Goal: Task Accomplishment & Management: Use online tool/utility

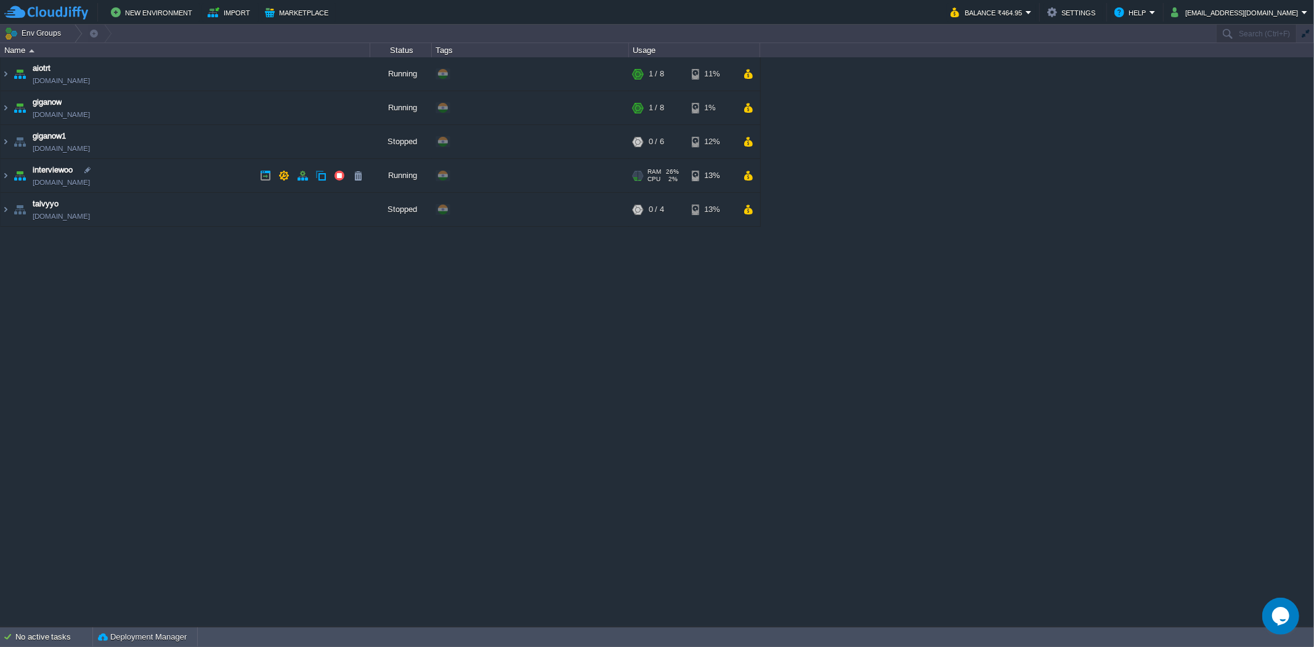
click at [185, 182] on td "interviewoo [DOMAIN_NAME]" at bounding box center [186, 176] width 370 height 34
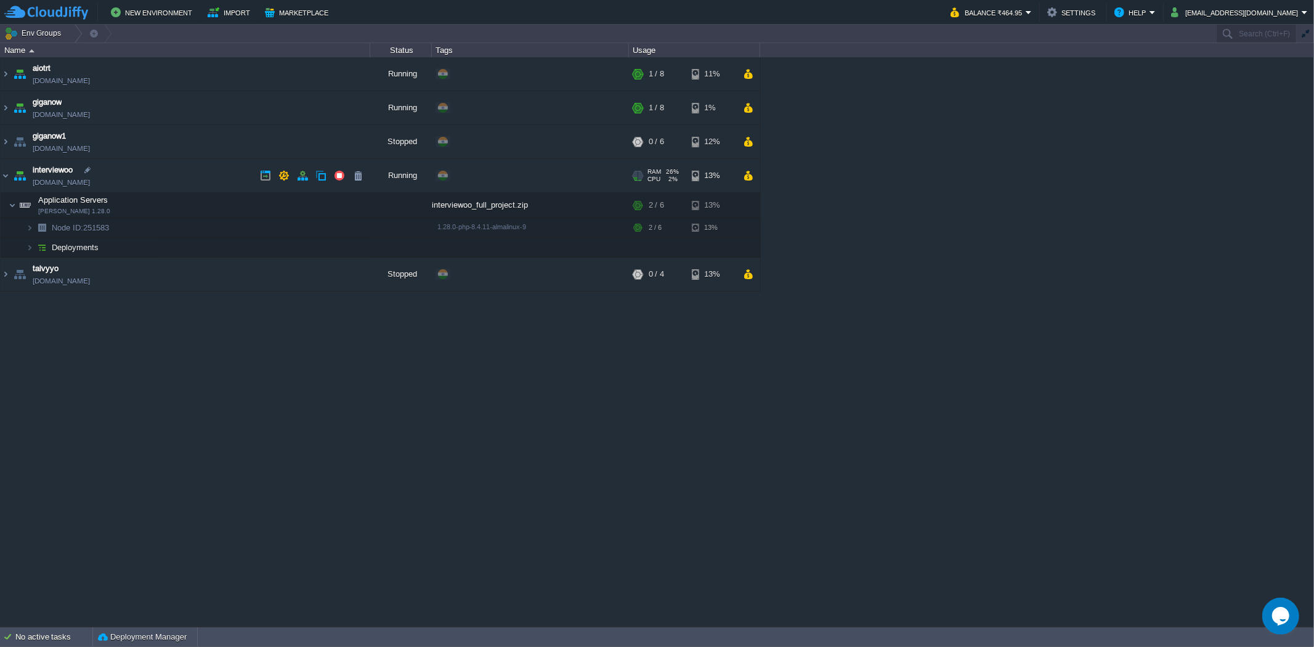
drag, startPoint x: 735, startPoint y: 182, endPoint x: 742, endPoint y: 181, distance: 7.5
click at [736, 182] on div "RAM 26% CPU 2% 2 / 6 13%" at bounding box center [694, 175] width 131 height 33
click at [743, 181] on button "button" at bounding box center [748, 175] width 10 height 11
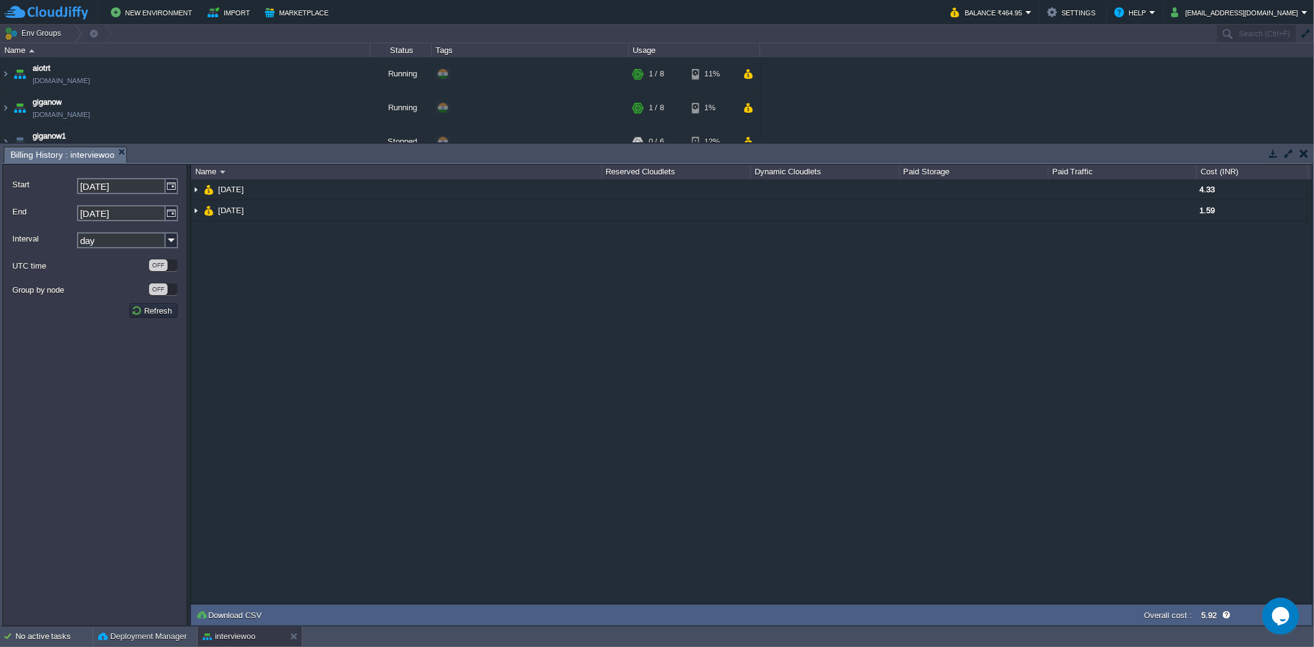
click at [1182, 152] on button "button" at bounding box center [1304, 153] width 9 height 11
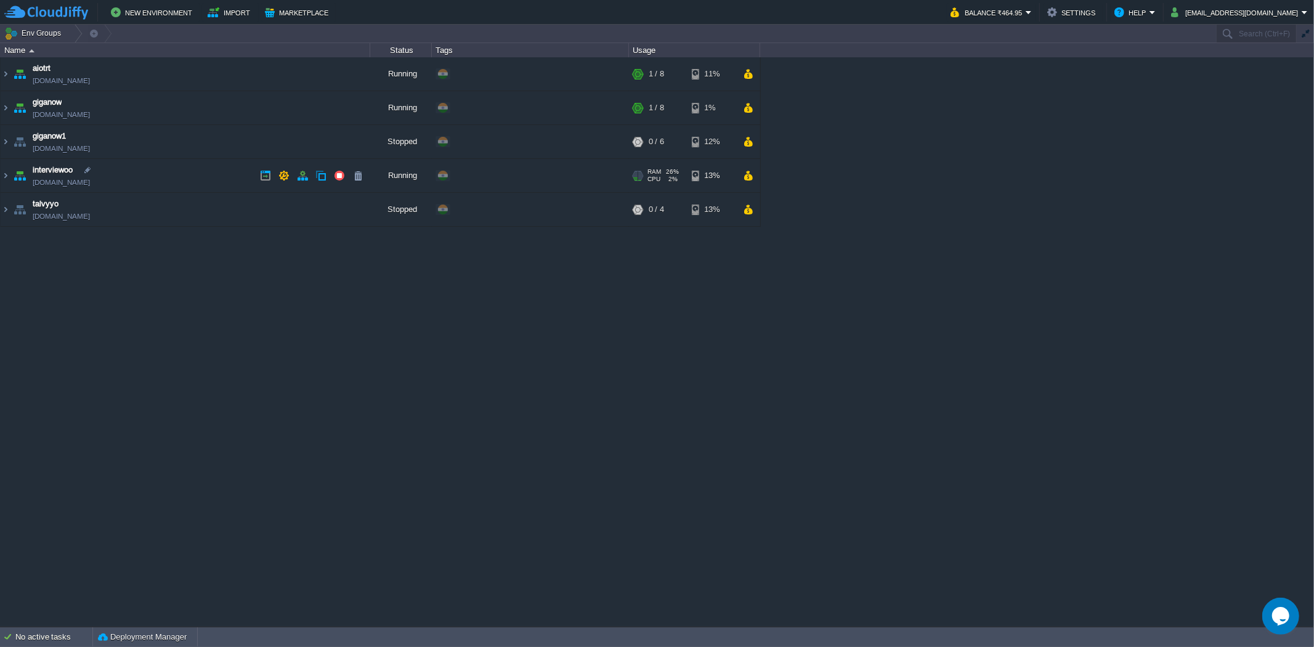
click at [213, 179] on td "interviewoo interviewoo.cloudjiffy.net" at bounding box center [186, 176] width 370 height 34
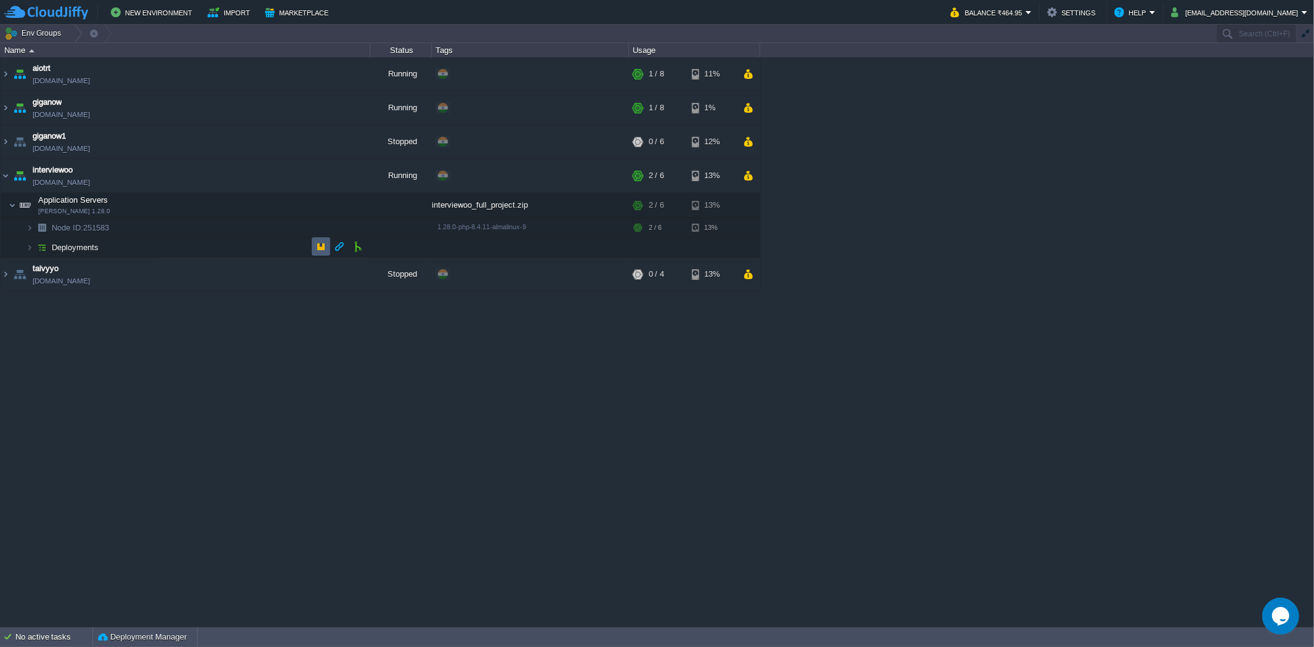
click at [318, 250] on button "button" at bounding box center [320, 246] width 11 height 11
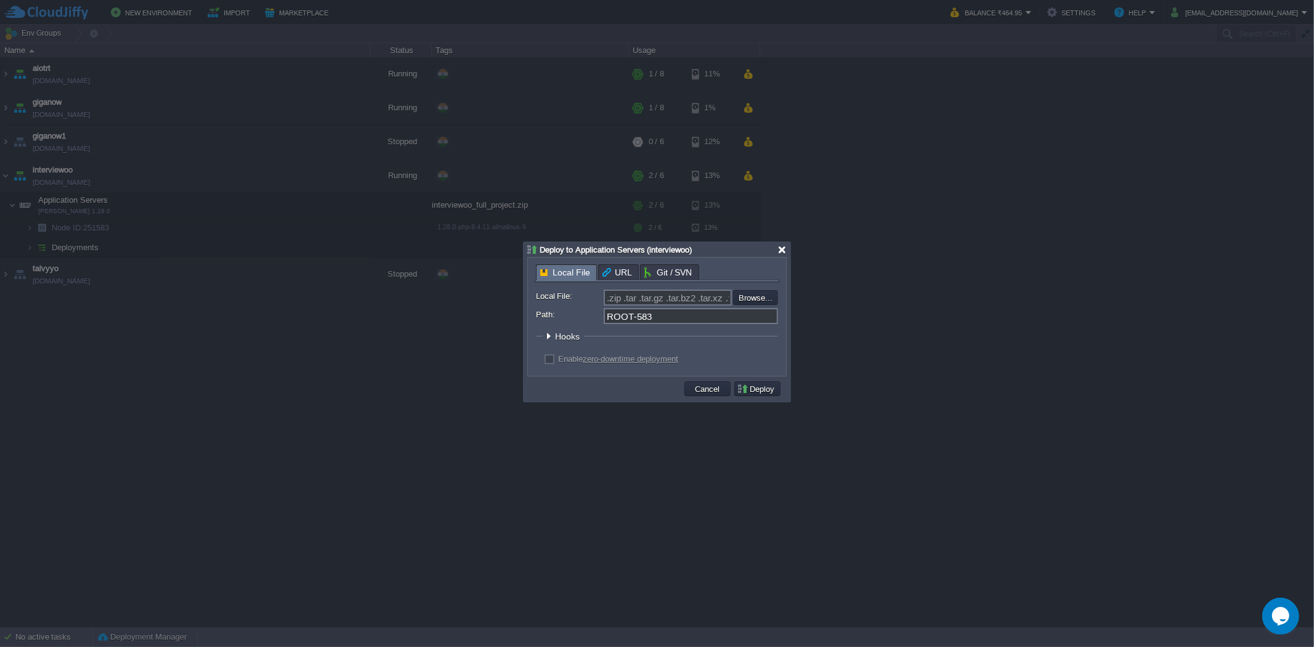
click at [786, 250] on div at bounding box center [782, 249] width 9 height 9
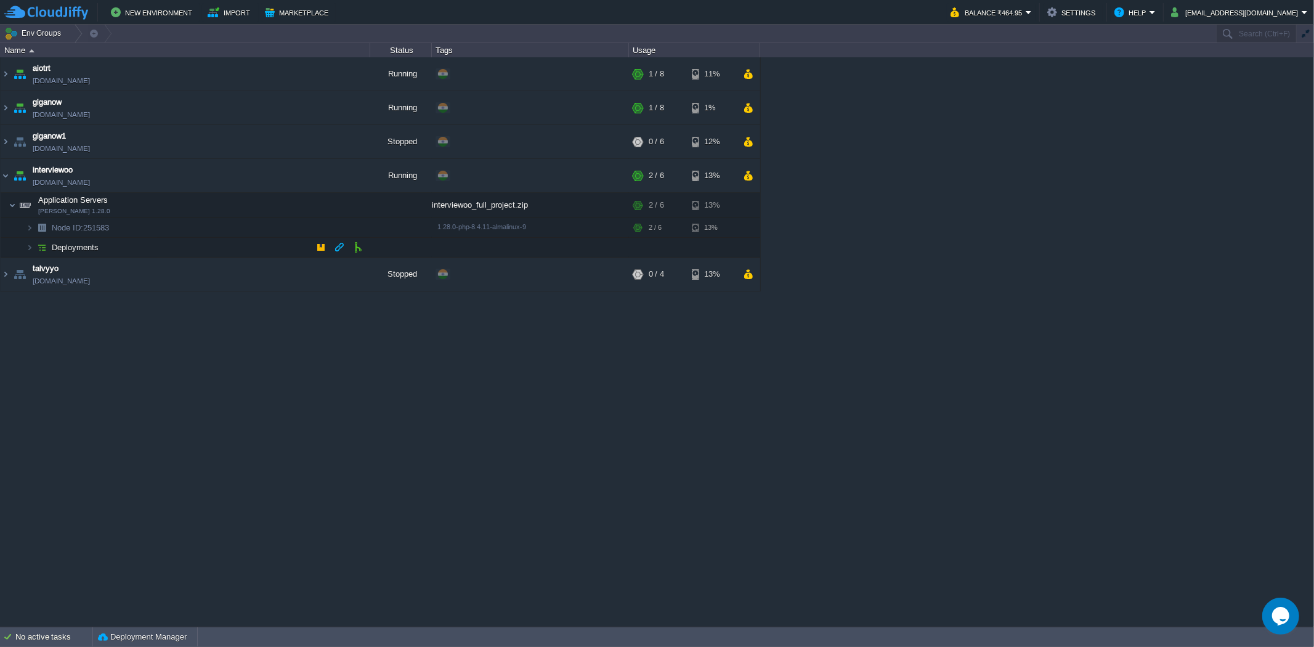
click at [33, 245] on img at bounding box center [41, 247] width 17 height 19
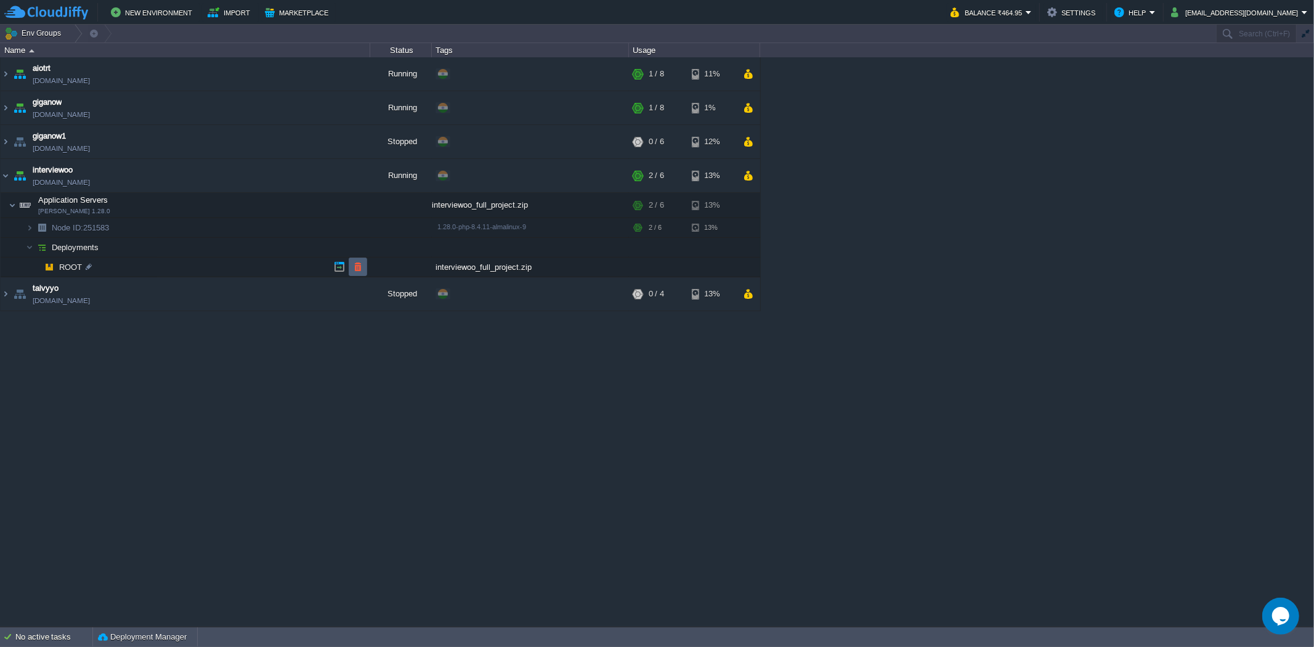
click at [364, 265] on button "button" at bounding box center [357, 266] width 11 height 11
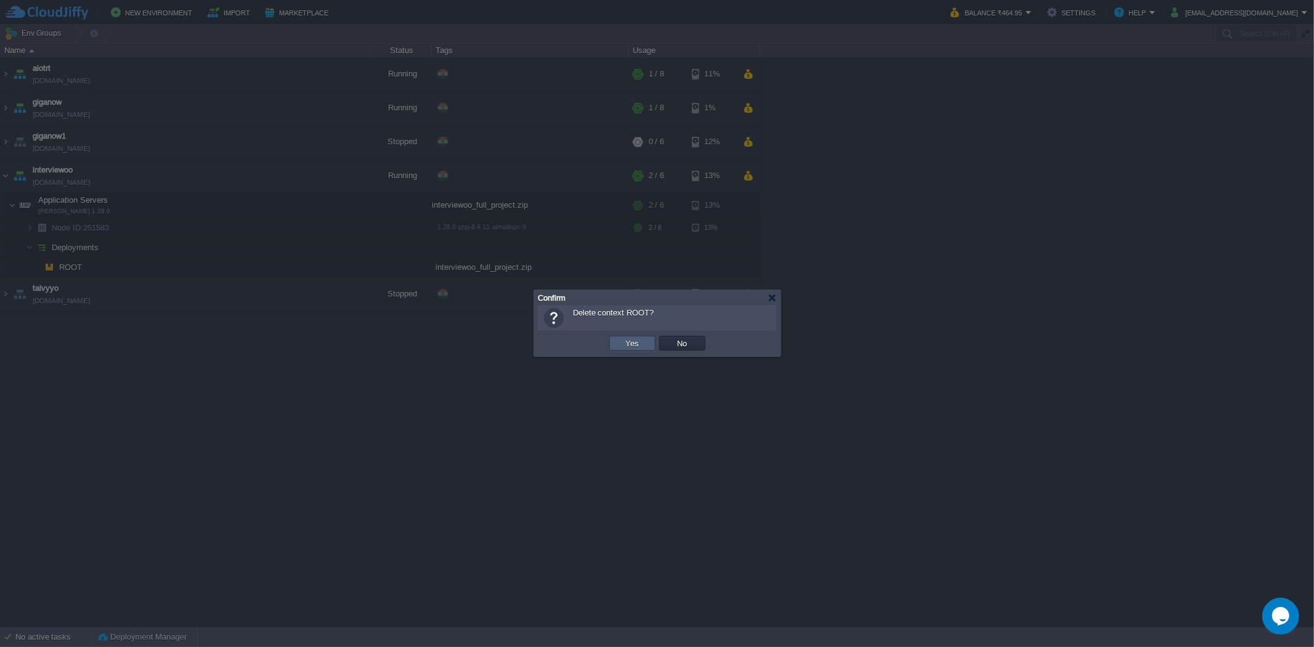
click at [632, 345] on button "Yes" at bounding box center [632, 343] width 21 height 11
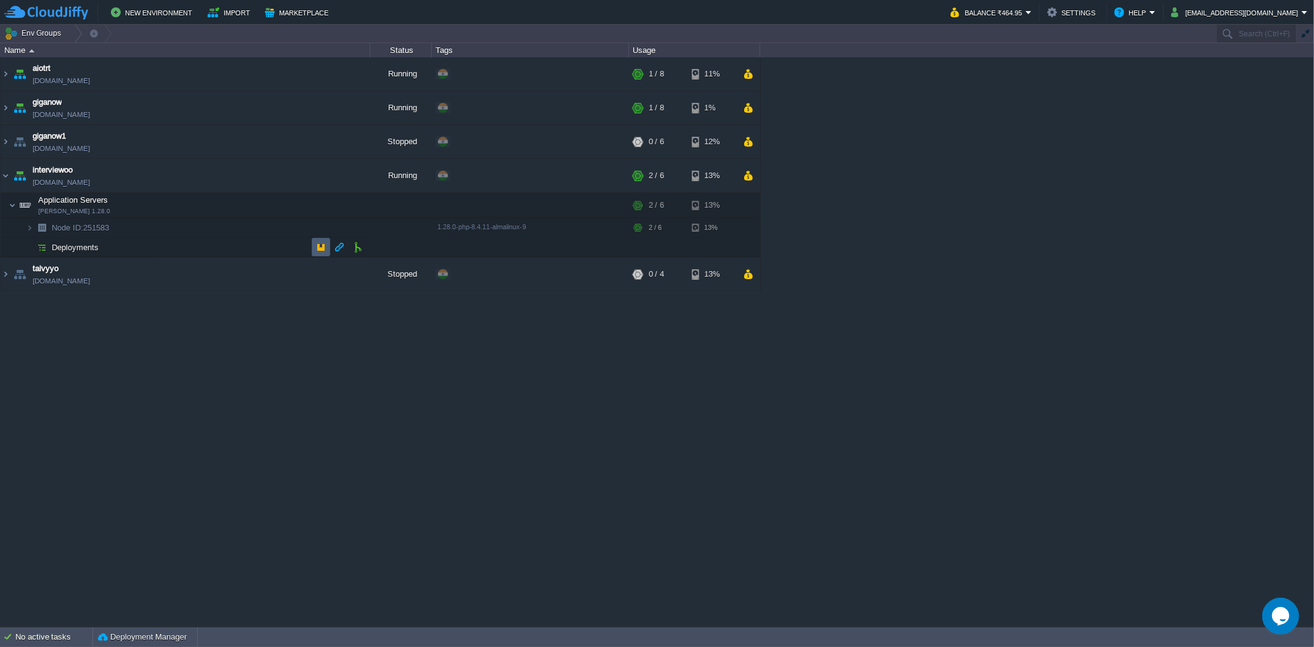
click at [314, 253] on td at bounding box center [321, 247] width 18 height 18
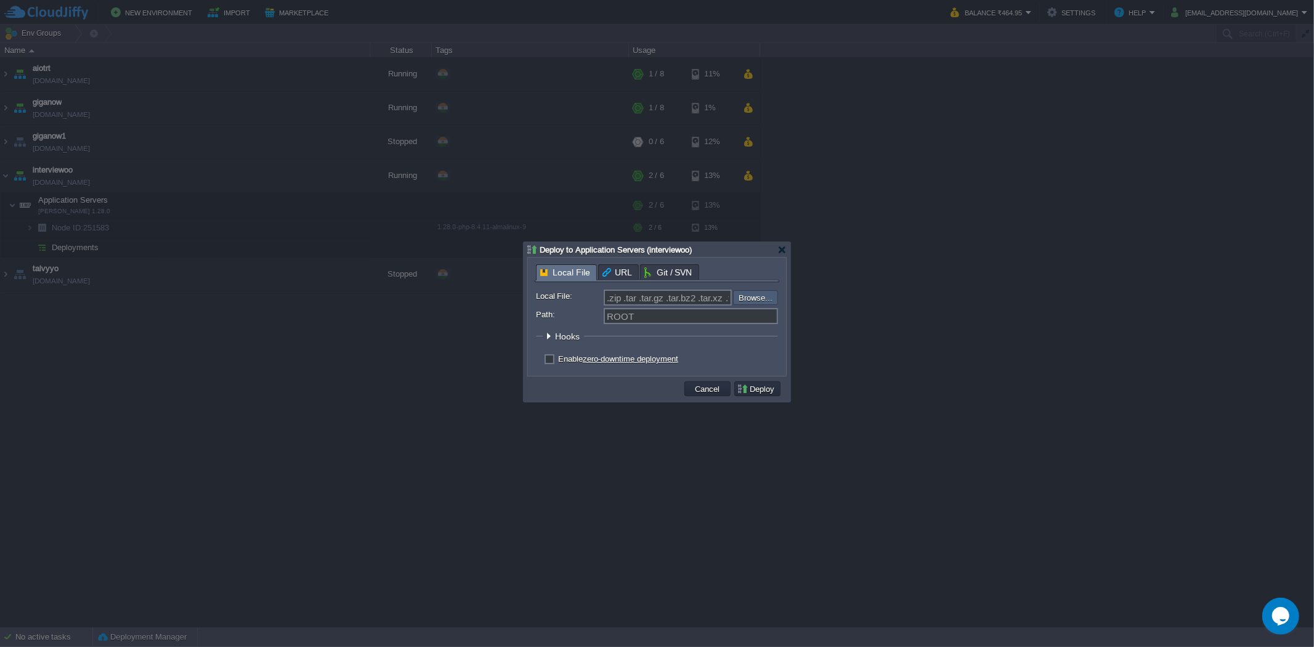
click at [737, 296] on input "file" at bounding box center [700, 297] width 156 height 15
type input "C:\fakepath\main.zip"
type input "main.zip"
click at [742, 389] on button "Deploy" at bounding box center [757, 388] width 41 height 11
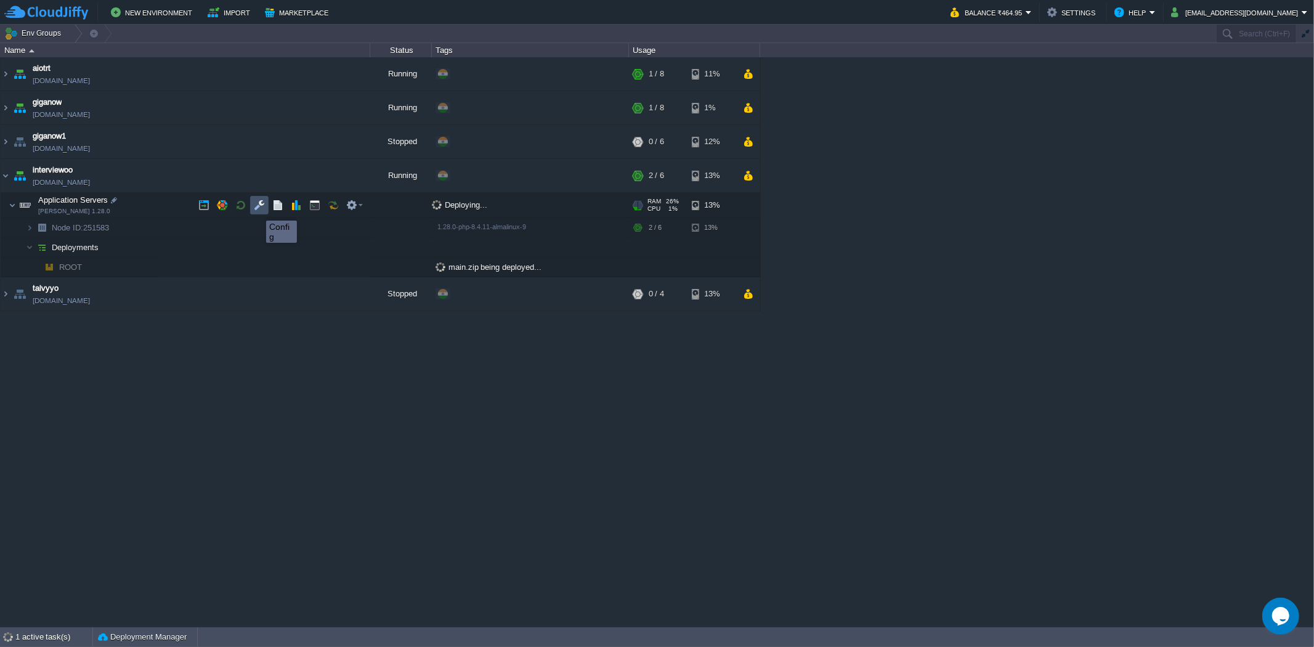
click at [257, 209] on button "button" at bounding box center [259, 205] width 11 height 11
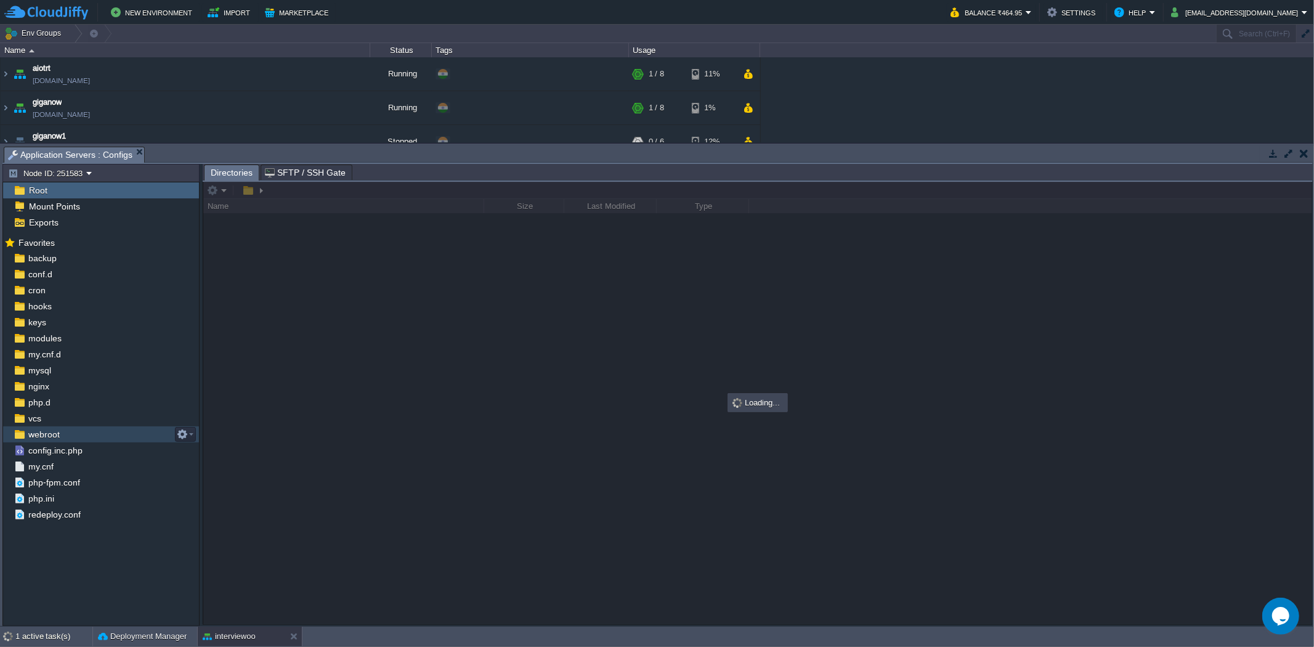
click at [83, 429] on div "webroot" at bounding box center [101, 434] width 196 height 16
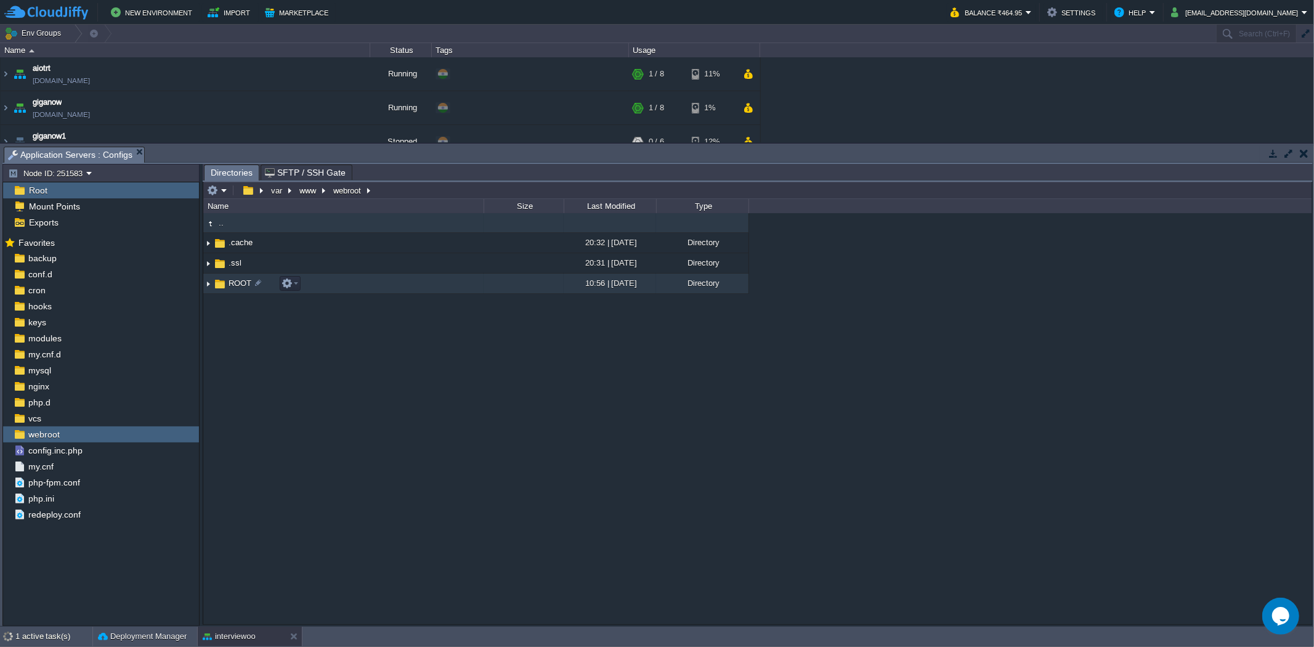
click at [314, 283] on td "ROOT" at bounding box center [343, 284] width 280 height 20
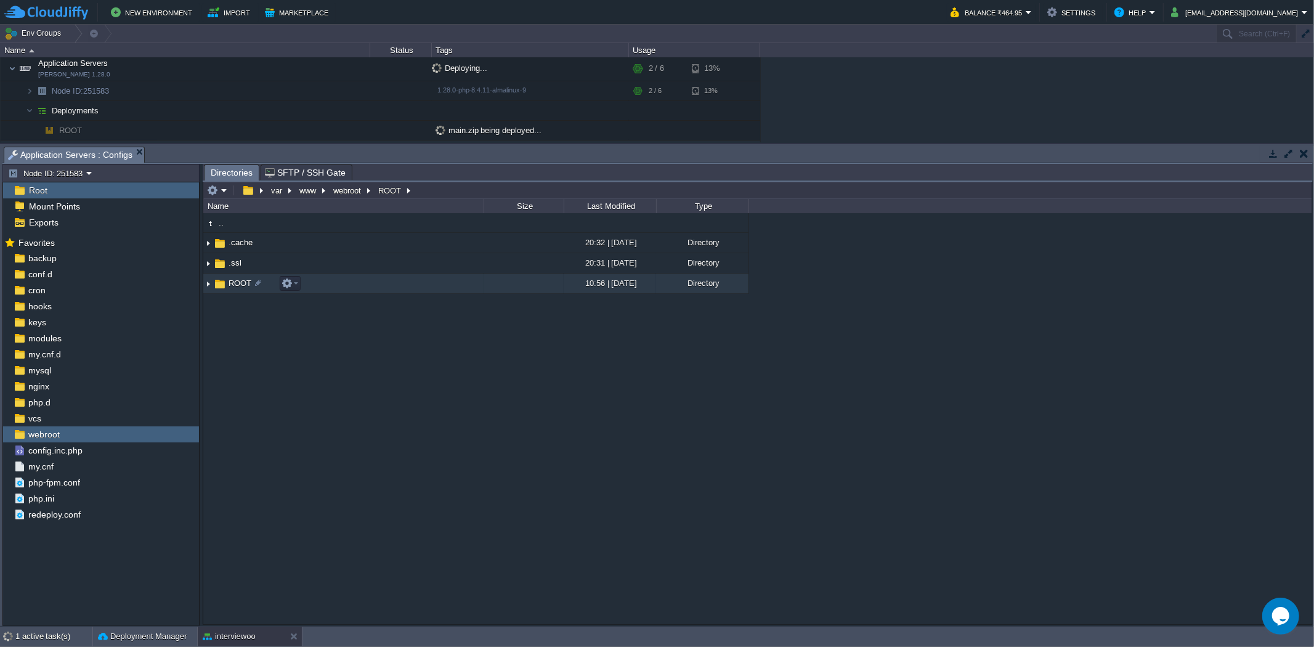
click at [205, 290] on img at bounding box center [208, 283] width 10 height 19
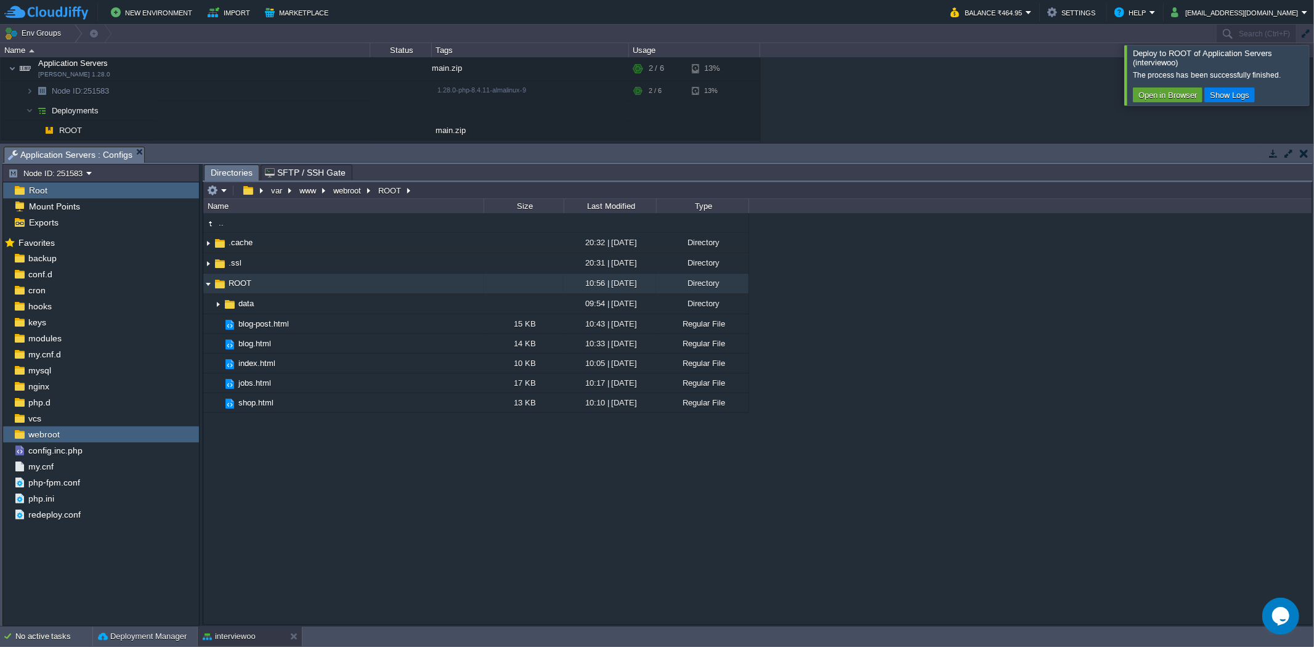
type input "/var/www/webroot/ROOT"
click at [490, 192] on input "/var/www/webroot/ROOT" at bounding box center [757, 190] width 1109 height 17
type input "/var/www/webroot/ROOT"
drag, startPoint x: 365, startPoint y: 505, endPoint x: 353, endPoint y: 327, distance: 179.1
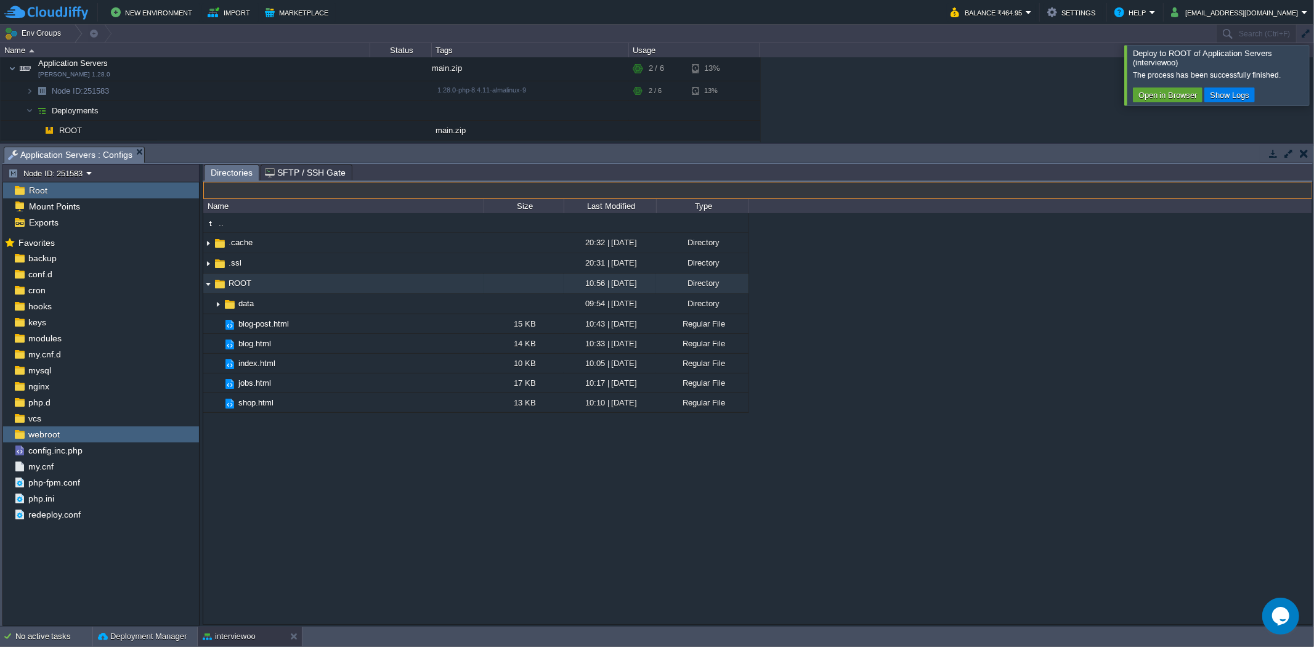
click at [365, 505] on div ".. .cache 20:32 | 20 Sep 2025 Directory .ssl 20:31 | 20 Sep 2025 Directory ROOT…" at bounding box center [757, 418] width 1109 height 410
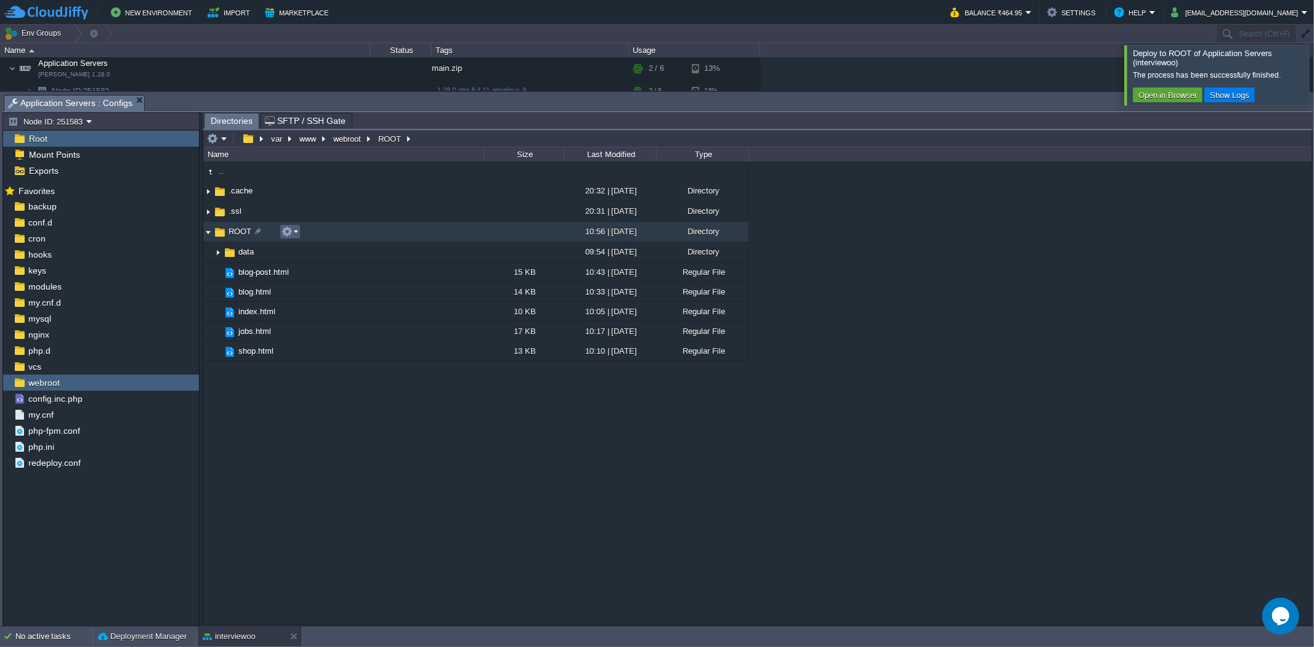
click at [293, 232] on em at bounding box center [290, 231] width 17 height 11
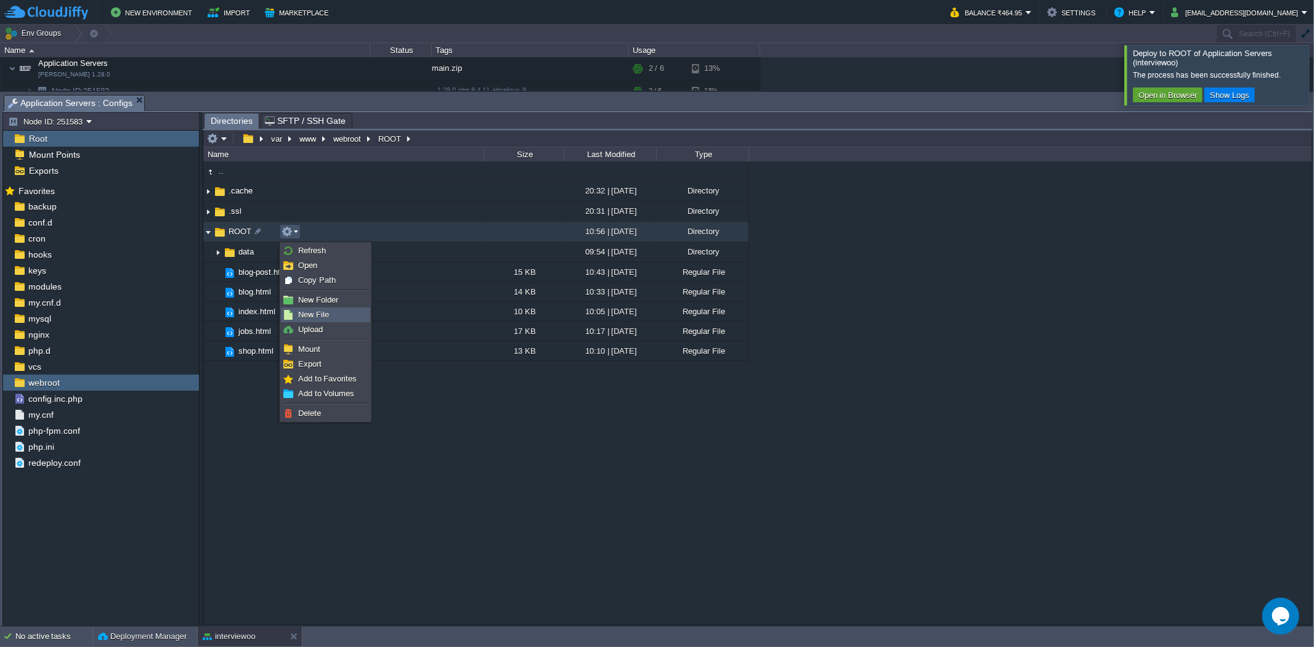
click at [316, 314] on span "New File" at bounding box center [313, 314] width 31 height 9
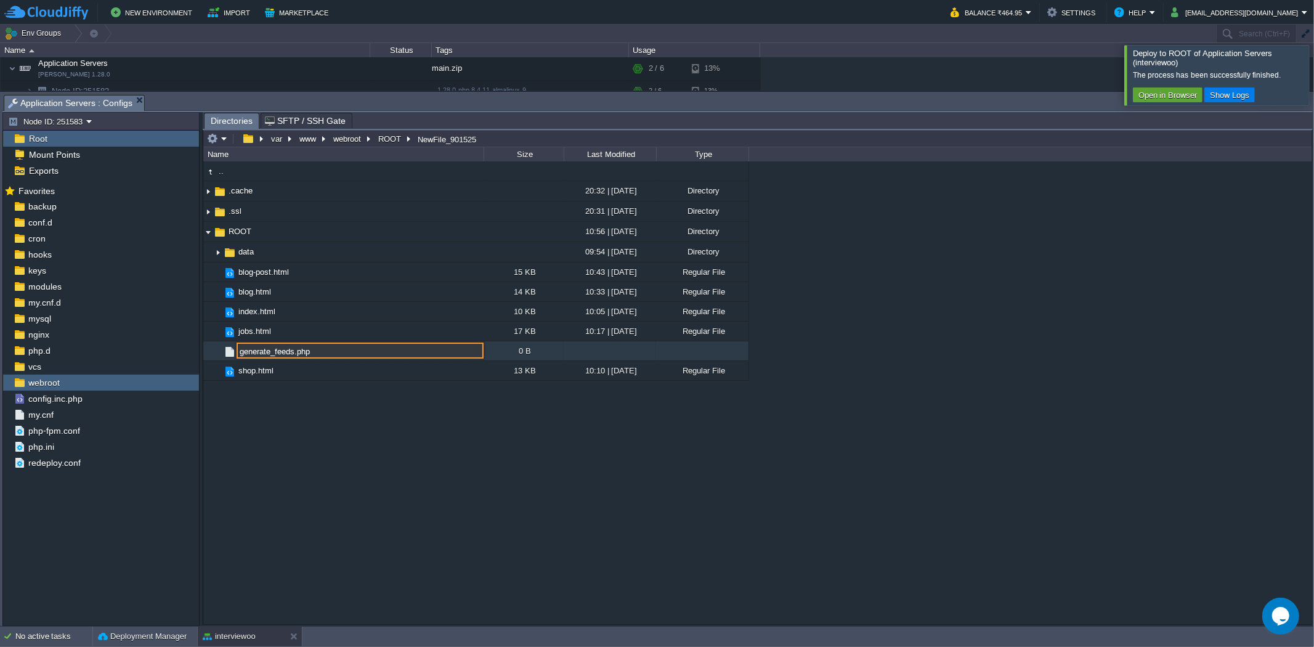
type input "generate_feeds.php"
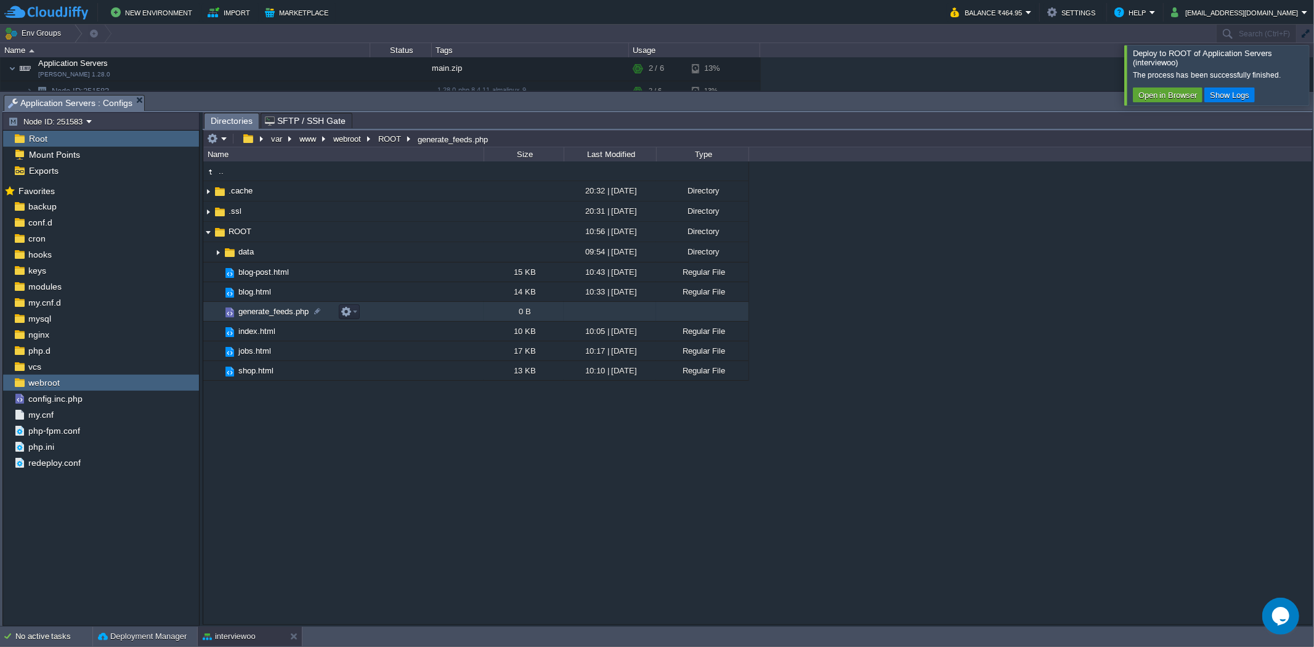
click at [376, 314] on td "generate_feeds.php" at bounding box center [343, 312] width 280 height 20
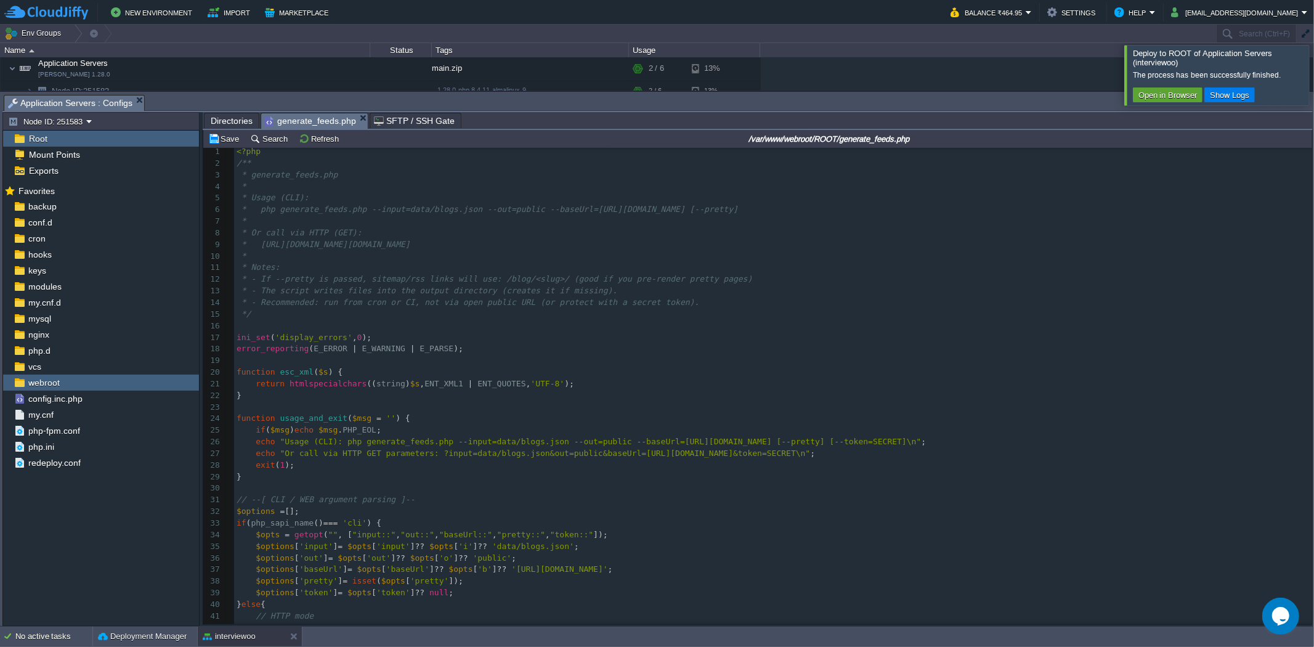
scroll to position [1, 0]
click at [220, 140] on button "Save" at bounding box center [225, 138] width 35 height 11
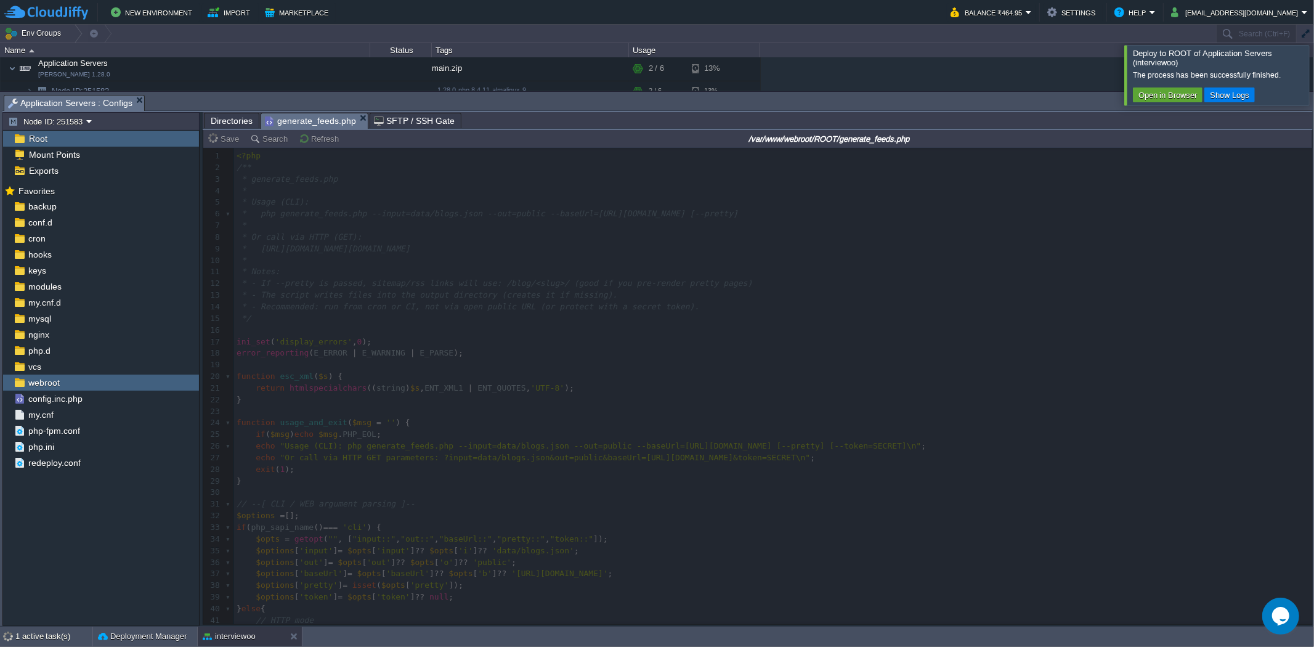
click at [1182, 90] on div at bounding box center [1329, 75] width 0 height 60
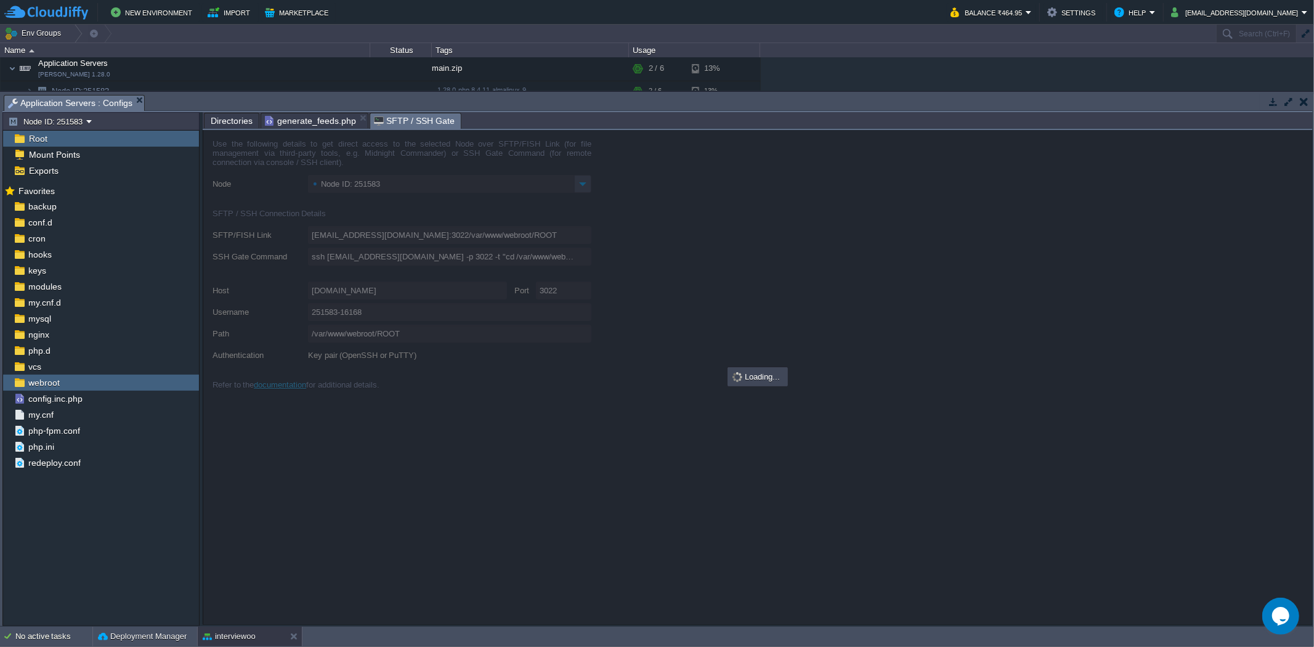
click at [396, 120] on span "SFTP / SSH Gate" at bounding box center [414, 120] width 81 height 15
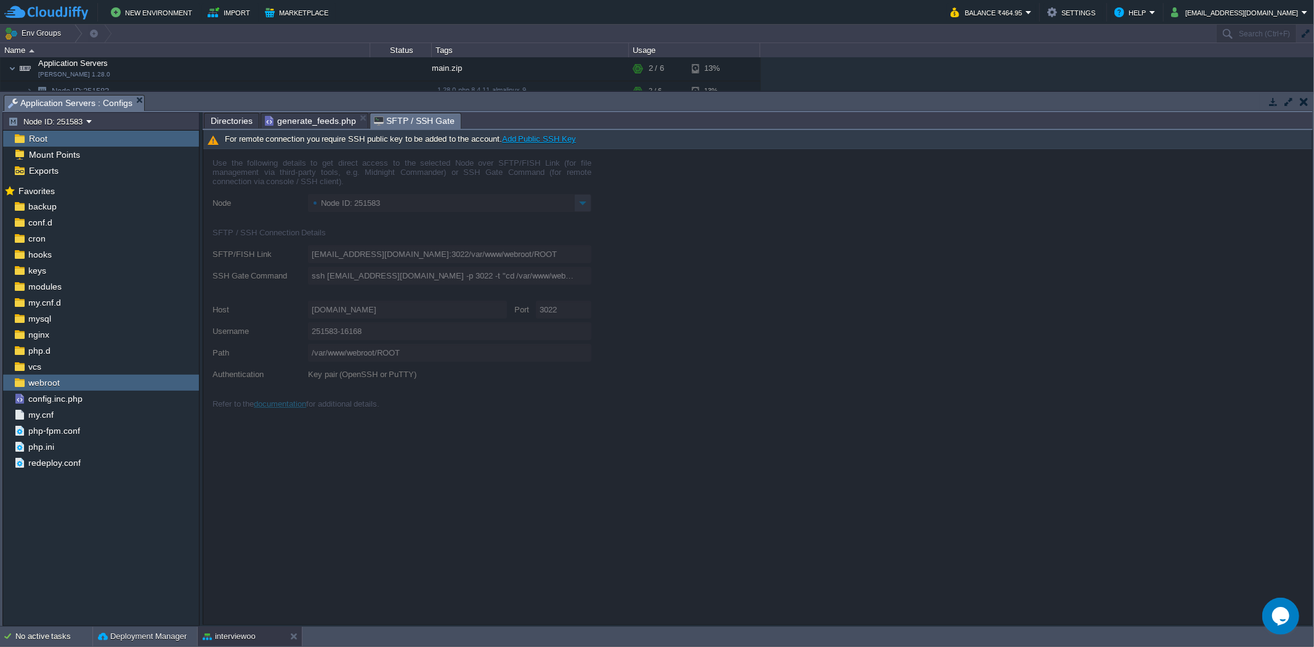
click at [321, 123] on span "generate_feeds.php" at bounding box center [310, 120] width 91 height 15
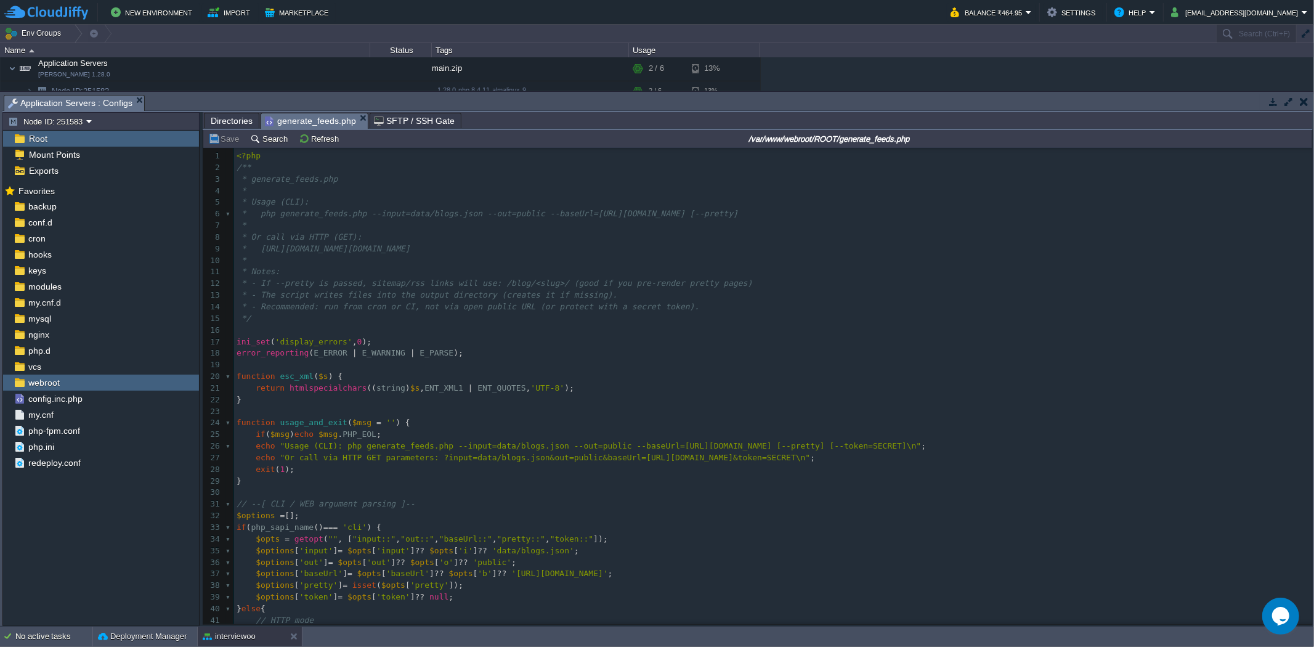
click at [1182, 105] on button "button" at bounding box center [1273, 101] width 11 height 11
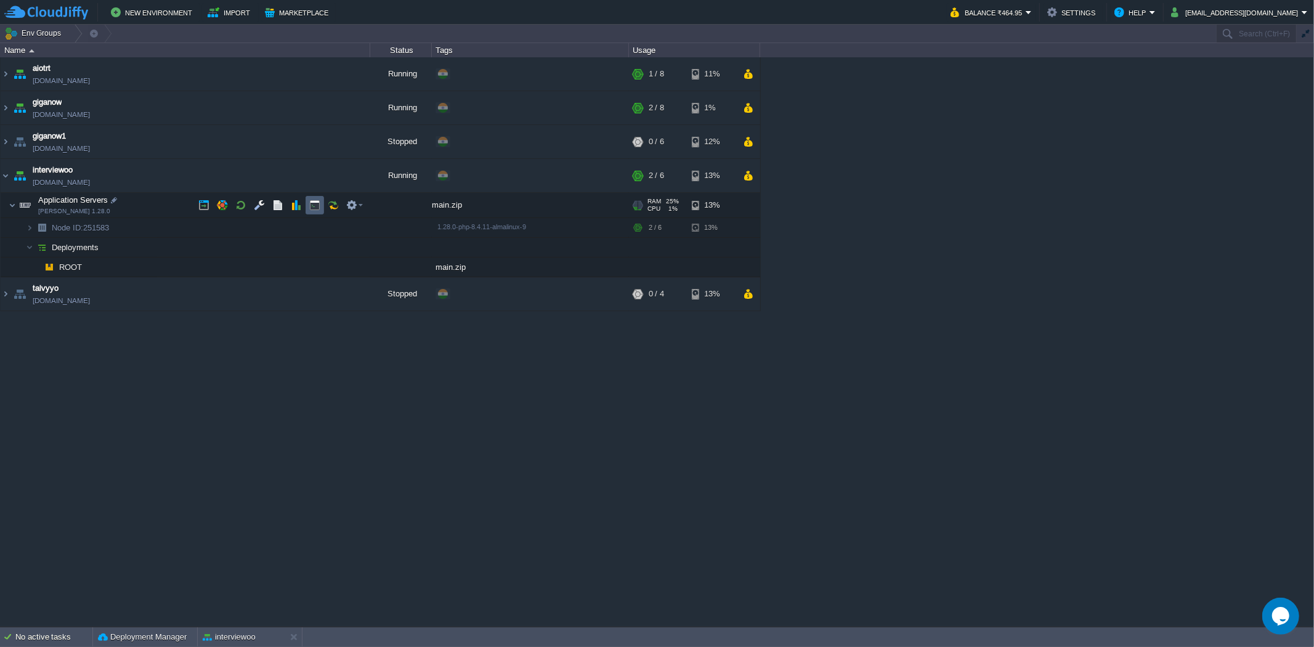
click at [321, 201] on td at bounding box center [315, 205] width 18 height 18
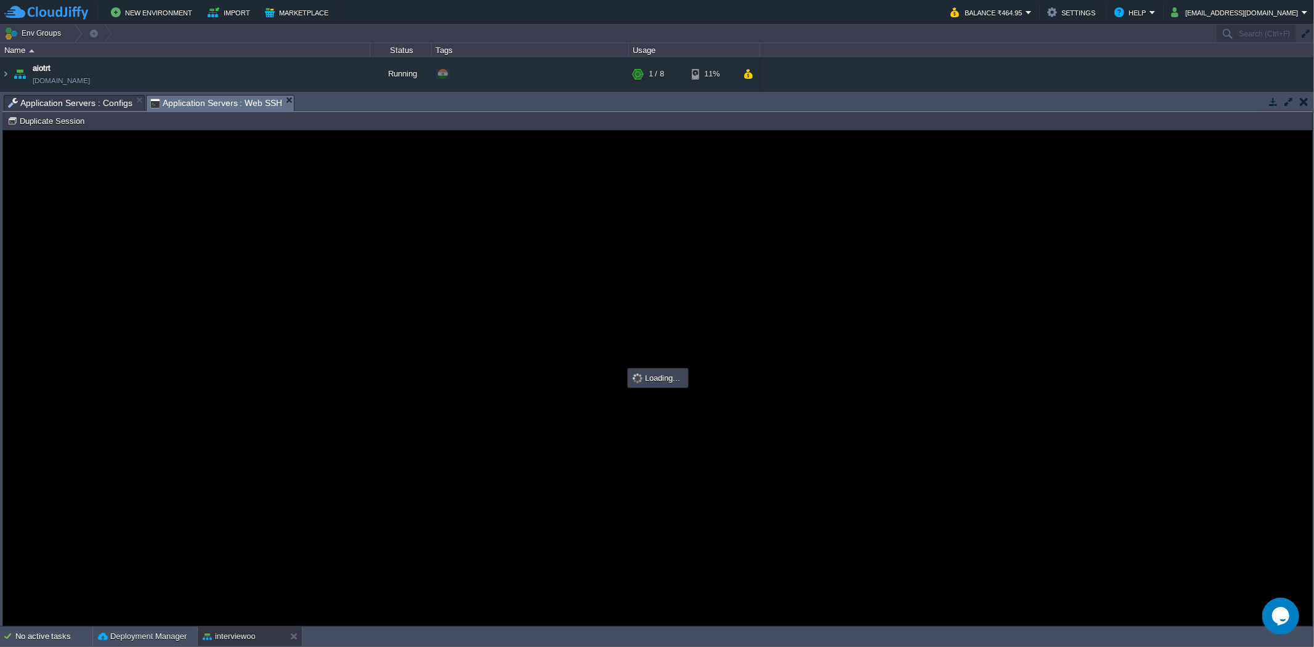
type input "#000000"
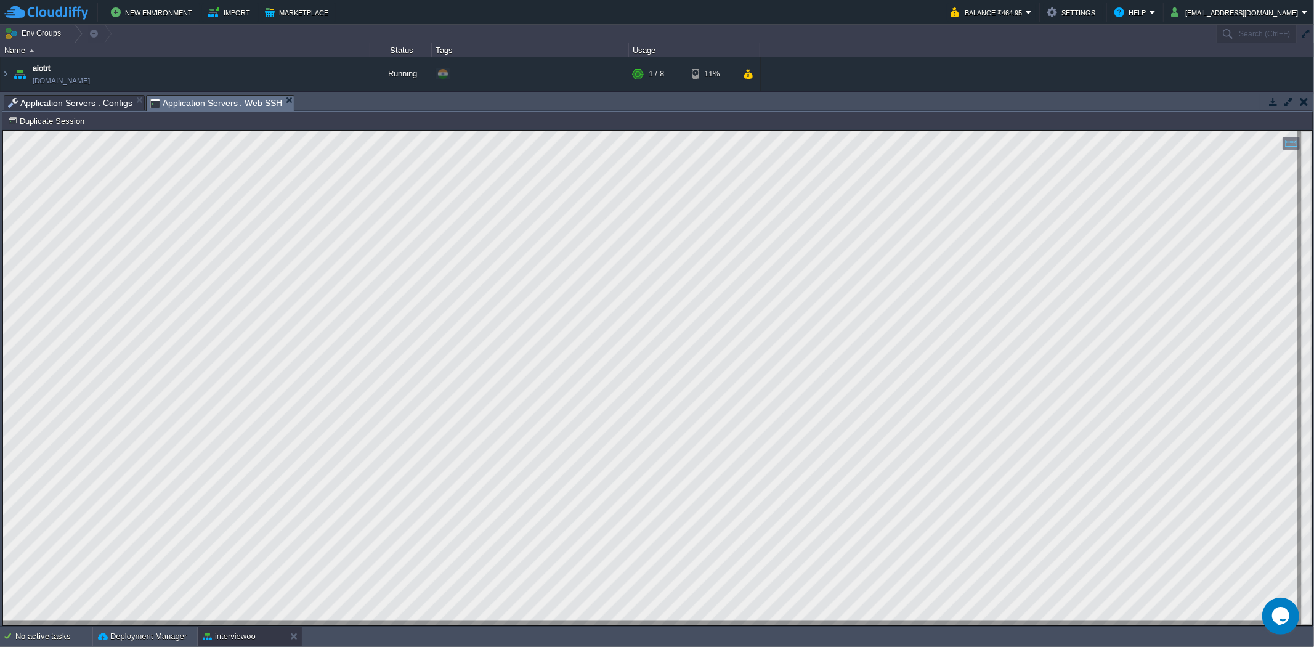
click at [68, 99] on span "Application Servers : Configs" at bounding box center [70, 102] width 124 height 15
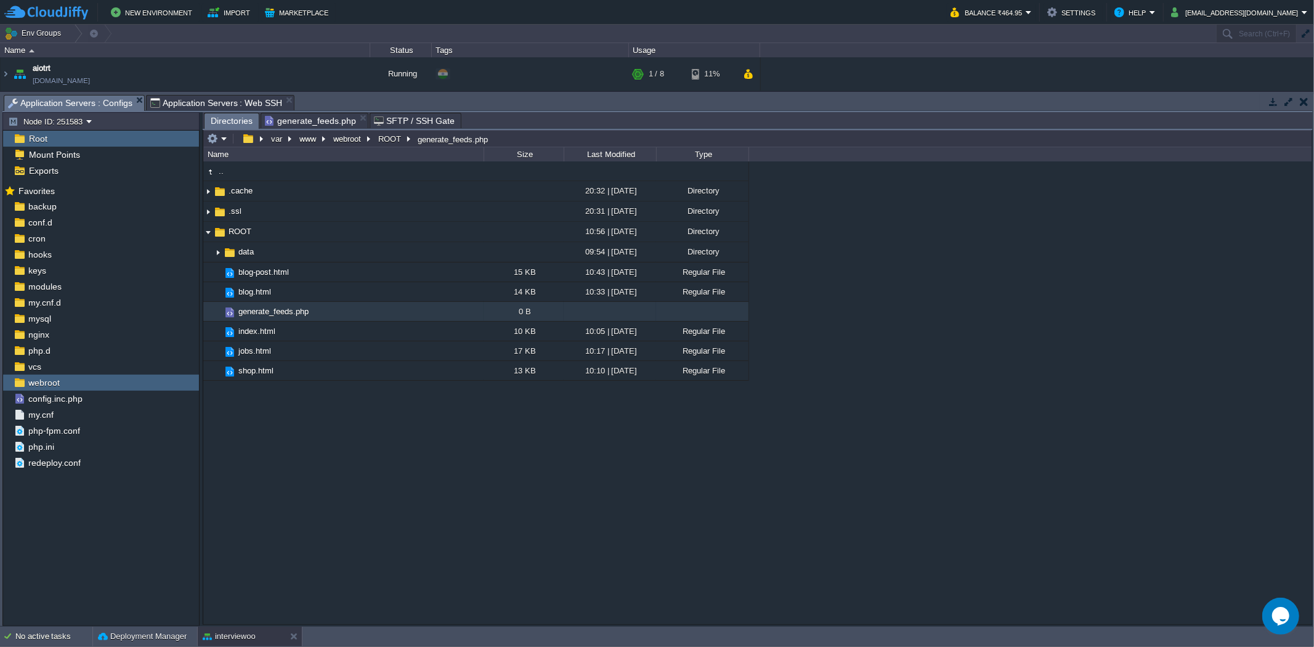
click at [236, 128] on span "Directories" at bounding box center [232, 120] width 42 height 15
click at [218, 142] on em at bounding box center [217, 138] width 20 height 11
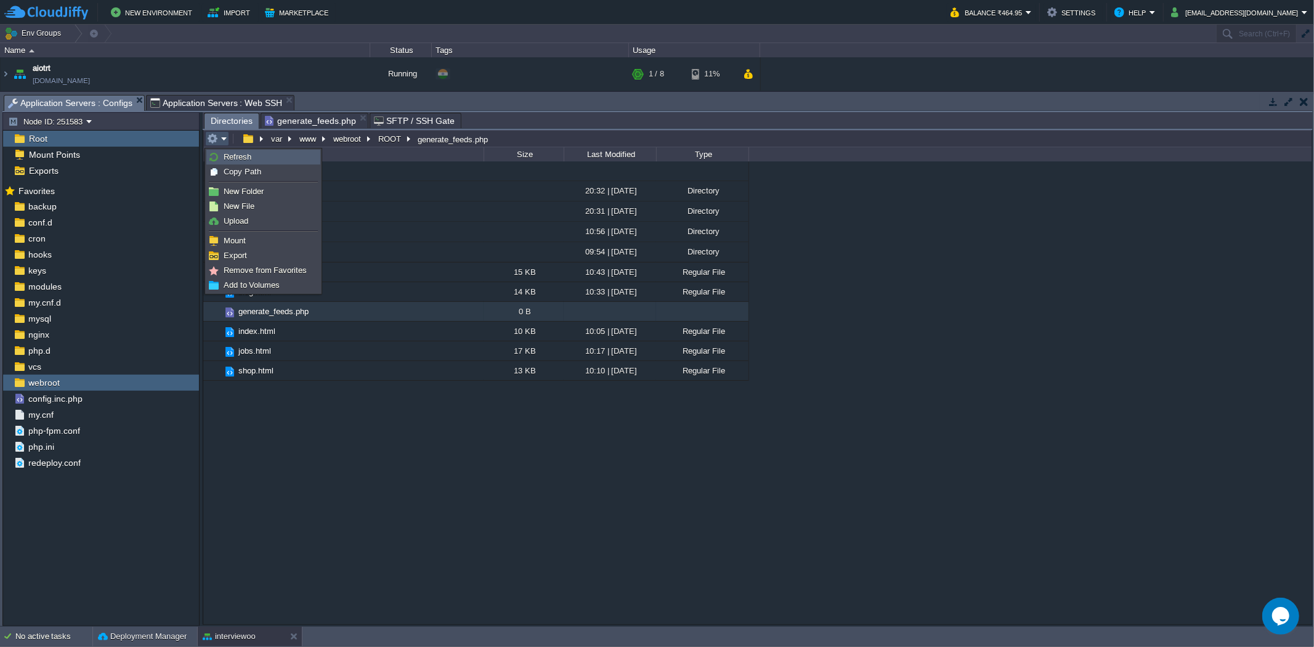
click at [235, 156] on span "Refresh" at bounding box center [238, 156] width 28 height 9
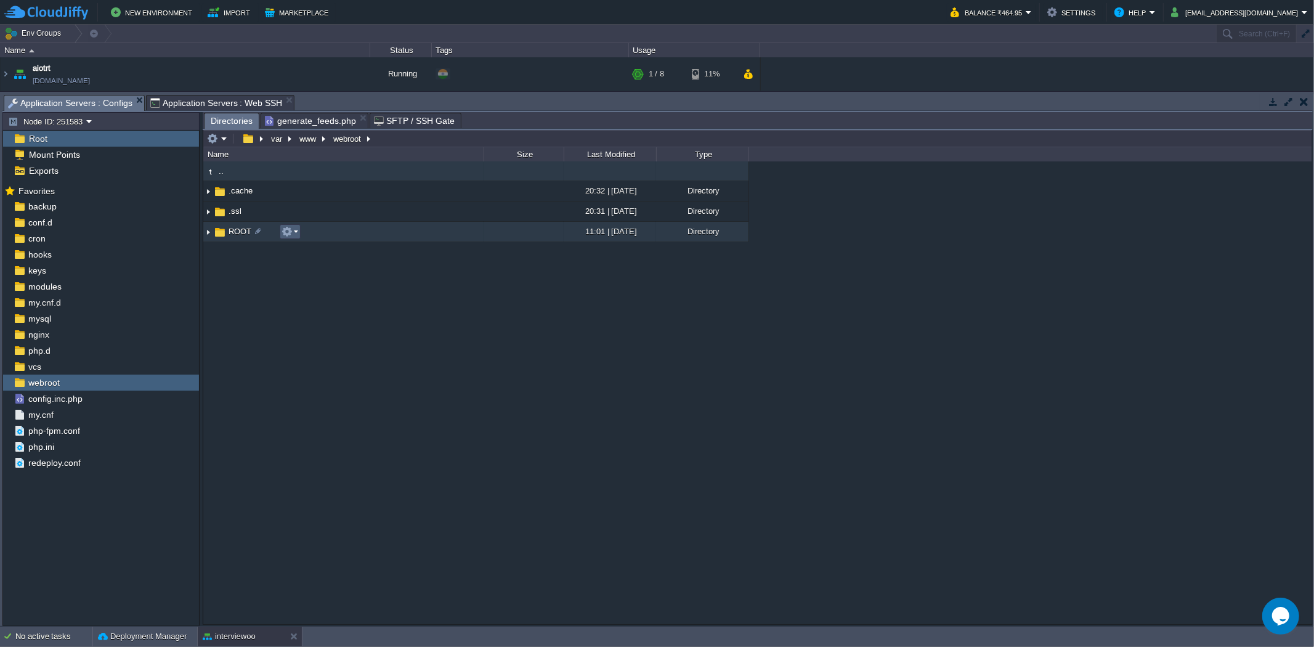
click at [299, 235] on td at bounding box center [290, 231] width 21 height 15
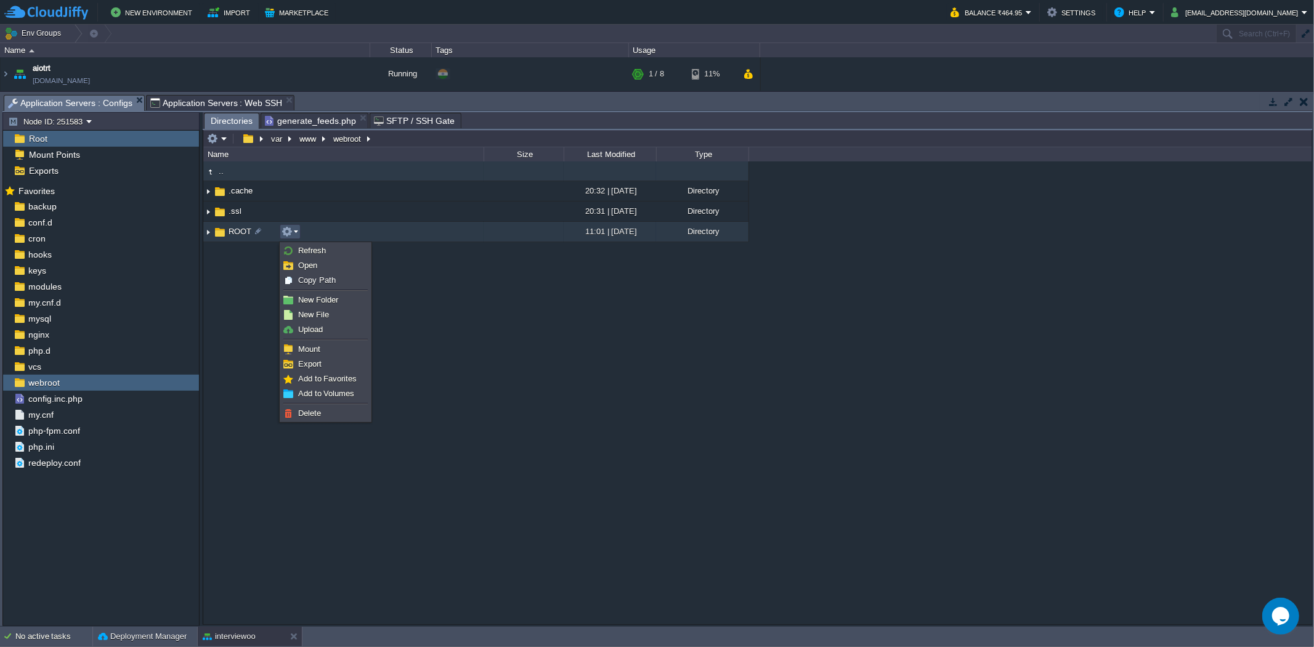
click at [375, 240] on td "ROOT" at bounding box center [343, 232] width 280 height 20
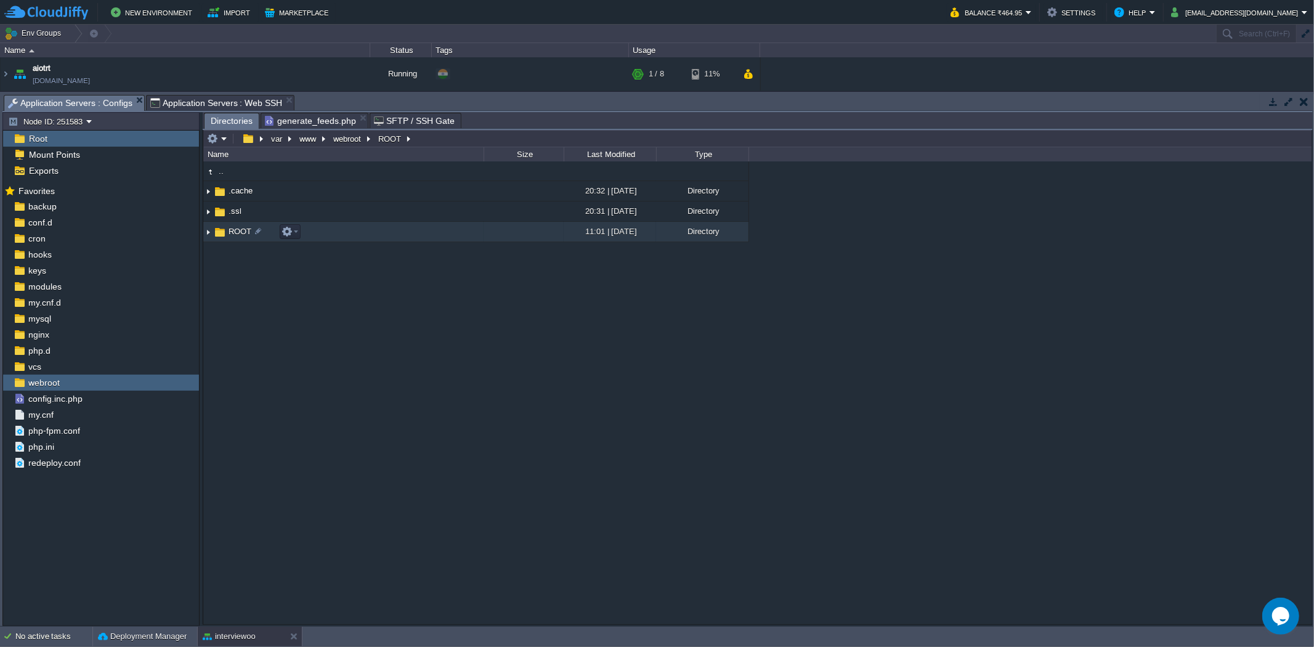
click at [375, 240] on td "ROOT" at bounding box center [343, 232] width 280 height 20
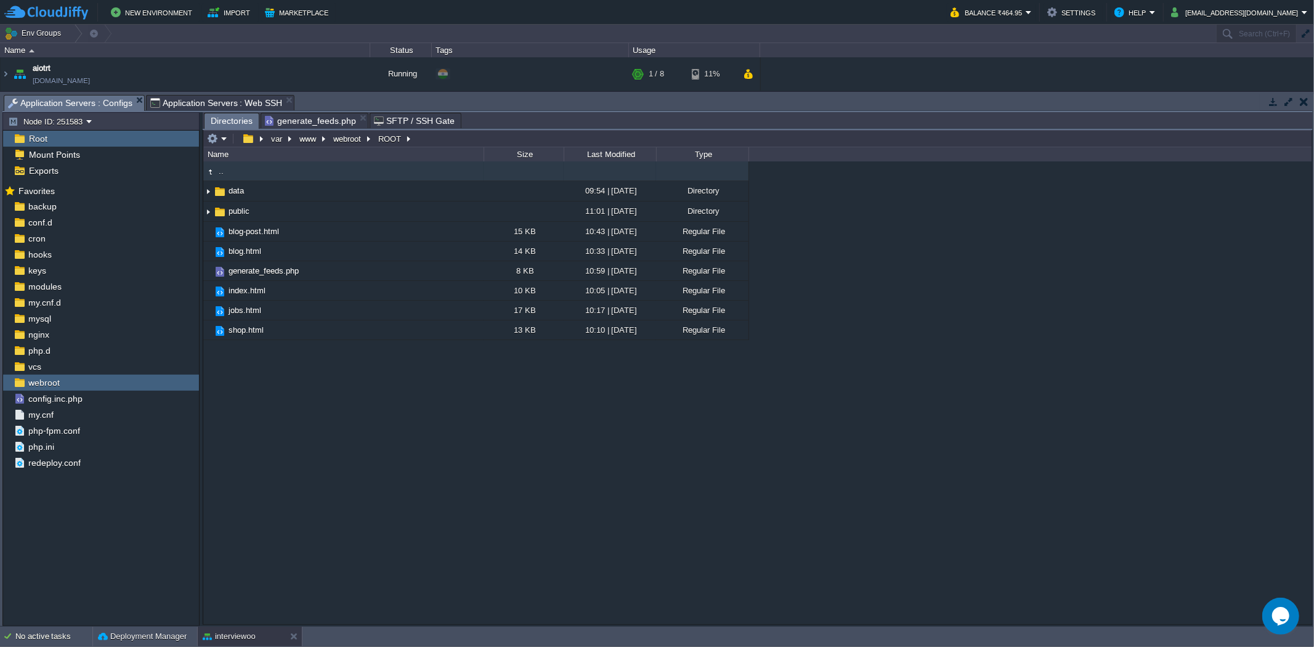
click at [199, 99] on span "Application Servers : Web SSH" at bounding box center [216, 102] width 132 height 15
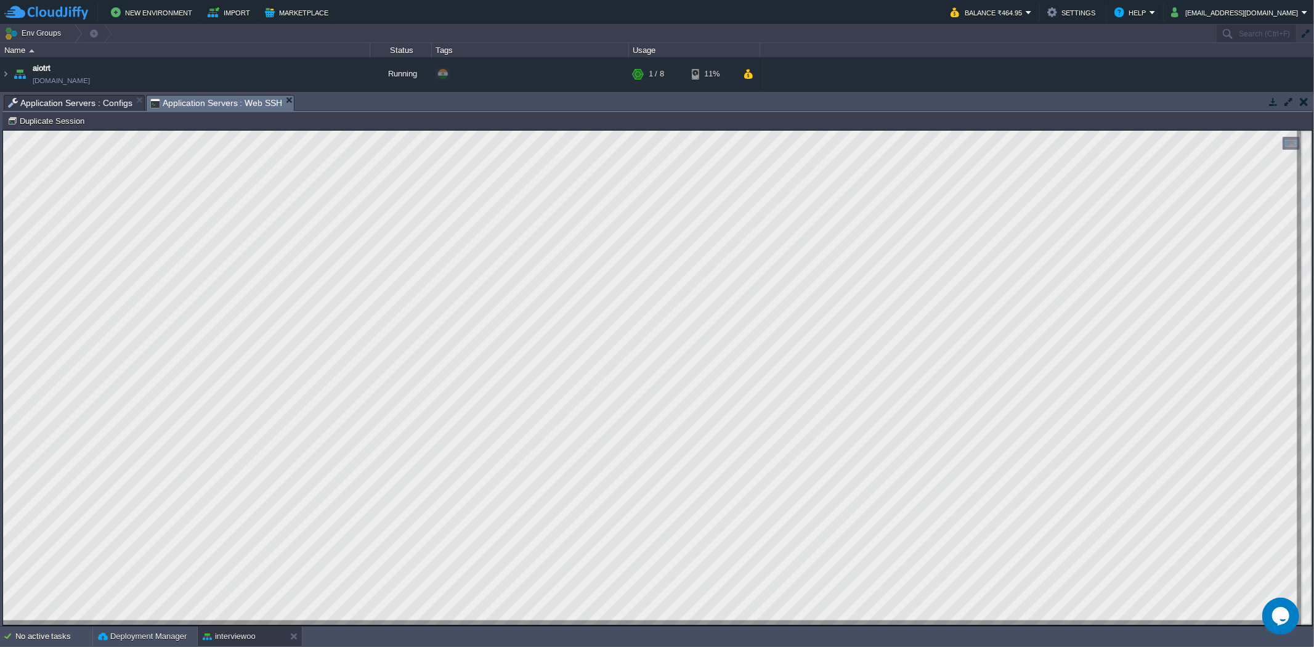
click at [3, 130] on html "Copy: Ctrl + Shift + C Paste: Ctrl + V Settings: Ctrl + Shift + Alt 0" at bounding box center [657, 130] width 1309 height 0
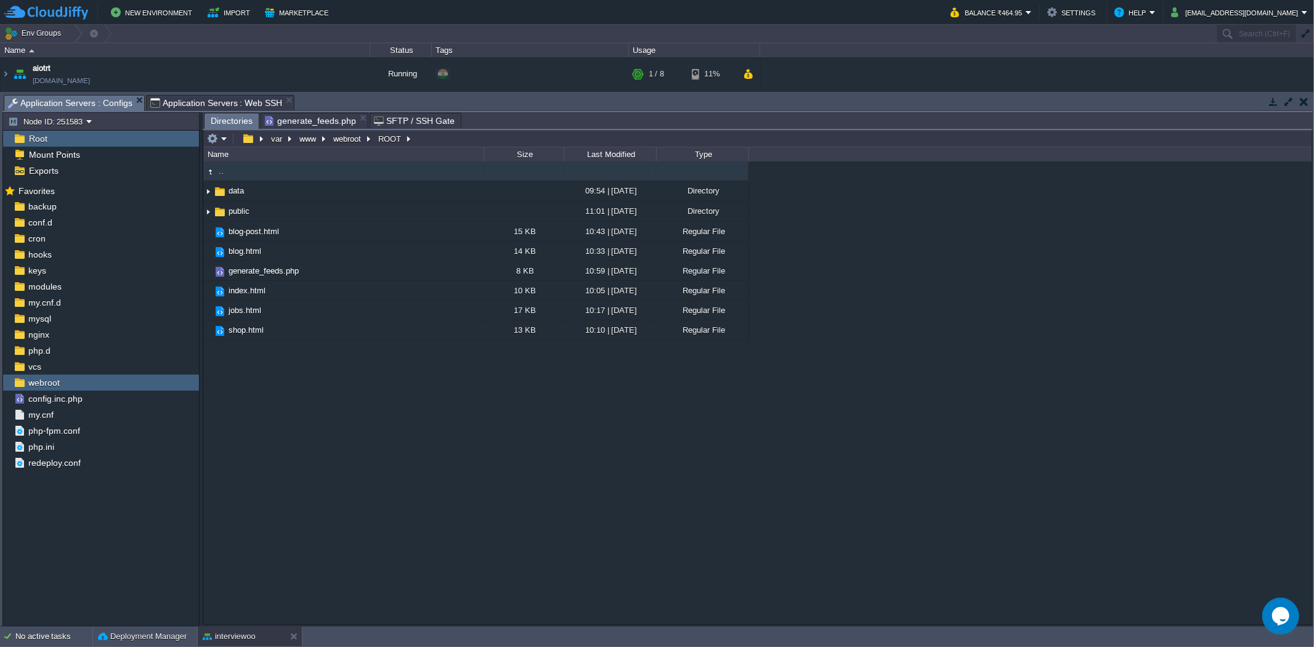
click at [99, 100] on span "Application Servers : Configs" at bounding box center [70, 102] width 124 height 15
click at [205, 214] on img at bounding box center [208, 211] width 10 height 19
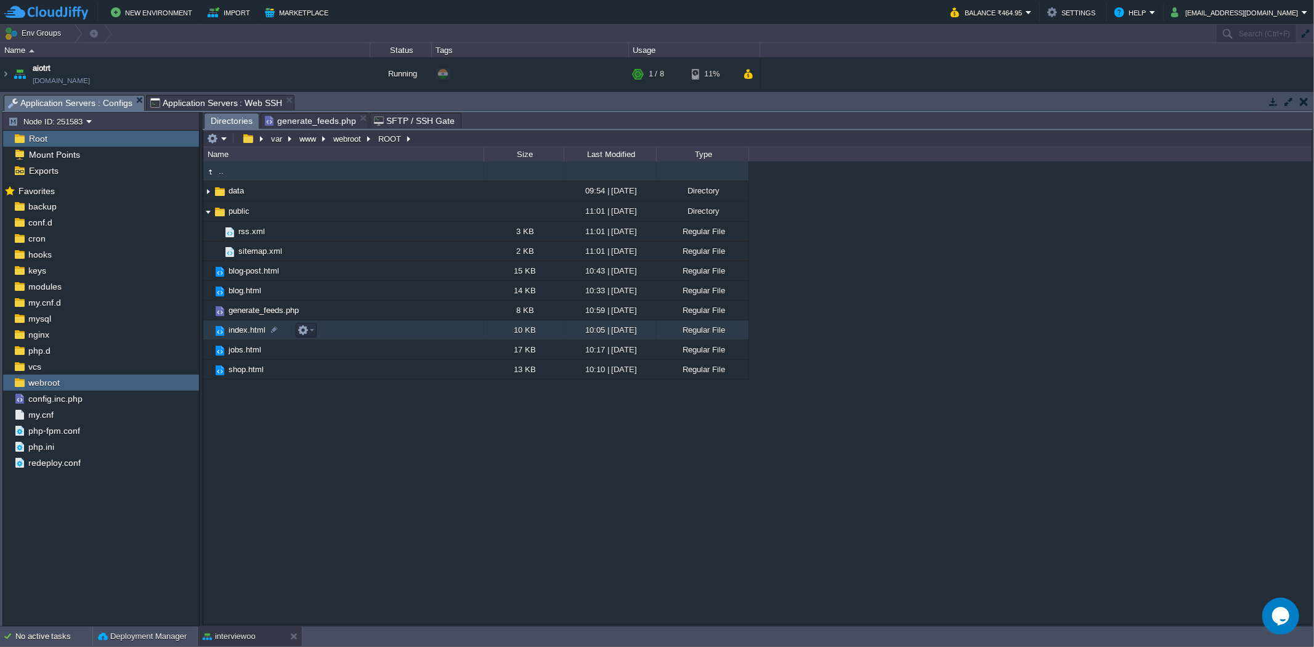
click at [339, 335] on td "index.html" at bounding box center [343, 330] width 280 height 20
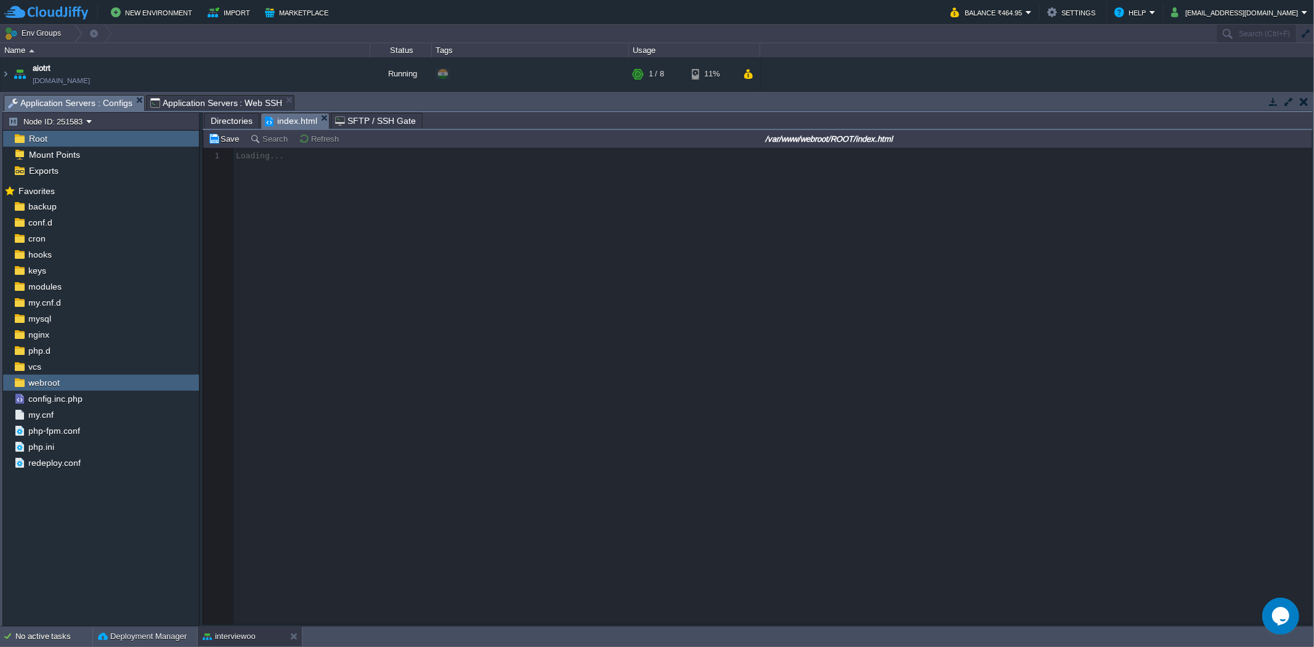
click at [241, 121] on span "Directories" at bounding box center [232, 120] width 42 height 15
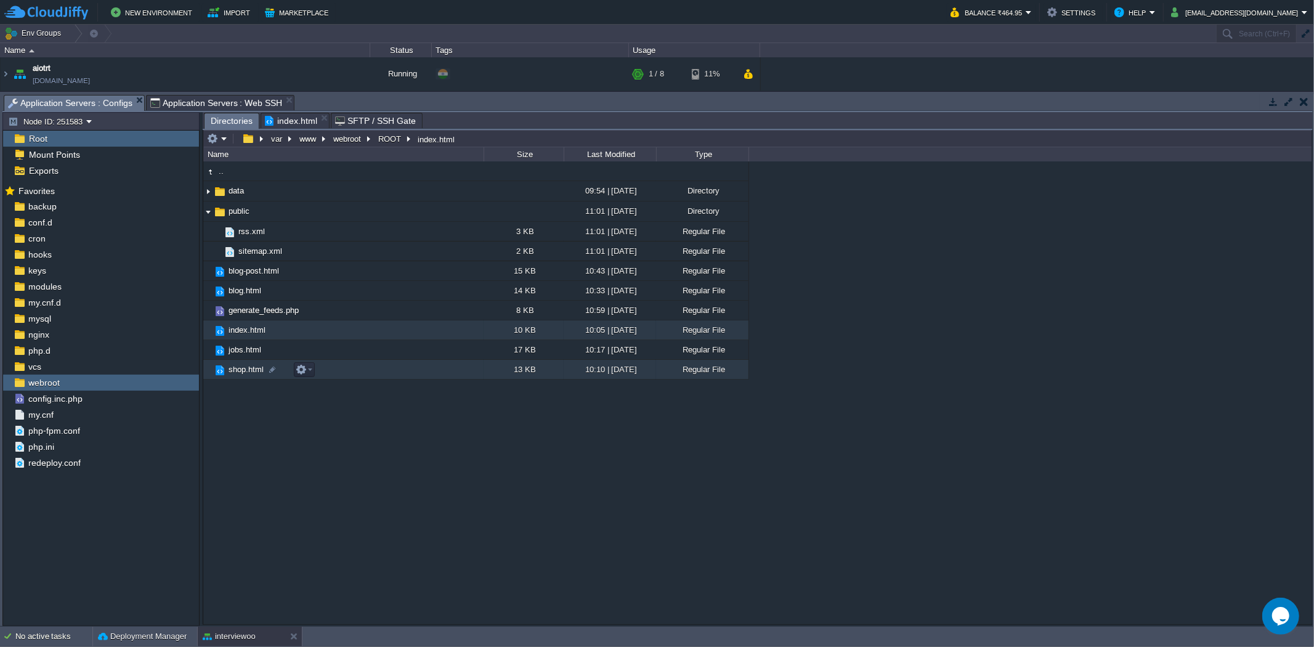
click at [335, 370] on td "shop.html" at bounding box center [343, 370] width 280 height 20
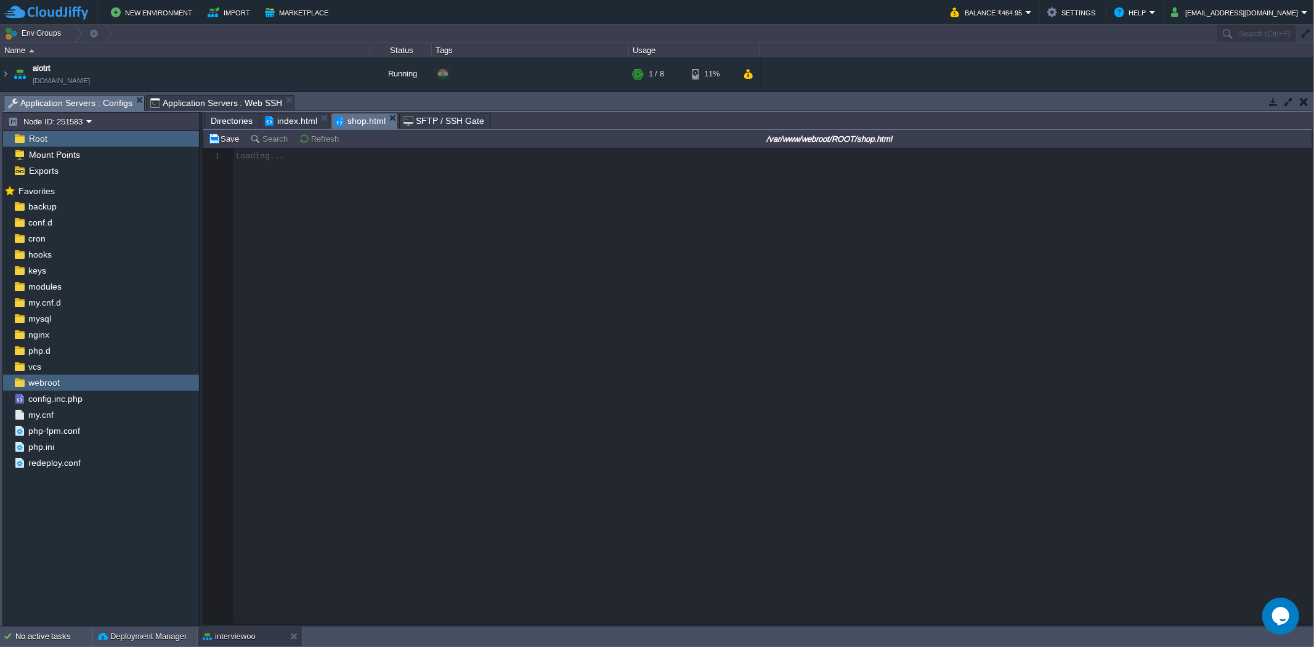
click at [298, 118] on span "index.html" at bounding box center [291, 120] width 52 height 15
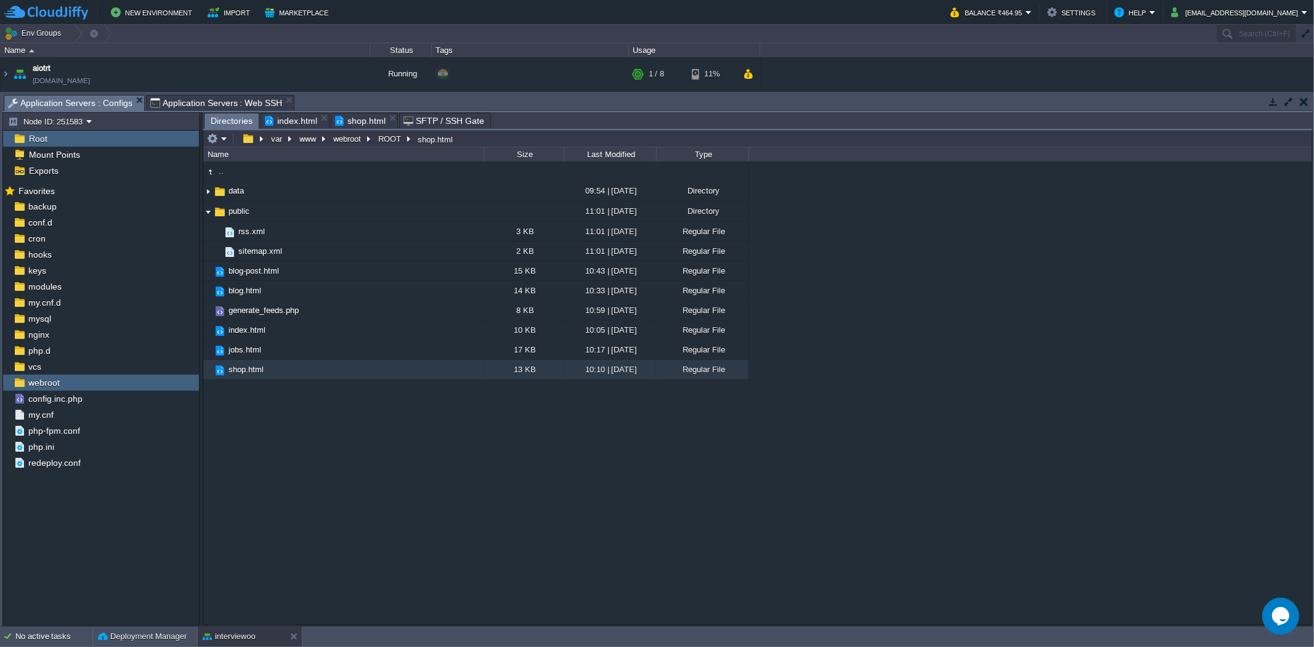
click at [216, 124] on span "Directories" at bounding box center [232, 120] width 42 height 15
click at [346, 349] on td "jobs.html" at bounding box center [343, 350] width 280 height 20
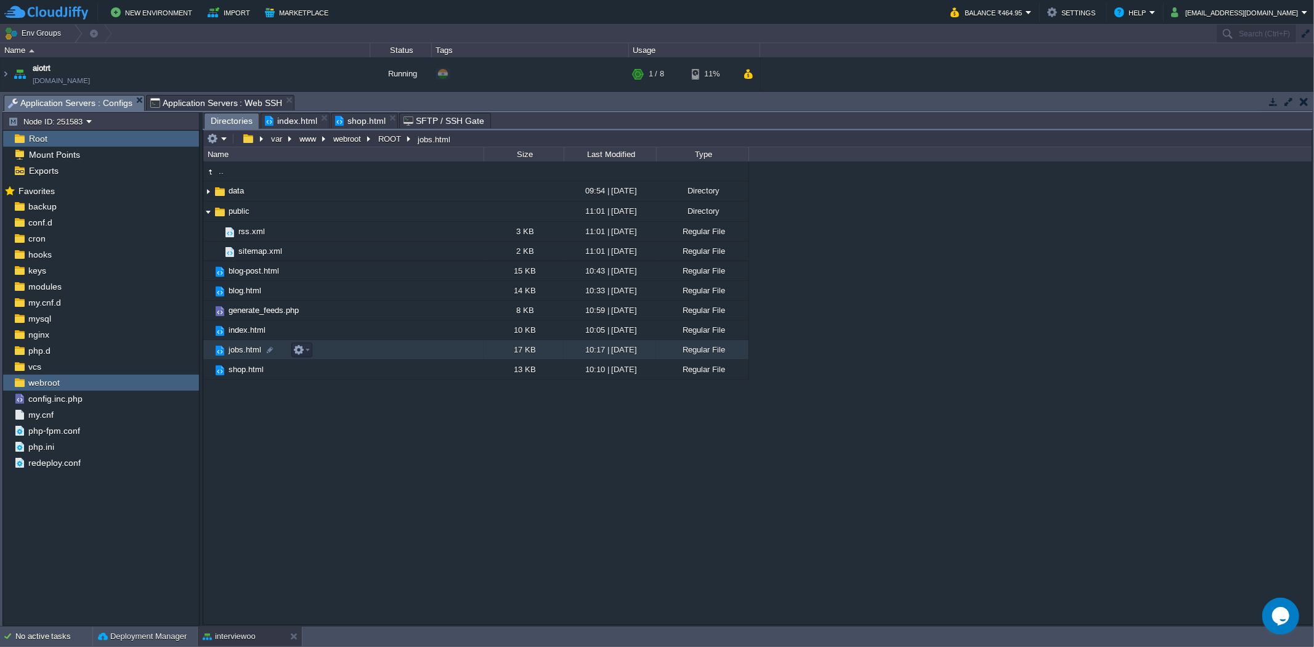
click at [346, 349] on td "jobs.html" at bounding box center [343, 350] width 280 height 20
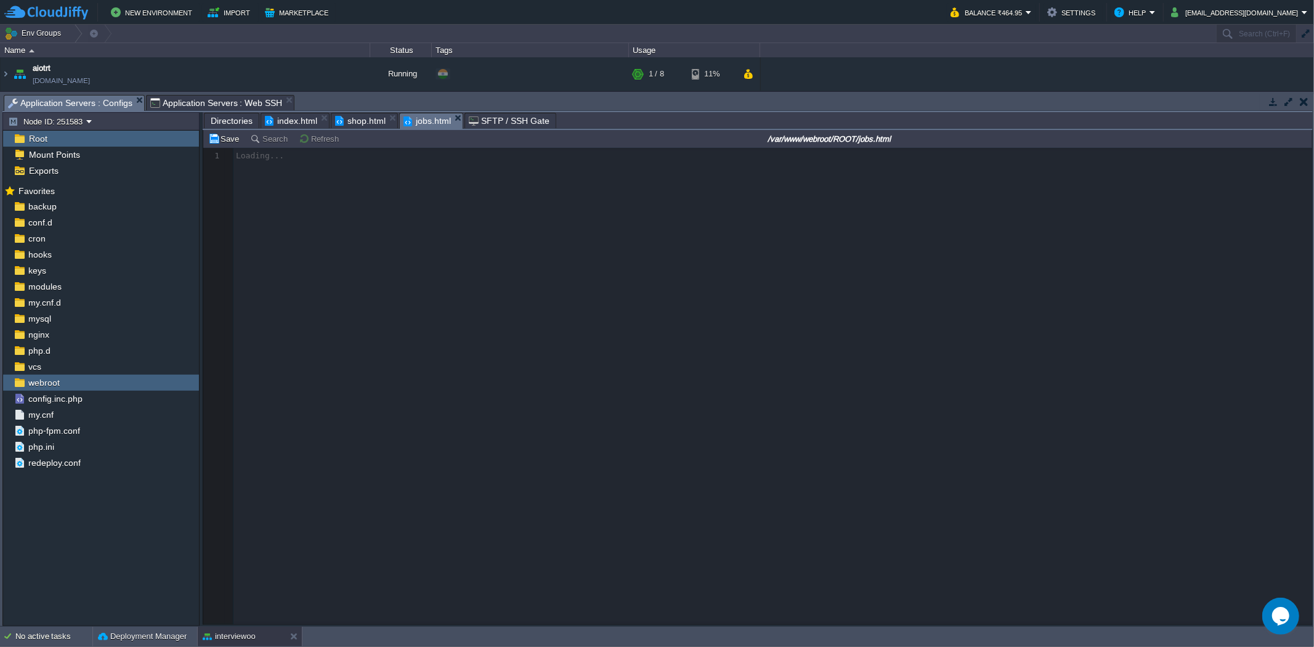
click at [298, 116] on span "index.html" at bounding box center [291, 120] width 52 height 15
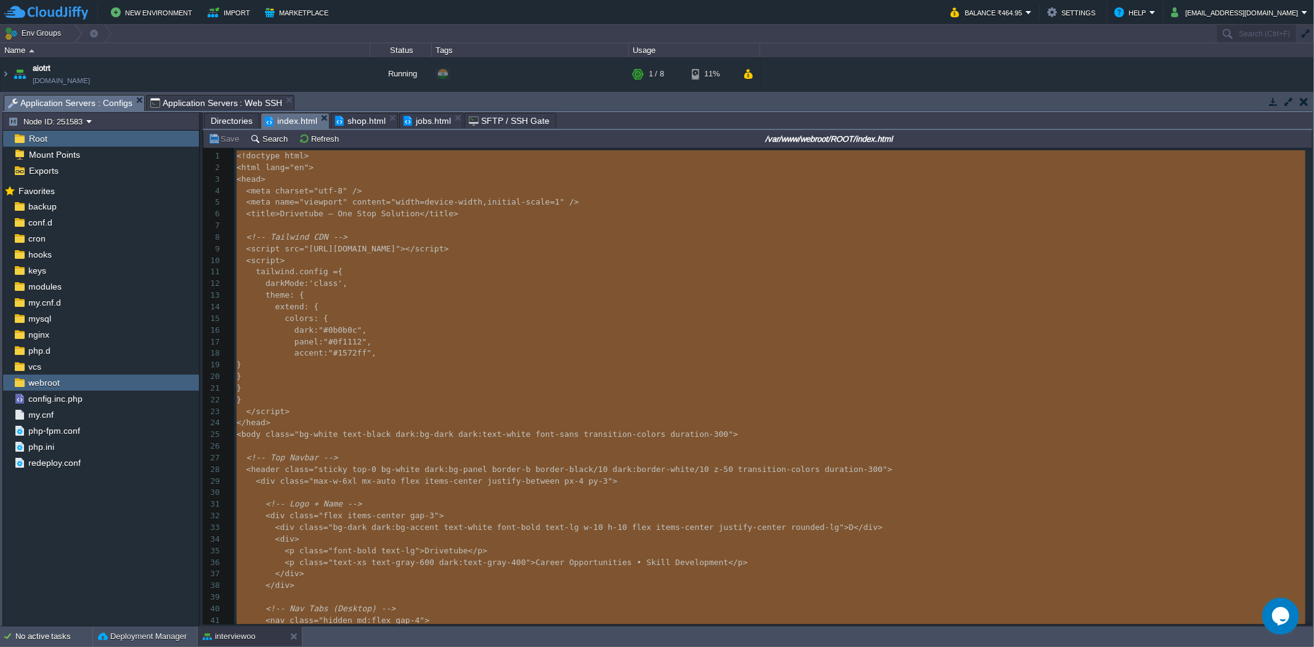
type textarea "-"
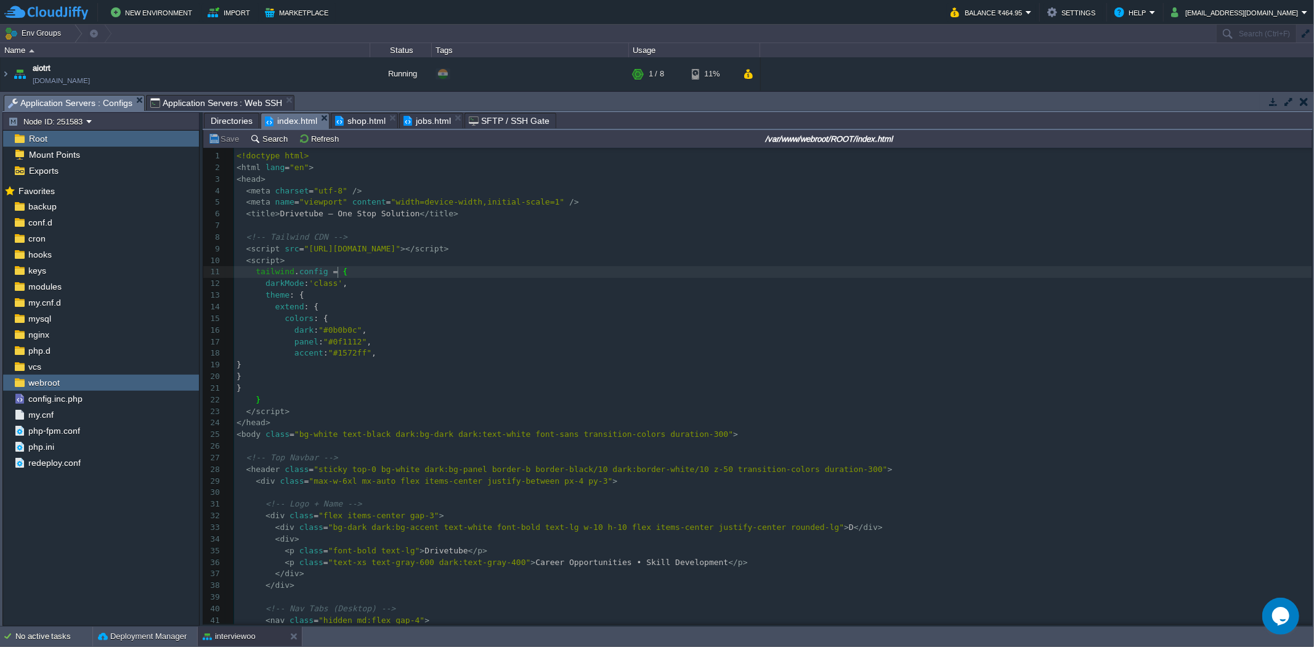
type textarea "-"
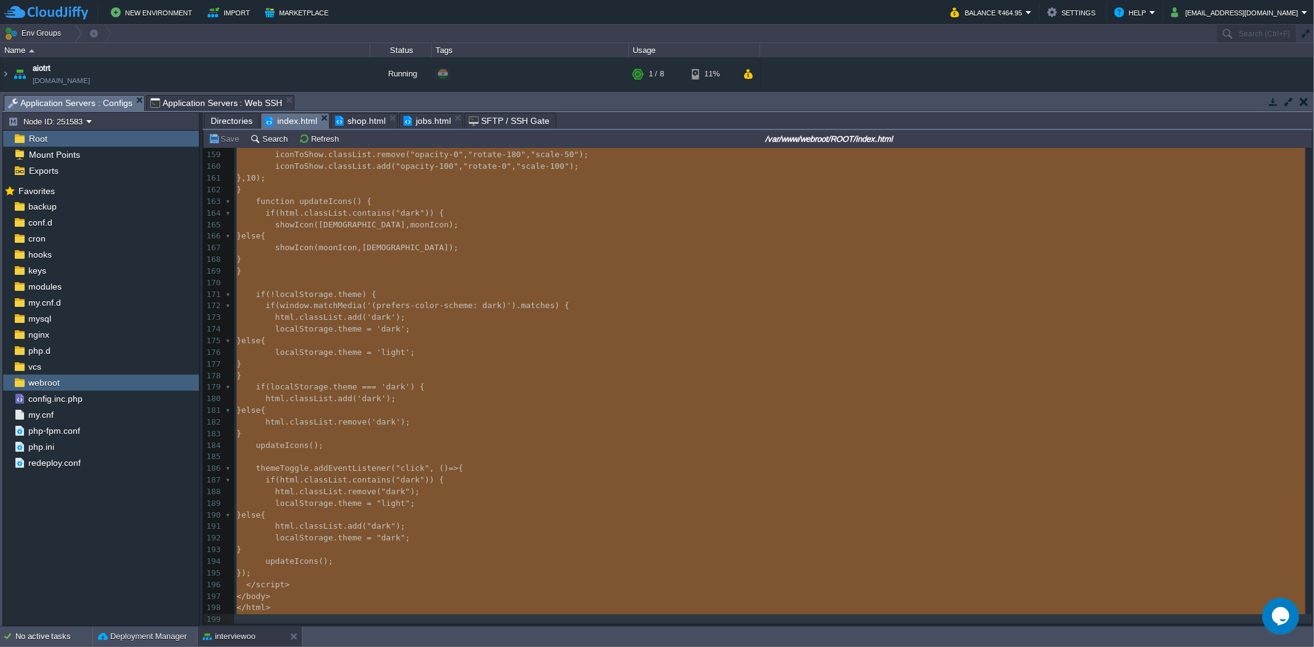
scroll to position [2527, 0]
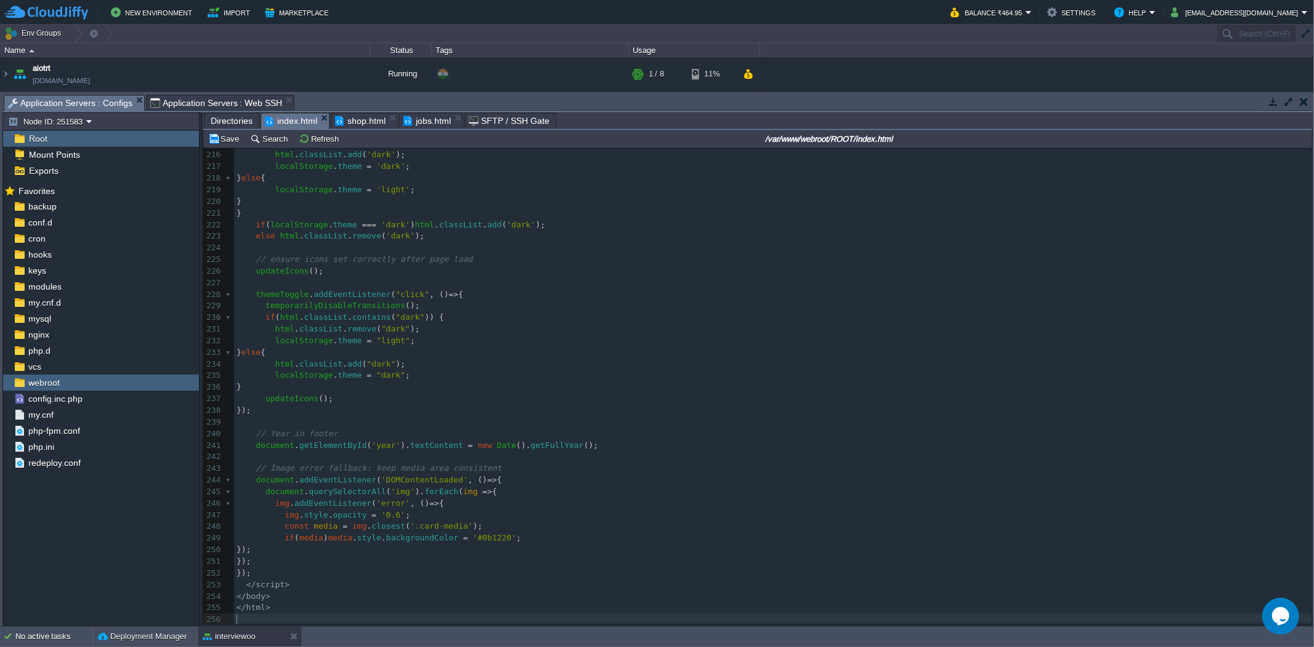
click at [362, 124] on span "shop.html" at bounding box center [360, 120] width 51 height 15
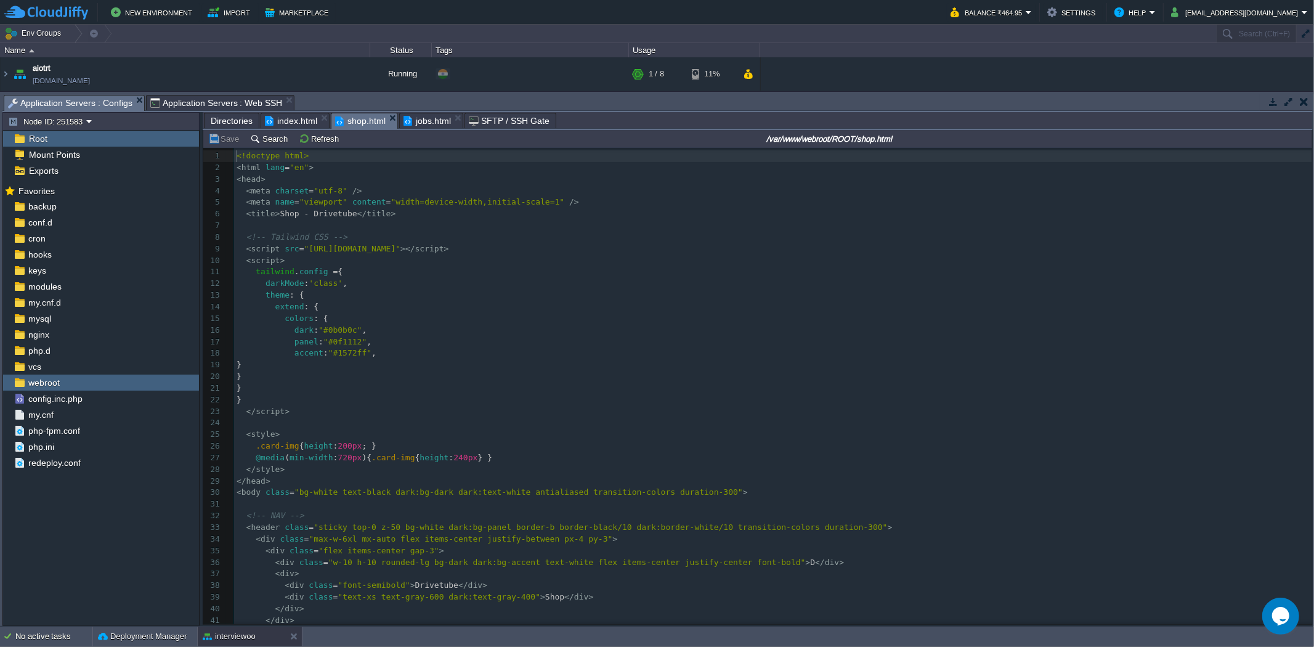
scroll to position [4, 0]
click at [392, 239] on pre "<!-- Tailwind CSS -->" at bounding box center [773, 238] width 1078 height 12
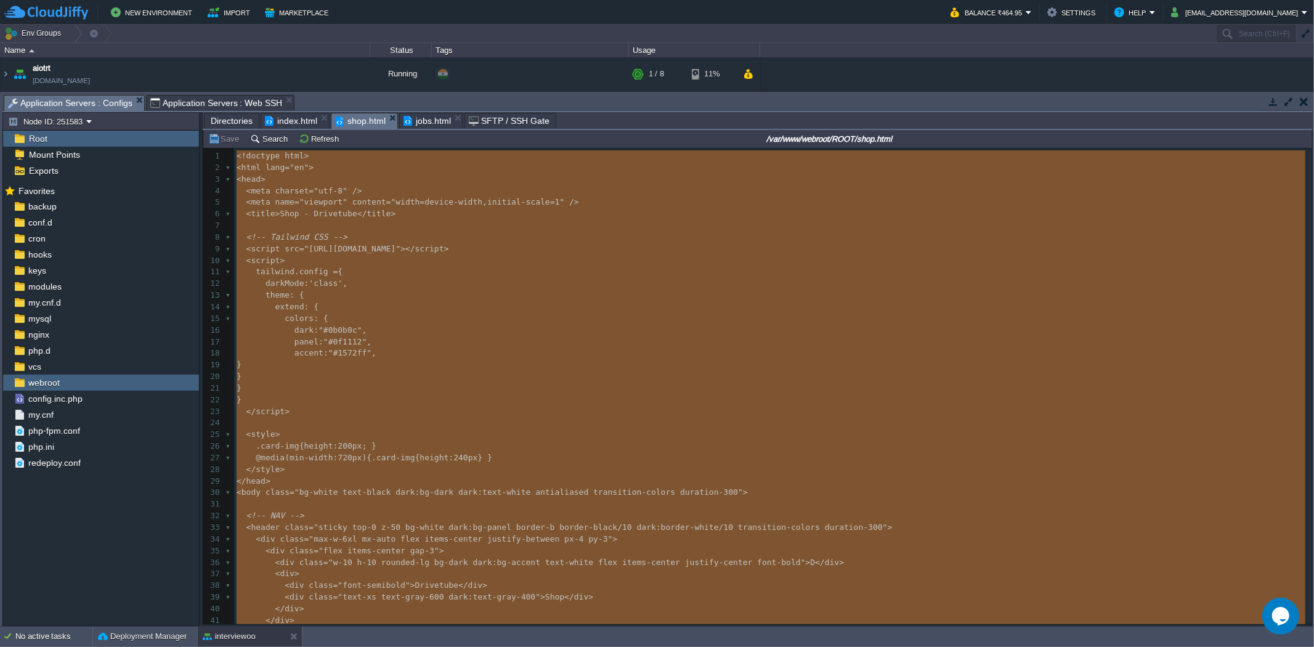
click at [269, 114] on span "index.html" at bounding box center [291, 120] width 52 height 15
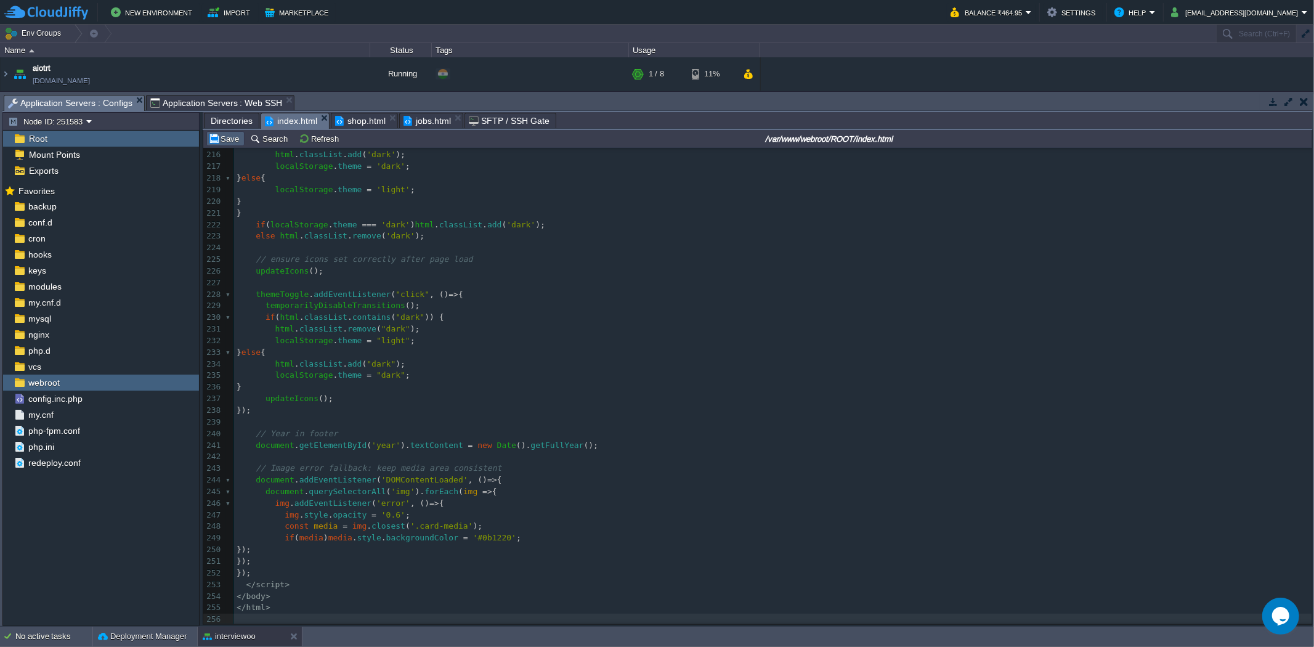
click at [234, 133] on td "Save" at bounding box center [225, 138] width 38 height 15
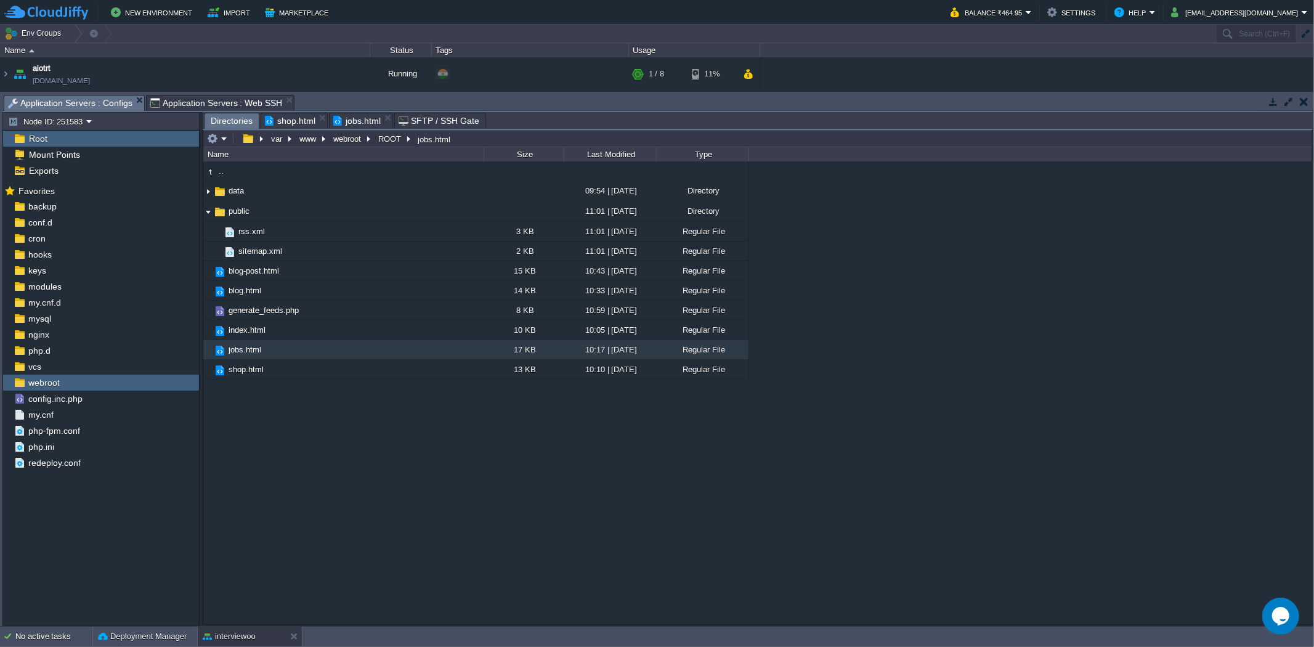
click at [280, 116] on span "shop.html" at bounding box center [290, 120] width 51 height 15
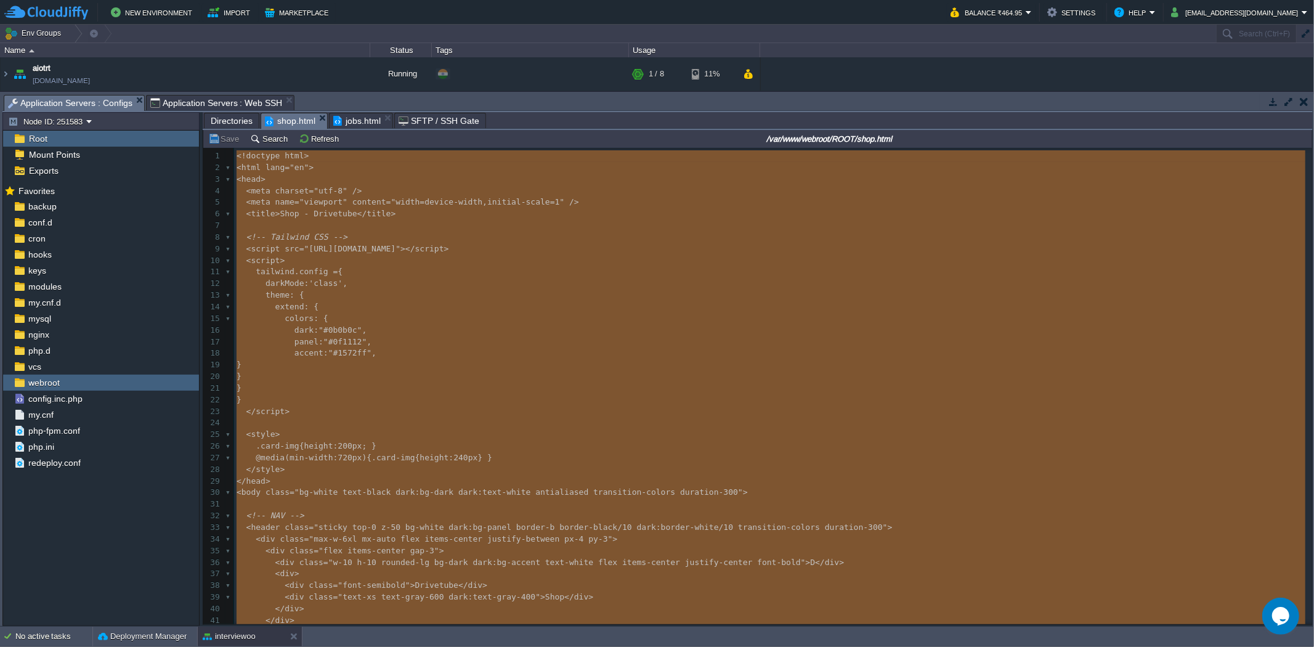
type textarea "-"
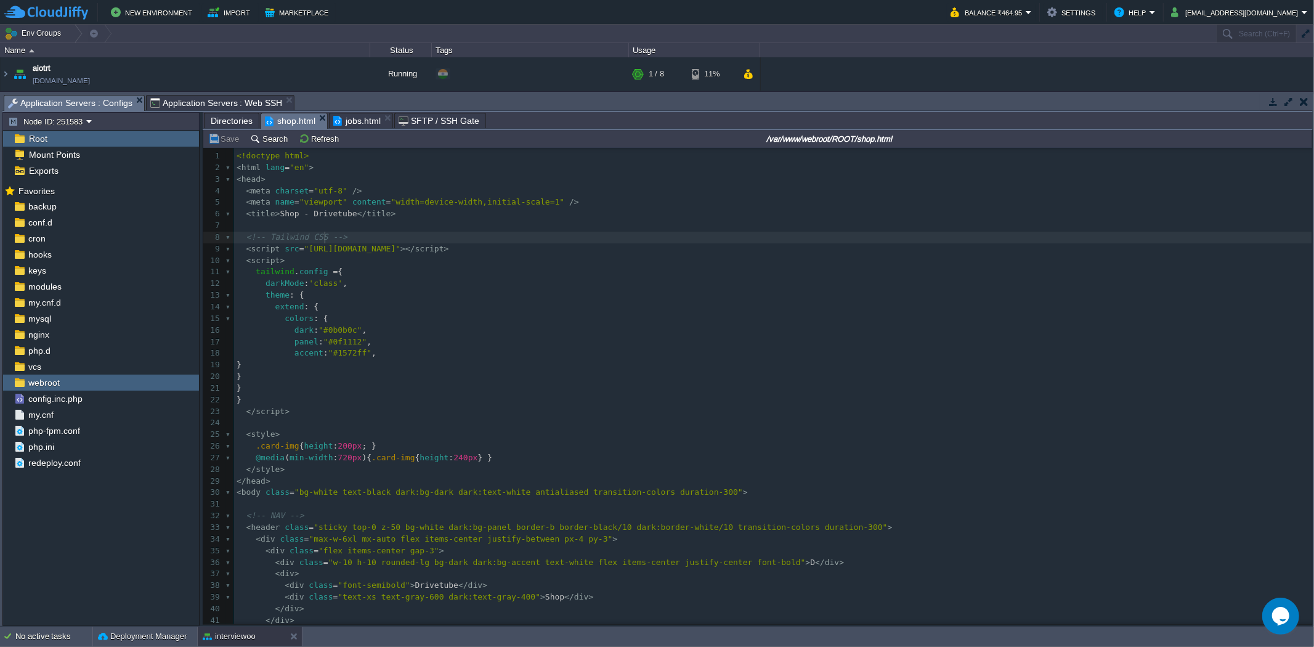
type textarea "-"
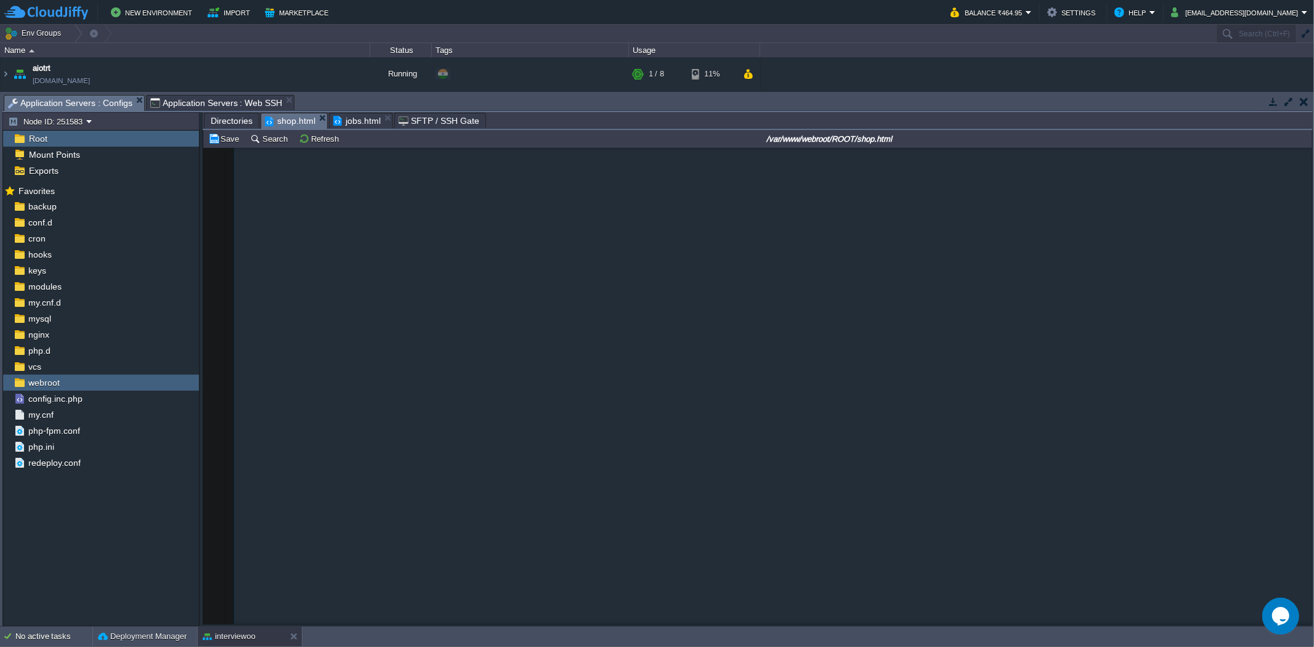
scroll to position [3223, 0]
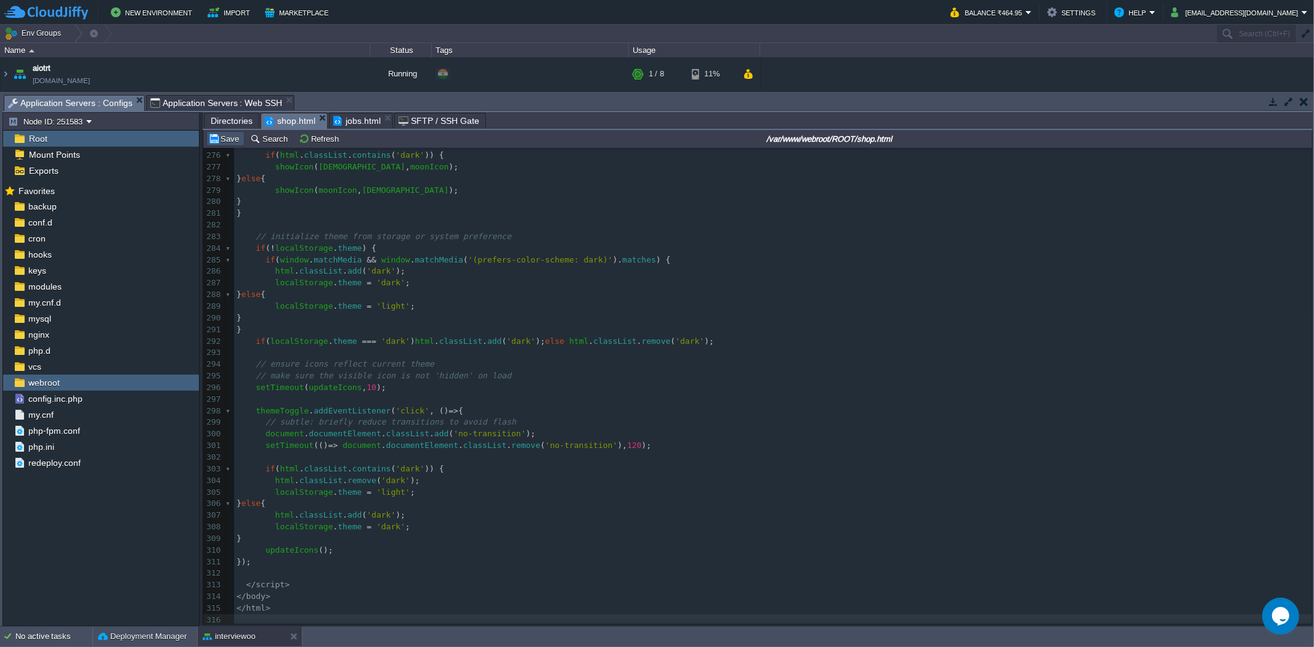
click at [235, 140] on button "Save" at bounding box center [225, 138] width 35 height 11
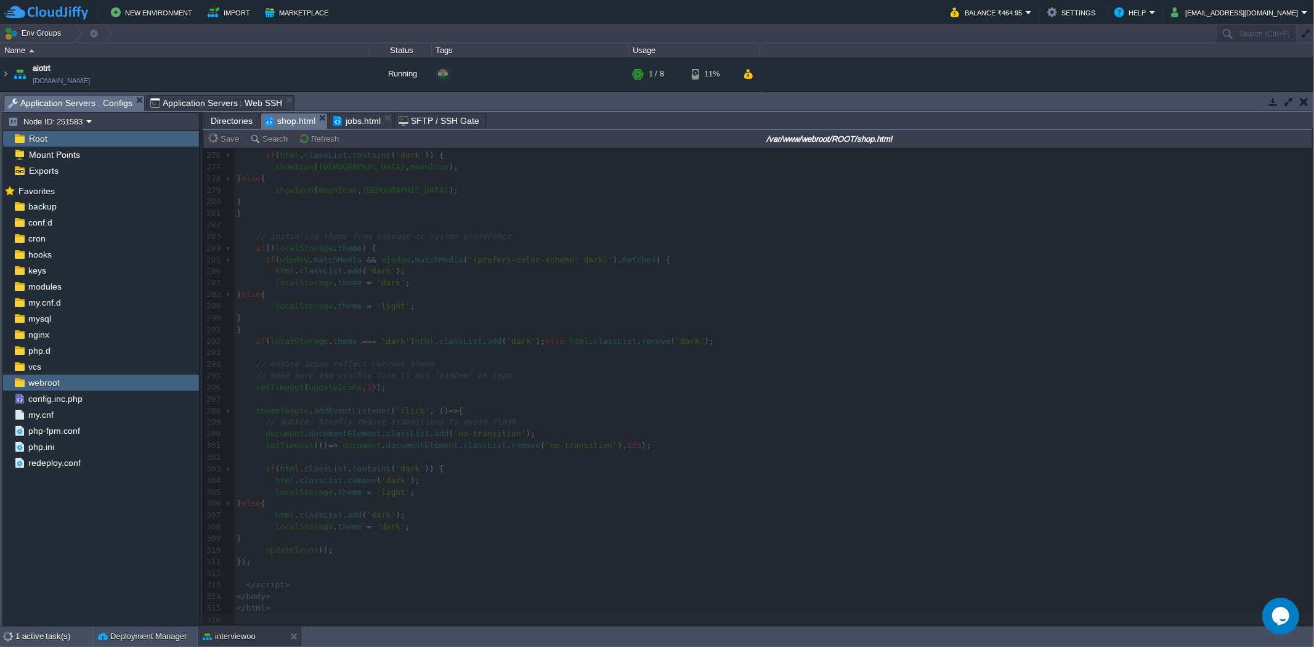
click at [343, 125] on span "jobs.html" at bounding box center [356, 120] width 47 height 15
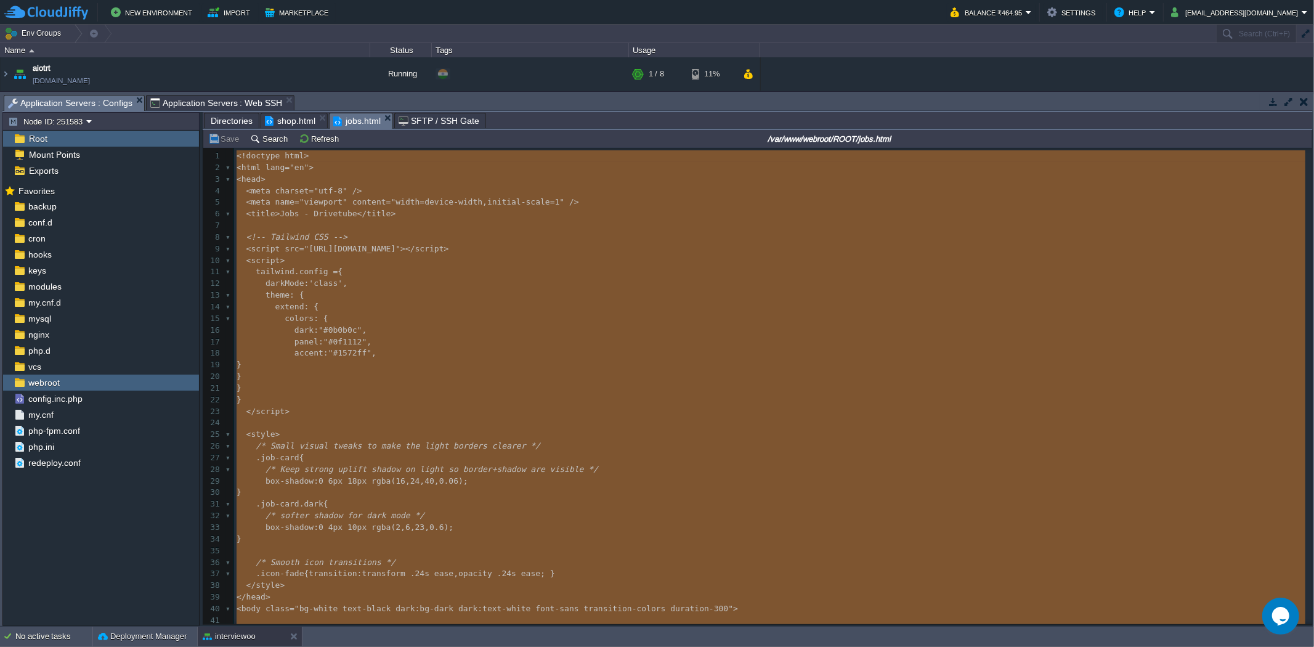
type textarea "-"
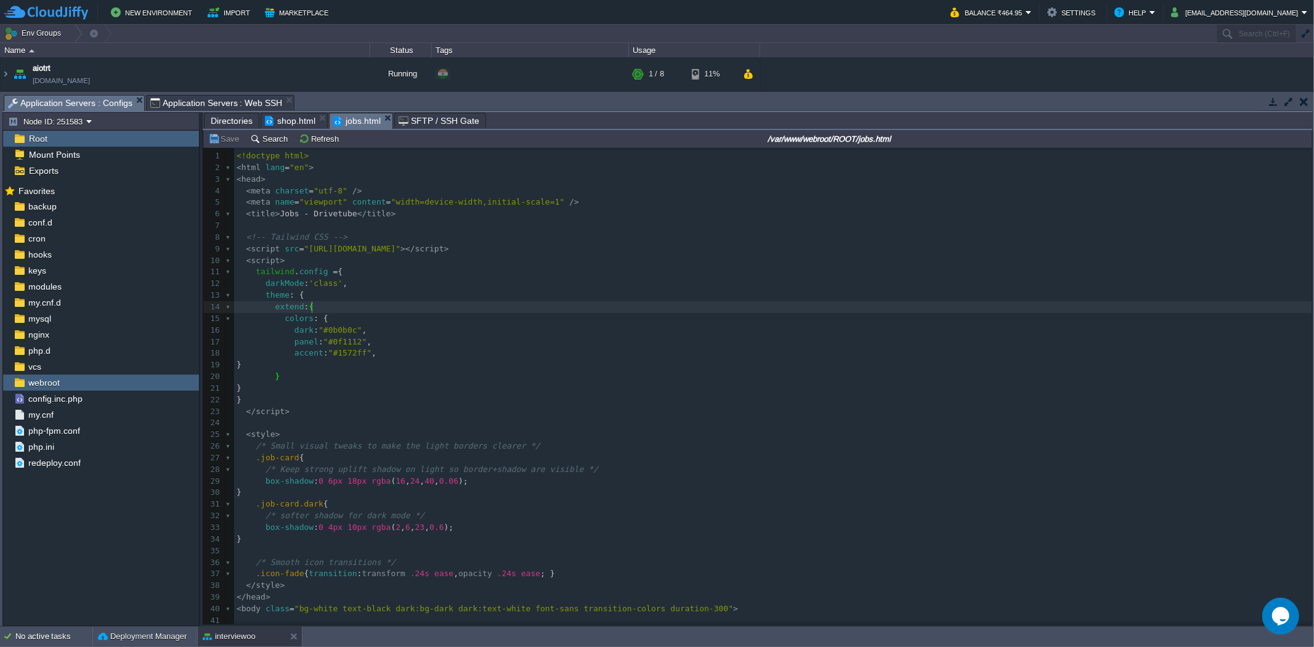
type textarea "-"
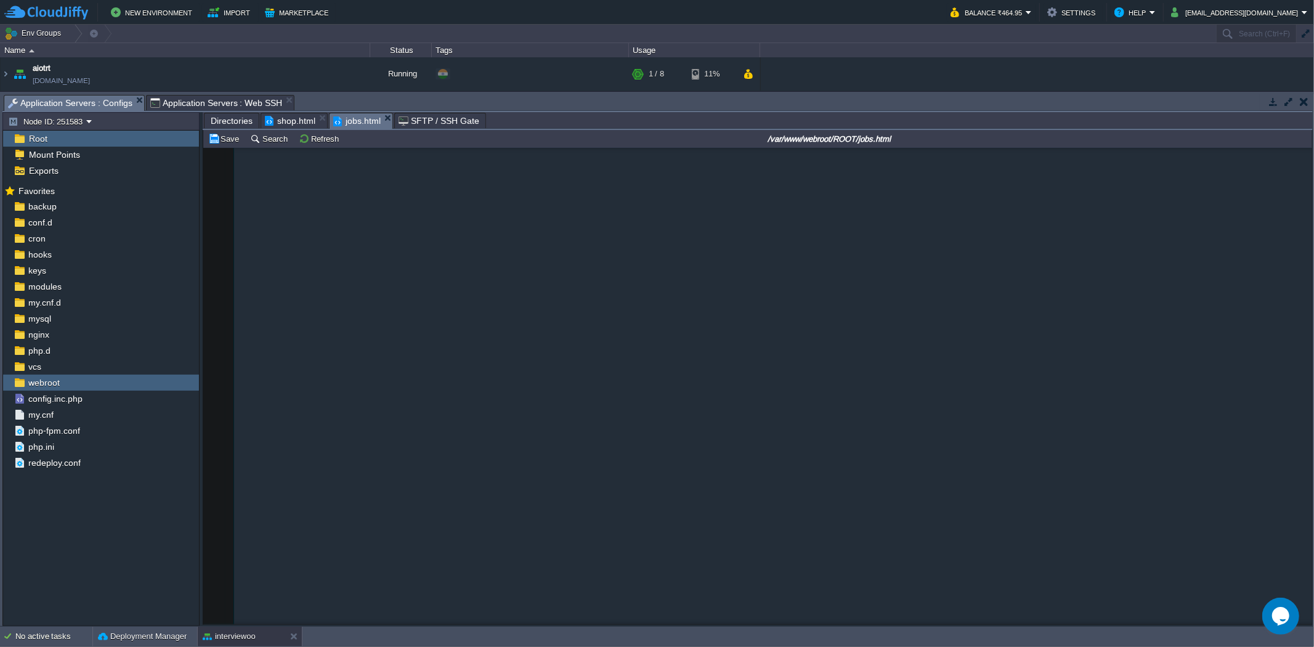
scroll to position [4048, 0]
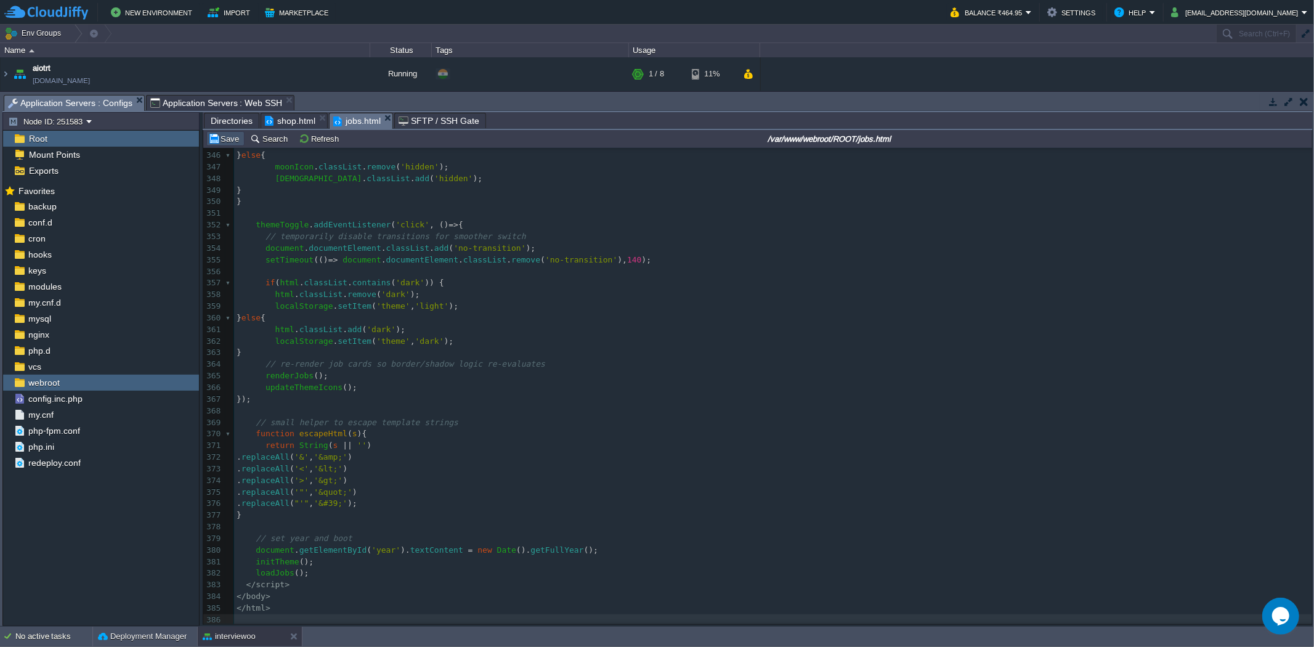
click at [216, 137] on button "Save" at bounding box center [225, 138] width 35 height 11
click at [237, 121] on span "Directories" at bounding box center [232, 120] width 42 height 15
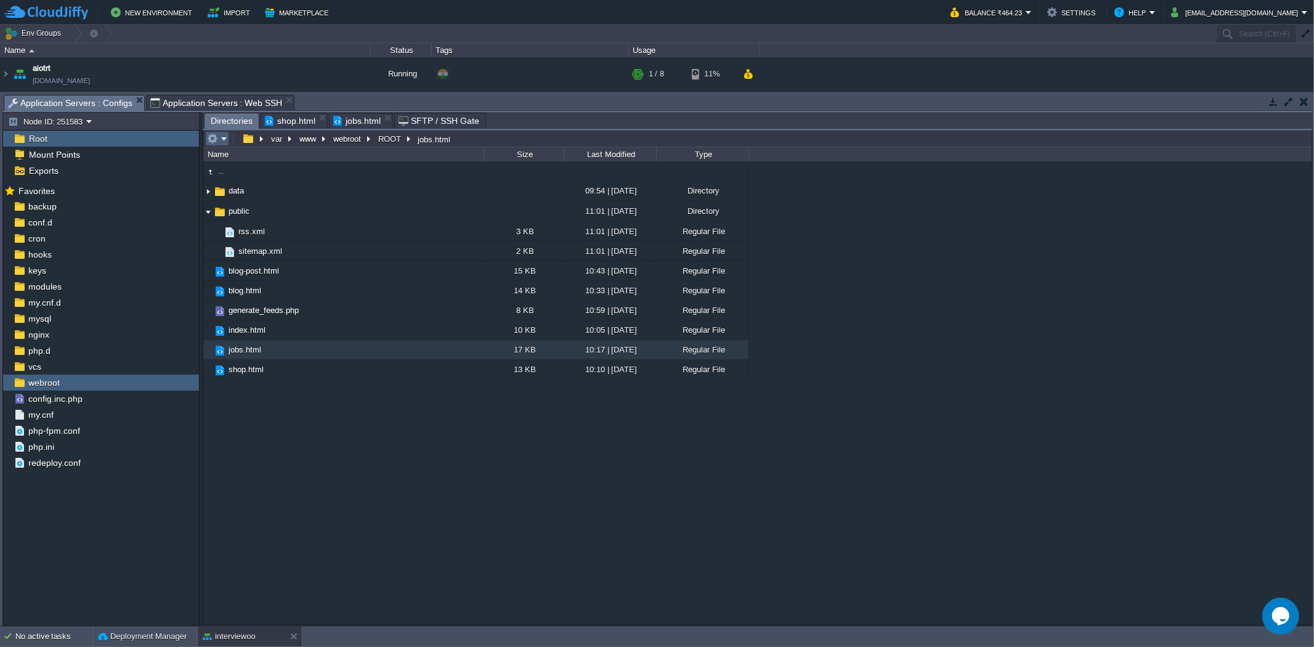
click at [225, 136] on em at bounding box center [217, 138] width 20 height 11
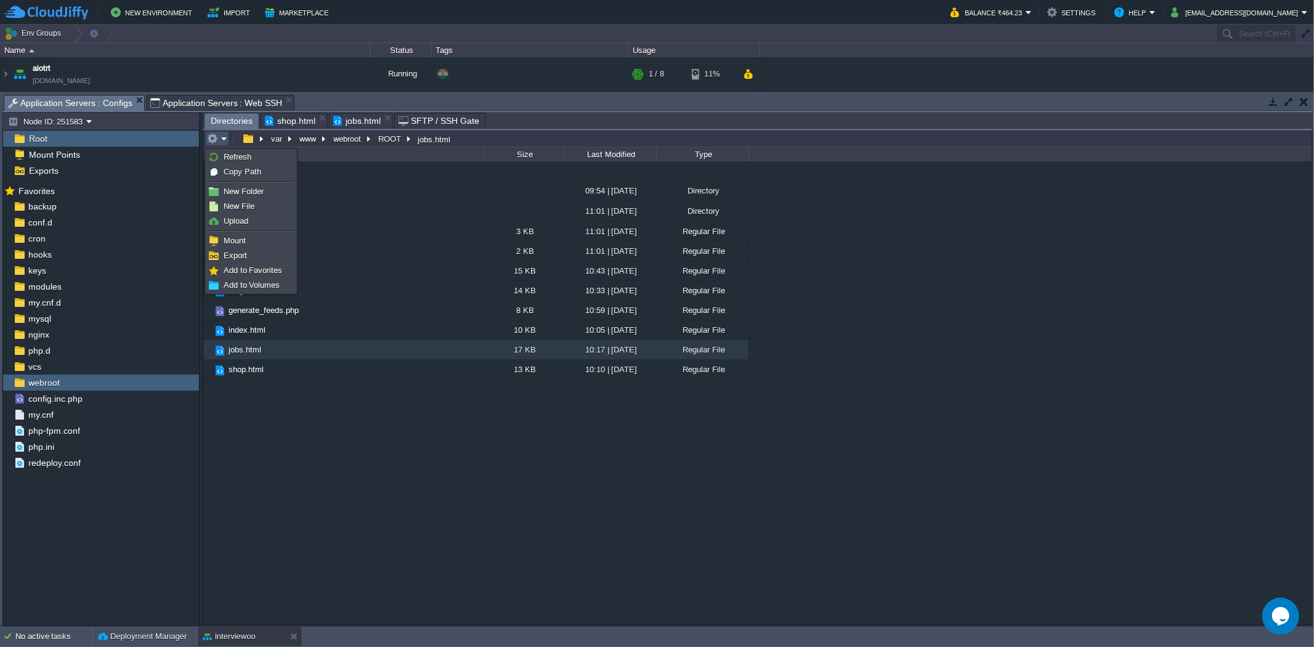
click at [296, 519] on div ".. data 09:54 | 21 Sep 2025 Directory public 11:01 | 21 Sep 2025 Directory .. r…" at bounding box center [757, 392] width 1109 height 462
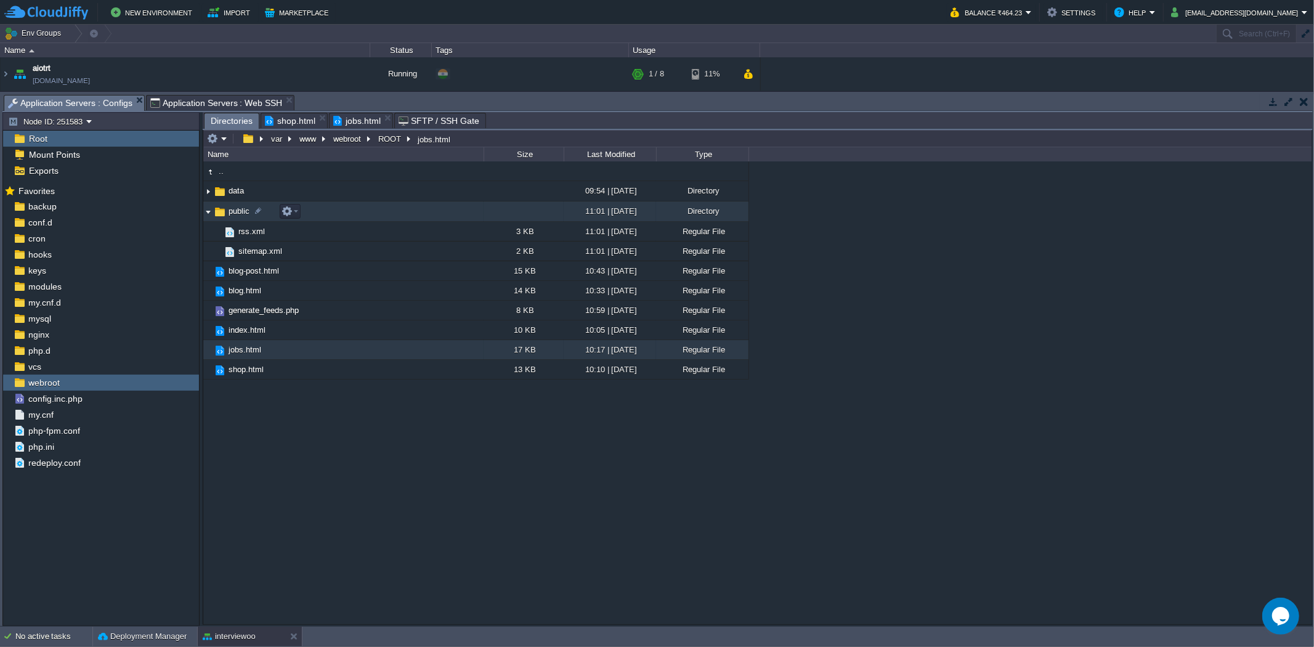
click at [211, 209] on img at bounding box center [208, 211] width 10 height 19
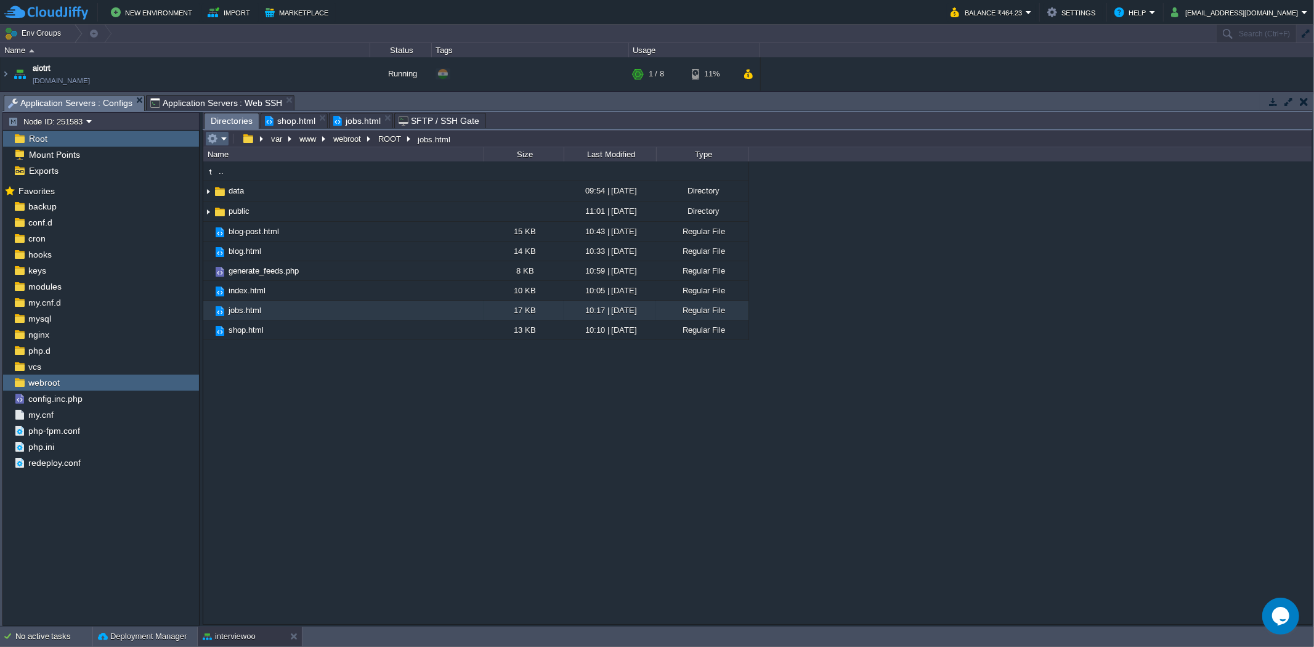
click at [214, 140] on button "button" at bounding box center [212, 138] width 11 height 11
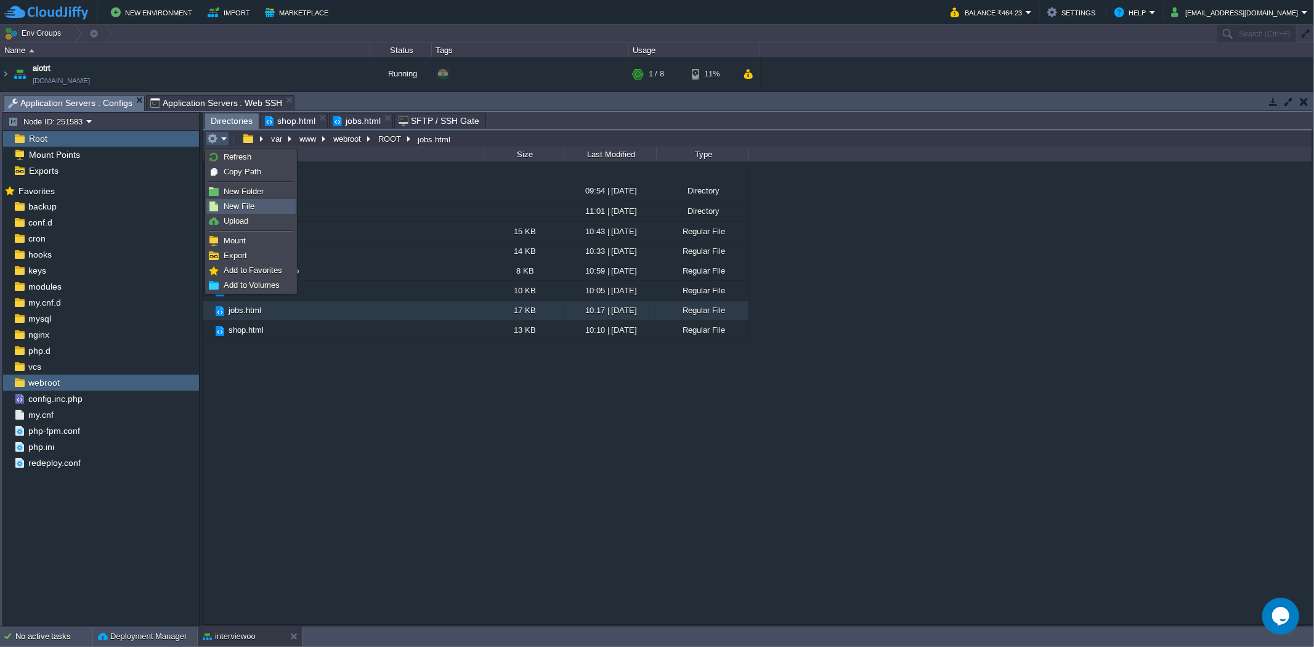
click at [241, 207] on span "New File" at bounding box center [239, 205] width 31 height 9
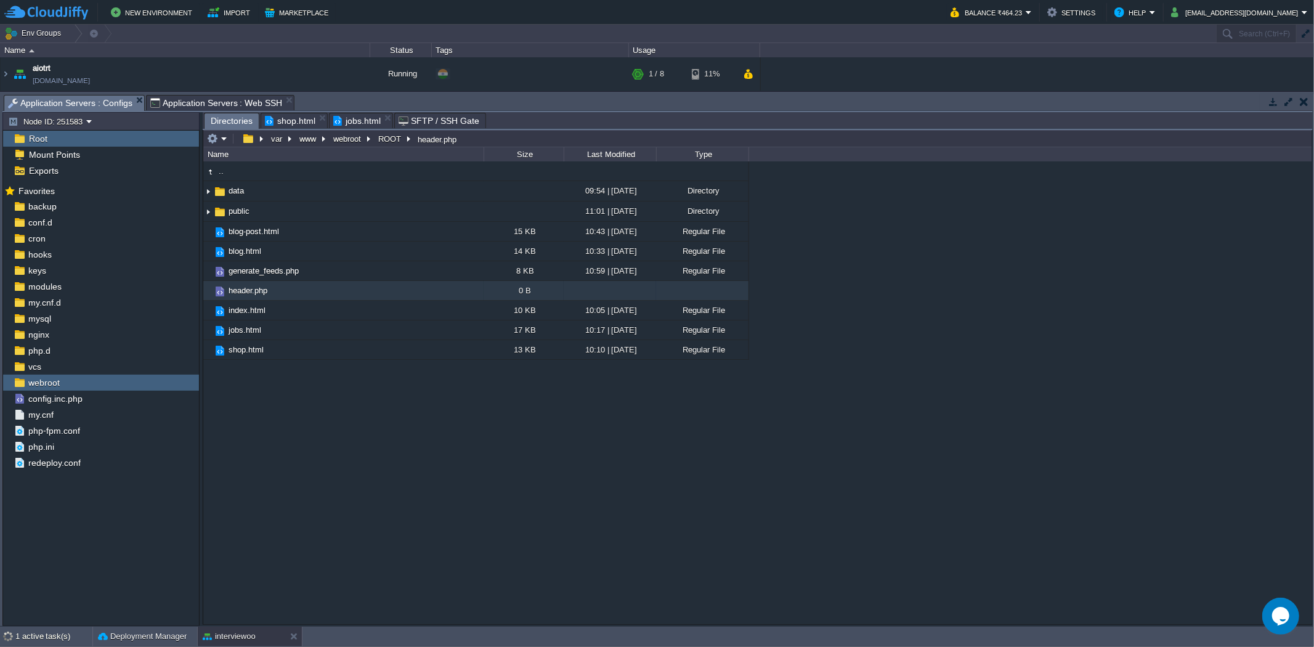
click at [380, 291] on td "header.php" at bounding box center [343, 291] width 280 height 20
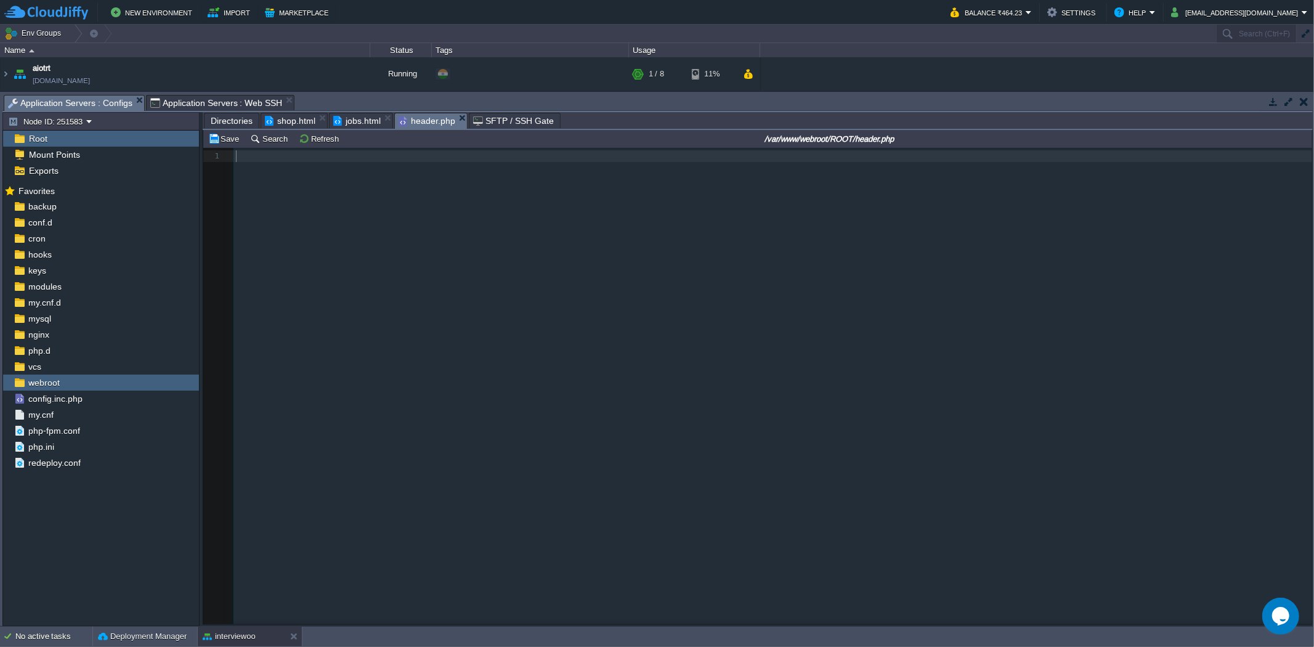
scroll to position [4, 0]
click at [319, 185] on div "1 1 ​" at bounding box center [766, 395] width 1127 height 495
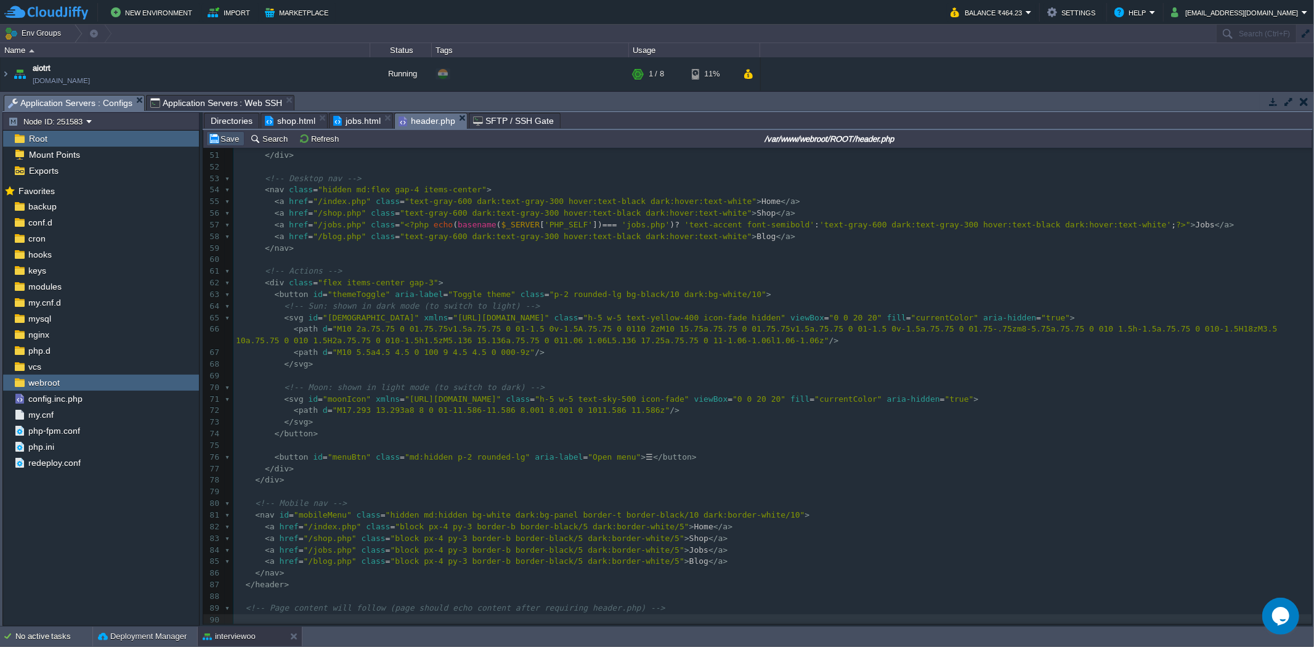
click at [235, 142] on button "Save" at bounding box center [225, 138] width 35 height 11
click at [229, 127] on span "Directories" at bounding box center [232, 120] width 42 height 15
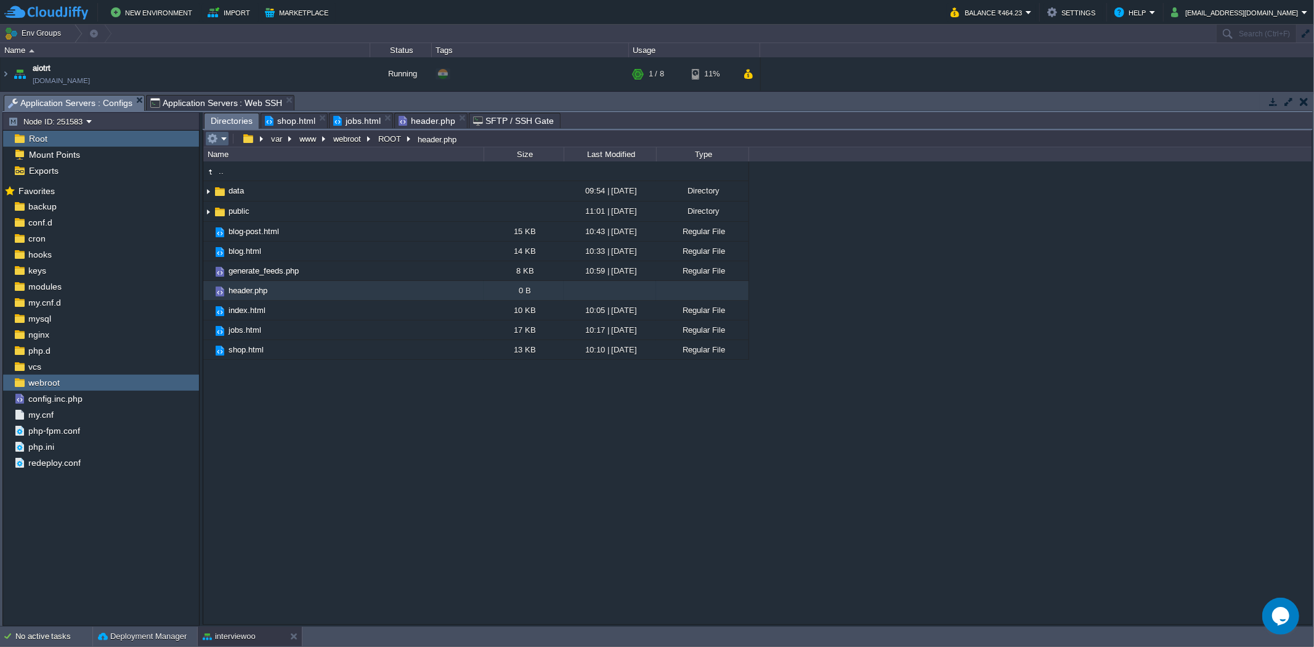
click at [228, 140] on td at bounding box center [217, 138] width 24 height 15
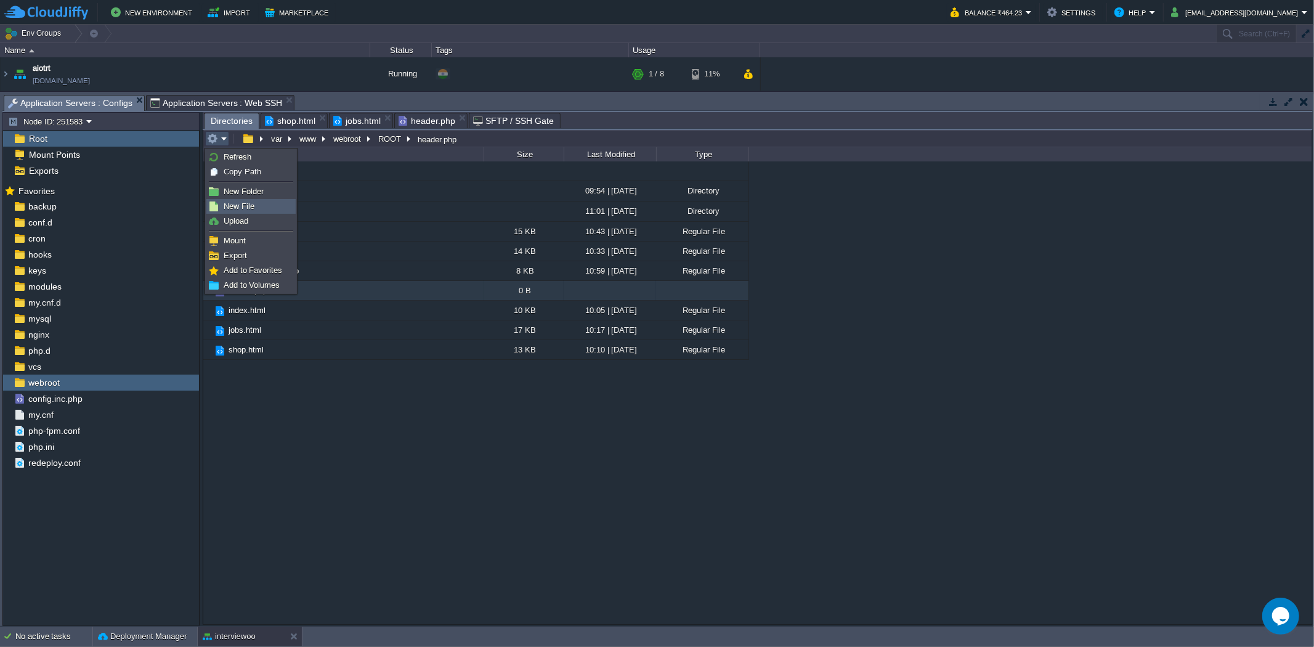
click at [235, 203] on span "New File" at bounding box center [239, 205] width 31 height 9
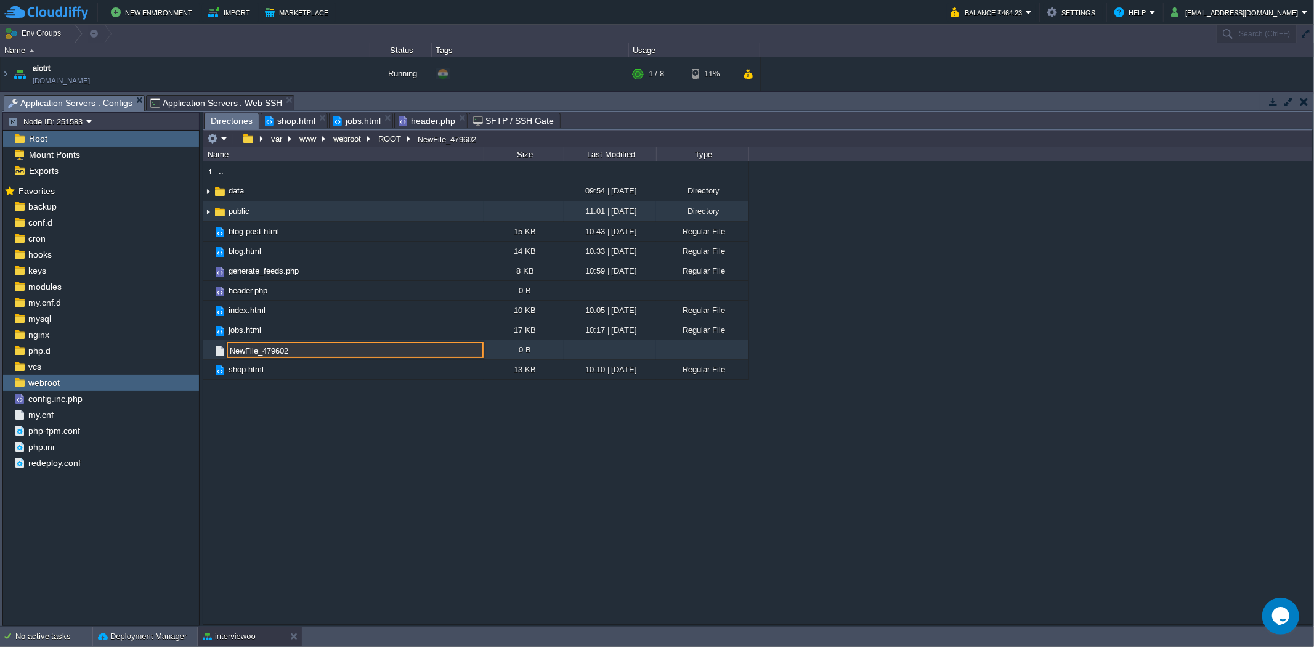
paste input "<?php // footer.php - include at bottom of each page // Usage: require 'footer.…"
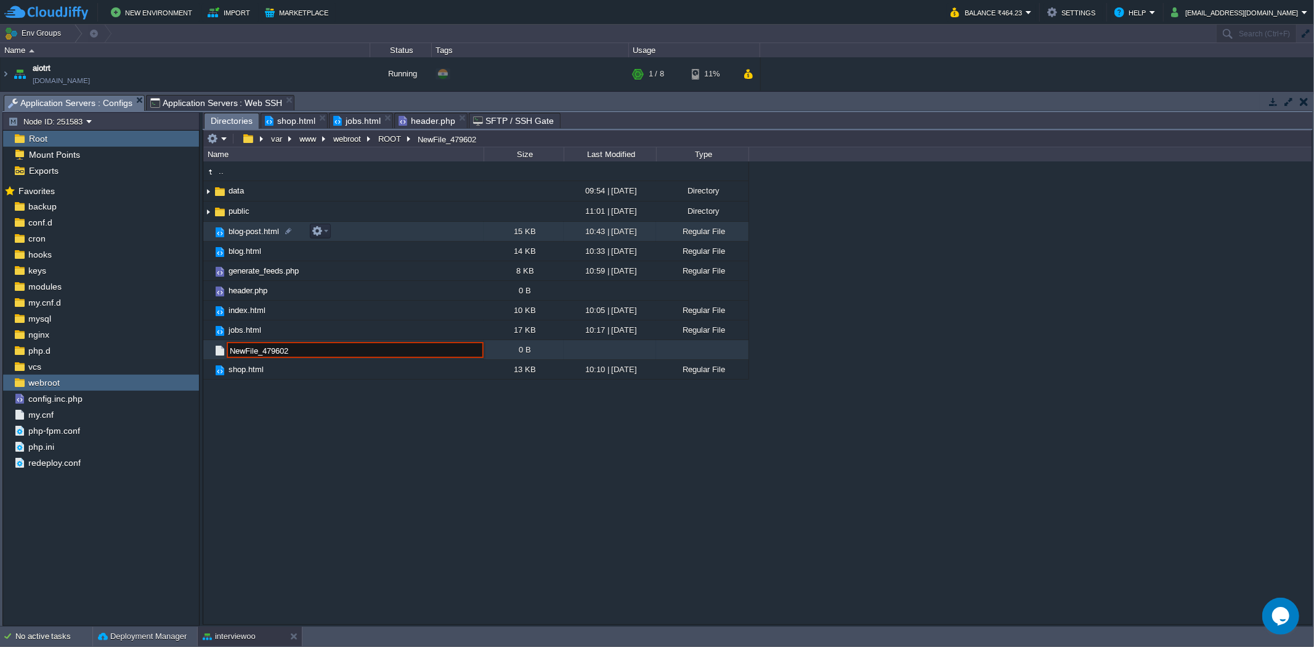
scroll to position [0, 0]
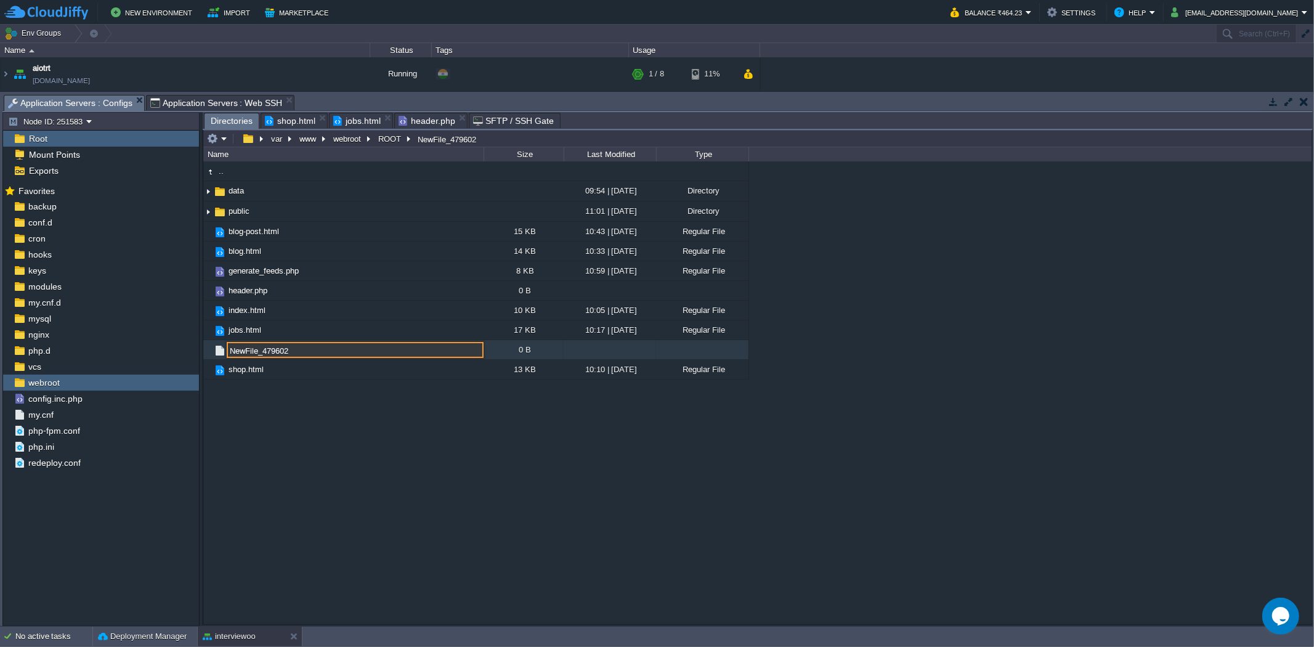
paste input "footer.php"
type input "footer.php"
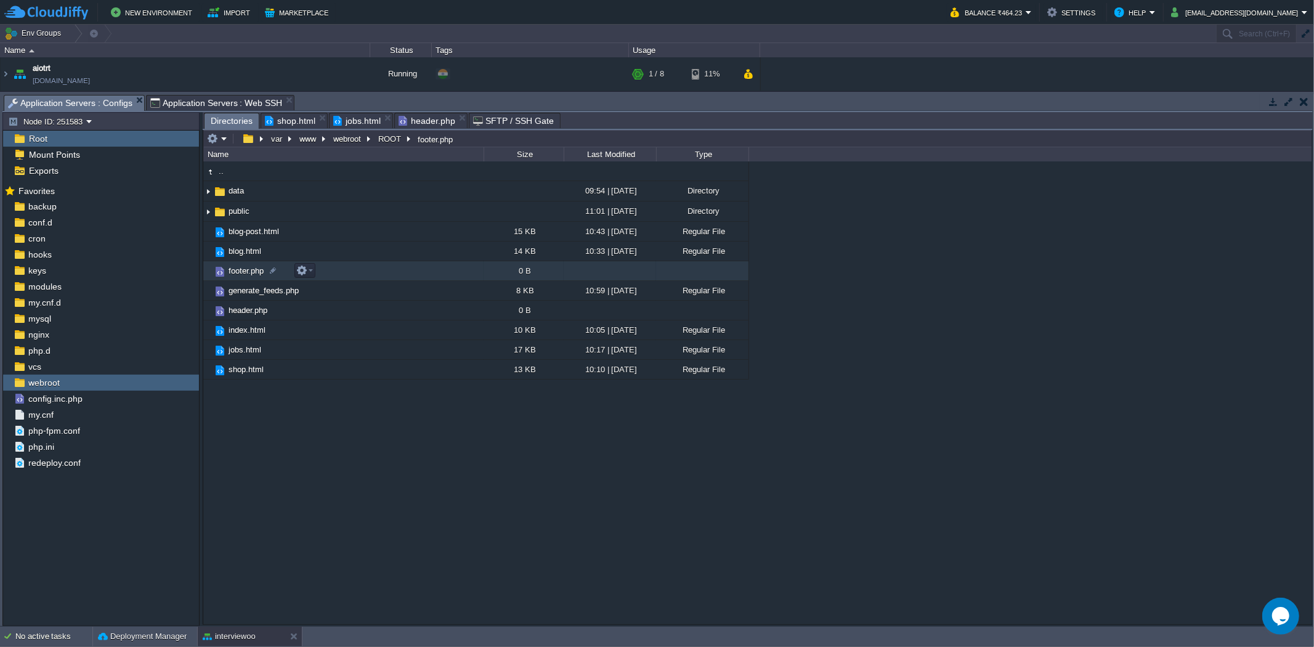
click at [339, 269] on td "footer.php" at bounding box center [343, 271] width 280 height 20
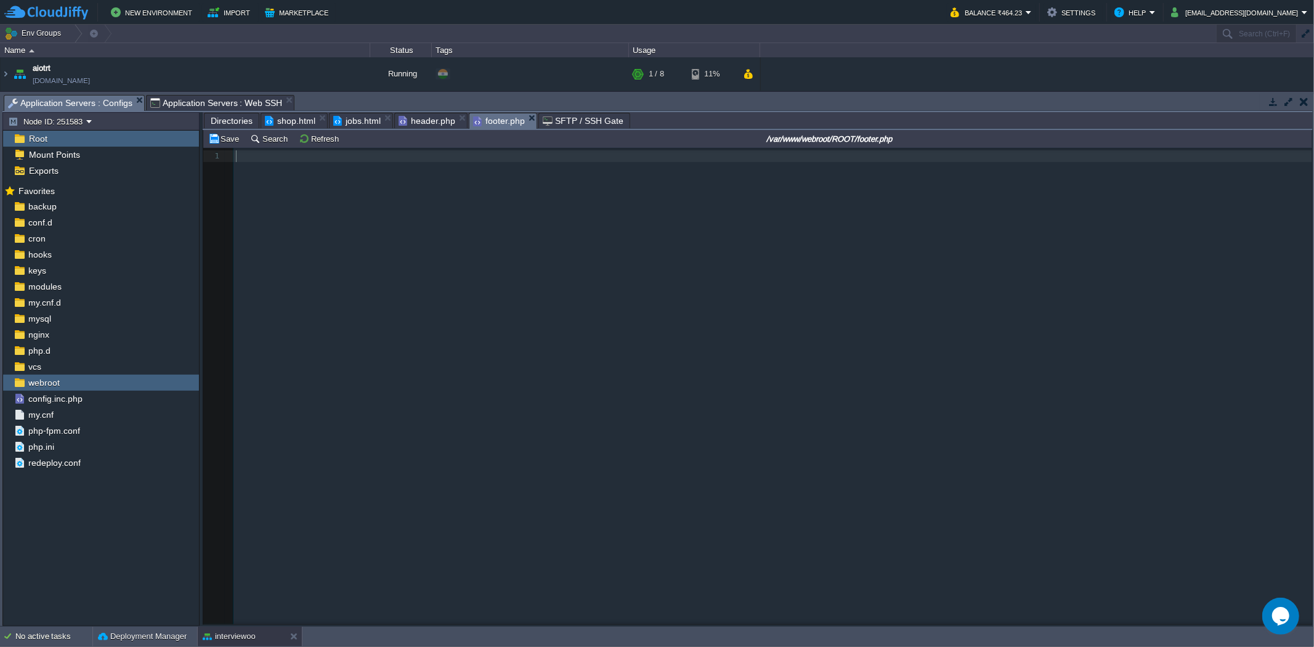
scroll to position [4, 0]
click at [274, 162] on pre "​" at bounding box center [775, 156] width 1083 height 12
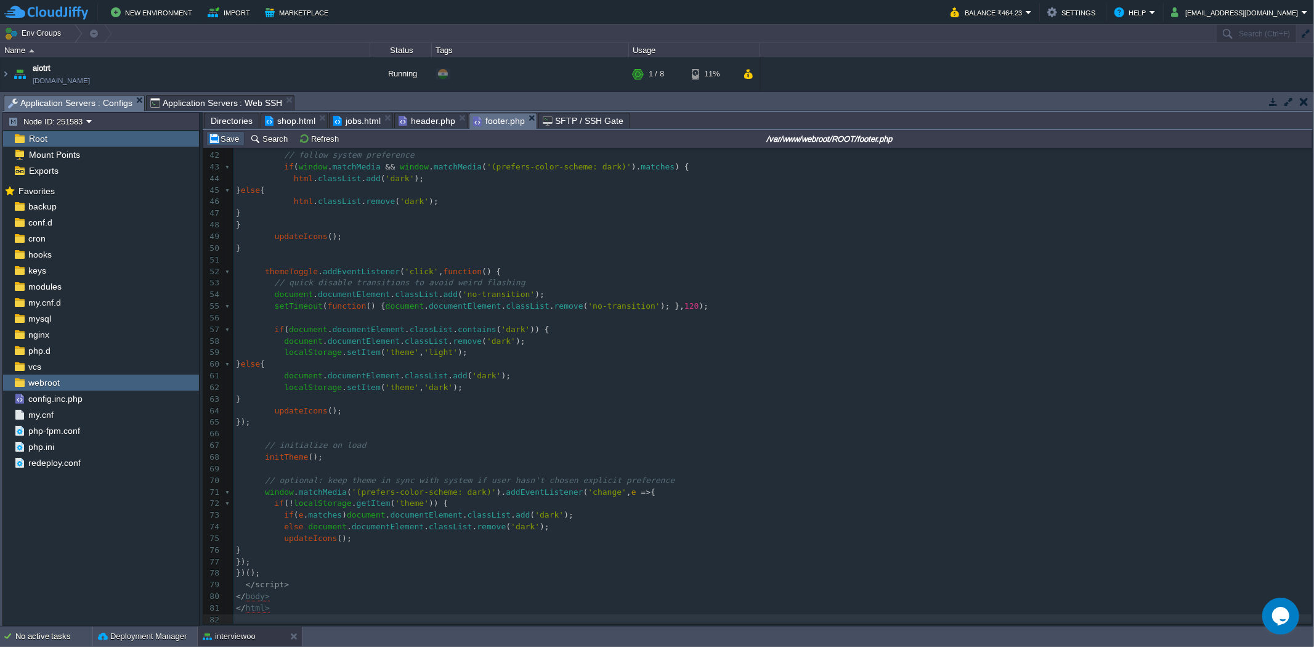
click at [234, 139] on button "Save" at bounding box center [225, 138] width 35 height 11
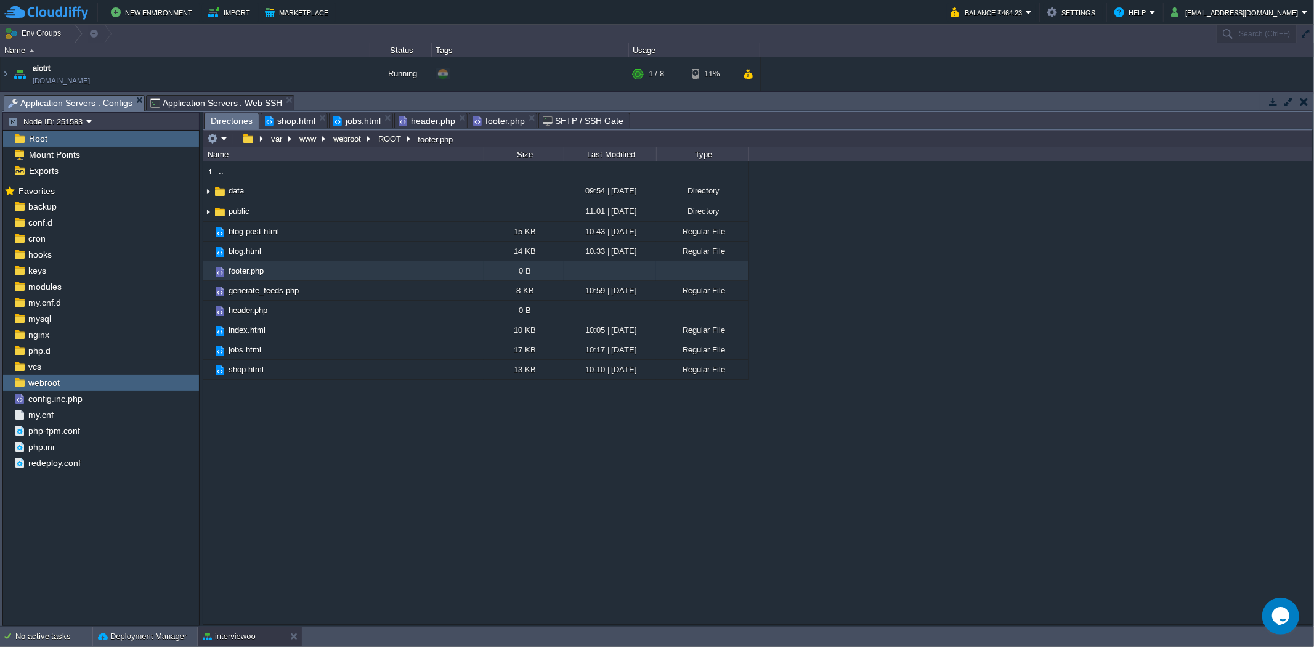
click at [214, 118] on span "Directories" at bounding box center [232, 120] width 42 height 15
click at [483, 118] on span "footer.php" at bounding box center [499, 120] width 52 height 15
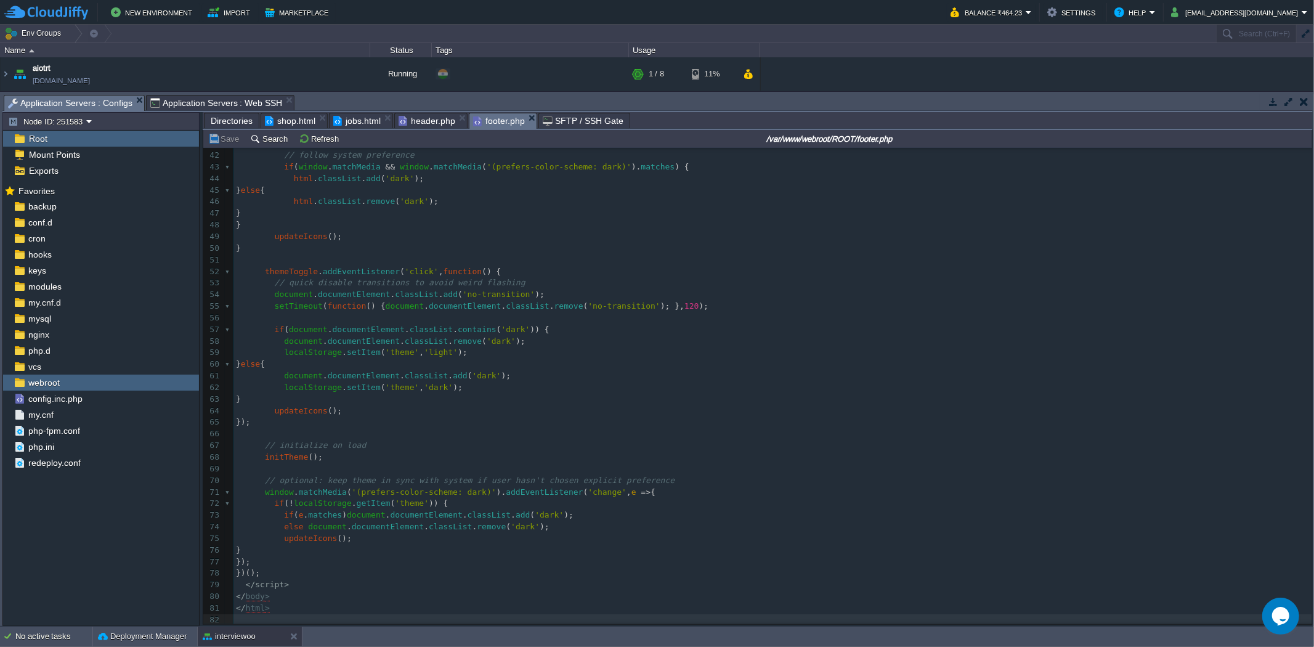
click at [237, 121] on span "Directories" at bounding box center [232, 120] width 42 height 15
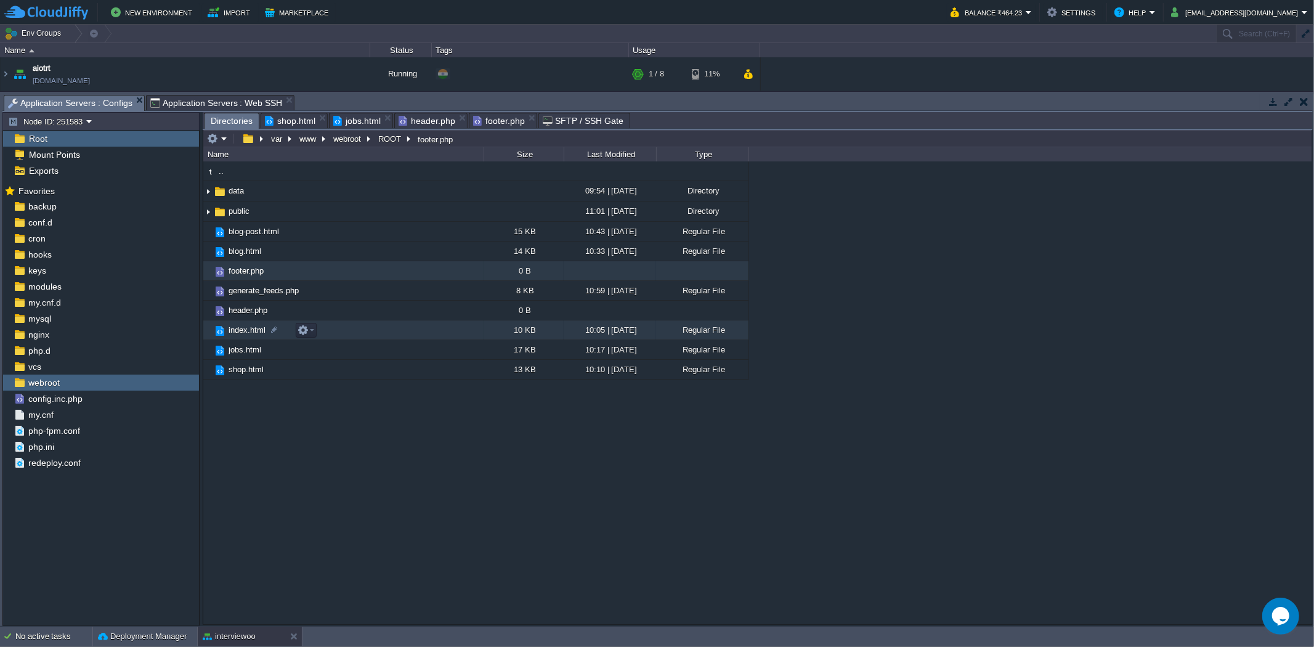
click at [360, 339] on td "index.html" at bounding box center [343, 330] width 280 height 20
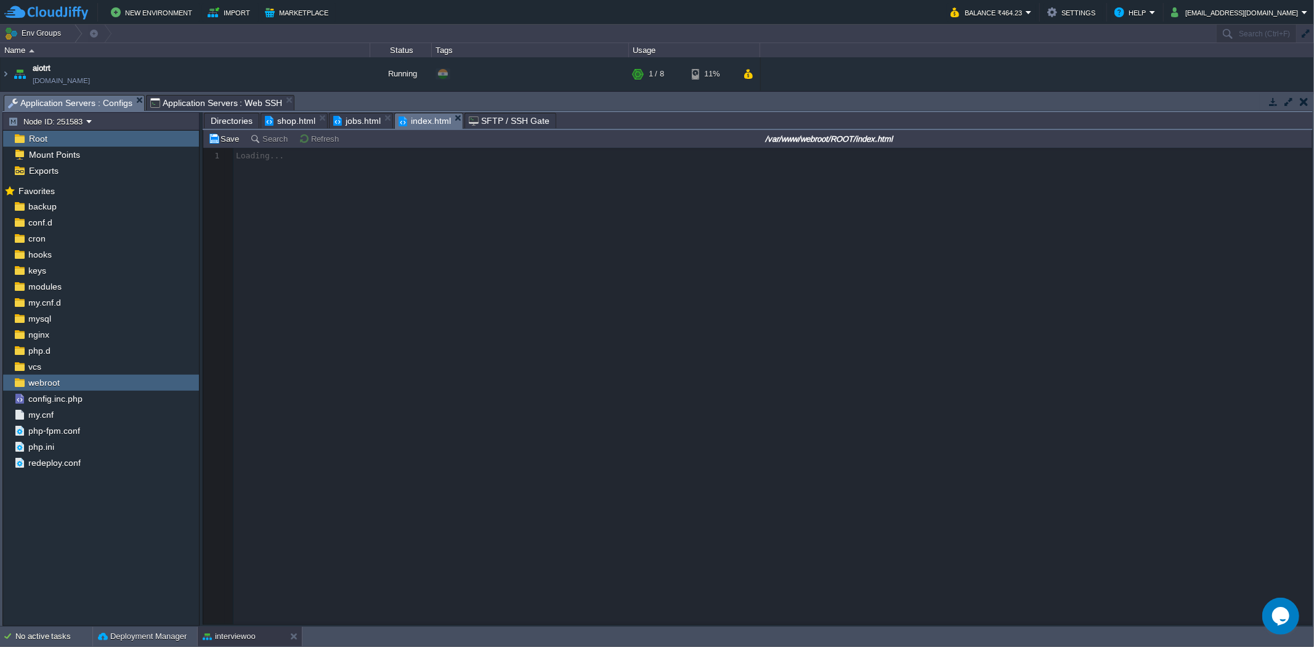
click at [229, 120] on span "Directories" at bounding box center [232, 120] width 42 height 15
click at [423, 121] on span "index.html" at bounding box center [425, 120] width 52 height 15
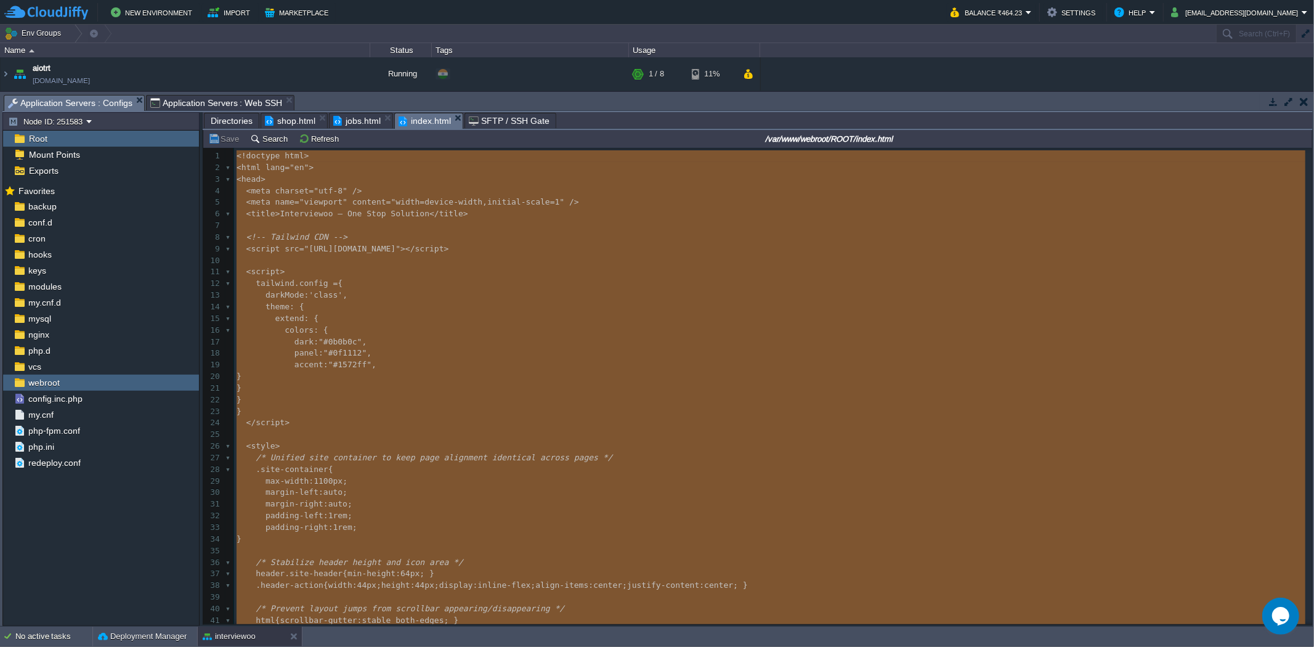
type textarea "-"
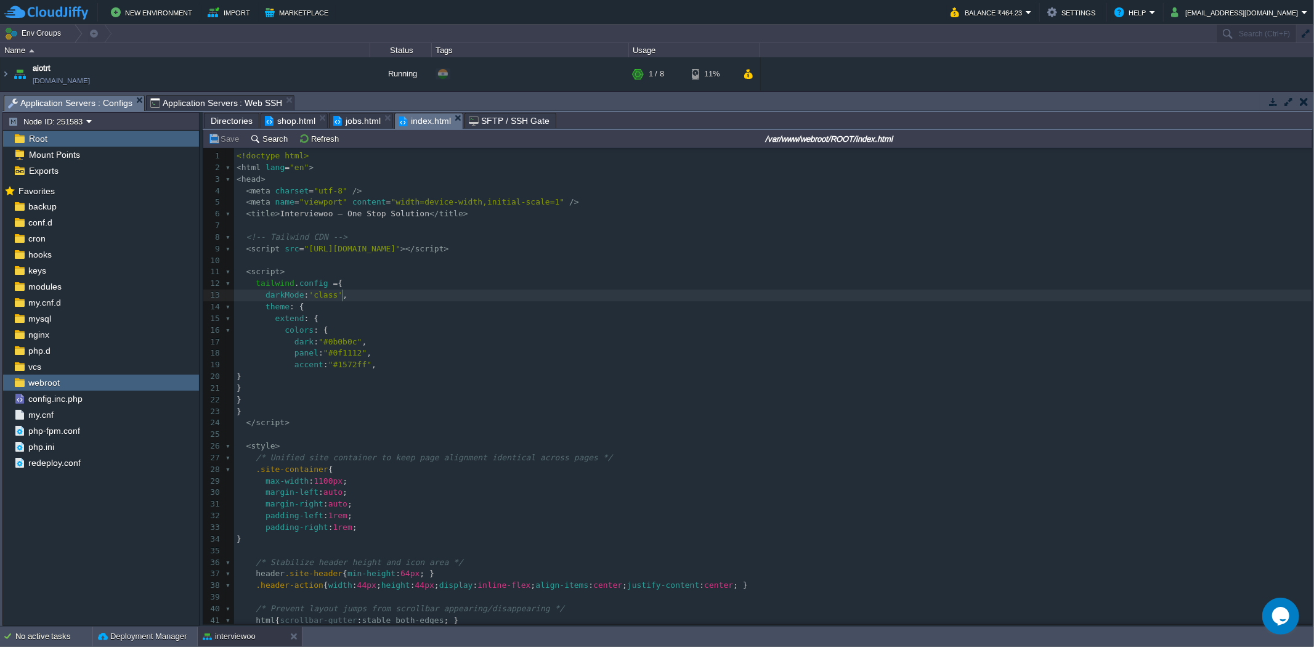
type textarea "-"
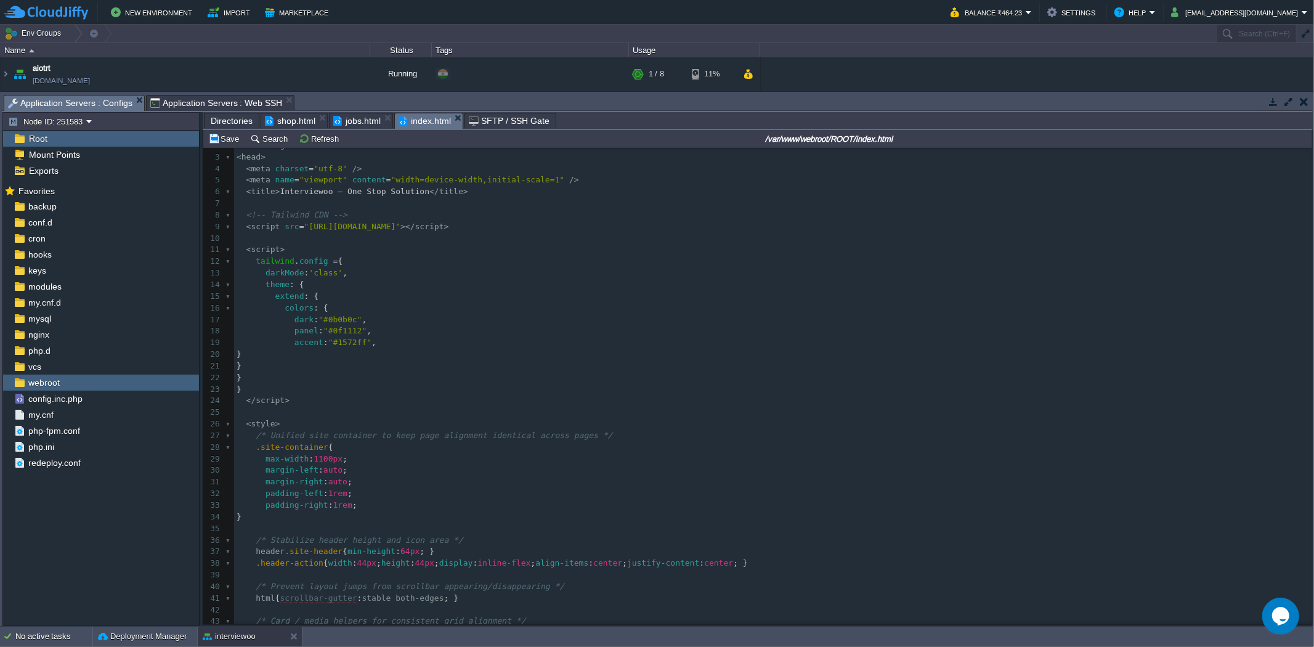
scroll to position [1, 0]
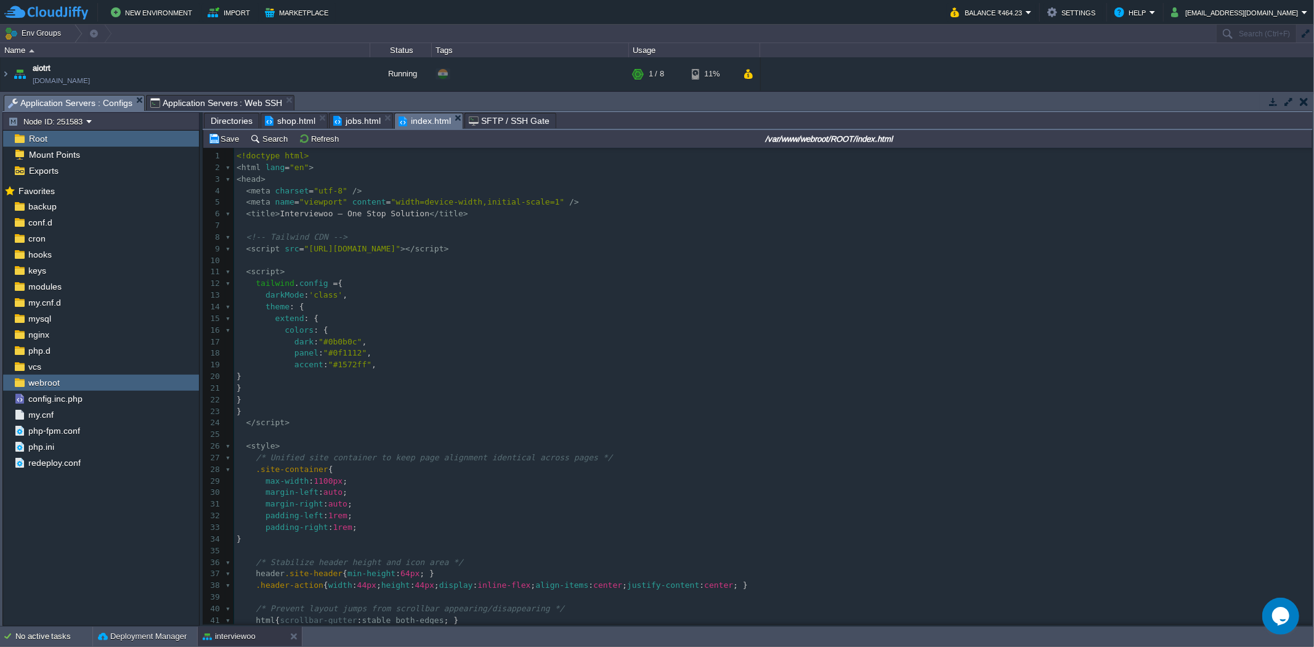
click at [599, 498] on pre "margin-left : auto ;" at bounding box center [773, 493] width 1078 height 12
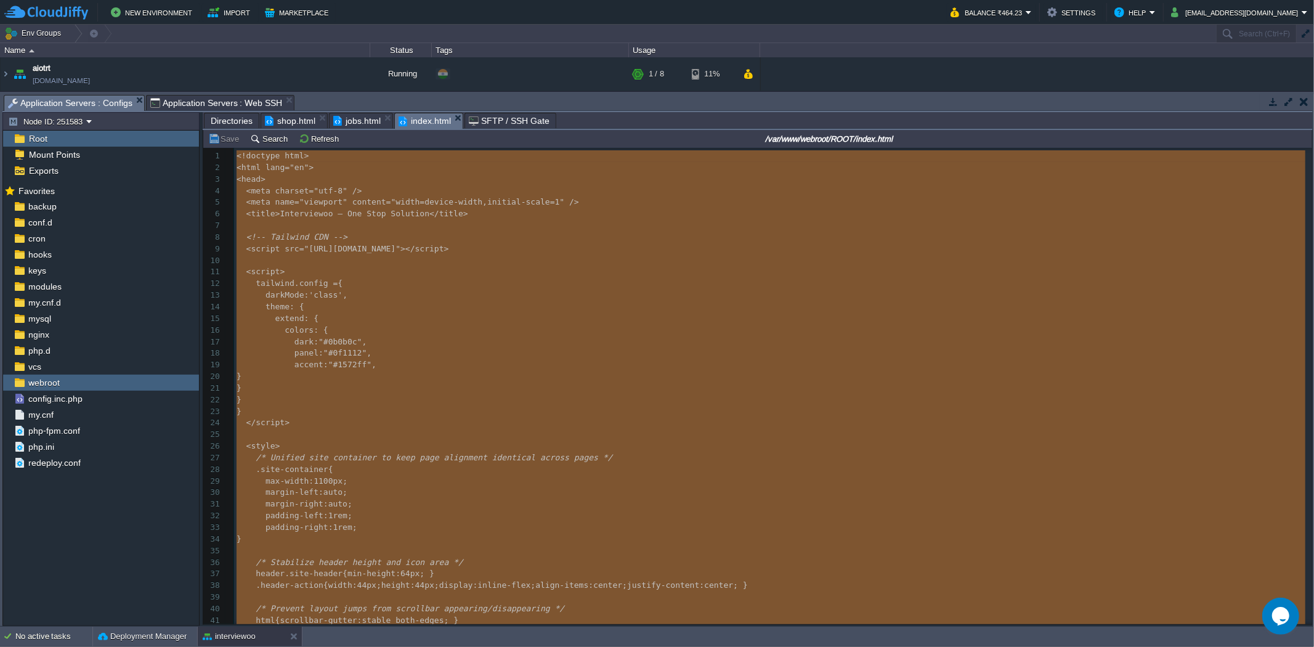
scroll to position [0, 0]
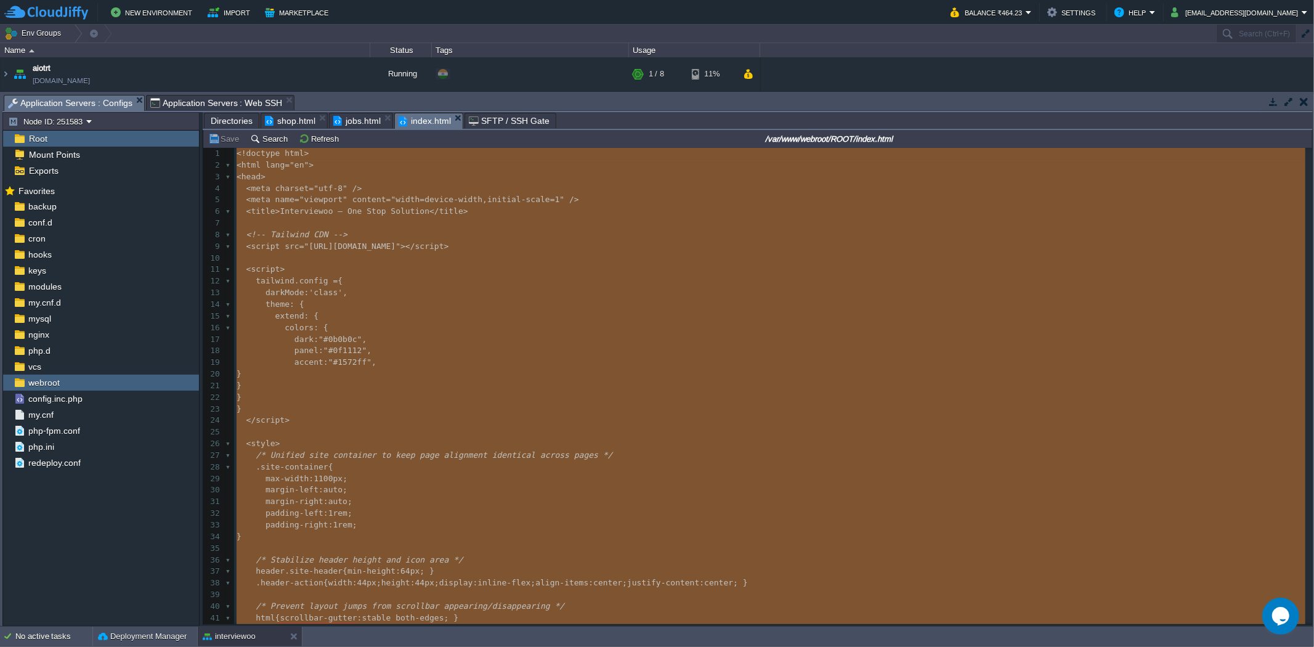
type textarea "-"
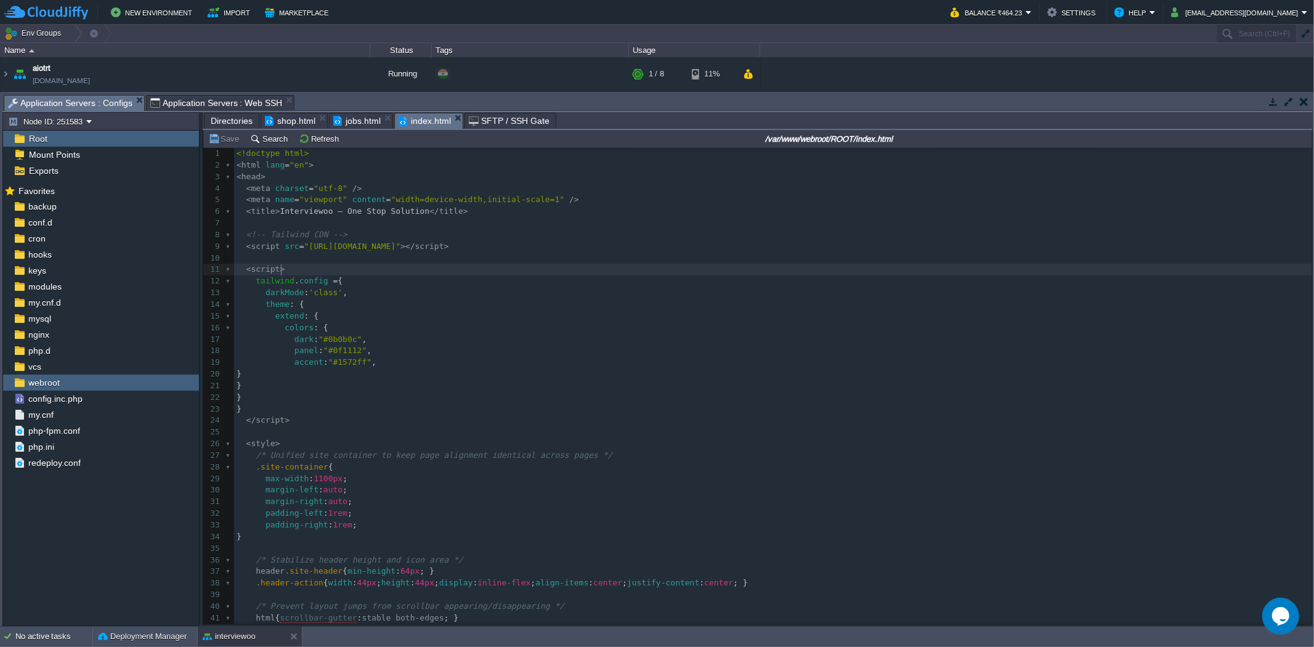
type textarea "-"
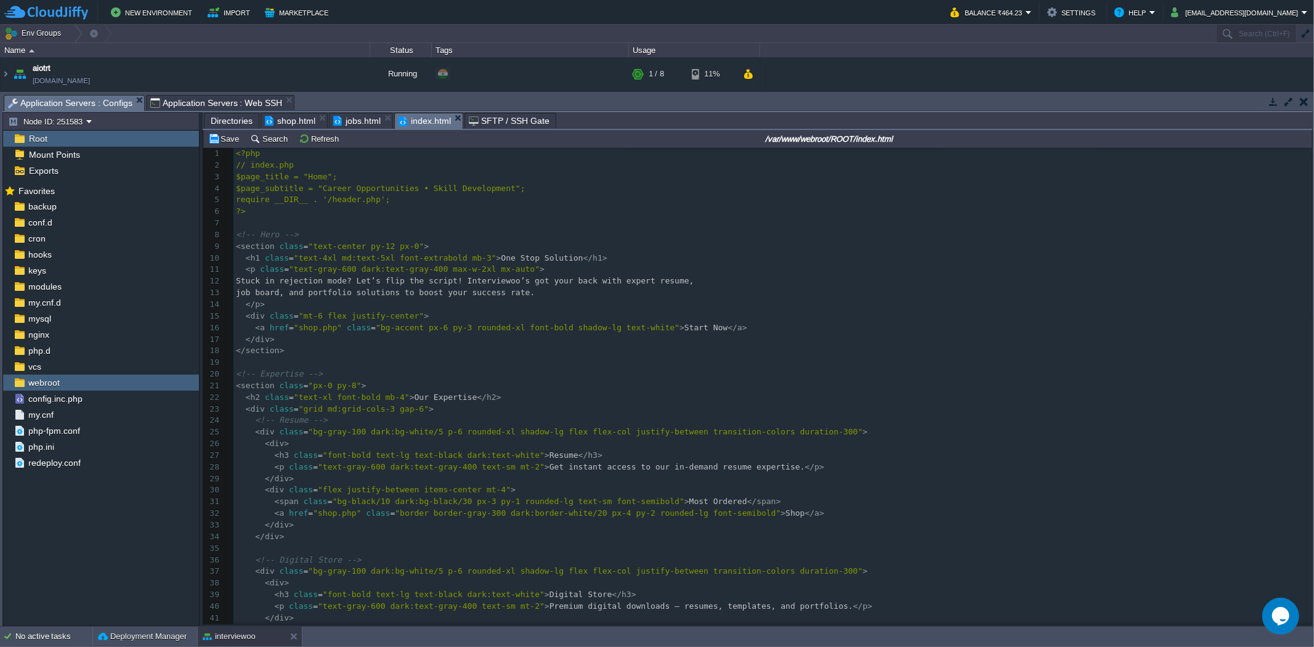
scroll to position [260, 0]
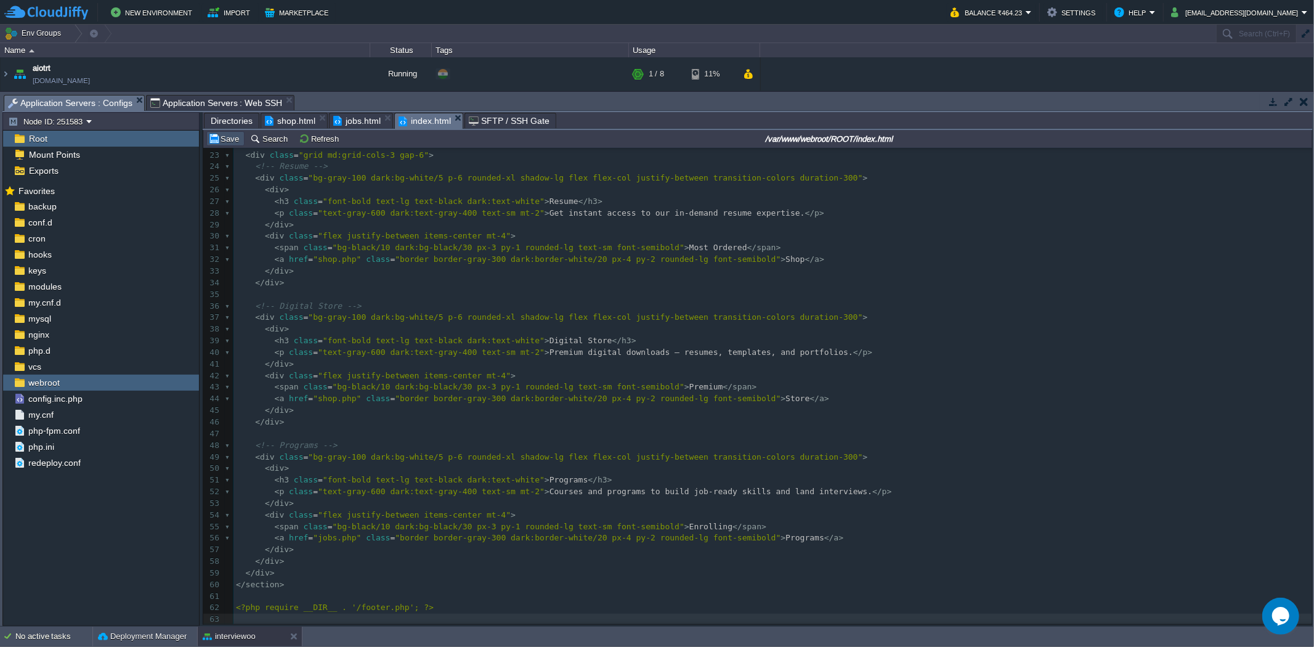
click at [236, 136] on button "Save" at bounding box center [225, 138] width 35 height 11
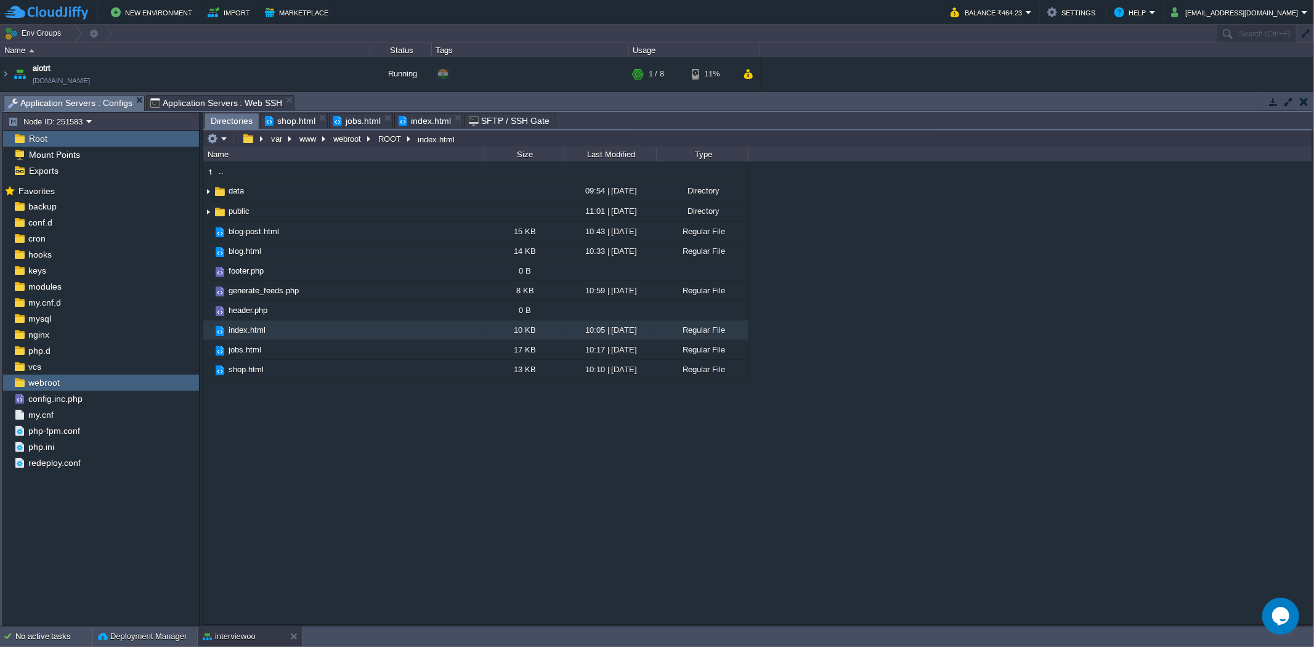
click at [233, 115] on span "Directories" at bounding box center [232, 120] width 42 height 15
click at [271, 329] on div at bounding box center [274, 329] width 11 height 11
click at [271, 331] on input "index.html" at bounding box center [355, 330] width 257 height 16
click at [272, 333] on div at bounding box center [271, 329] width 11 height 11
type input "index.html"
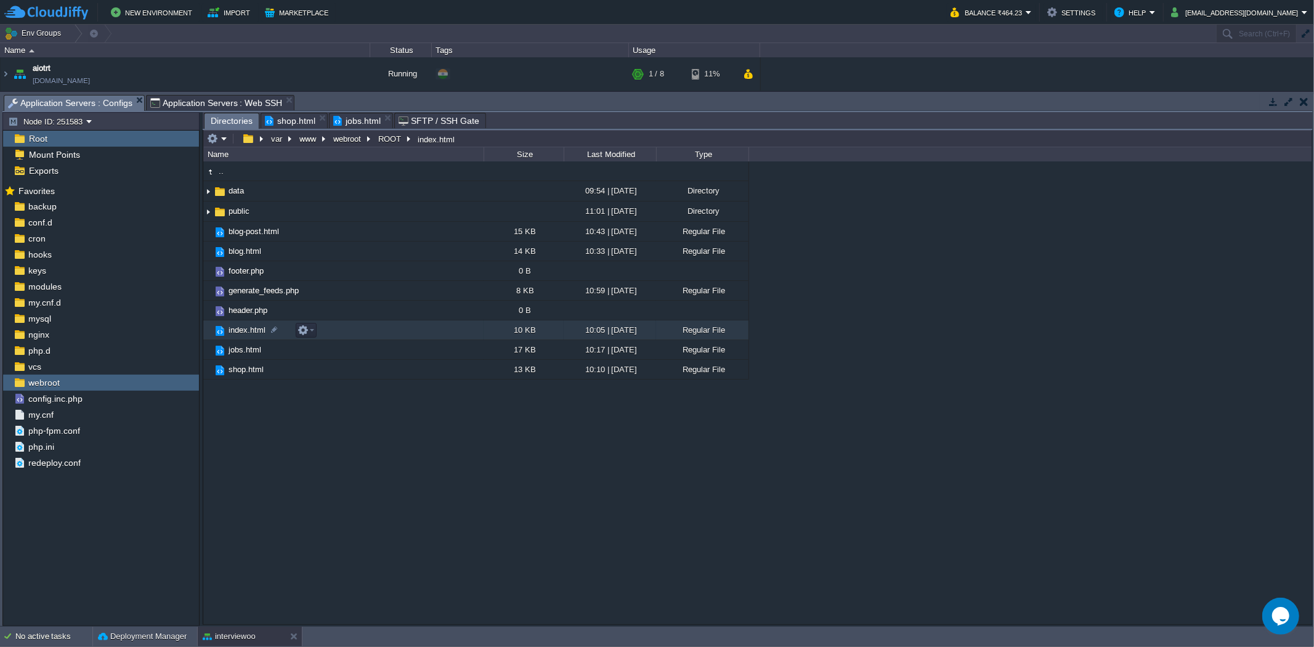
click at [333, 338] on td "index.html" at bounding box center [343, 330] width 280 height 20
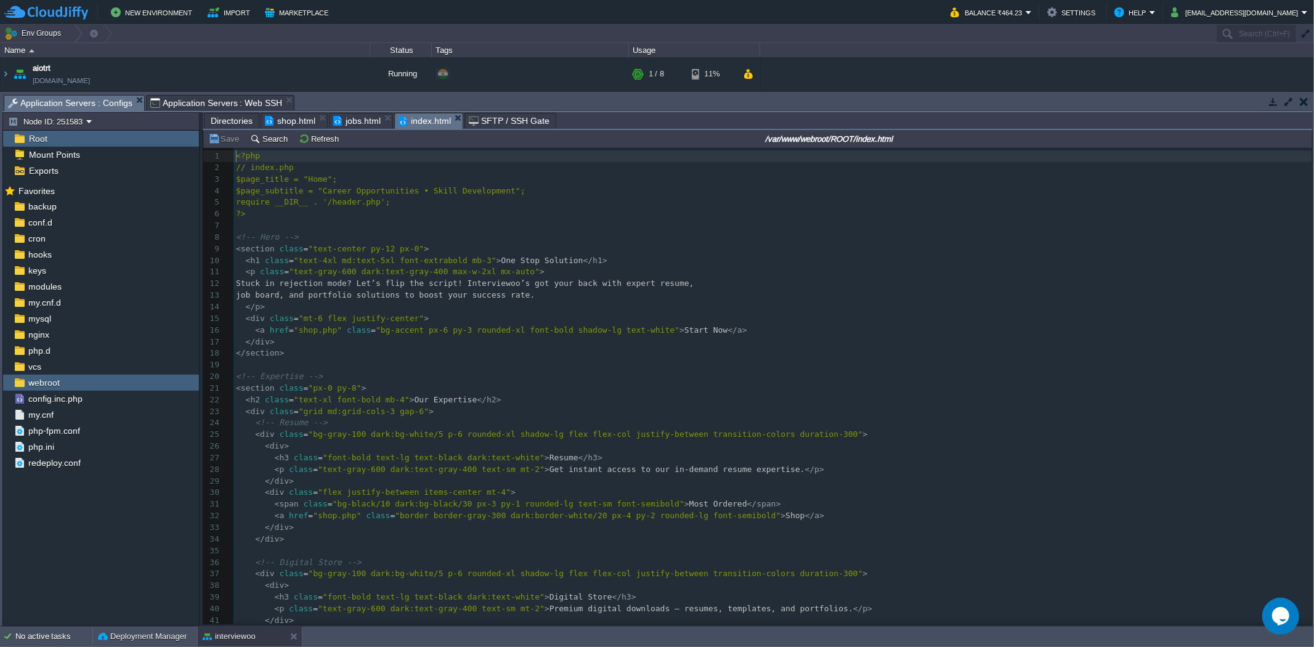
scroll to position [4, 0]
click at [537, 422] on pre "<!-- Resume -->" at bounding box center [773, 423] width 1079 height 12
type textarea "-"
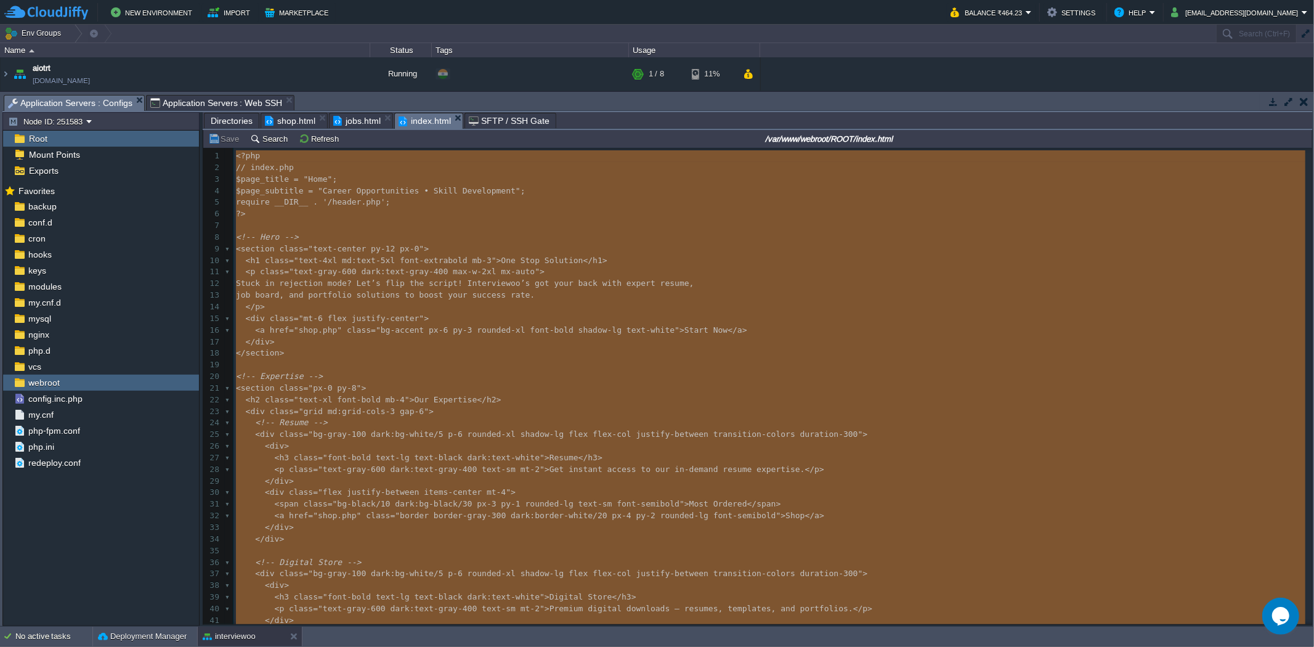
scroll to position [1771, 0]
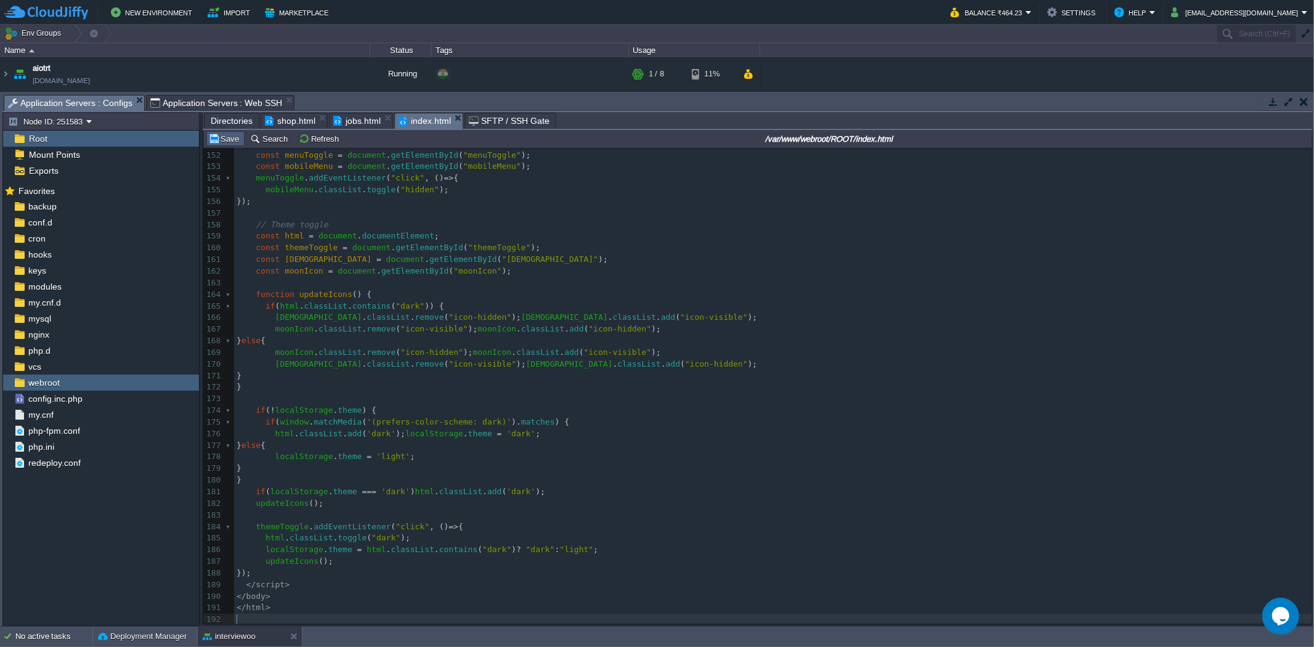
click at [225, 132] on td "Save" at bounding box center [225, 138] width 38 height 15
click at [383, 282] on pre "​" at bounding box center [773, 283] width 1078 height 12
type textarea "-"
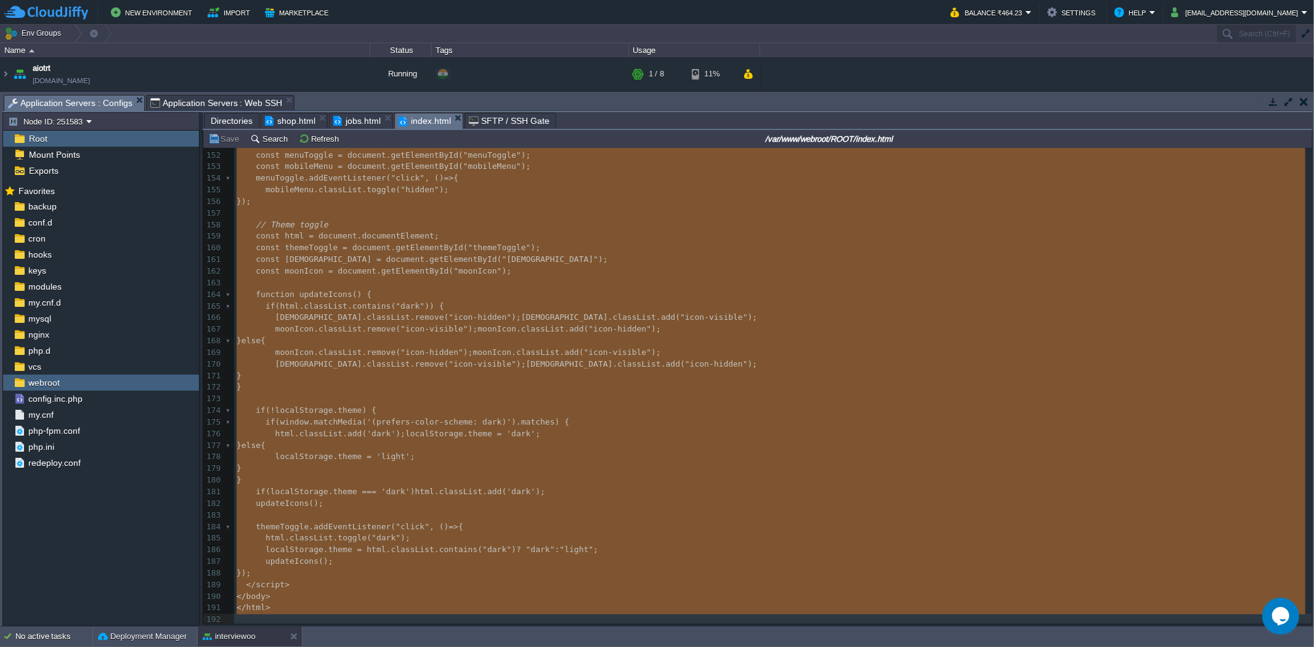
scroll to position [3955, 0]
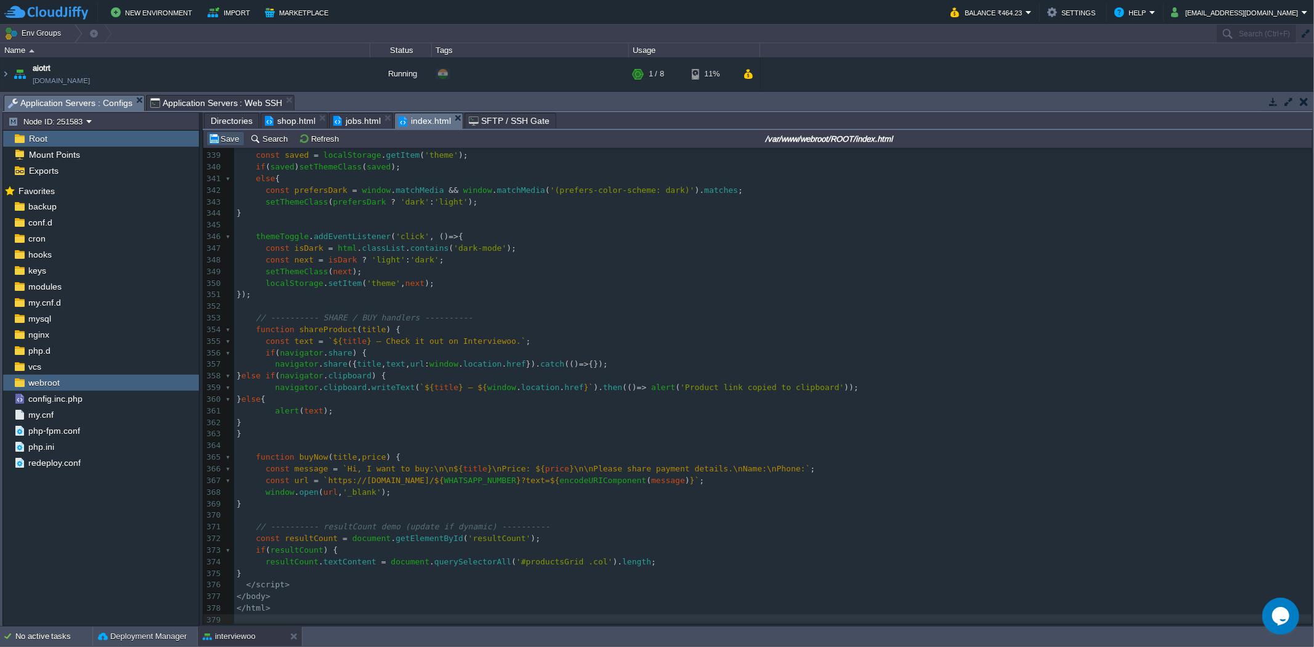
click at [229, 144] on button "Save" at bounding box center [225, 138] width 35 height 11
click at [372, 337] on div "xxxxxxxxxx 192 <!doctype html> 328 // icons 329 if ( theme === 'dark' ) { 330 s…" at bounding box center [773, 324] width 1078 height 604
type textarea "-"
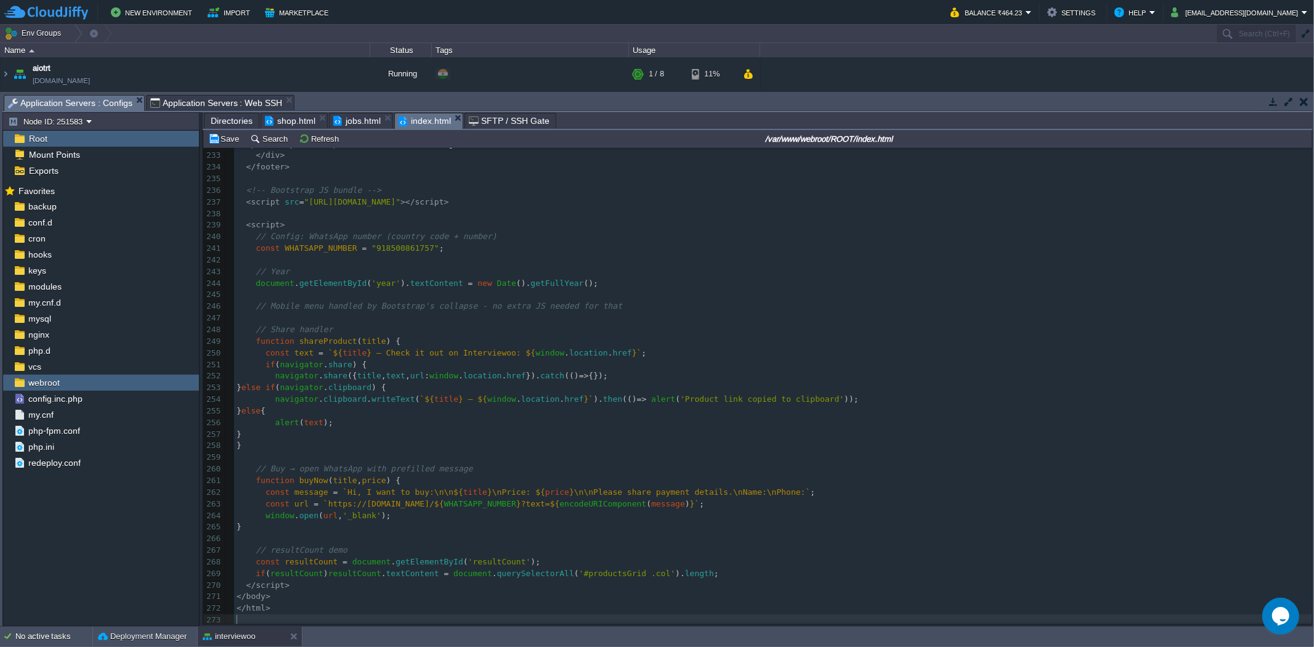
scroll to position [2700, 0]
click at [210, 136] on button "Save" at bounding box center [225, 138] width 35 height 11
type textarea "-"
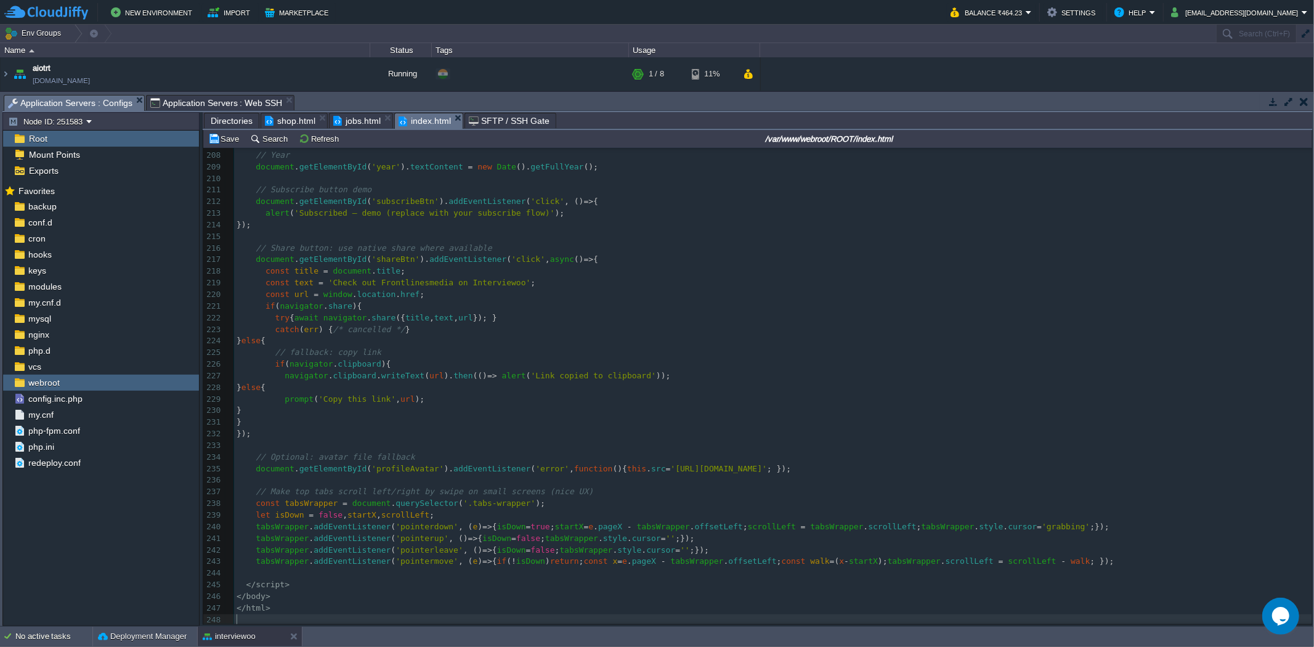
scroll to position [2410, 0]
click at [228, 142] on button "Save" at bounding box center [225, 138] width 35 height 11
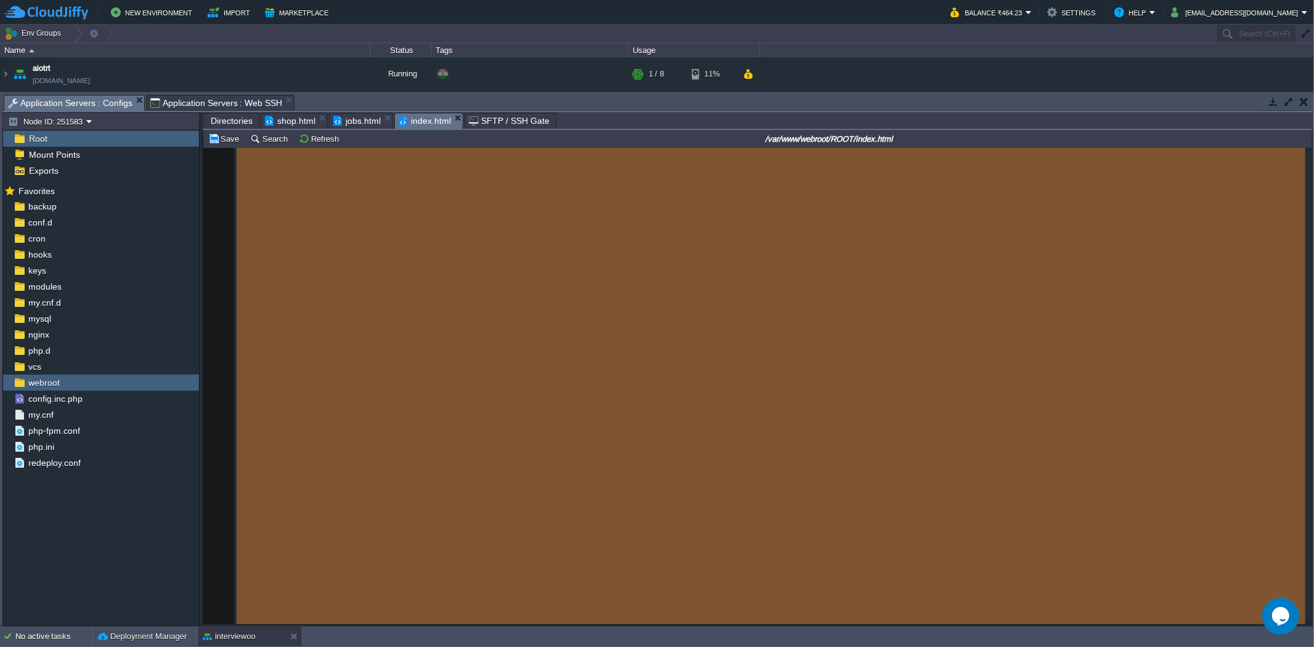
scroll to position [0, 0]
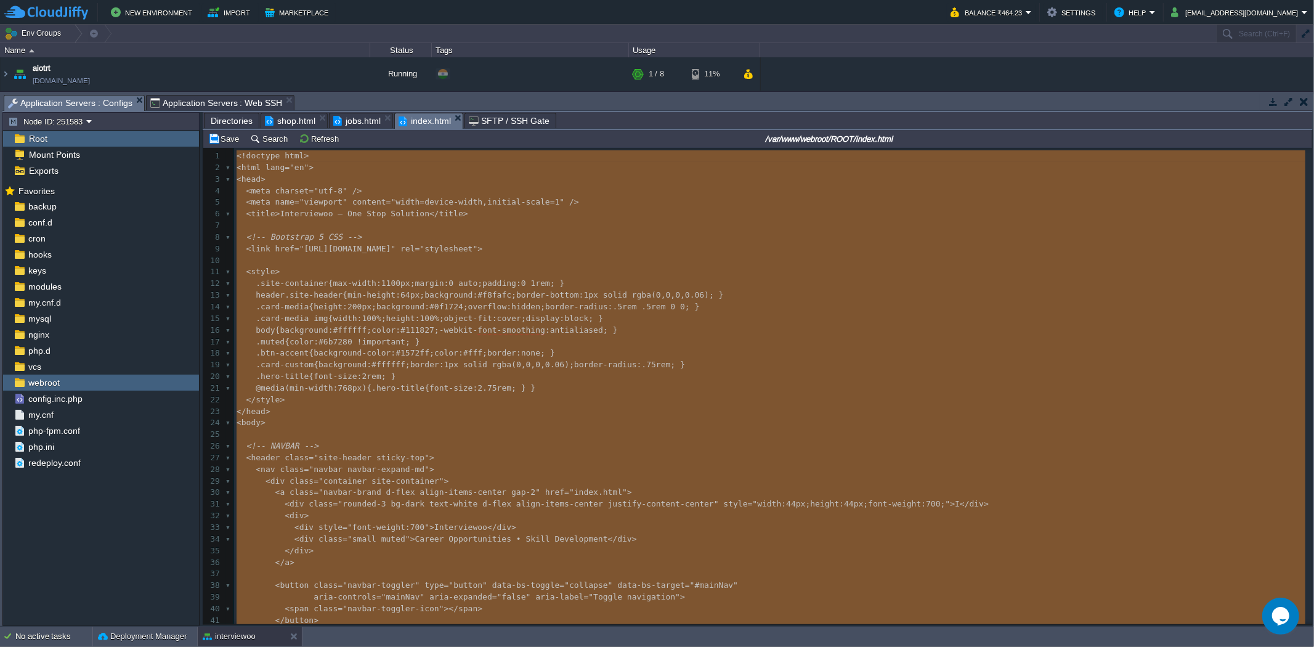
type textarea "-"
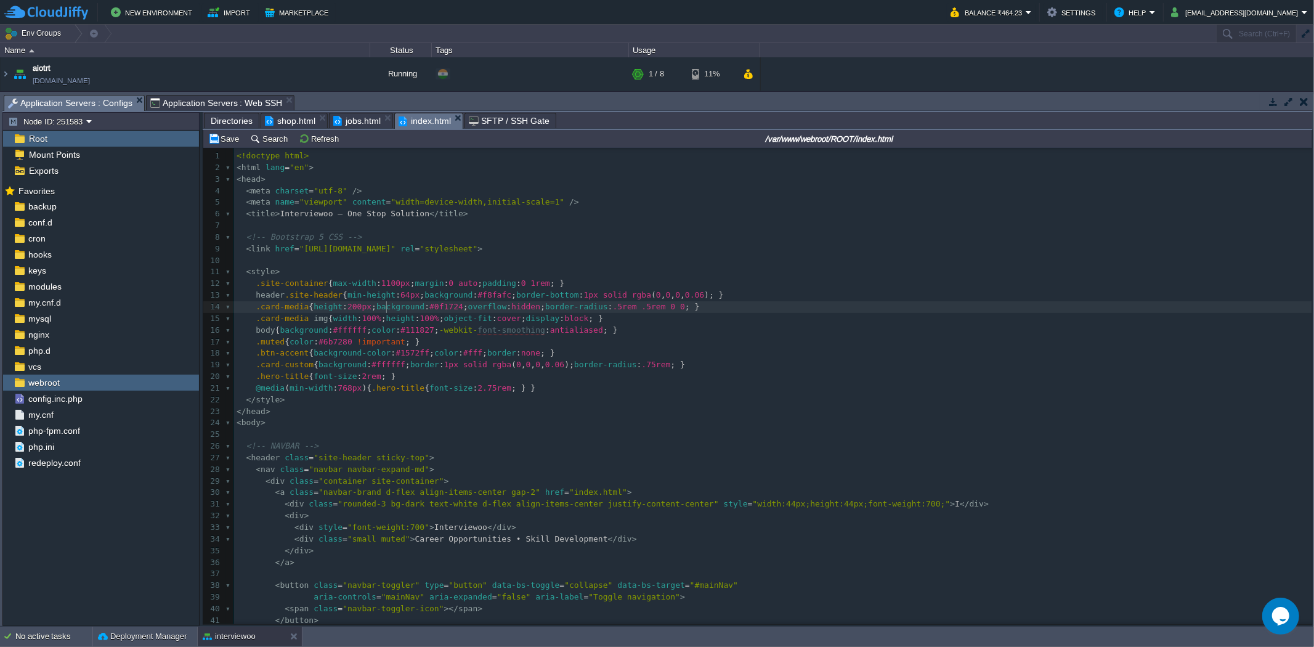
type textarea "-"
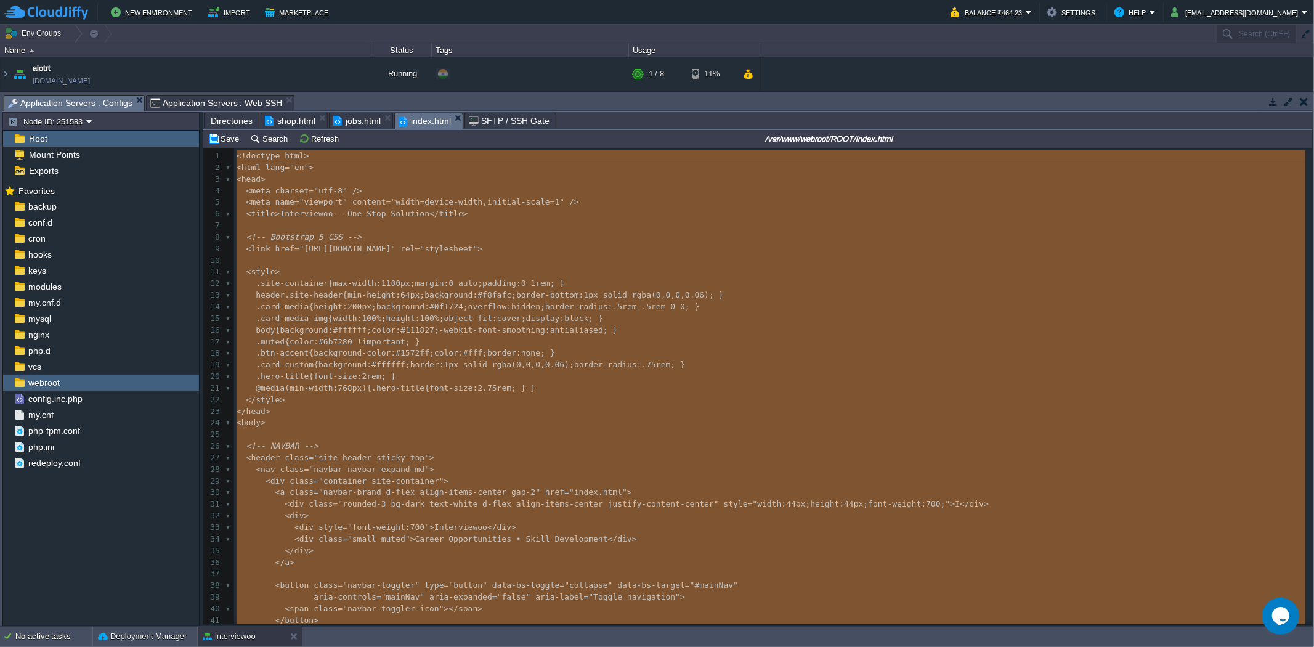
scroll to position [3514, 0]
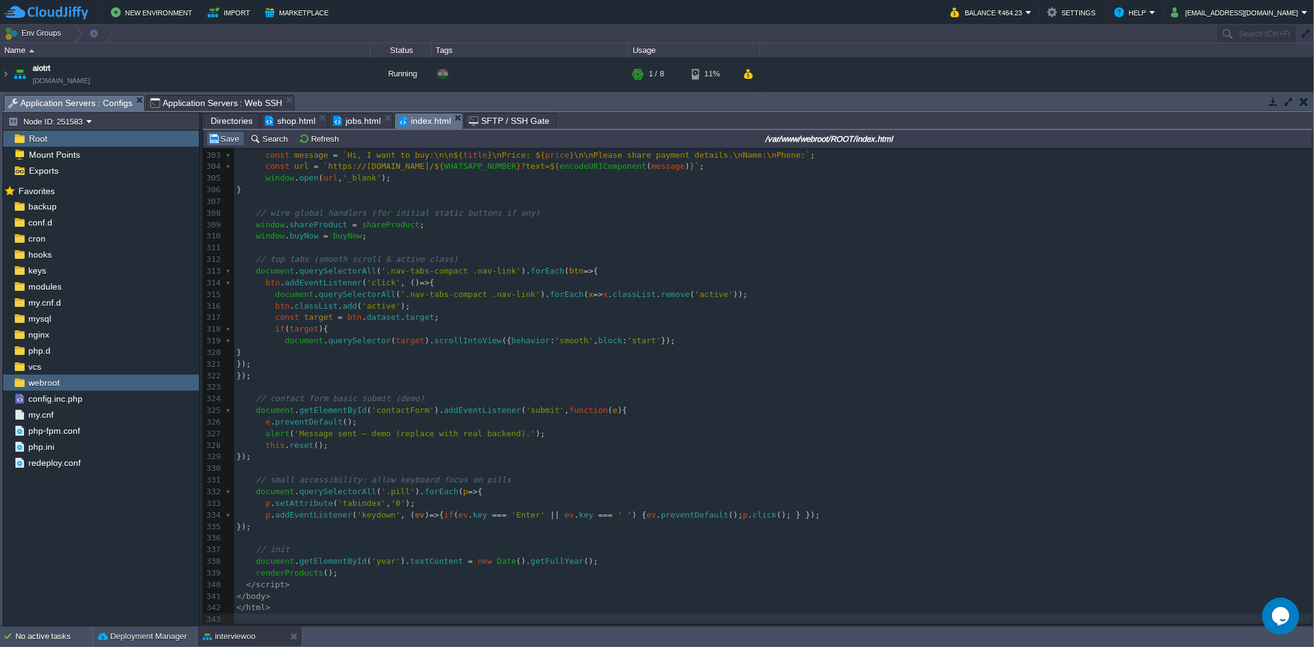
click at [237, 139] on button "Save" at bounding box center [225, 138] width 35 height 11
click at [458, 367] on pre "});" at bounding box center [773, 365] width 1078 height 12
type textarea "-"
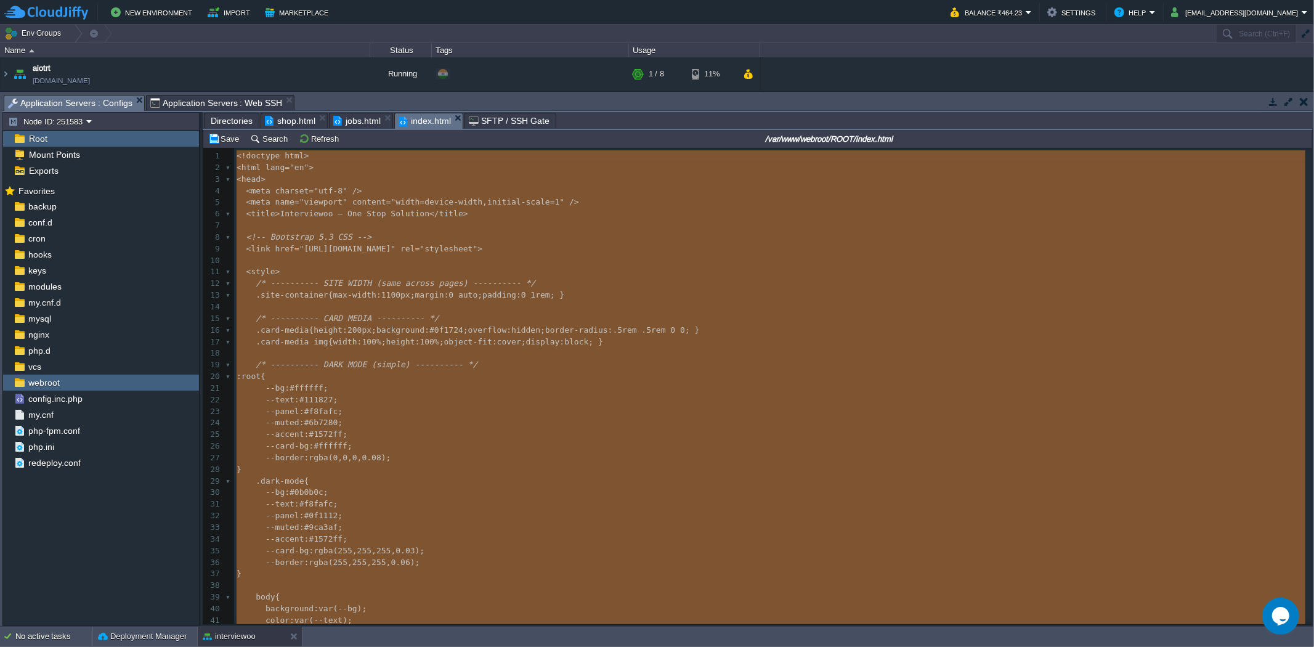
scroll to position [59, 0]
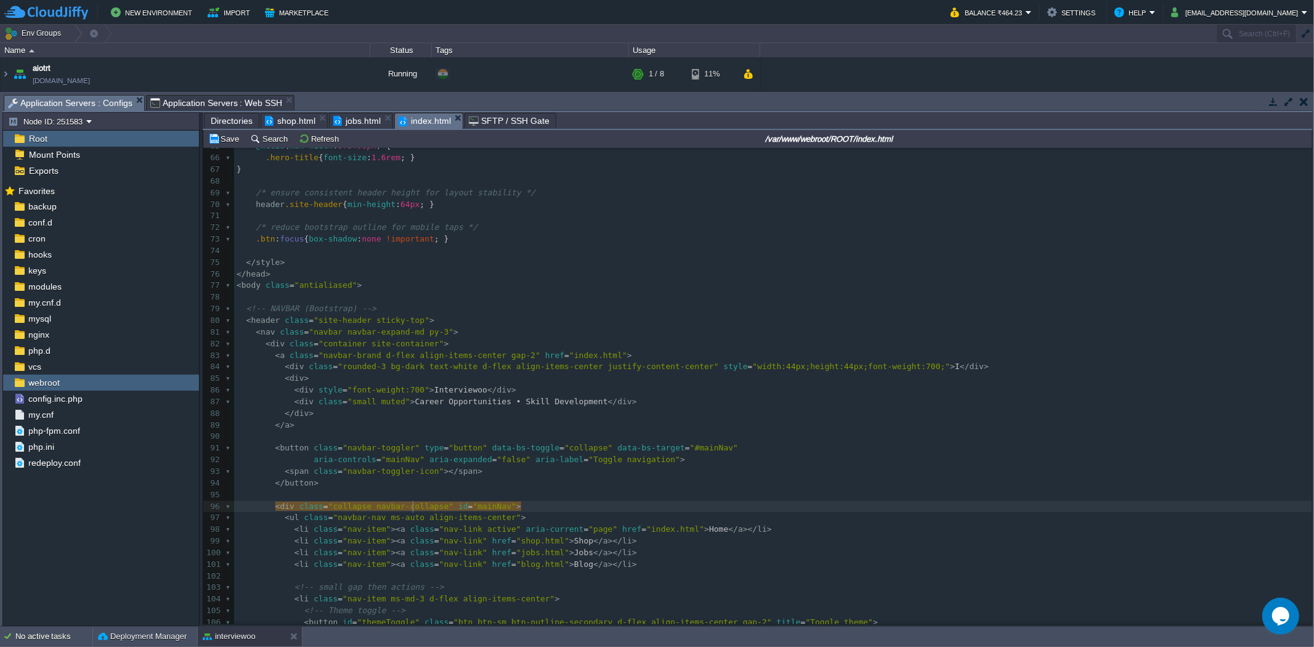
type textarea "-"
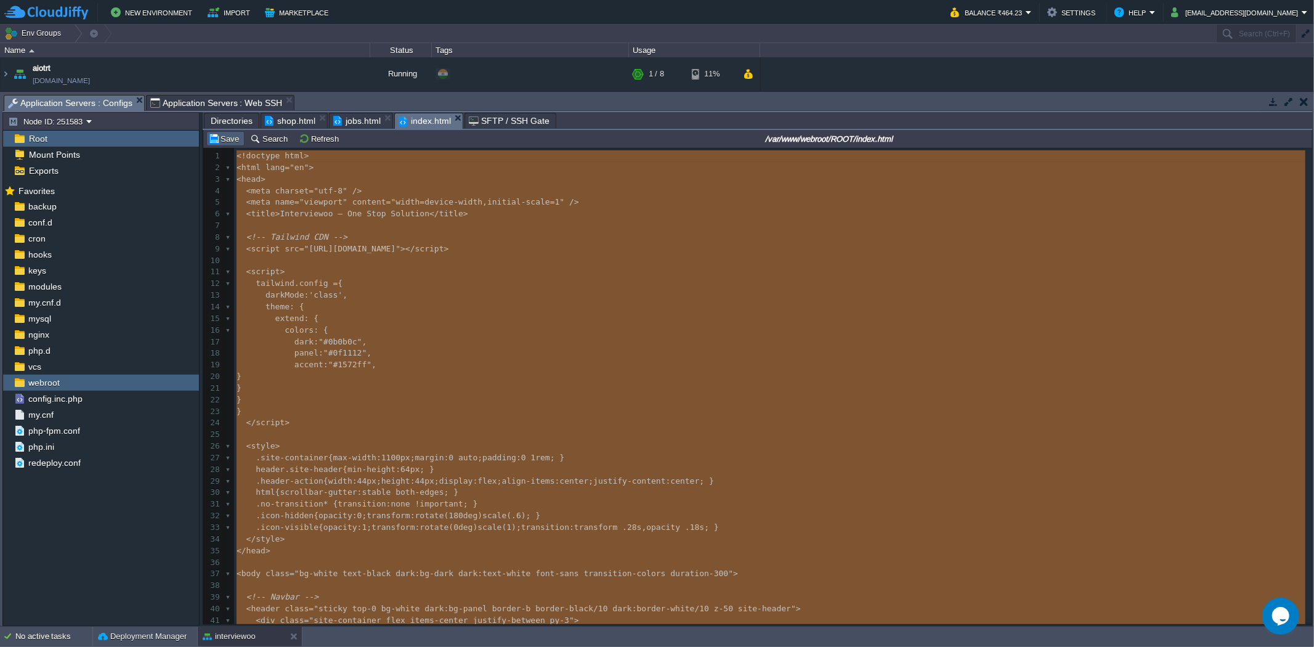
click at [227, 136] on button "Save" at bounding box center [225, 138] width 35 height 11
type textarea "-"
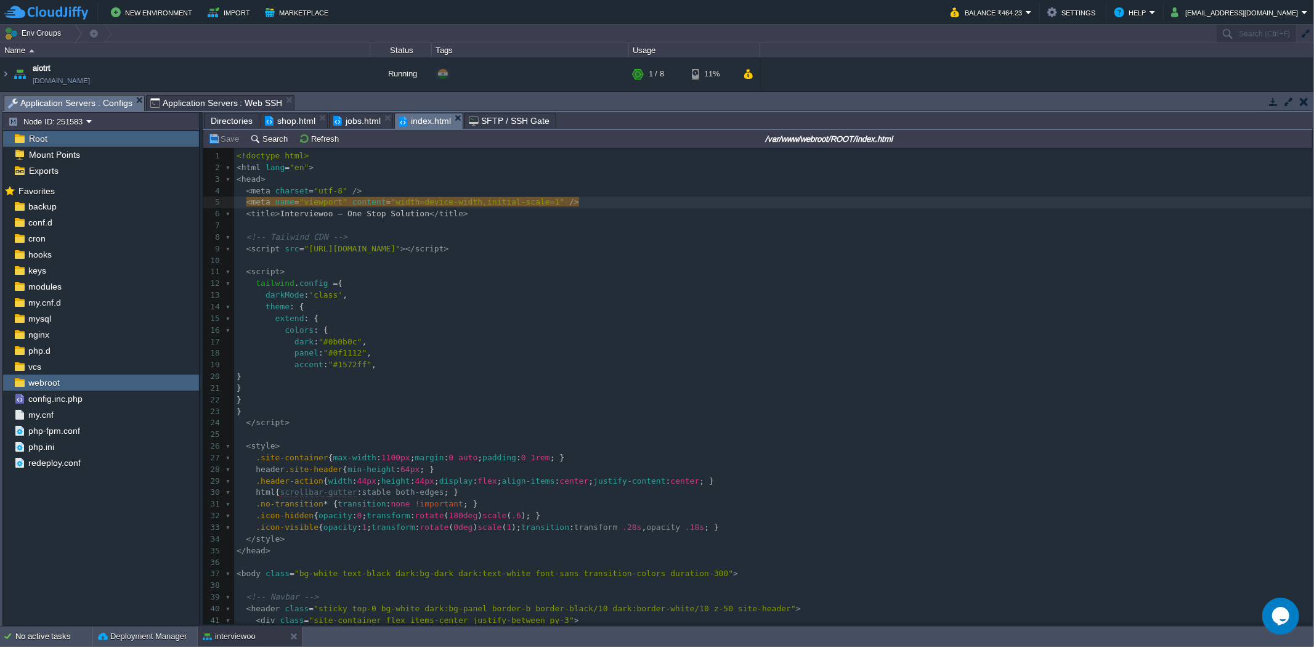
click at [290, 120] on span "shop.html" at bounding box center [290, 120] width 51 height 15
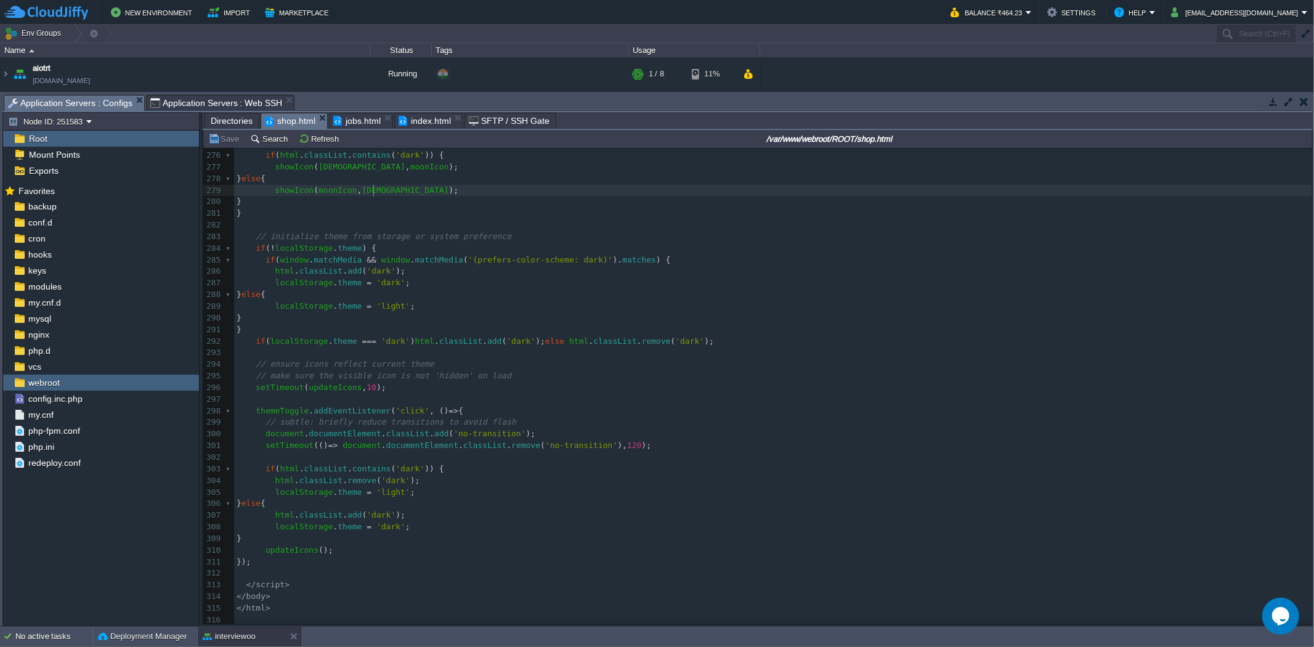
click at [373, 192] on div "xxxxxxxxxx ​ 265 ​ 266 function showIcon ( iconToShow , iconToHide ) { 267 icon…" at bounding box center [773, 324] width 1078 height 604
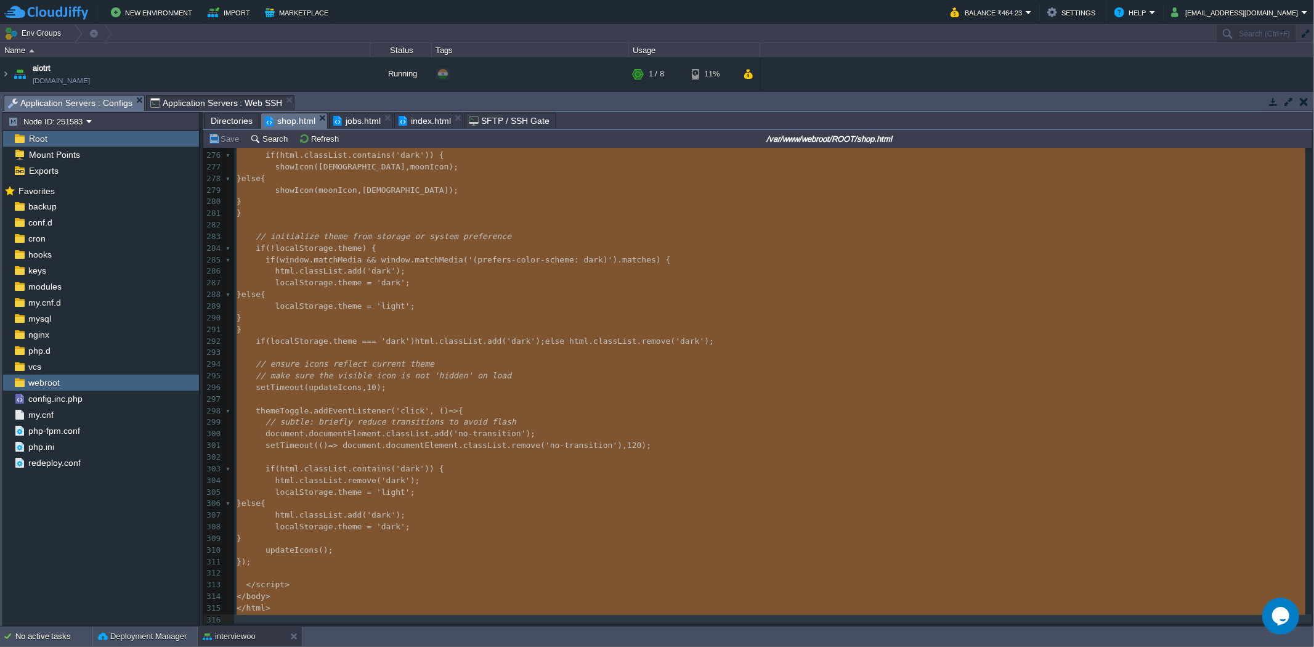
type textarea "-"
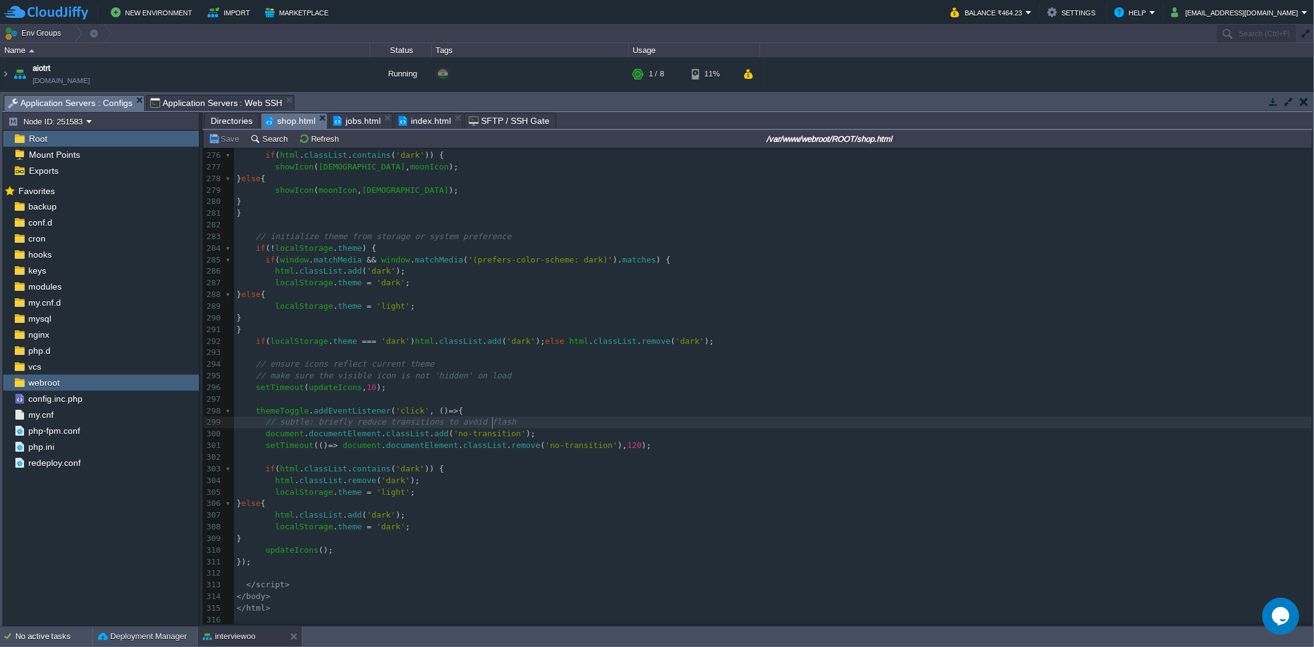
type textarea "-"
click at [228, 136] on button "Save" at bounding box center [225, 138] width 35 height 11
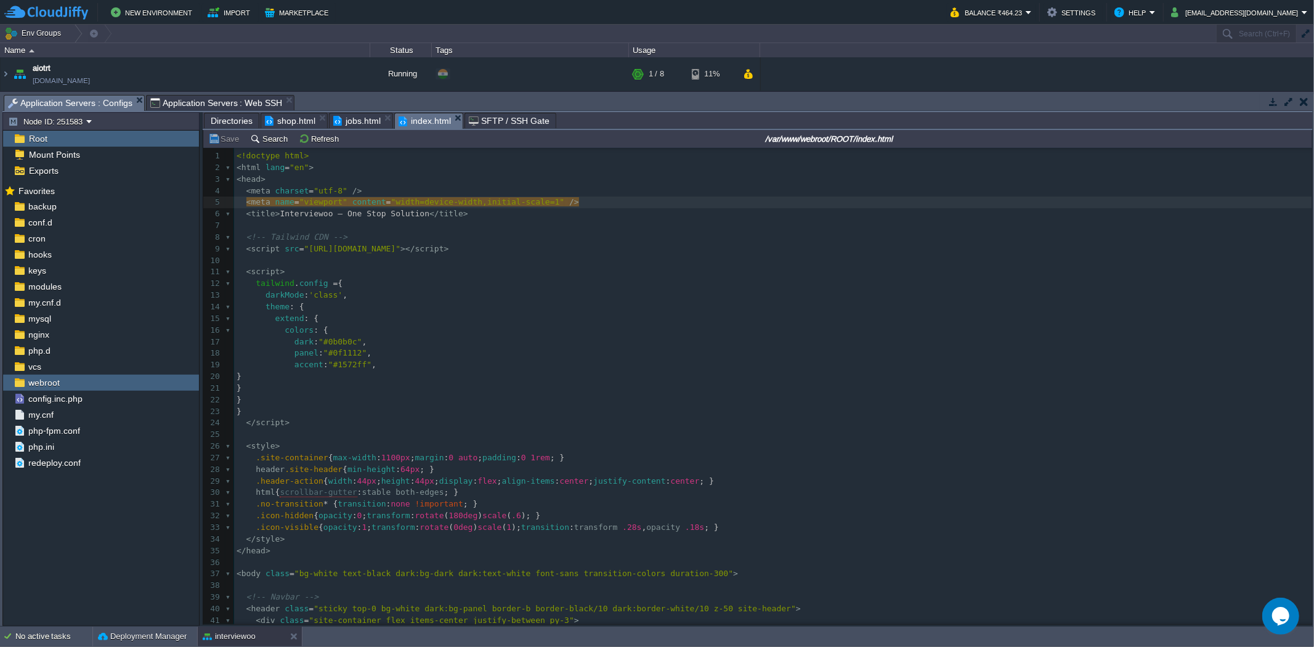
click at [399, 121] on span "index.html" at bounding box center [425, 120] width 52 height 15
click at [458, 262] on pre "​" at bounding box center [773, 261] width 1078 height 12
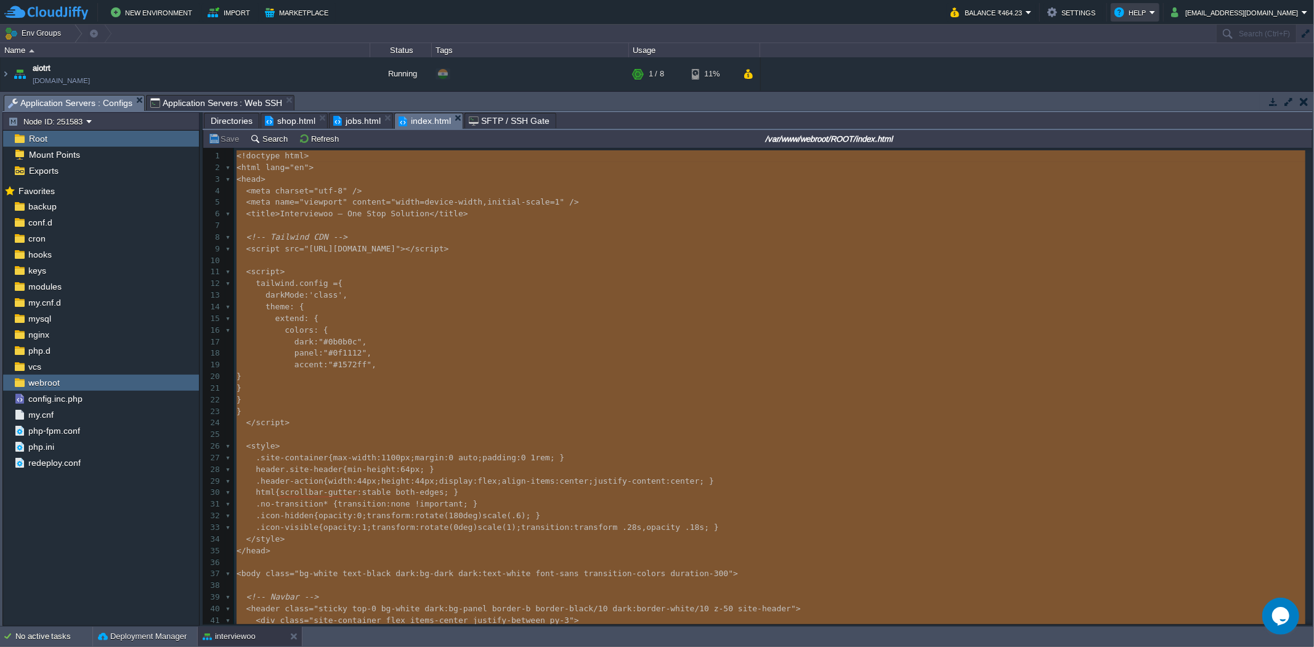
type textarea "-"
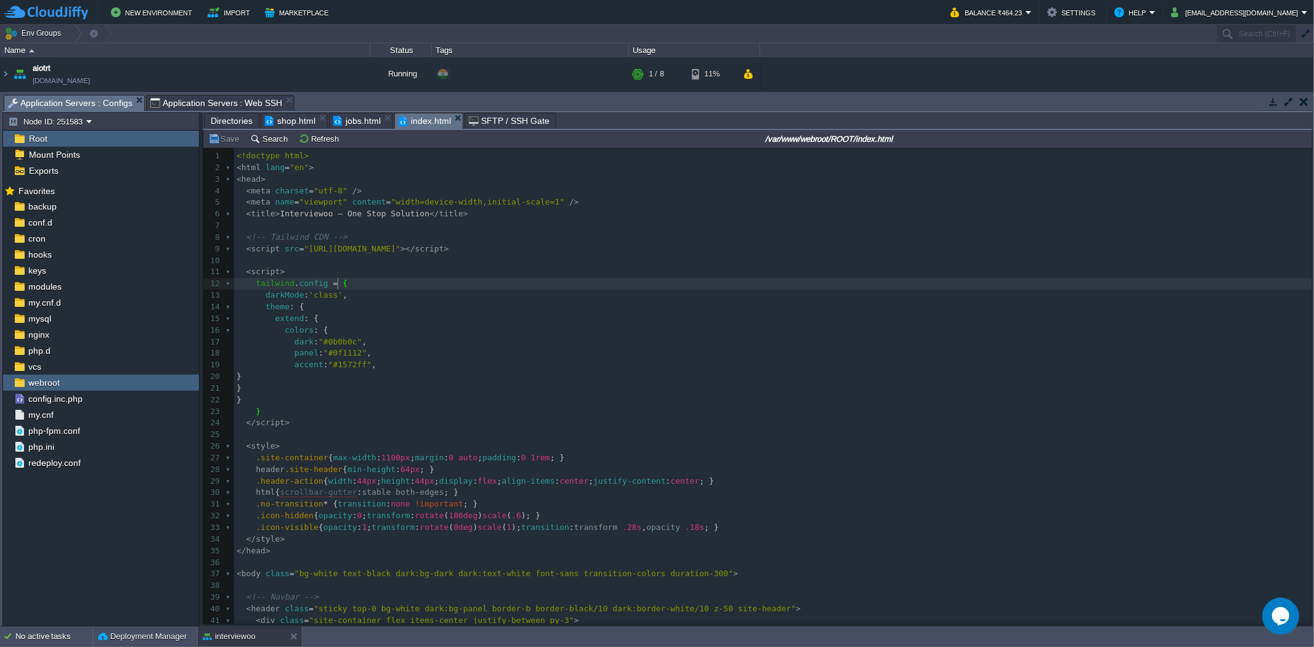
type textarea "-"
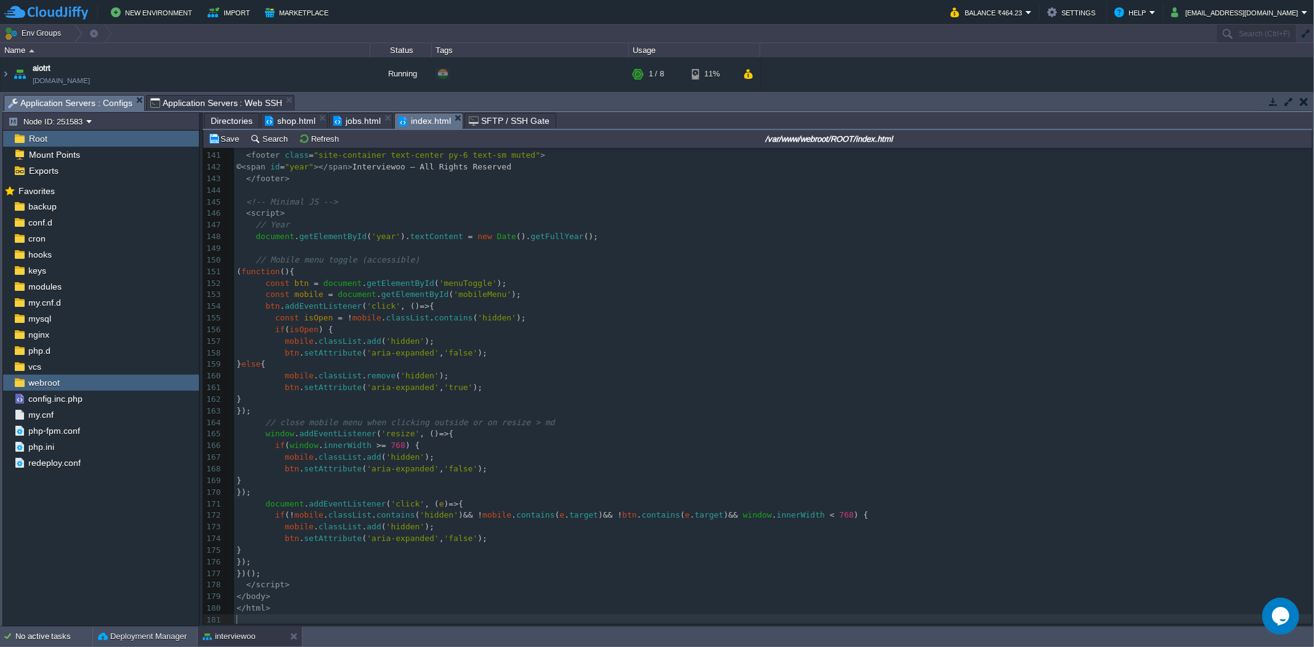
scroll to position [1631, 0]
click at [231, 134] on td "Save" at bounding box center [225, 138] width 38 height 15
click at [507, 338] on pre "mobile . classList . add ( 'hidden' );" at bounding box center [773, 342] width 1078 height 12
type textarea "-"
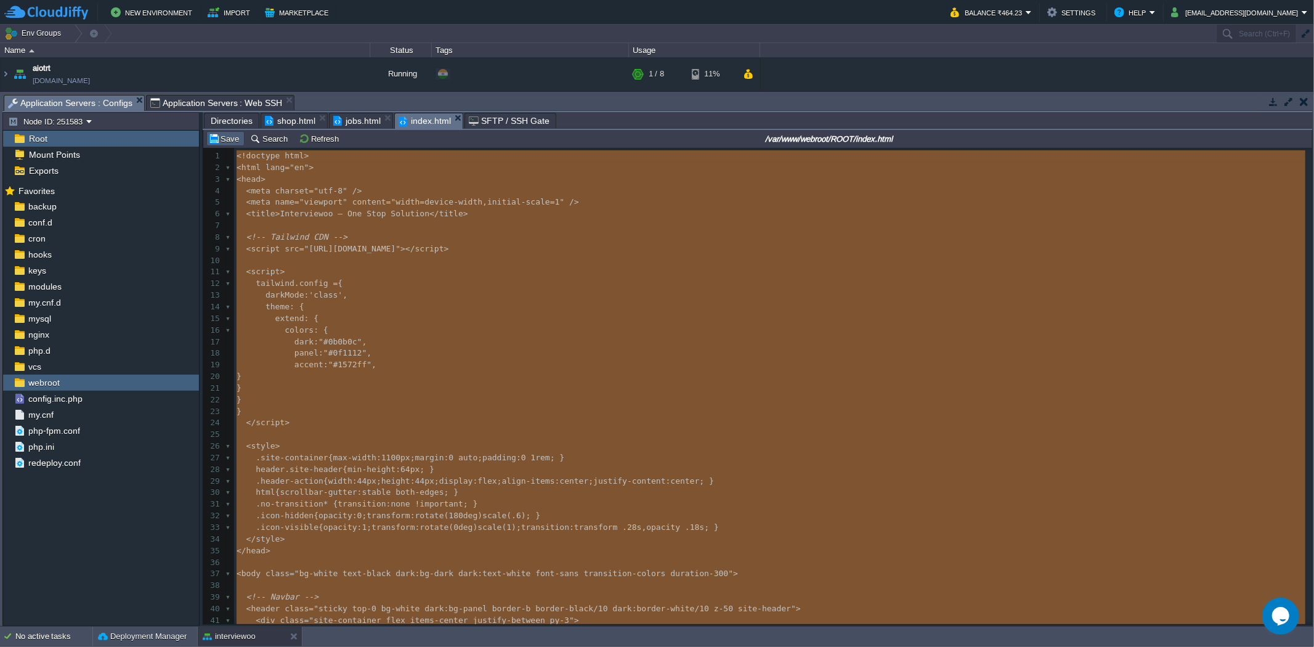
click at [235, 137] on button "Save" at bounding box center [225, 138] width 35 height 11
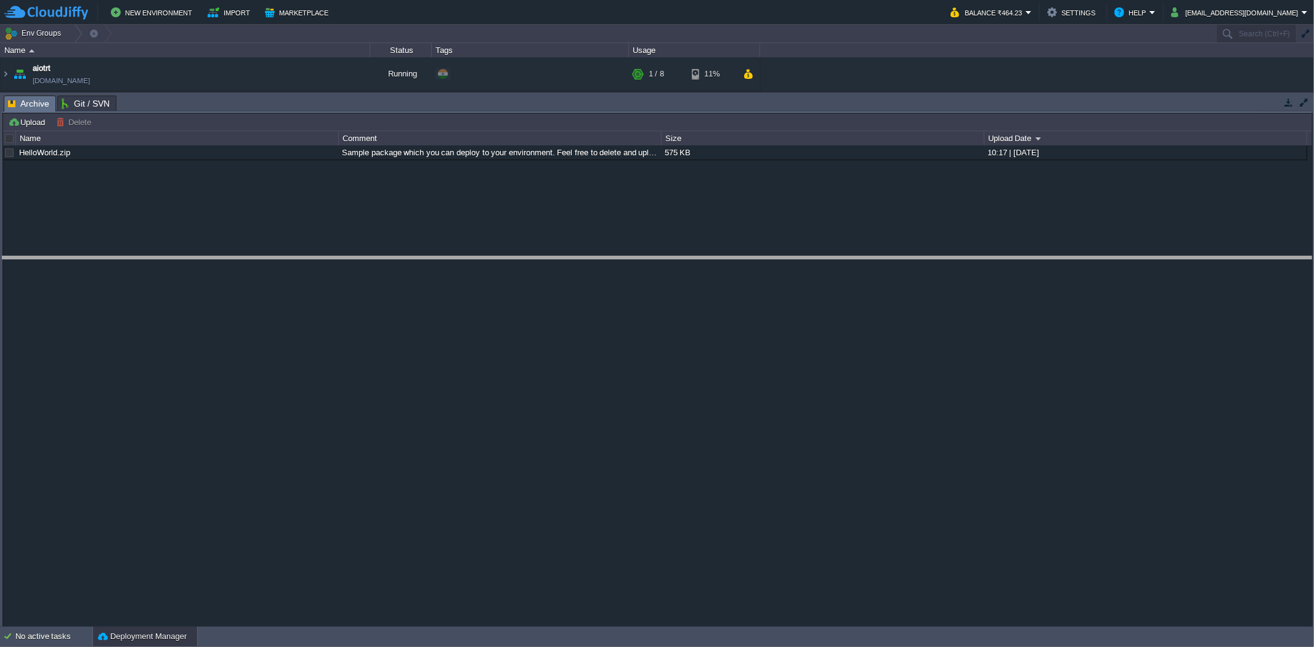
drag, startPoint x: 152, startPoint y: 107, endPoint x: 158, endPoint y: 274, distance: 167.1
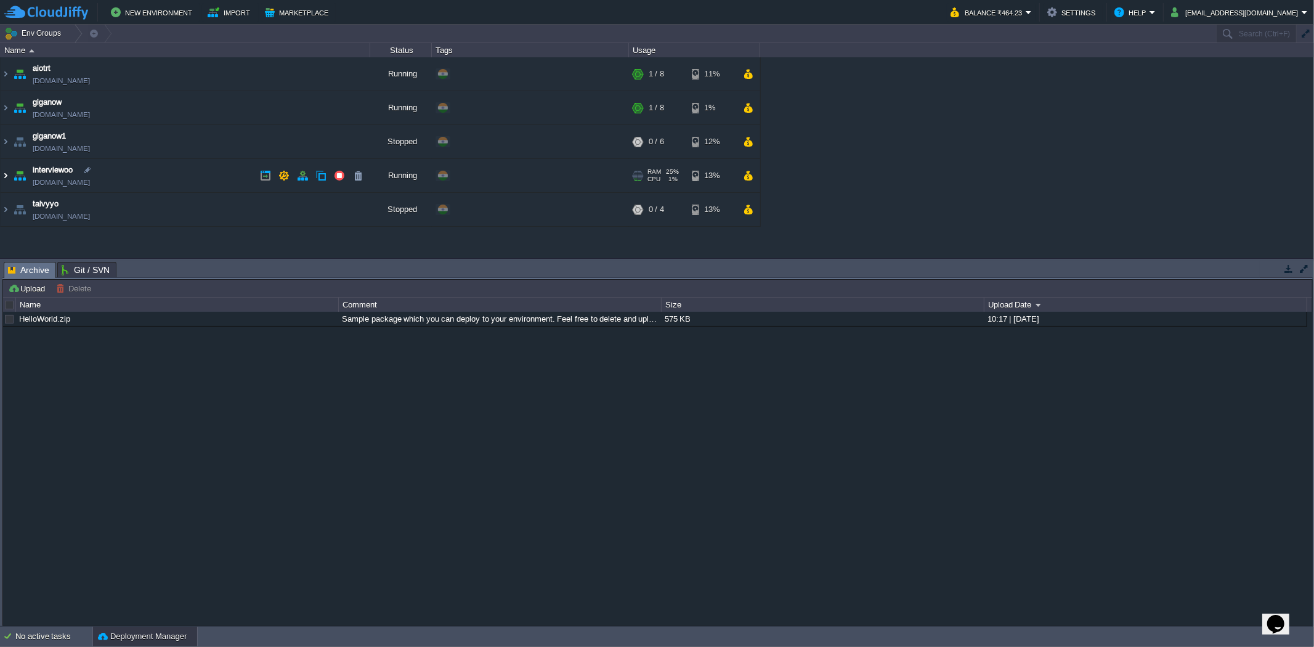
click at [9, 173] on img at bounding box center [6, 175] width 10 height 33
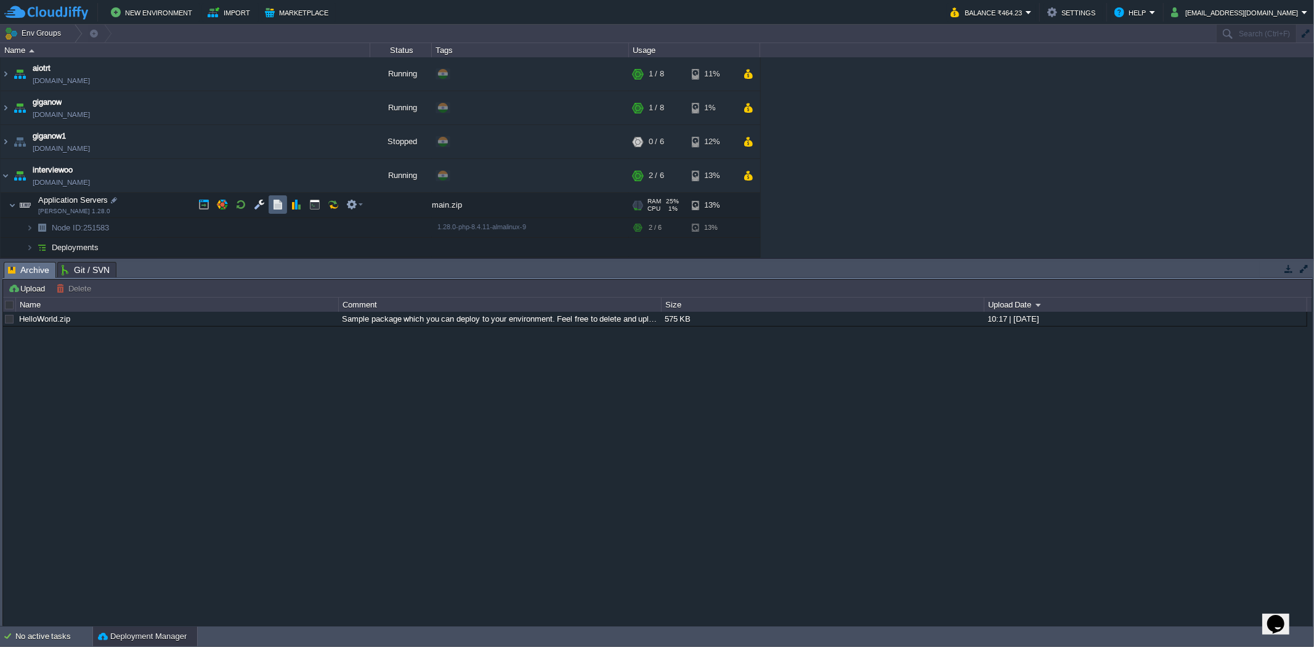
click at [269, 208] on td at bounding box center [278, 204] width 18 height 18
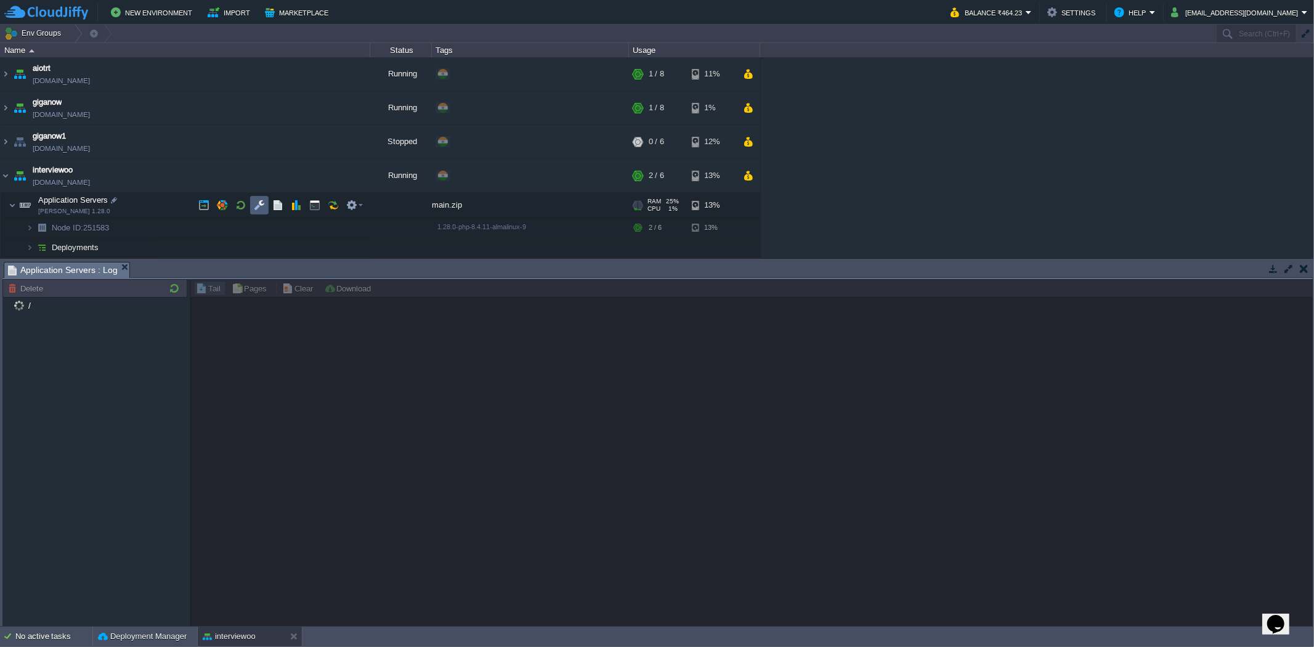
click at [263, 208] on button "button" at bounding box center [259, 205] width 11 height 11
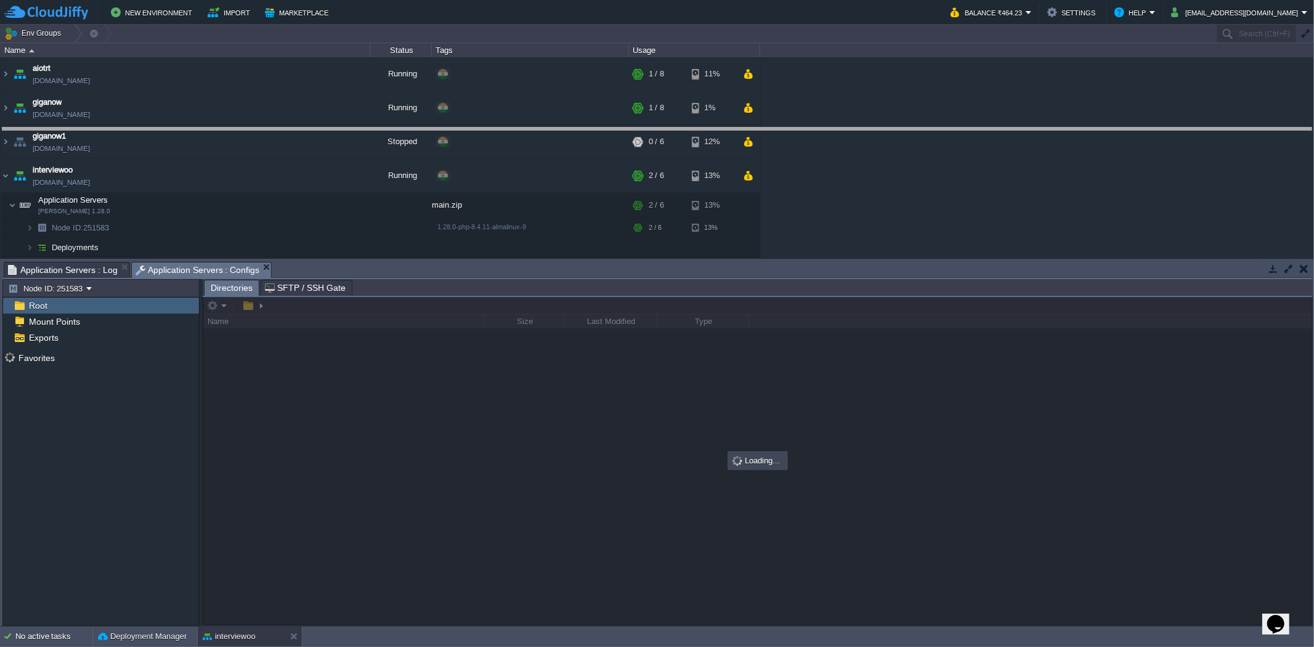
drag, startPoint x: 354, startPoint y: 273, endPoint x: 365, endPoint y: 137, distance: 136.6
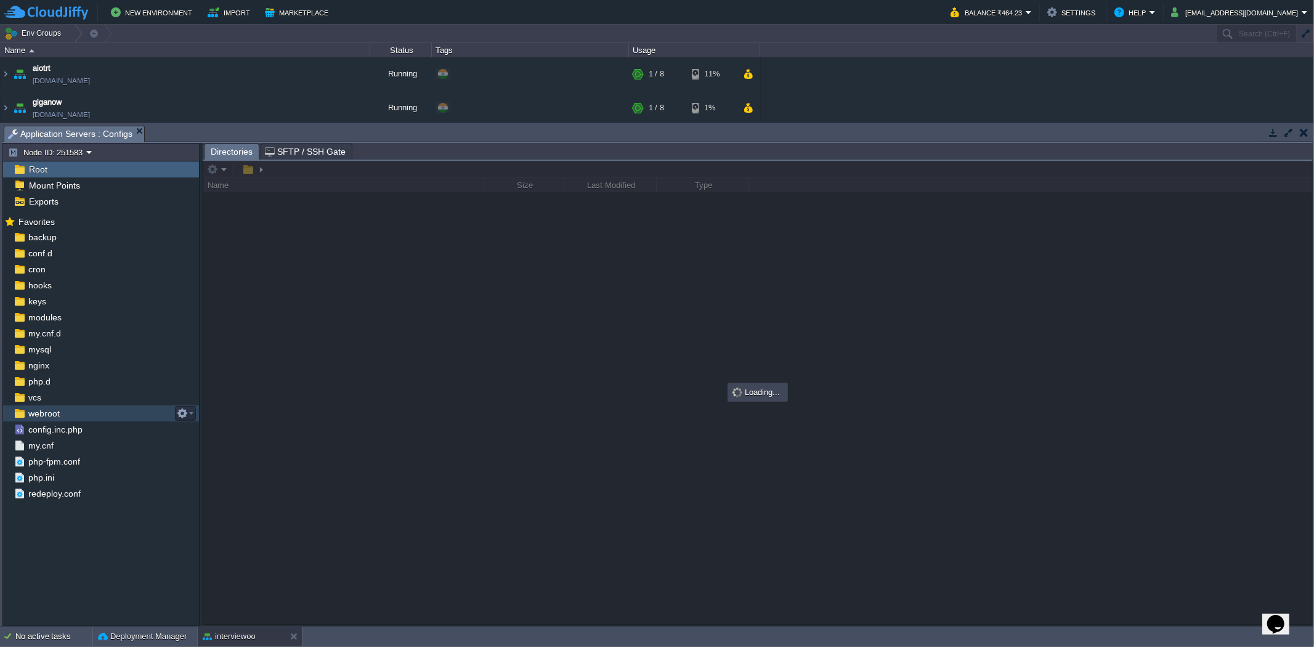
click at [72, 417] on div "webroot" at bounding box center [101, 413] width 196 height 16
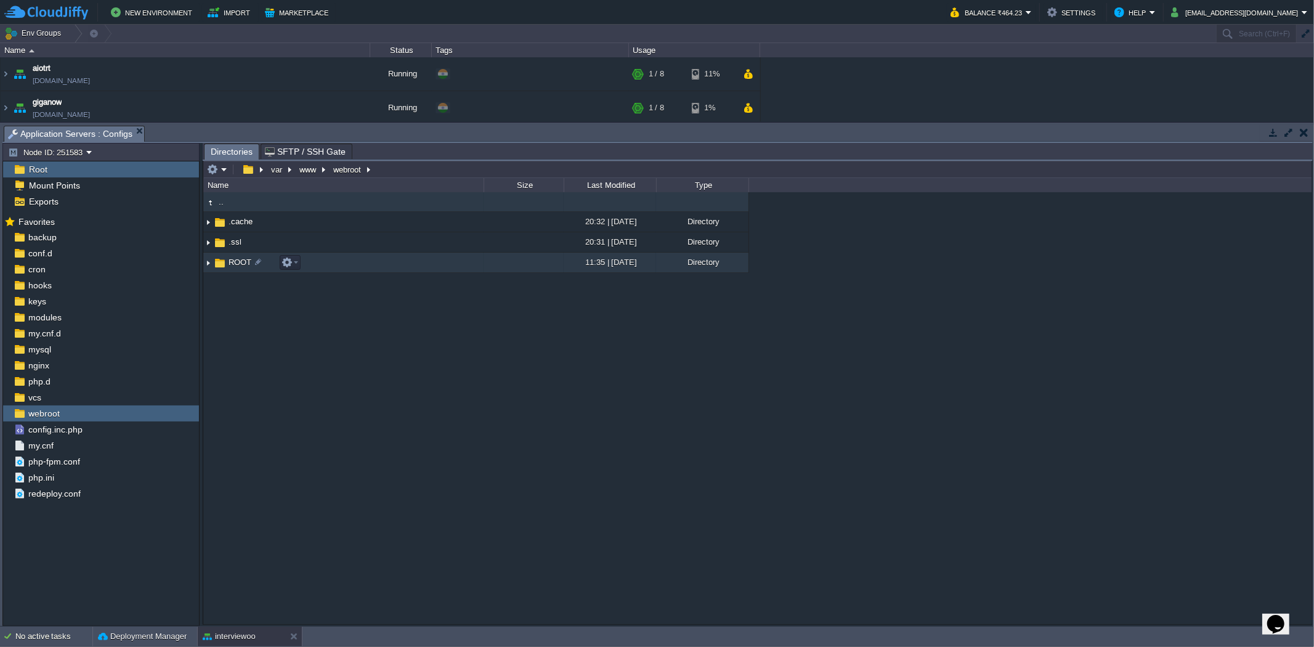
click at [376, 271] on td "ROOT" at bounding box center [343, 263] width 280 height 20
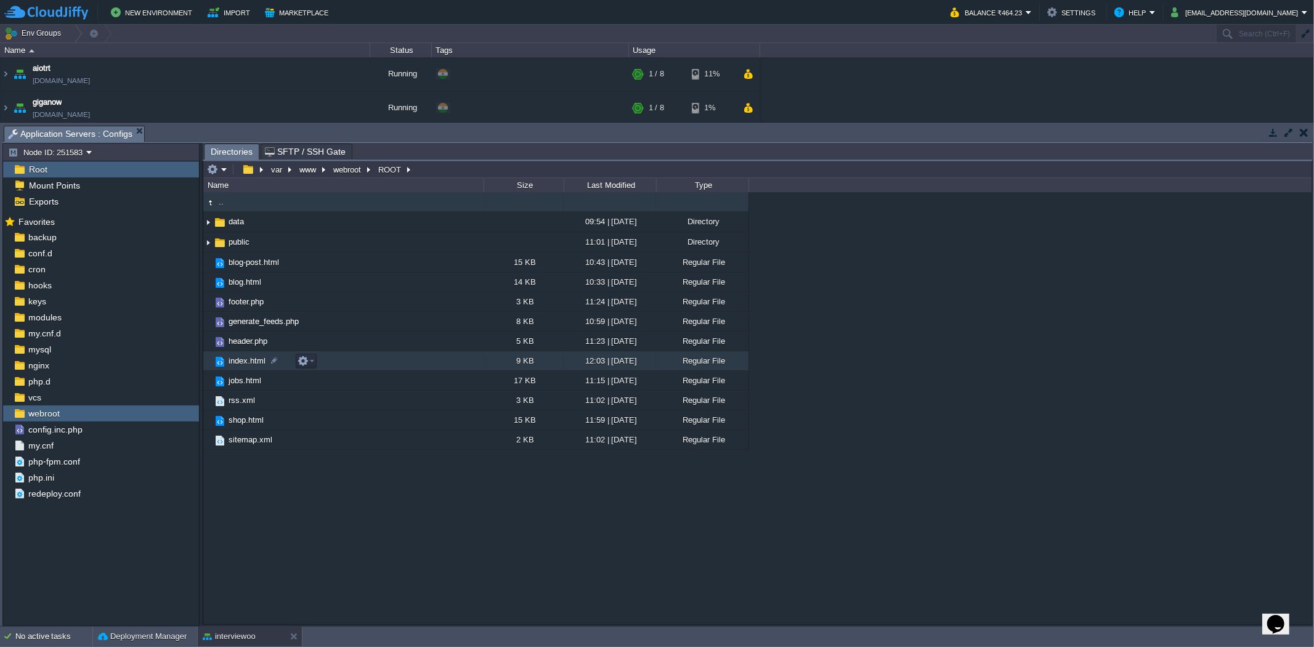
click at [368, 362] on td "index.html" at bounding box center [343, 361] width 280 height 20
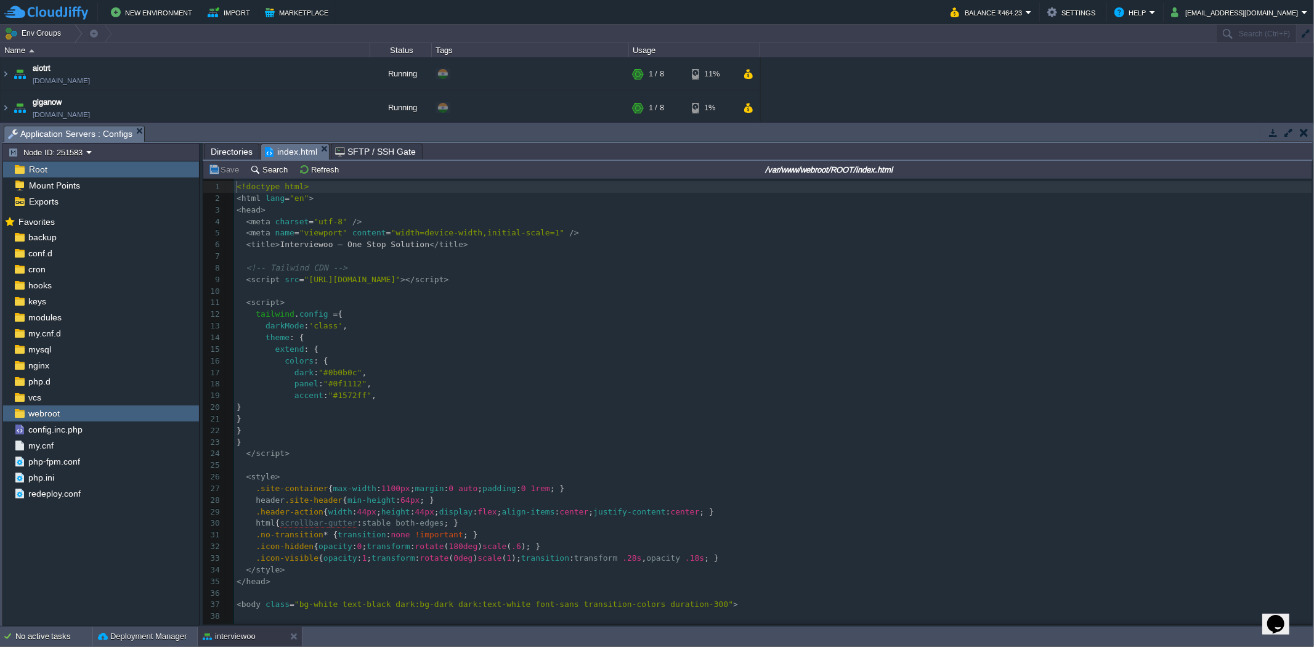
scroll to position [4, 0]
type textarea "-"
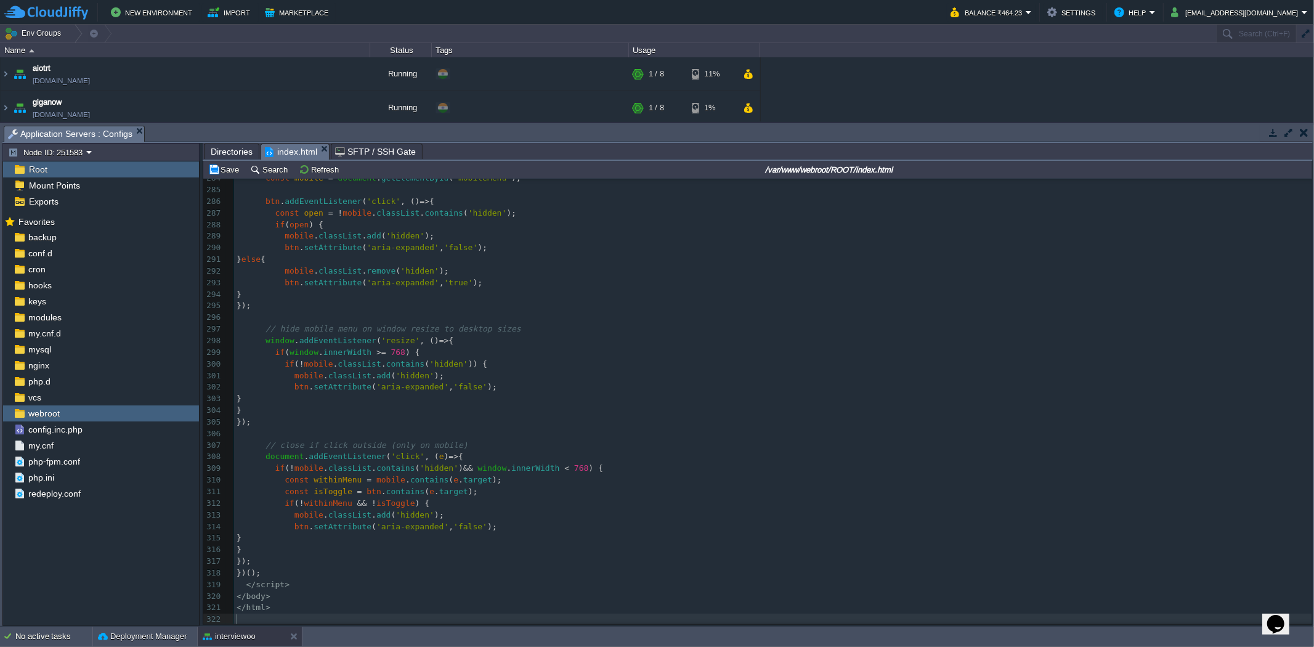
scroll to position [3301, 0]
click at [226, 173] on button "Save" at bounding box center [225, 169] width 35 height 11
click at [216, 151] on span "Directories" at bounding box center [232, 151] width 42 height 15
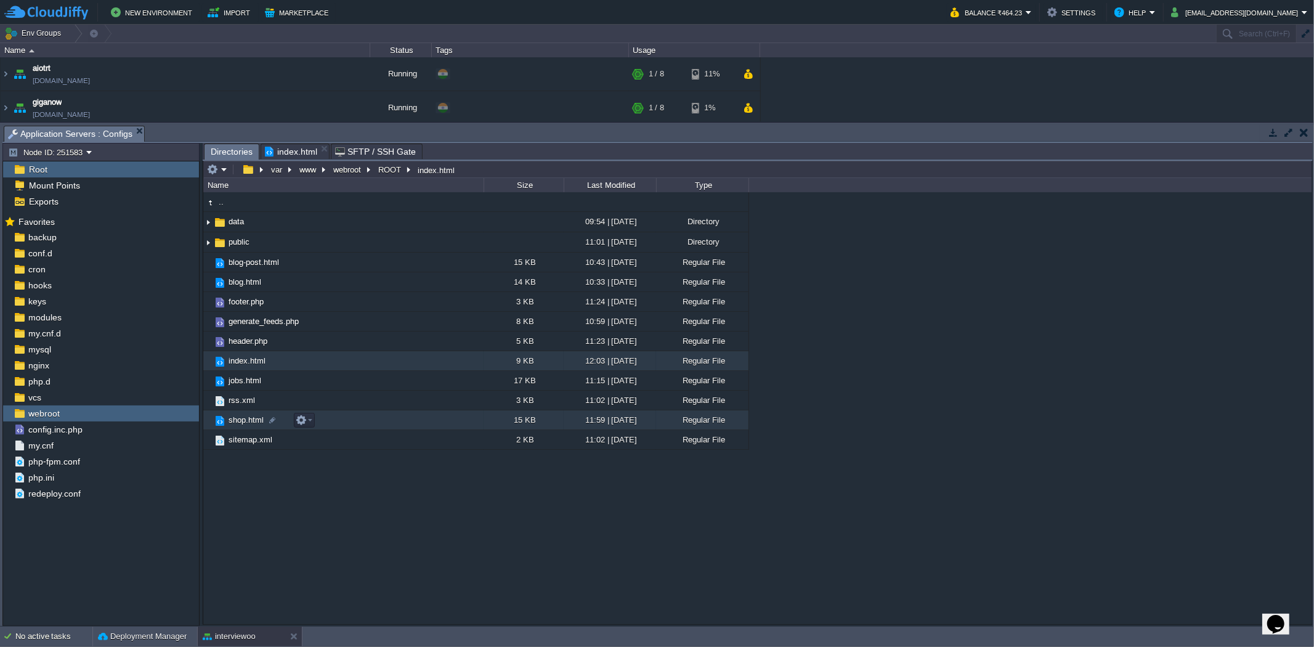
click at [334, 426] on td "shop.html" at bounding box center [343, 420] width 280 height 20
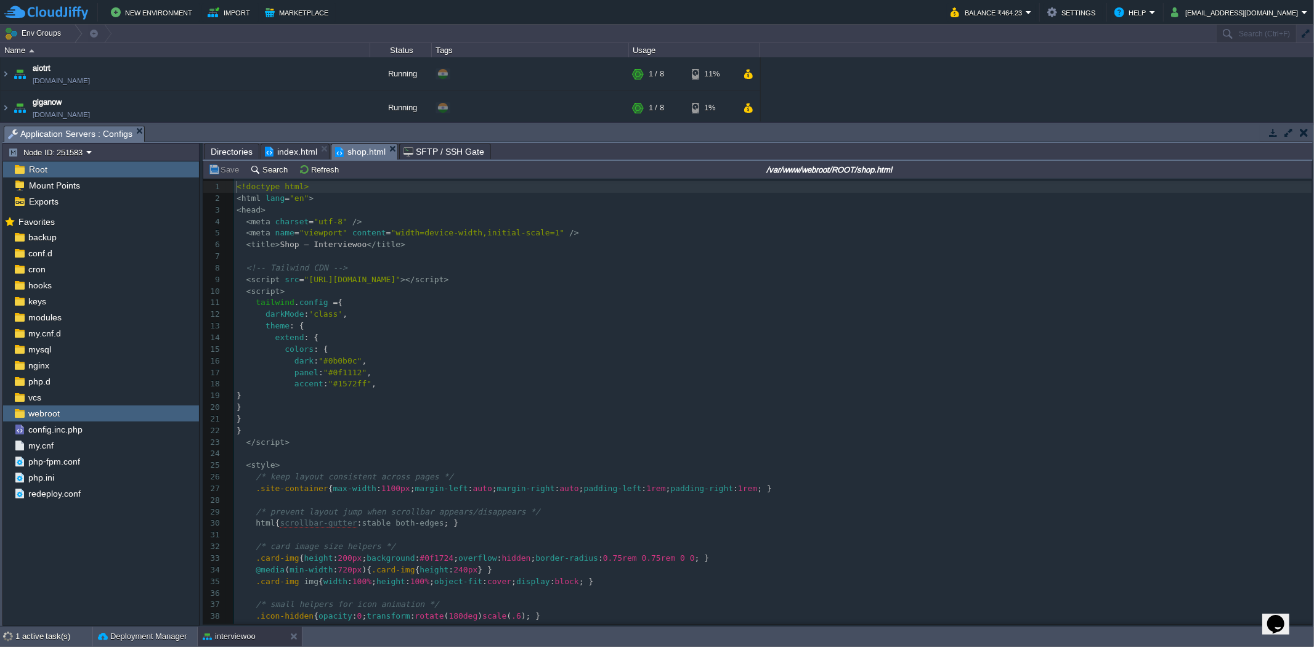
scroll to position [4, 0]
click at [600, 506] on pre "​" at bounding box center [773, 501] width 1078 height 12
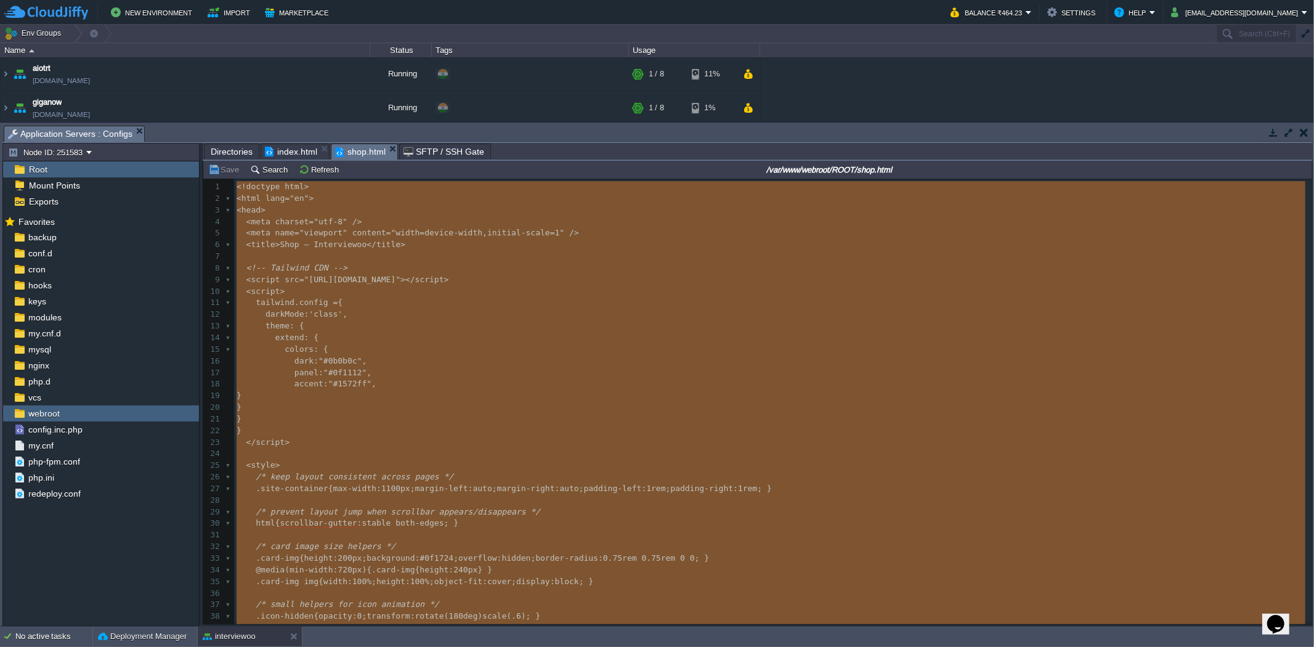
type textarea "-"
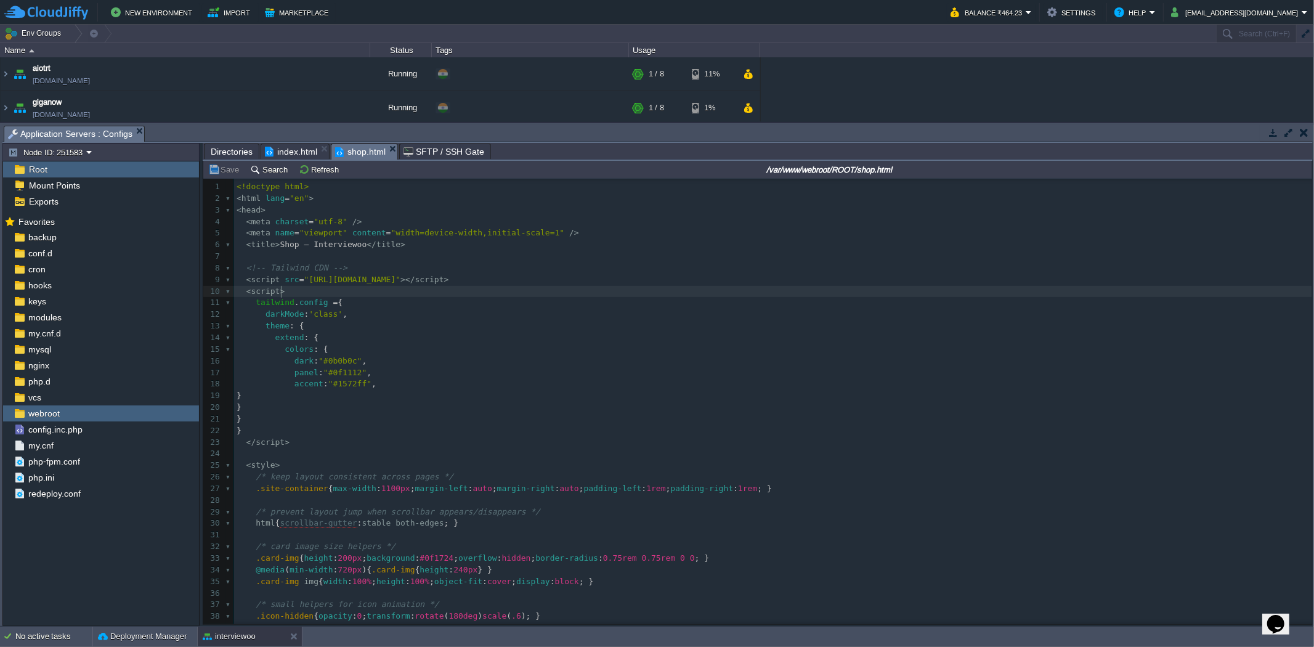
type textarea "-"
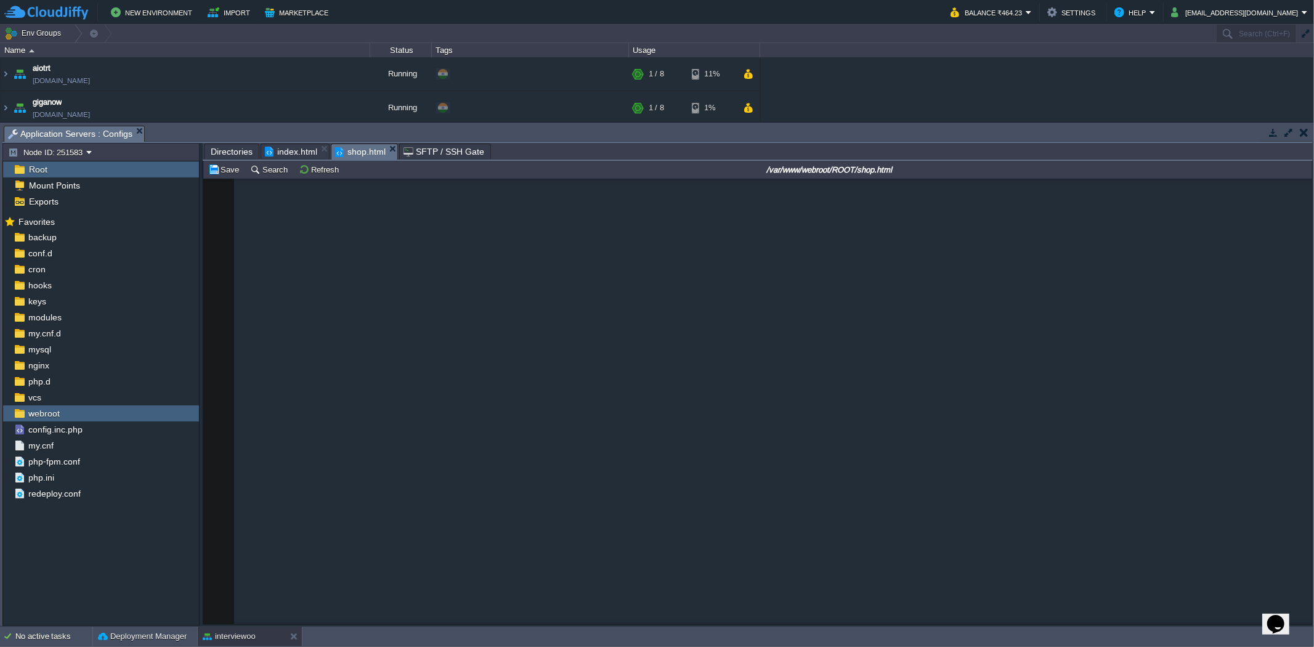
scroll to position [2278, 0]
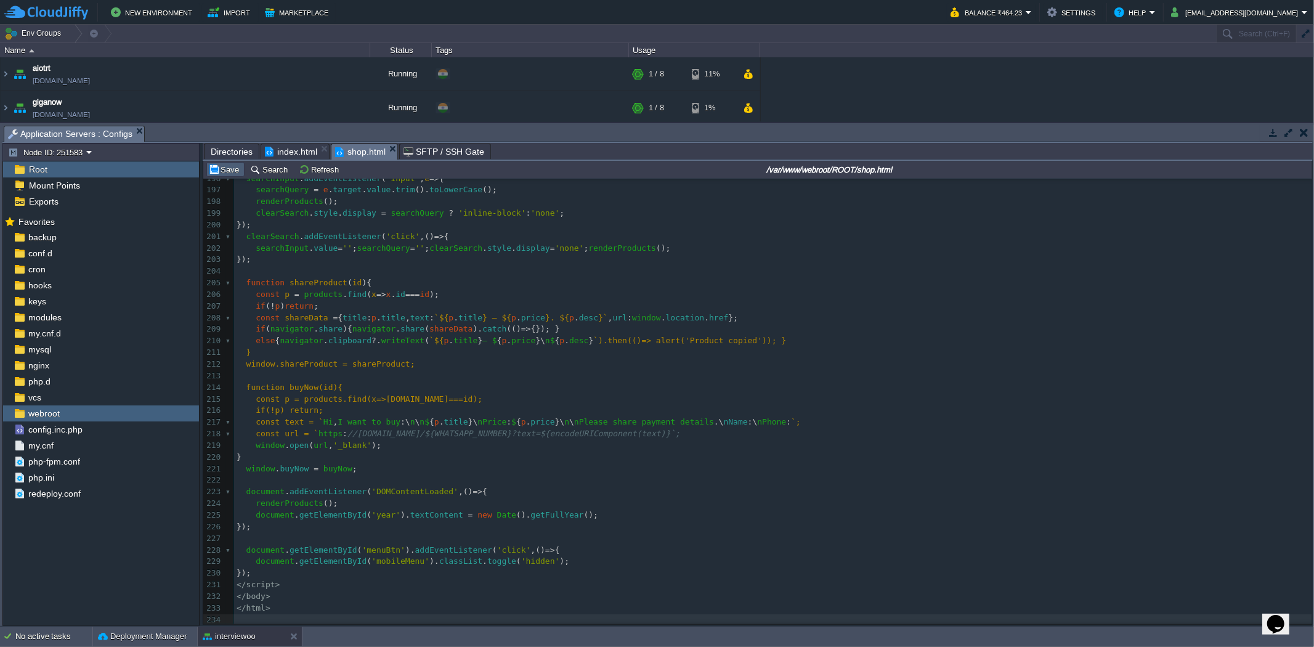
click at [230, 174] on button "Save" at bounding box center [225, 169] width 35 height 11
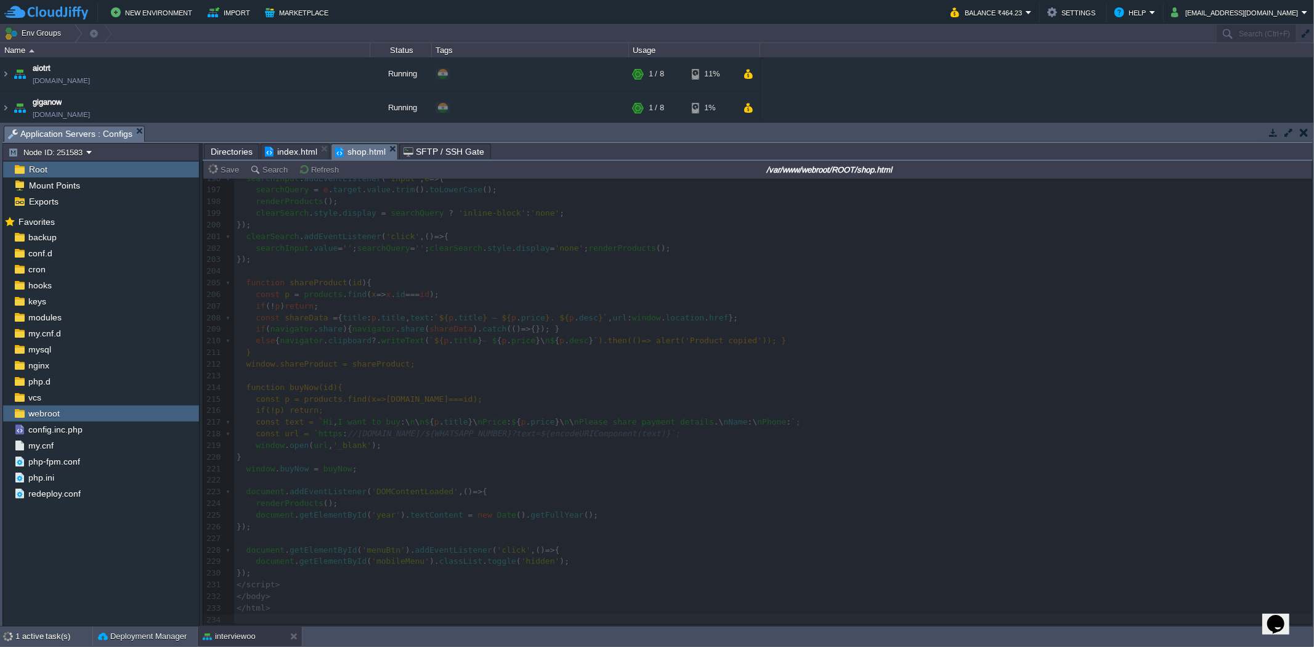
click at [224, 157] on span "Directories" at bounding box center [232, 151] width 42 height 15
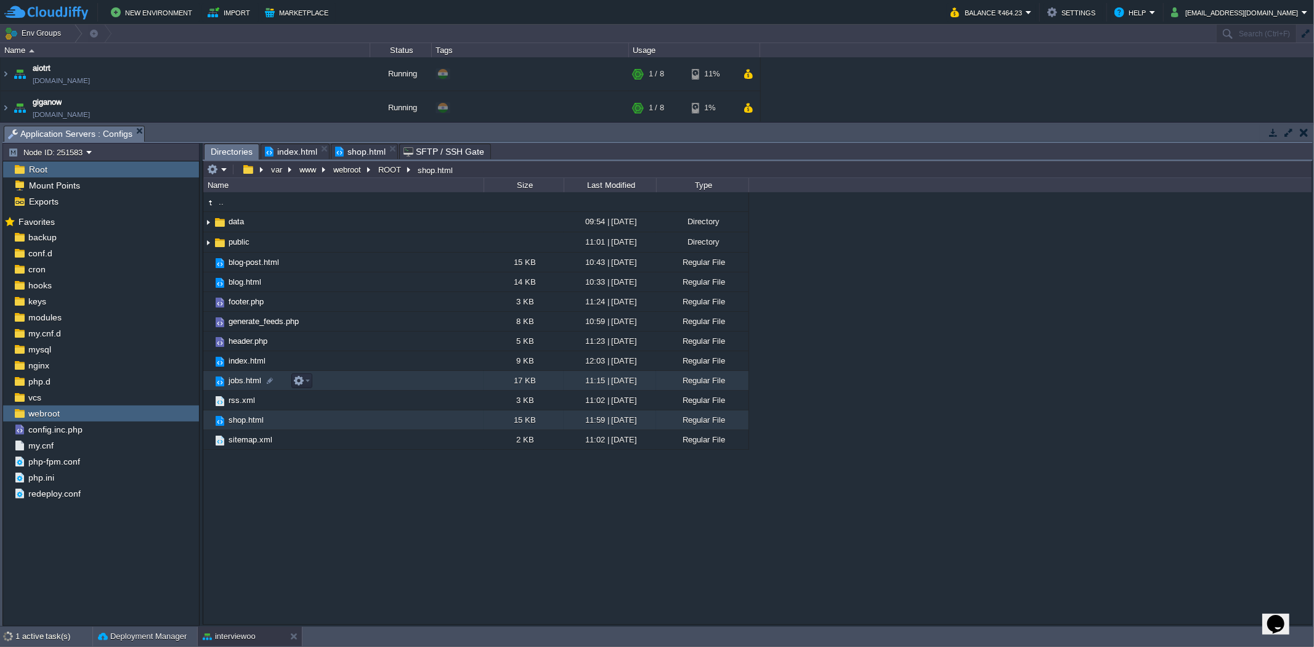
click at [342, 382] on td "jobs.html" at bounding box center [343, 381] width 280 height 20
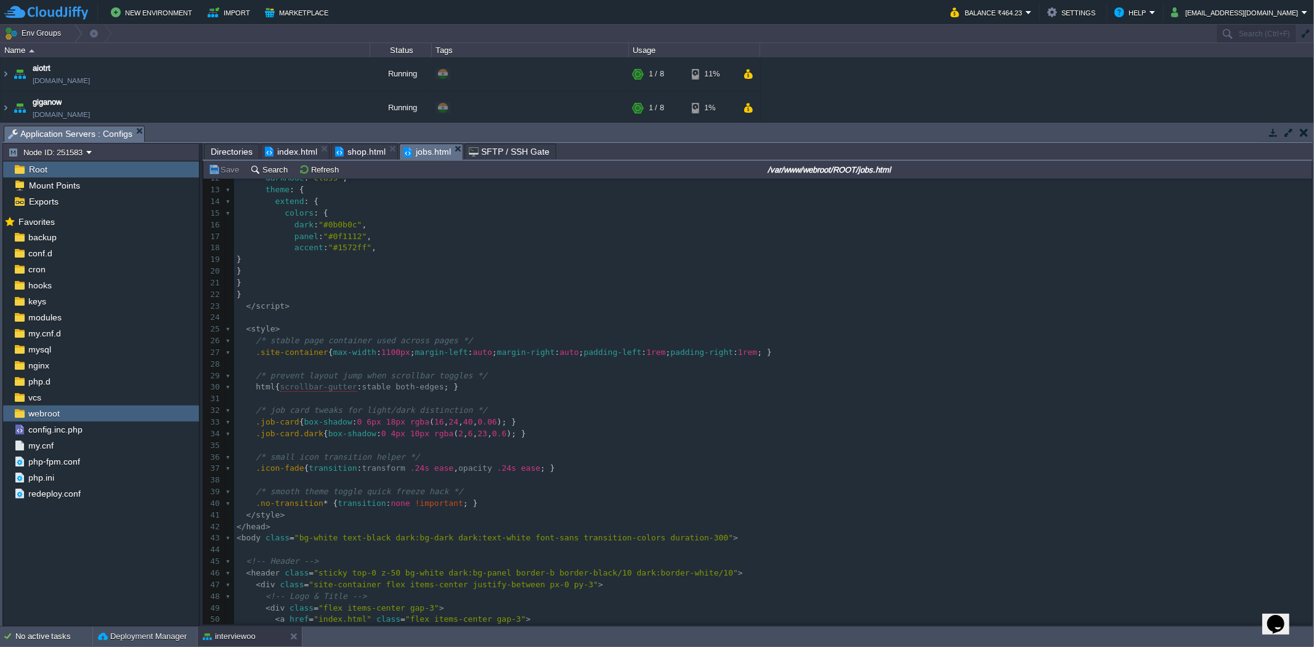
scroll to position [137, 0]
click at [504, 319] on pre "​" at bounding box center [773, 317] width 1078 height 12
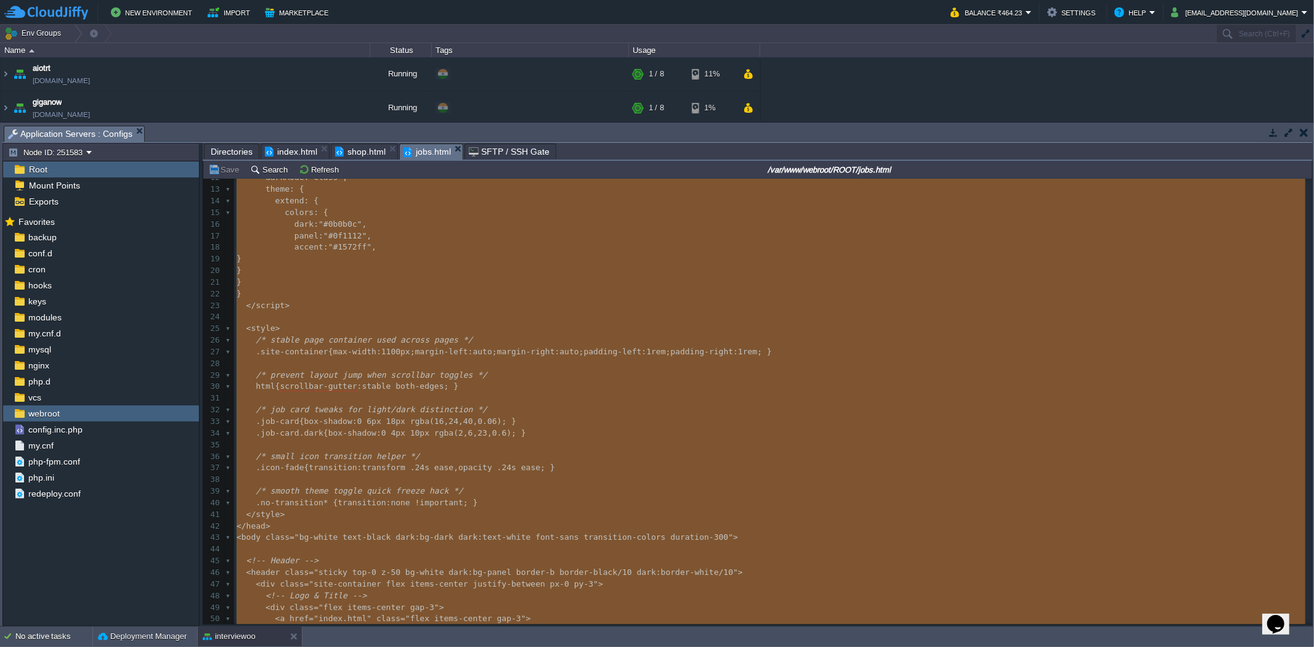
type textarea "-"
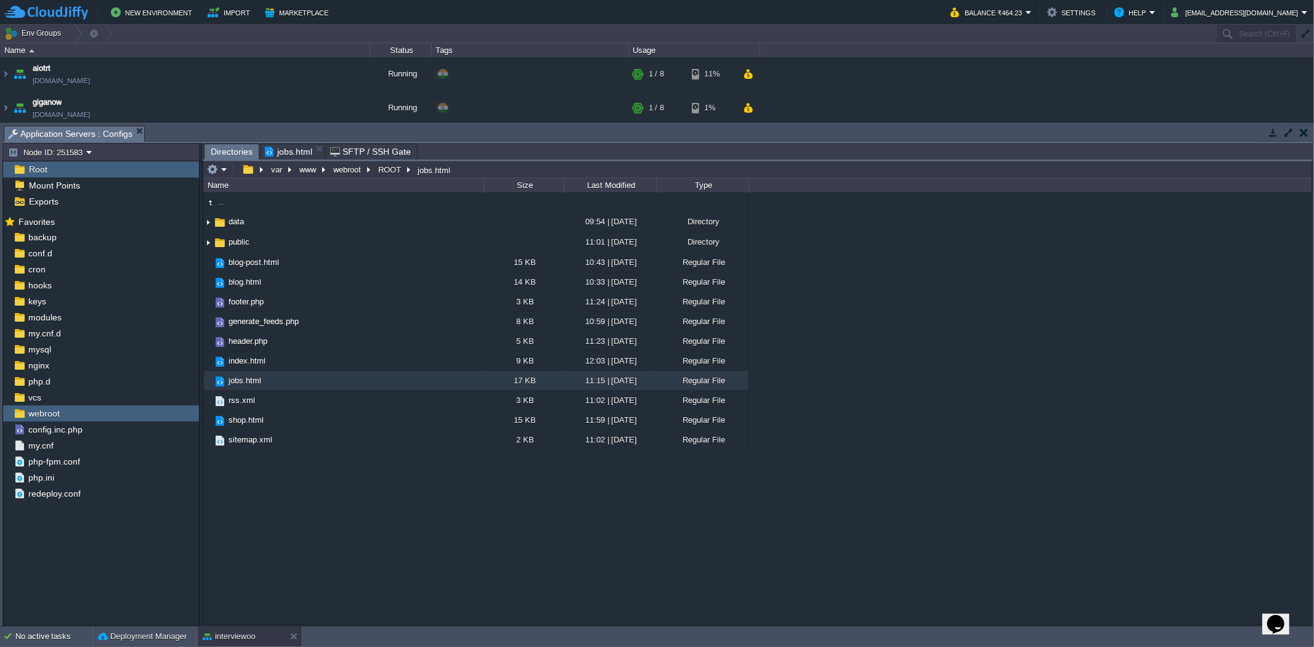
click at [242, 154] on span "Directories" at bounding box center [232, 151] width 42 height 15
click at [340, 283] on td "blog.html" at bounding box center [343, 282] width 280 height 20
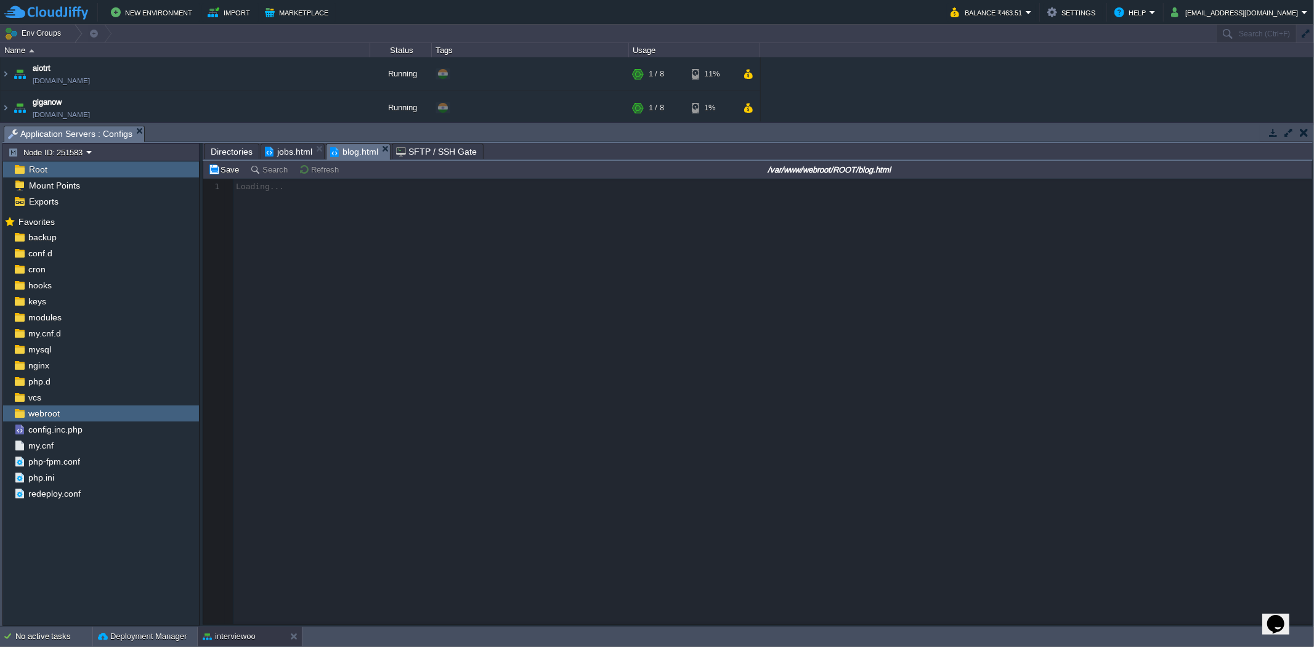
click at [268, 154] on span "jobs.html" at bounding box center [288, 151] width 47 height 15
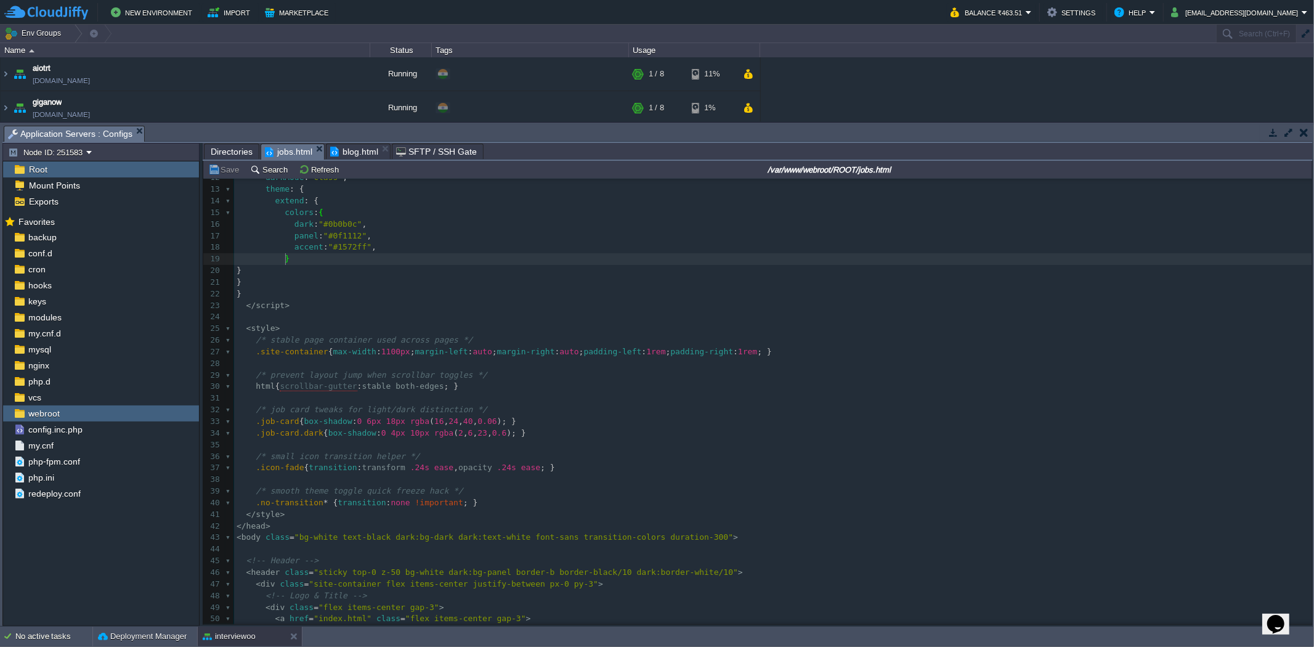
type textarea "-"
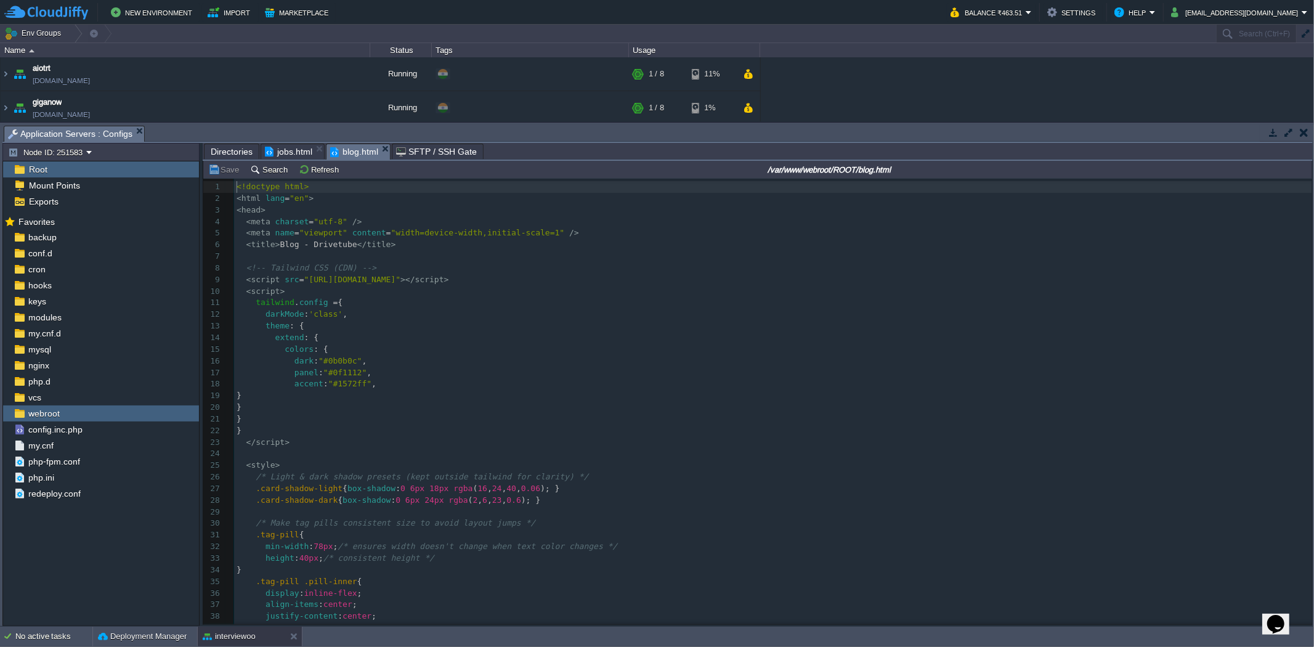
scroll to position [4, 0]
click at [344, 158] on span "blog.html" at bounding box center [354, 151] width 48 height 15
click at [386, 288] on pre "< script >" at bounding box center [773, 292] width 1078 height 12
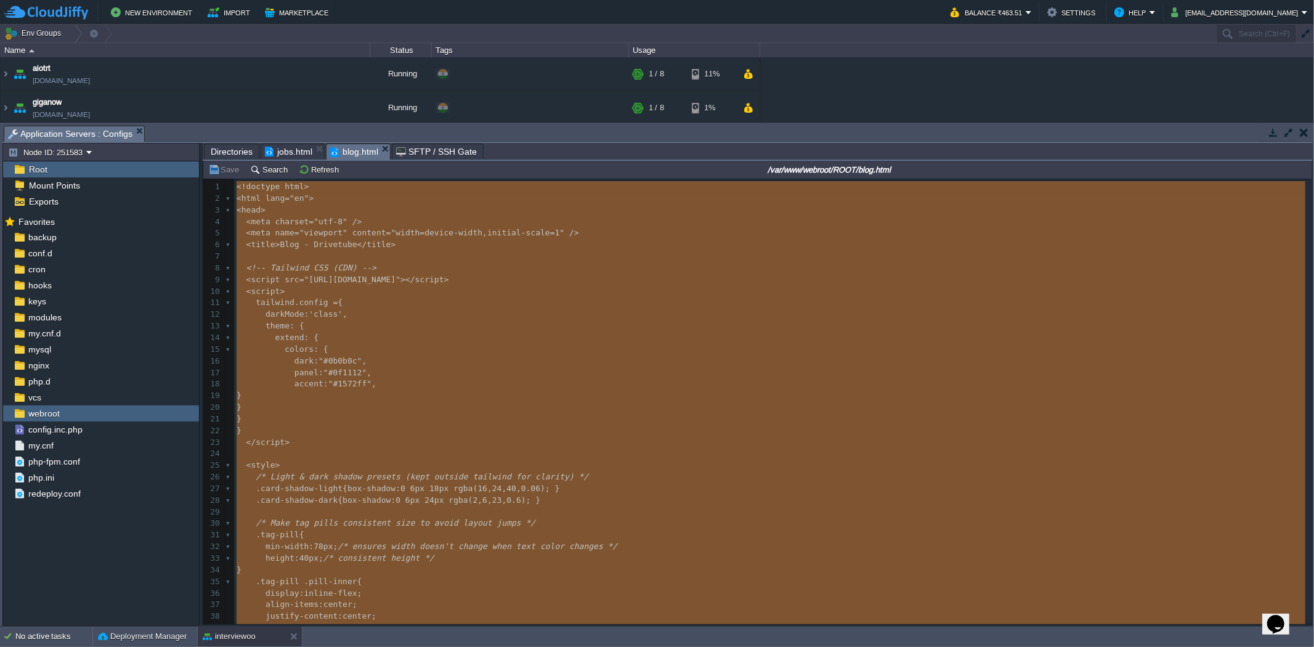
type textarea "-"
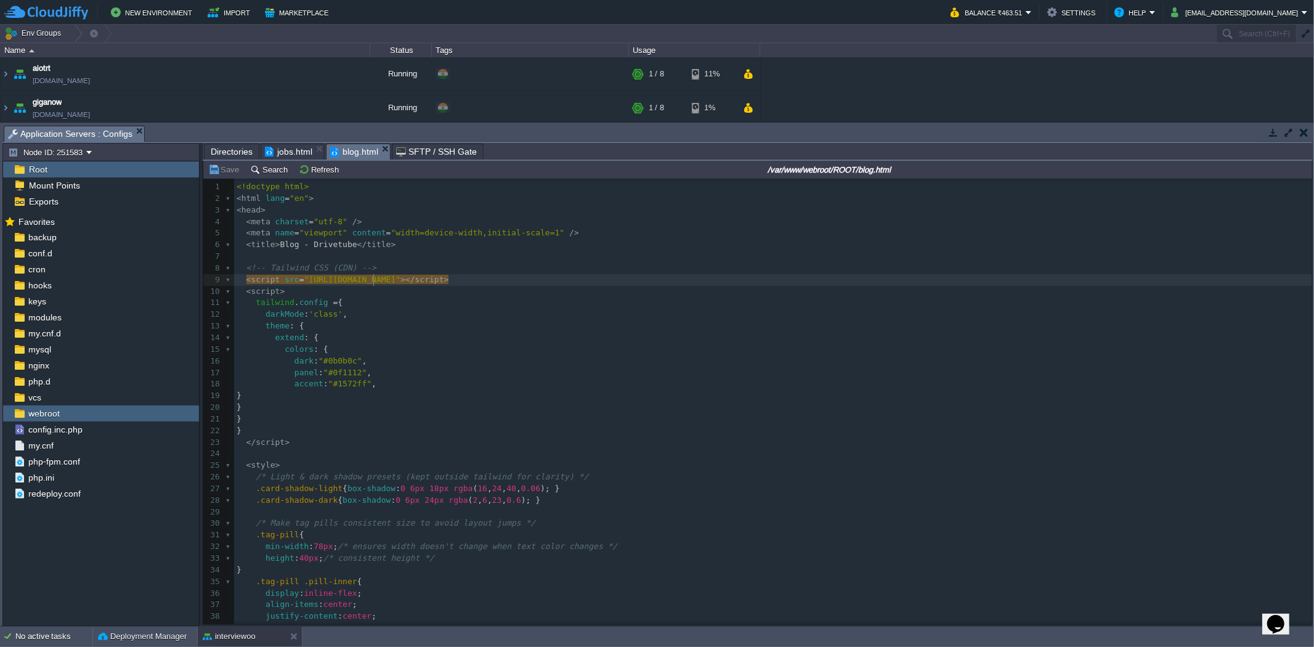
click at [282, 158] on span "jobs.html" at bounding box center [288, 151] width 47 height 15
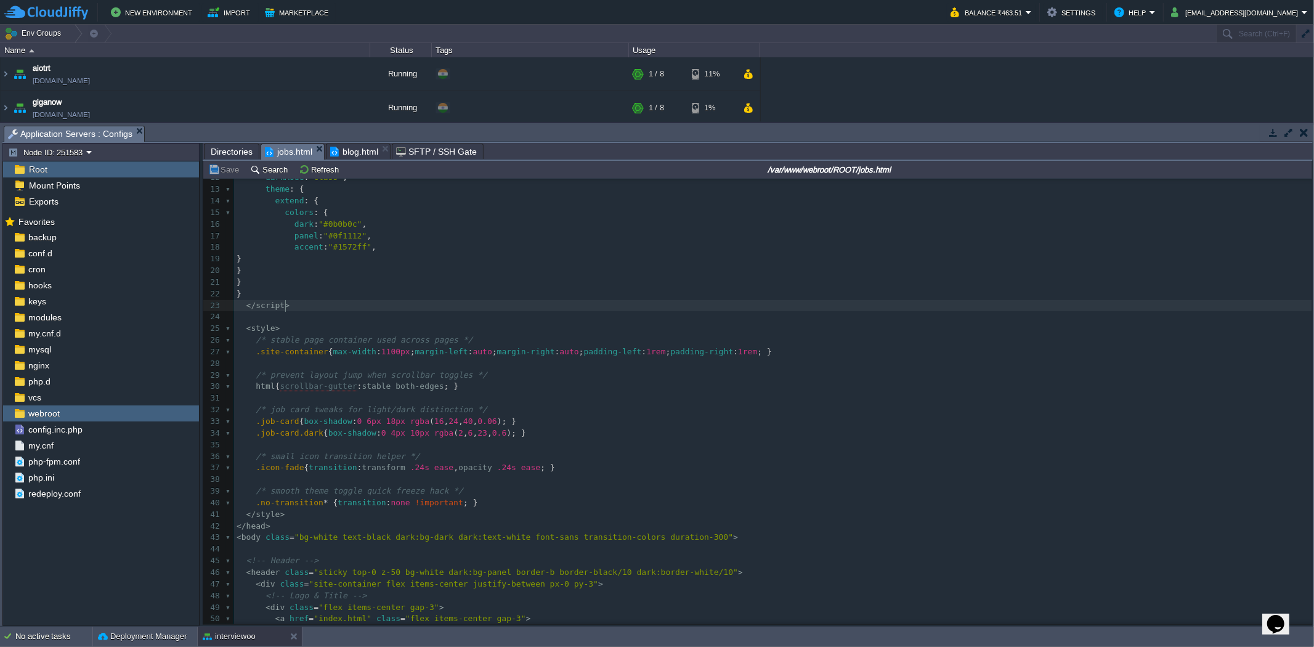
type textarea "-"
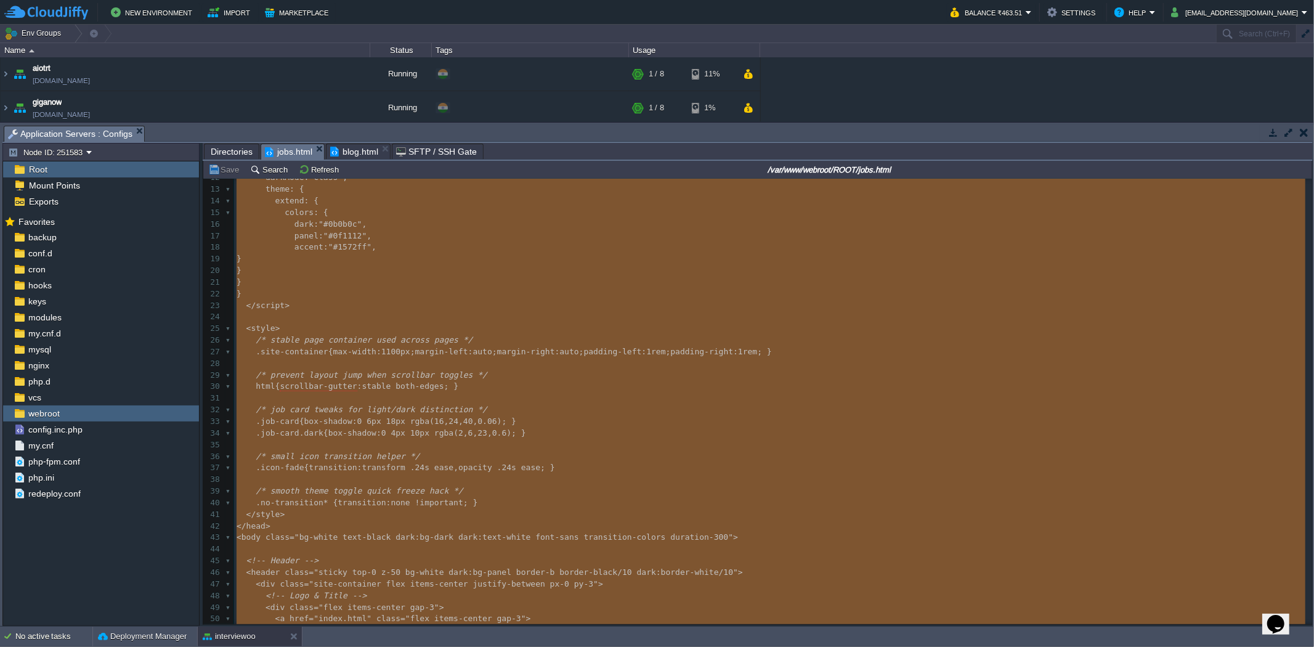
scroll to position [3091, 0]
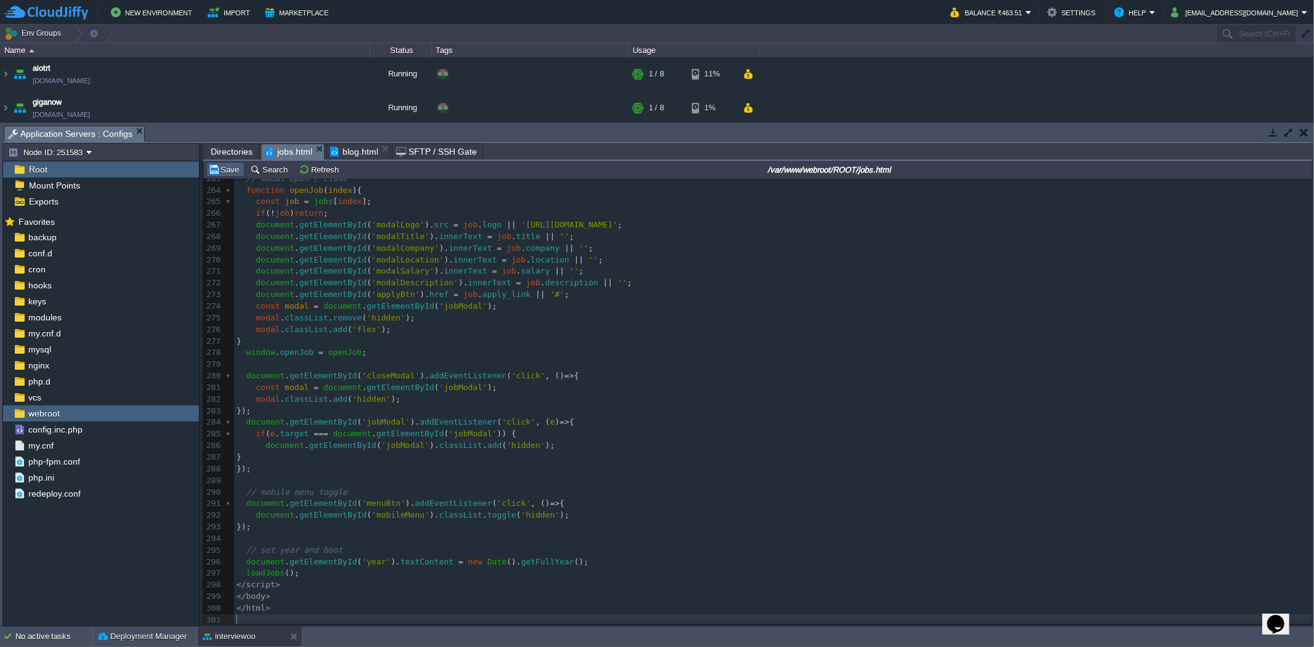
click at [233, 177] on td "Save" at bounding box center [225, 169] width 38 height 15
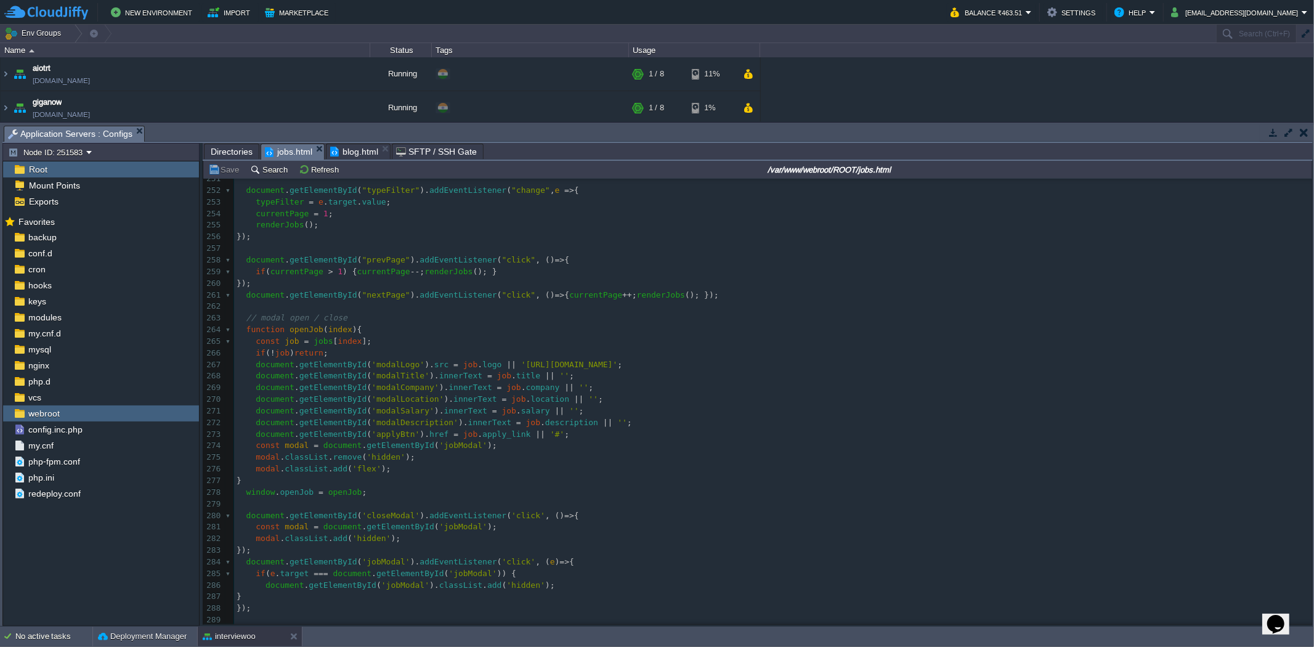
scroll to position [2954, 0]
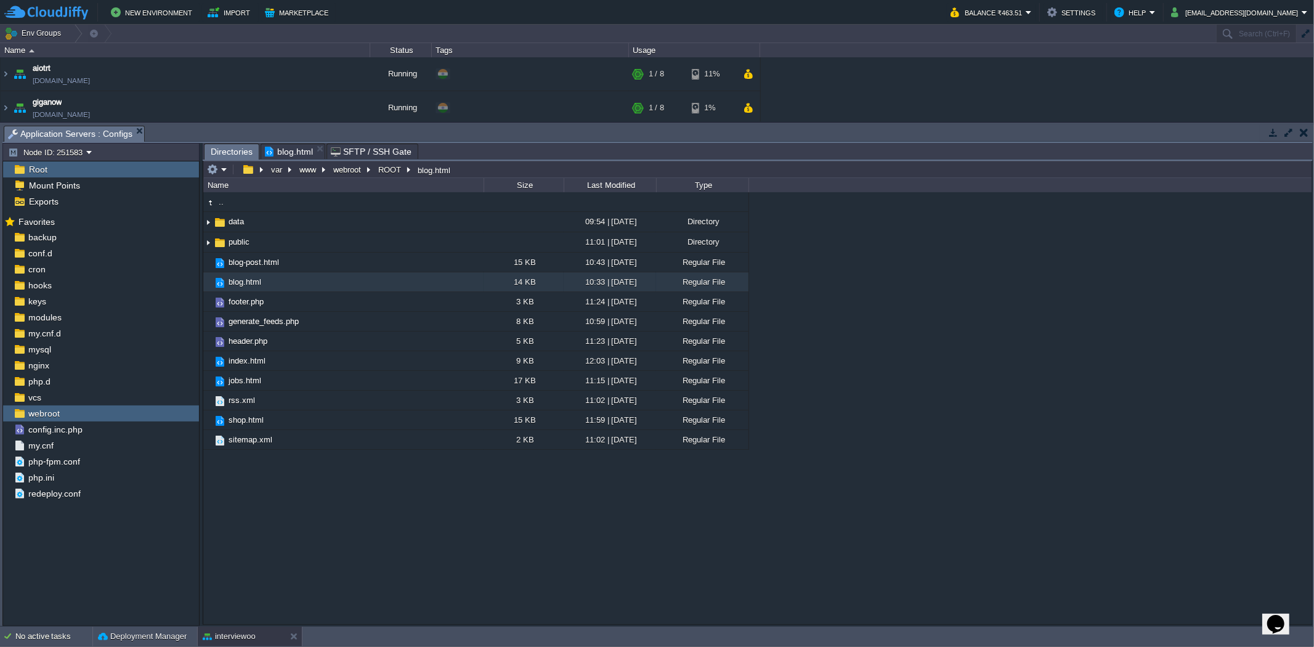
click at [286, 152] on span "blog.html" at bounding box center [289, 151] width 48 height 15
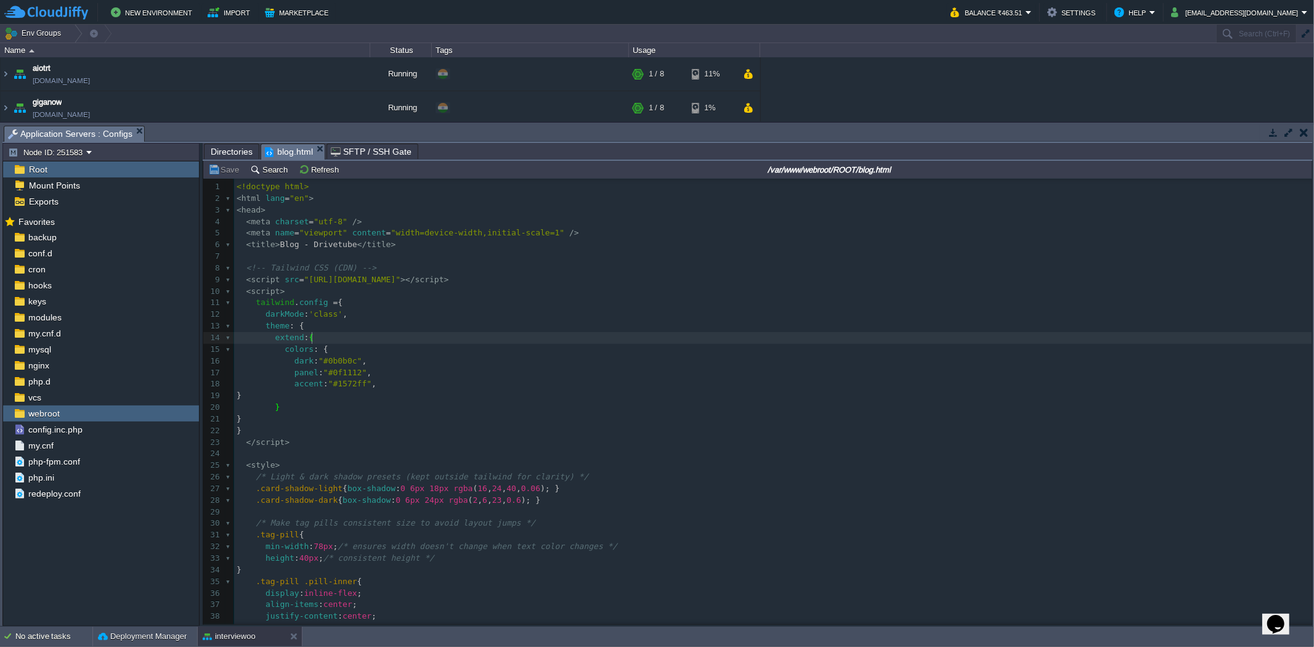
type textarea "-"
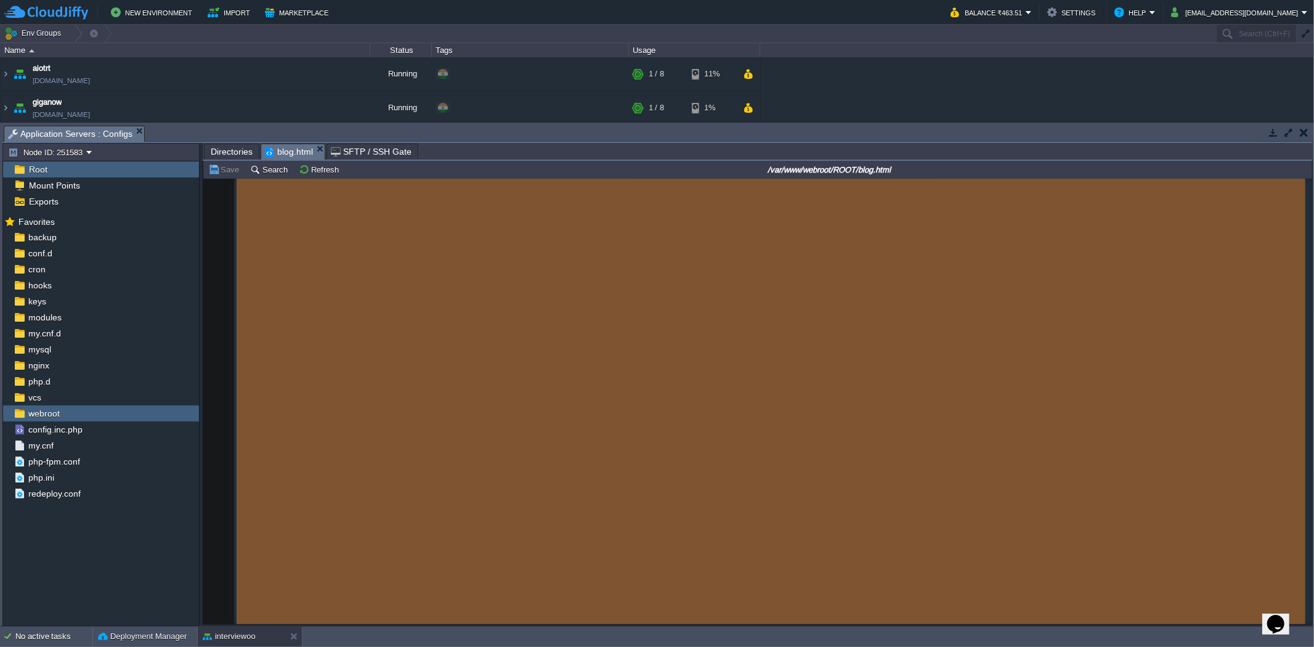
scroll to position [2766, 0]
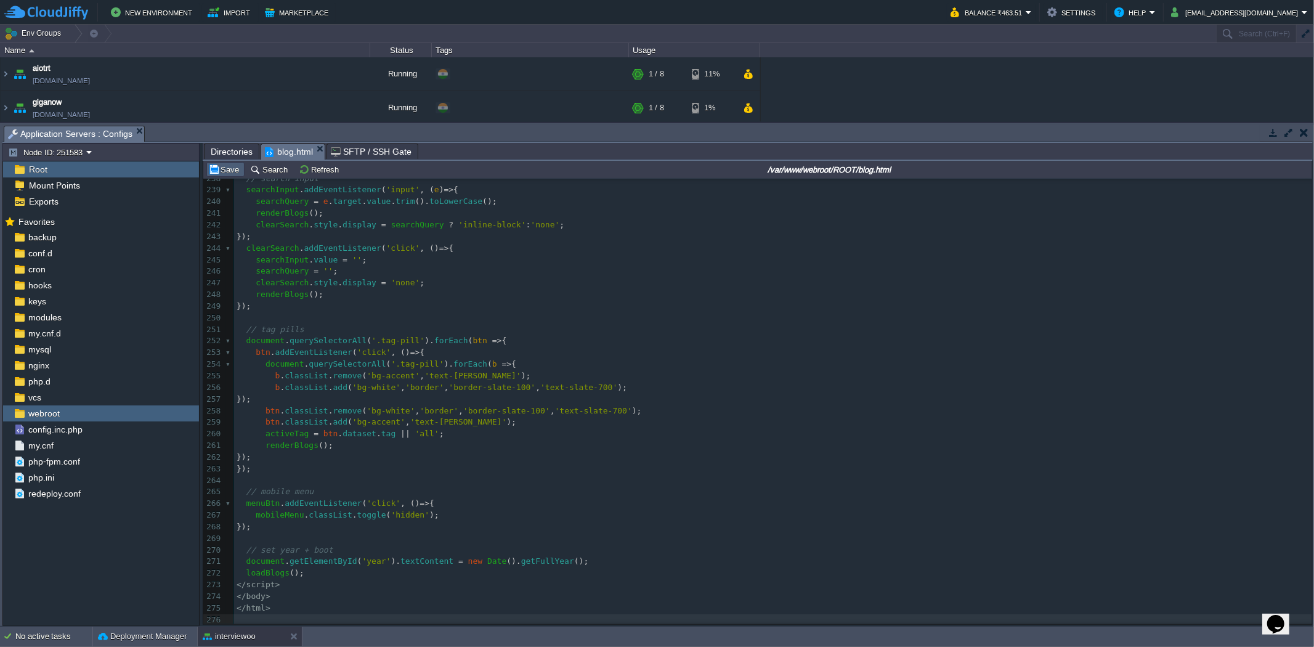
click at [206, 170] on td "Save" at bounding box center [225, 169] width 38 height 15
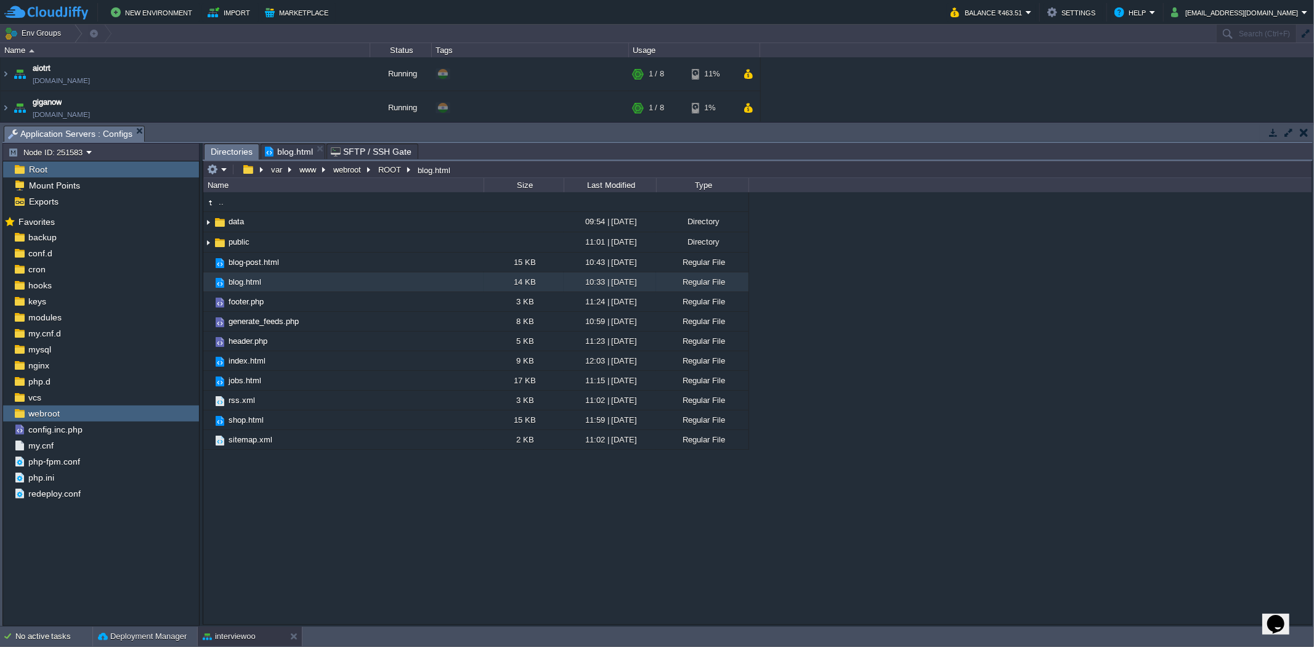
click at [213, 154] on span "Directories" at bounding box center [232, 151] width 42 height 15
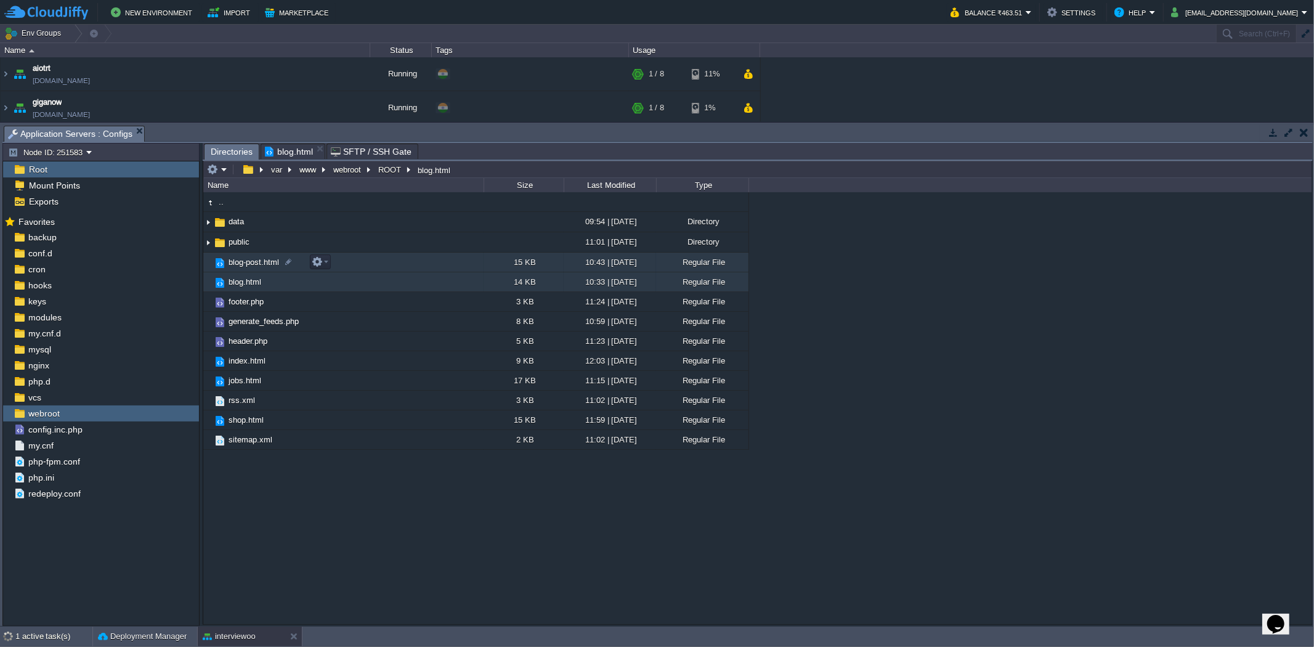
click at [367, 259] on td "blog-post.html" at bounding box center [343, 263] width 280 height 20
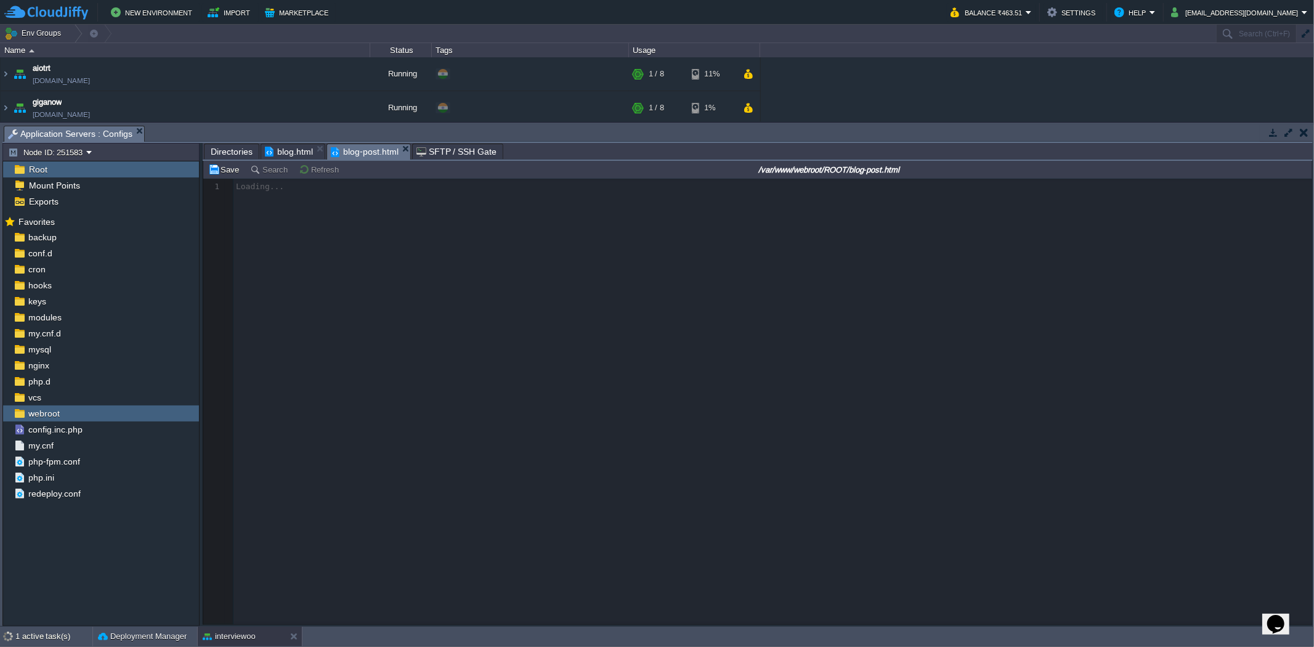
scroll to position [4, 0]
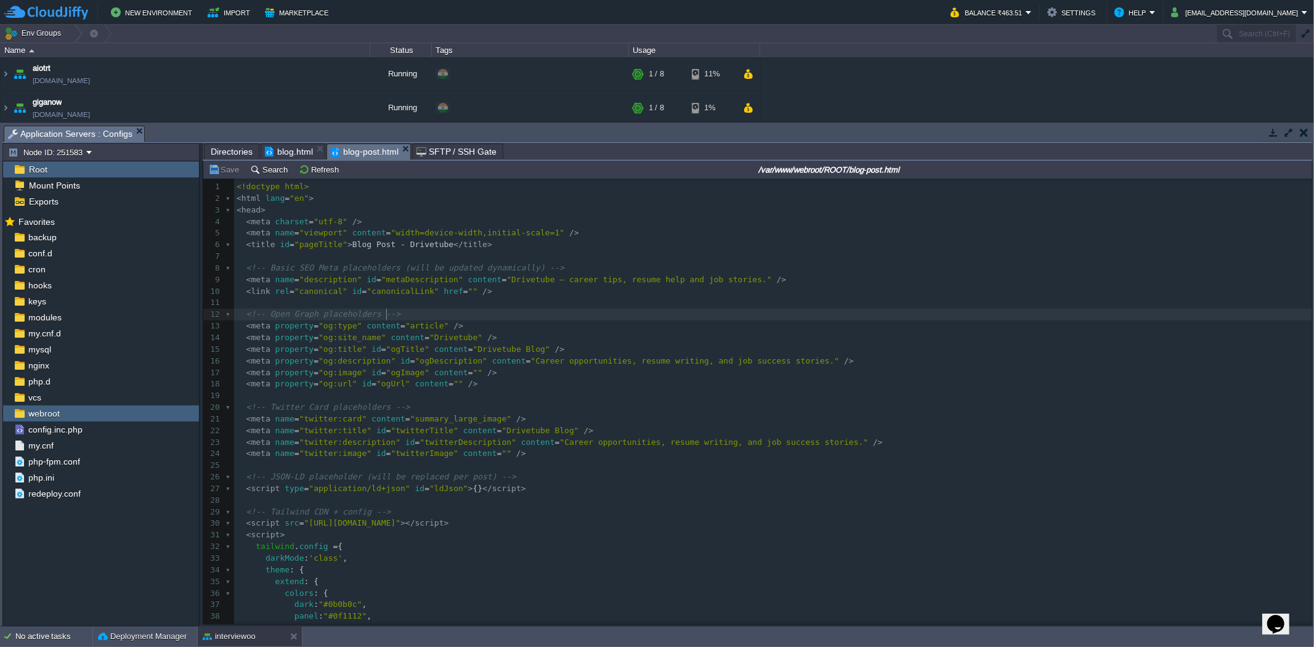
click at [574, 320] on pre "<!-- Open Graph placeholders -->" at bounding box center [773, 315] width 1078 height 12
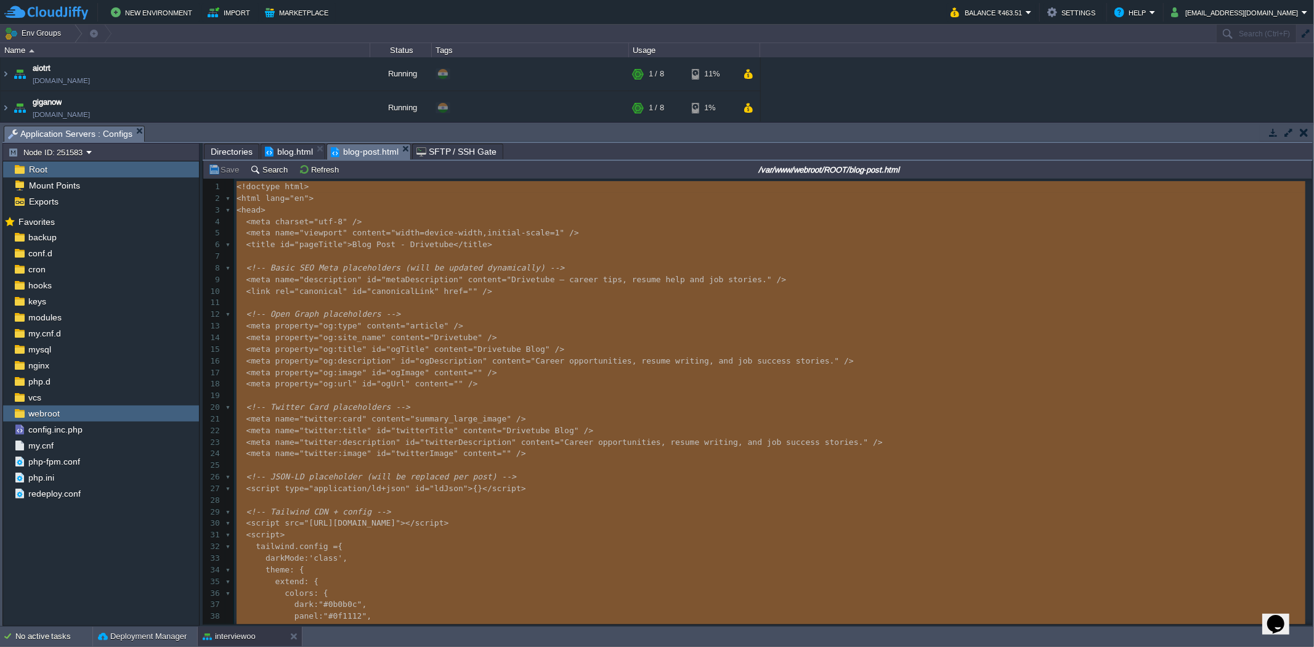
type textarea "-"
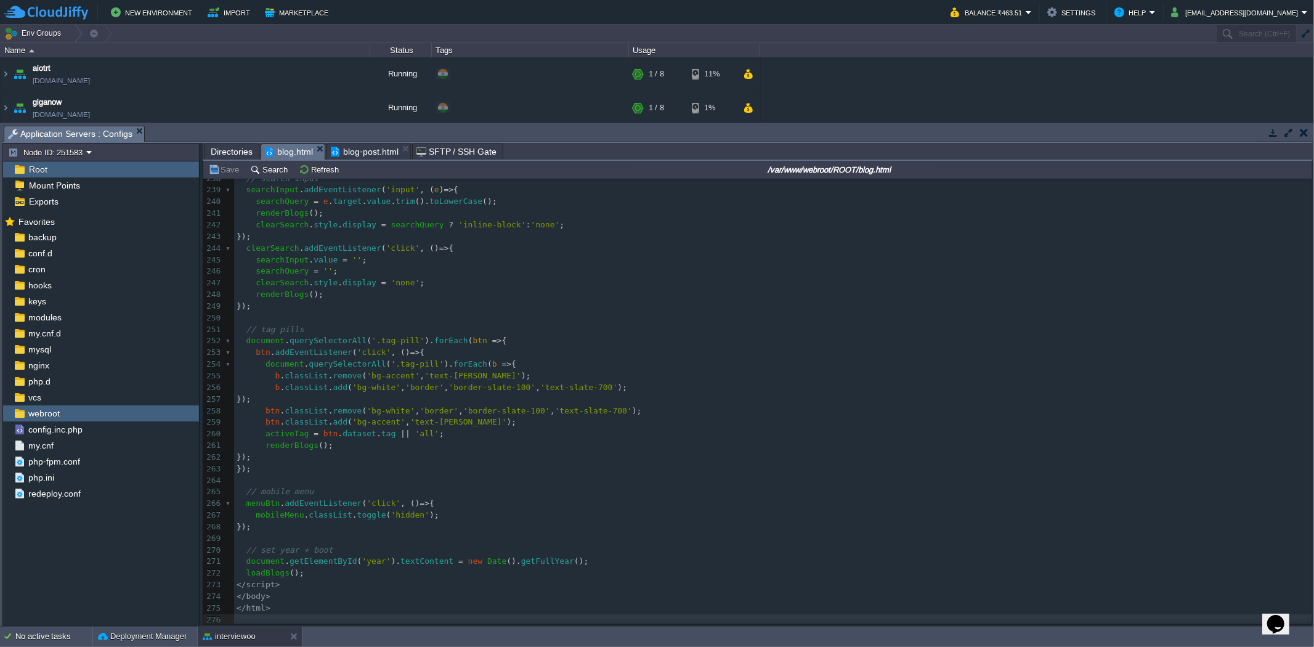
click at [288, 157] on span "blog.html" at bounding box center [289, 151] width 48 height 15
click at [385, 359] on div "xxxxxxxxxx ​ 227 "title" : "How a Fresher Cracked a $120k Job [DATE]" , 228 "ta…" at bounding box center [773, 335] width 1078 height 580
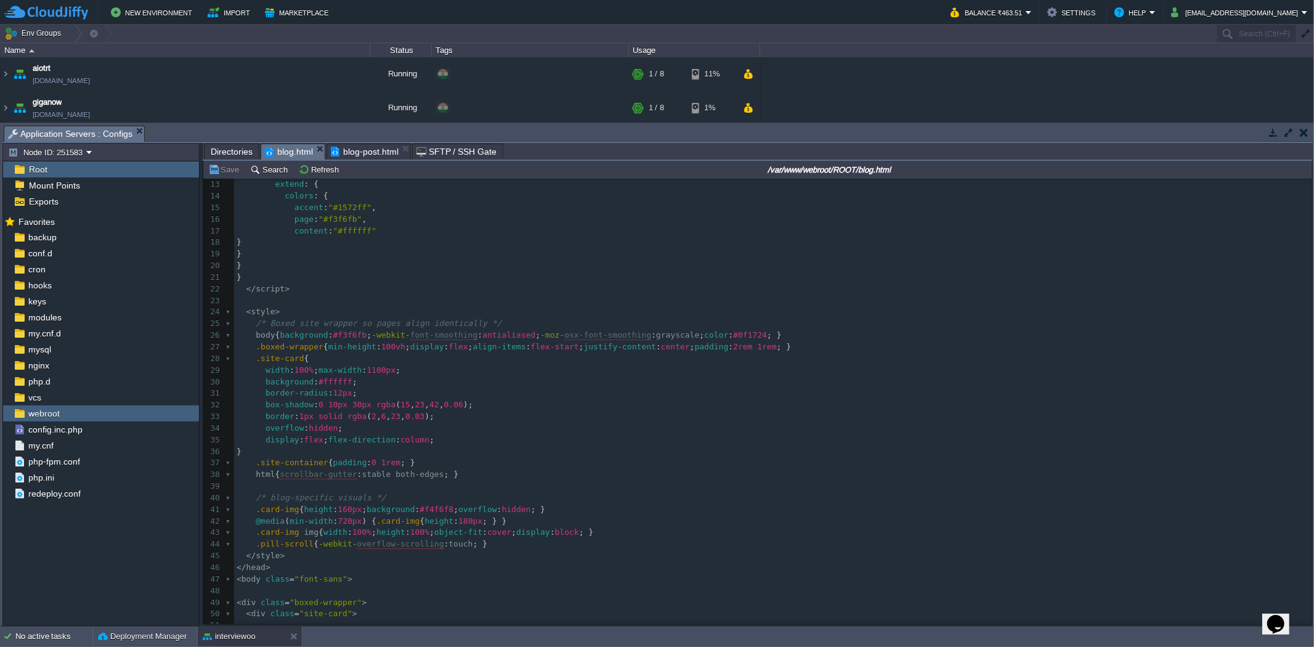
scroll to position [95, 0]
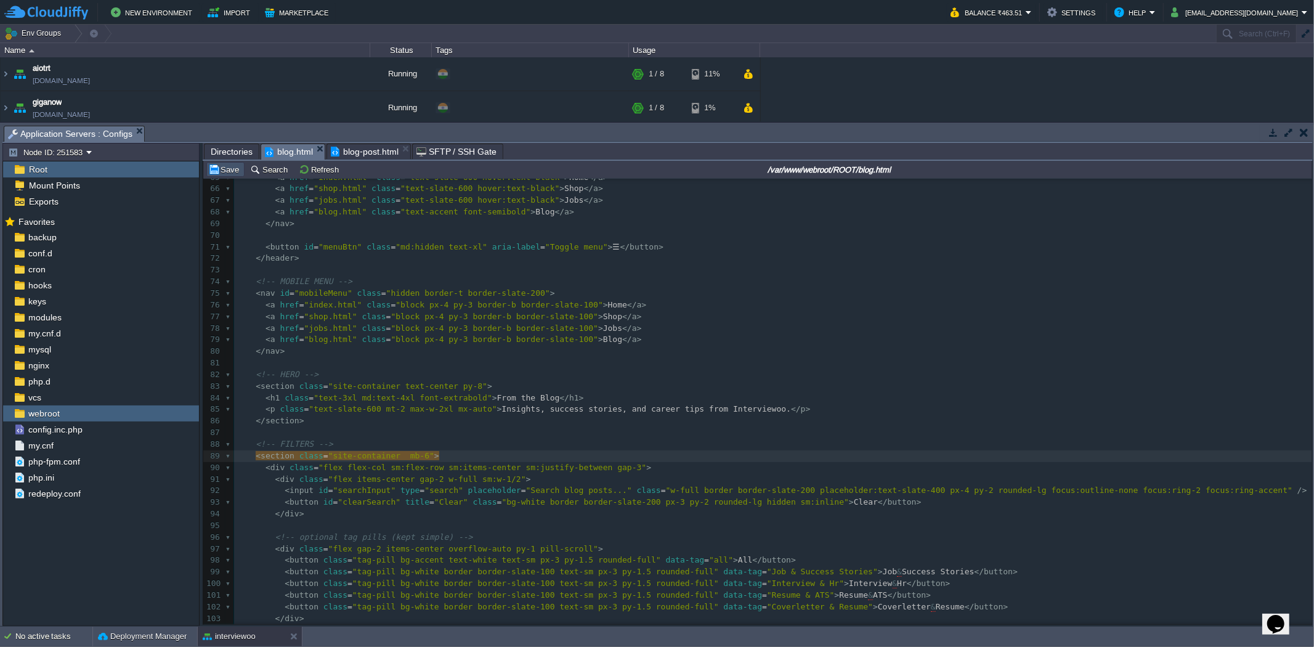
click at [230, 170] on button "Save" at bounding box center [225, 169] width 35 height 11
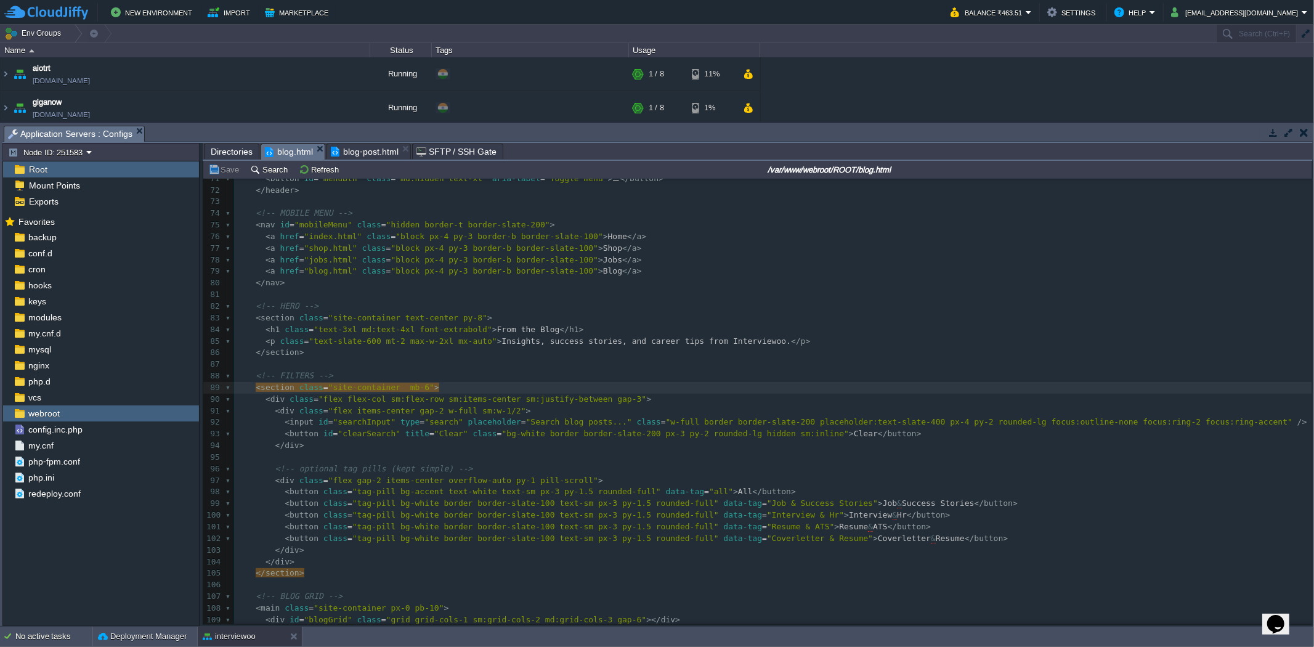
scroll to position [1026, 0]
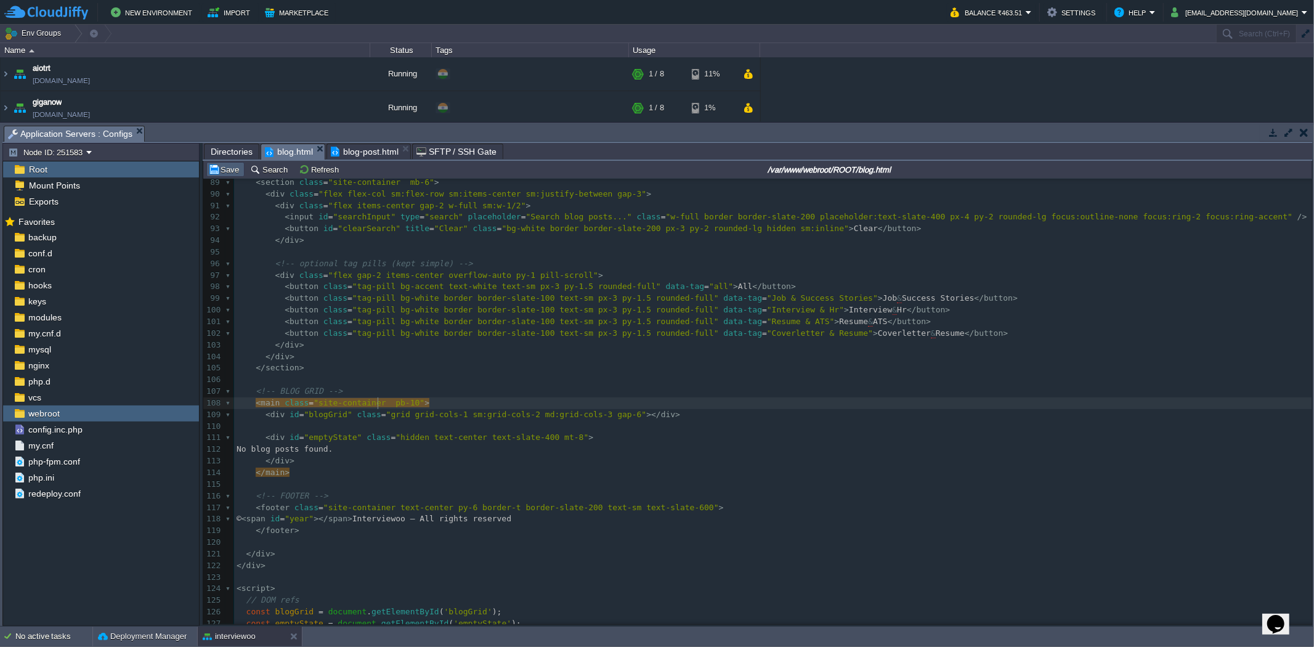
click at [208, 170] on button "Save" at bounding box center [225, 169] width 35 height 11
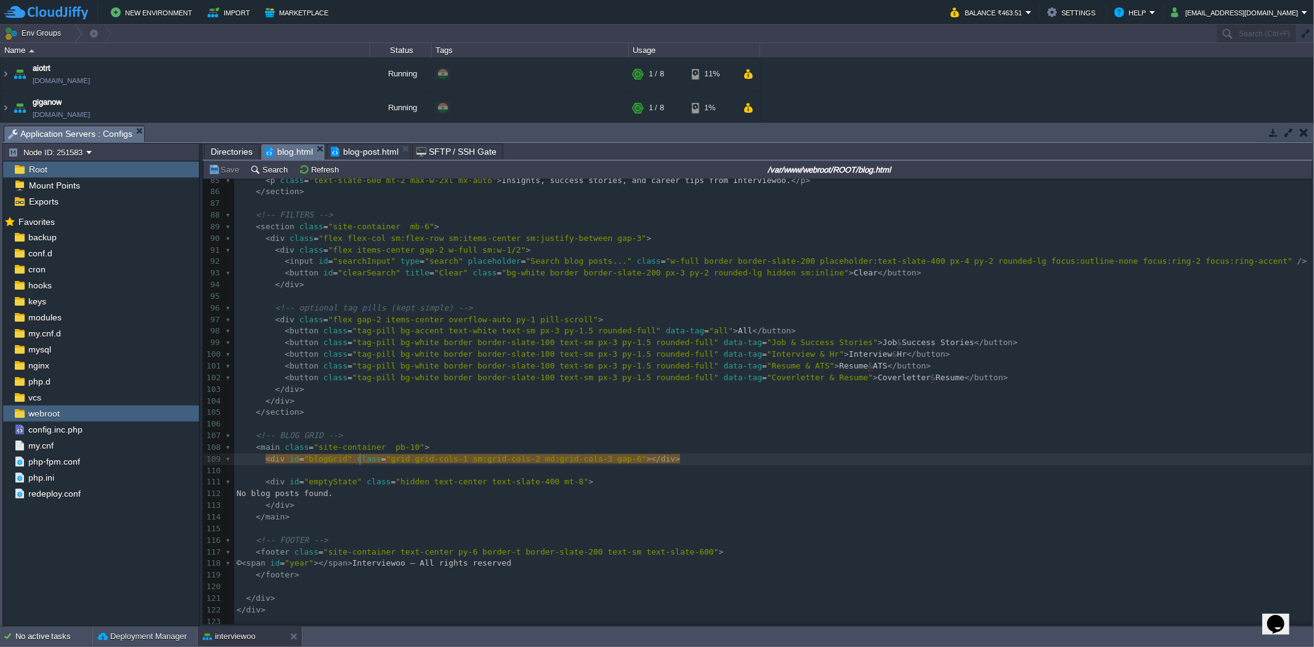
scroll to position [890, 0]
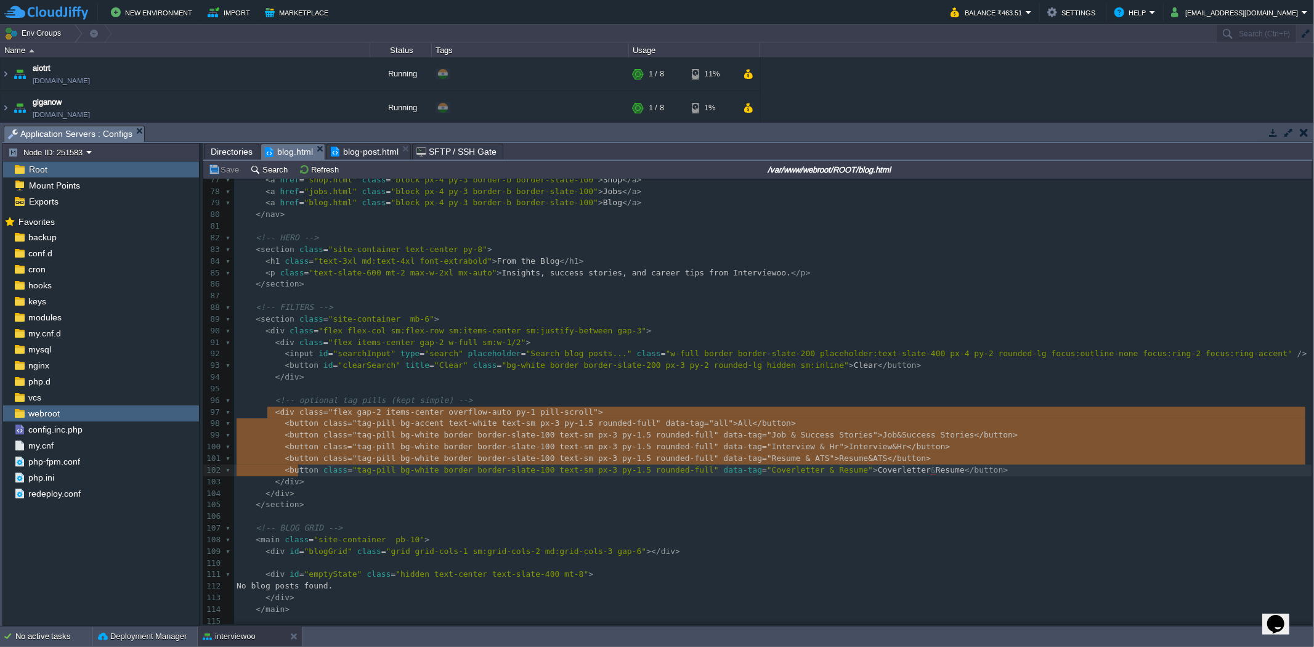
type textarea "<div class="flex gap-2 items-center overflow-auto py-1 pill-scroll"> <button cl…"
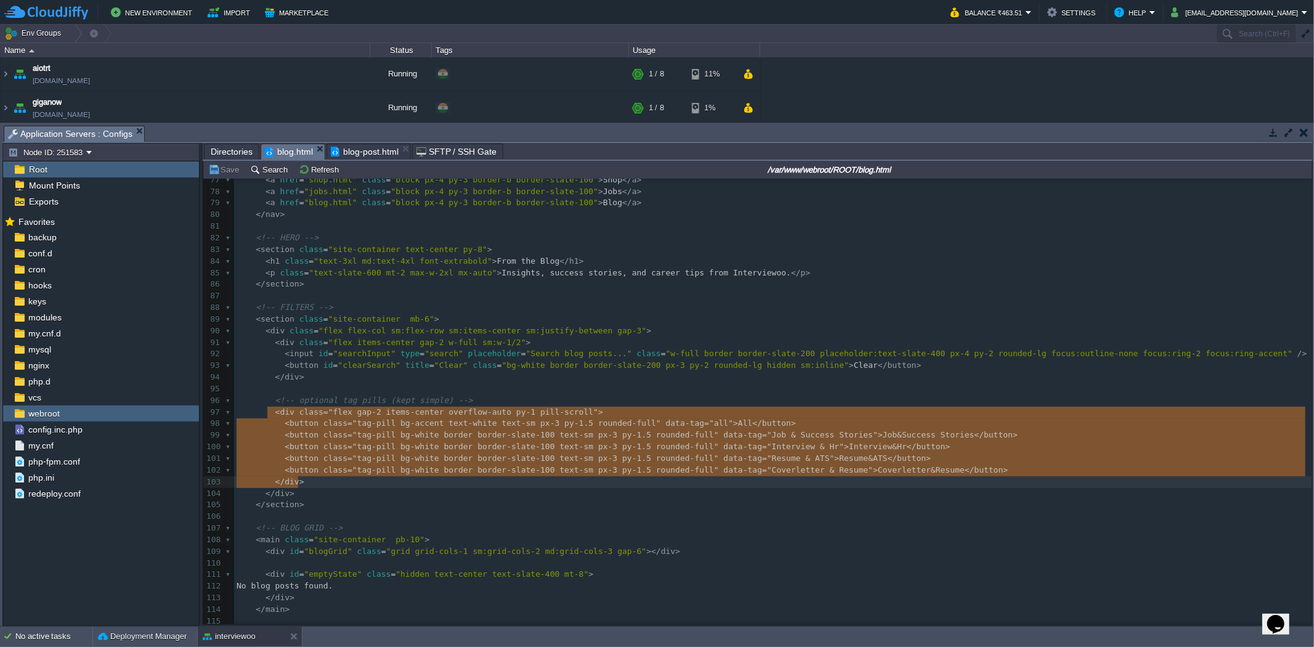
drag, startPoint x: 269, startPoint y: 412, endPoint x: 301, endPoint y: 479, distance: 74.7
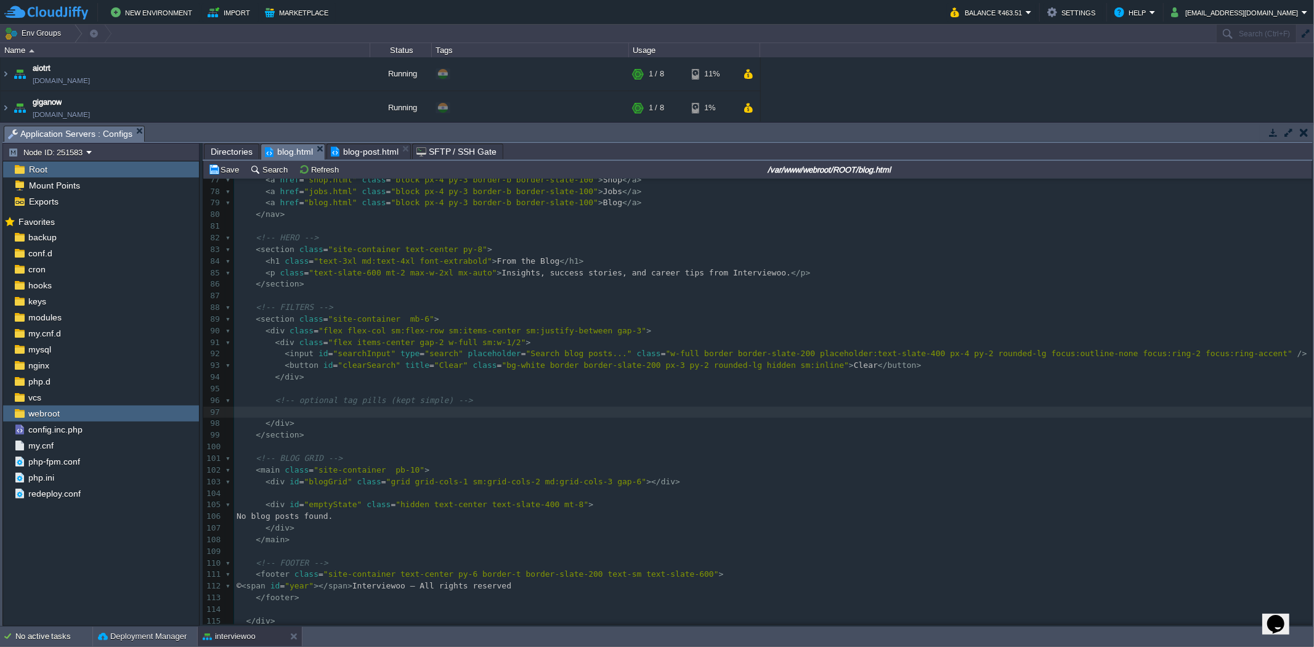
scroll to position [821, 0]
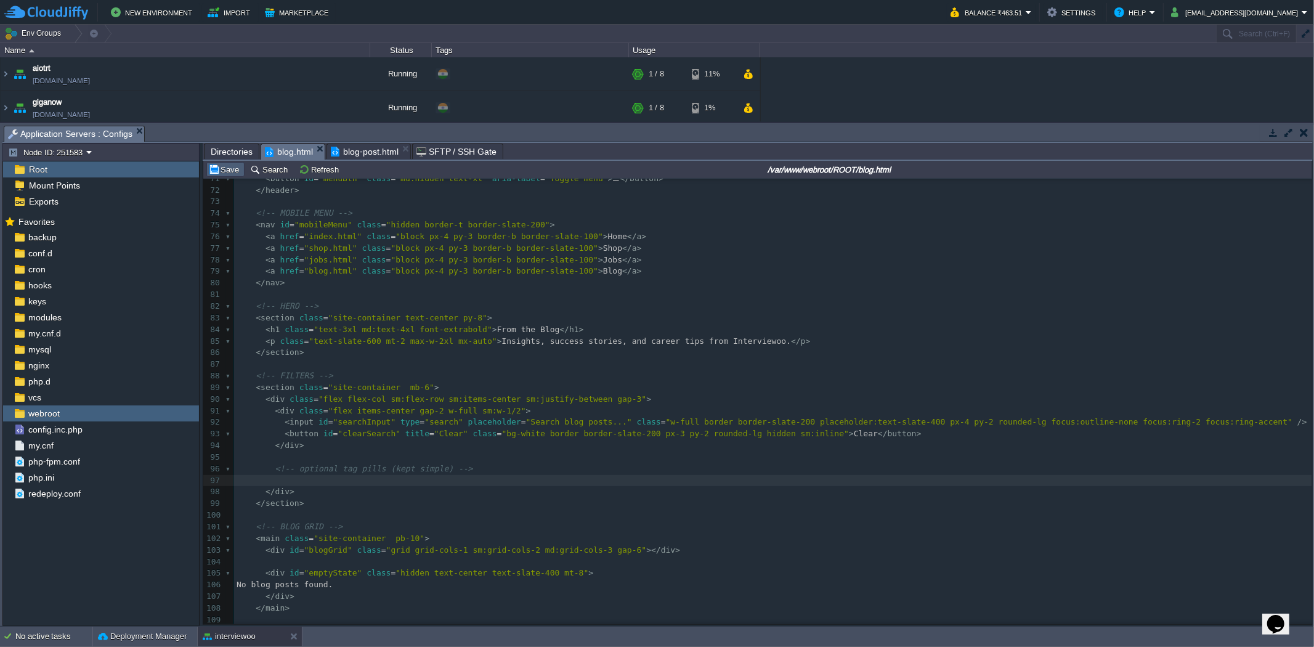
click at [219, 177] on td "Save" at bounding box center [225, 169] width 38 height 15
click at [372, 155] on span "blog-post.html" at bounding box center [365, 151] width 68 height 15
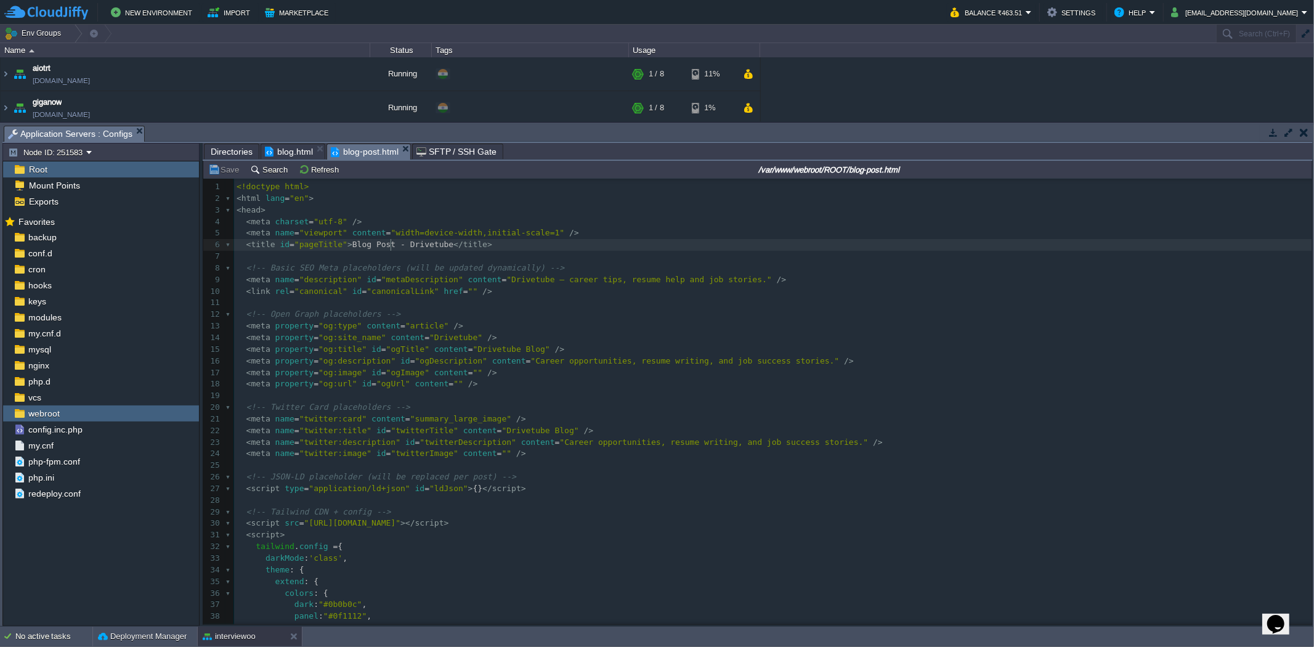
type textarea "-"
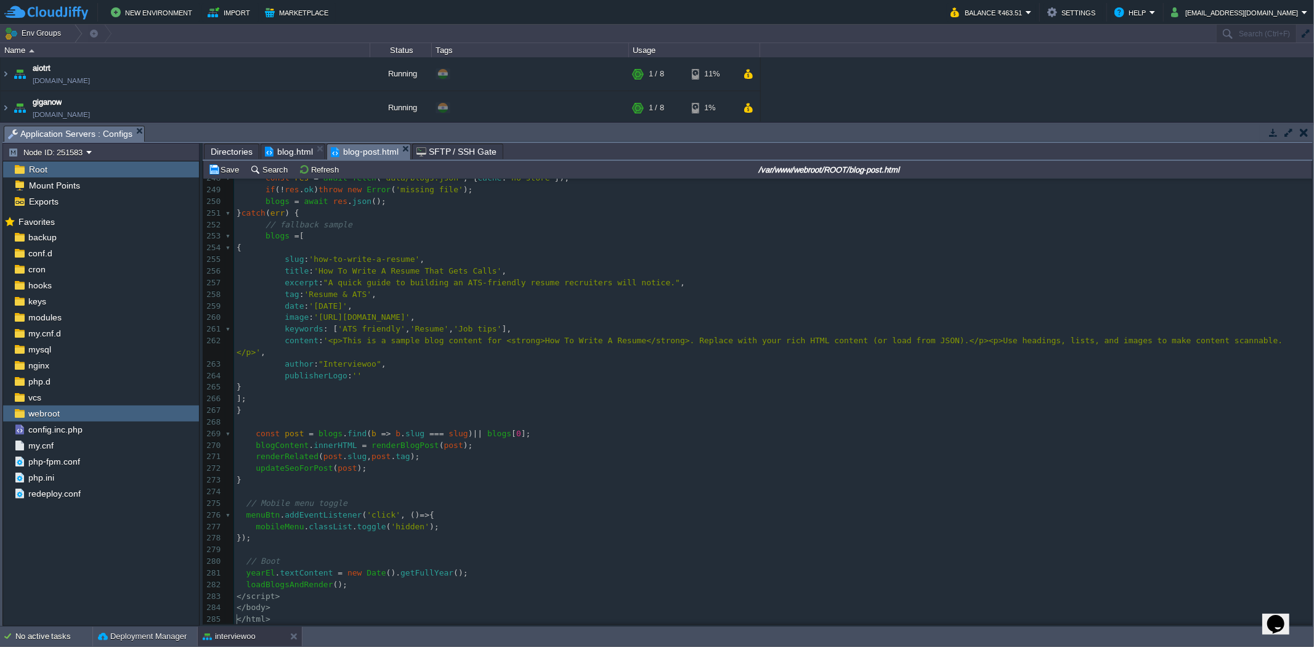
scroll to position [2882, 0]
click at [233, 168] on button "Save" at bounding box center [225, 169] width 35 height 11
click at [230, 157] on span "Directories" at bounding box center [232, 151] width 42 height 15
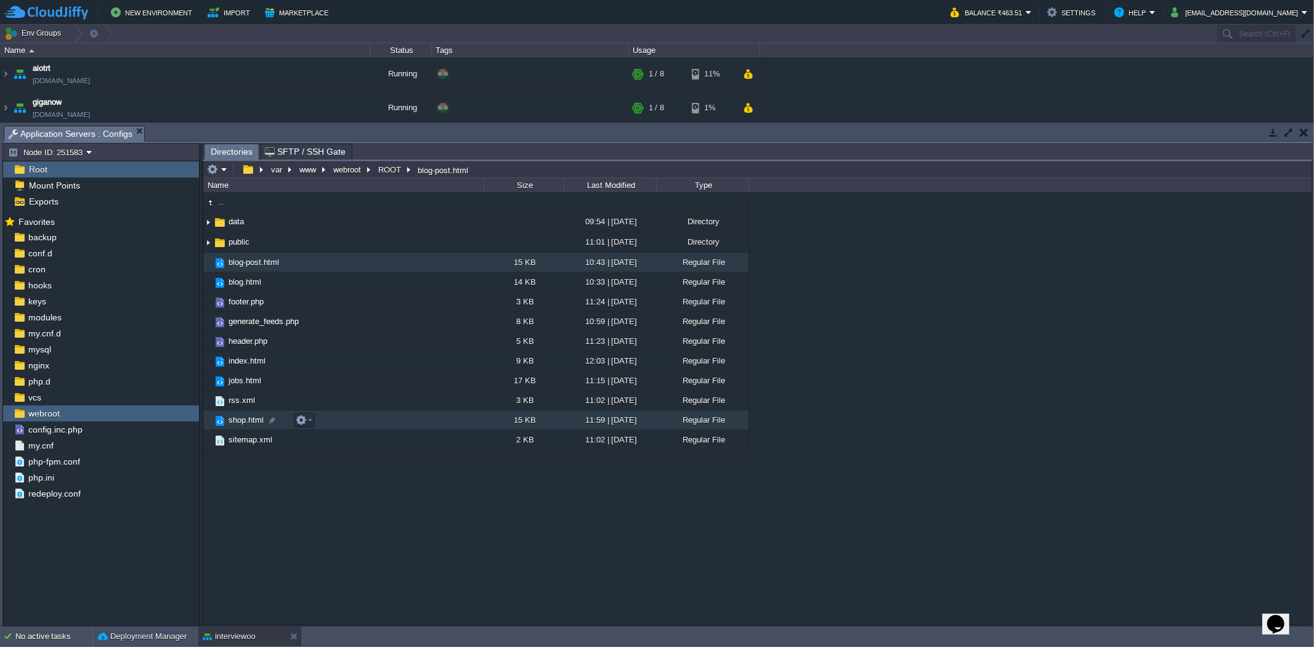
click at [362, 421] on td "shop.html" at bounding box center [343, 420] width 280 height 20
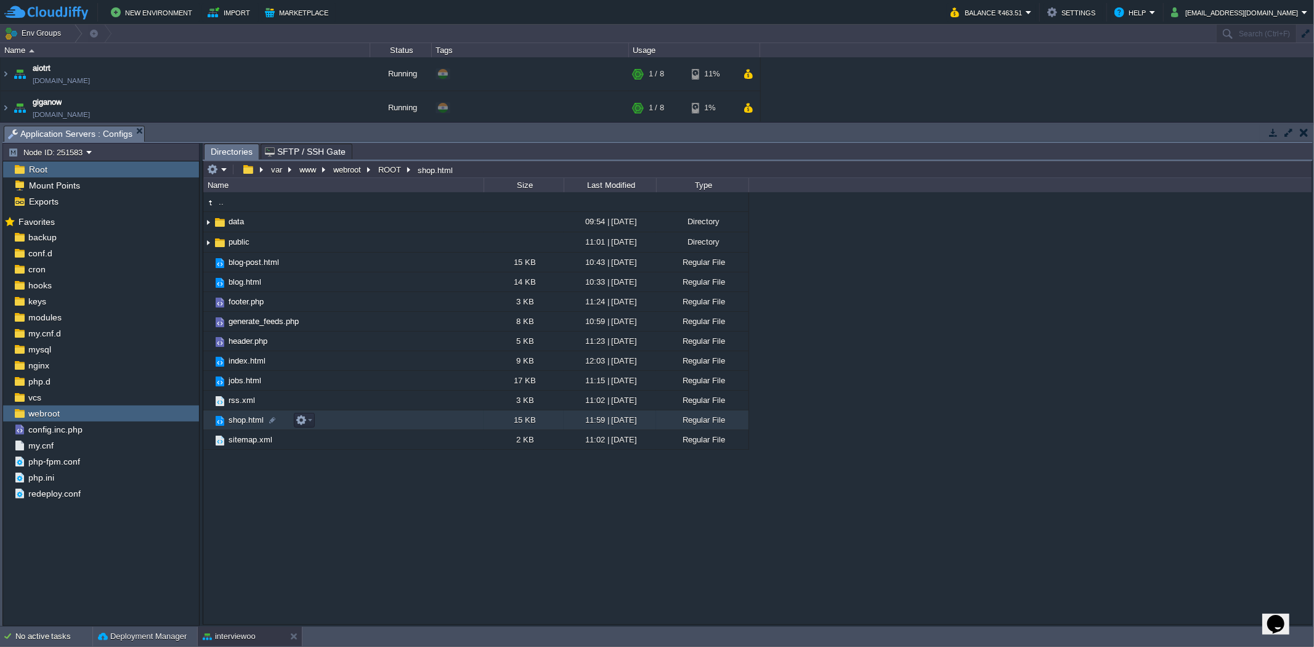
click at [362, 421] on td "shop.html" at bounding box center [343, 420] width 280 height 20
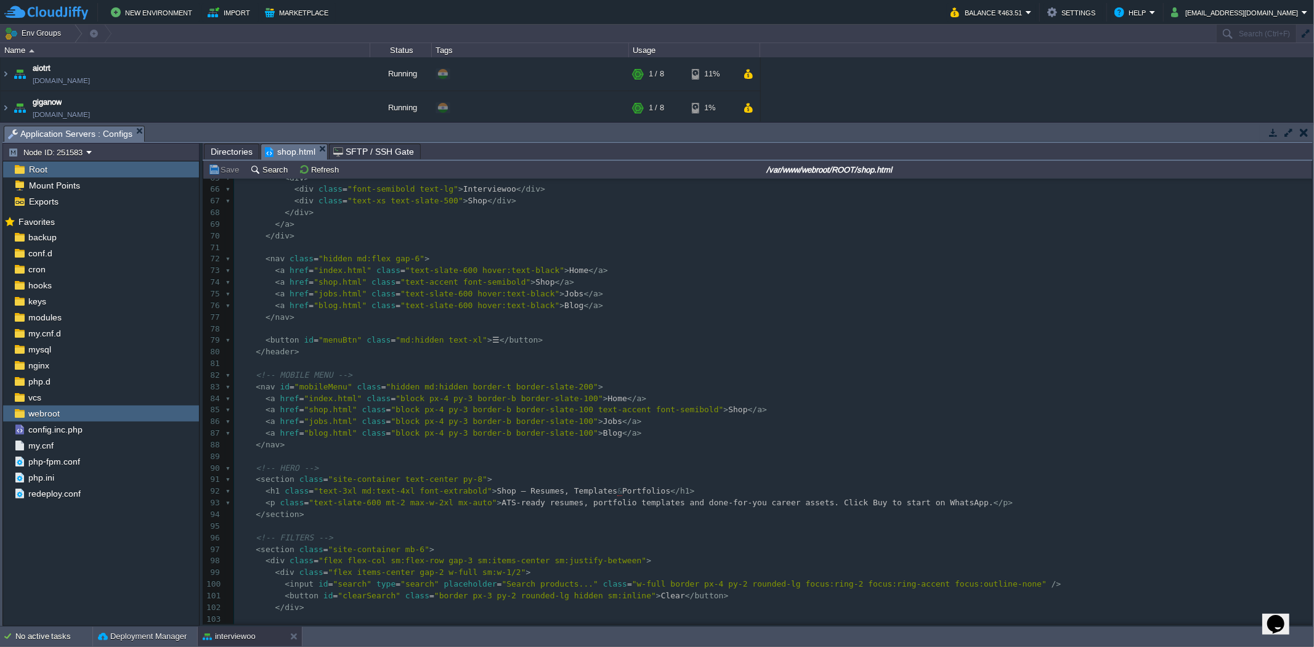
scroll to position [753, 0]
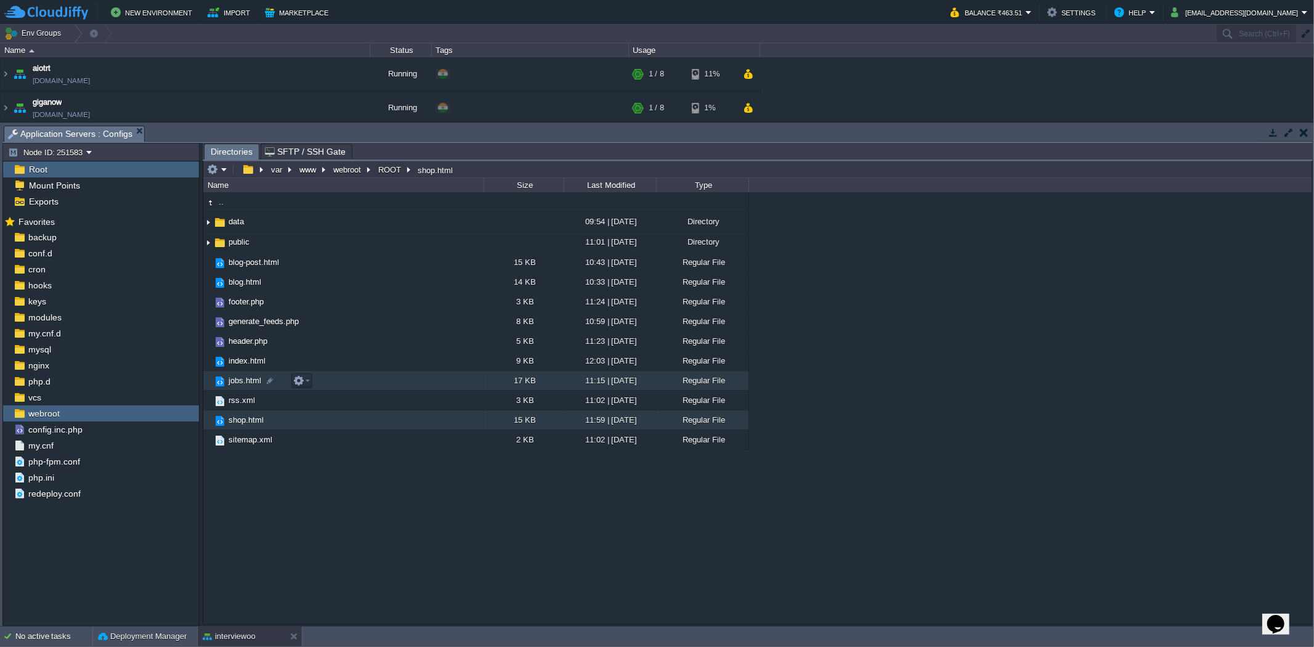
click at [350, 389] on td "jobs.html" at bounding box center [343, 381] width 280 height 20
click at [350, 388] on td "jobs.html" at bounding box center [343, 381] width 280 height 20
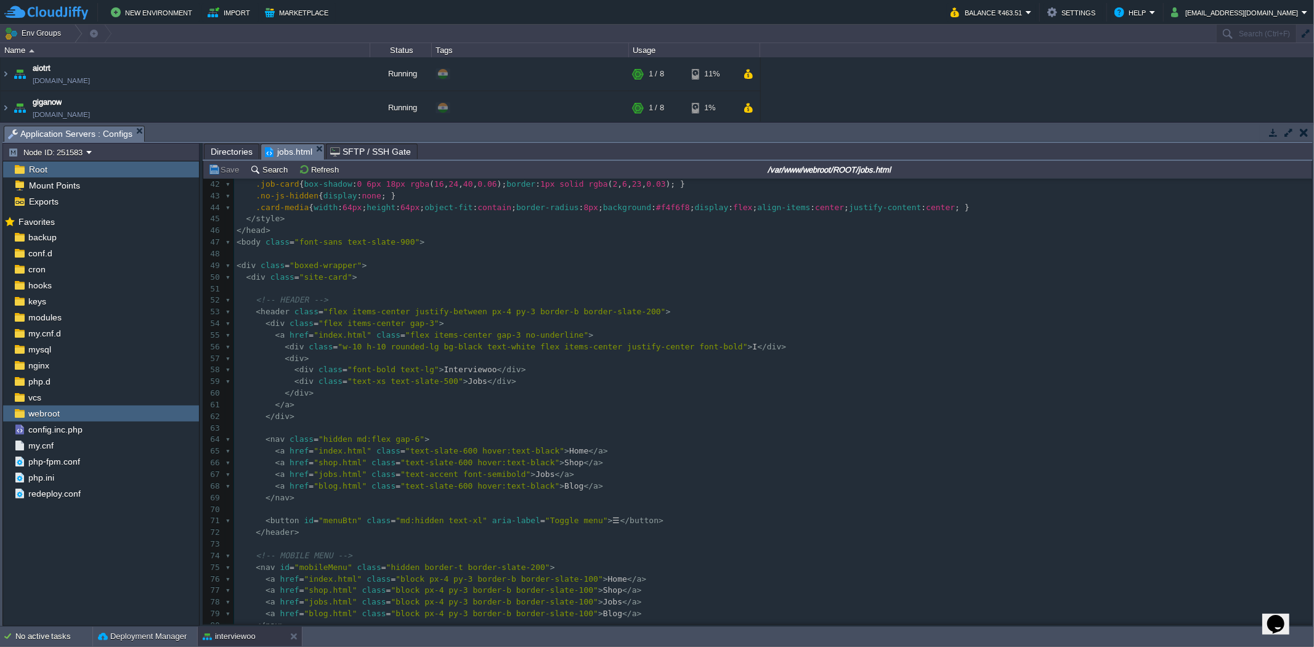
scroll to position [436, 0]
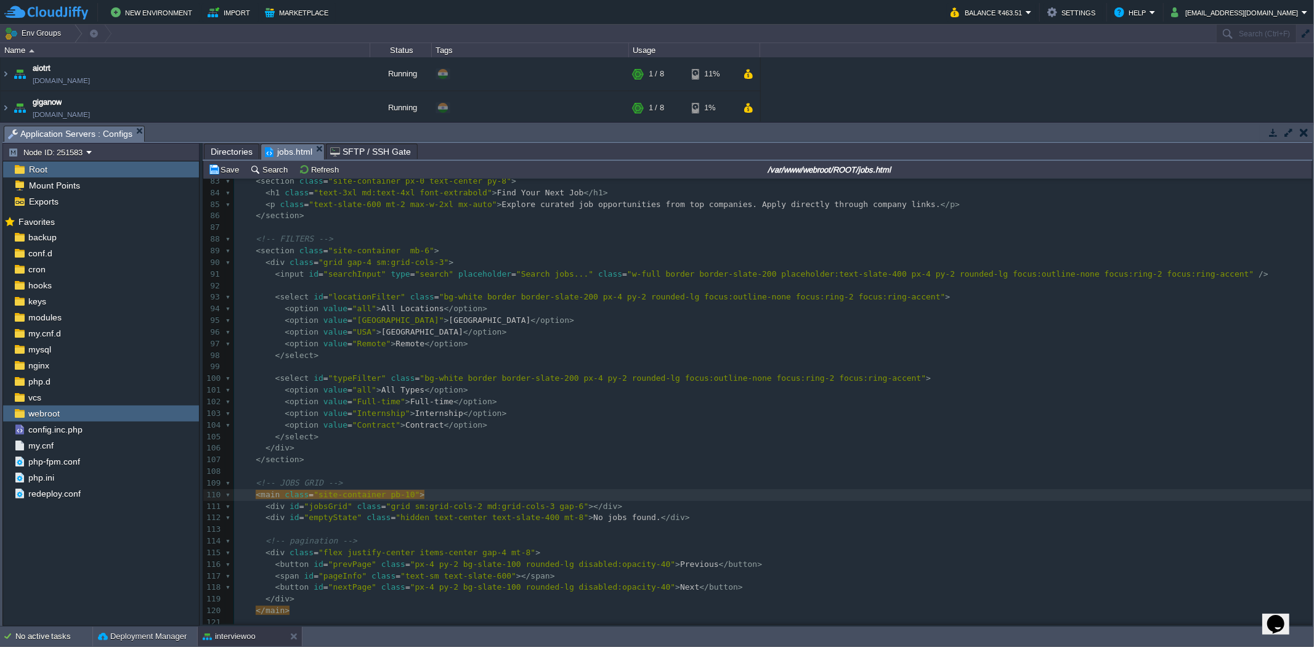
click at [435, 526] on div "xxxxxxxxxx <!doctype html> 73 ​ 74 <!-- MOBILE MENU --> 75 < nav id = "mobileMe…" at bounding box center [773, 431] width 1078 height 743
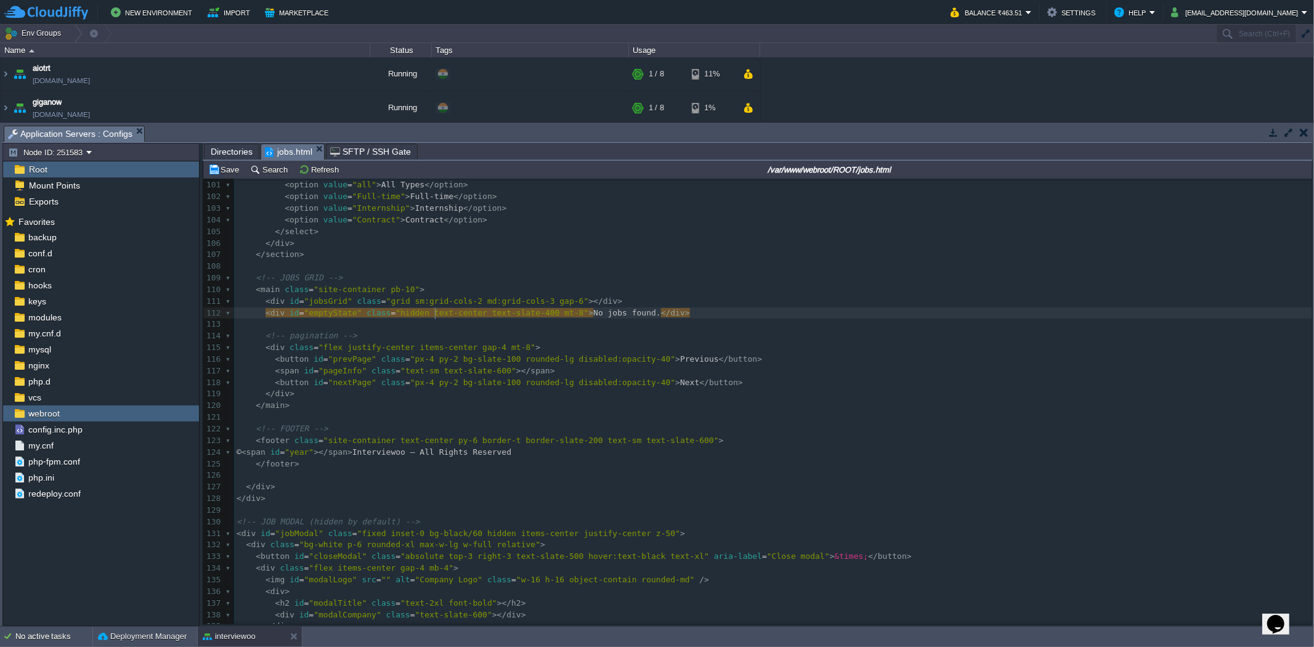
click at [421, 417] on pre "​" at bounding box center [773, 418] width 1078 height 12
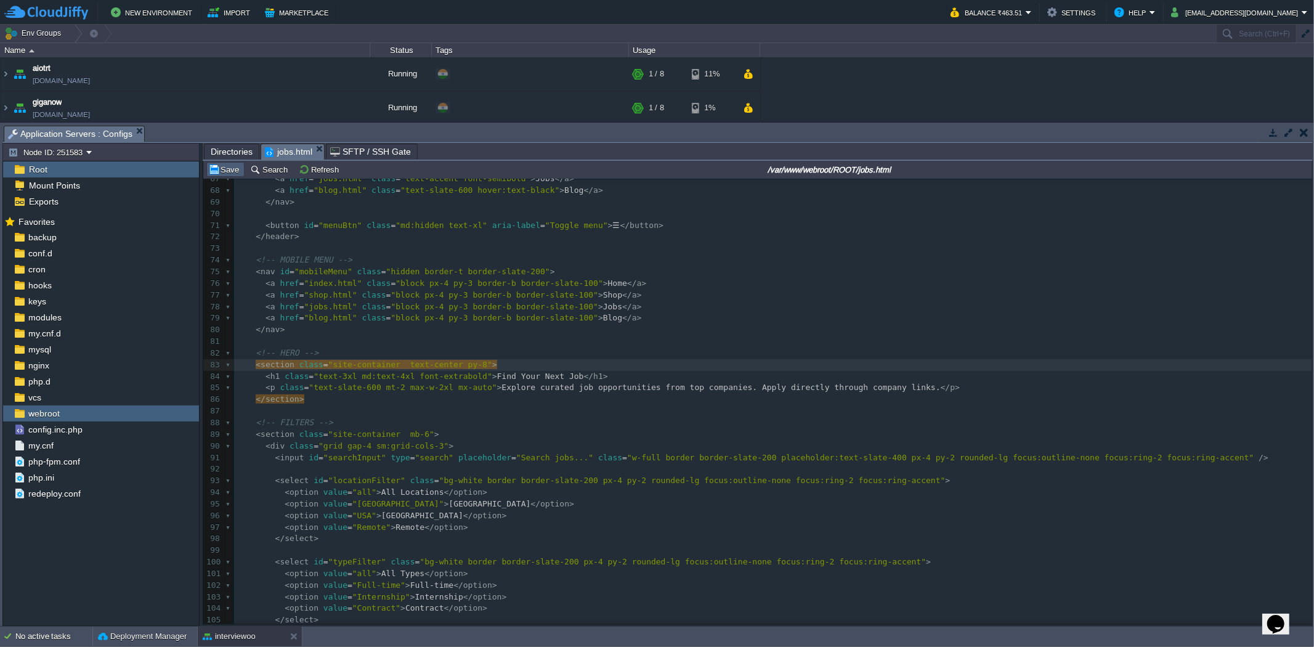
click at [225, 171] on button "Save" at bounding box center [225, 169] width 35 height 11
click at [226, 146] on span "Directories" at bounding box center [232, 151] width 42 height 15
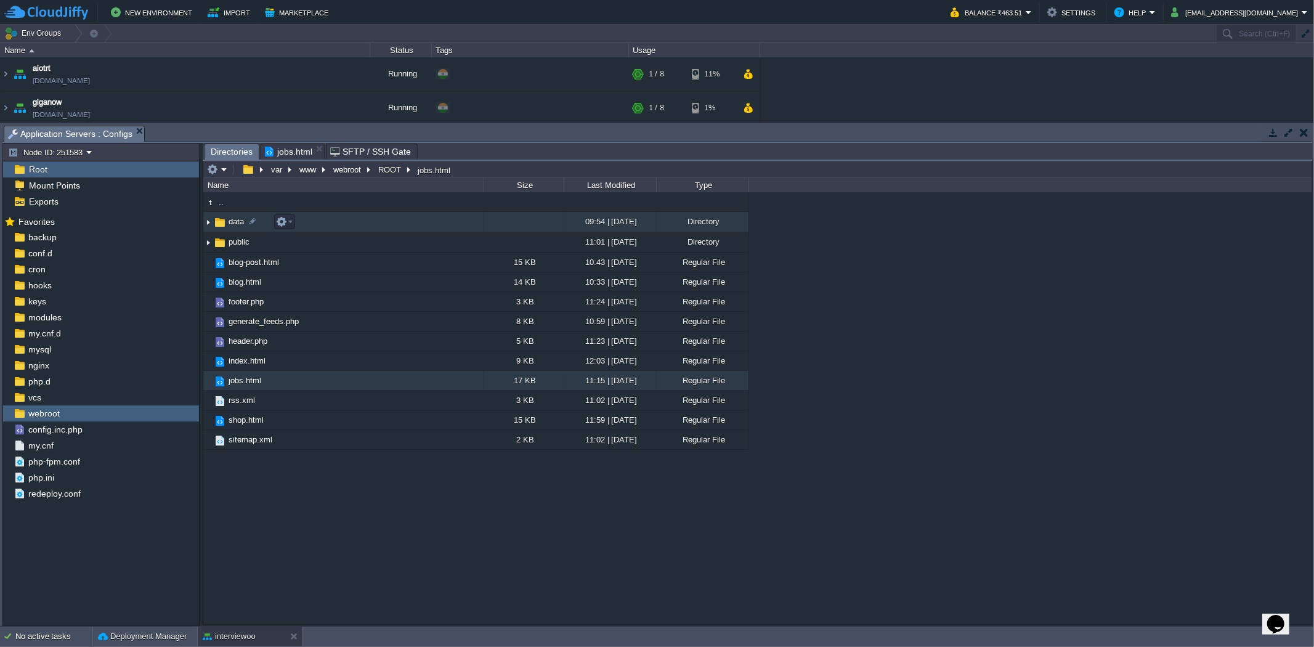
click at [211, 224] on img at bounding box center [208, 222] width 10 height 19
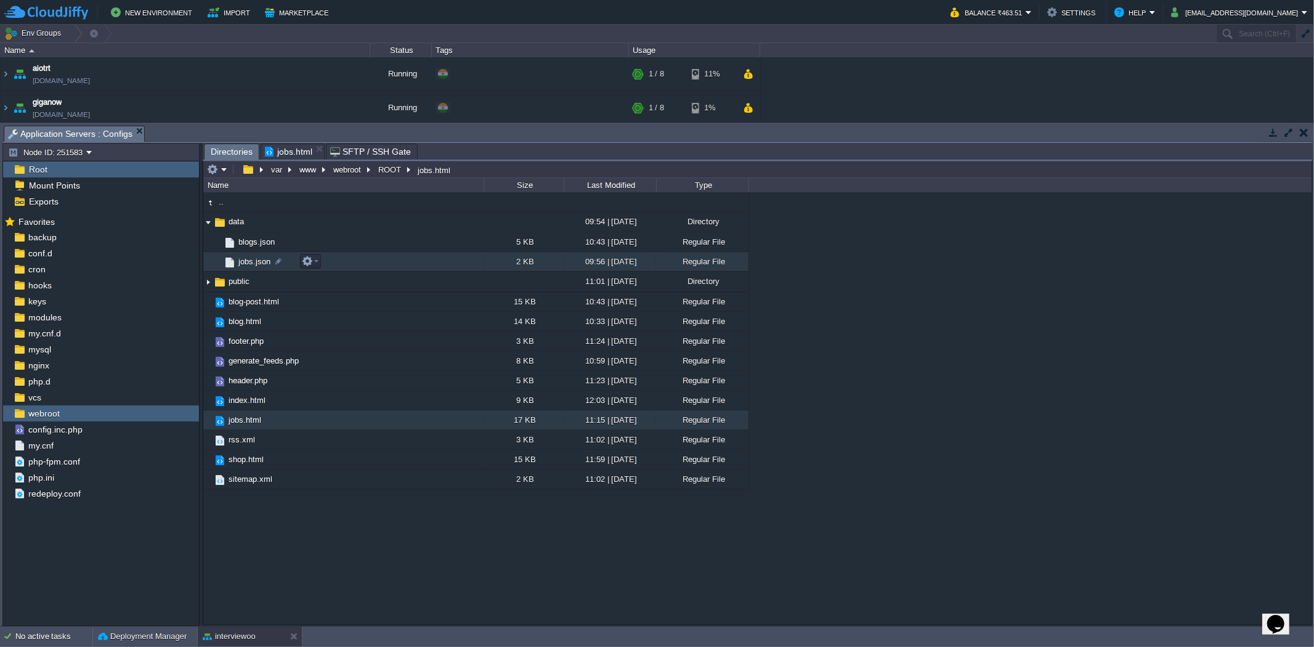
click at [323, 259] on td "jobs.json" at bounding box center [343, 262] width 280 height 20
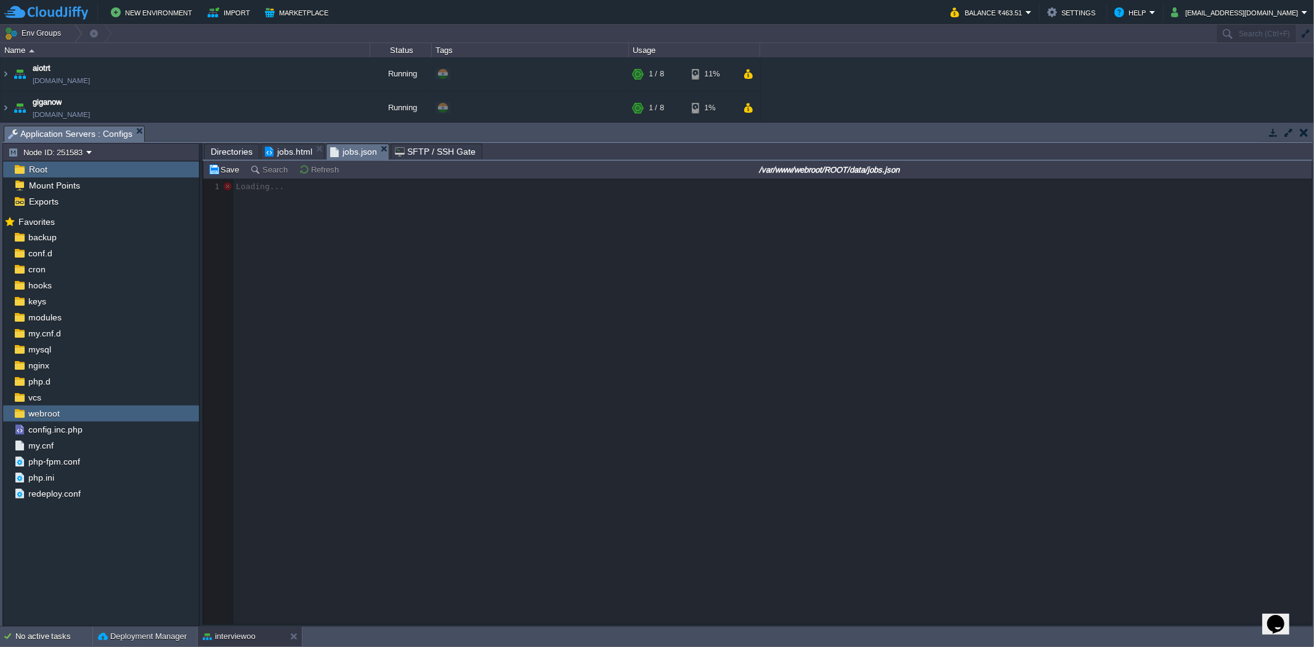
scroll to position [4, 0]
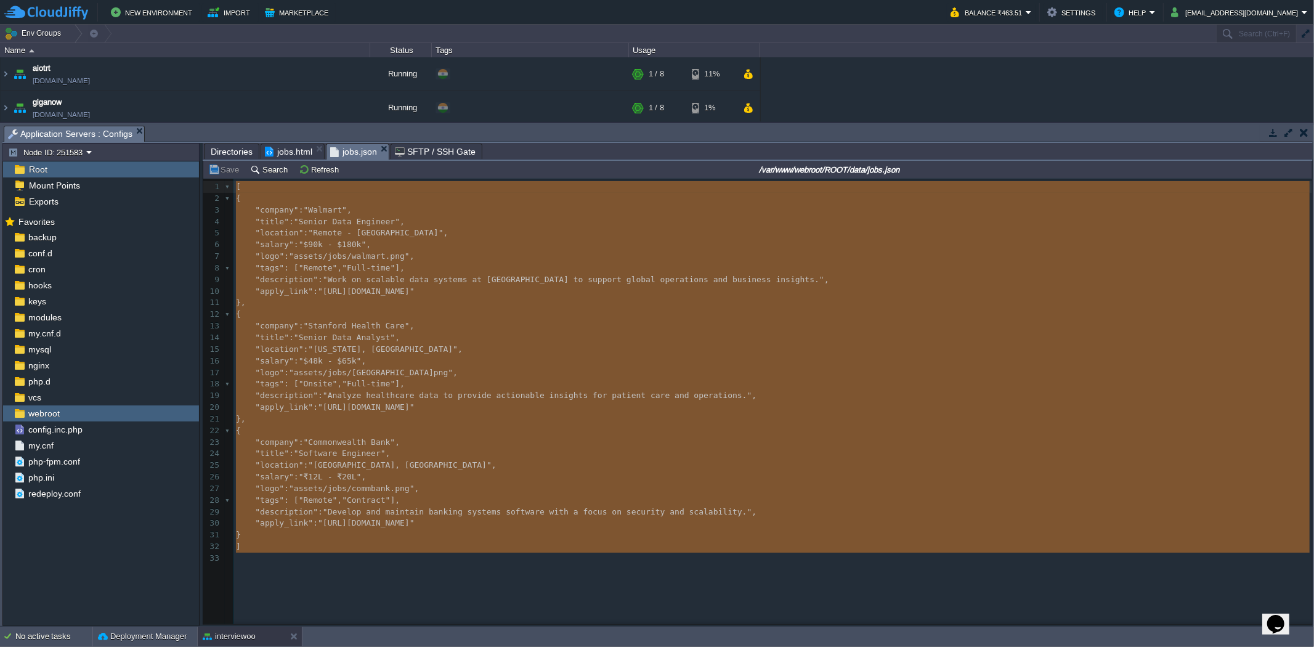
drag, startPoint x: 372, startPoint y: 576, endPoint x: 229, endPoint y: 183, distance: 418.5
click at [229, 183] on div "x 1 [ 2 { 3 "company" : "Walmart" , 4 "title" : "Senior Data Engineer" , 5 "loc…" at bounding box center [766, 411] width 1127 height 464
type textarea "-"
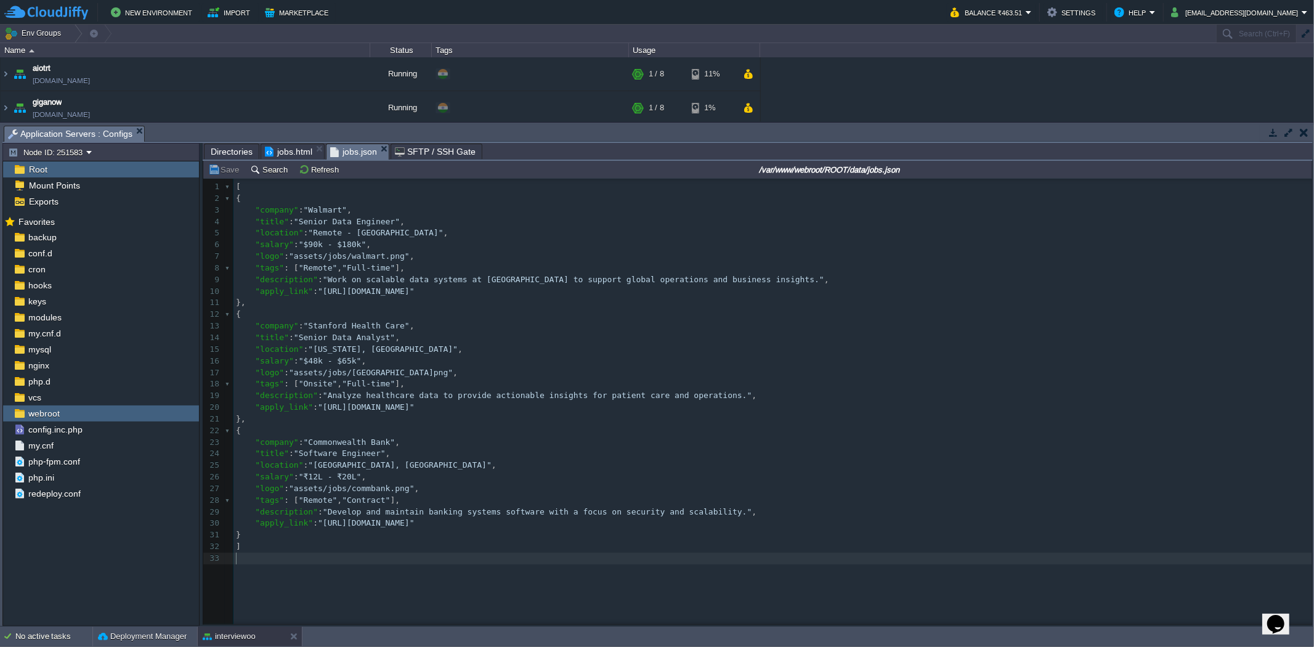
type textarea "-"
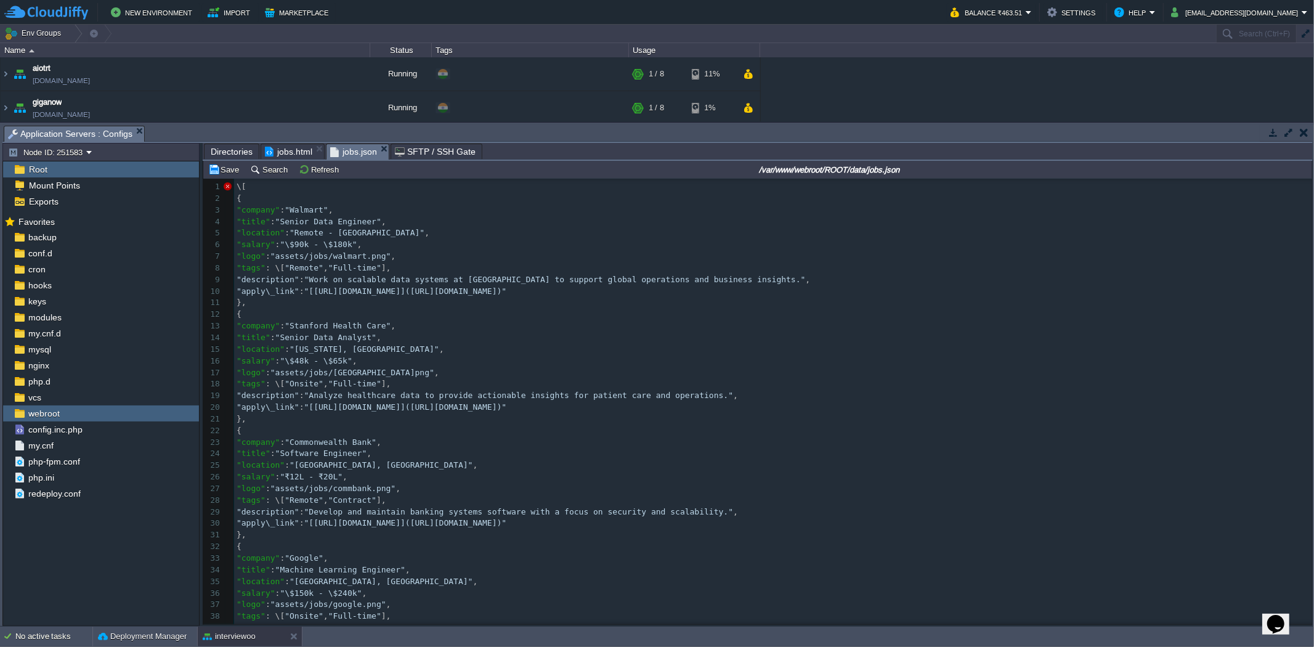
scroll to position [0, 0]
click at [214, 175] on button "Save" at bounding box center [225, 169] width 35 height 11
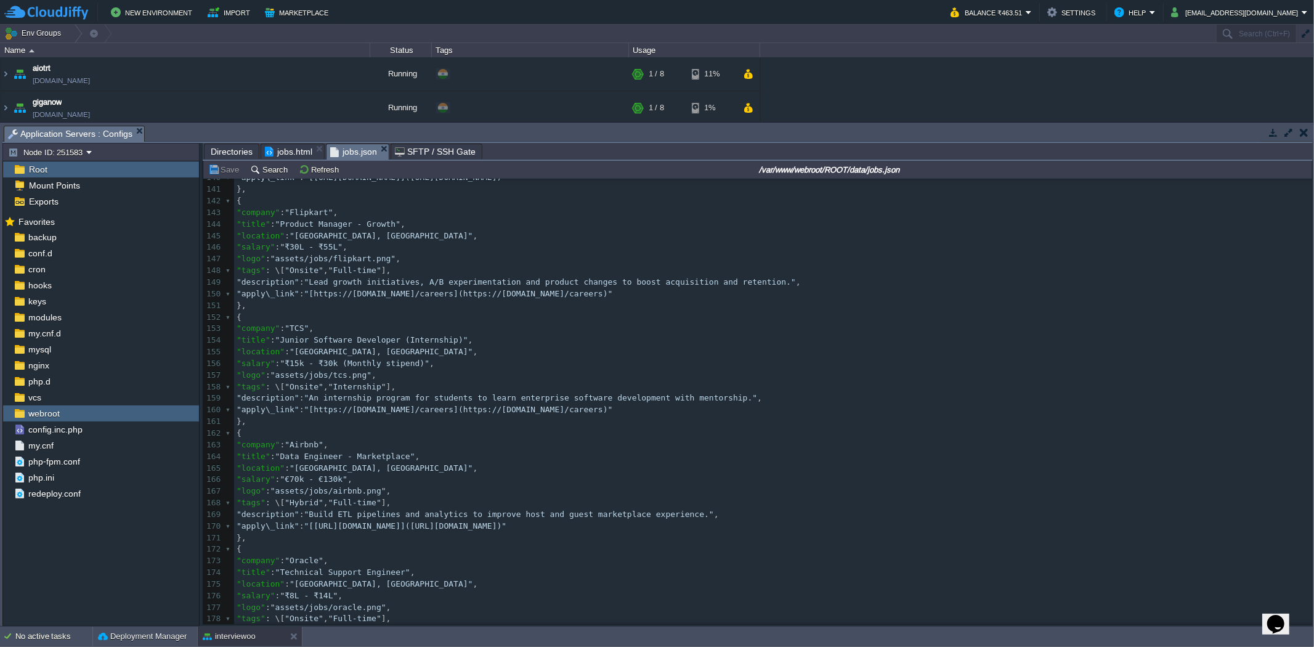
scroll to position [1684, 0]
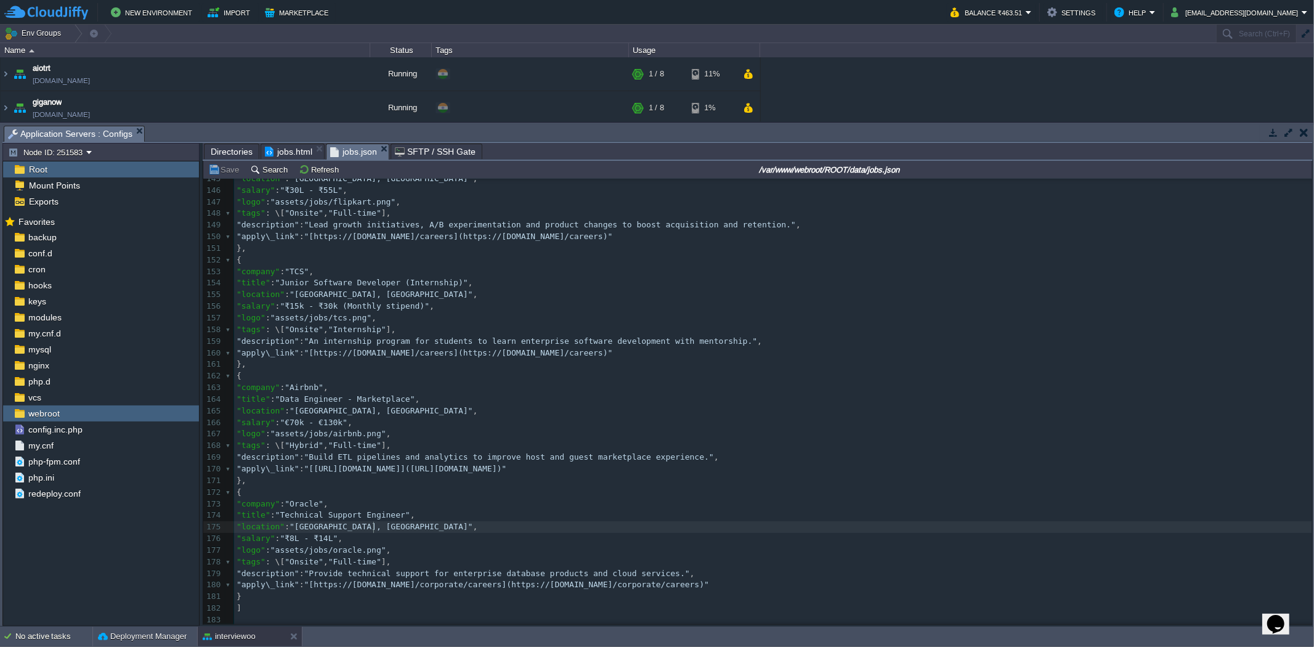
click at [425, 530] on pre ""location" : "[GEOGRAPHIC_DATA], [GEOGRAPHIC_DATA]" ," at bounding box center [773, 527] width 1078 height 12
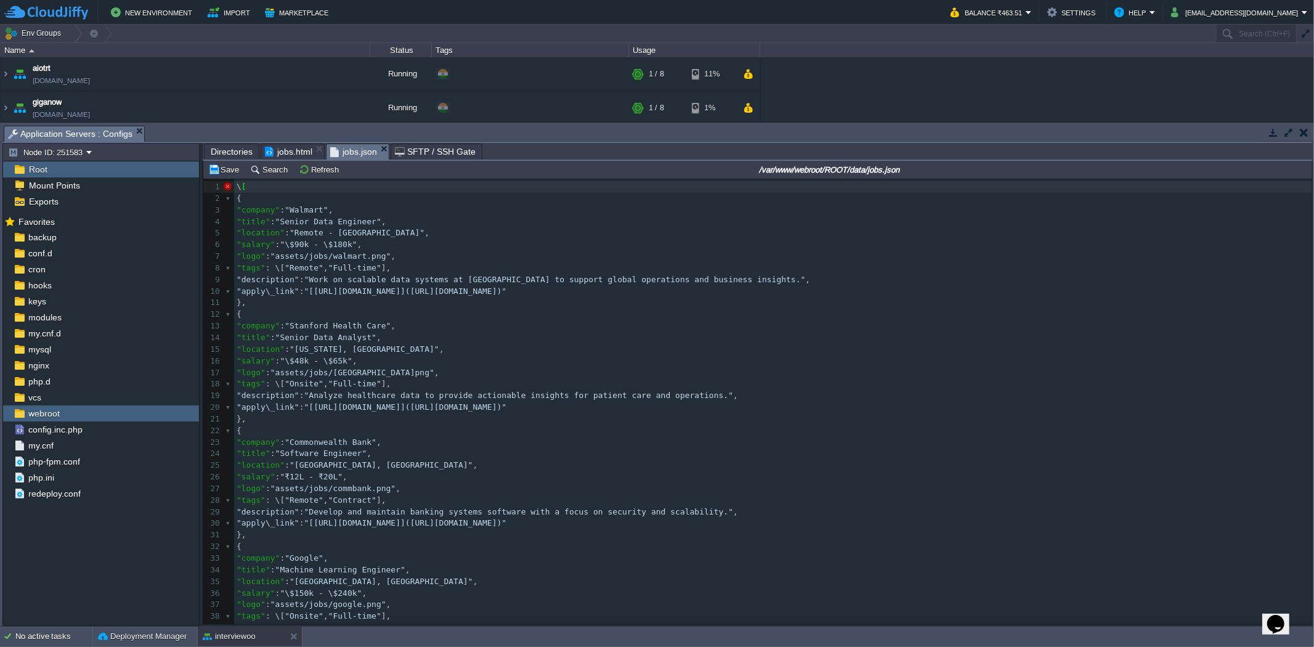
type textarea "-"
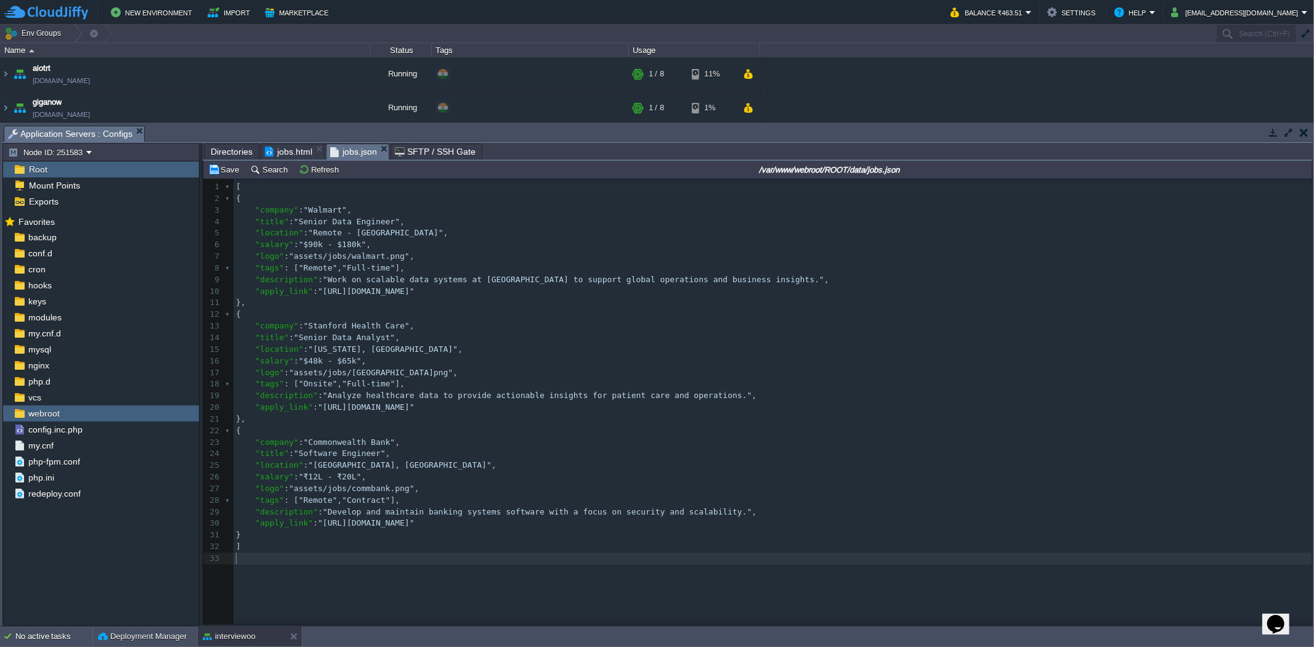
click at [354, 596] on div "xxxxxxxxxx 183 33 [ 1 [ 2 { 3 "company" : "Walmart" , 4 "title" : "Senior Data …" at bounding box center [766, 411] width 1127 height 464
click at [222, 169] on button "Save" at bounding box center [225, 169] width 35 height 11
click at [335, 209] on span ""Walmart"" at bounding box center [325, 209] width 43 height 9
type textarea "ss"
click at [214, 173] on button "Save" at bounding box center [225, 169] width 35 height 11
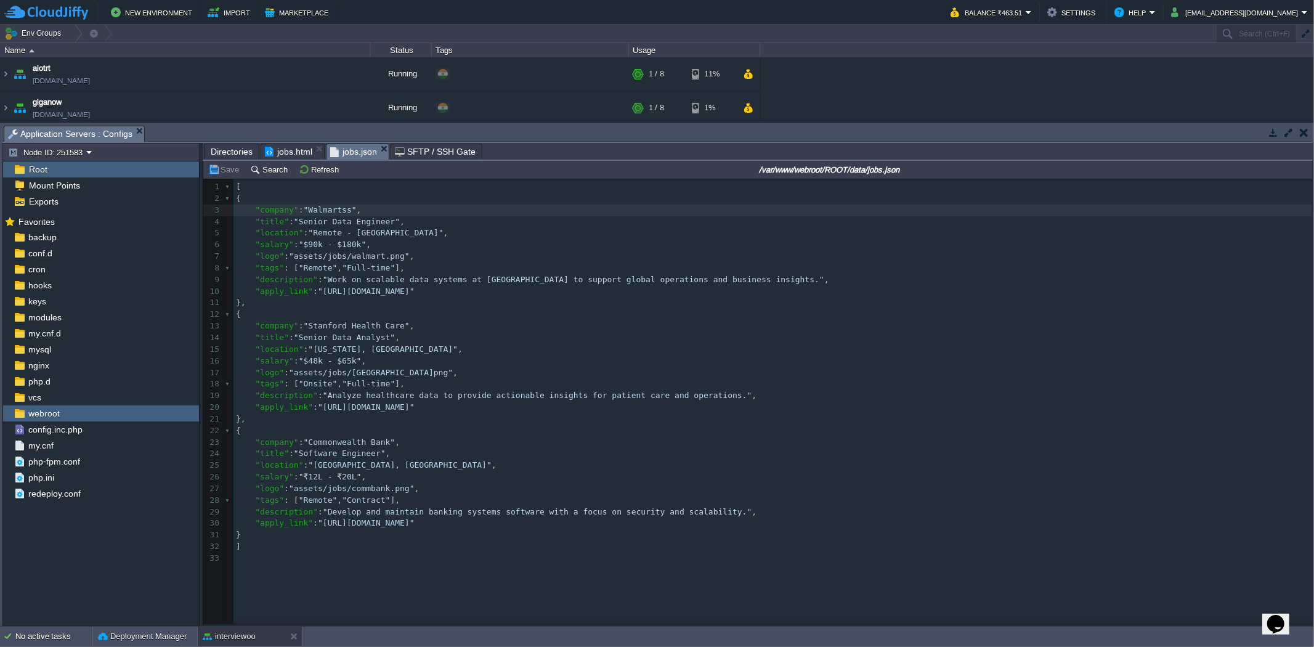
click at [283, 156] on span "jobs.html" at bounding box center [288, 151] width 47 height 15
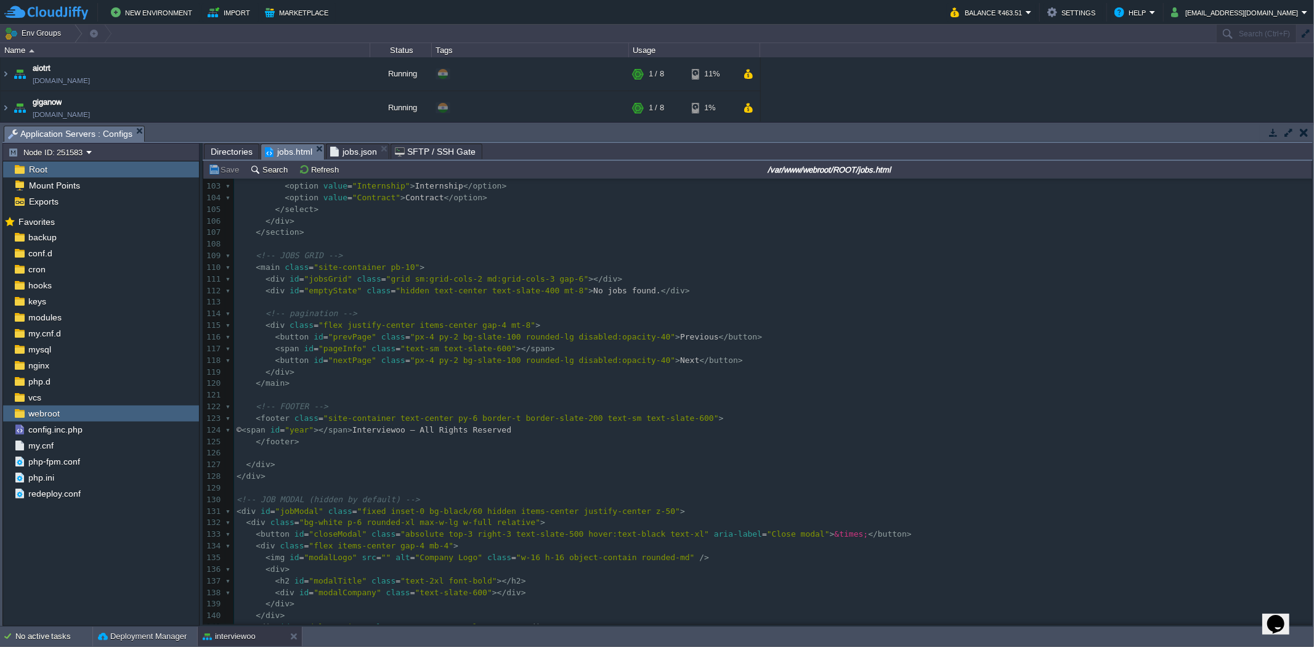
scroll to position [1431, 0]
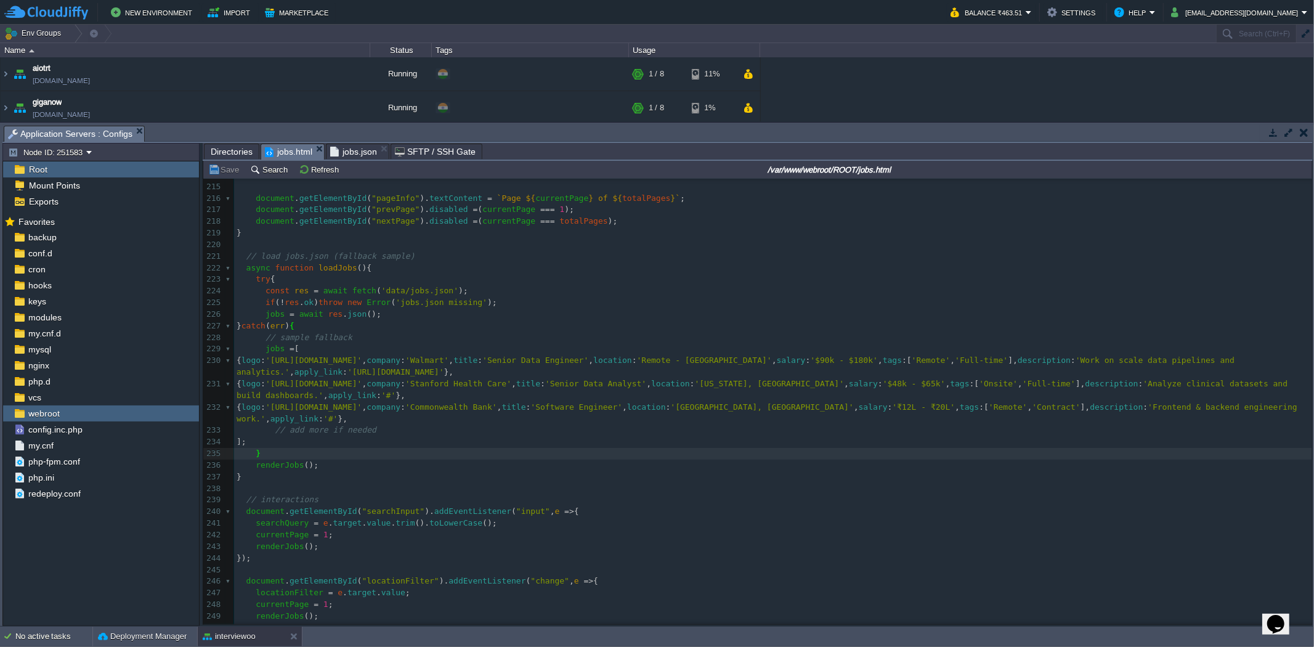
click at [381, 293] on span "'data/jobs.json'" at bounding box center [419, 290] width 77 height 9
type textarea "./"
click at [211, 177] on td "Save" at bounding box center [225, 169] width 38 height 15
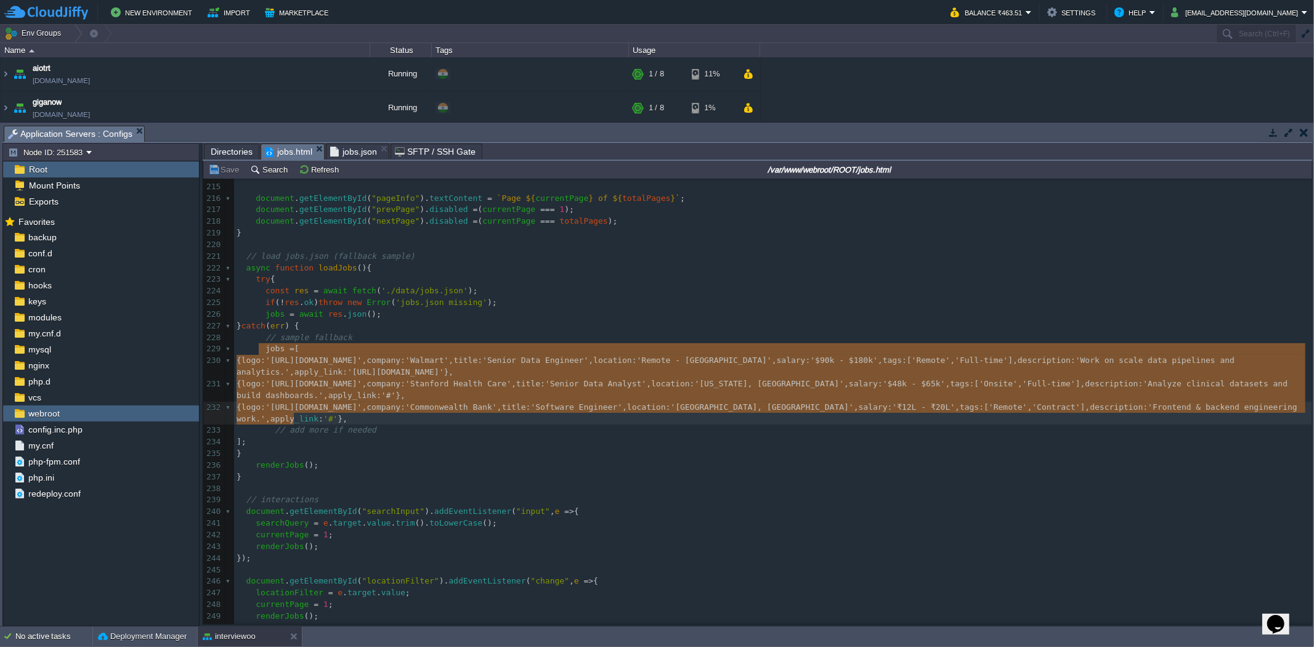
type textarea "jobs = [ { logo: '[URL][DOMAIN_NAME]', company: 'Walmart', title: 'Senior Data …"
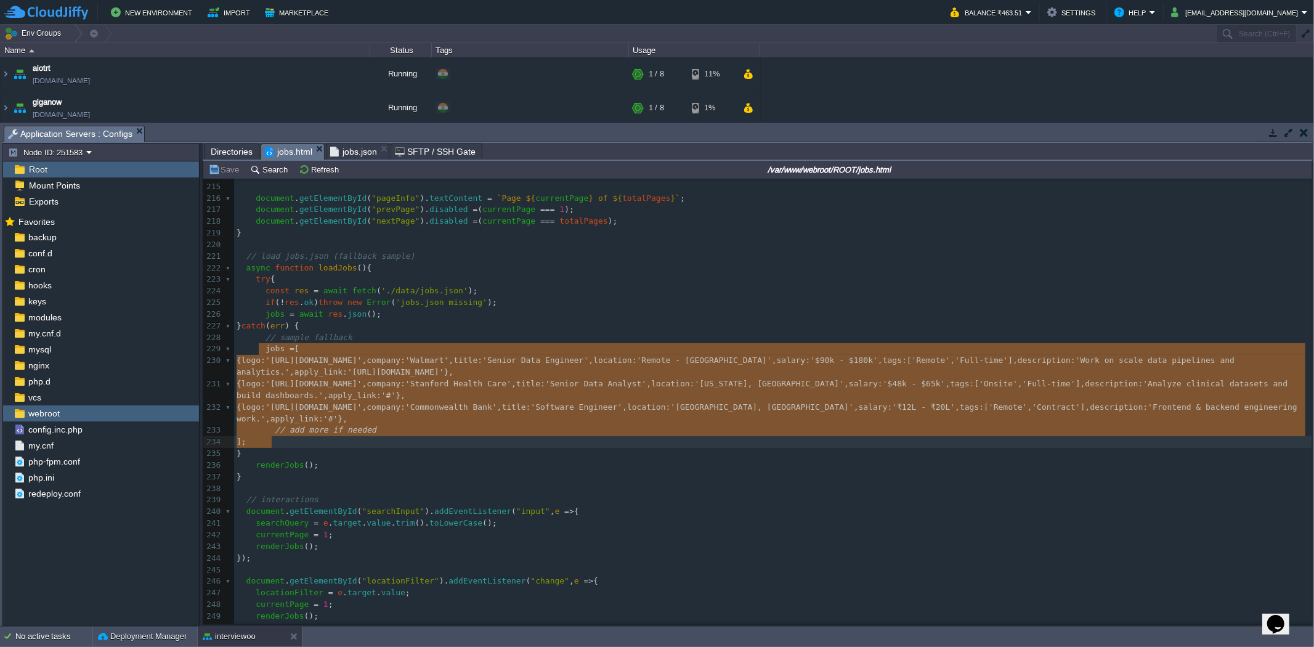
drag, startPoint x: 259, startPoint y: 347, endPoint x: 297, endPoint y: 439, distance: 100.0
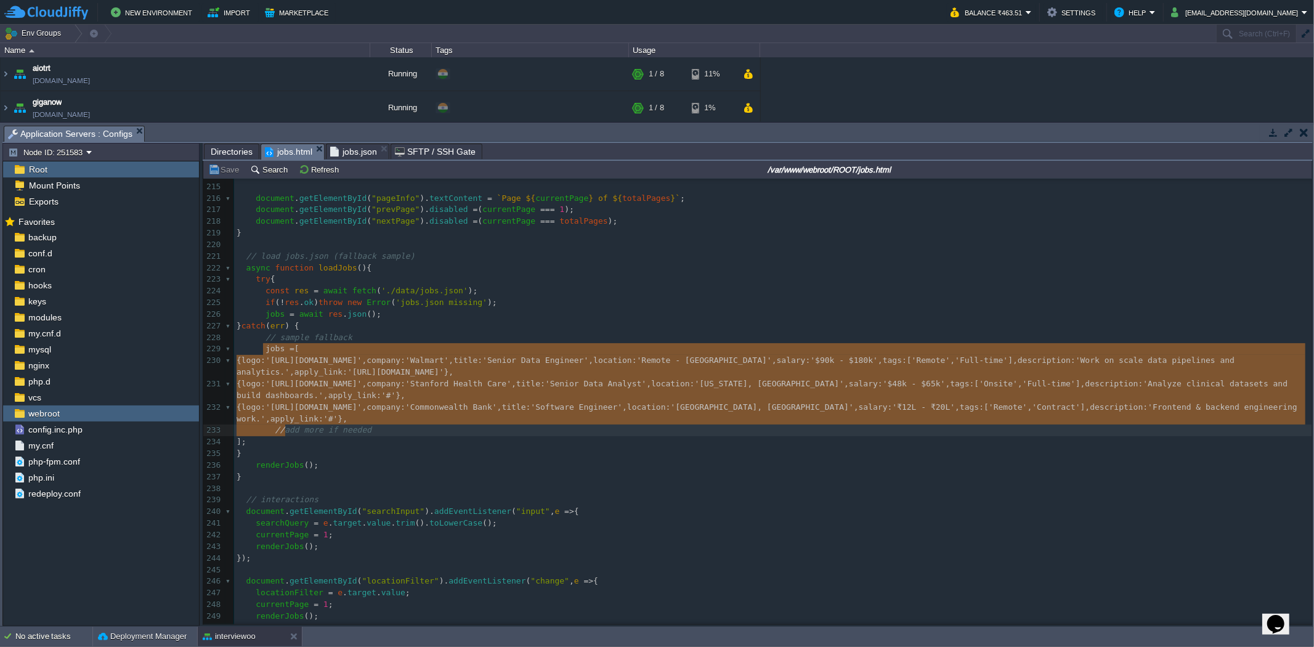
type textarea "jobs = [ { logo: '[URL][DOMAIN_NAME]', company: 'Walmart', title: 'Senior Data …"
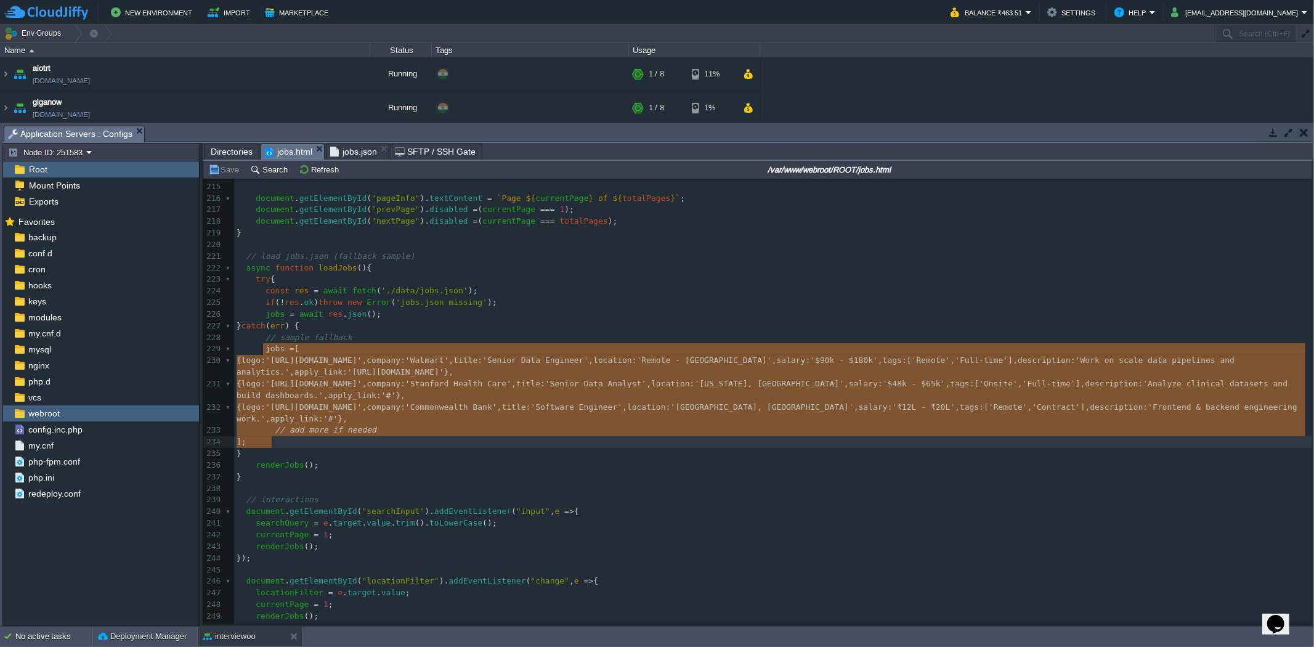
drag, startPoint x: 261, startPoint y: 346, endPoint x: 285, endPoint y: 439, distance: 96.1
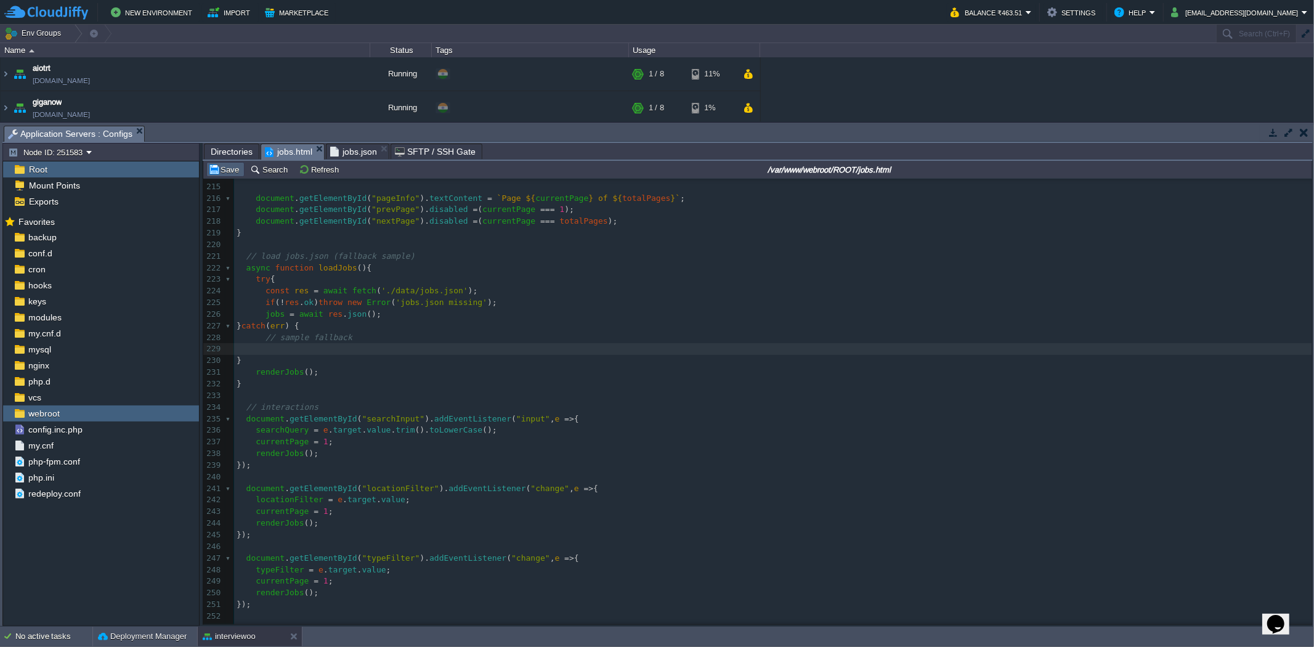
click at [225, 175] on button "Save" at bounding box center [225, 169] width 35 height 11
click at [407, 350] on pre at bounding box center [773, 349] width 1078 height 12
type textarea "jobs = [ { logo: '[URL][DOMAIN_NAME]', company: 'Walmart', title: 'Senior Data …"
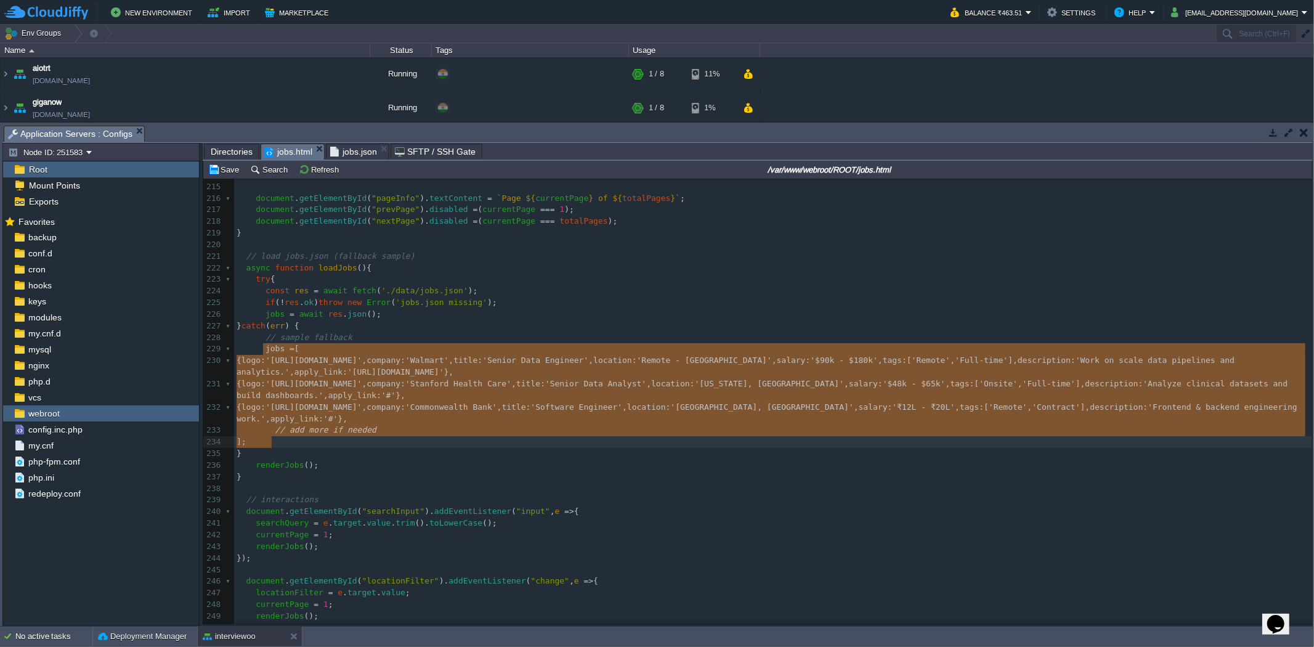
click at [334, 156] on span "jobs.json" at bounding box center [353, 151] width 47 height 15
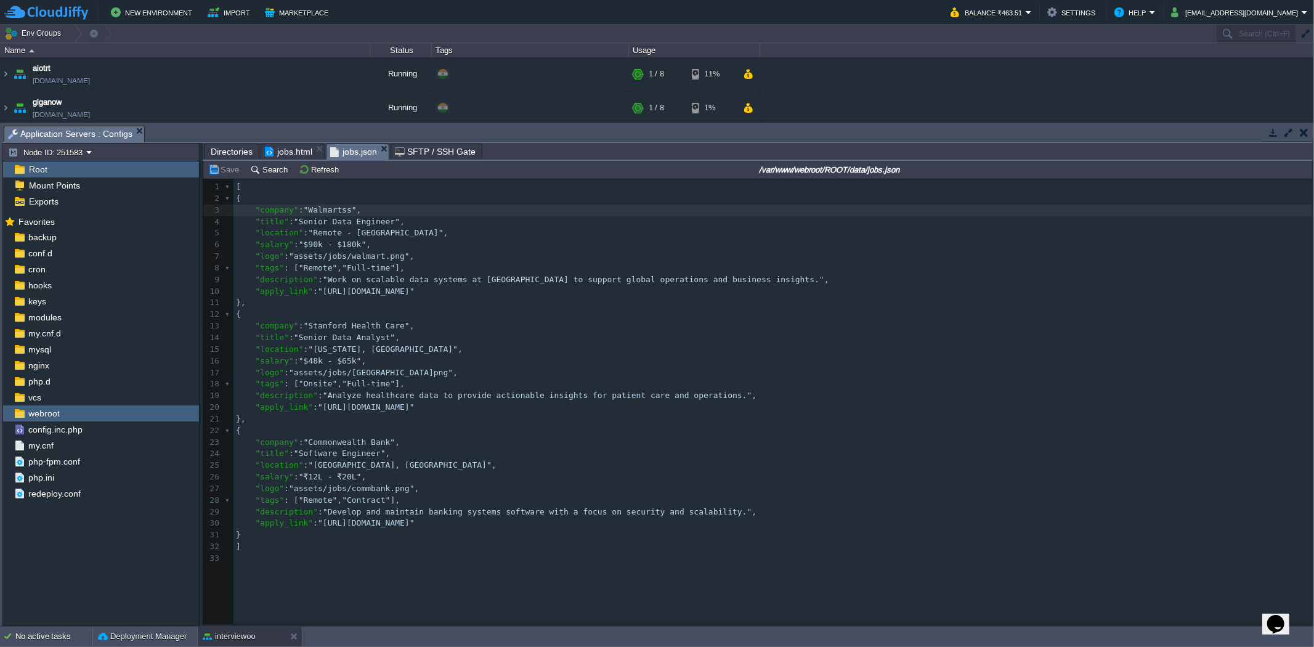
click at [453, 372] on pre ""logo" : "assets/jobs/stanford.png" ," at bounding box center [775, 373] width 1083 height 12
click at [467, 577] on div "xxxxxxxxxx 183 33 [ 1 [ 2 { 3 "company" : "Walmart" , 4 "title" : "Senior Data …" at bounding box center [766, 411] width 1127 height 464
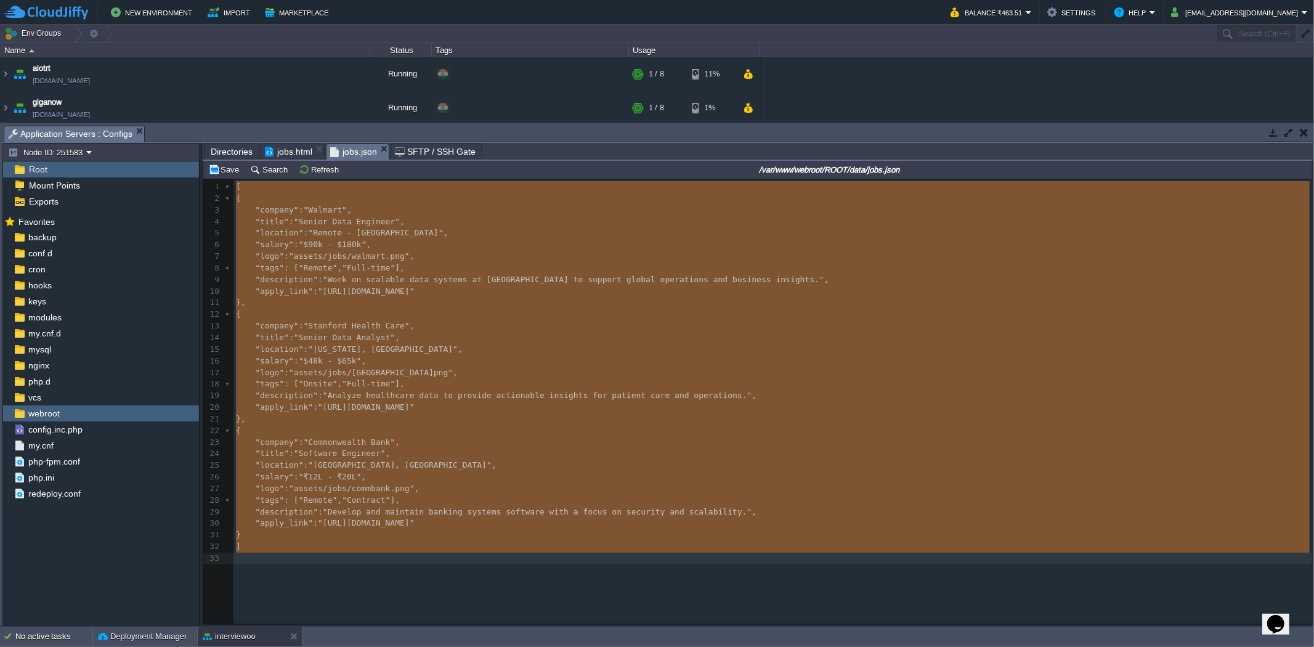
type textarea "-"
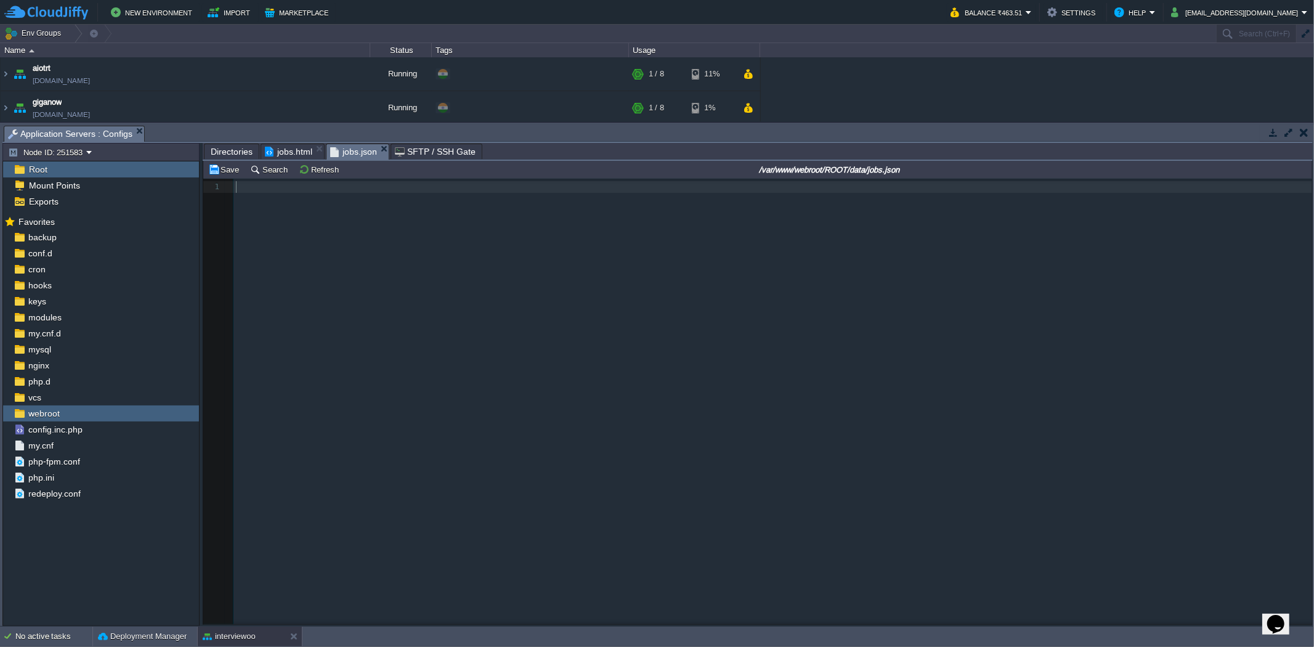
click at [583, 416] on div "xxxxxxxxxx 183 33 1 [ 1 ​" at bounding box center [766, 411] width 1127 height 464
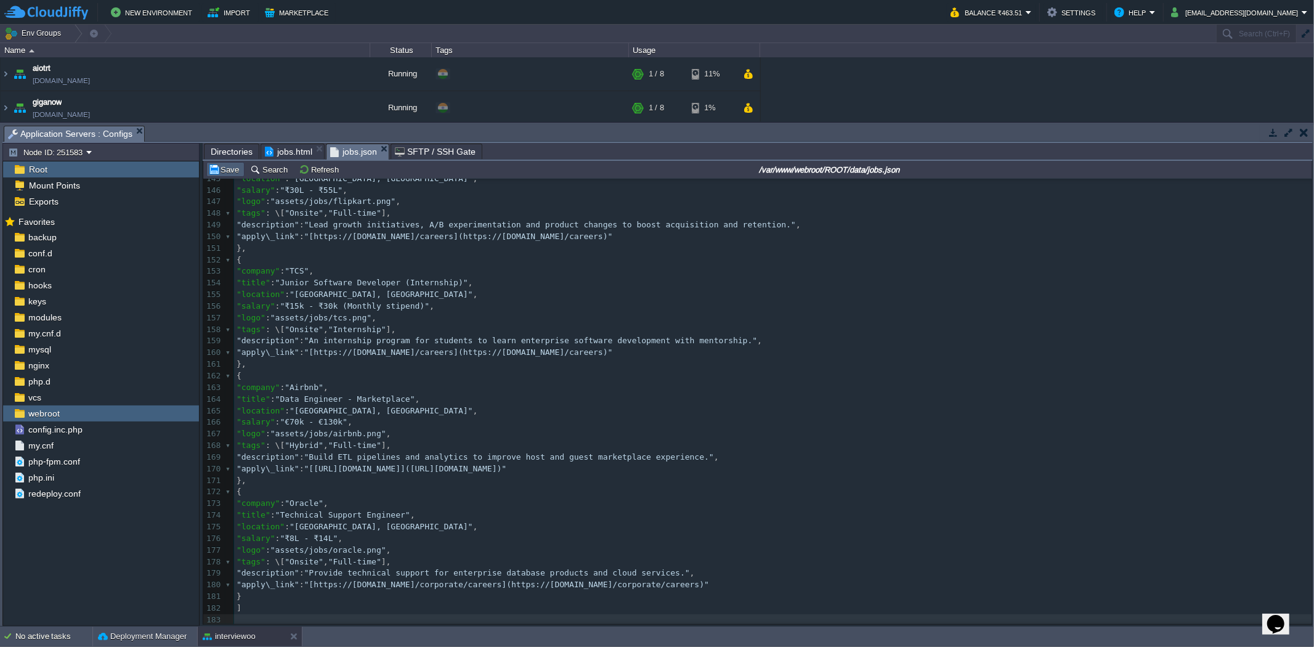
click at [217, 171] on button "Save" at bounding box center [225, 169] width 35 height 11
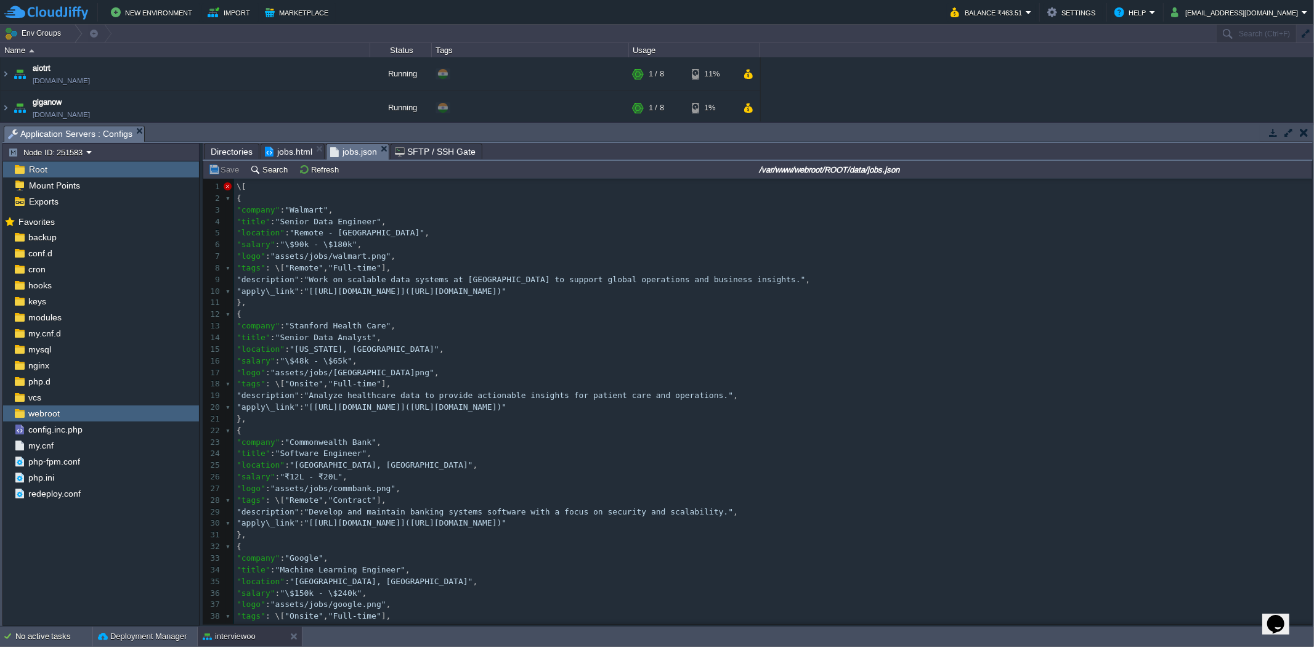
scroll to position [4, 0]
click at [220, 167] on button "Save" at bounding box center [225, 169] width 35 height 11
click at [427, 293] on div "xxxxxxxxxx 183 33 1 183 ​ 1 [ 2 { 3 "company" : "Walmart" , 4 "title" : "Senior…" at bounding box center [773, 546] width 1078 height 731
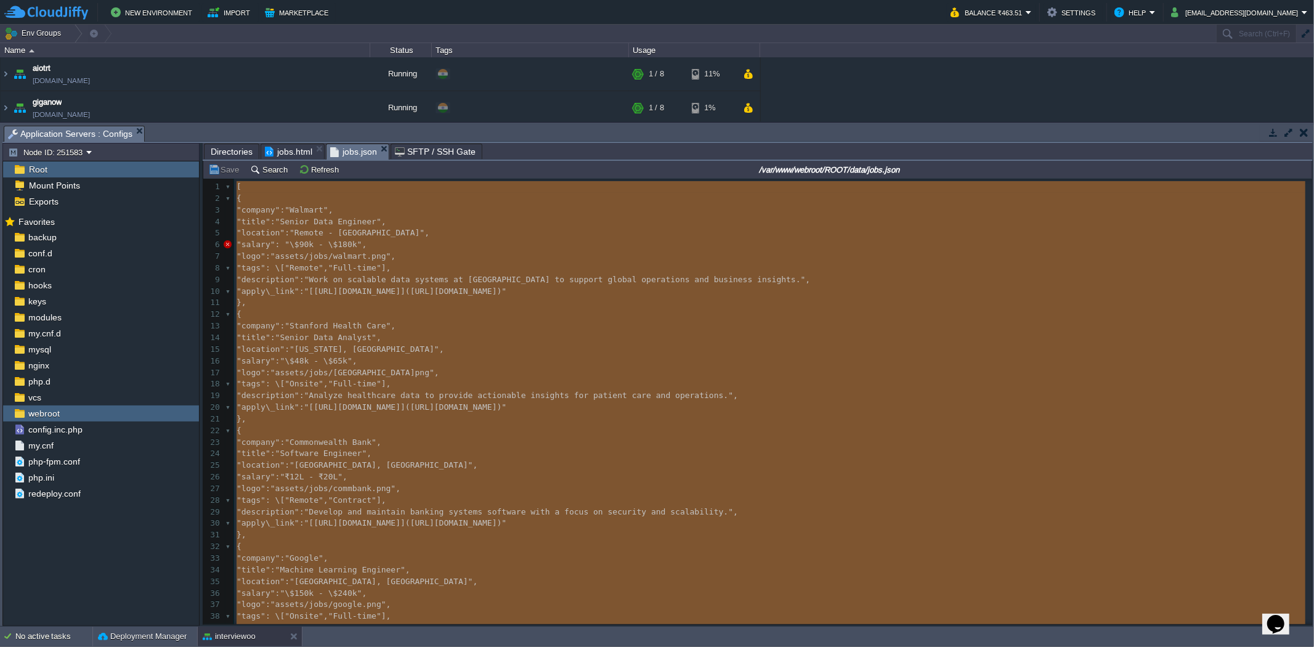
type textarea "[ { "loremip": "Dolorsi", "ametc": "Adipis Elit Seddoeiu", "temporin": "Utlabo …"
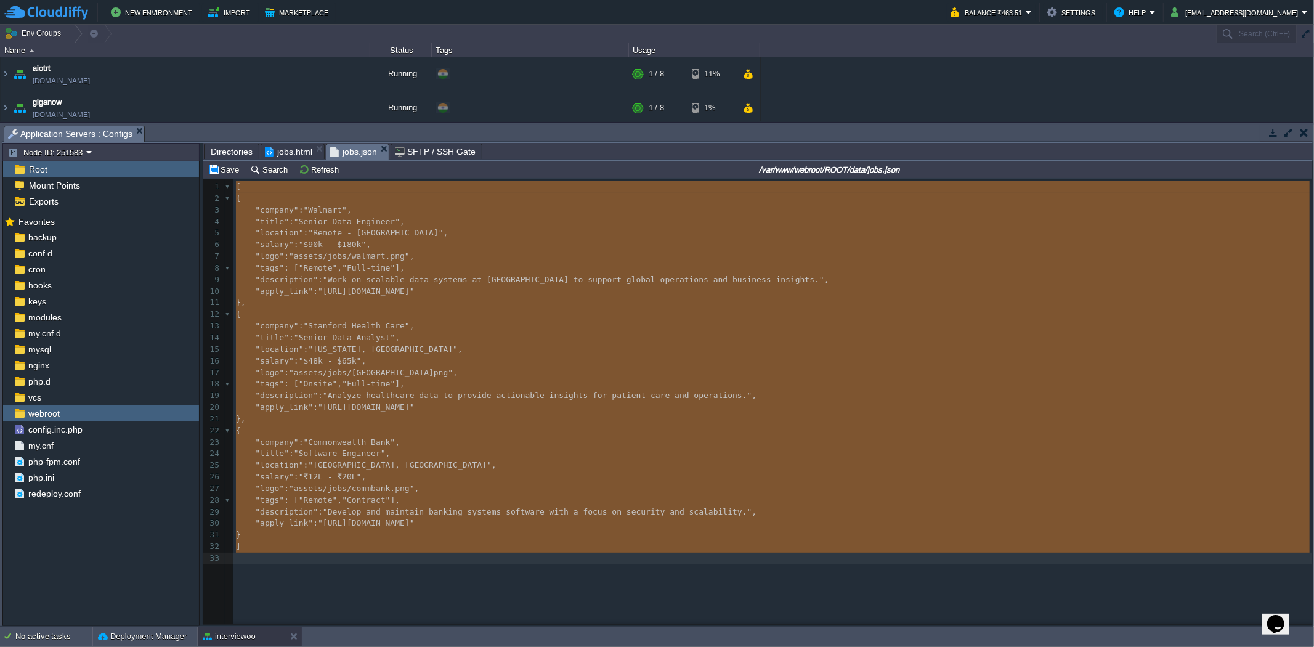
type textarea "-"
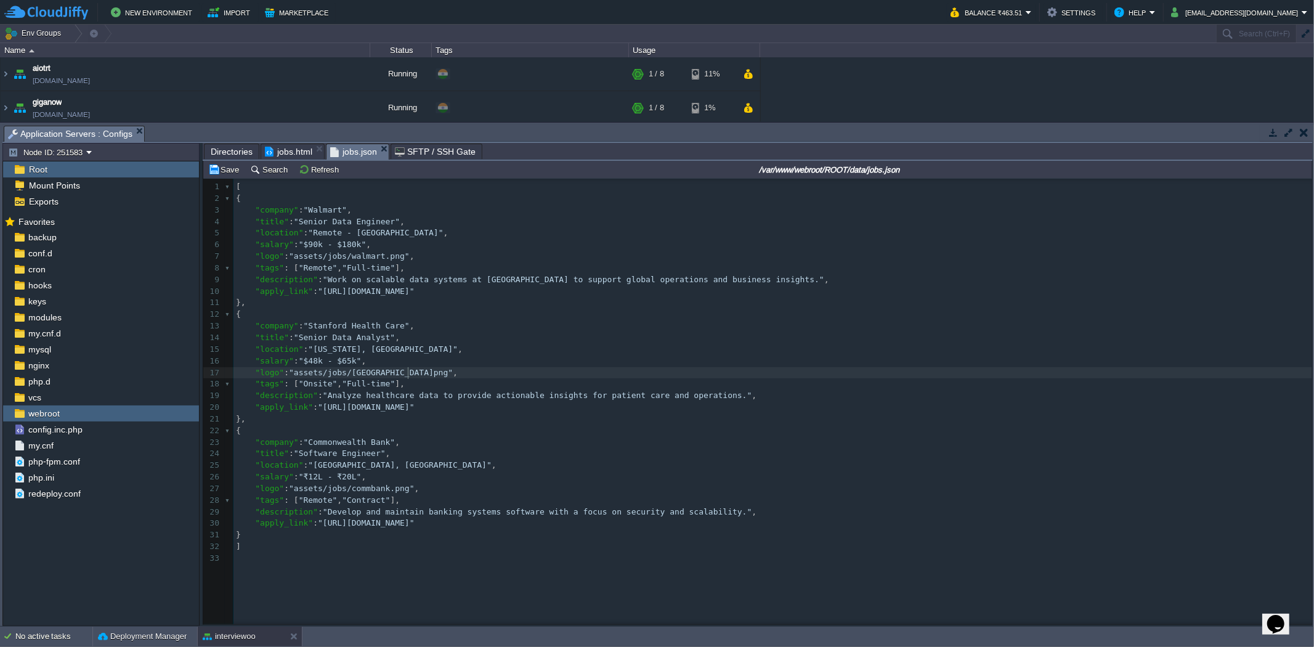
type textarea "-"
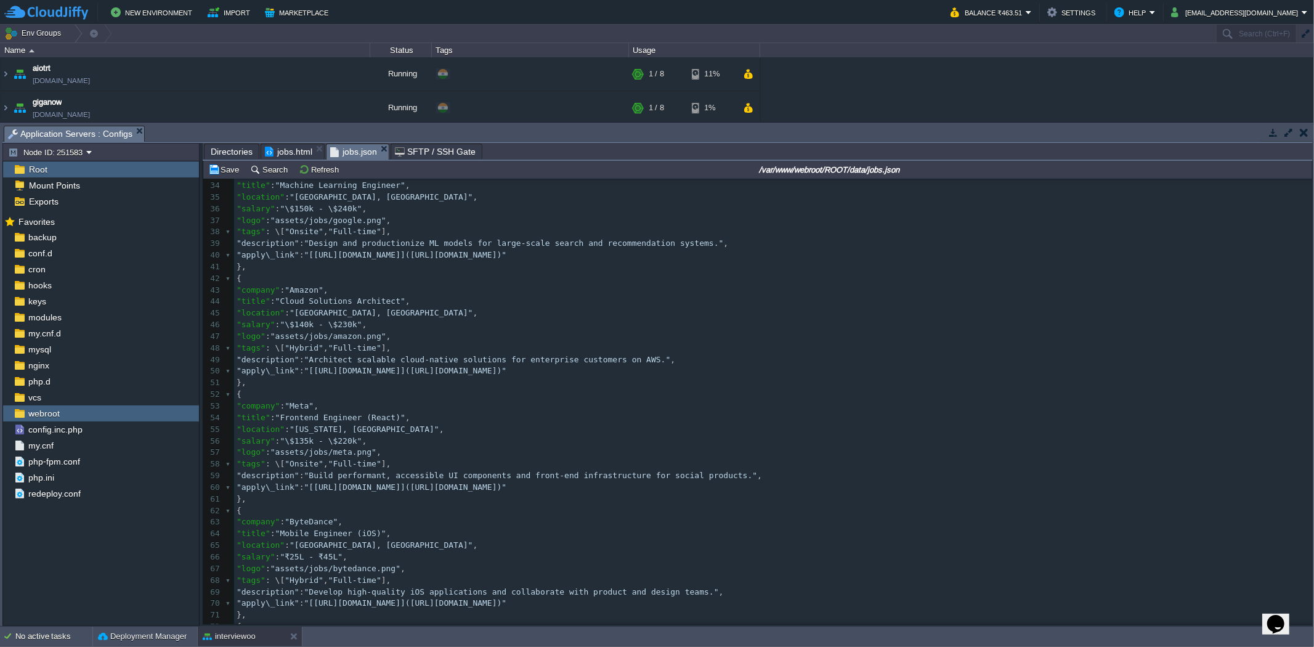
scroll to position [0, 0]
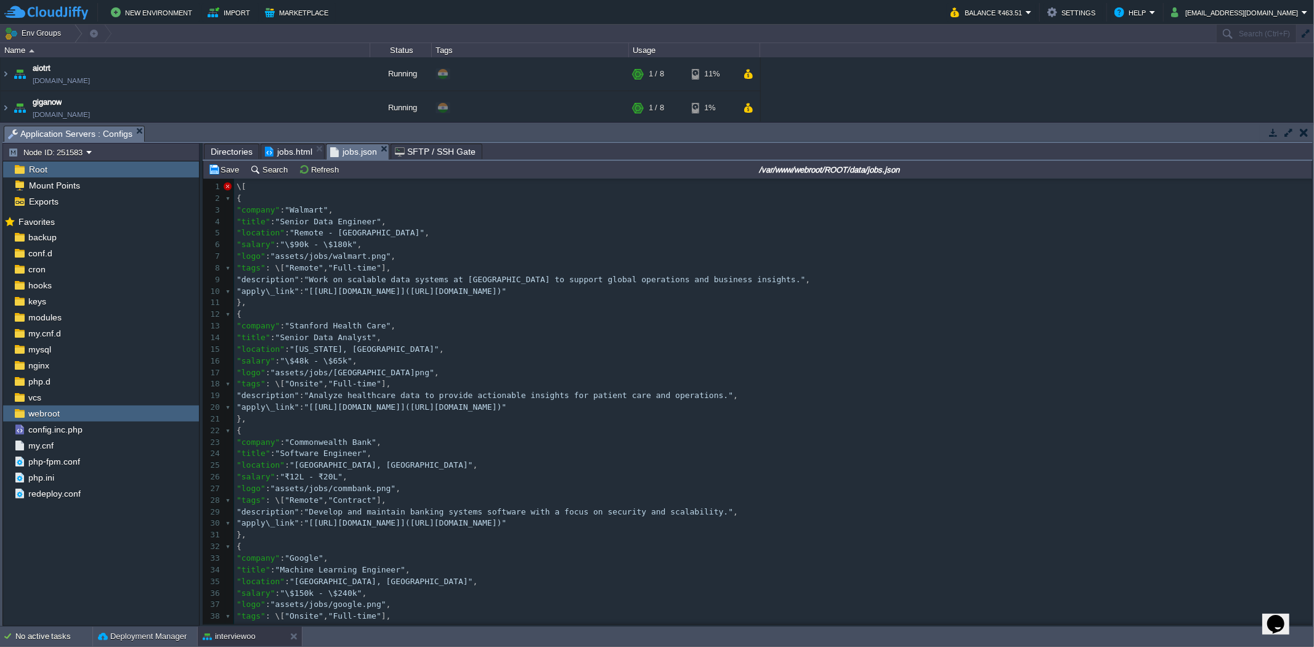
click at [513, 339] on pre ""title" : "Senior Data Analyst" ," at bounding box center [773, 338] width 1078 height 12
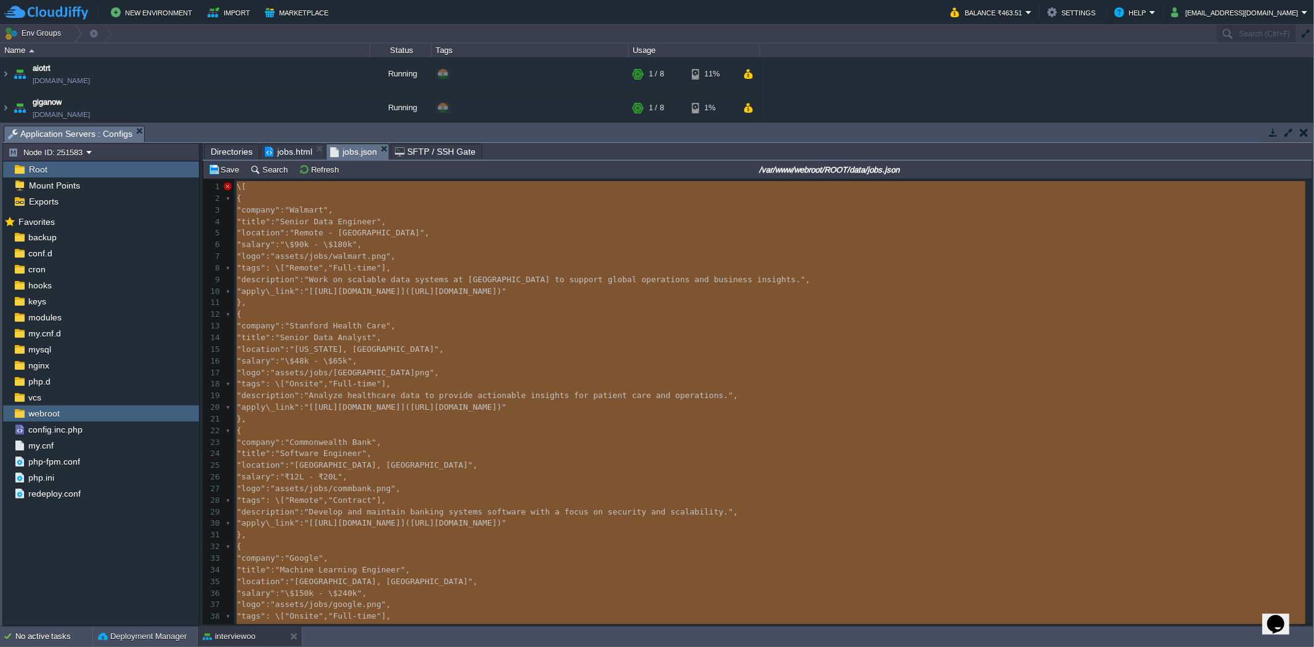
type textarea "-"
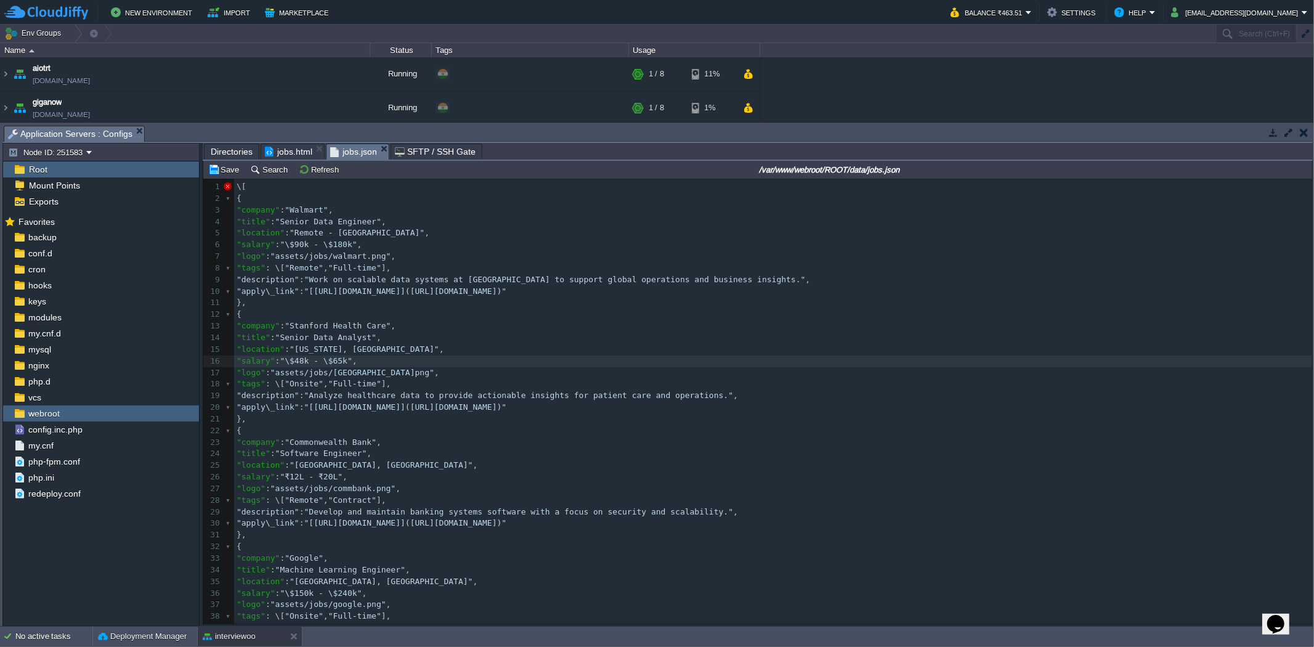
type textarea "-"
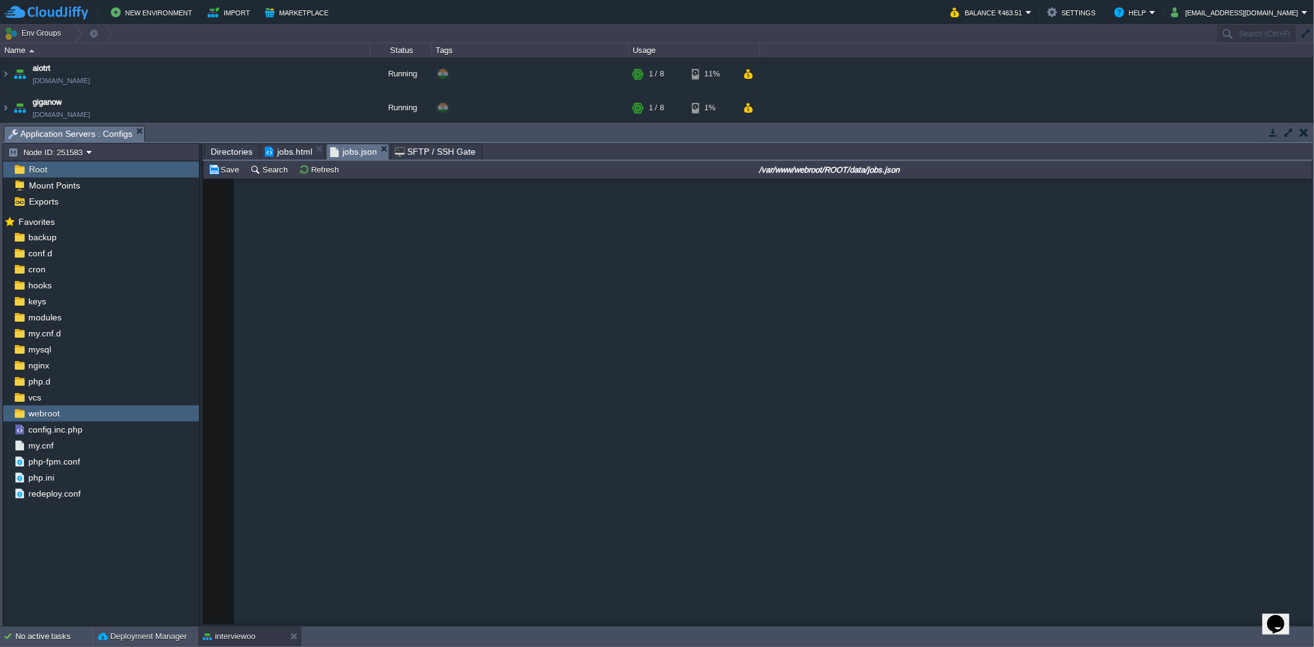
scroll to position [1685, 0]
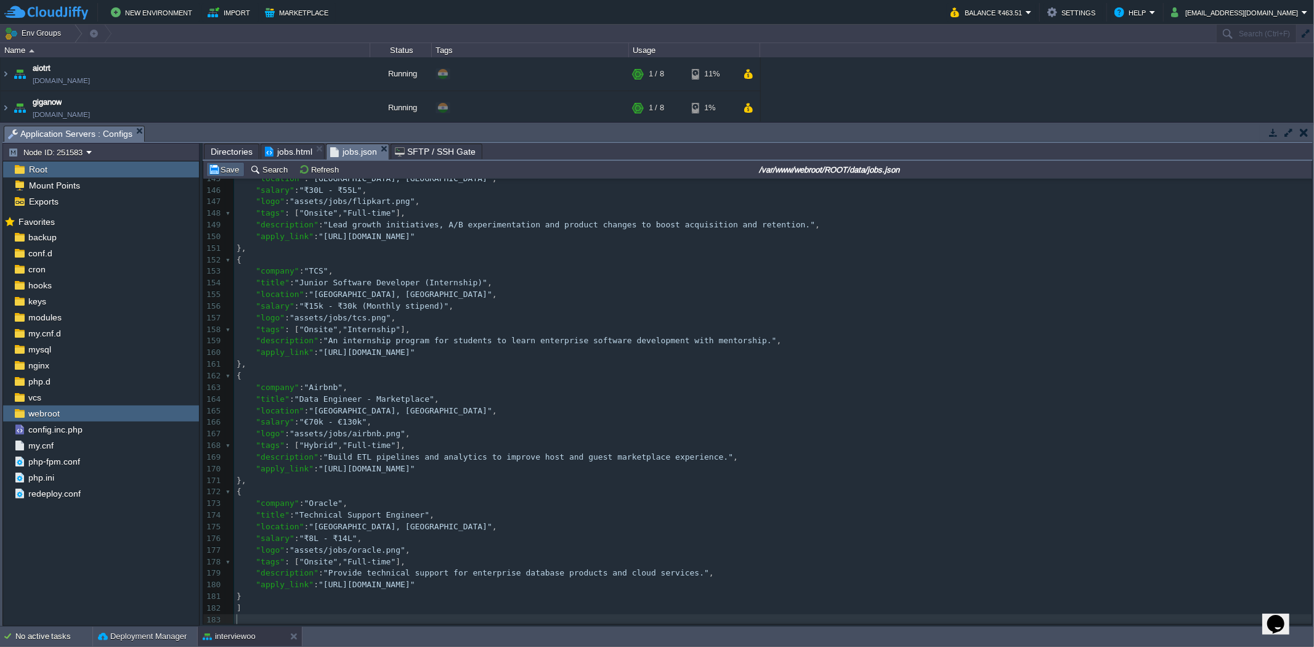
click at [230, 171] on button "Save" at bounding box center [225, 169] width 35 height 11
click at [315, 148] on body "New Environment Import Marketplace Bonus ₹0.00 Upgrade Account Balance ₹463.51 …" at bounding box center [657, 323] width 1314 height 647
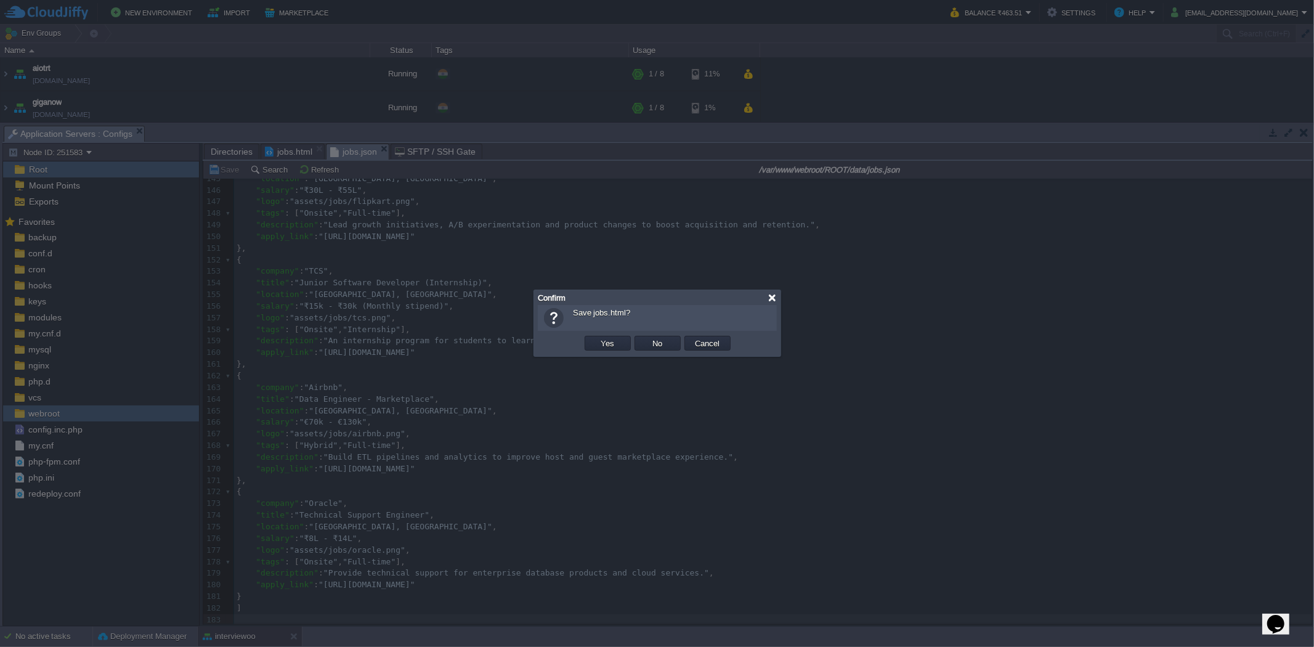
drag, startPoint x: 771, startPoint y: 298, endPoint x: 710, endPoint y: 288, distance: 62.4
click at [771, 298] on div at bounding box center [772, 297] width 9 height 9
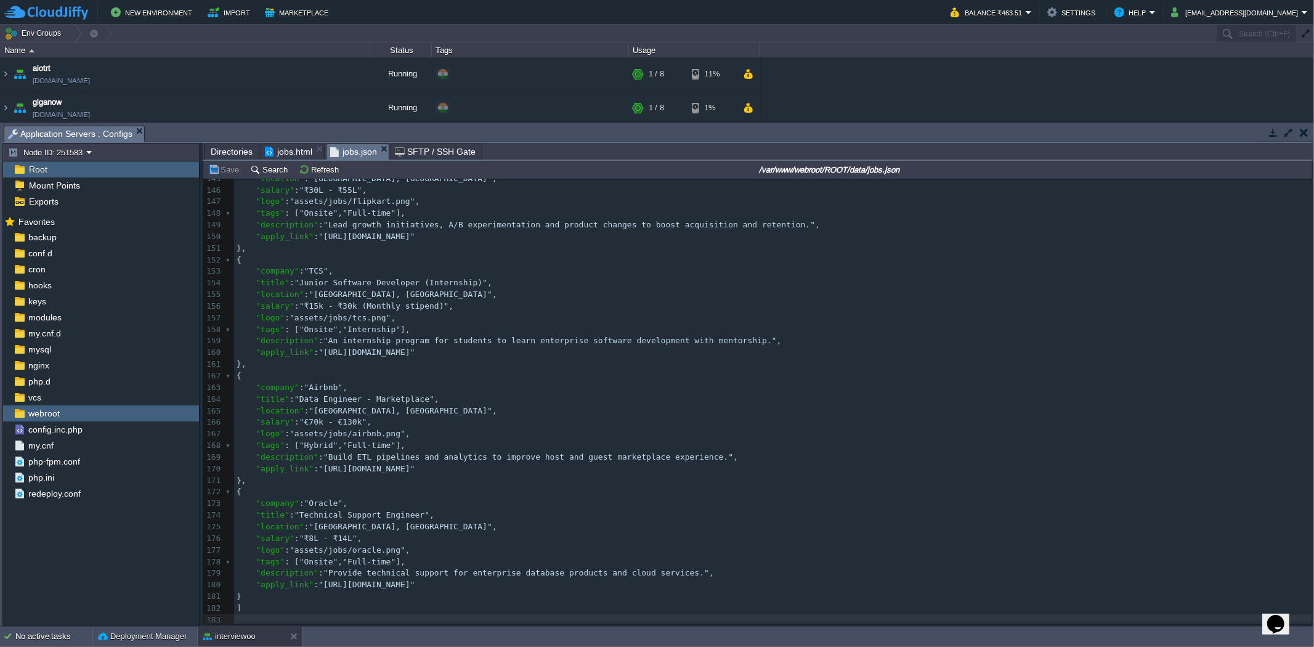
click at [275, 148] on span "jobs.html" at bounding box center [288, 151] width 47 height 15
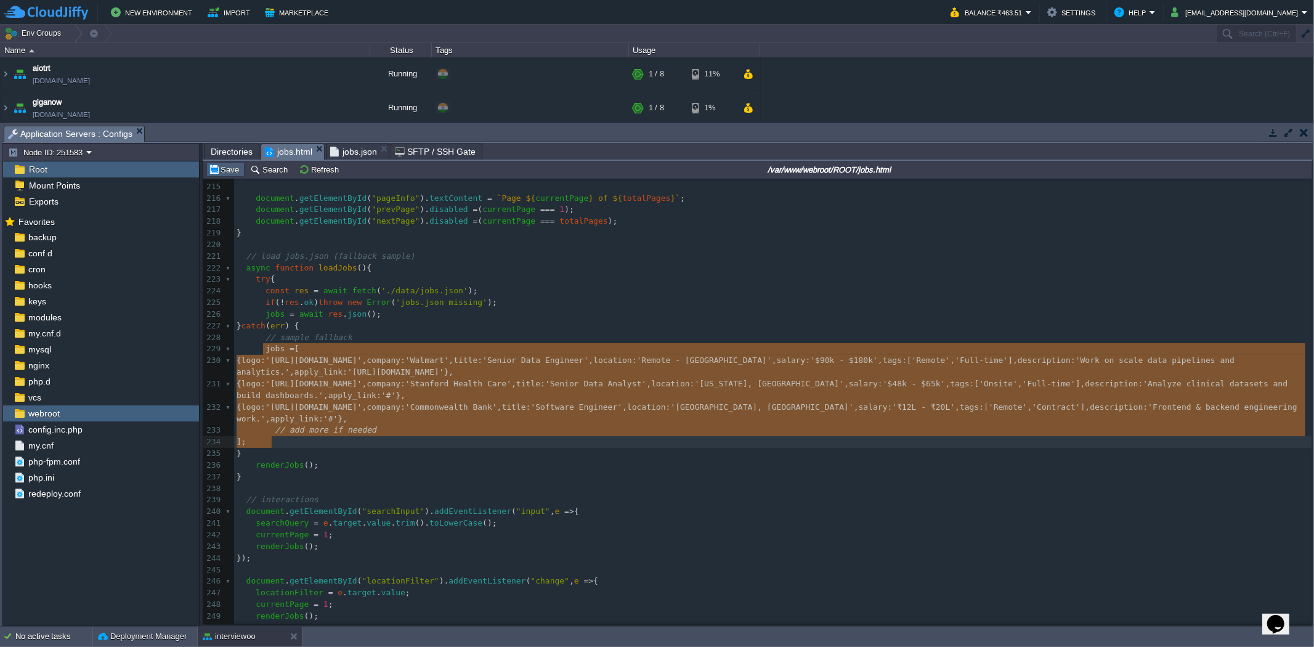
click at [236, 175] on button "Save" at bounding box center [225, 169] width 35 height 11
click at [312, 150] on em "jobs.html" at bounding box center [294, 151] width 59 height 15
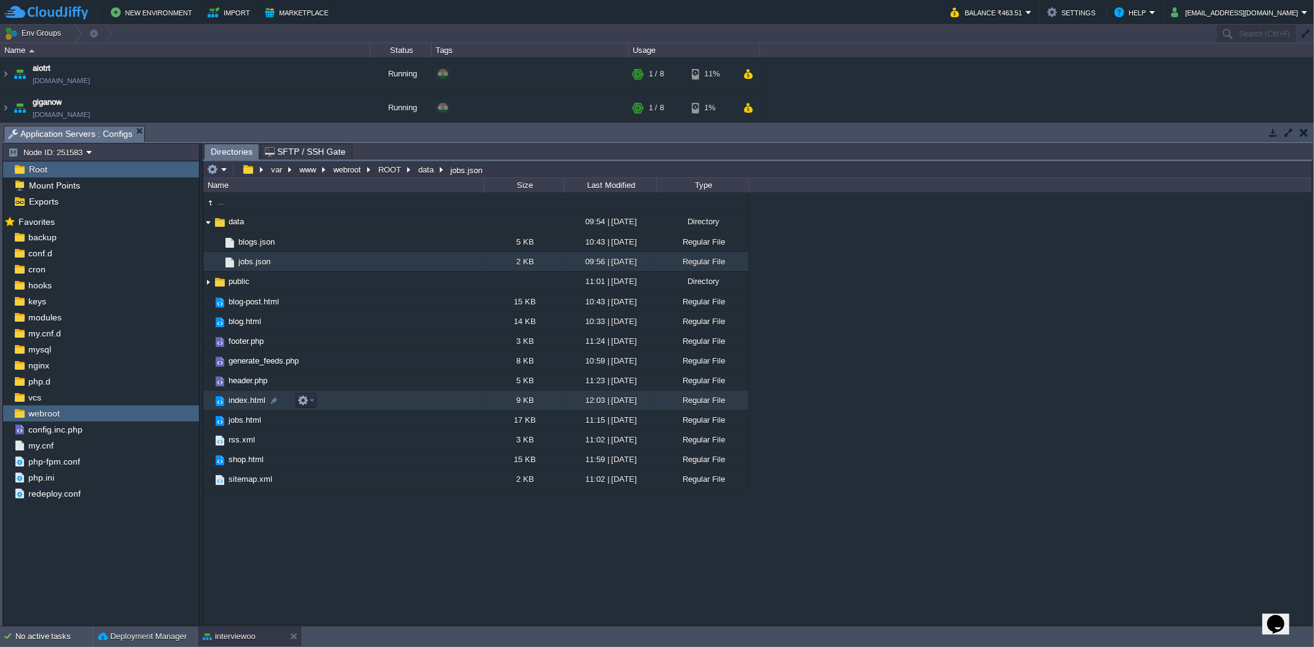
click at [340, 404] on td "index.html" at bounding box center [343, 401] width 280 height 20
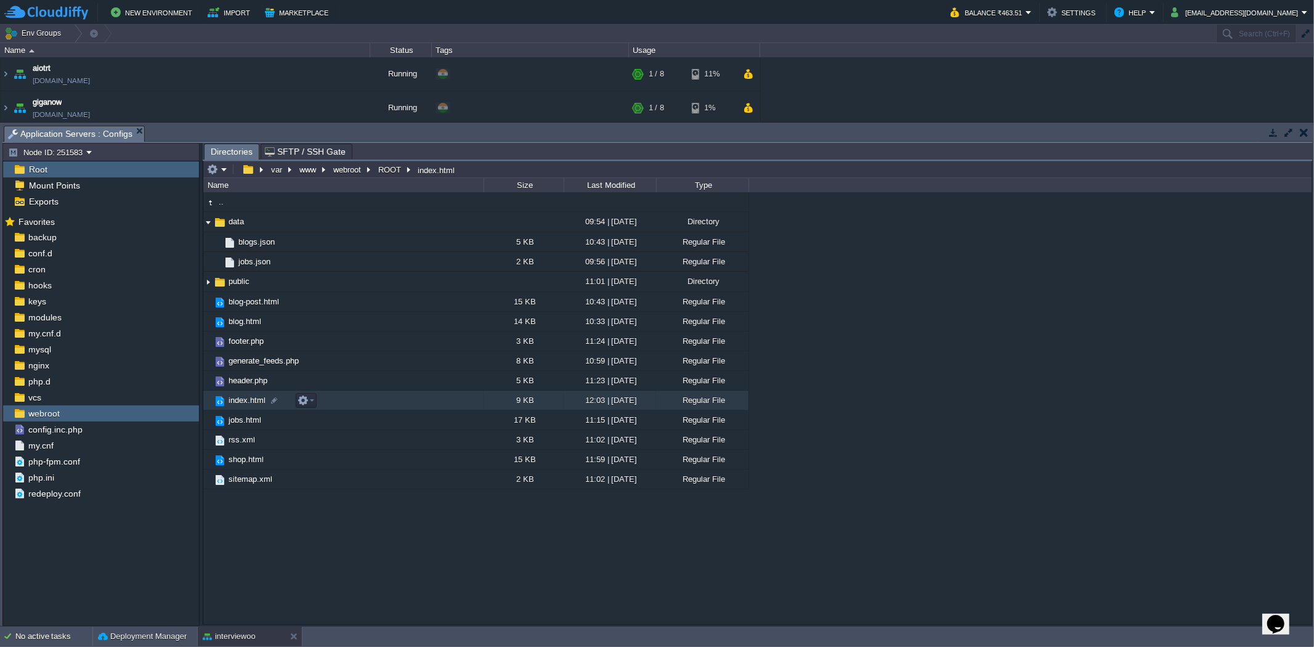
click at [340, 404] on td "index.html" at bounding box center [343, 401] width 280 height 20
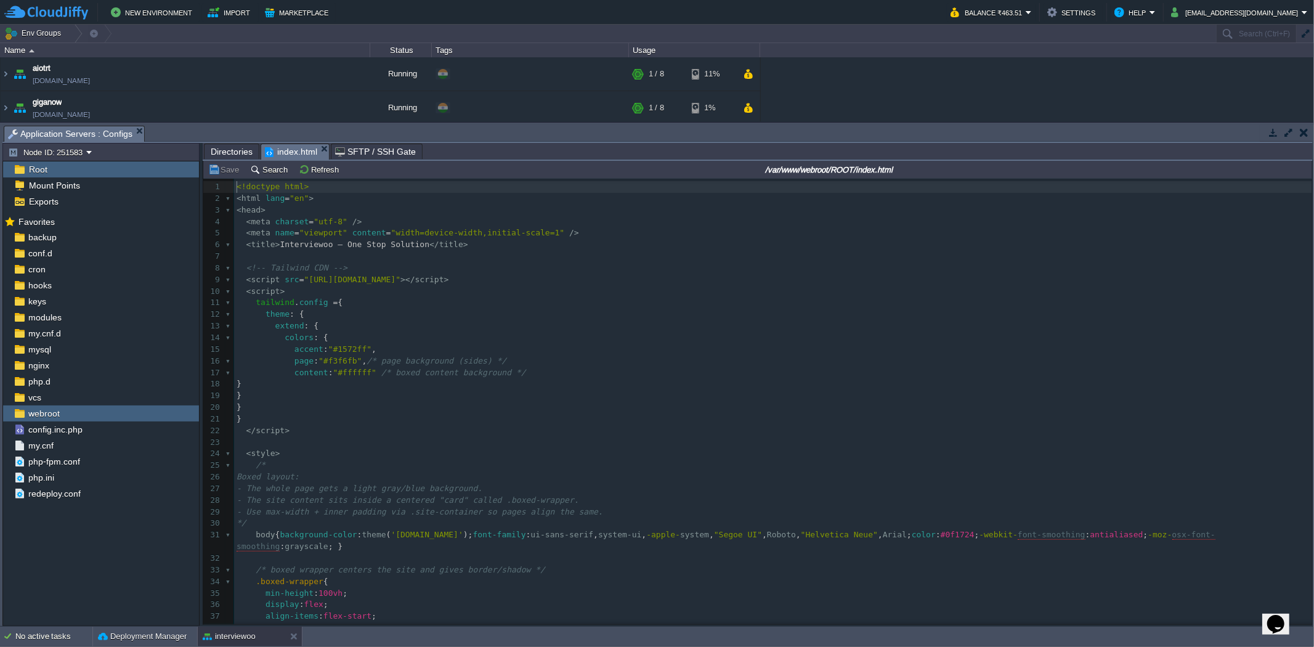
scroll to position [4, 0]
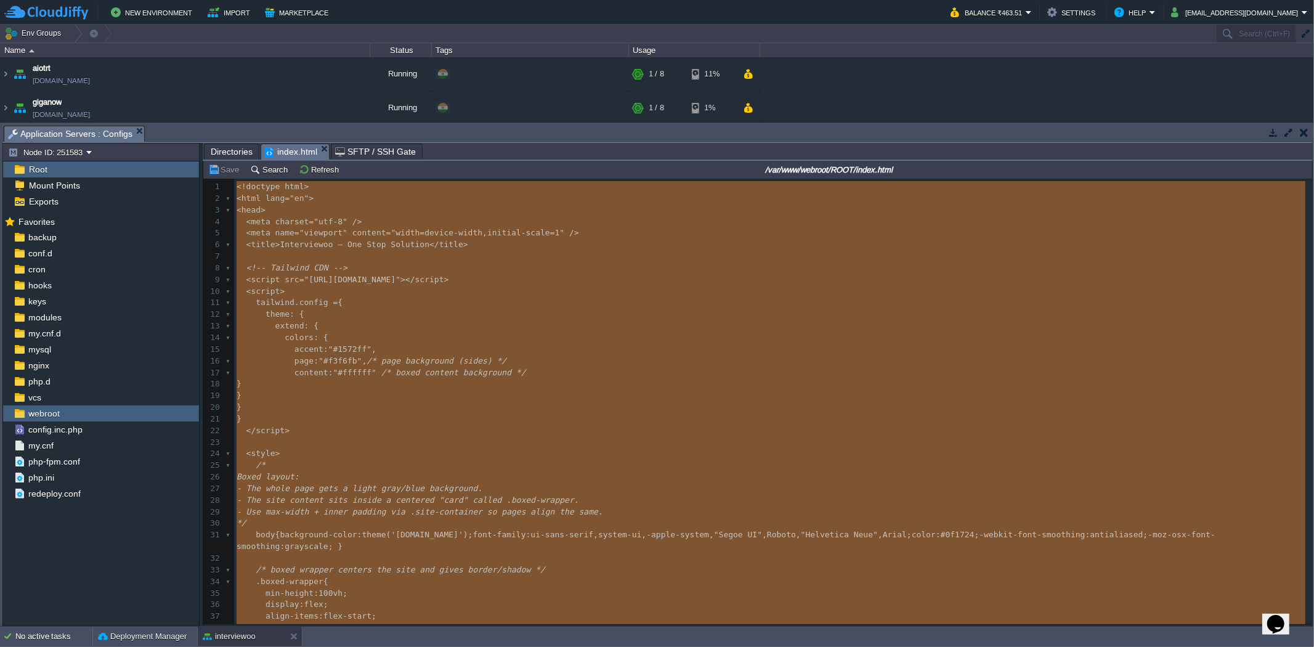
type textarea "-"
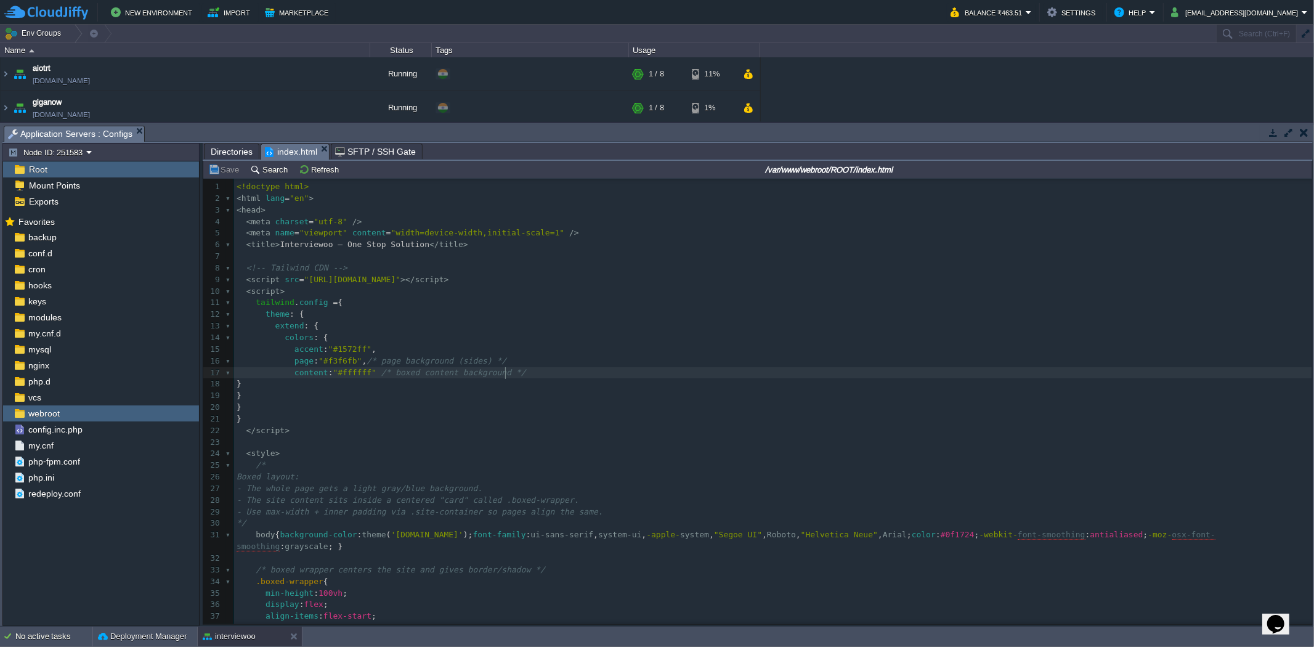
type textarea "-"
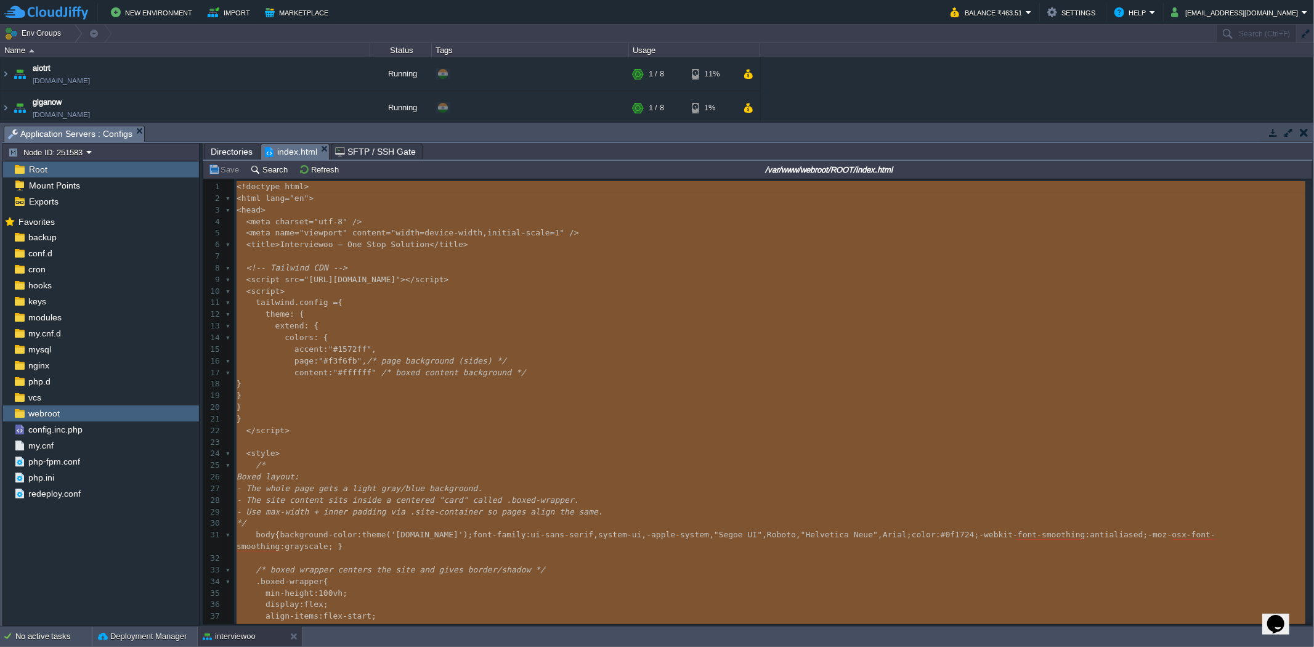
scroll to position [1685, 0]
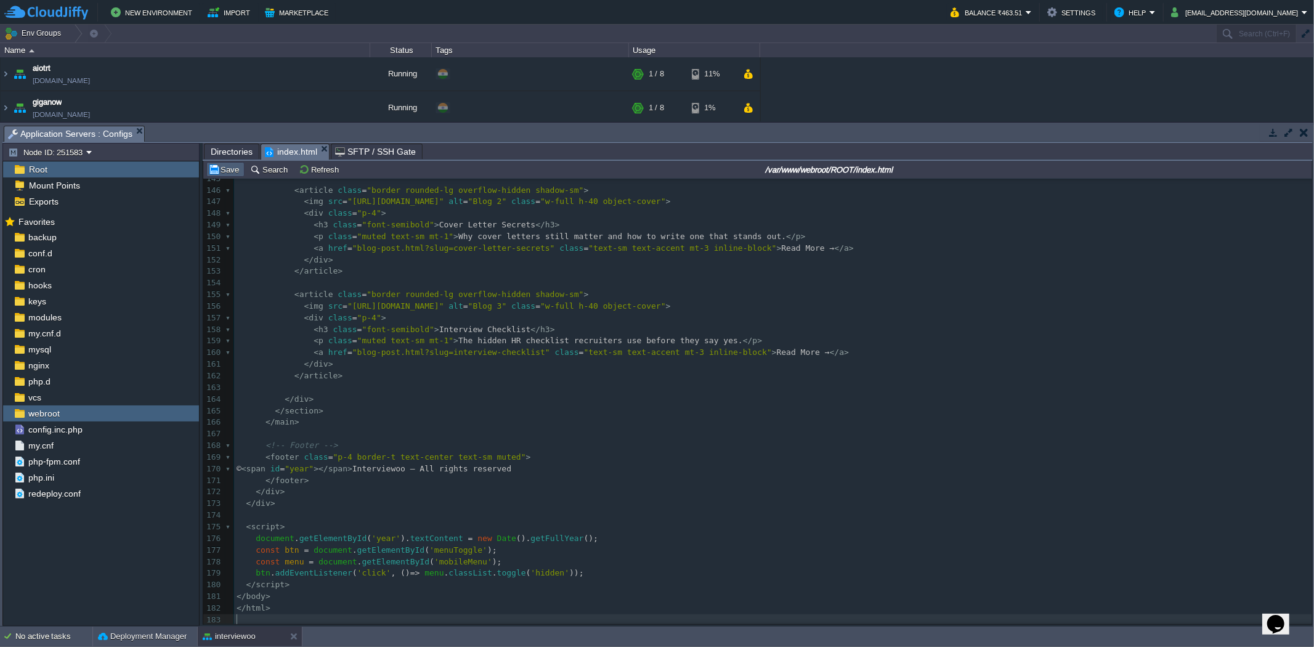
click at [226, 165] on button "Save" at bounding box center [225, 169] width 35 height 11
type textarea "-"
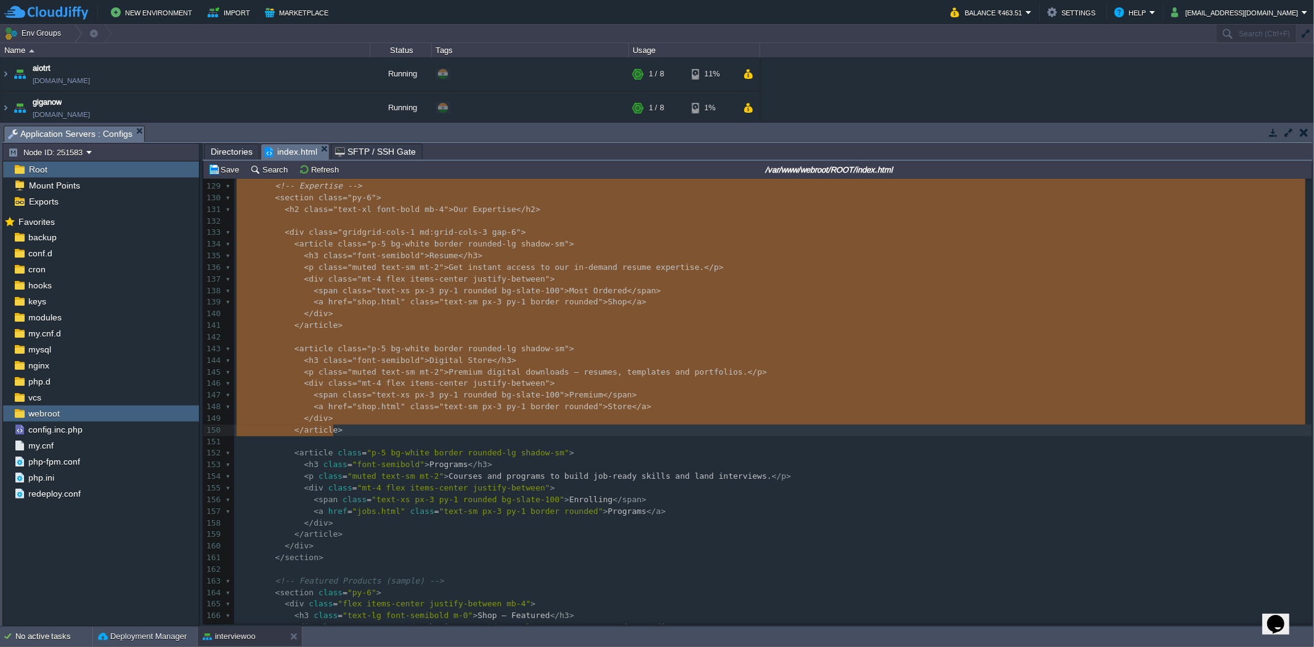
scroll to position [1561, 0]
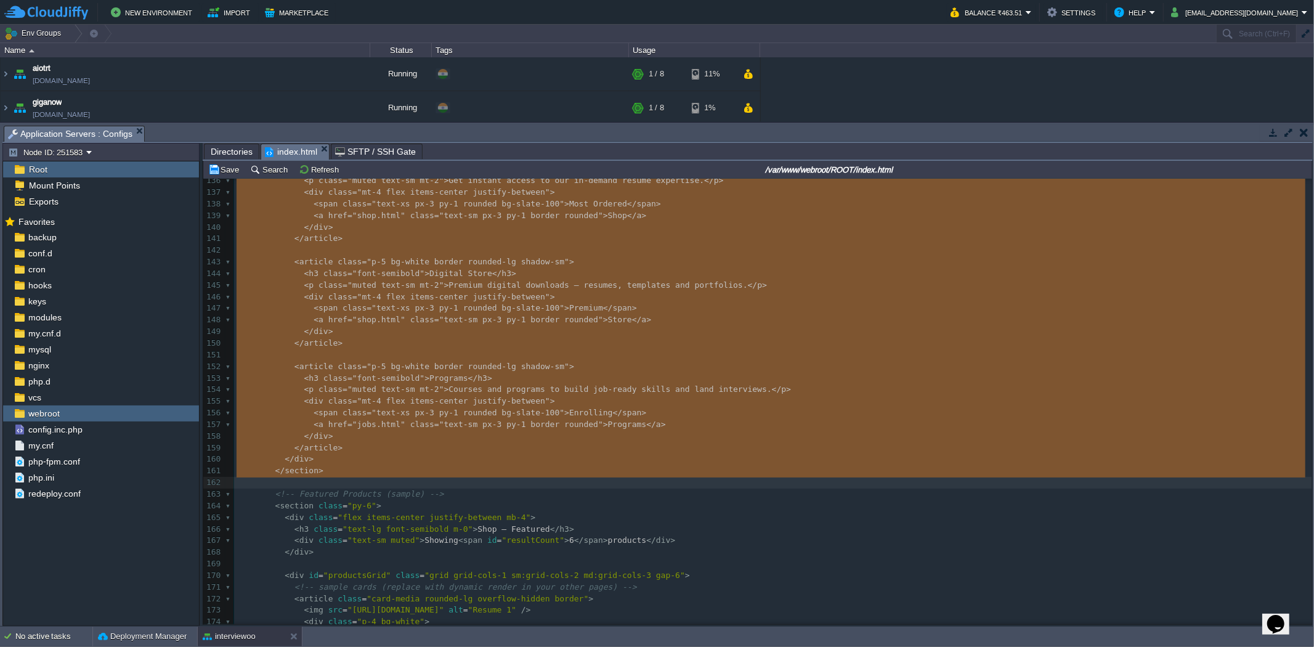
drag, startPoint x: 301, startPoint y: 275, endPoint x: 380, endPoint y: 490, distance: 229.0
type textarea "-"
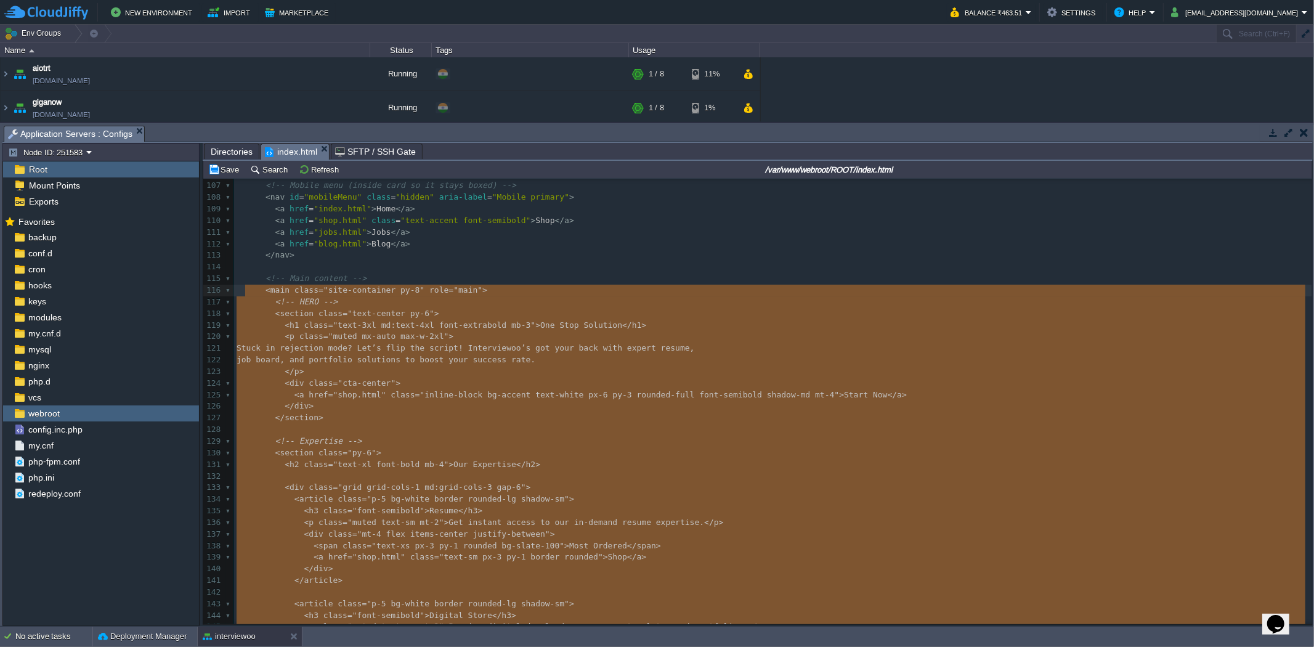
drag, startPoint x: 327, startPoint y: 471, endPoint x: 245, endPoint y: 290, distance: 198.8
type textarea "-"
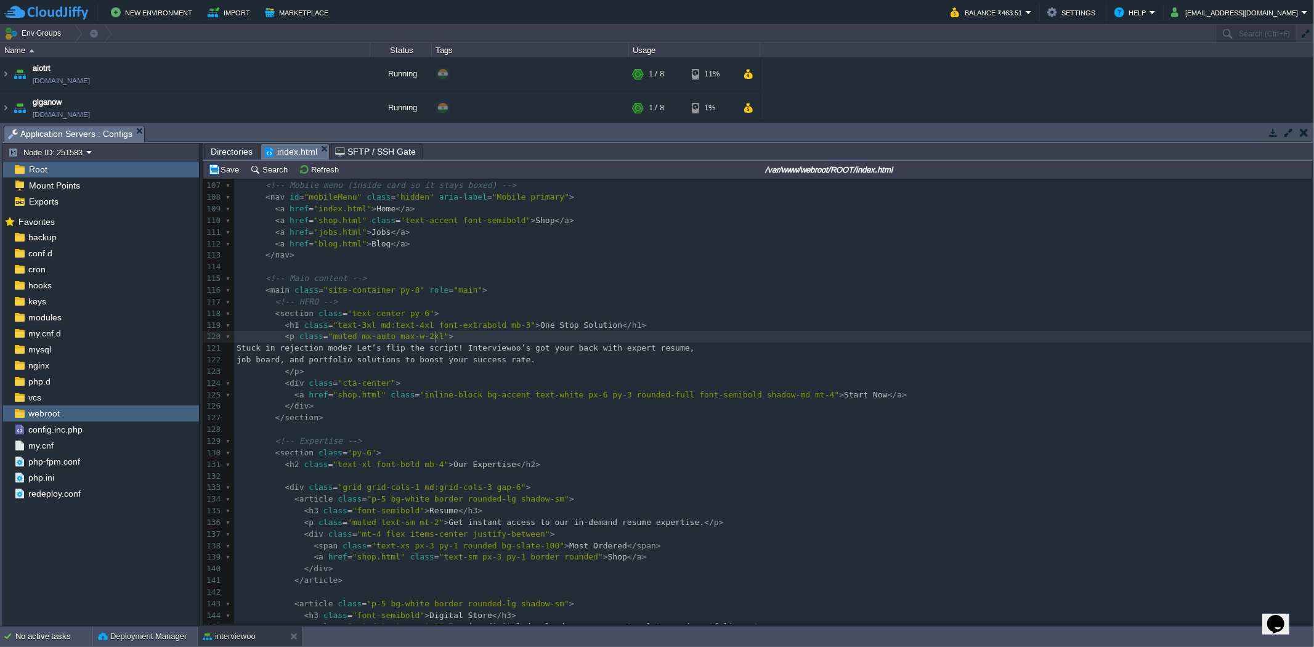
type textarea "-"
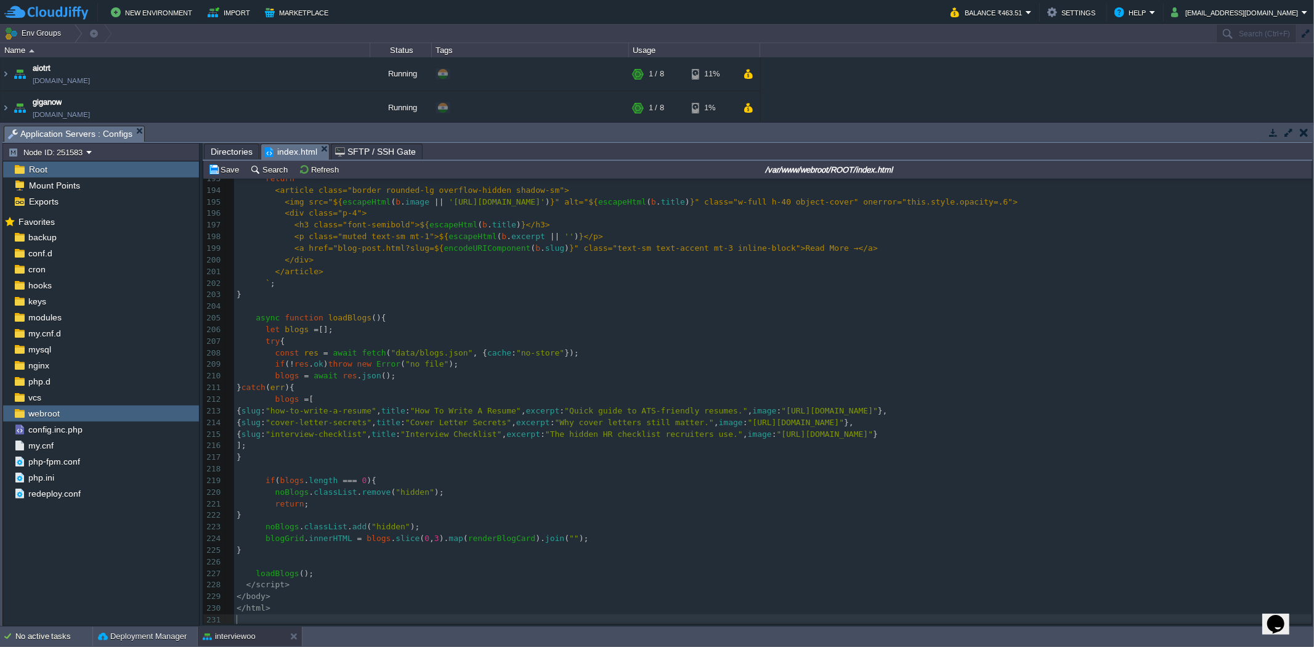
scroll to position [2243, 0]
click at [233, 179] on div "Save Search Refresh /var/www/webroot/ROOT/index.html" at bounding box center [757, 170] width 1109 height 18
click at [230, 173] on button "Save" at bounding box center [225, 169] width 35 height 11
click at [522, 351] on div "xxxxxxxxxx ​ 182 const btn = document . getElementById ( 'menuToggle' ); 183 co…" at bounding box center [773, 336] width 1078 height 580
type textarea "-"
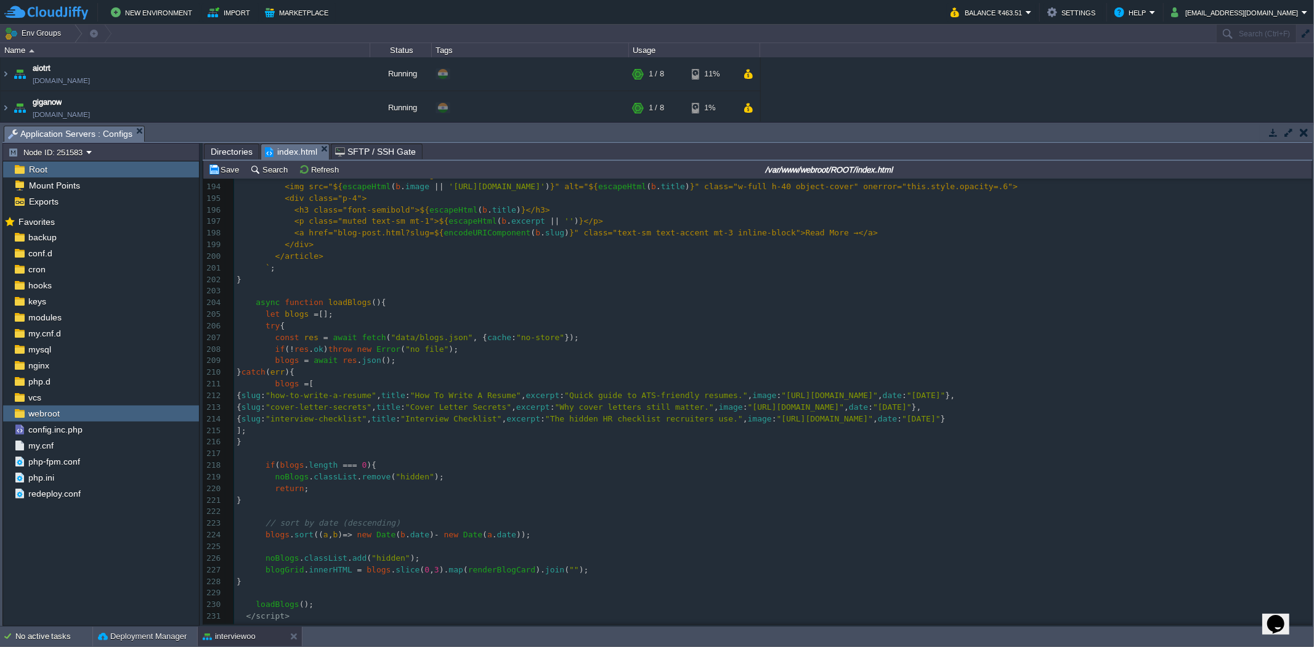
scroll to position [2278, 0]
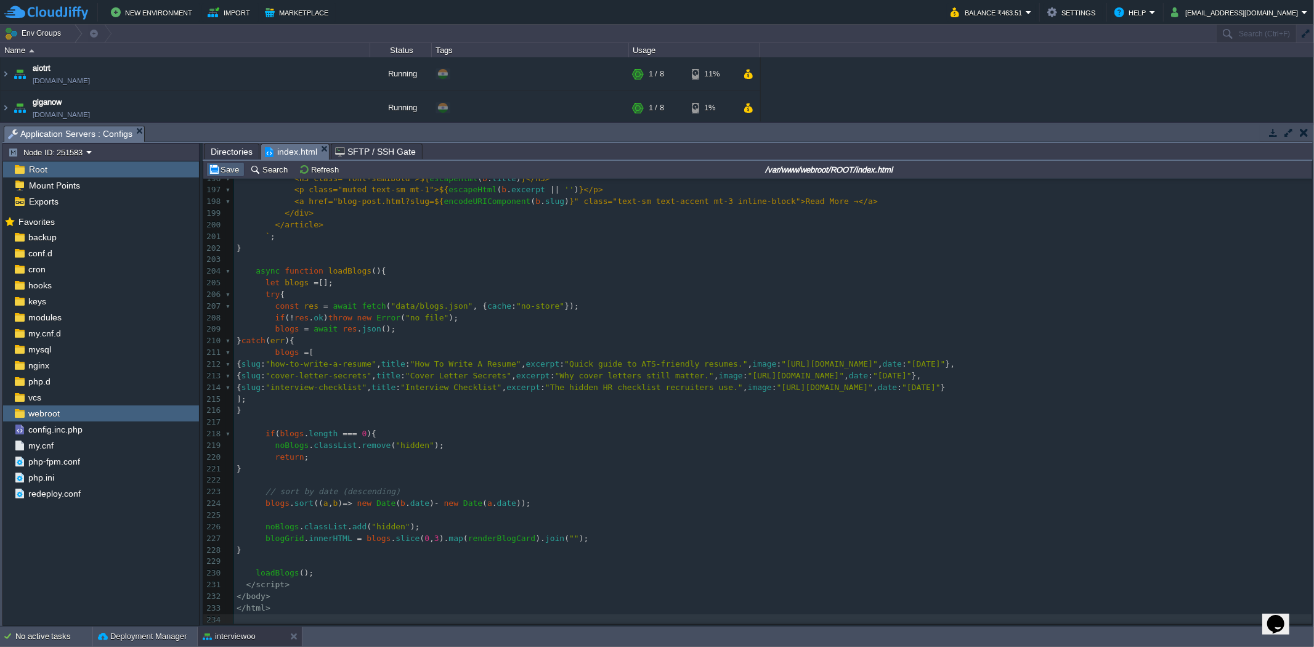
click at [219, 174] on button "Save" at bounding box center [225, 169] width 35 height 11
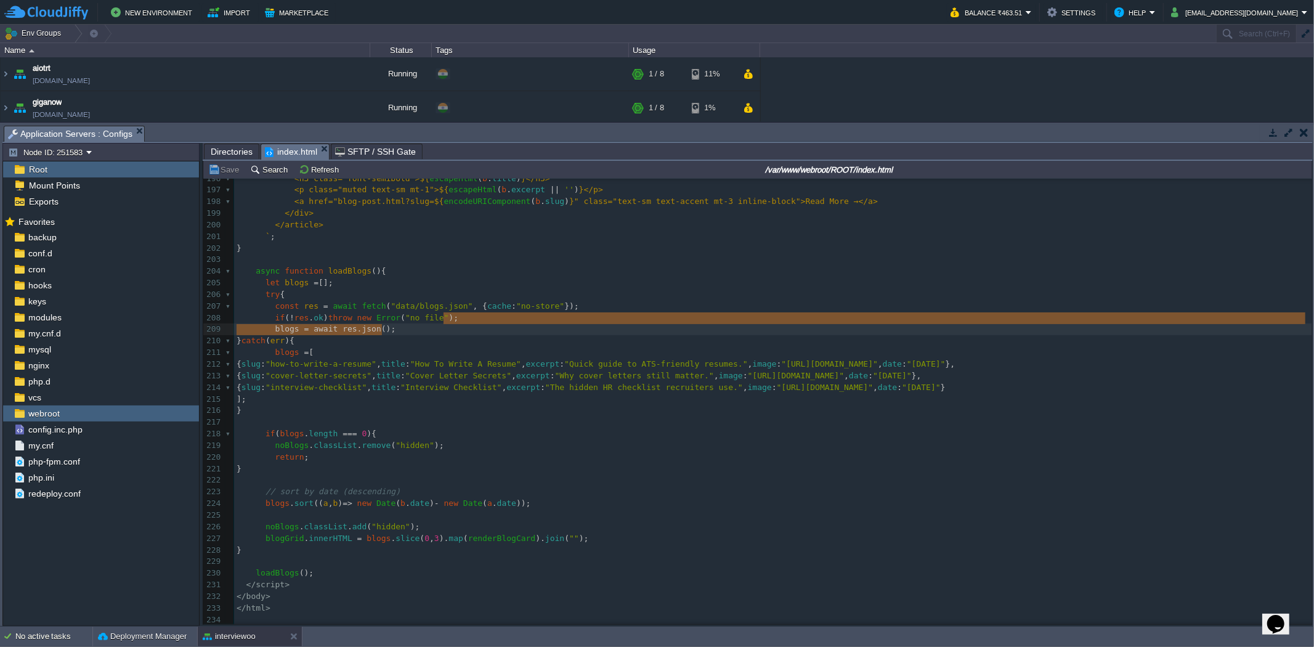
type textarea "-"
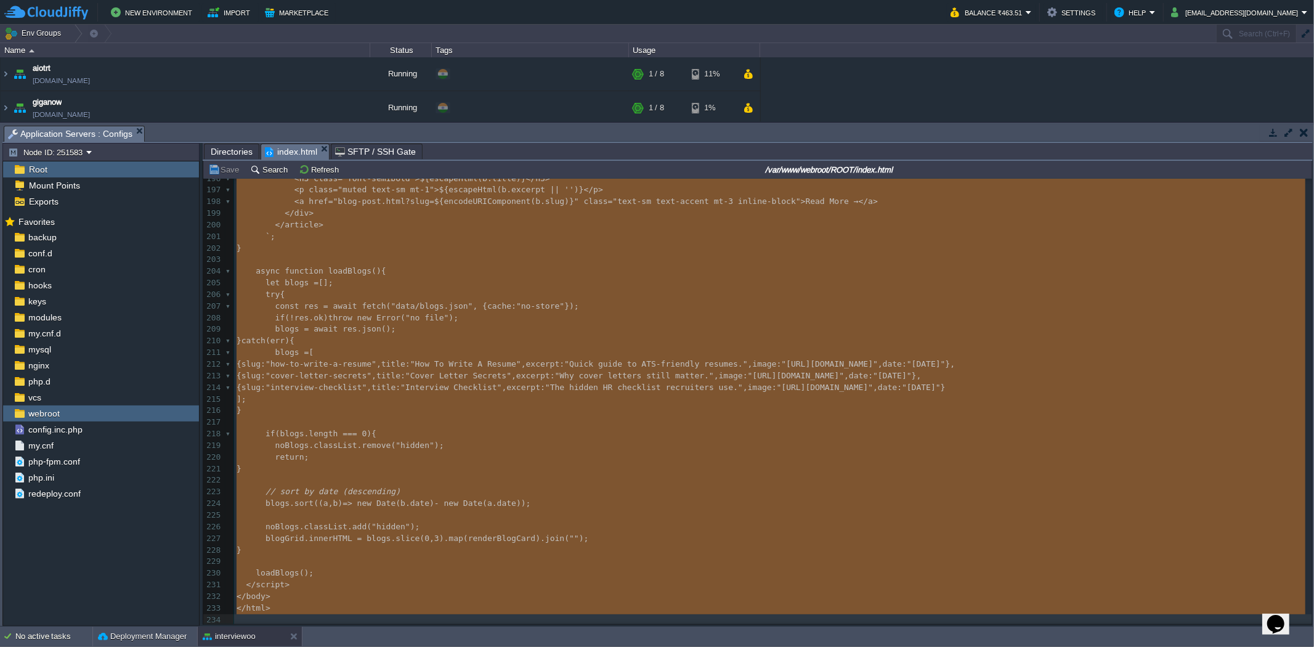
scroll to position [2289, 0]
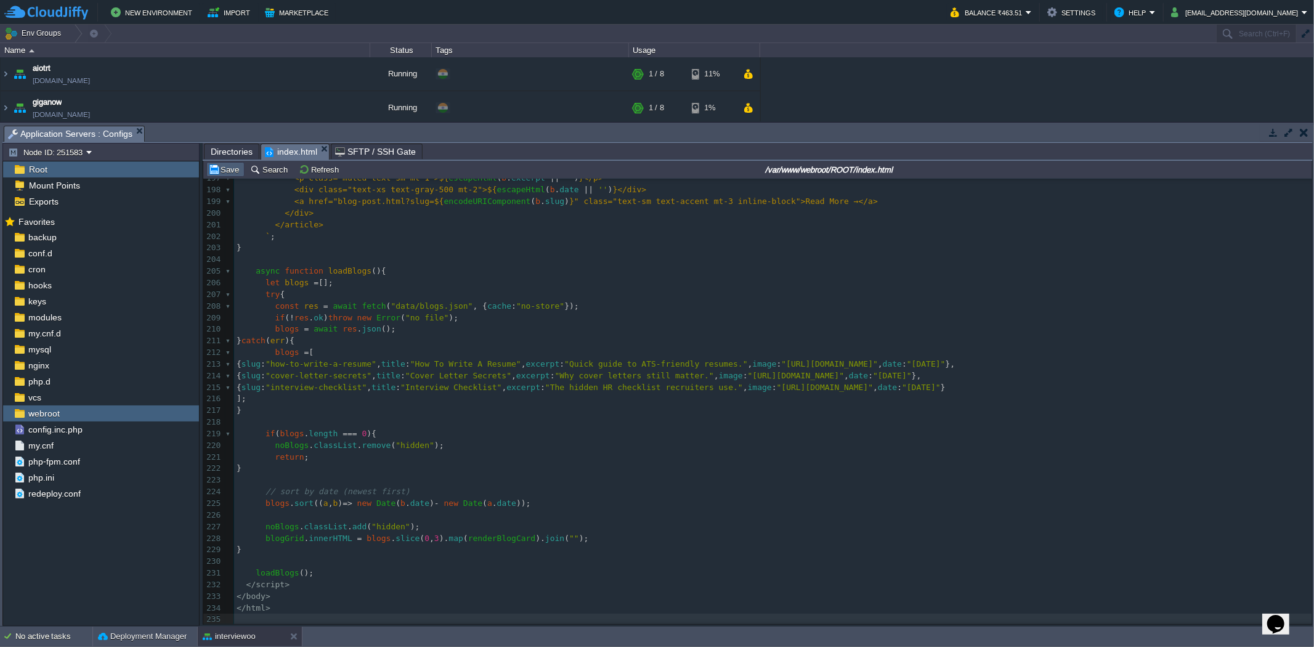
click at [231, 175] on button "Save" at bounding box center [225, 169] width 35 height 11
type textarea "-"
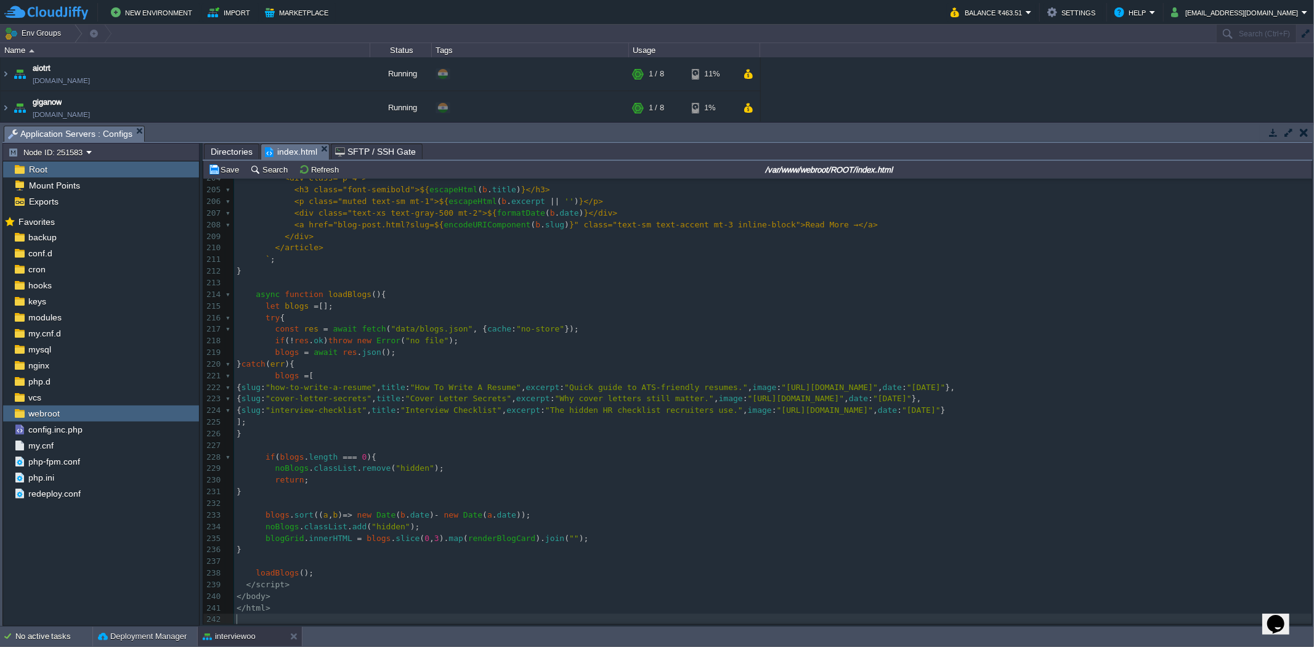
scroll to position [2370, 0]
click at [205, 170] on table "Save" at bounding box center [226, 169] width 42 height 15
click at [245, 148] on span "Directories" at bounding box center [232, 151] width 42 height 15
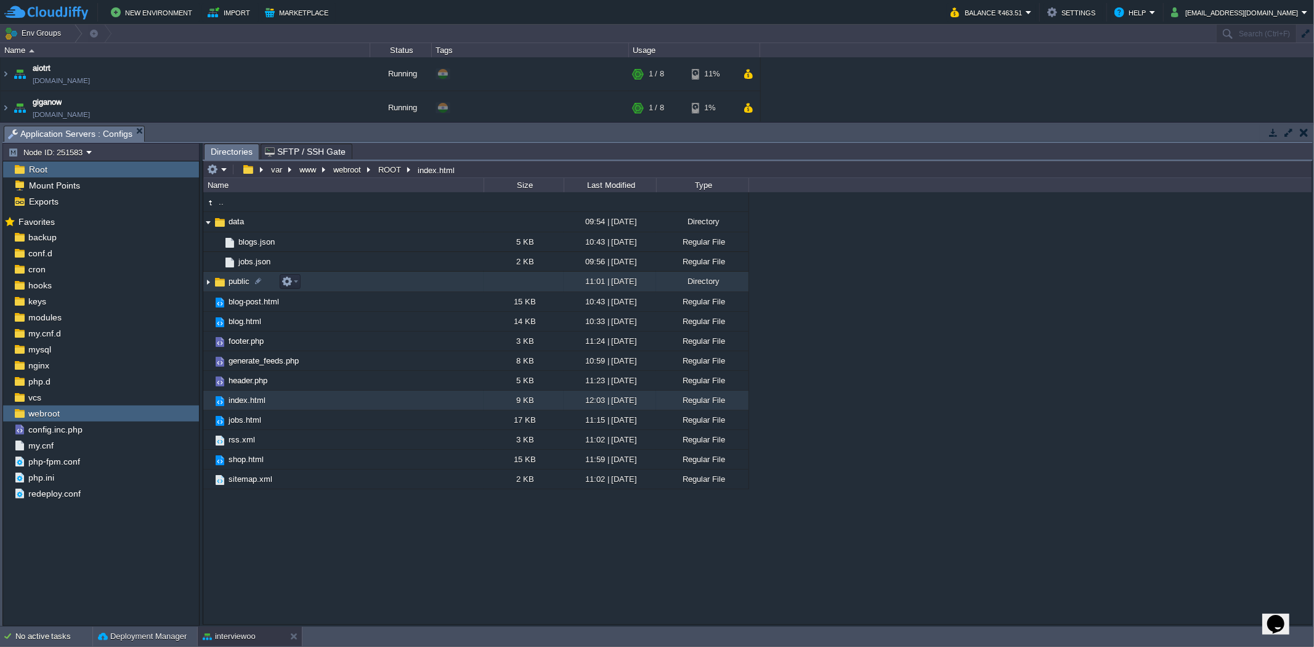
drag, startPoint x: 206, startPoint y: 281, endPoint x: 208, endPoint y: 270, distance: 11.2
click at [206, 281] on img at bounding box center [208, 281] width 10 height 19
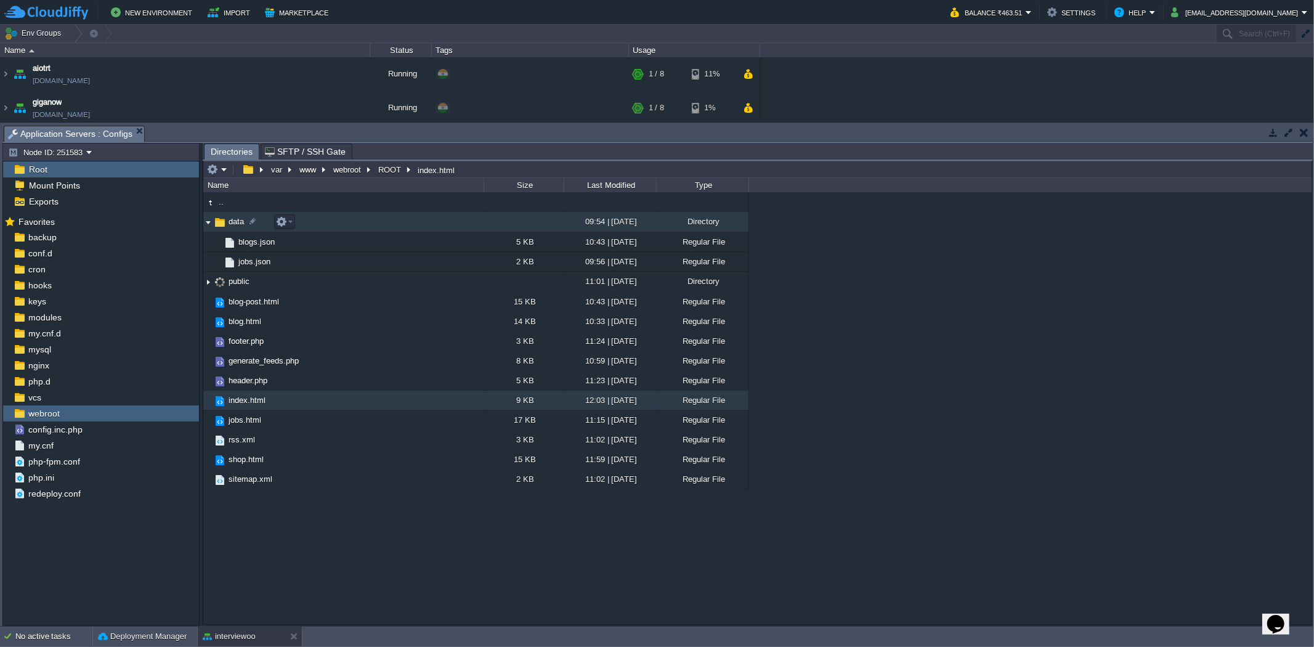
click at [206, 219] on img at bounding box center [208, 222] width 10 height 19
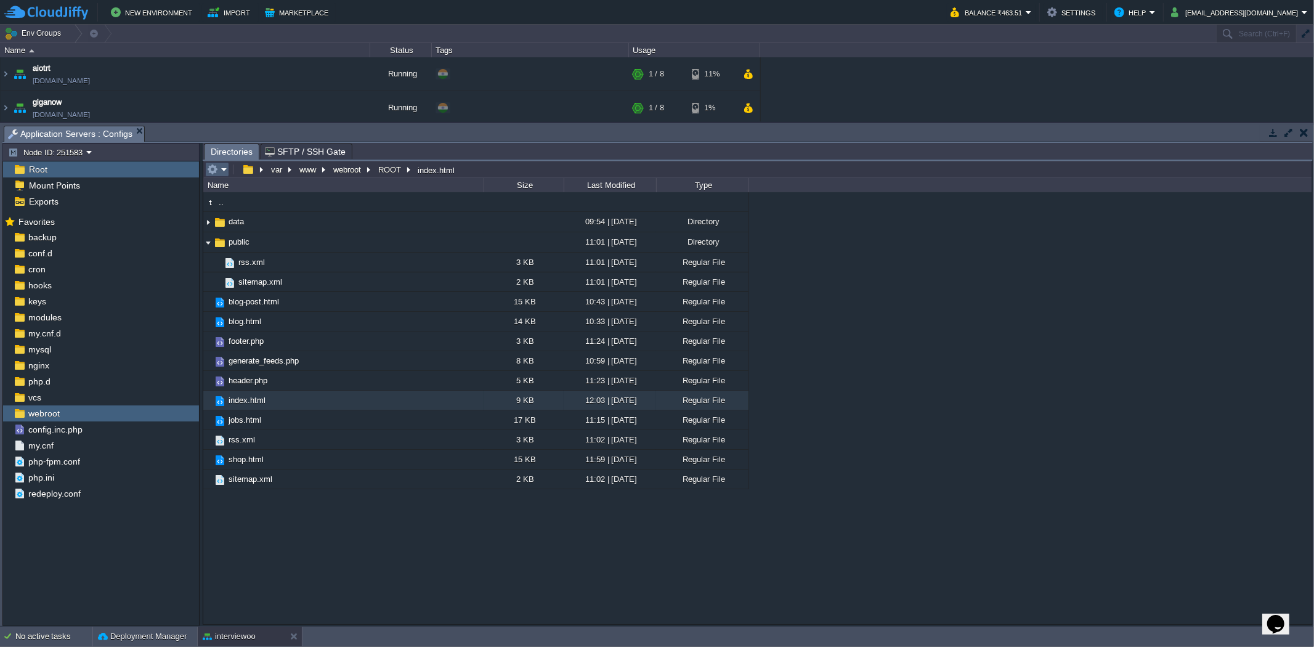
click at [228, 171] on td at bounding box center [217, 169] width 24 height 15
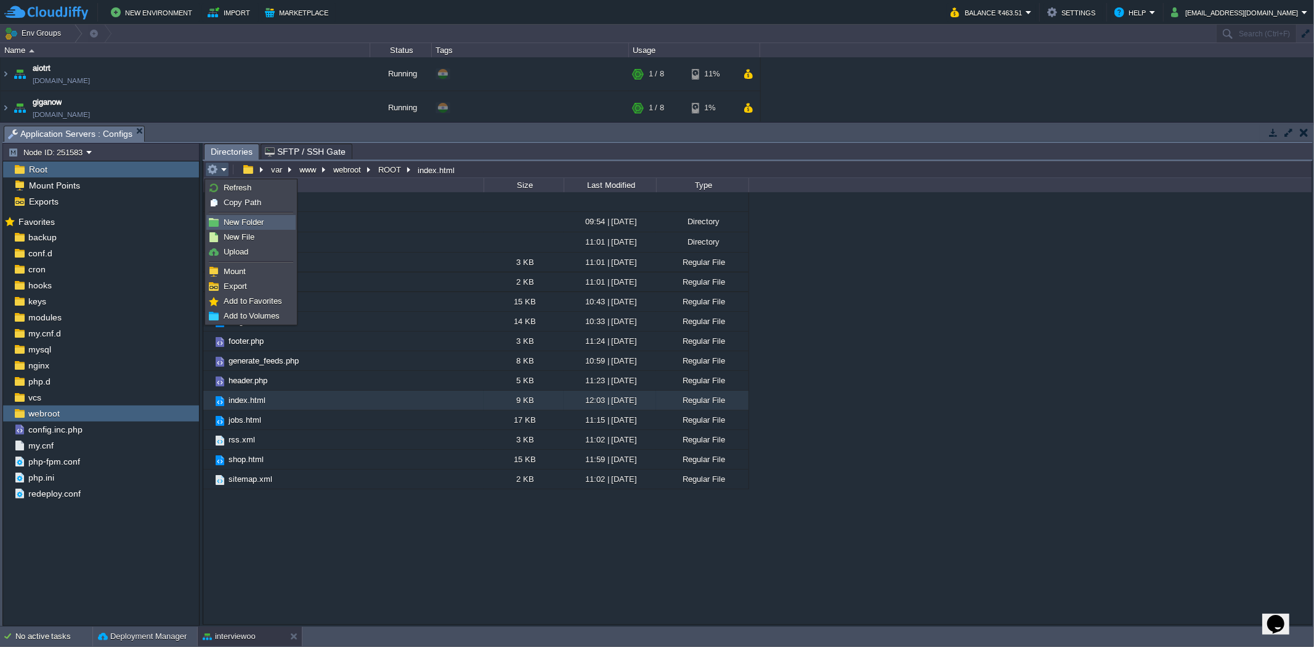
click at [250, 223] on span "New Folder" at bounding box center [244, 221] width 40 height 9
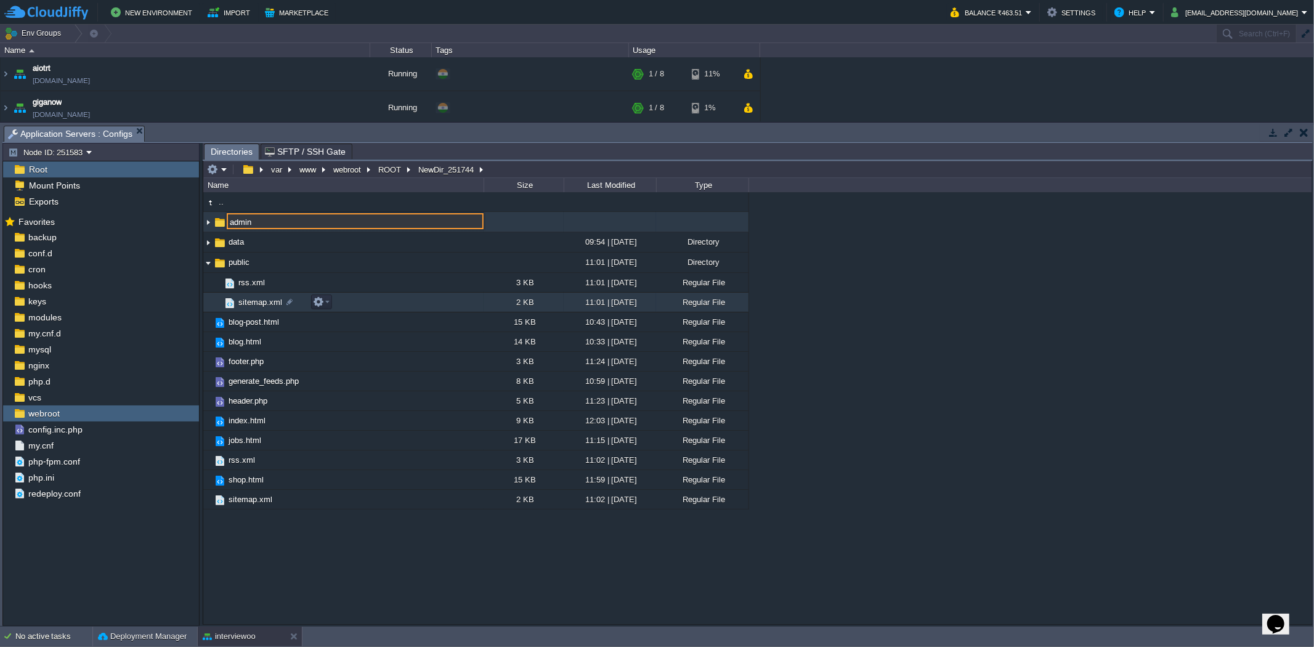
type input "admin"
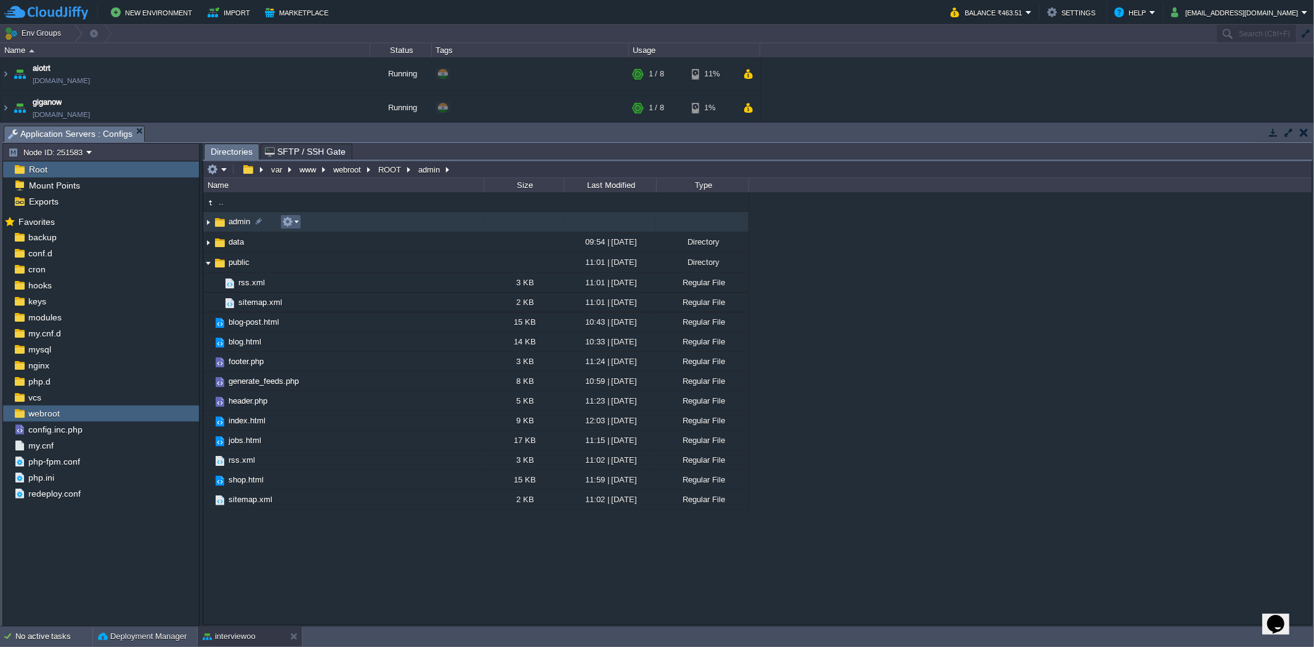
click at [282, 222] on button "button" at bounding box center [287, 221] width 11 height 11
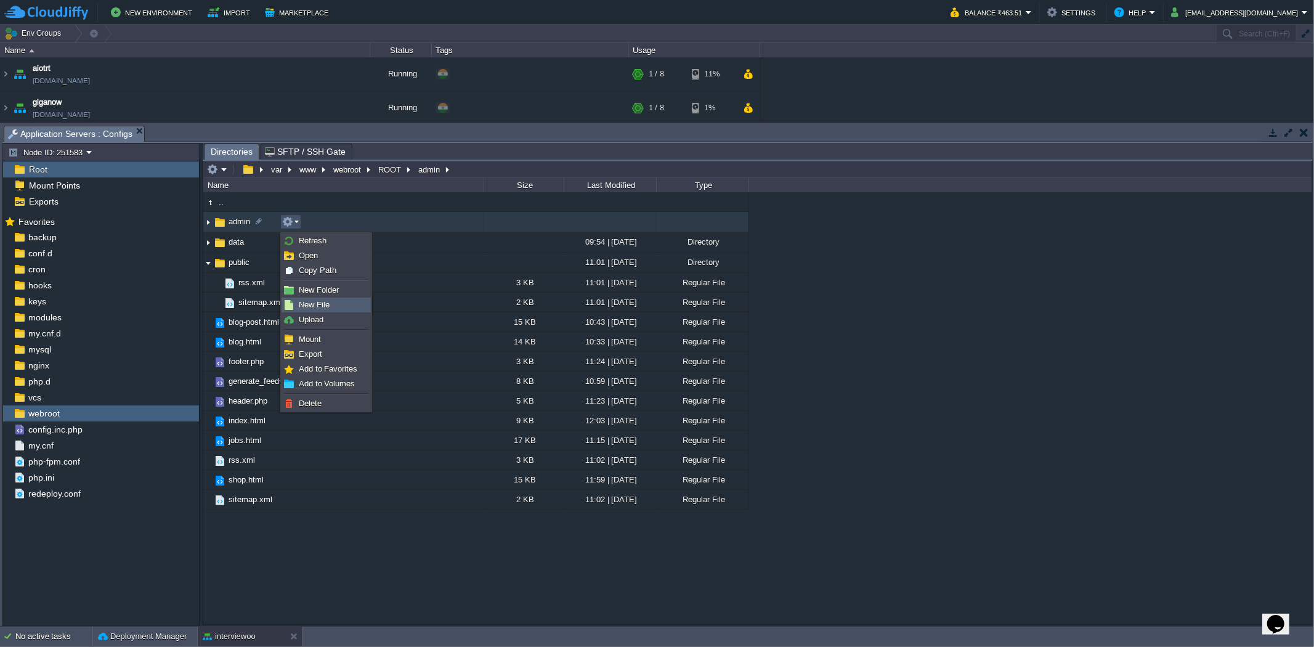
click at [322, 299] on link "New File" at bounding box center [326, 305] width 88 height 14
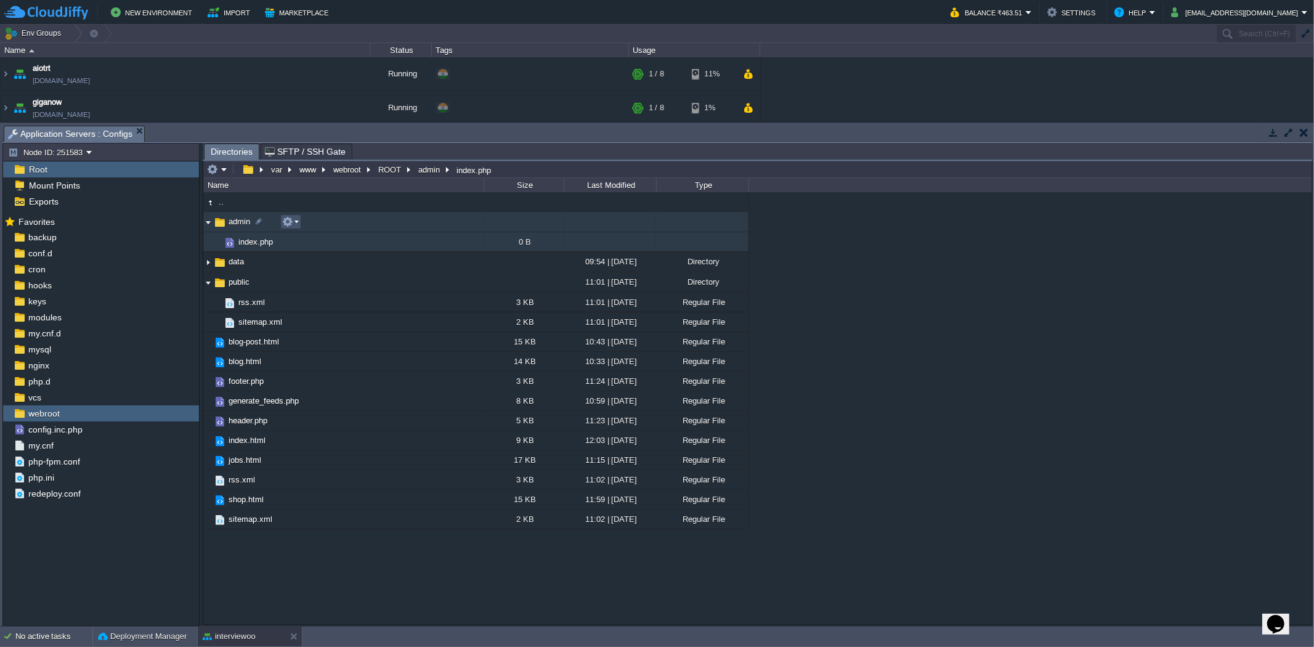
click at [292, 225] on button "button" at bounding box center [287, 221] width 11 height 11
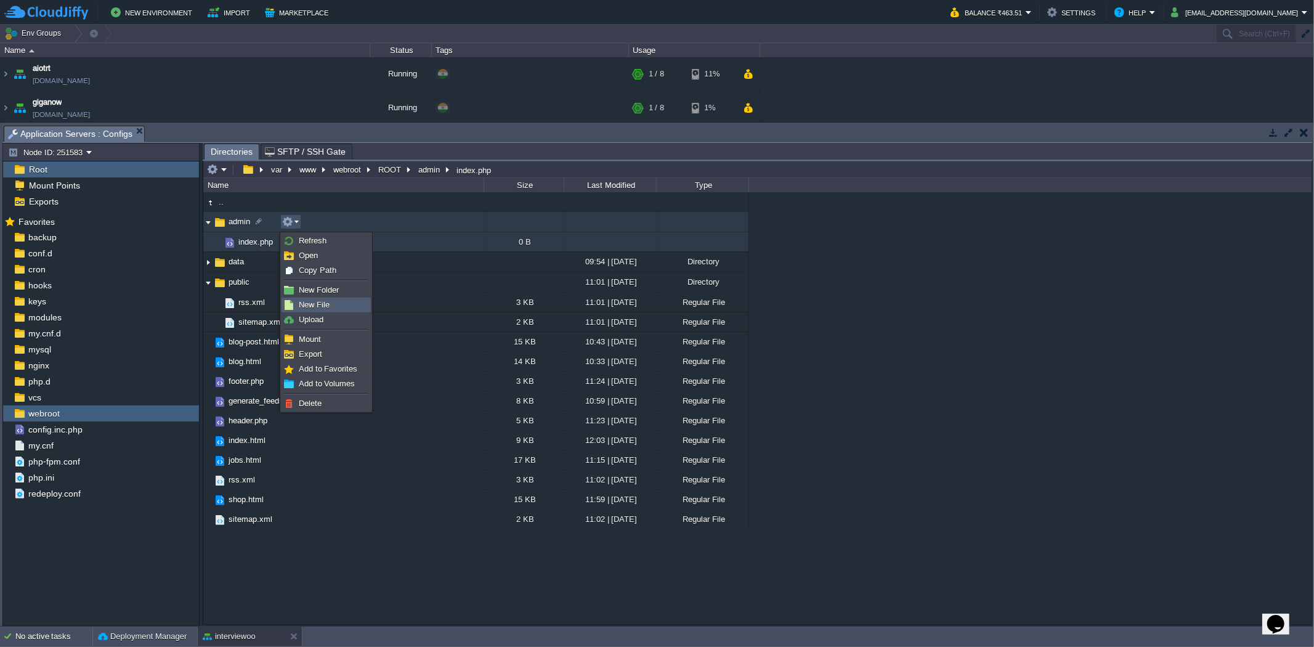
click at [323, 304] on span "New File" at bounding box center [314, 304] width 31 height 9
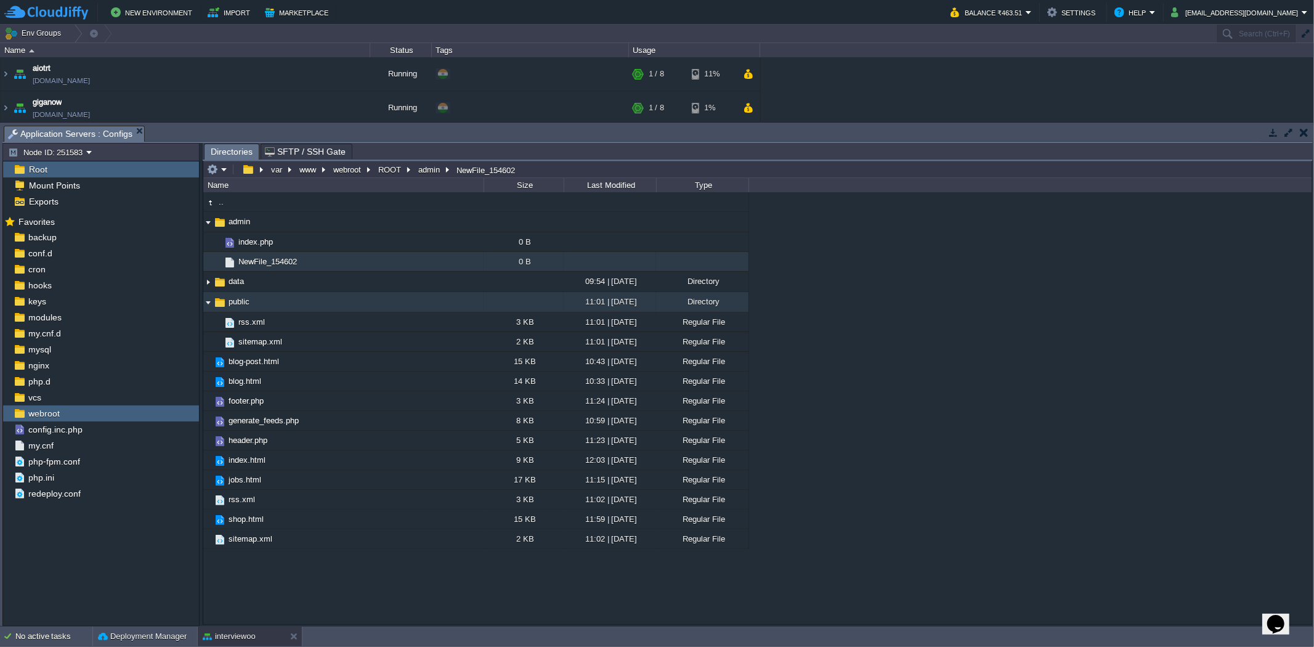
paste input "save.php"
type input "save.php"
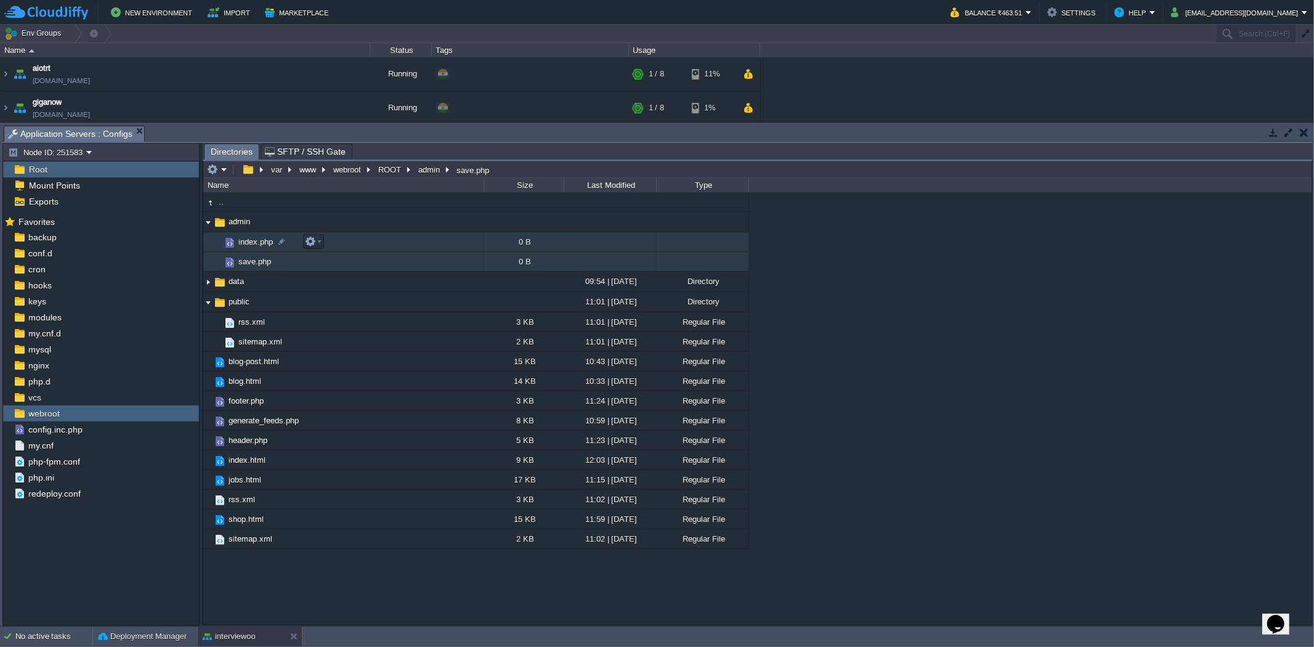
click at [339, 248] on td "index.php" at bounding box center [343, 242] width 280 height 20
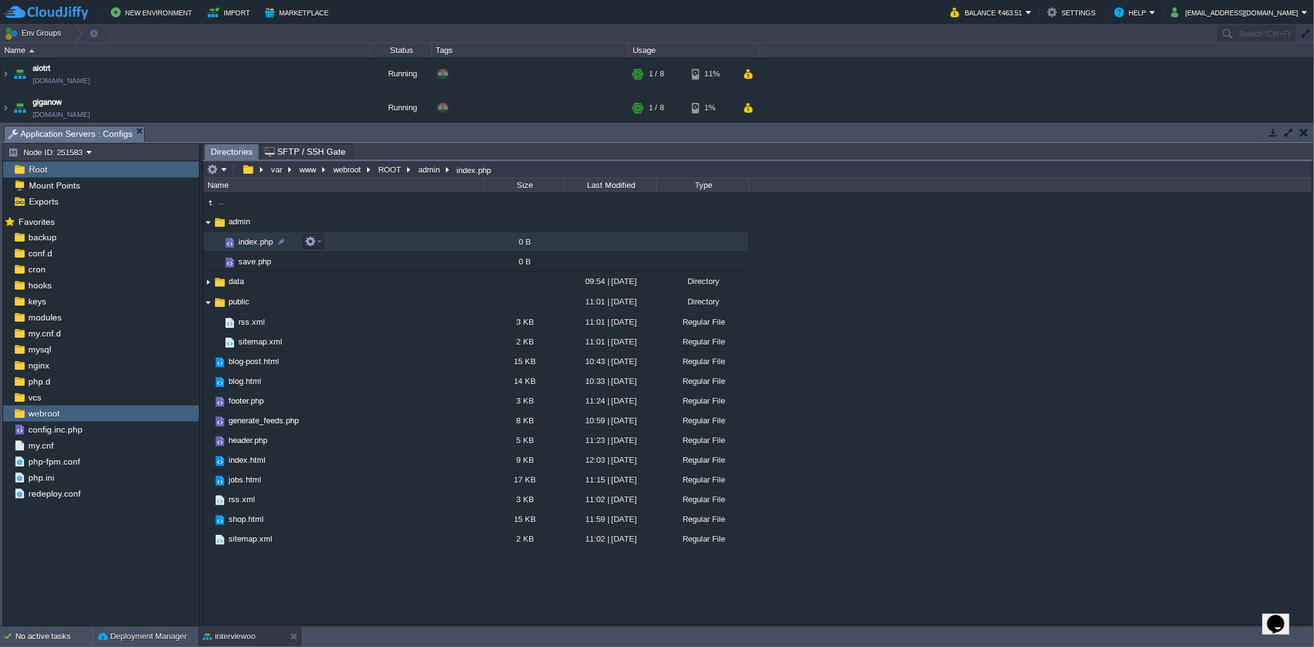
click at [339, 248] on td "index.php" at bounding box center [343, 242] width 280 height 20
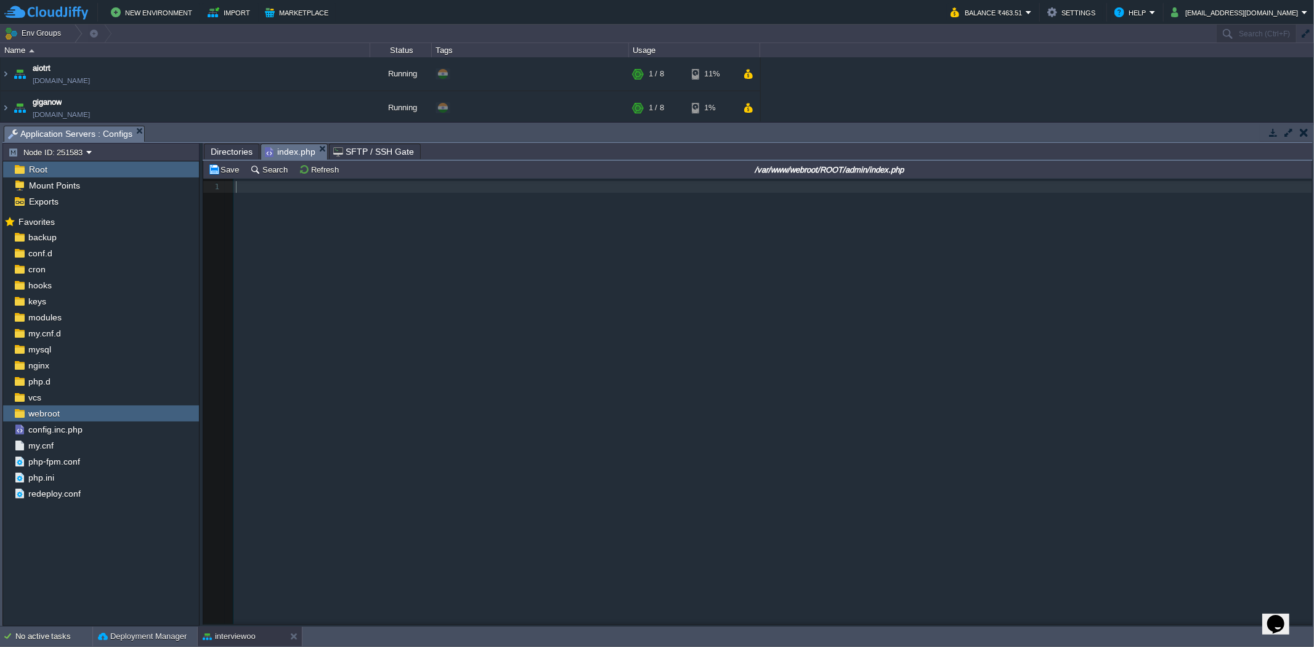
scroll to position [4, 0]
click at [315, 192] on pre "​" at bounding box center [775, 187] width 1083 height 12
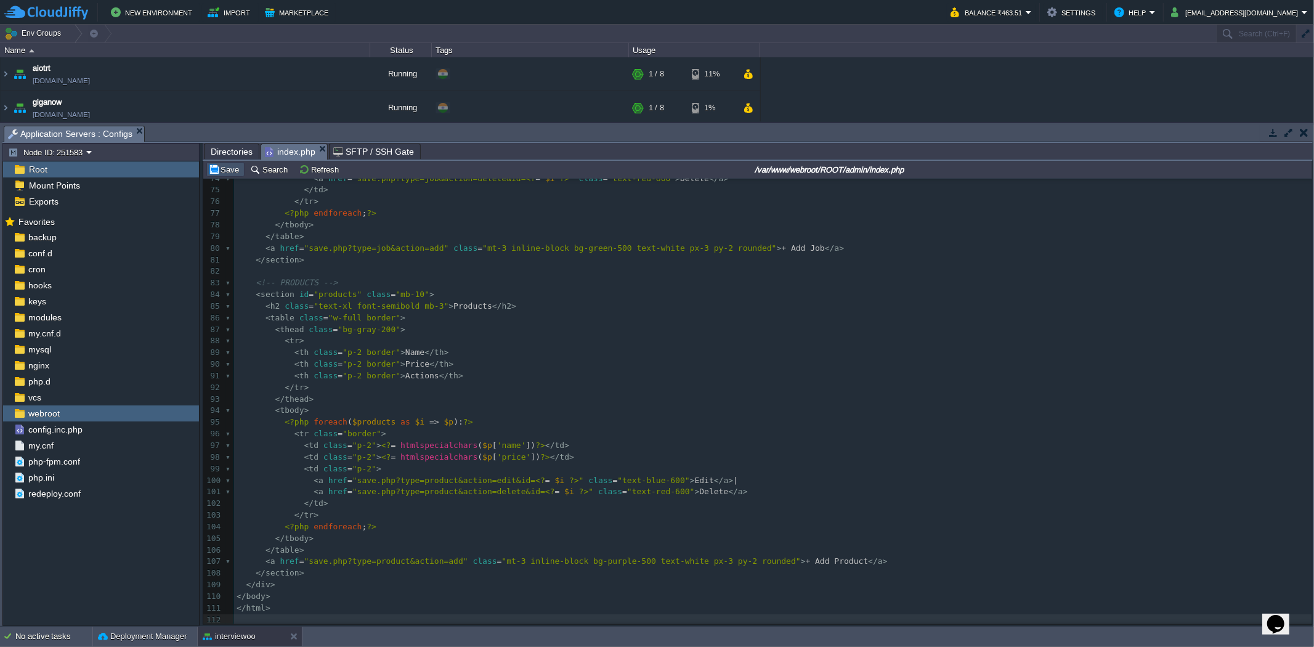
click at [232, 173] on button "Save" at bounding box center [225, 169] width 35 height 11
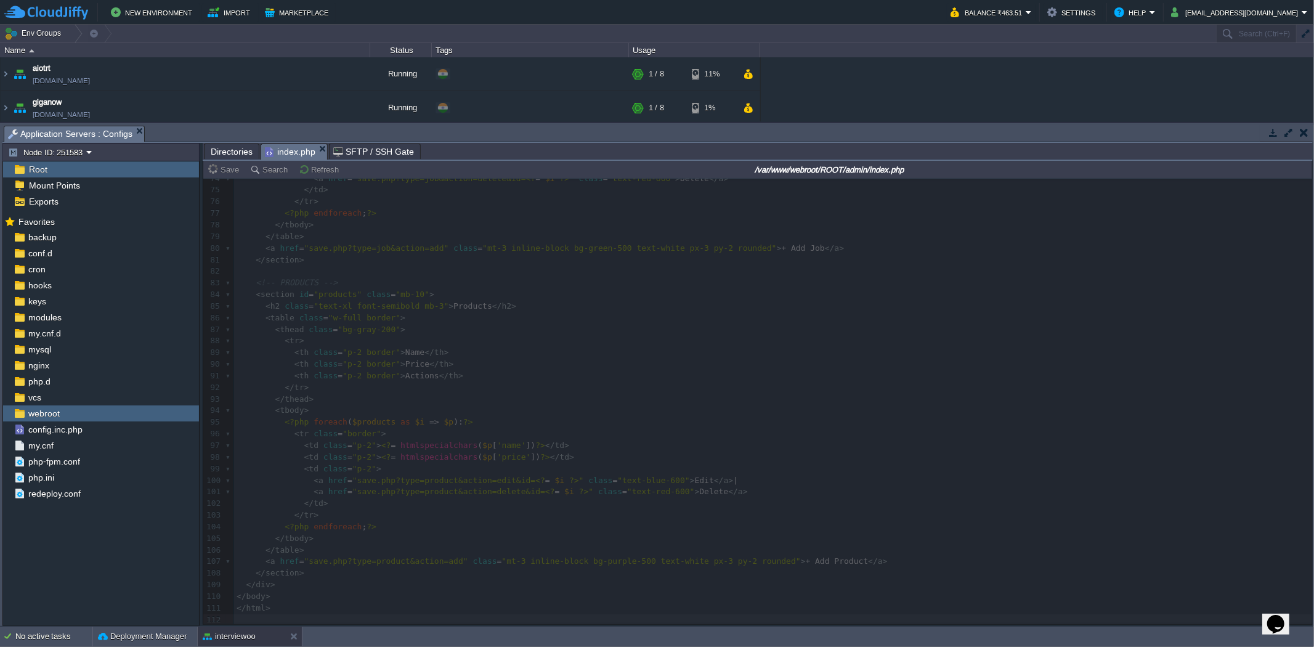
click at [230, 158] on span "Directories" at bounding box center [232, 151] width 42 height 15
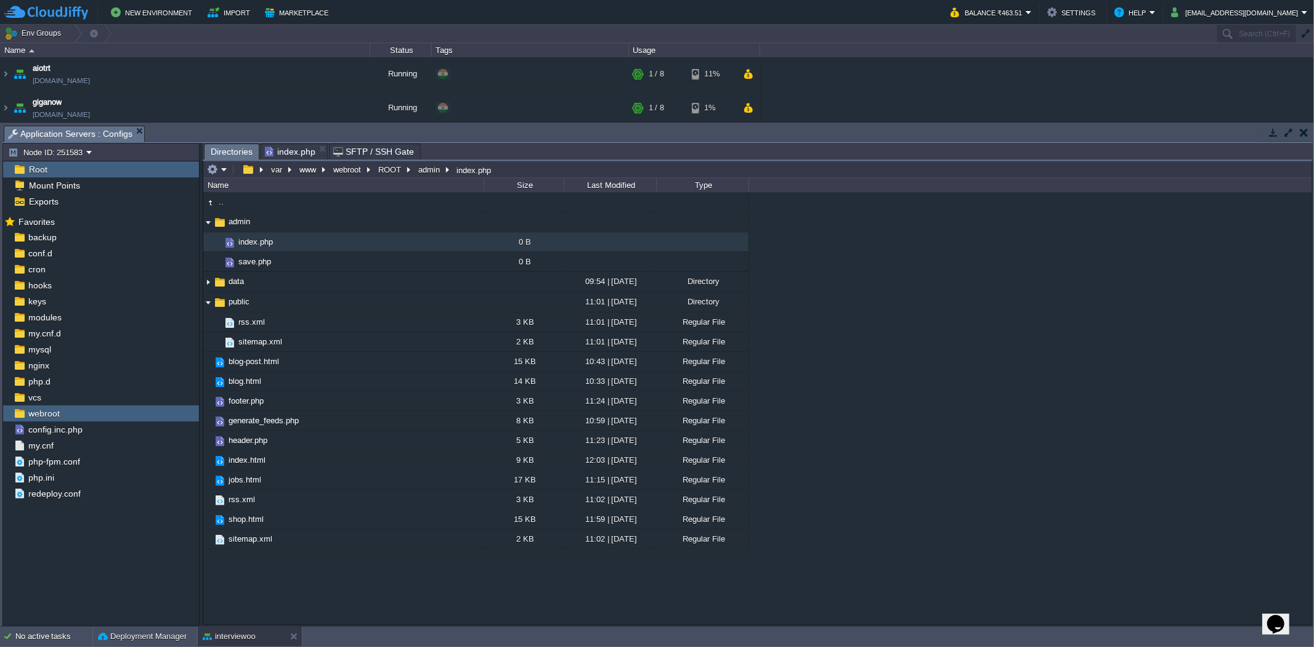
click at [280, 151] on span "index.php" at bounding box center [290, 151] width 51 height 15
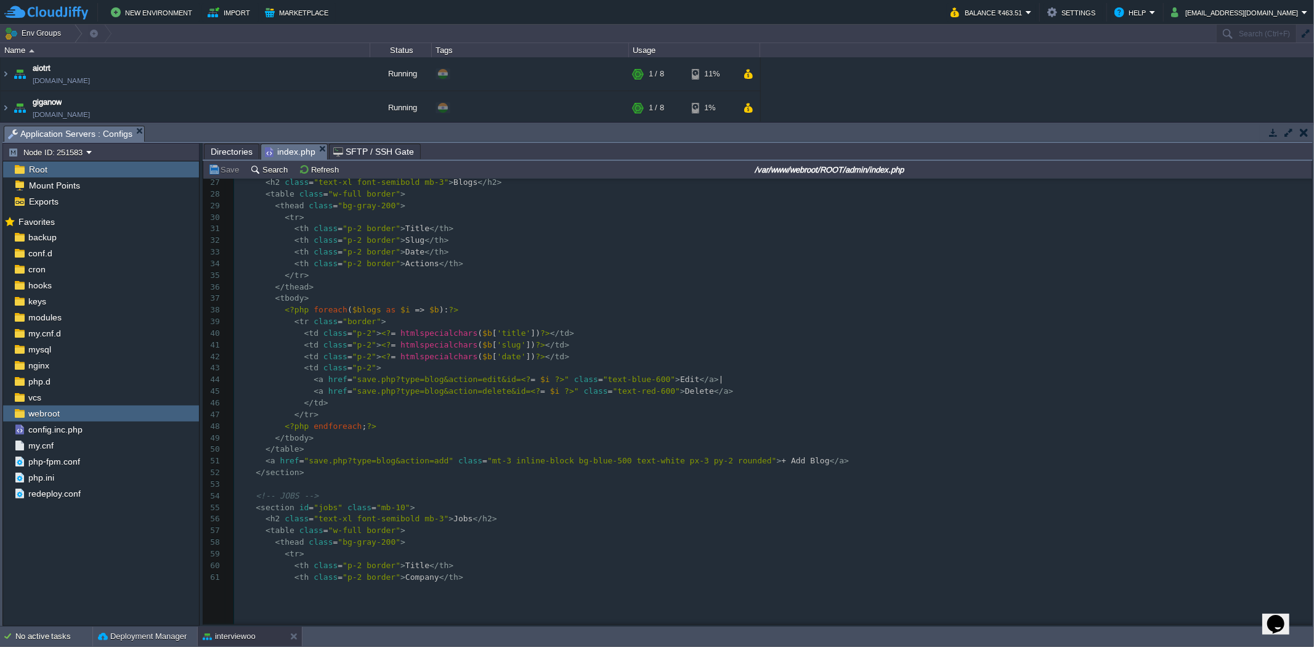
scroll to position [5, 0]
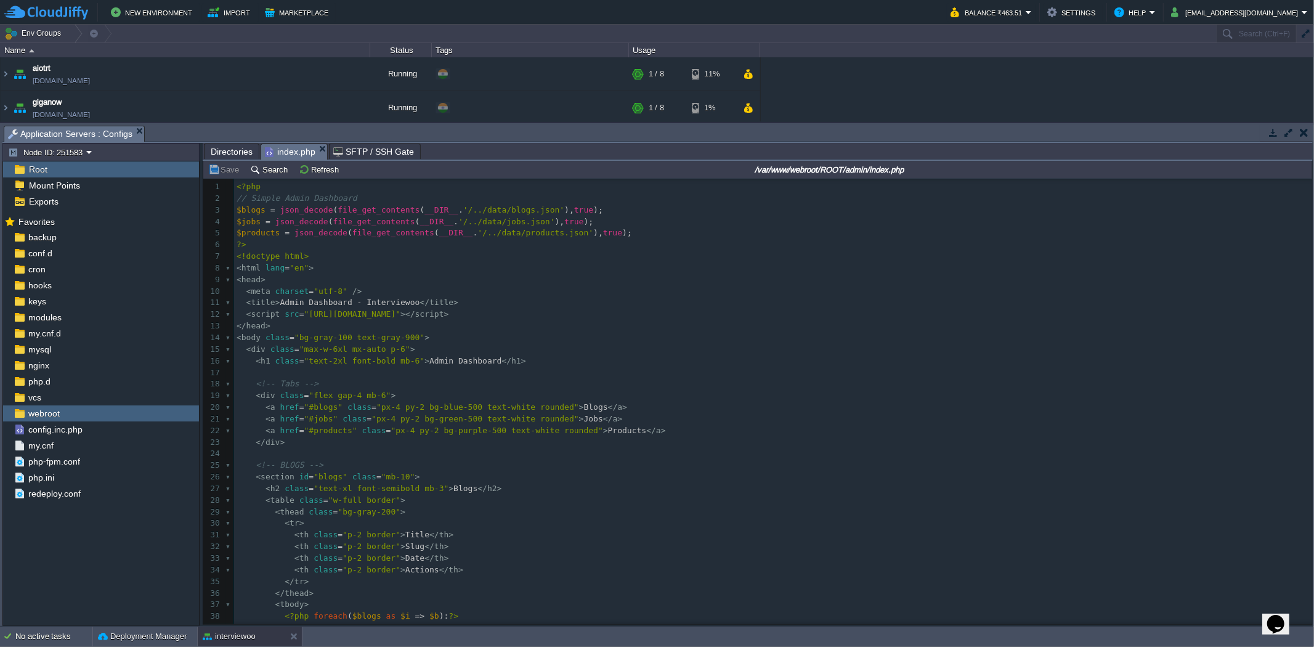
click at [534, 471] on pre "<!-- BLOGS -->" at bounding box center [773, 466] width 1078 height 12
type textarea "-"
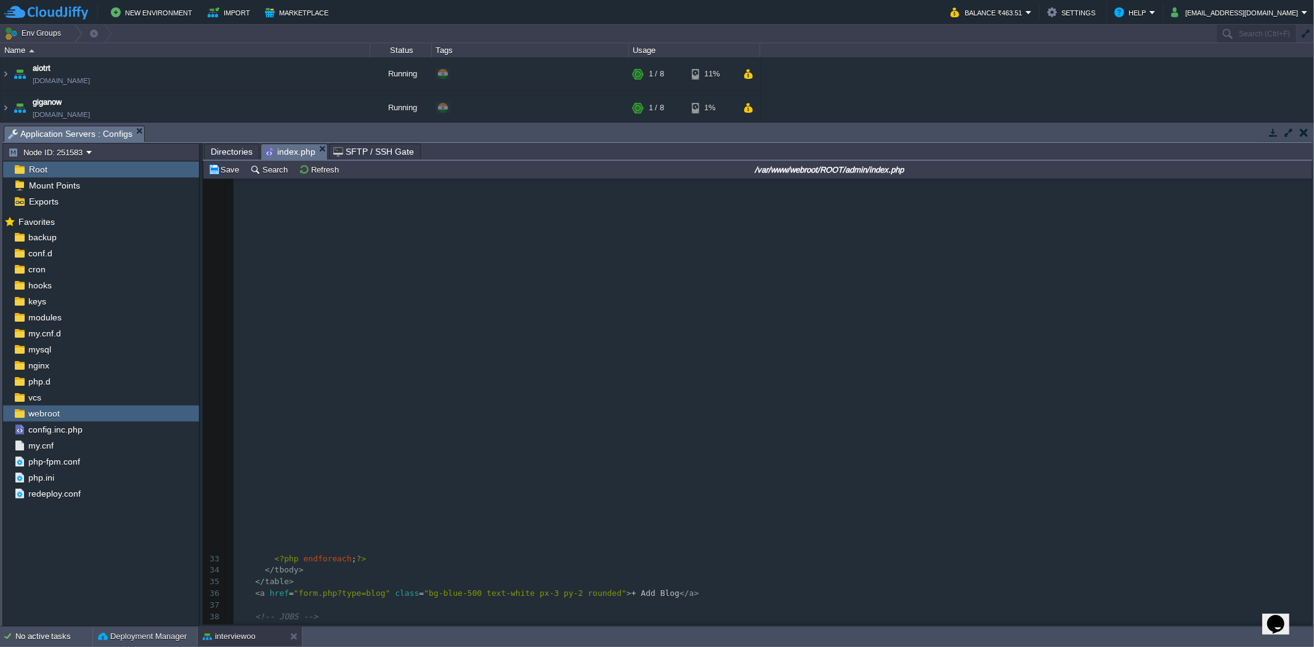
scroll to position [512, 0]
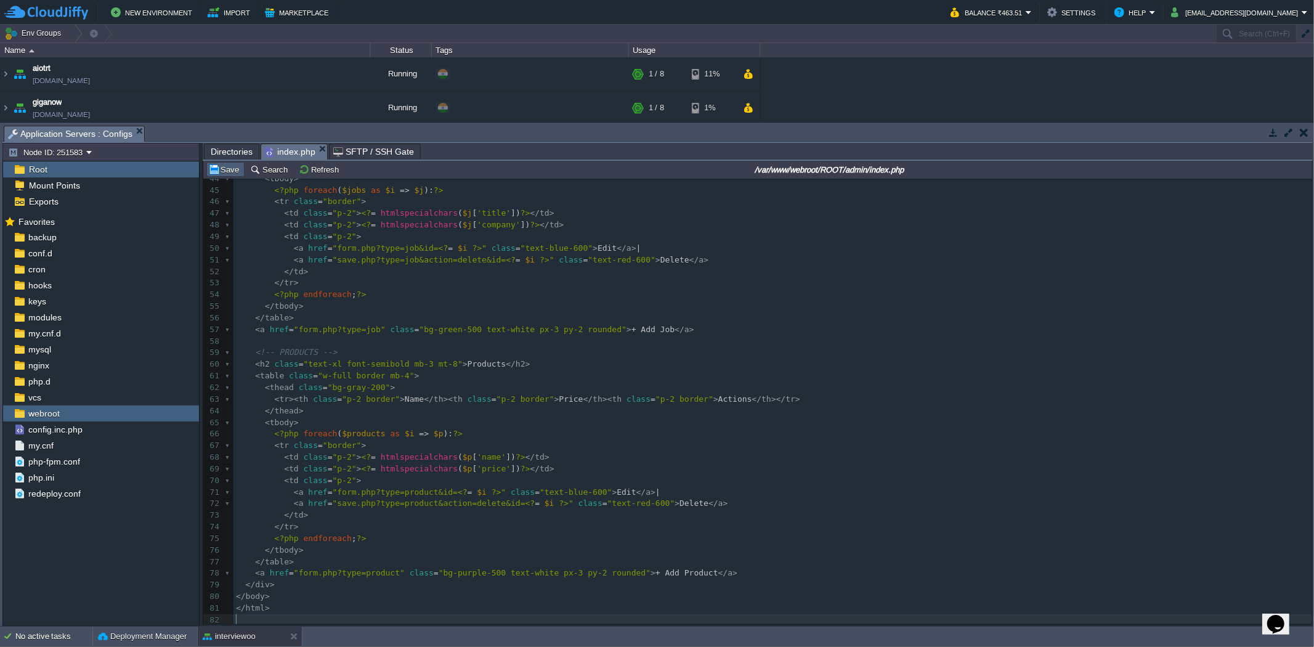
click at [233, 173] on button "Save" at bounding box center [225, 169] width 35 height 11
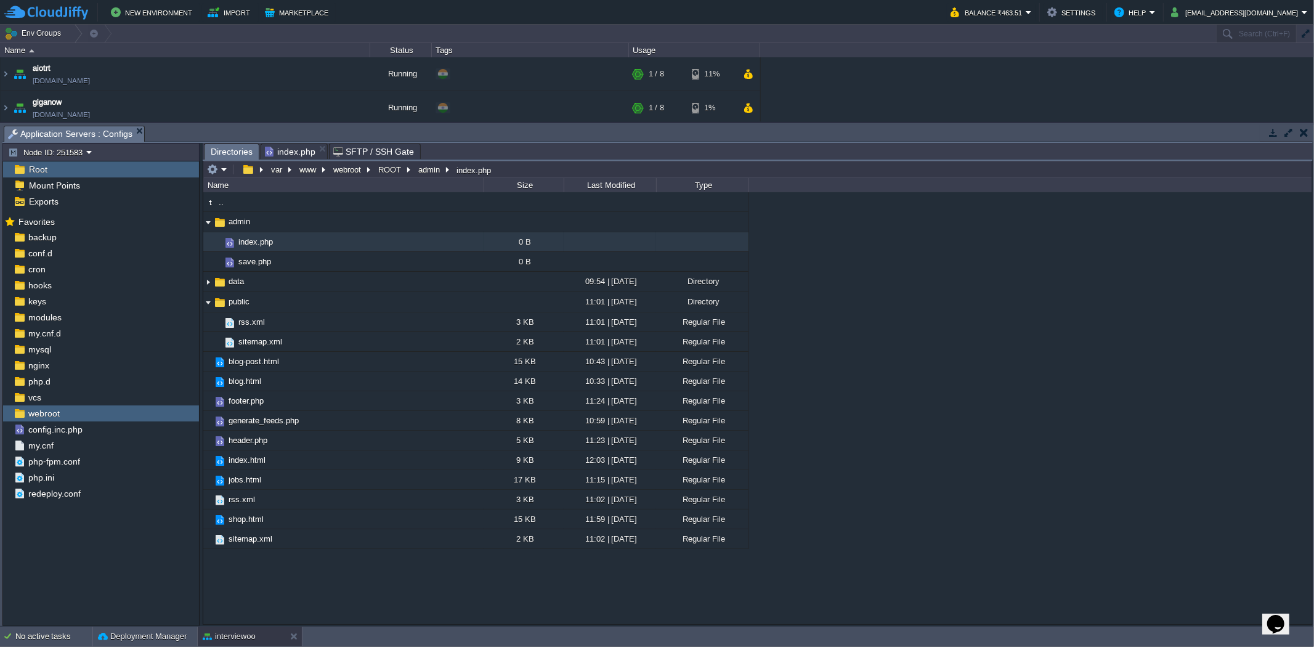
click at [230, 156] on span "Directories" at bounding box center [232, 151] width 42 height 15
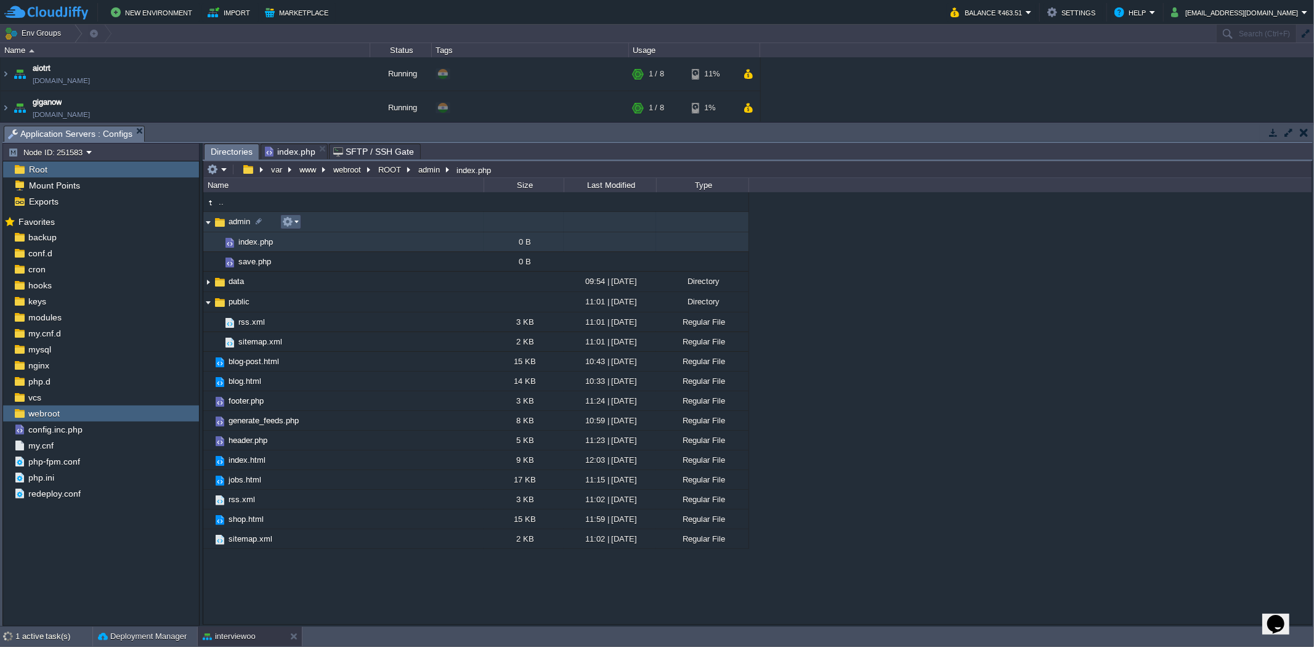
click at [293, 219] on em at bounding box center [290, 221] width 17 height 11
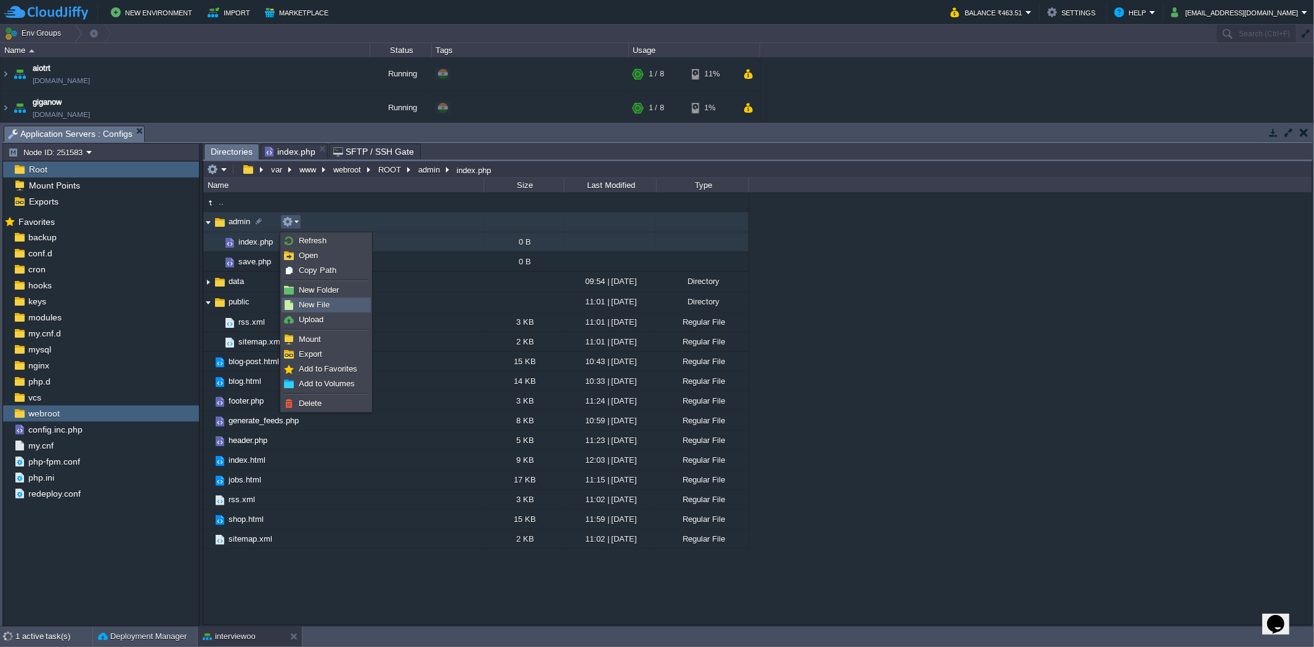
click at [308, 300] on span "New File" at bounding box center [314, 304] width 31 height 9
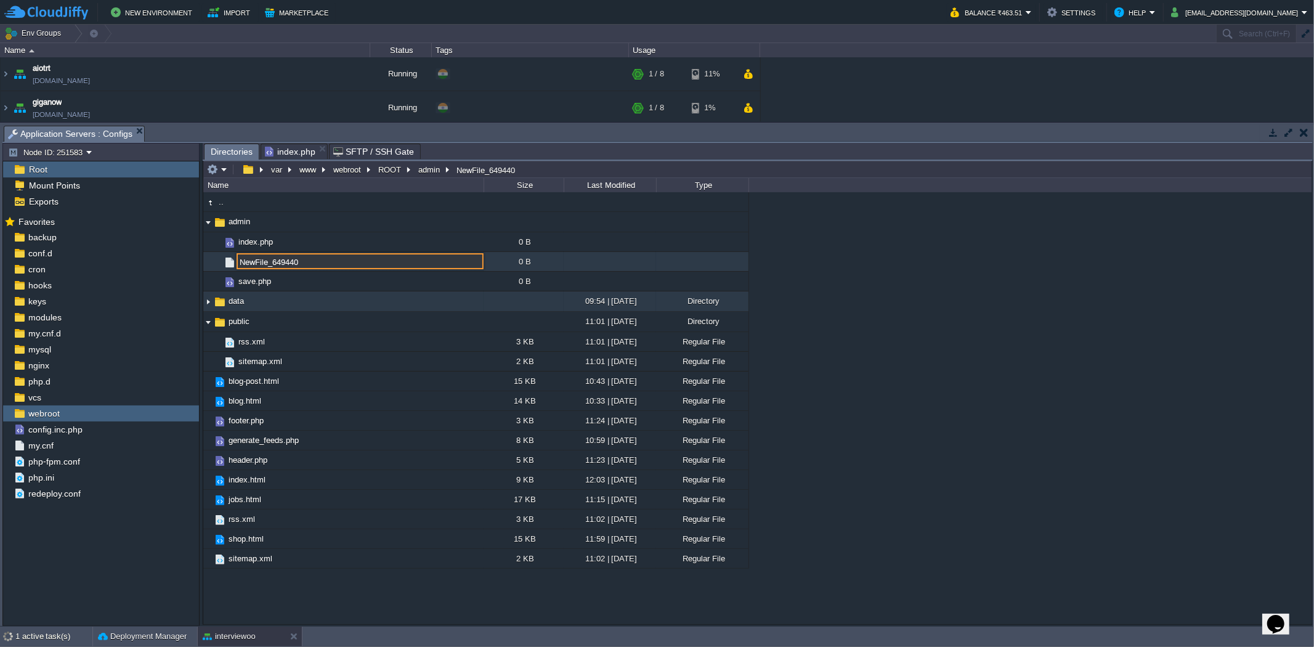
paste input "form.php"
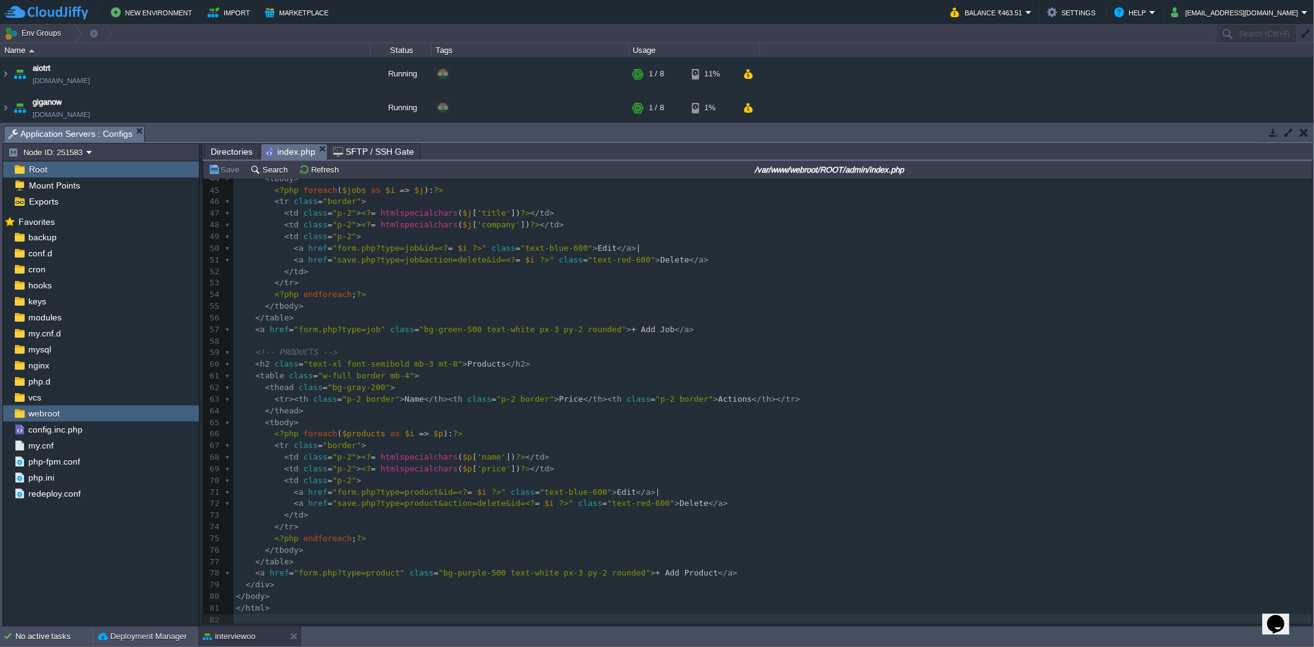
click at [275, 150] on span "index.php" at bounding box center [290, 151] width 51 height 15
click at [237, 157] on span "Directories" at bounding box center [232, 151] width 42 height 15
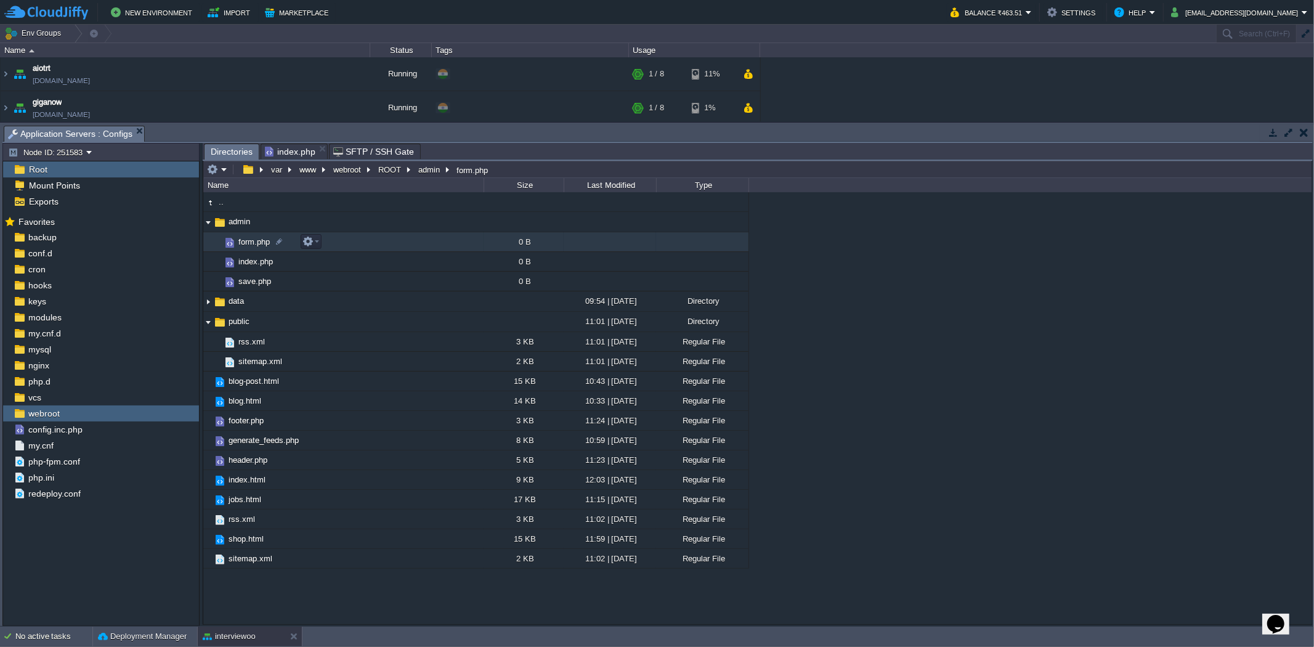
click at [335, 244] on td "form.php" at bounding box center [343, 242] width 280 height 20
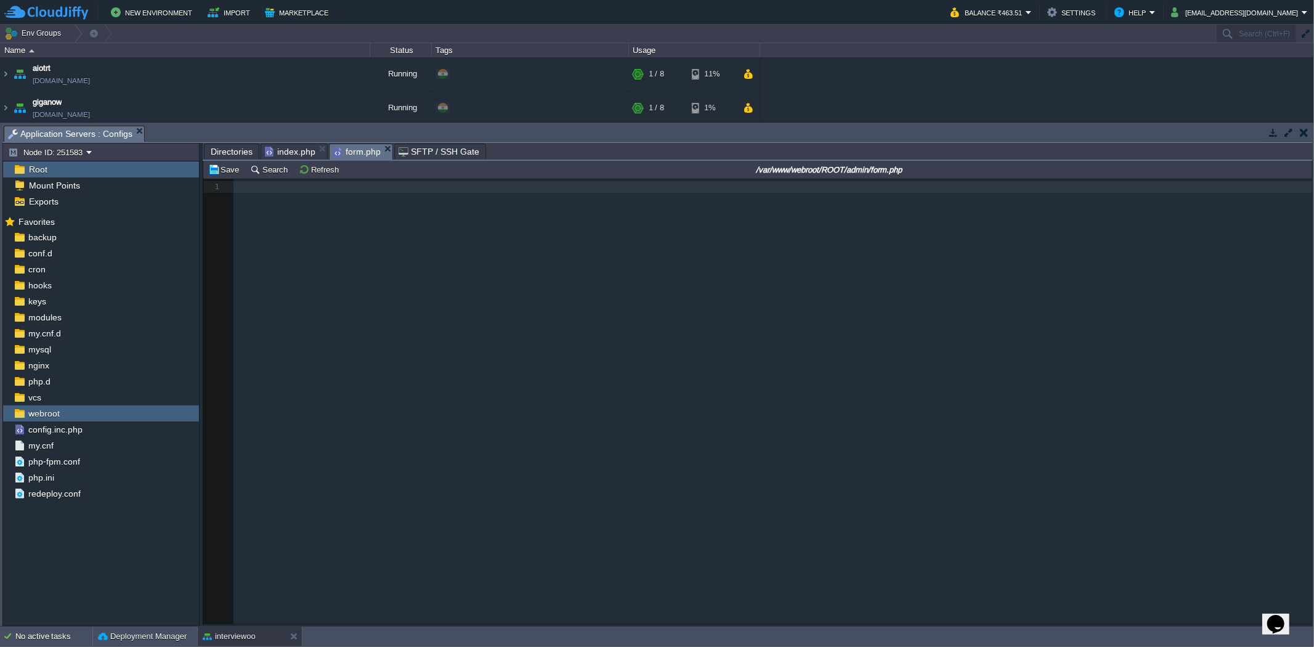
scroll to position [152, 0]
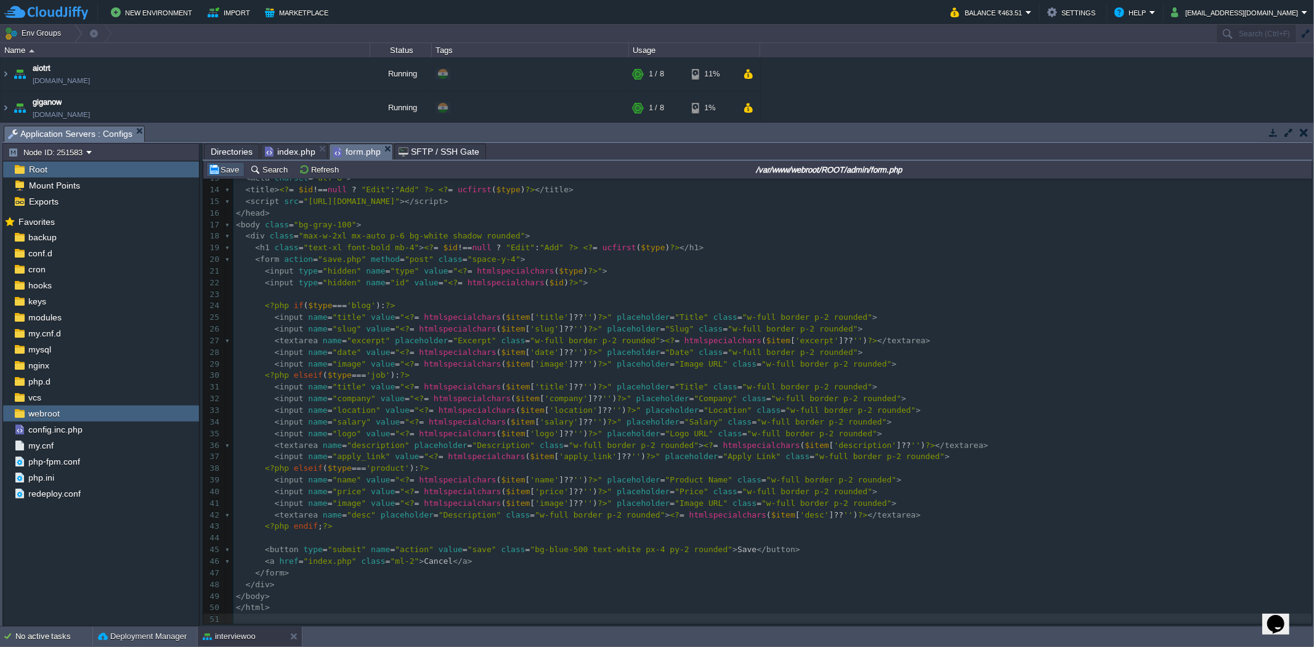
click at [222, 167] on button "Save" at bounding box center [225, 169] width 35 height 11
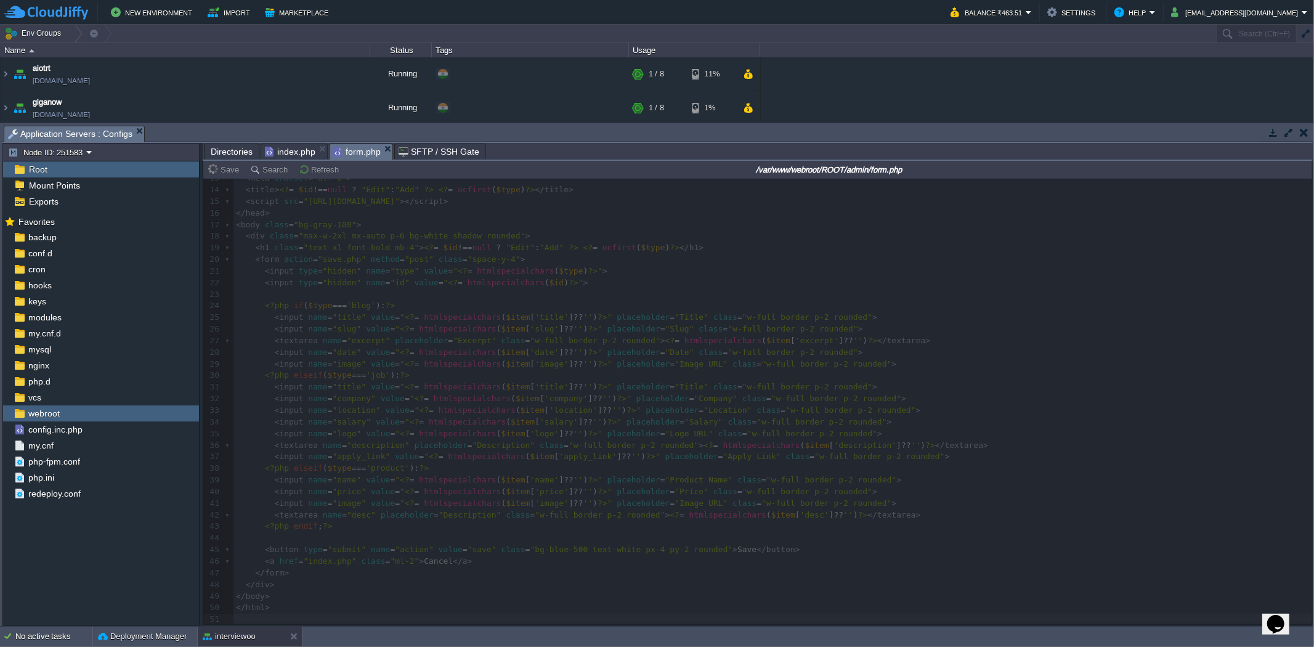
click at [222, 144] on span "Directories" at bounding box center [232, 151] width 42 height 15
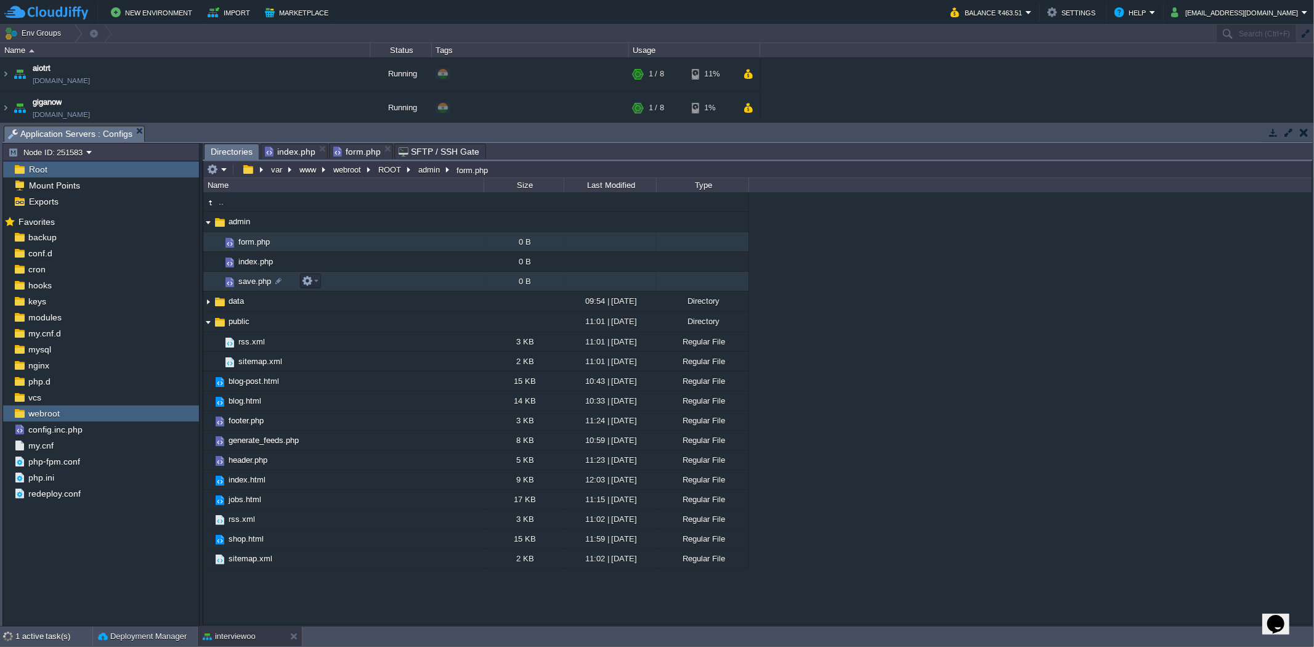
click at [331, 285] on td "save.php" at bounding box center [343, 282] width 280 height 20
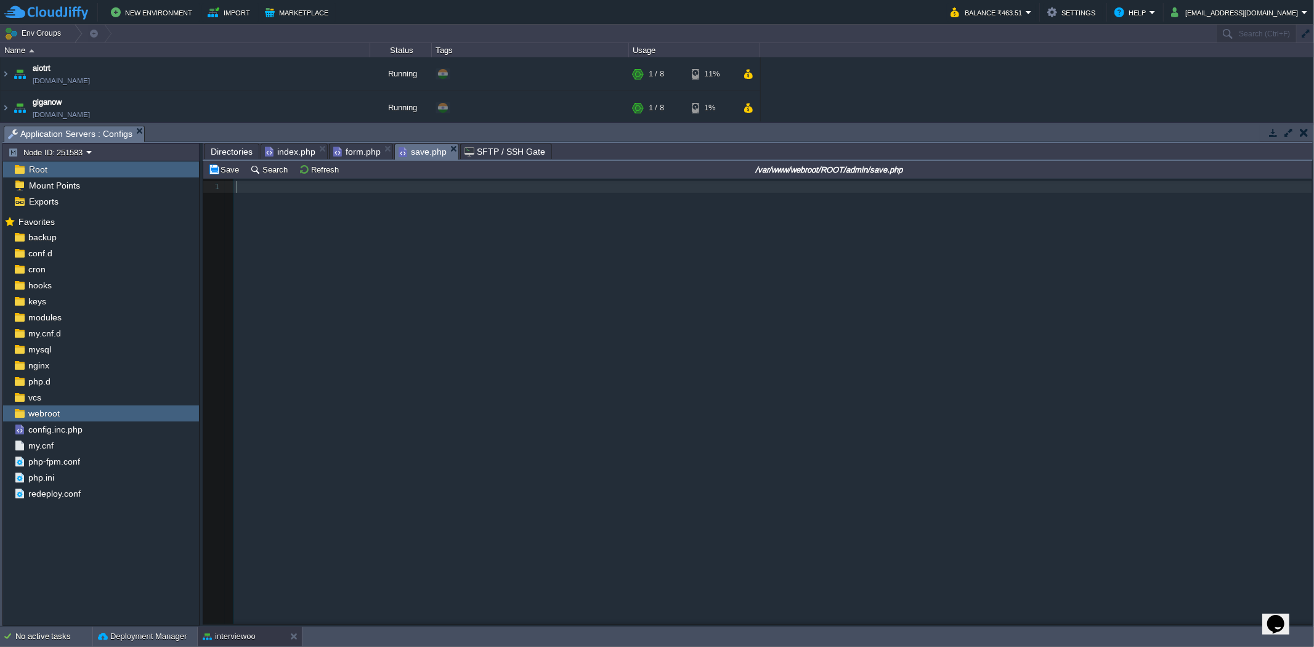
scroll to position [4, 0]
click at [310, 190] on pre "​" at bounding box center [775, 187] width 1083 height 12
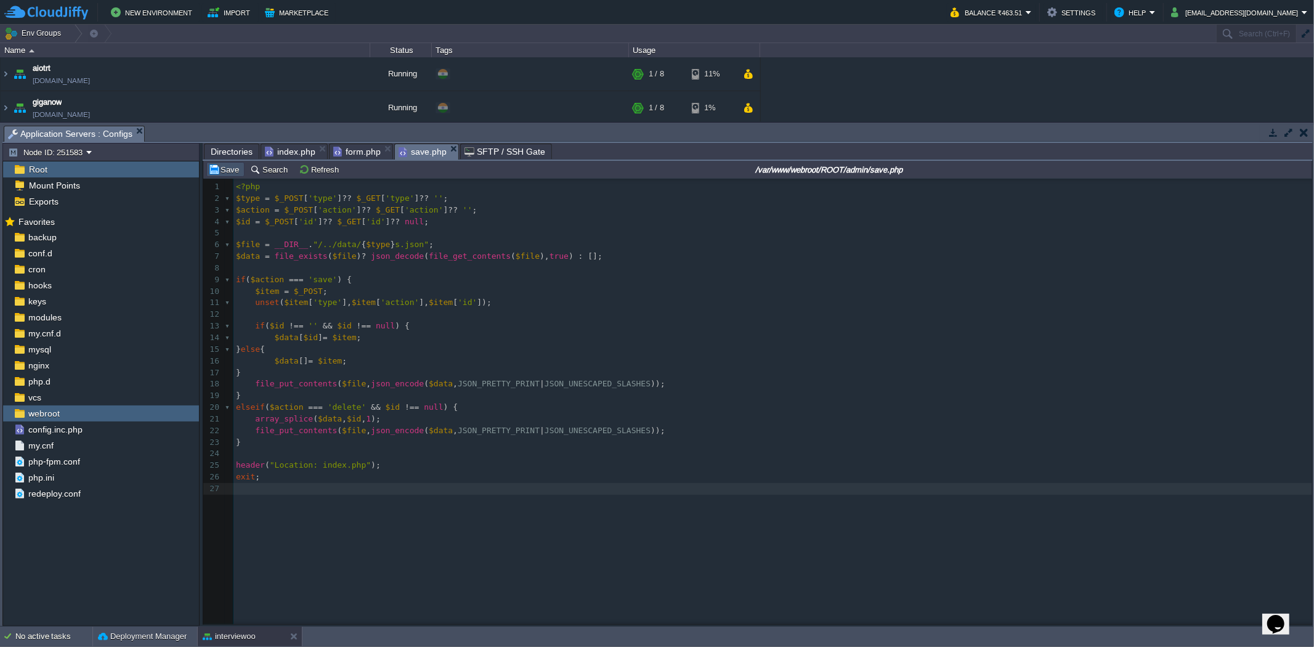
click at [209, 174] on button "Save" at bounding box center [225, 169] width 35 height 11
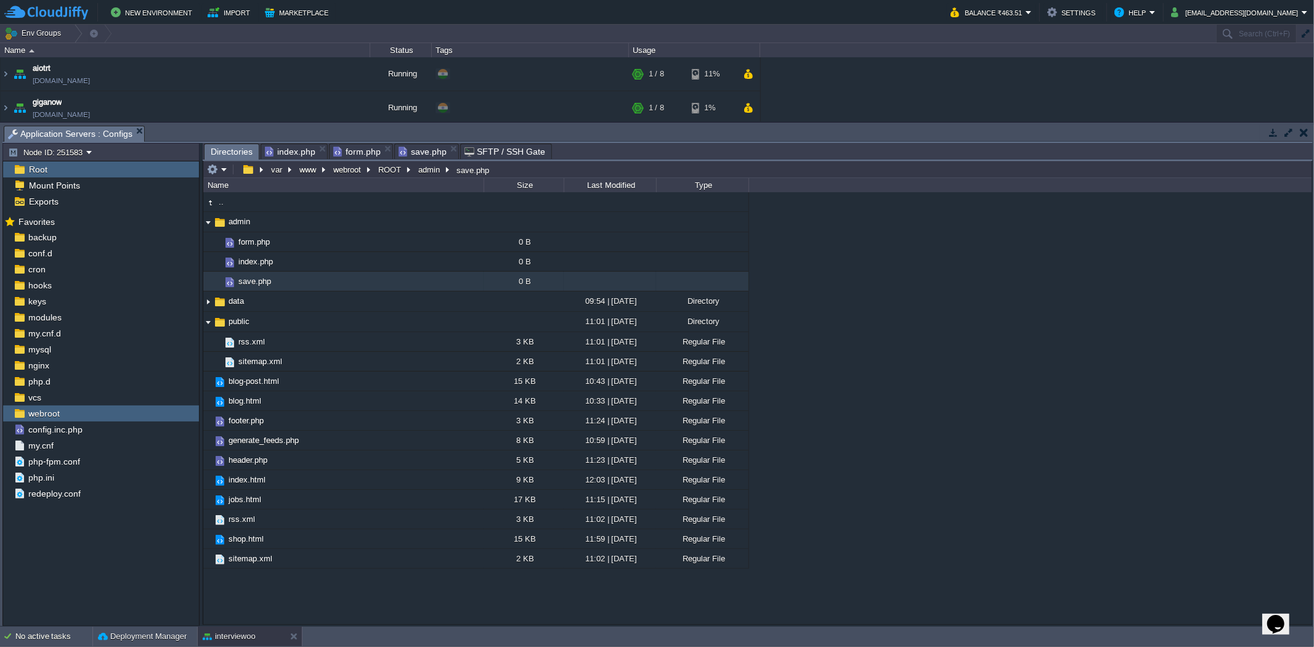
click at [233, 147] on span "Directories" at bounding box center [232, 151] width 42 height 15
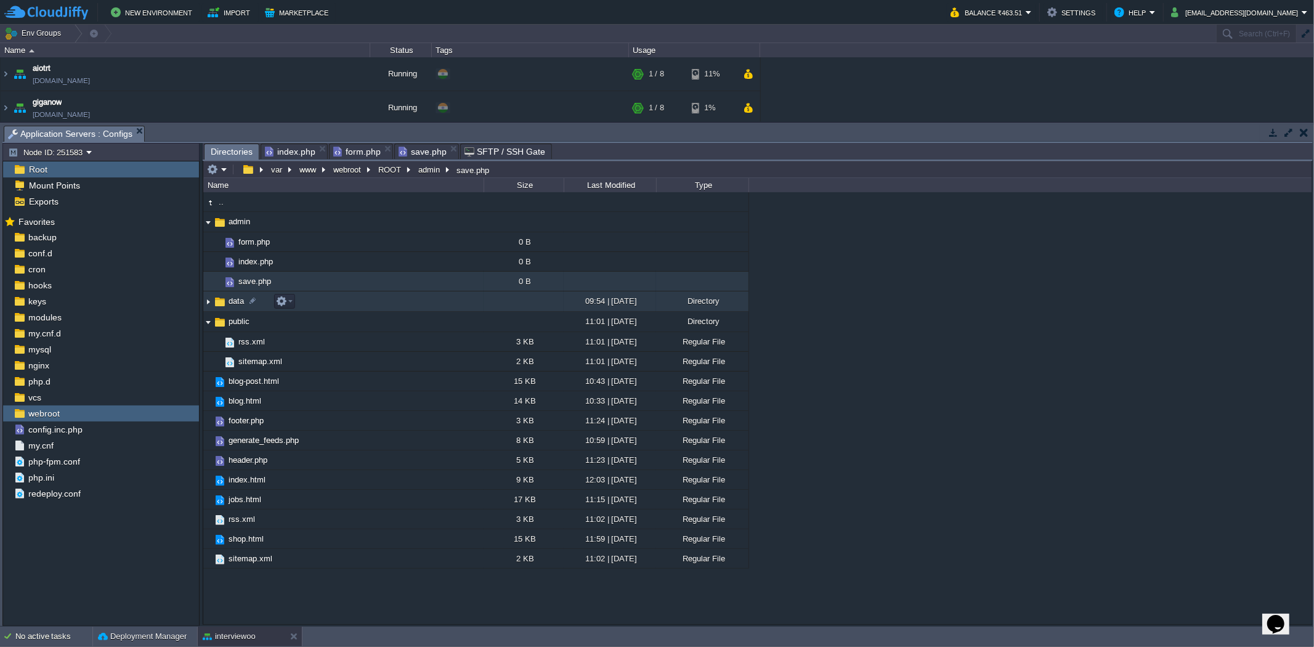
click at [206, 301] on img at bounding box center [208, 301] width 10 height 19
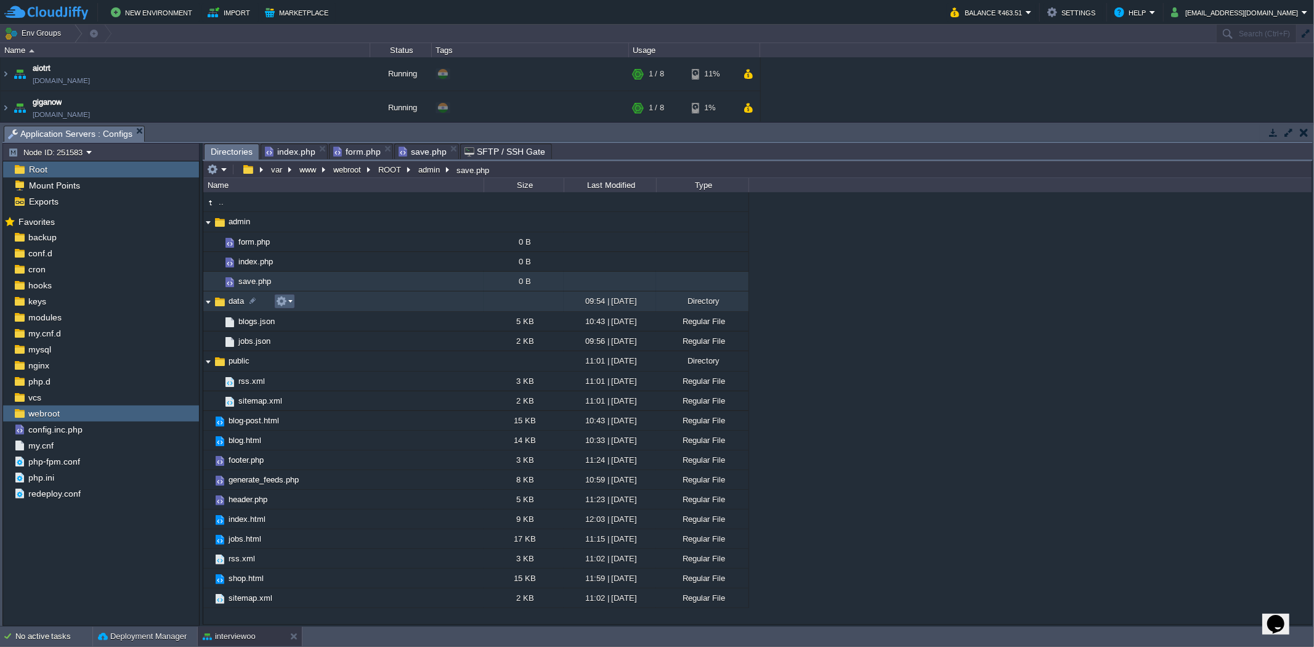
click at [293, 304] on td at bounding box center [284, 301] width 21 height 15
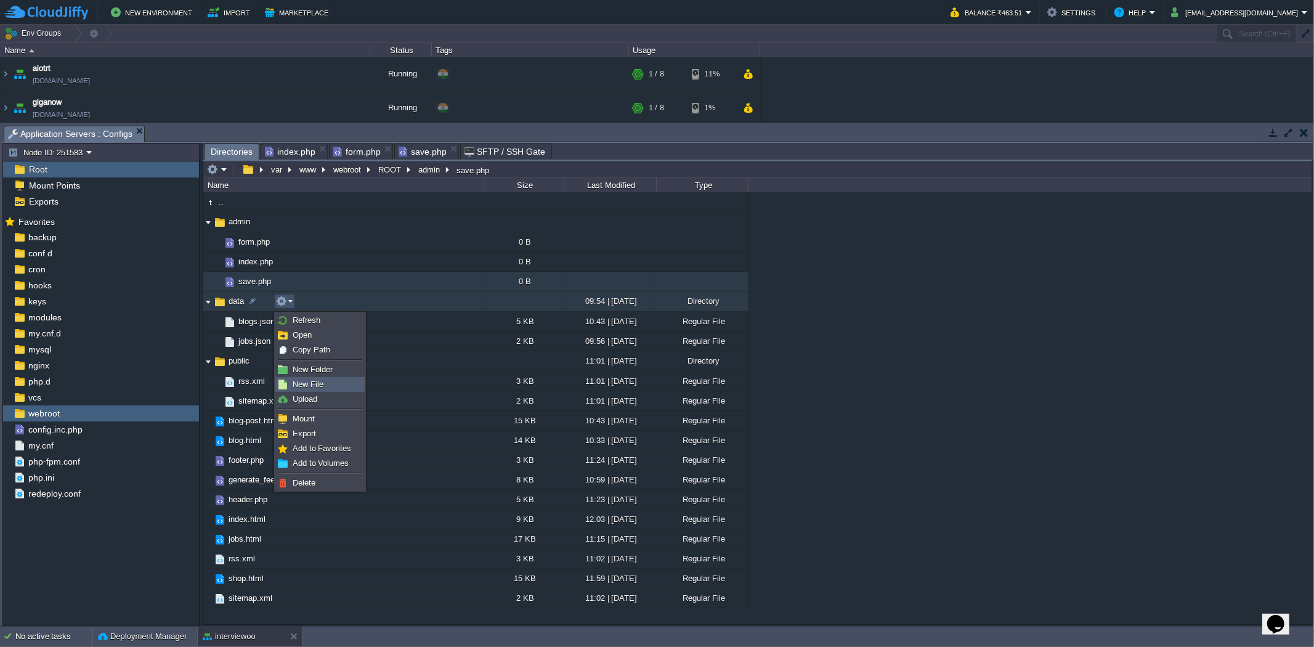
click at [309, 378] on link "New File" at bounding box center [320, 385] width 88 height 14
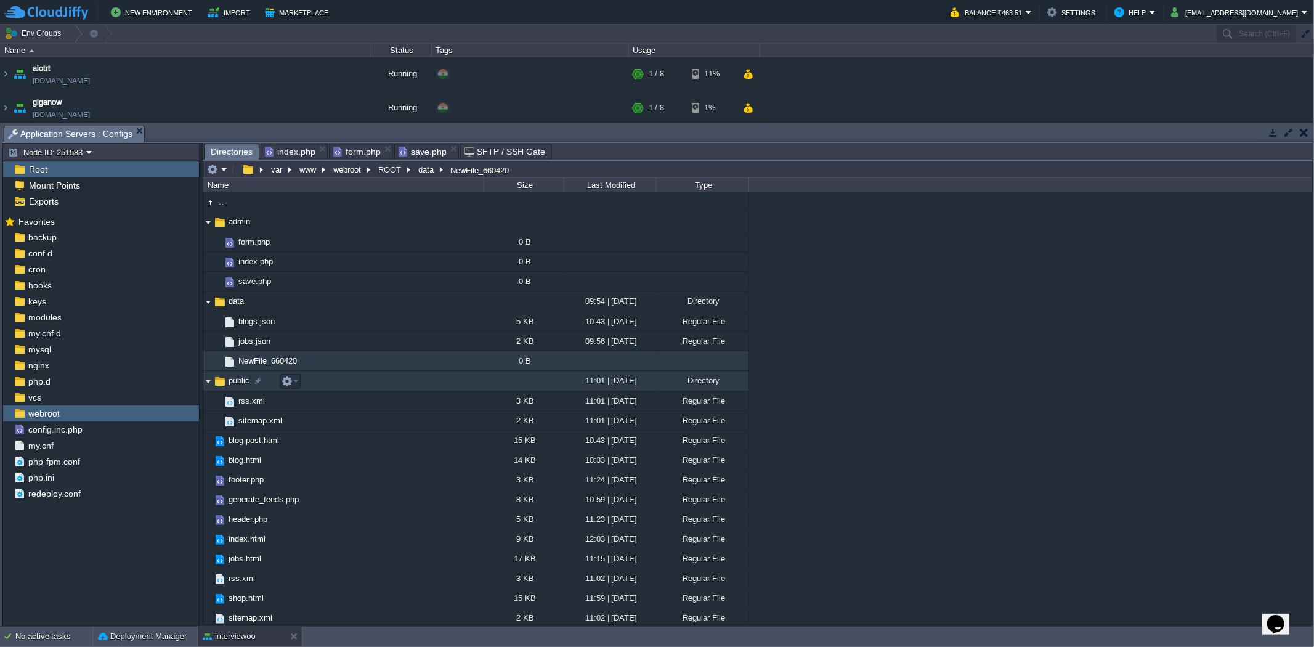
scroll to position [5, 0]
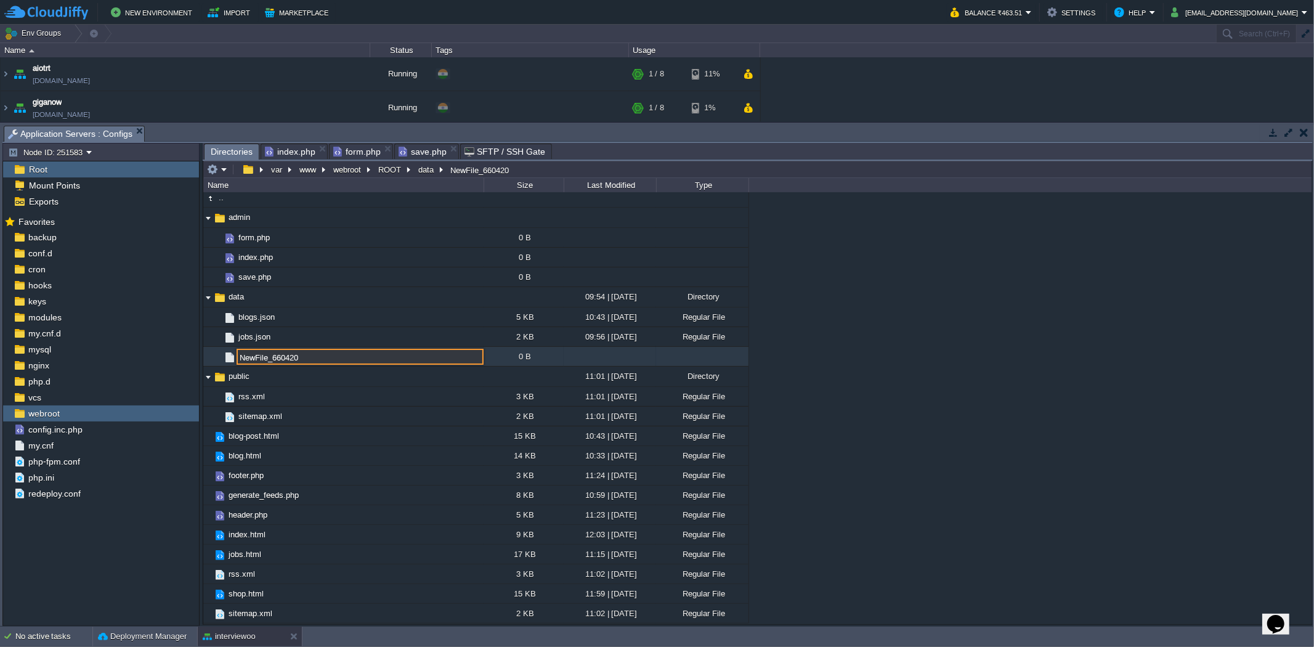
paste input "products.json"
type input "products.json"
click at [353, 356] on td "products.json" at bounding box center [343, 357] width 280 height 20
click at [223, 152] on span "Directories" at bounding box center [232, 151] width 42 height 15
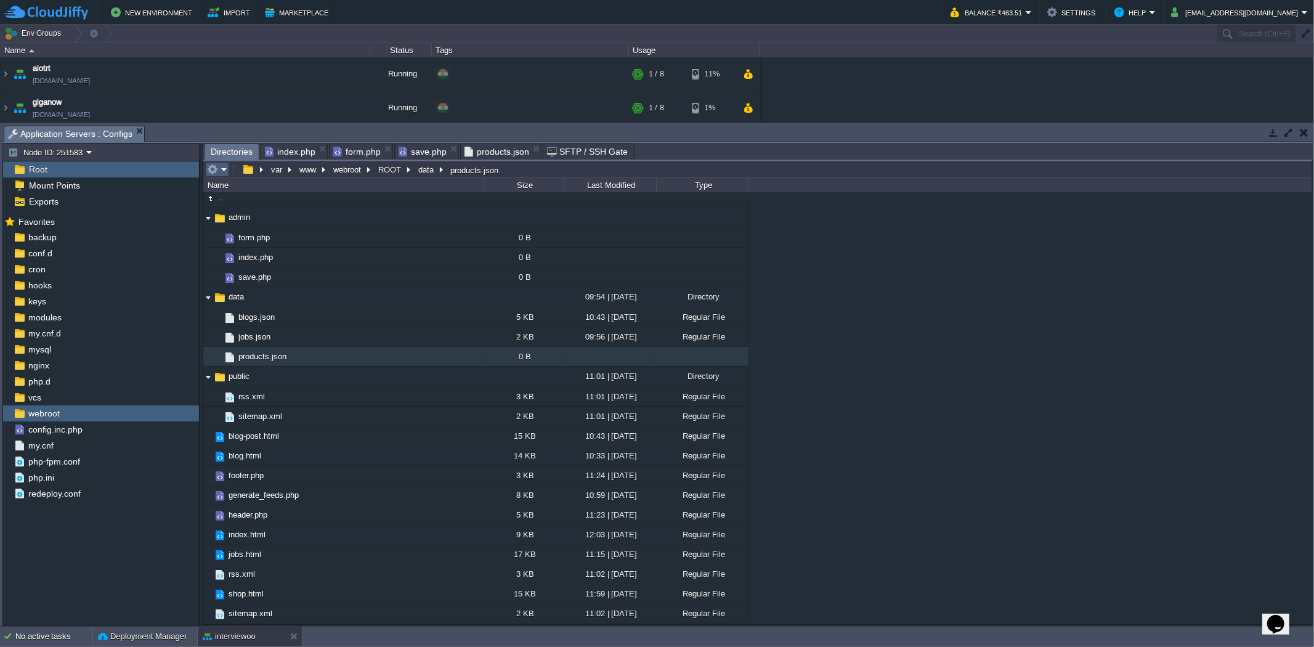
click at [226, 174] on em at bounding box center [217, 169] width 20 height 11
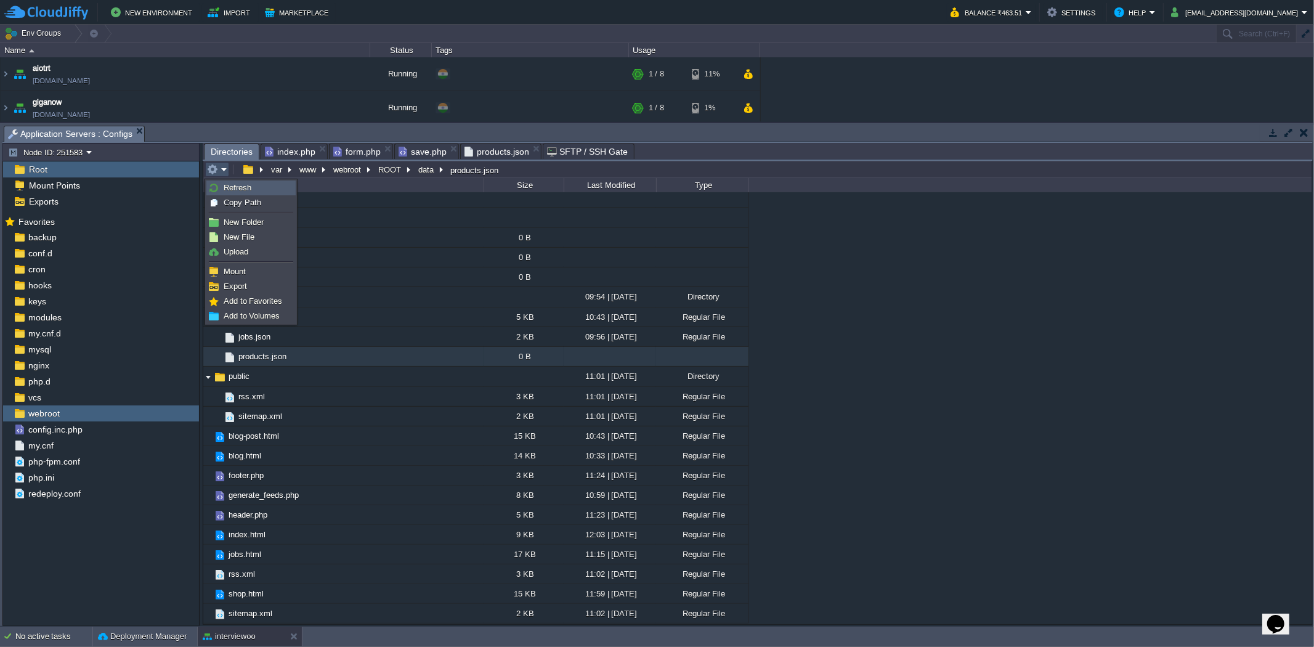
click at [230, 191] on span "Refresh" at bounding box center [238, 187] width 28 height 9
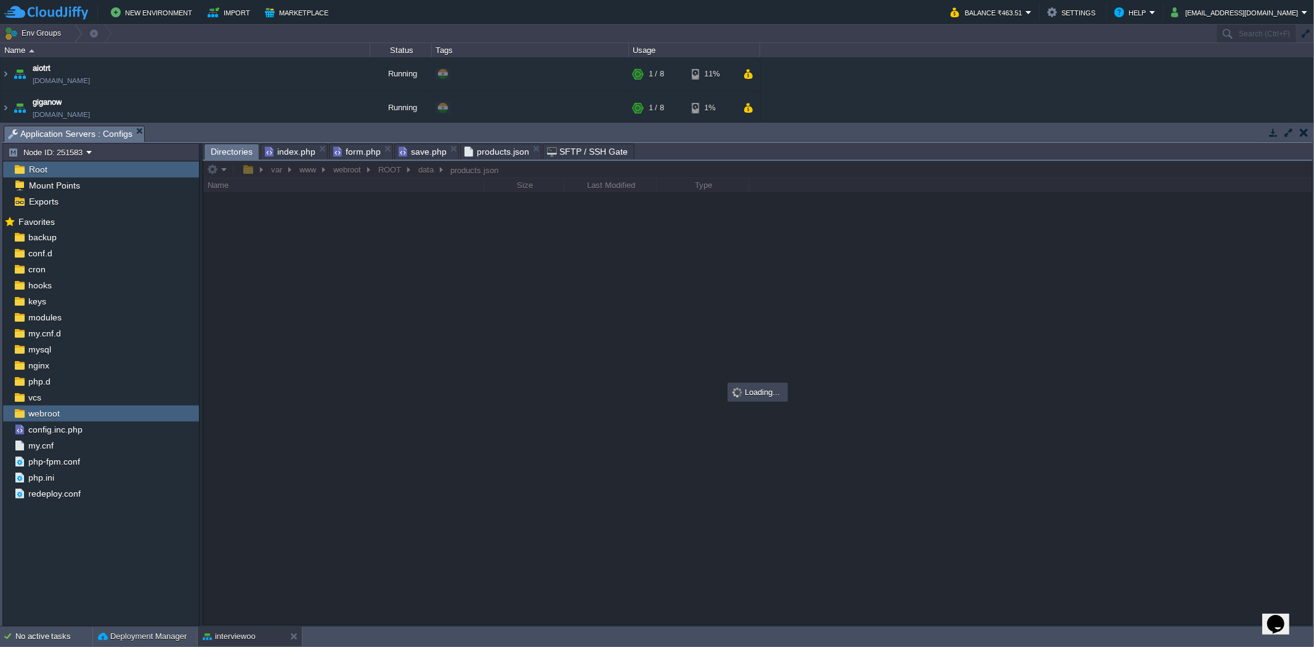
scroll to position [0, 0]
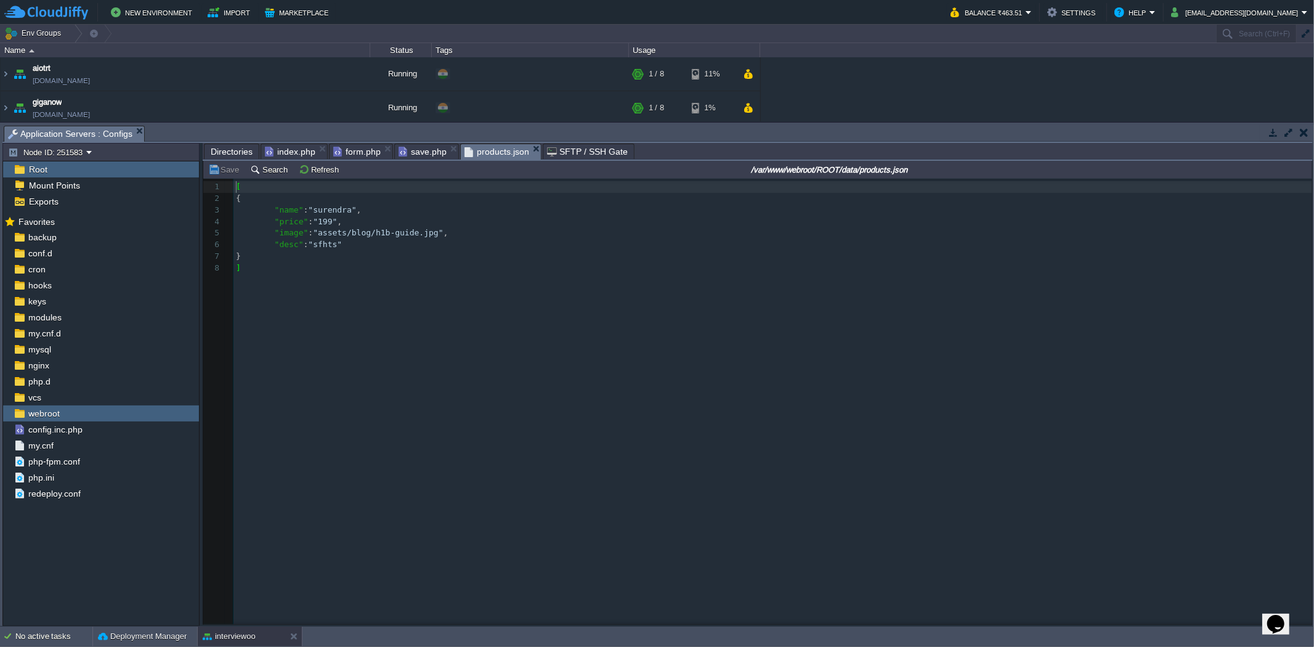
click at [481, 155] on span "products.json" at bounding box center [497, 151] width 65 height 15
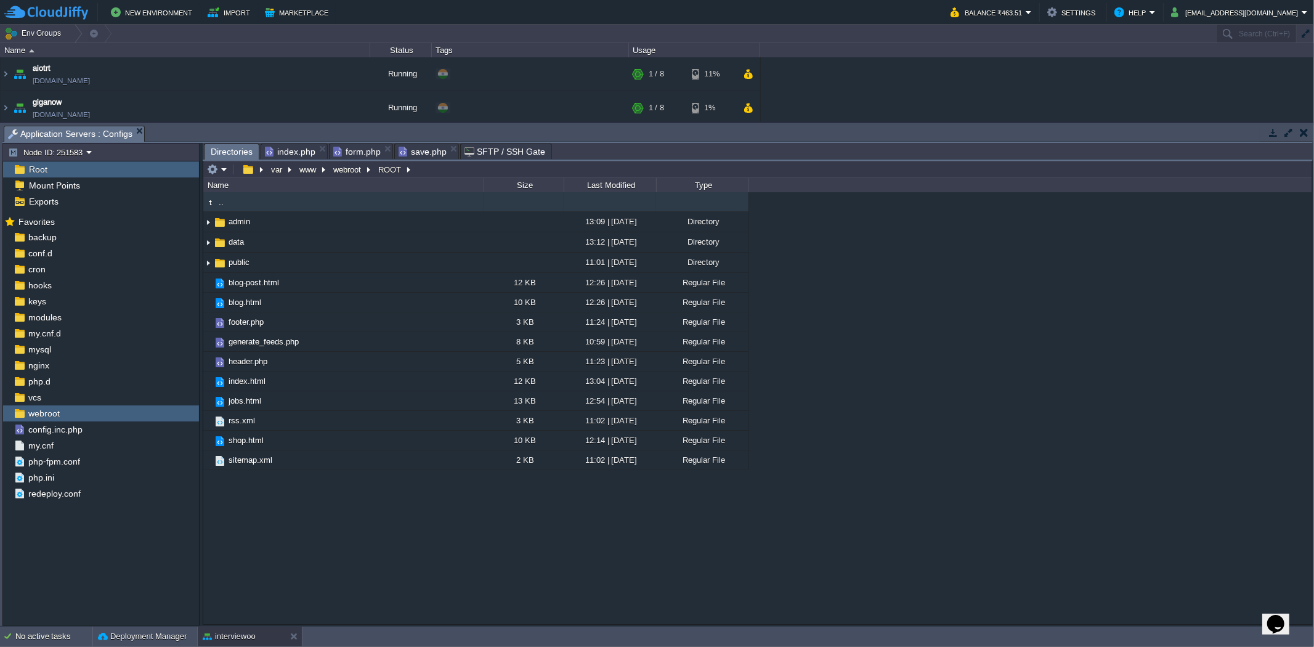
click at [285, 152] on span "index.php" at bounding box center [290, 151] width 51 height 15
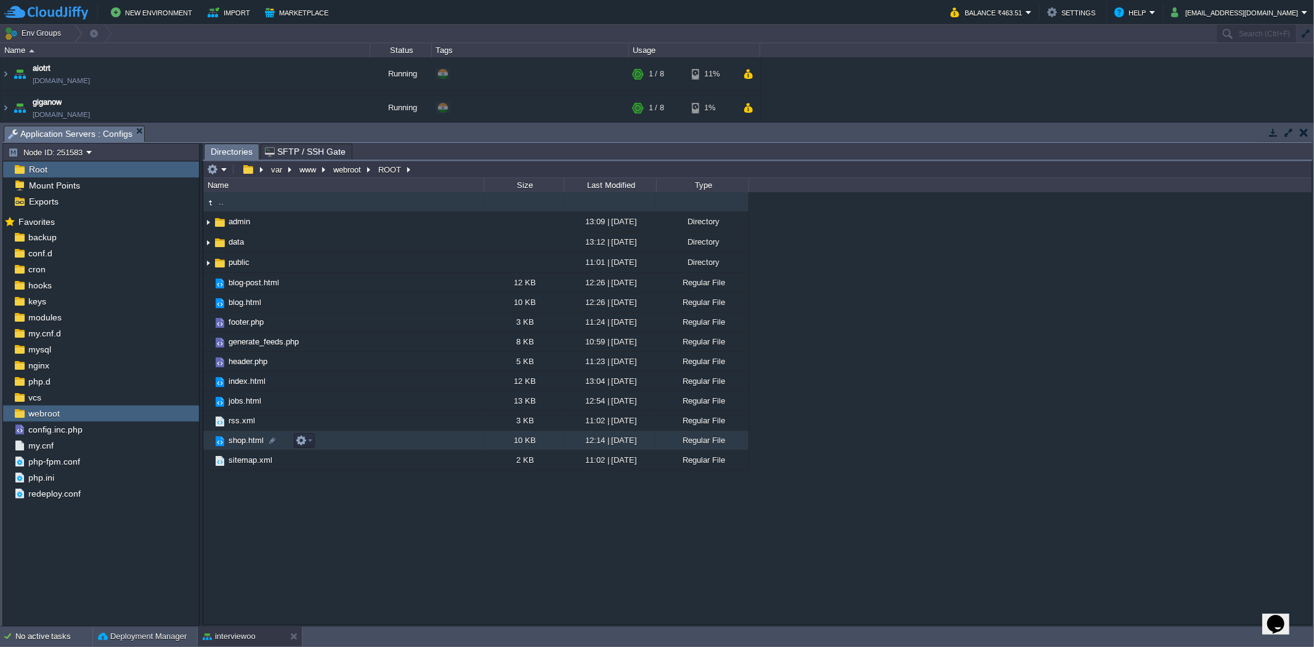
click at [342, 441] on td "shop.html" at bounding box center [343, 441] width 280 height 20
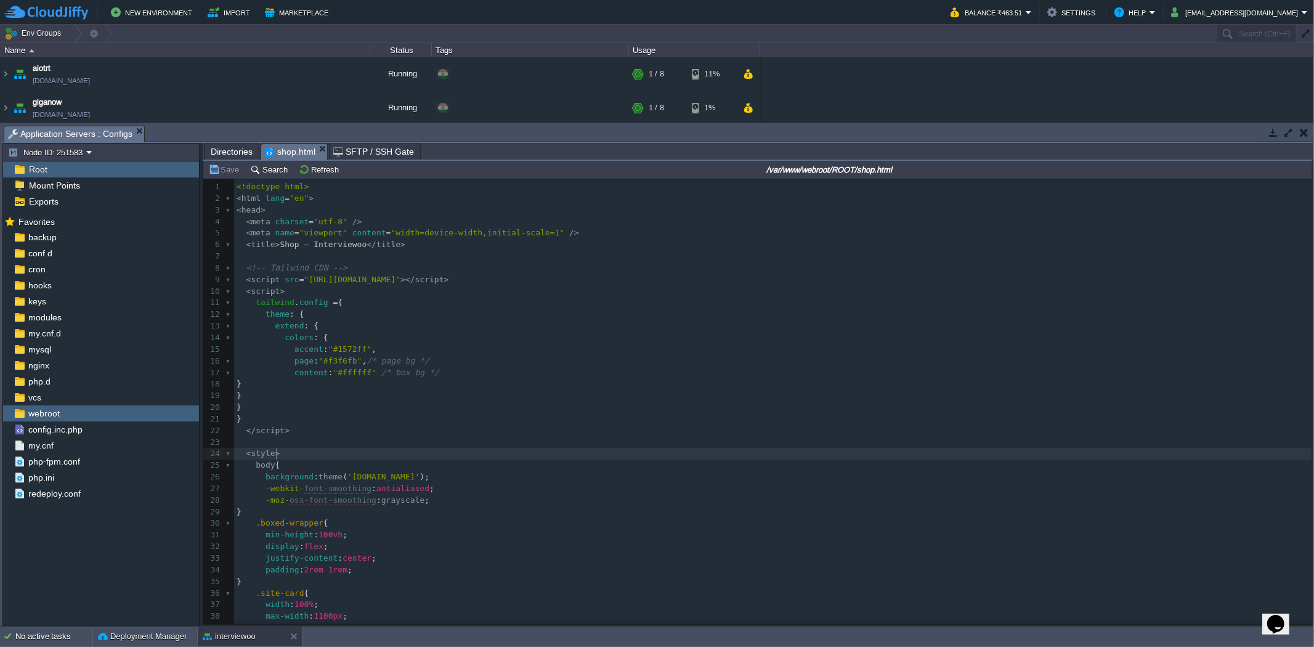
click at [434, 452] on pre "< style >" at bounding box center [773, 454] width 1078 height 12
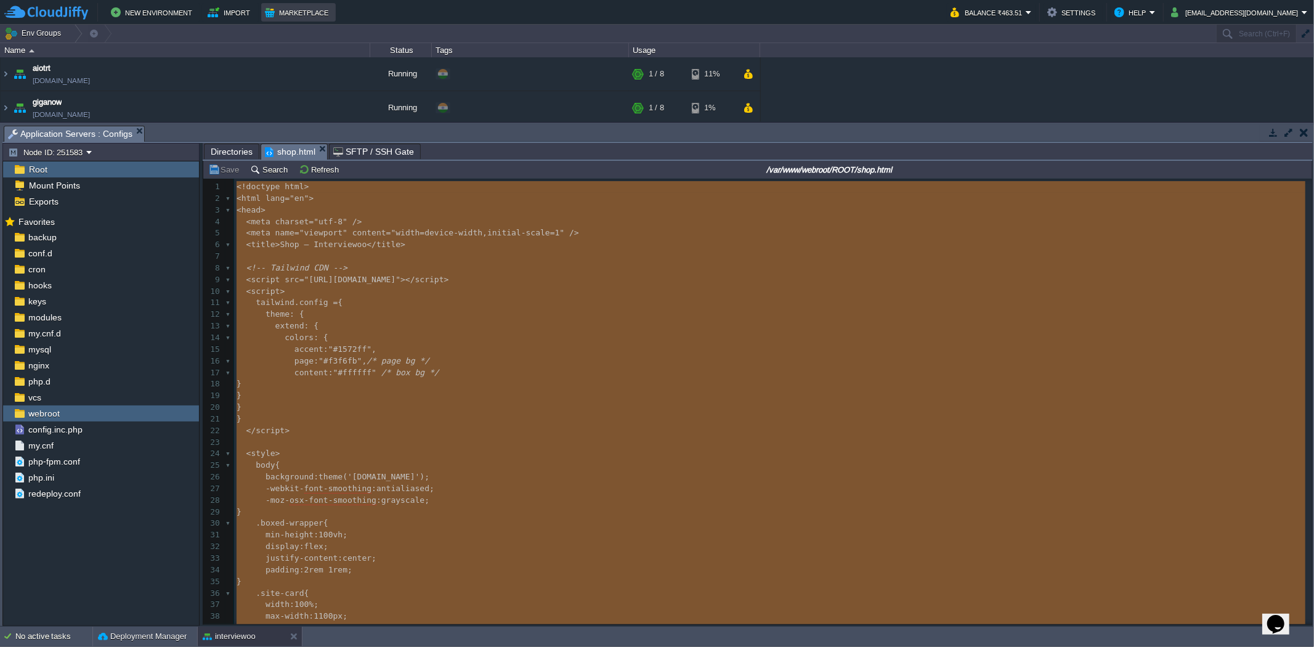
type textarea "-"
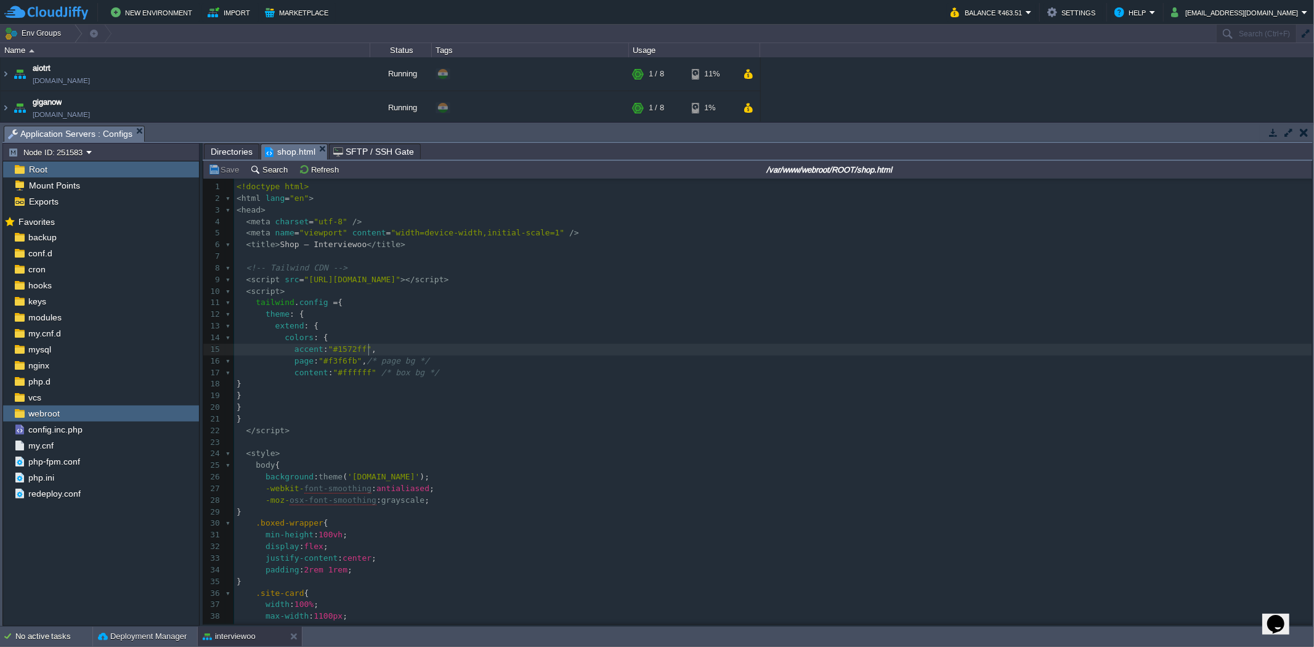
type textarea "-"
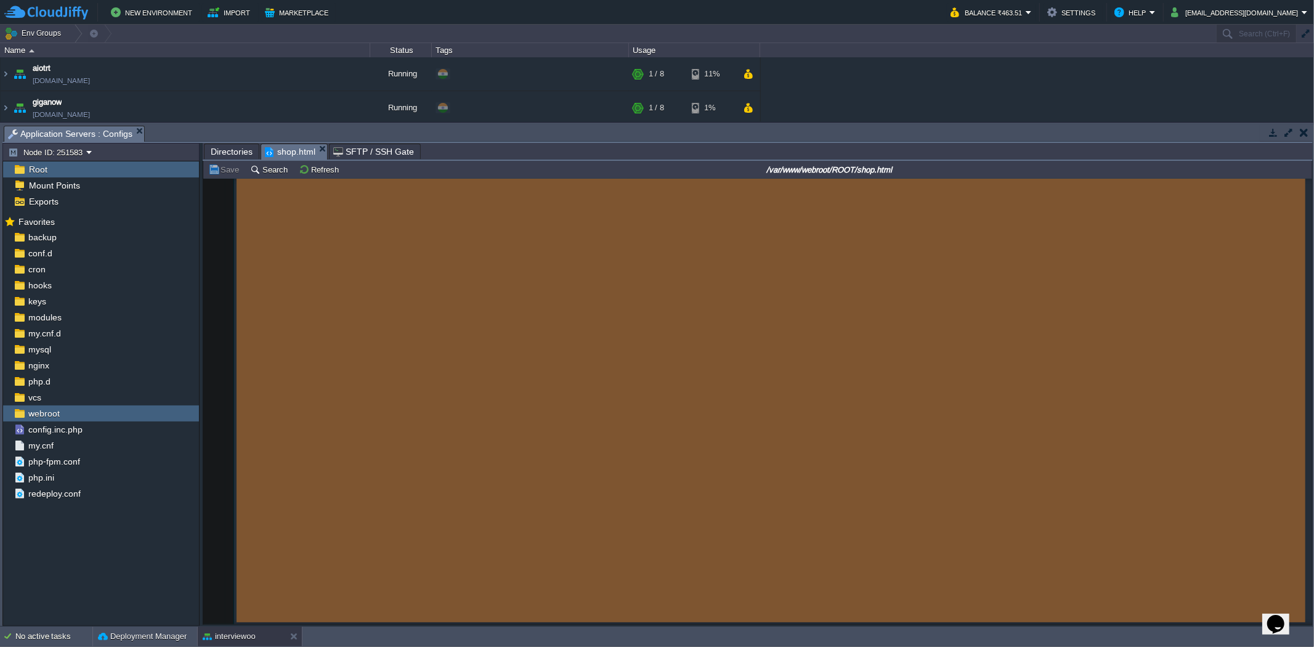
scroll to position [2278, 0]
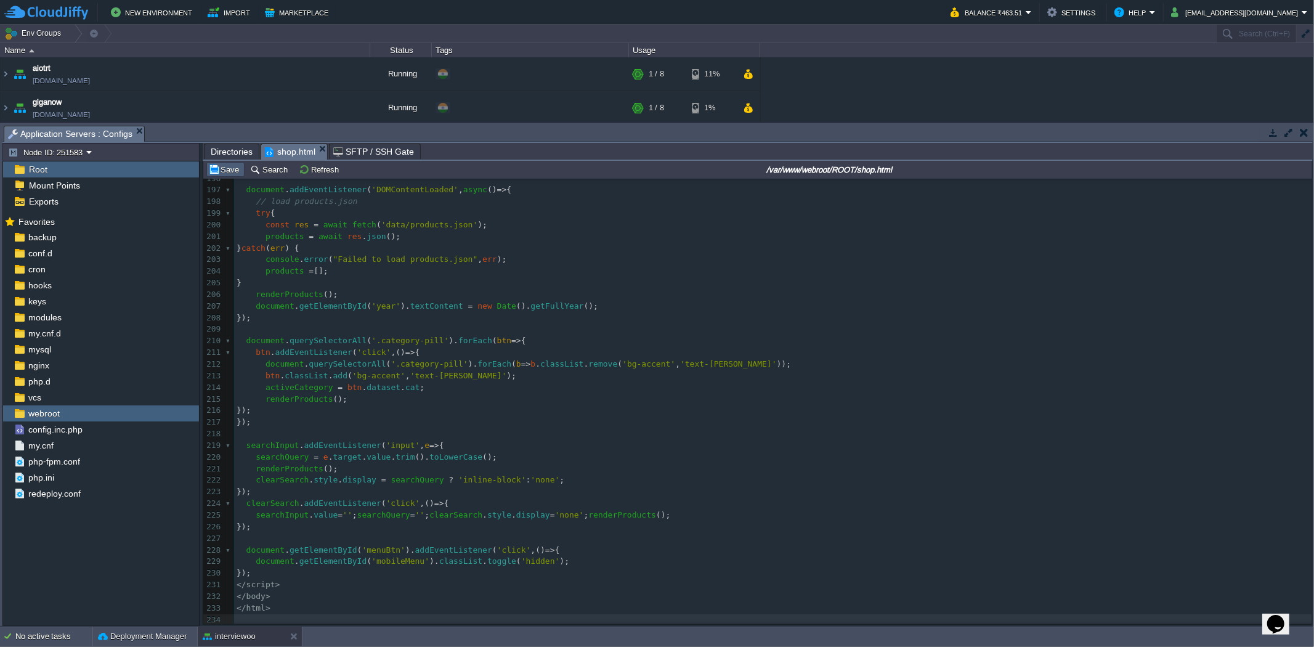
click at [222, 177] on td "Save" at bounding box center [225, 169] width 38 height 15
type textarea "-"
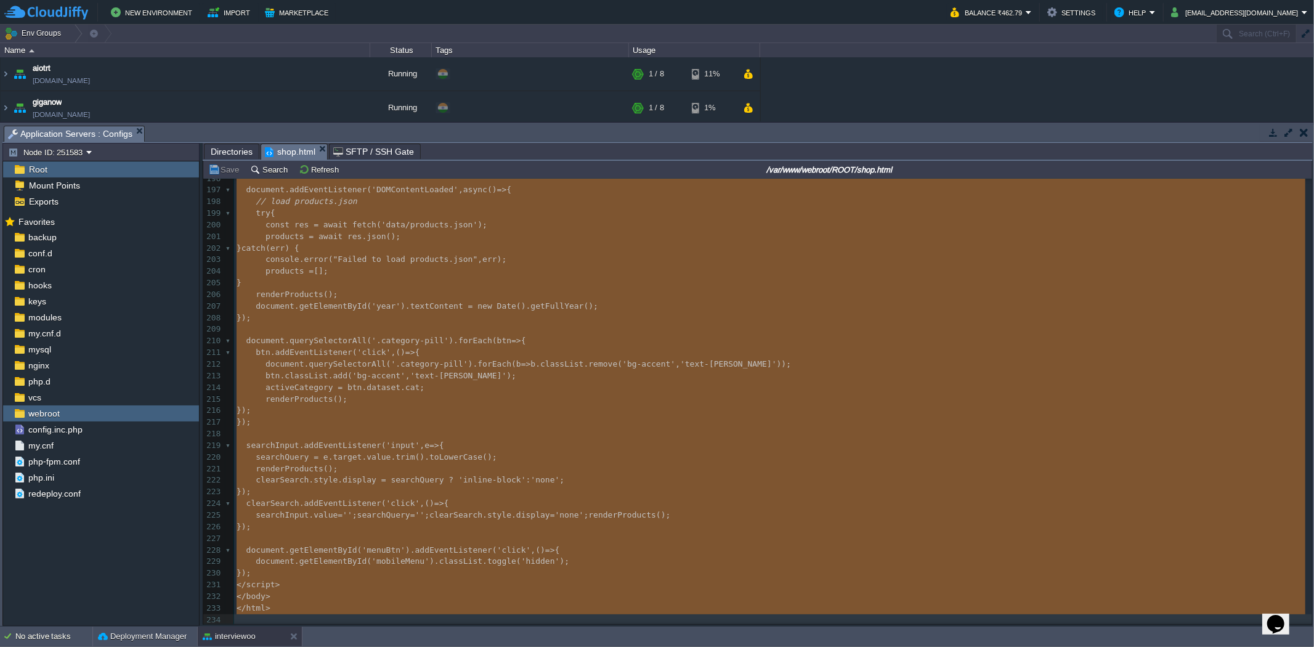
scroll to position [2755, 0]
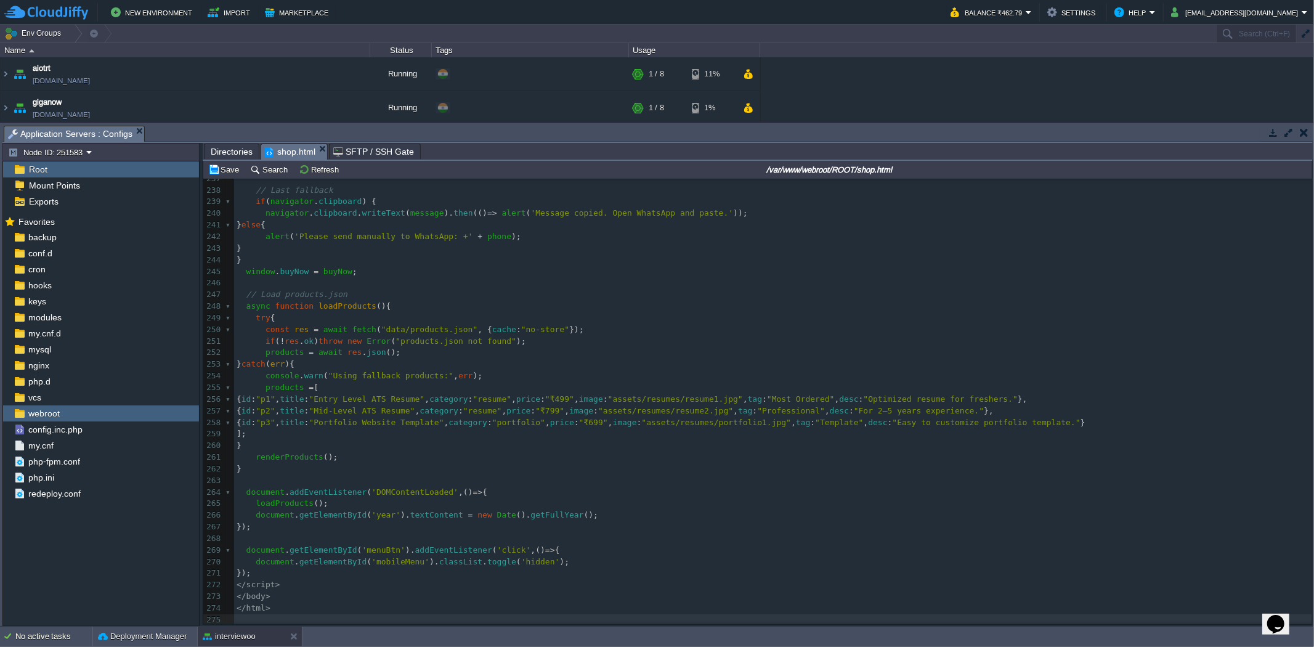
click at [235, 179] on div "Save Search Refresh /var/www/webroot/ROOT/shop.html" at bounding box center [757, 170] width 1109 height 18
click at [233, 177] on td "Save" at bounding box center [225, 169] width 38 height 15
click at [223, 153] on span "Directories" at bounding box center [232, 151] width 42 height 15
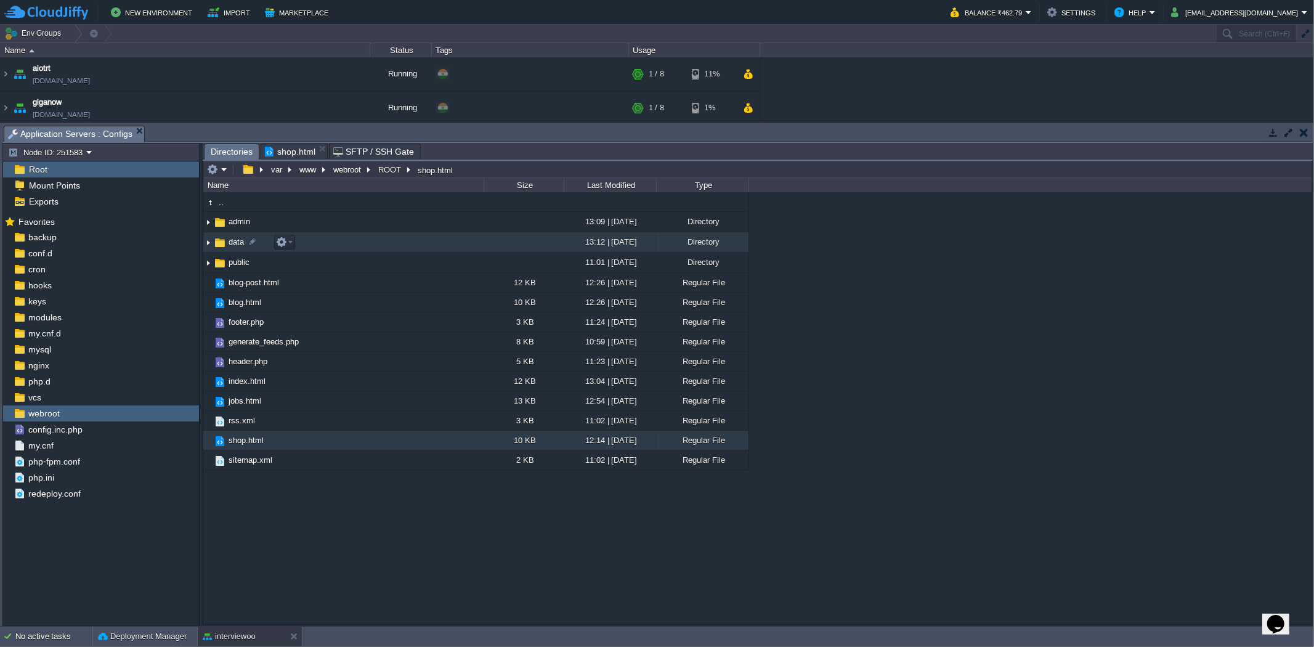
click at [210, 245] on img at bounding box center [208, 242] width 10 height 19
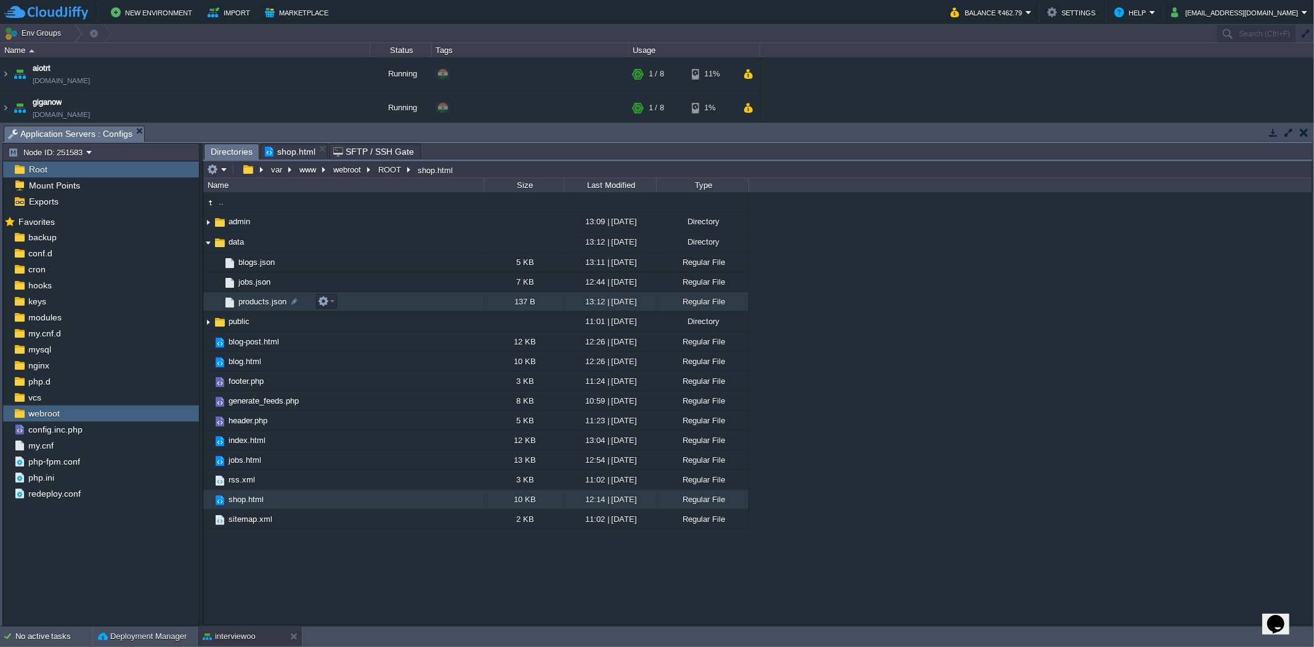
click at [341, 303] on td "products.json" at bounding box center [343, 302] width 280 height 20
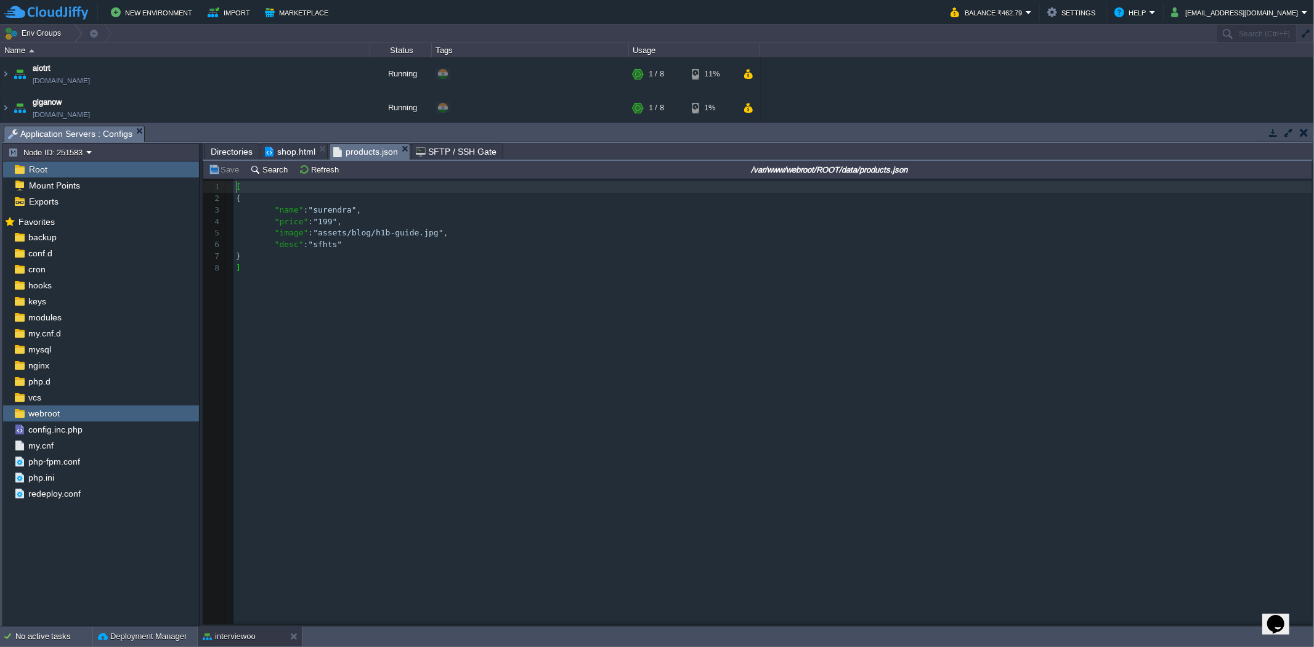
scroll to position [4, 0]
click at [313, 302] on div "8 1 [ 2 { 3 "name" : "surendra" , 4 "price" : "199" , 5 "image" : "assets/blog/…" at bounding box center [766, 411] width 1127 height 464
type textarea "[ { "name": "surendra", "price": "199", "image": "assets/blog/h1b-guide.jpg", "…"
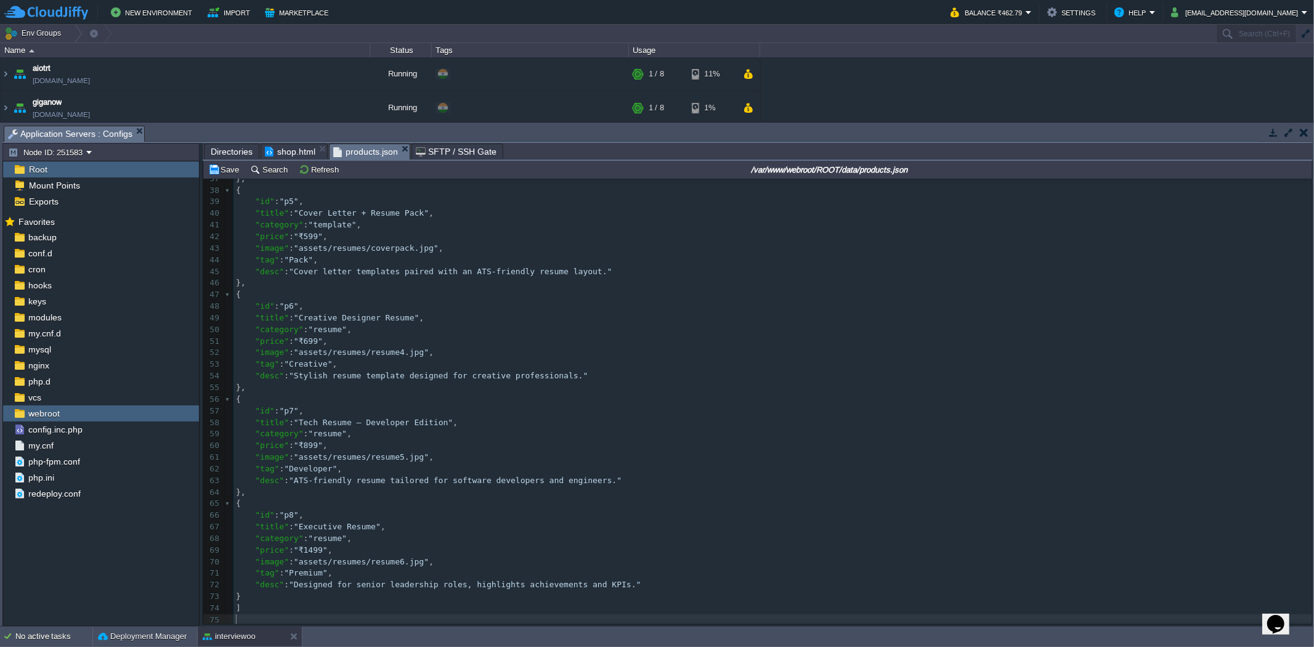
scroll to position [429, 0]
click at [238, 173] on button "Save" at bounding box center [225, 169] width 35 height 11
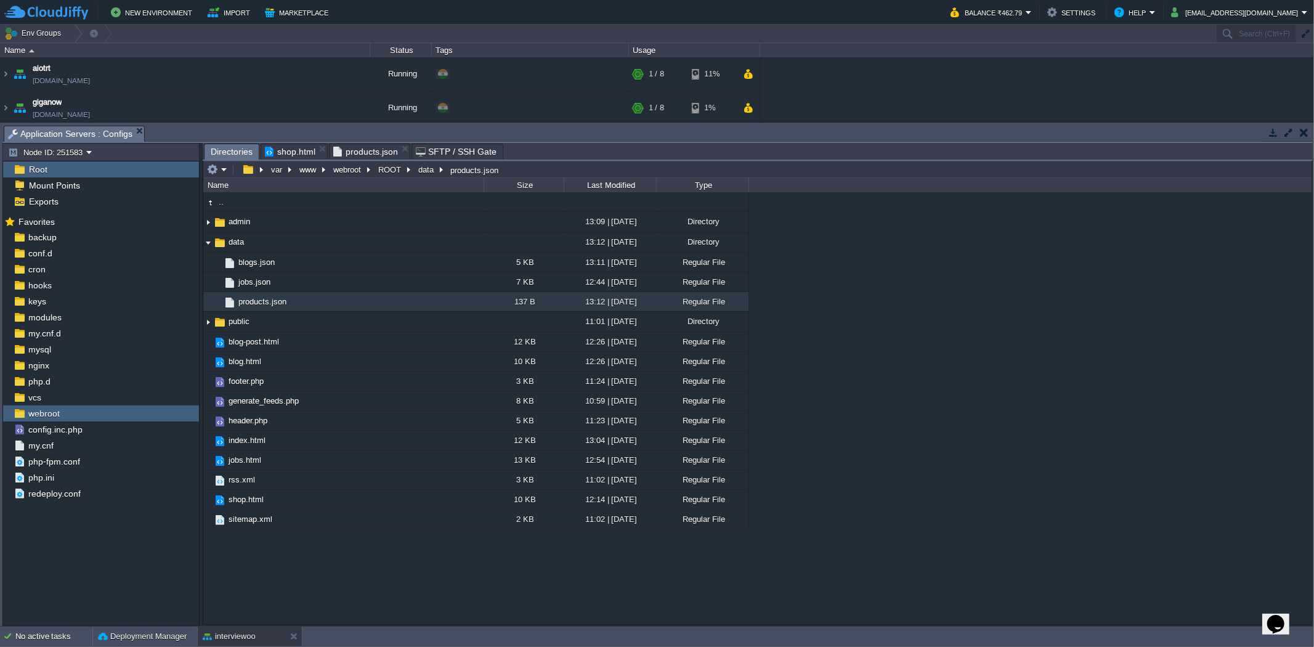
click at [230, 156] on span "Directories" at bounding box center [232, 151] width 42 height 15
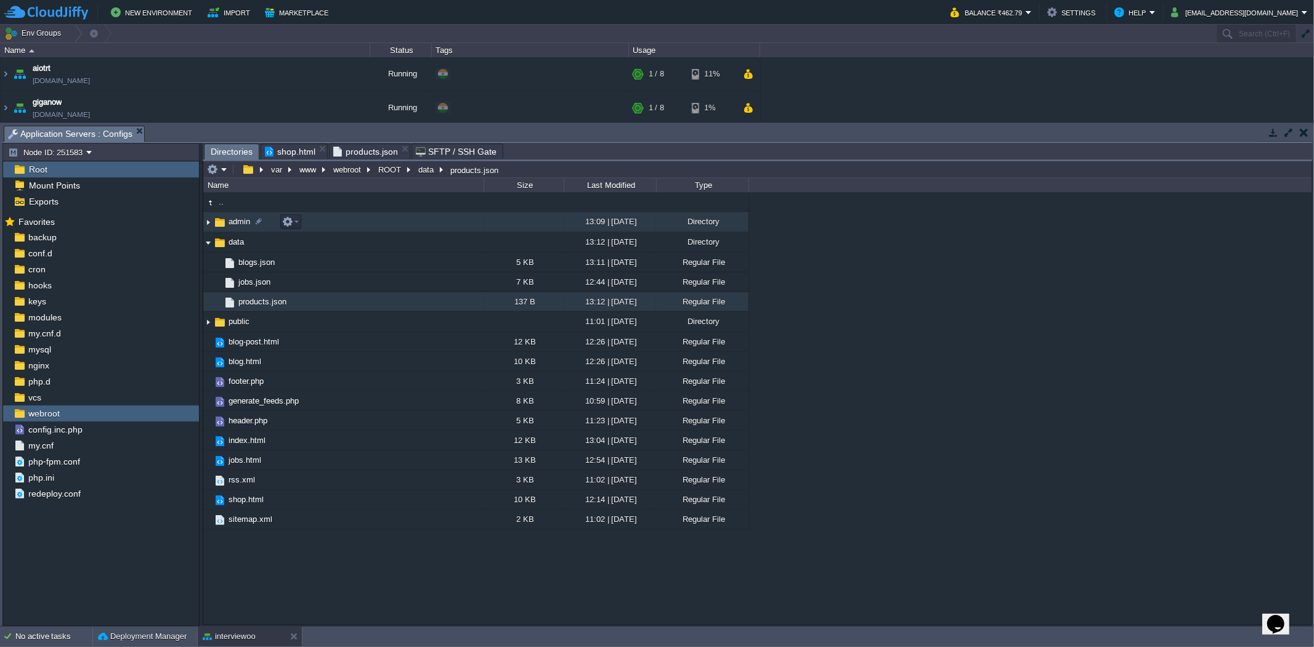
click at [208, 225] on img at bounding box center [208, 222] width 10 height 19
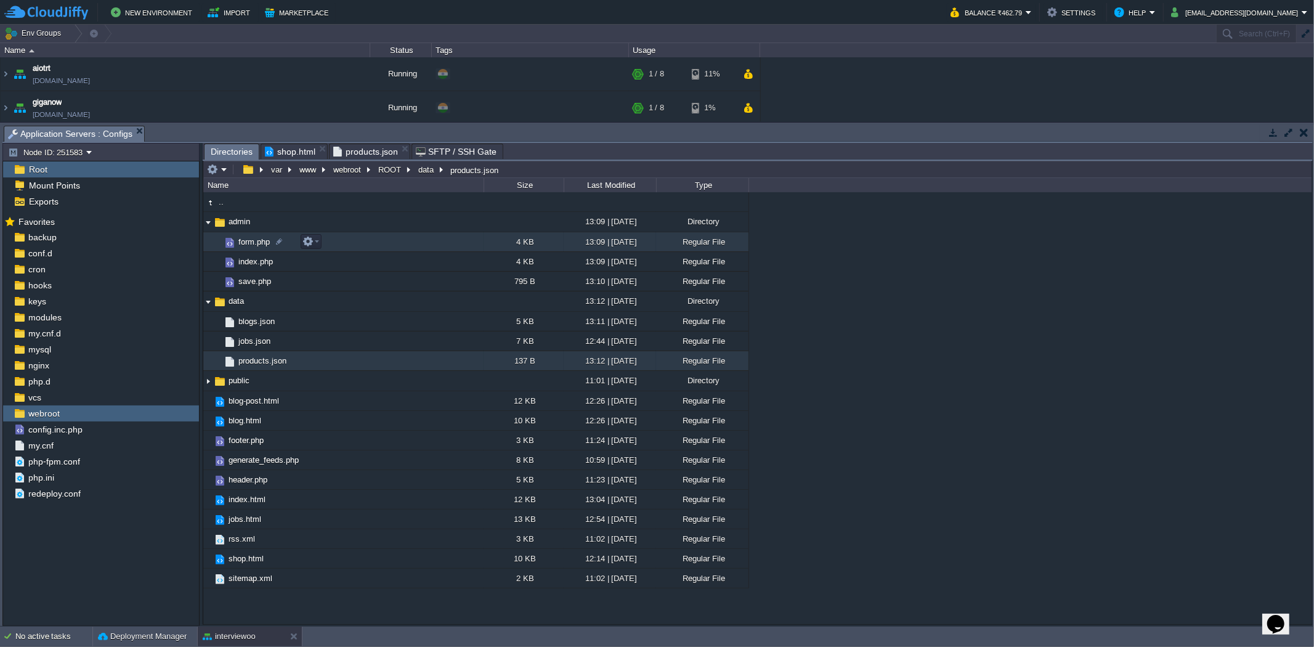
click at [333, 245] on td "form.php" at bounding box center [343, 242] width 280 height 20
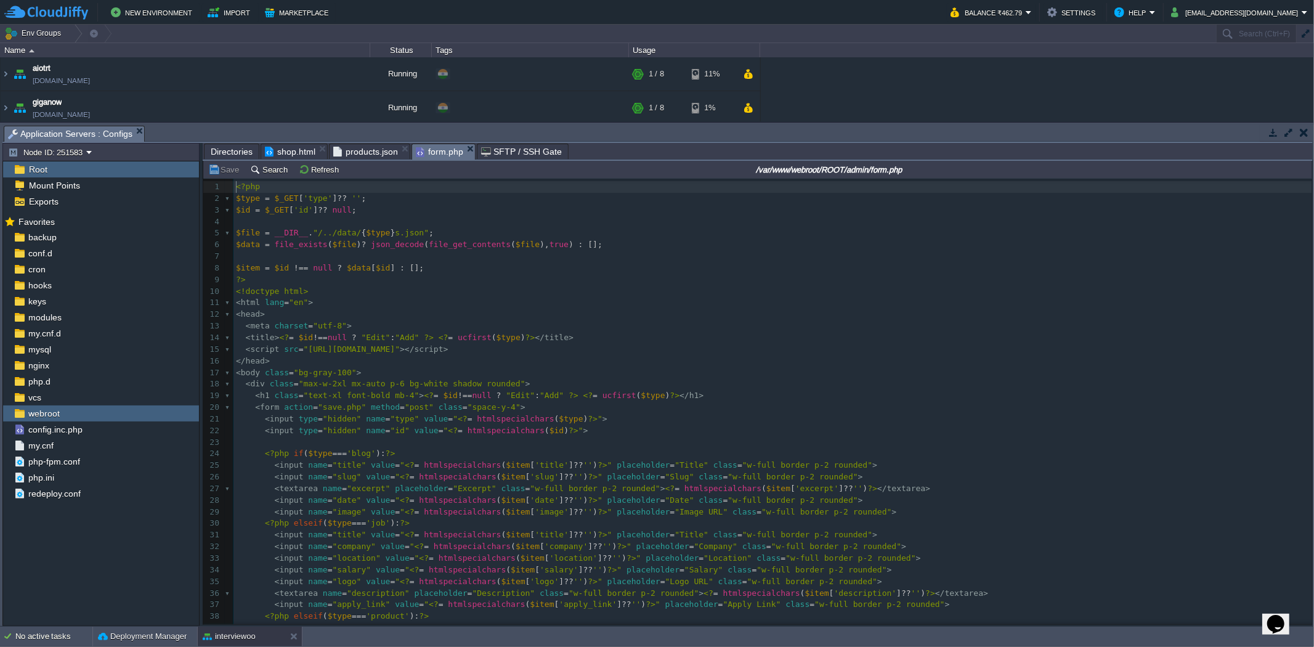
scroll to position [4, 0]
click at [452, 271] on pre "$item = $id !== null ? $data [ $id ] : [];" at bounding box center [773, 268] width 1079 height 12
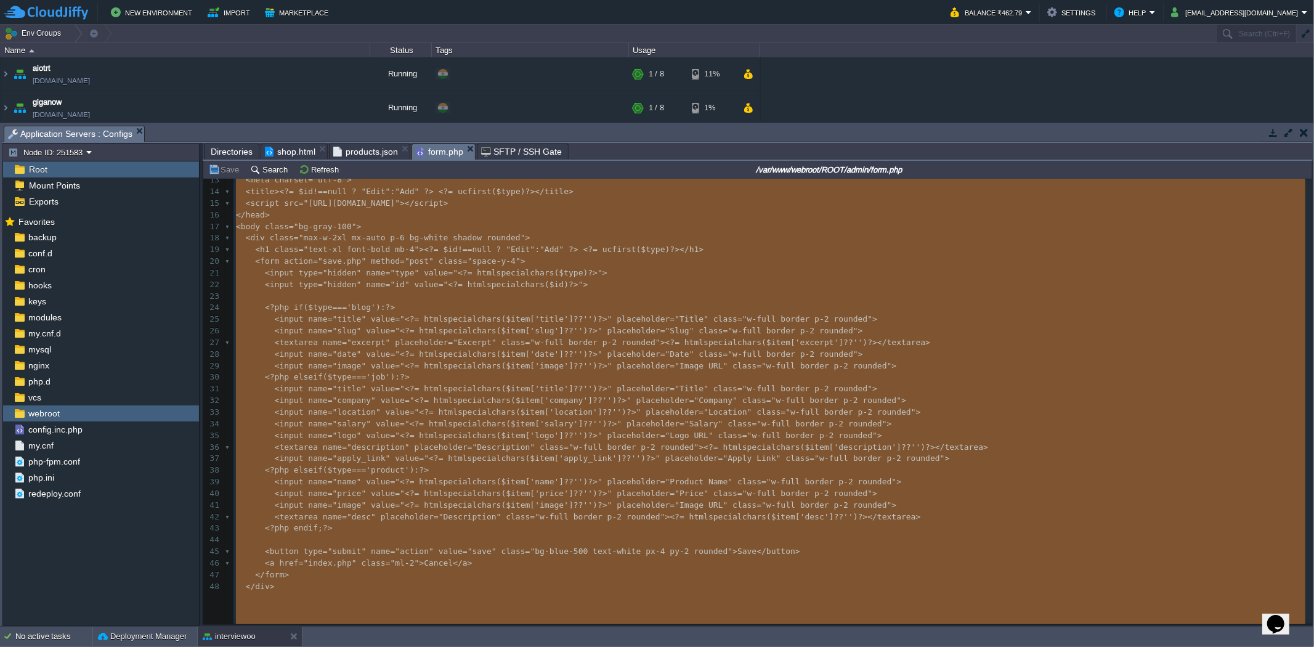
scroll to position [162, 0]
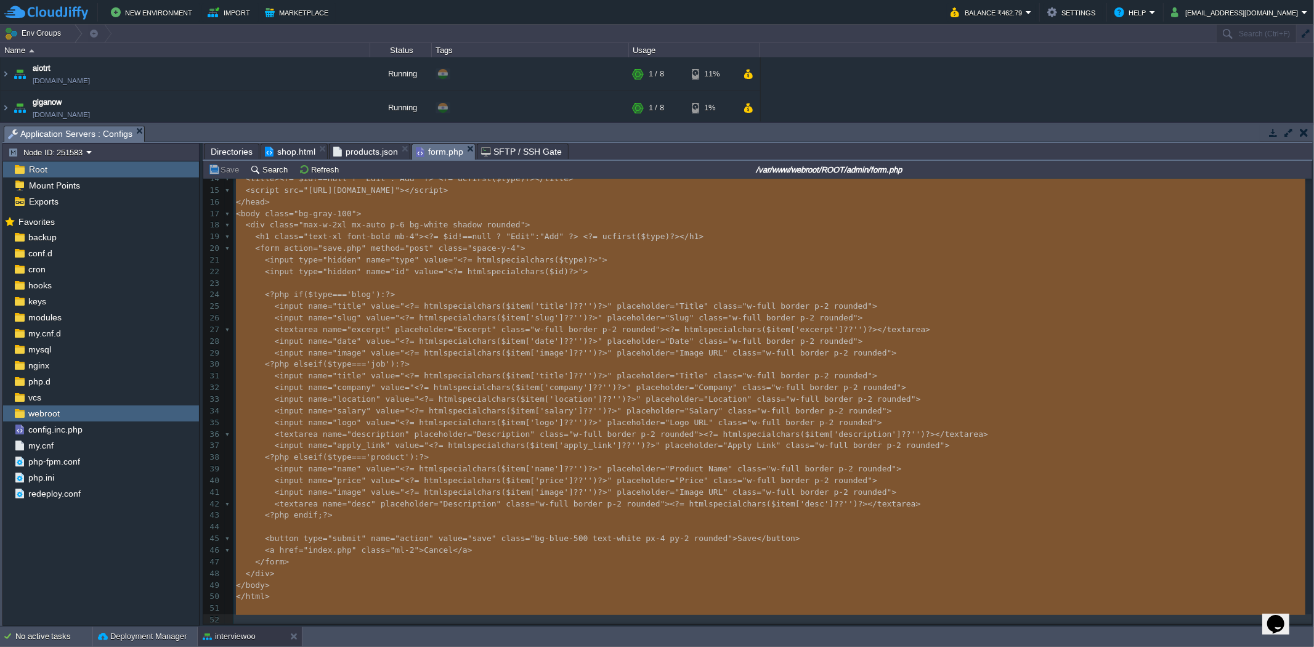
type textarea "-"
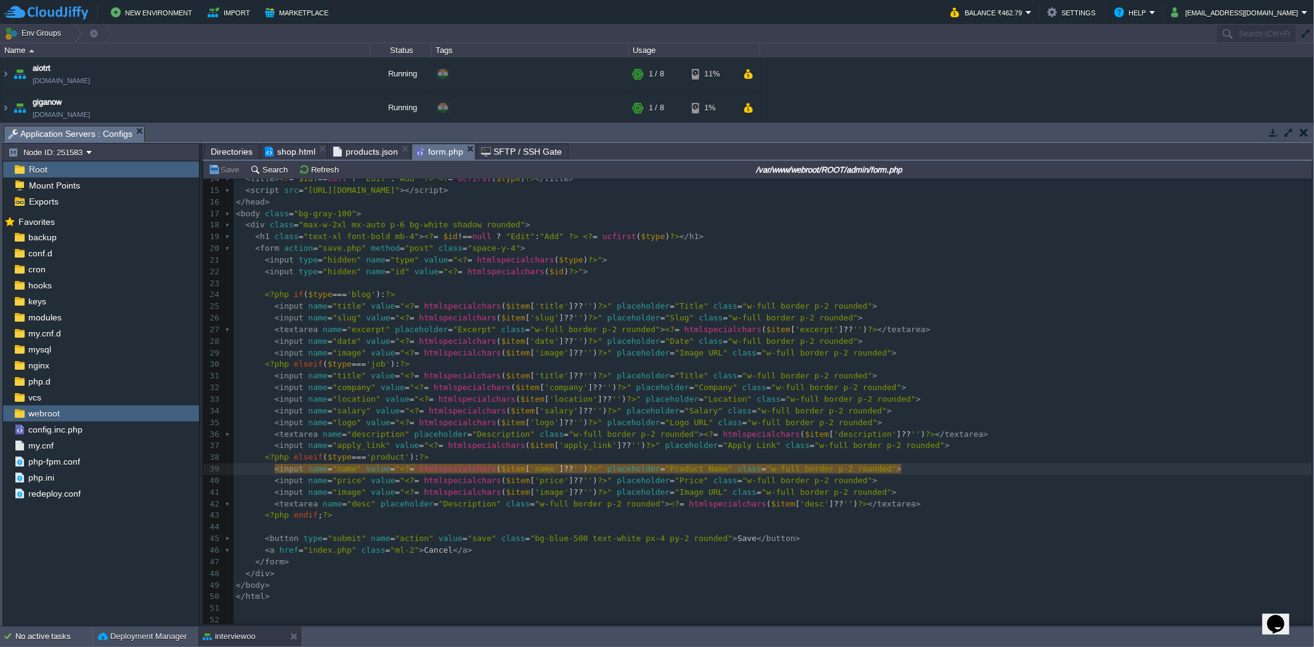
type textarea "-"
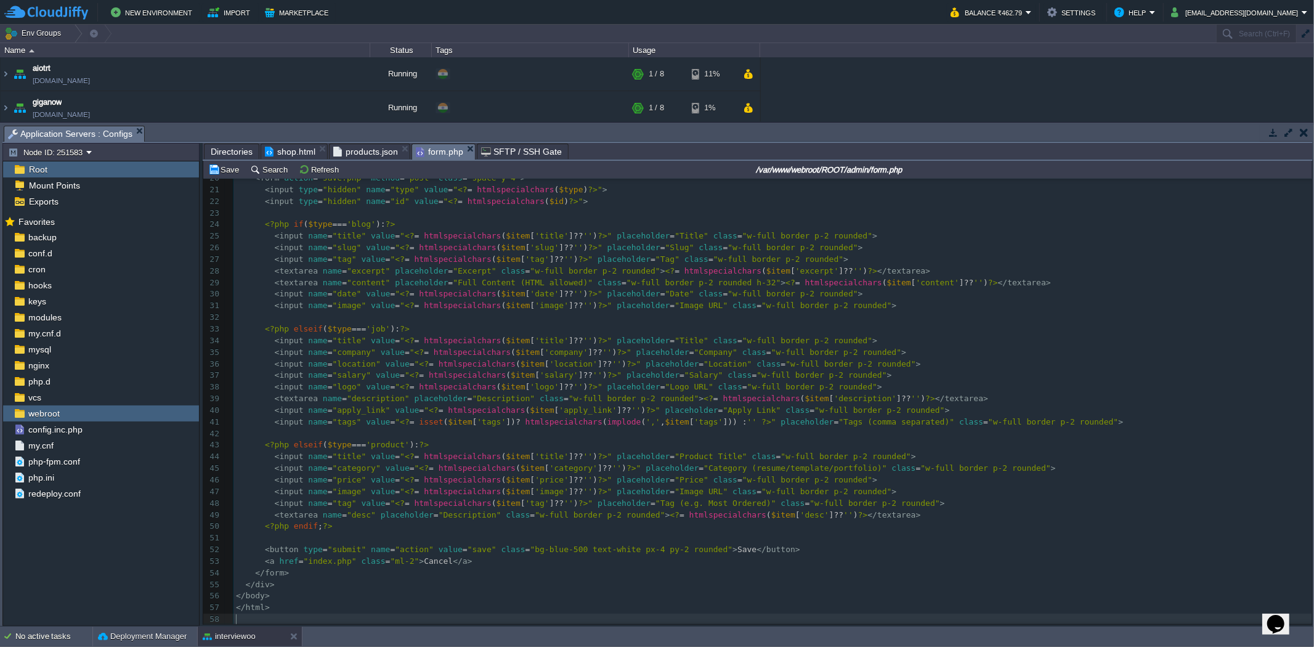
scroll to position [232, 0]
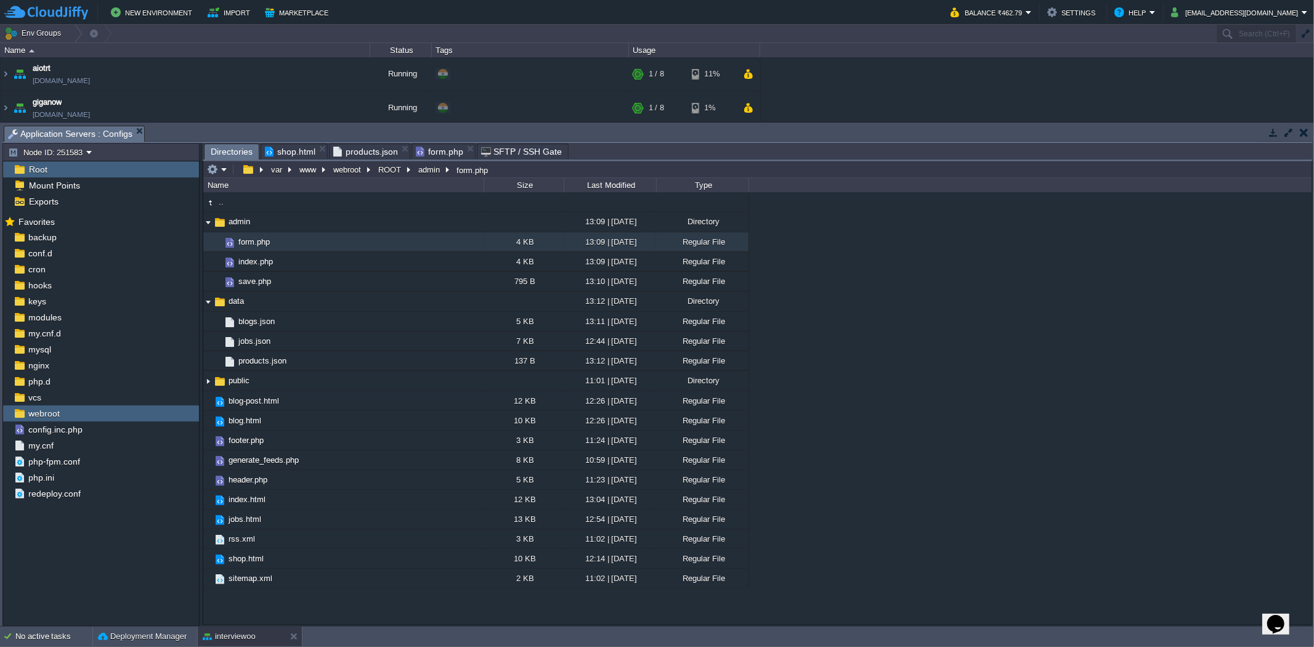
click at [236, 154] on span "Directories" at bounding box center [232, 151] width 42 height 15
click at [341, 282] on td "save.php" at bounding box center [343, 282] width 280 height 20
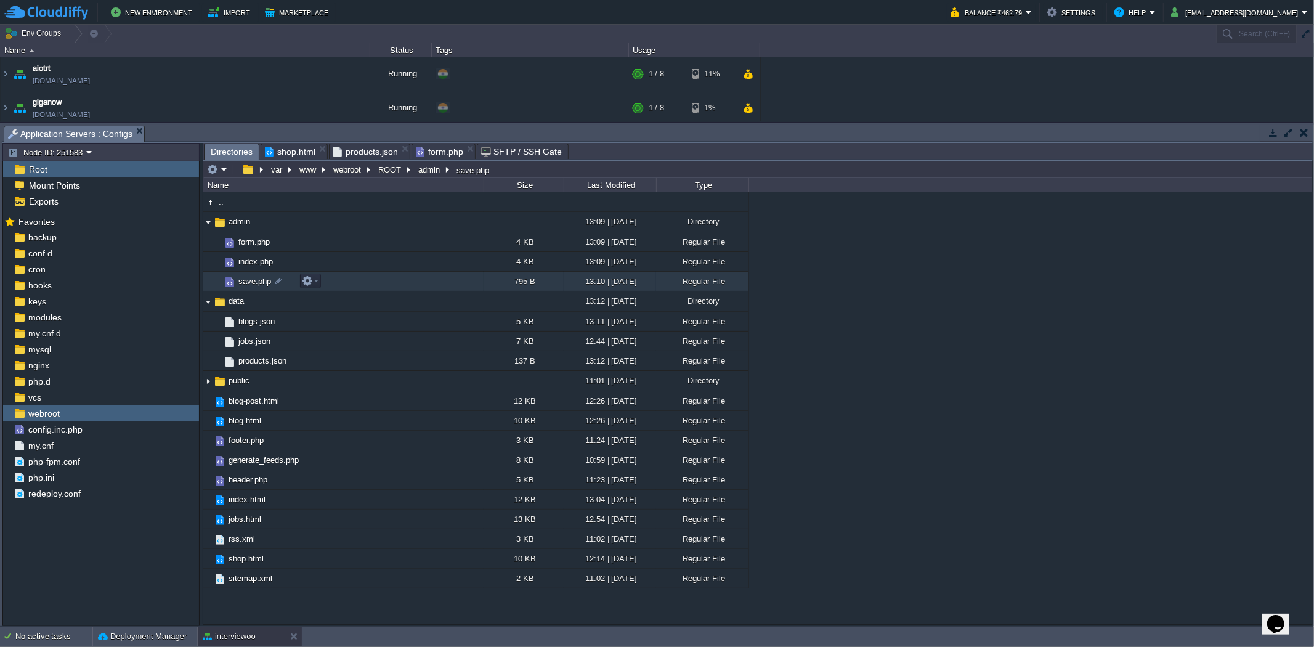
click at [341, 282] on td "save.php" at bounding box center [343, 282] width 280 height 20
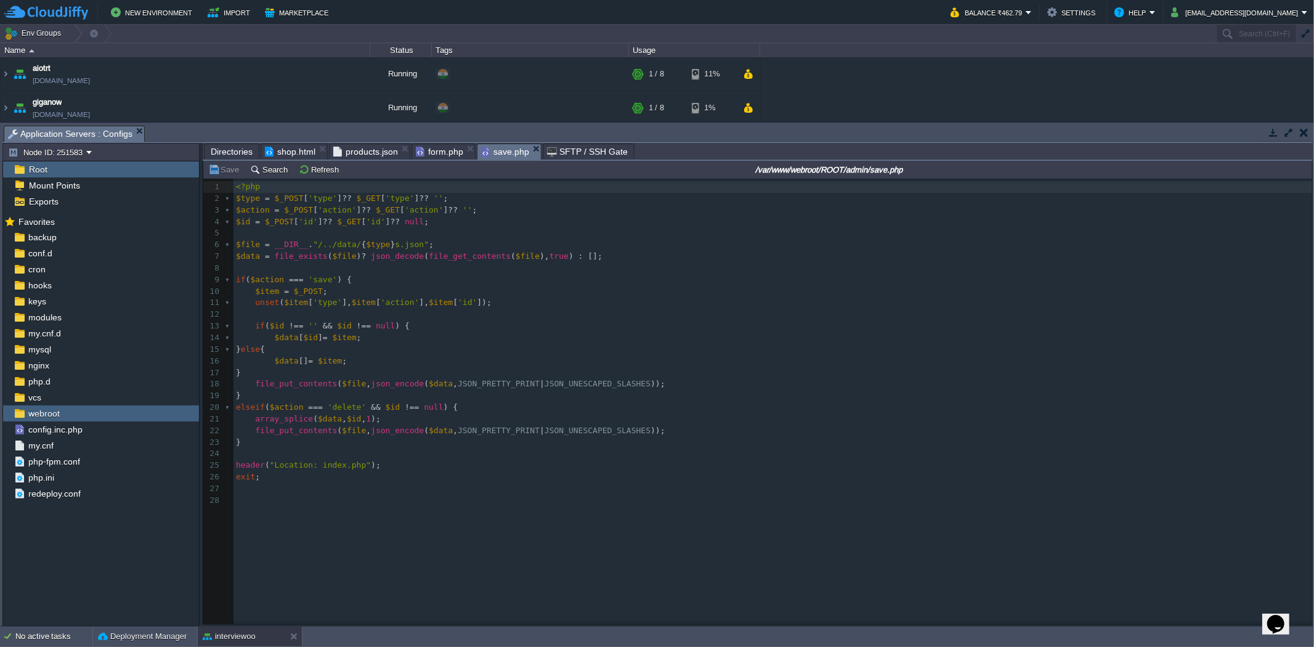
scroll to position [4, 0]
click at [507, 532] on div "28 1 <?php 2 $type = $_POST [ 'type' ] ?? $_GET [ 'type' ] ?? '' ; 3 $action = …" at bounding box center [766, 411] width 1127 height 464
type textarea "<?php $type = $_POST['type'] ?? $_GET['type'] ?? ''; $action = $_POST['action']…"
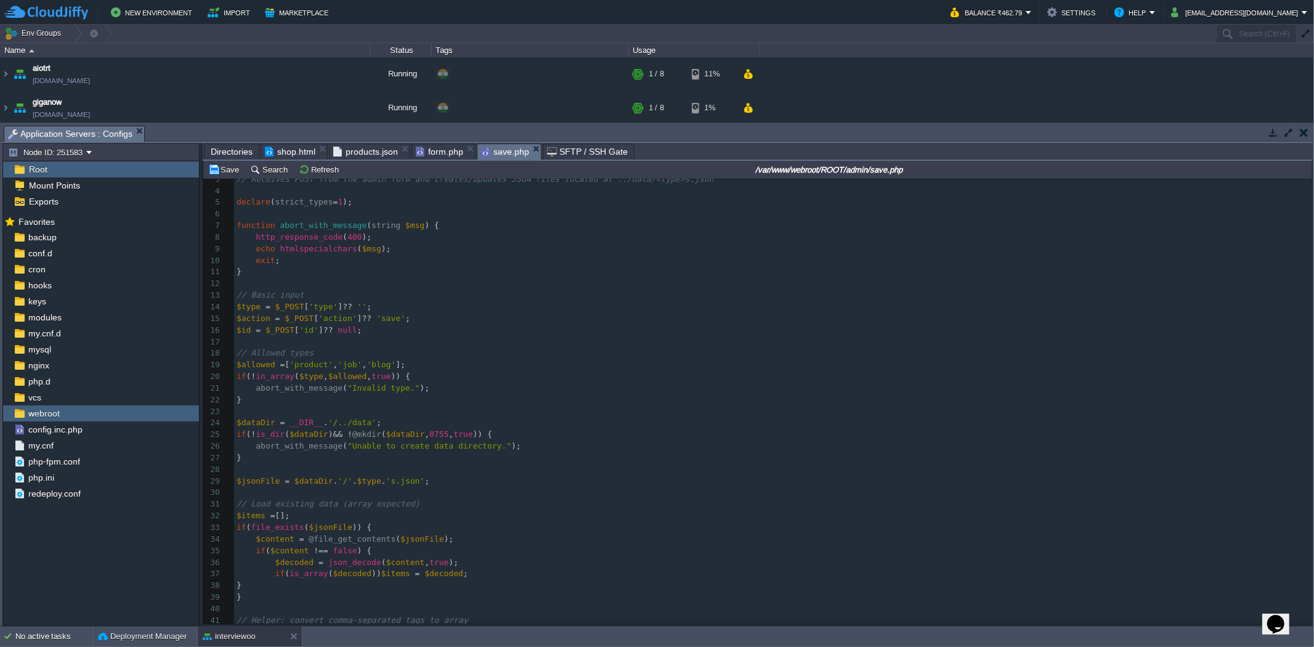
scroll to position [10, 0]
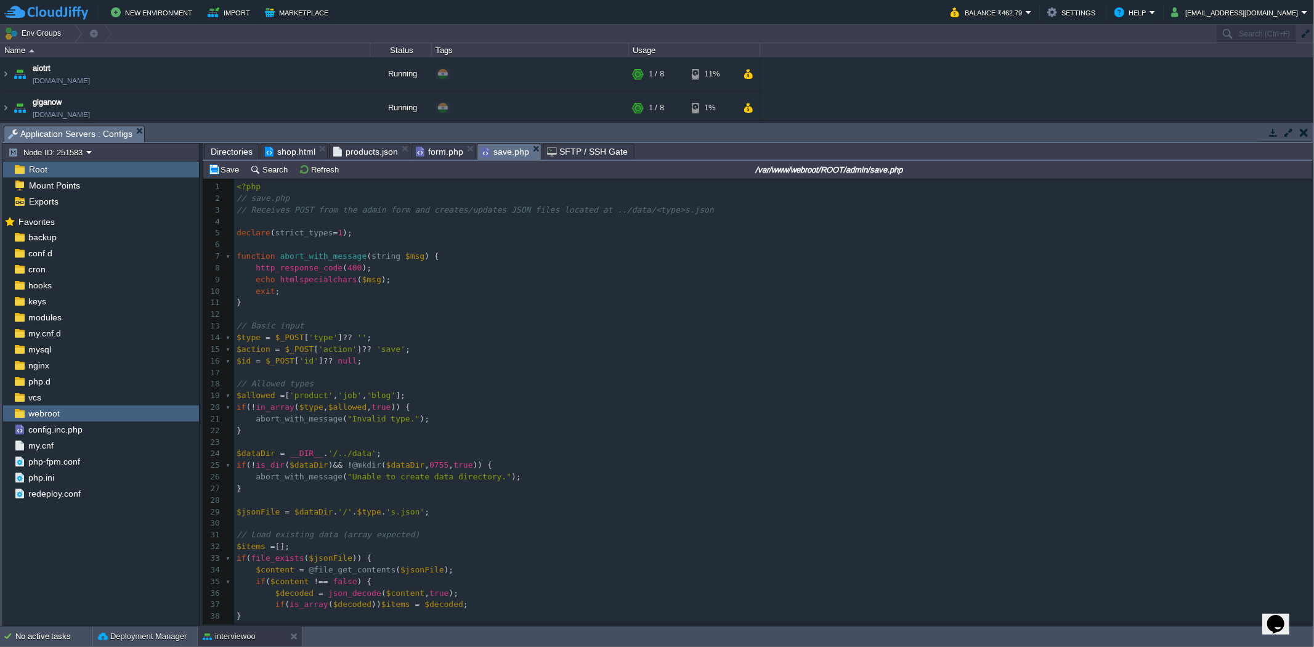
click at [229, 179] on div "Save Search Refresh /var/www/webroot/ROOT/admin/save.php" at bounding box center [757, 170] width 1109 height 18
click at [229, 177] on td "Save" at bounding box center [225, 169] width 38 height 15
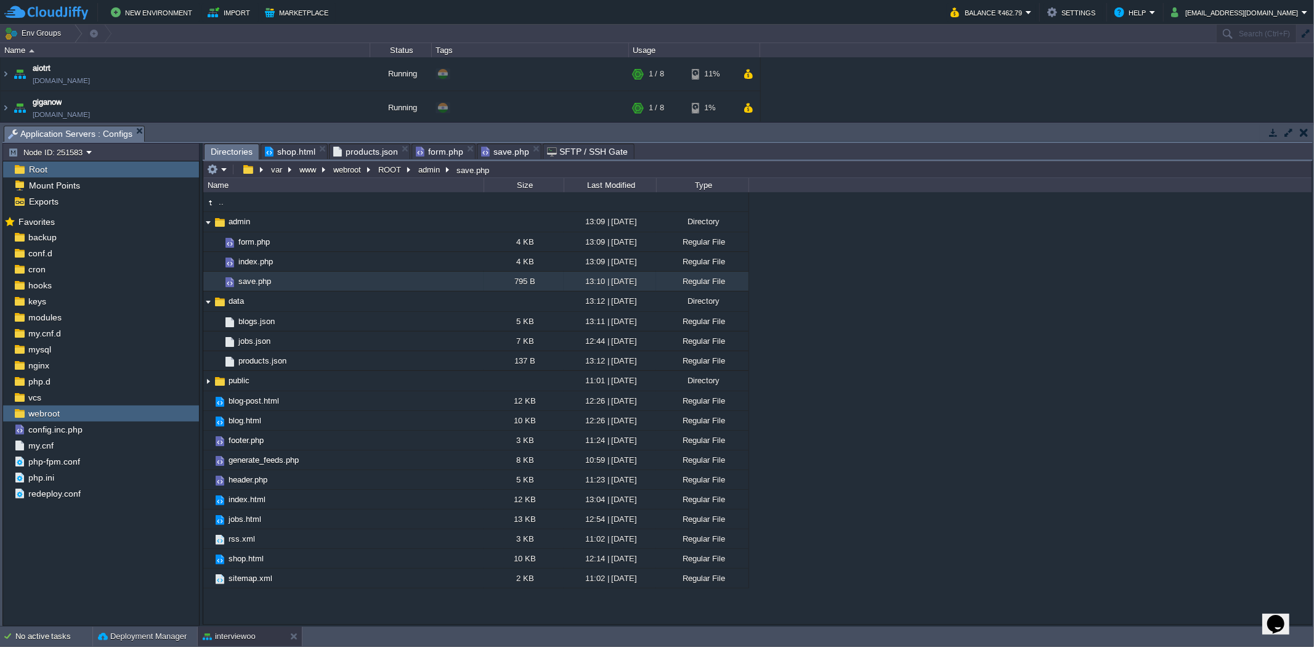
click at [229, 154] on span "Directories" at bounding box center [232, 151] width 42 height 15
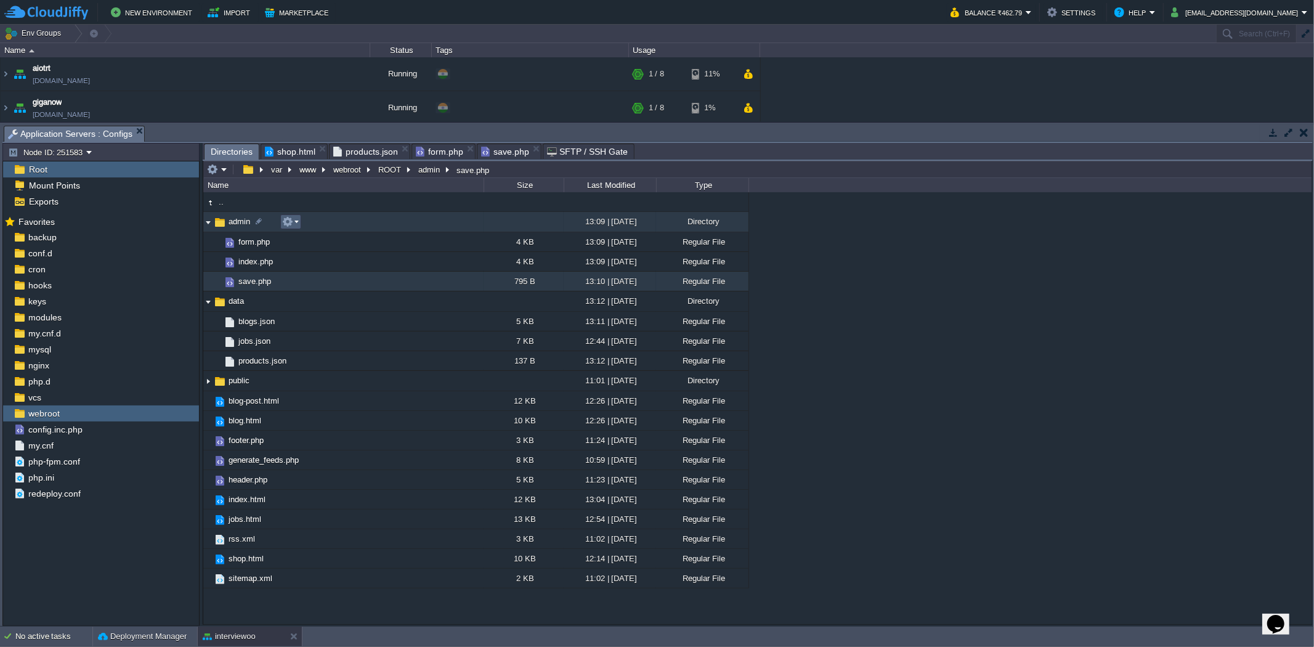
click at [290, 221] on button "button" at bounding box center [287, 221] width 11 height 11
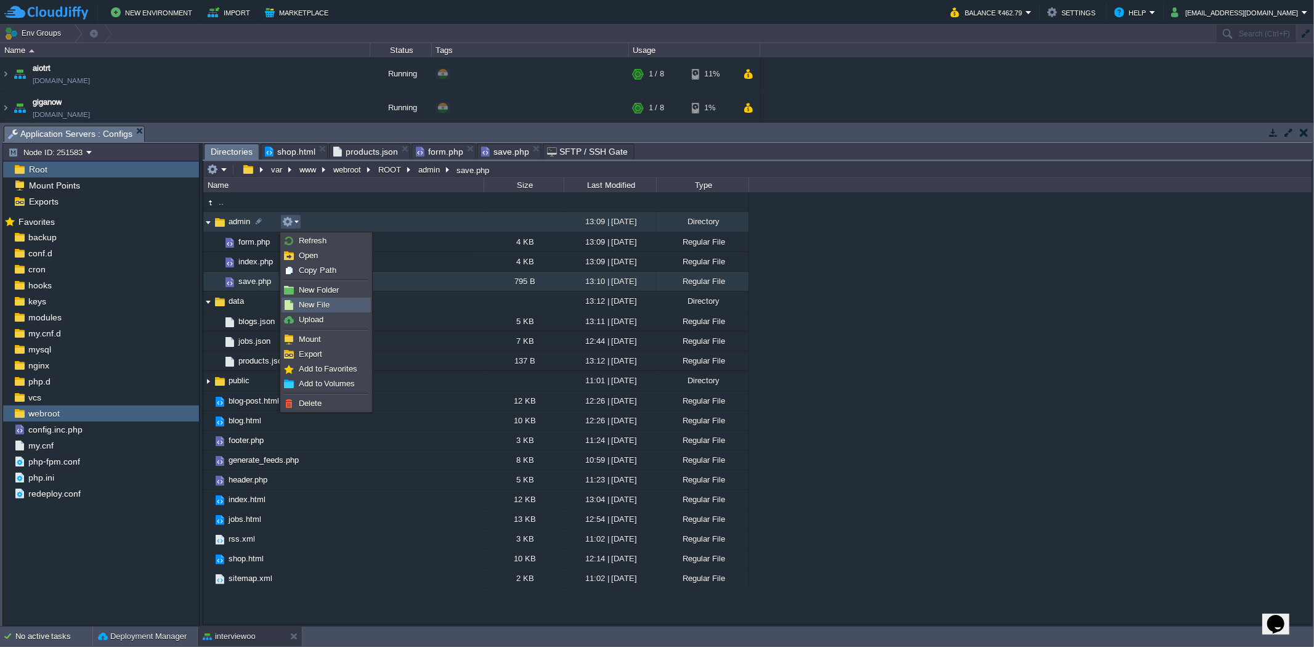
click at [318, 305] on span "New File" at bounding box center [314, 304] width 31 height 9
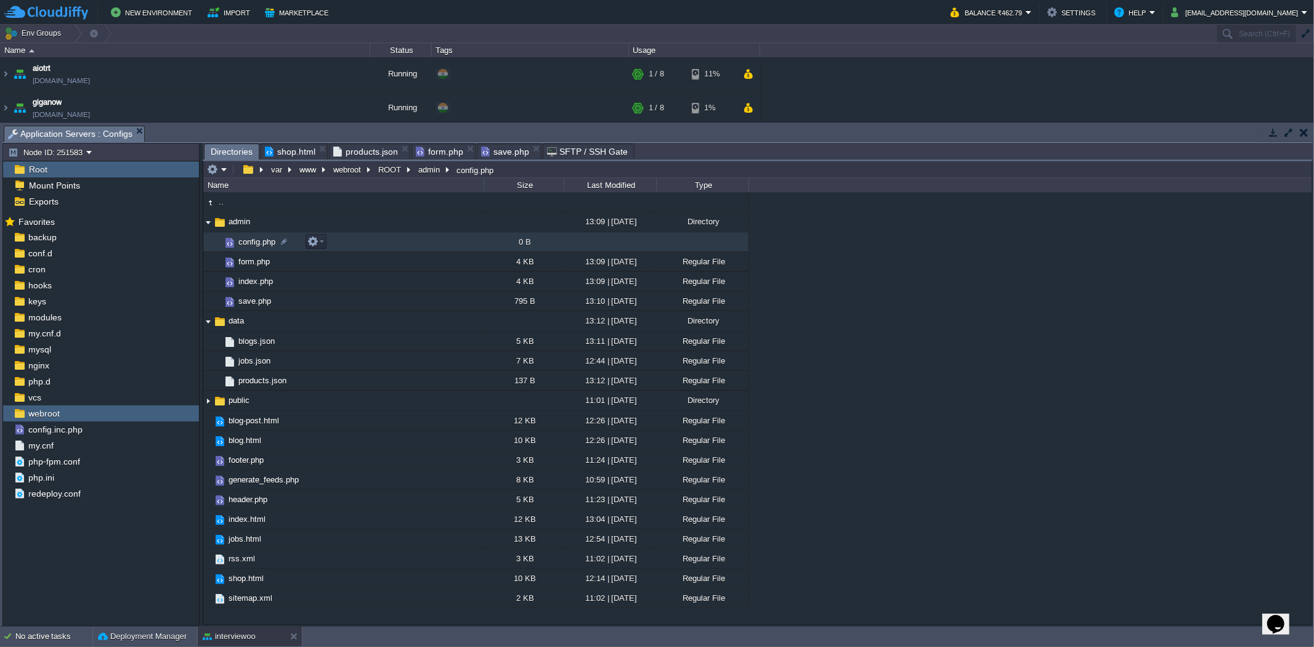
click at [343, 248] on td "config.php" at bounding box center [343, 242] width 280 height 20
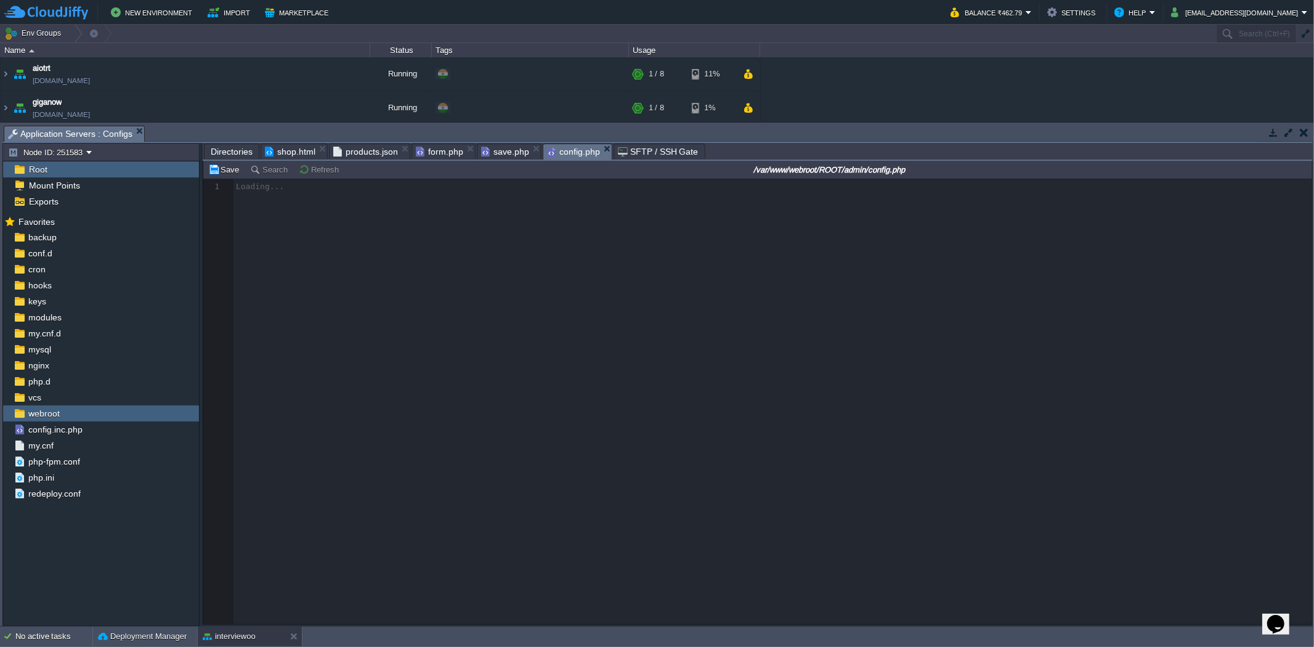
click at [238, 152] on span "Directories" at bounding box center [232, 151] width 42 height 15
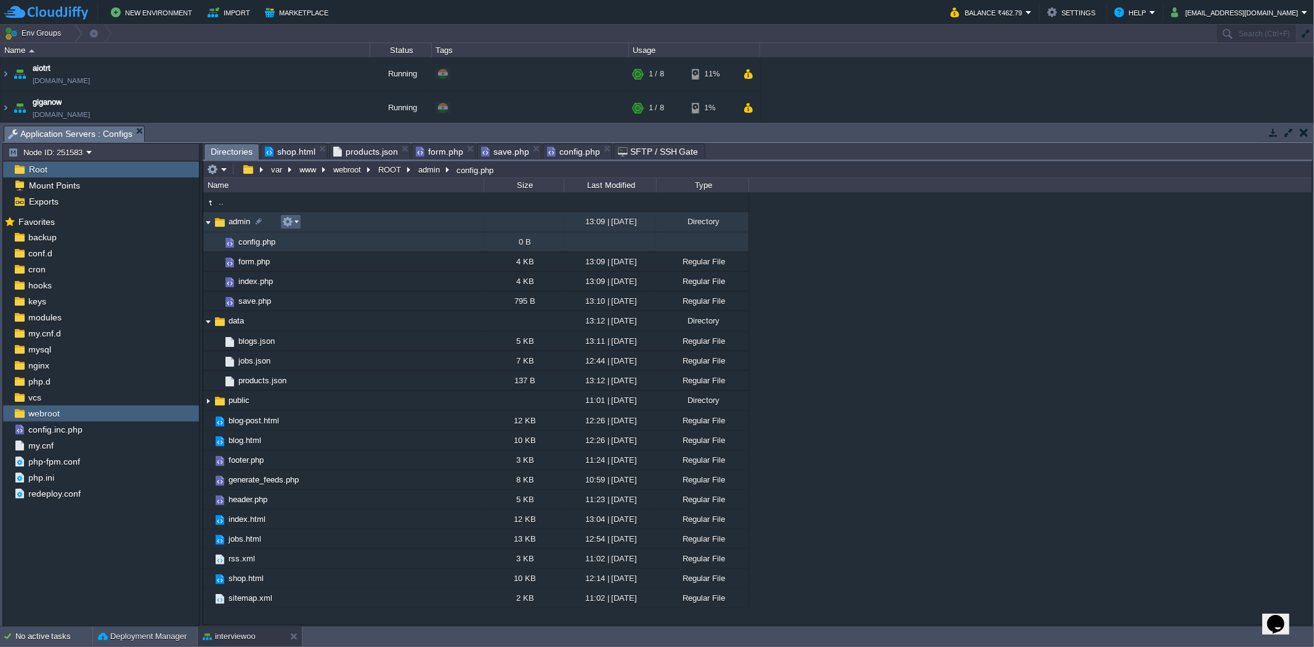
click at [295, 227] on em at bounding box center [290, 221] width 17 height 11
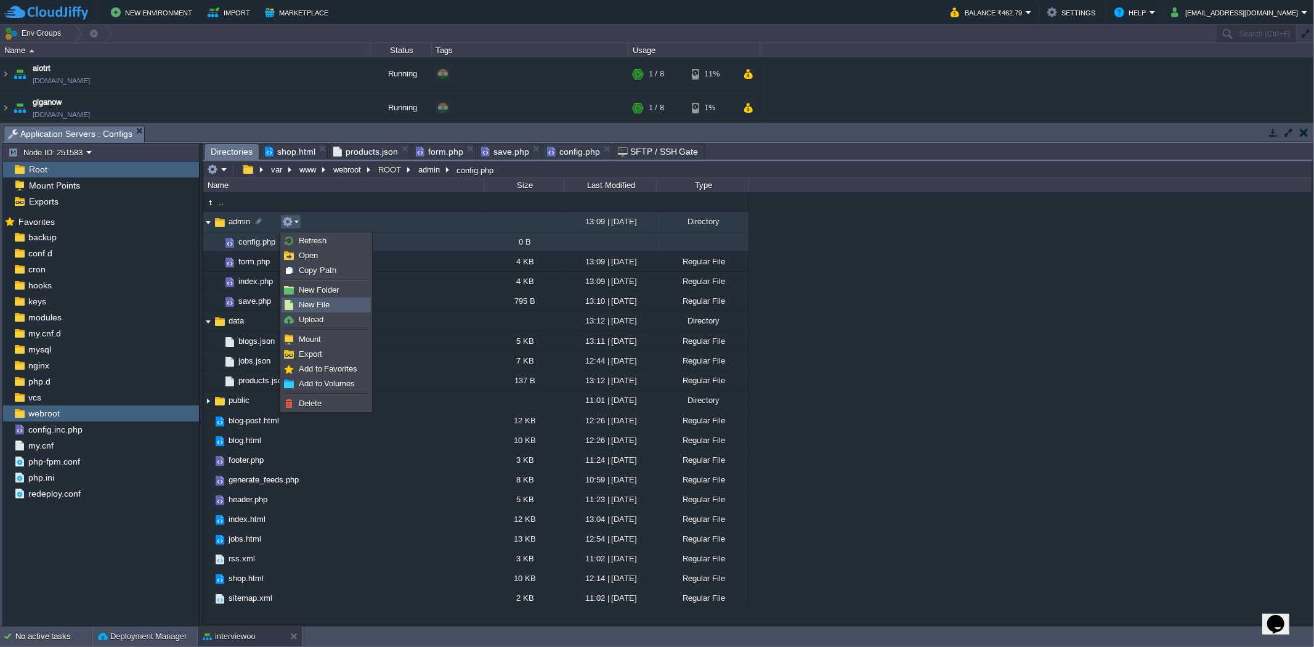
click at [313, 302] on span "New File" at bounding box center [314, 304] width 31 height 9
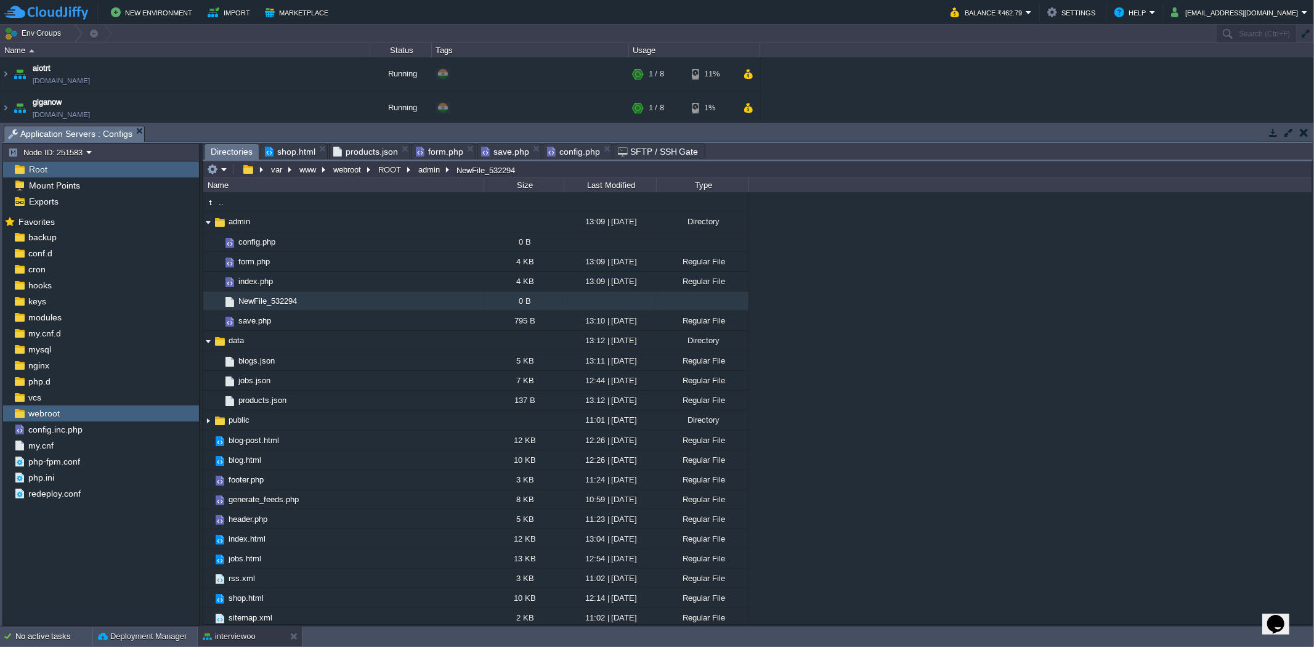
scroll to position [5, 0]
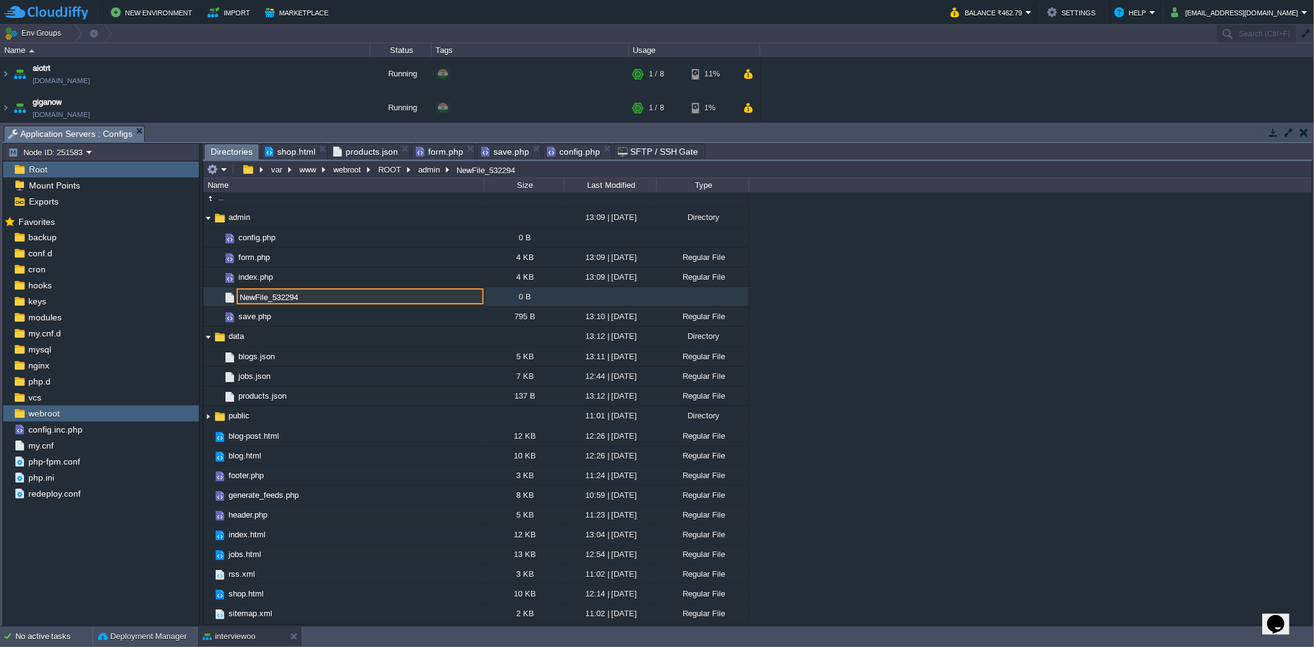
paste input "helpers.php"
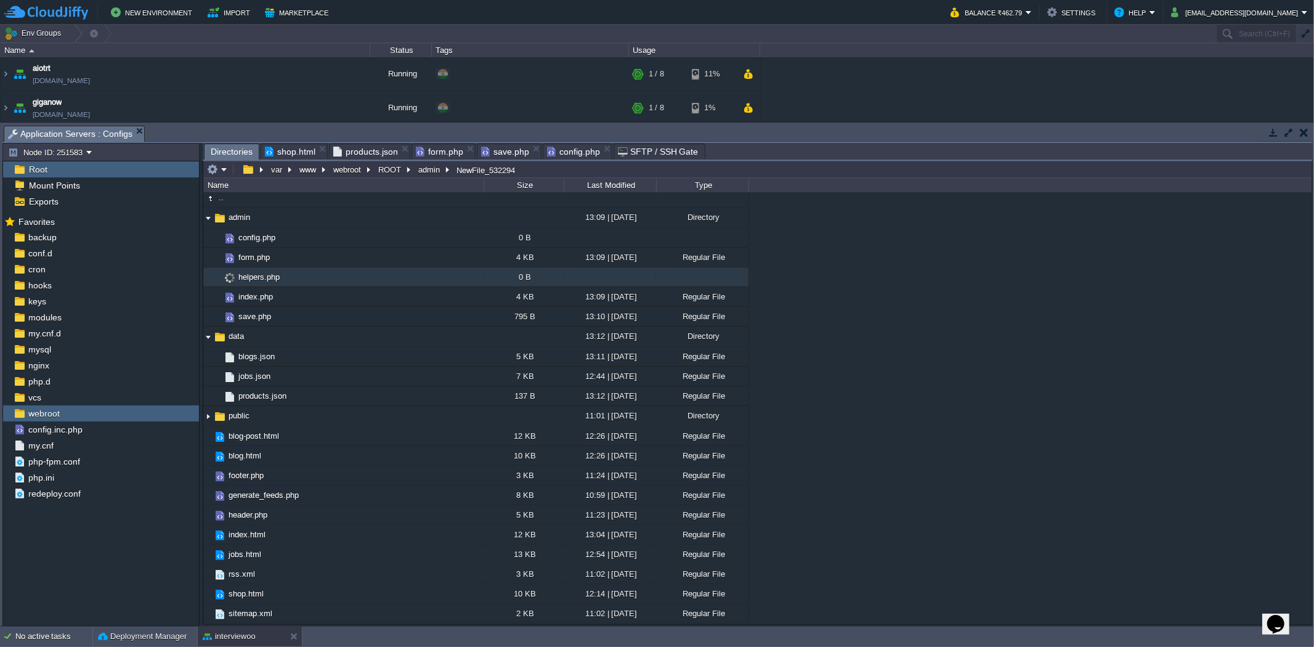
click at [575, 157] on span "config.php" at bounding box center [573, 151] width 53 height 15
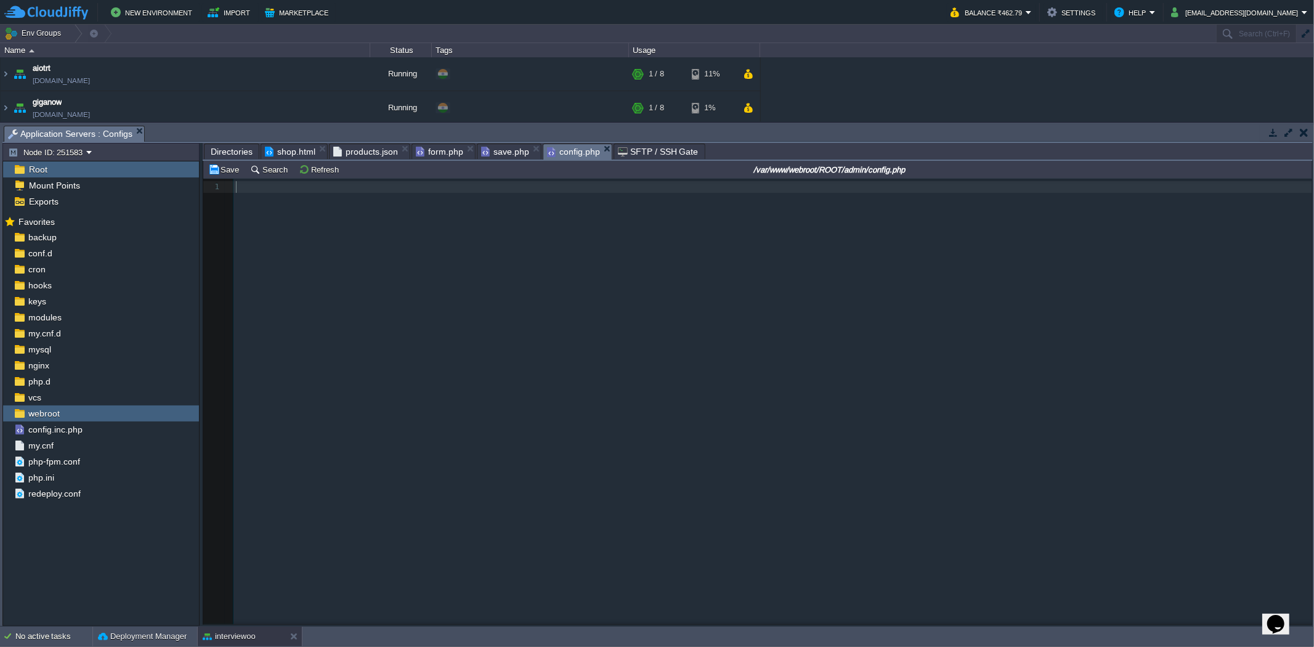
scroll to position [4, 0]
click at [378, 190] on pre "​" at bounding box center [775, 187] width 1083 height 12
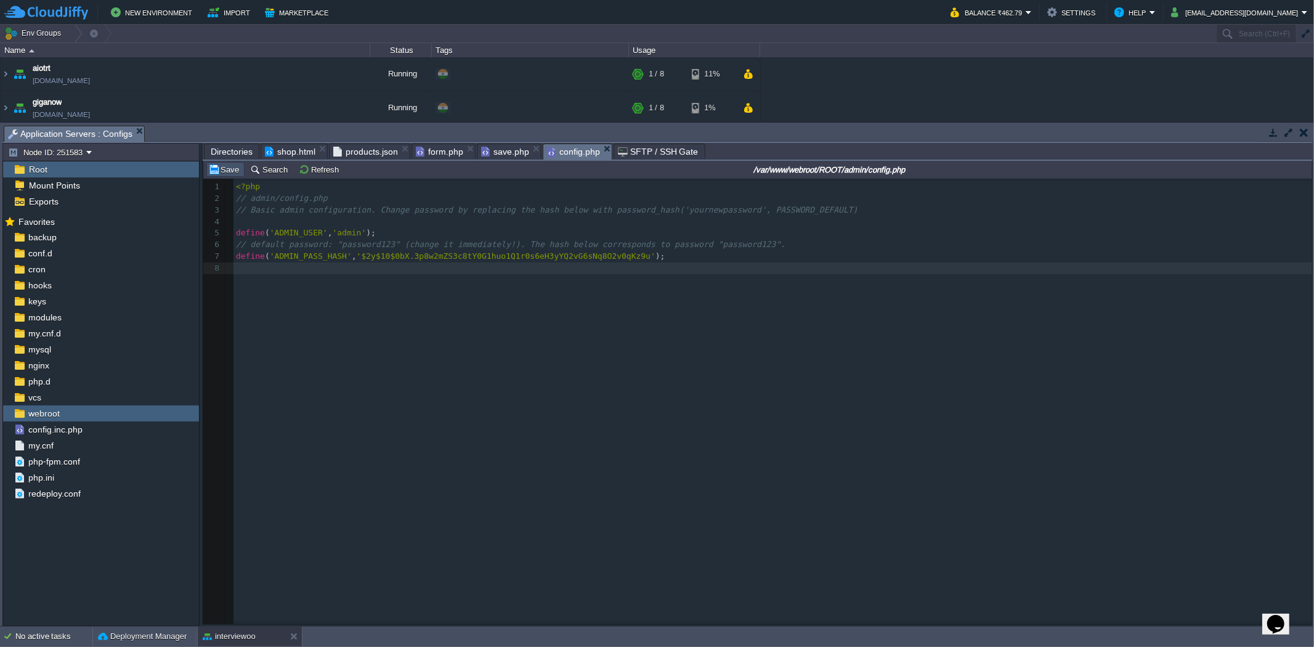
click at [230, 171] on button "Save" at bounding box center [225, 169] width 35 height 11
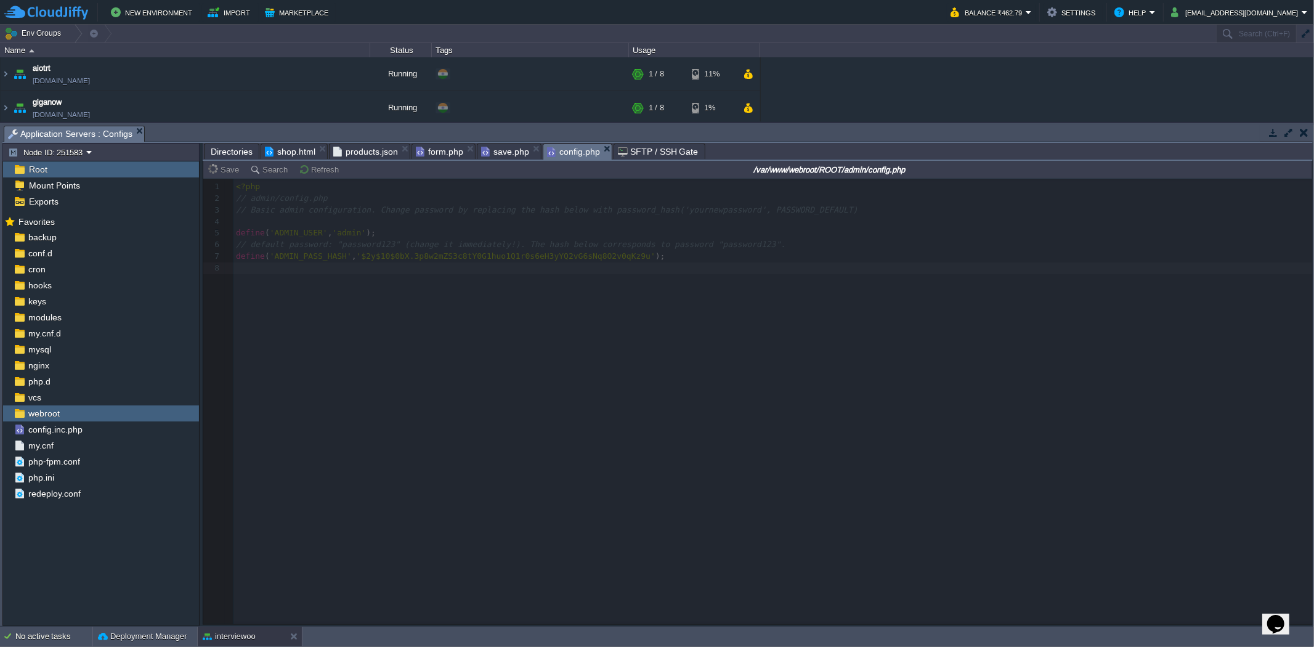
click at [233, 150] on span "Directories" at bounding box center [232, 151] width 42 height 15
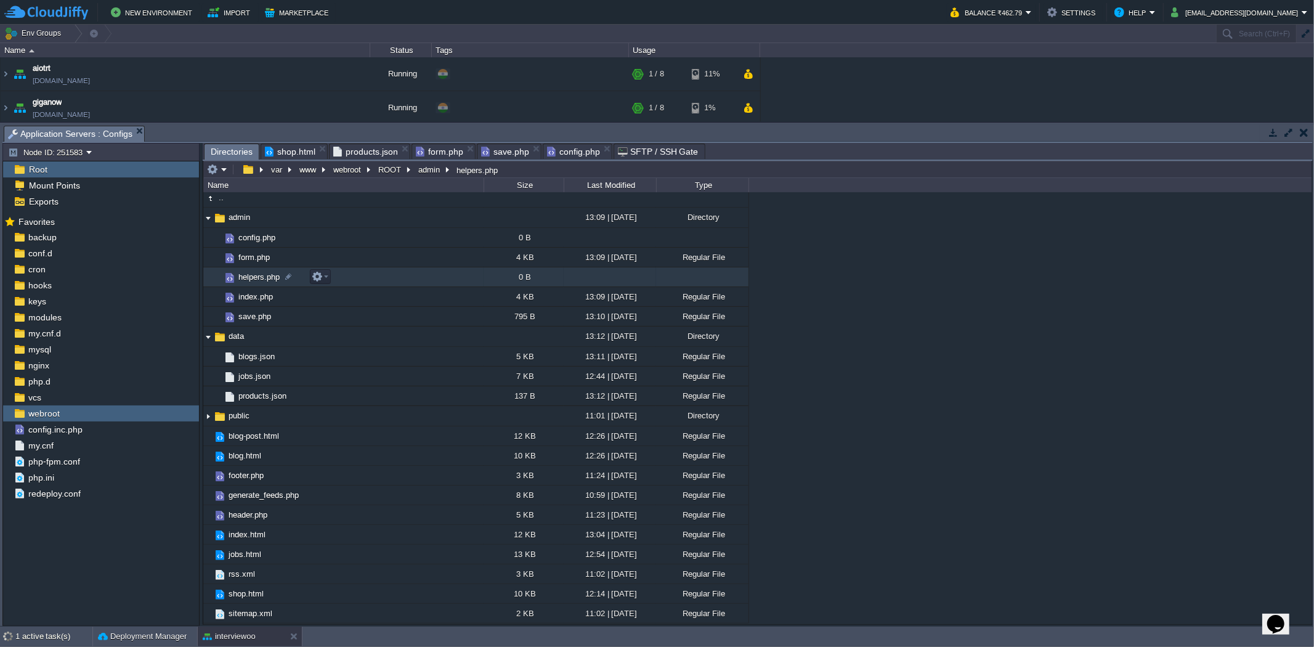
click at [349, 277] on td "helpers.php" at bounding box center [343, 277] width 280 height 20
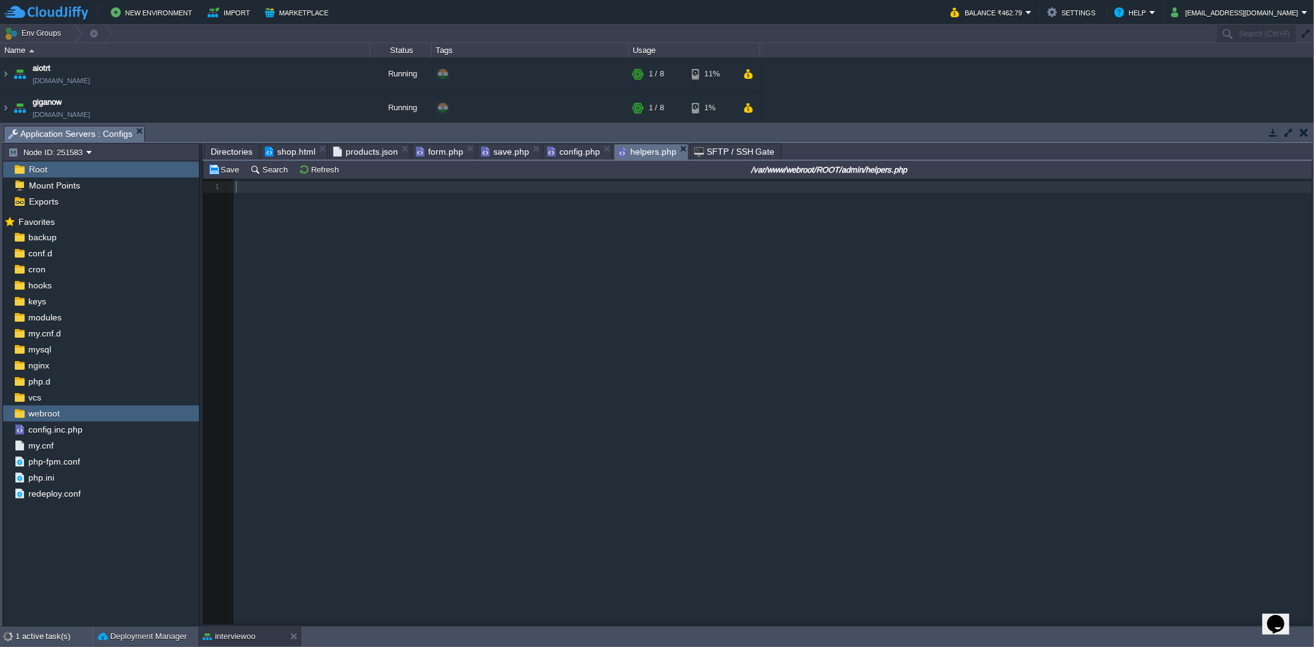
click at [266, 188] on pre "​" at bounding box center [775, 187] width 1083 height 12
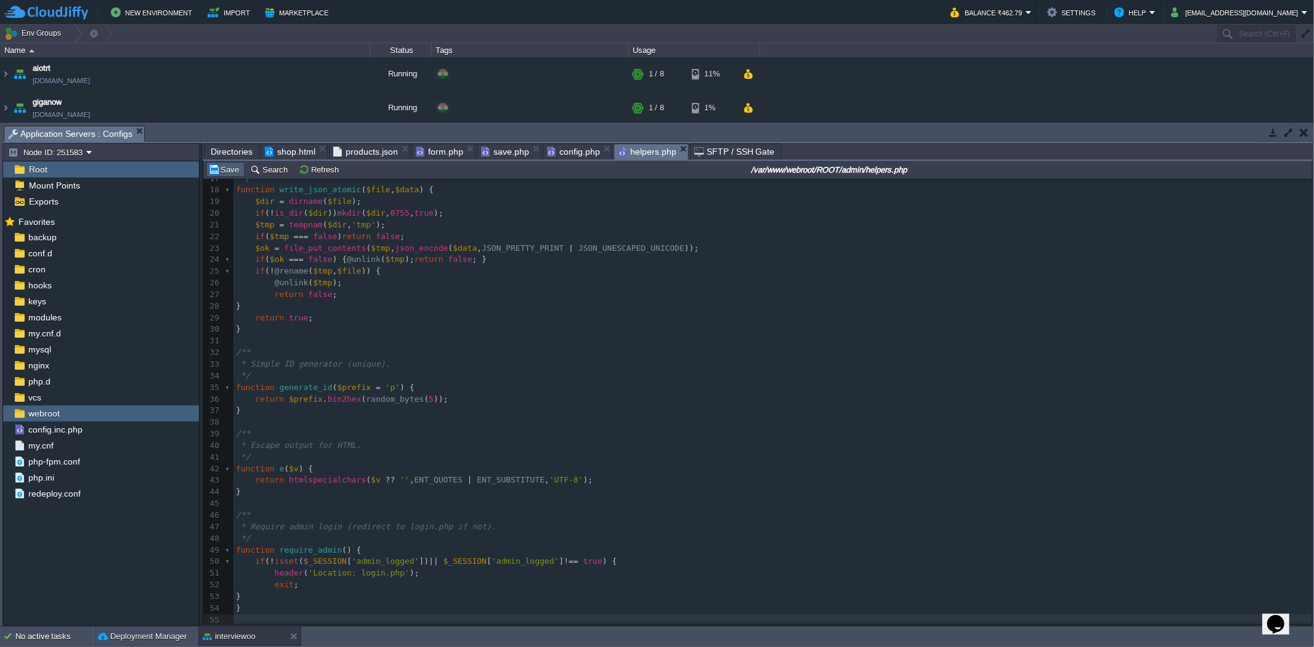
click at [226, 177] on td "Save" at bounding box center [225, 169] width 38 height 15
click at [229, 155] on span "Directories" at bounding box center [232, 151] width 42 height 15
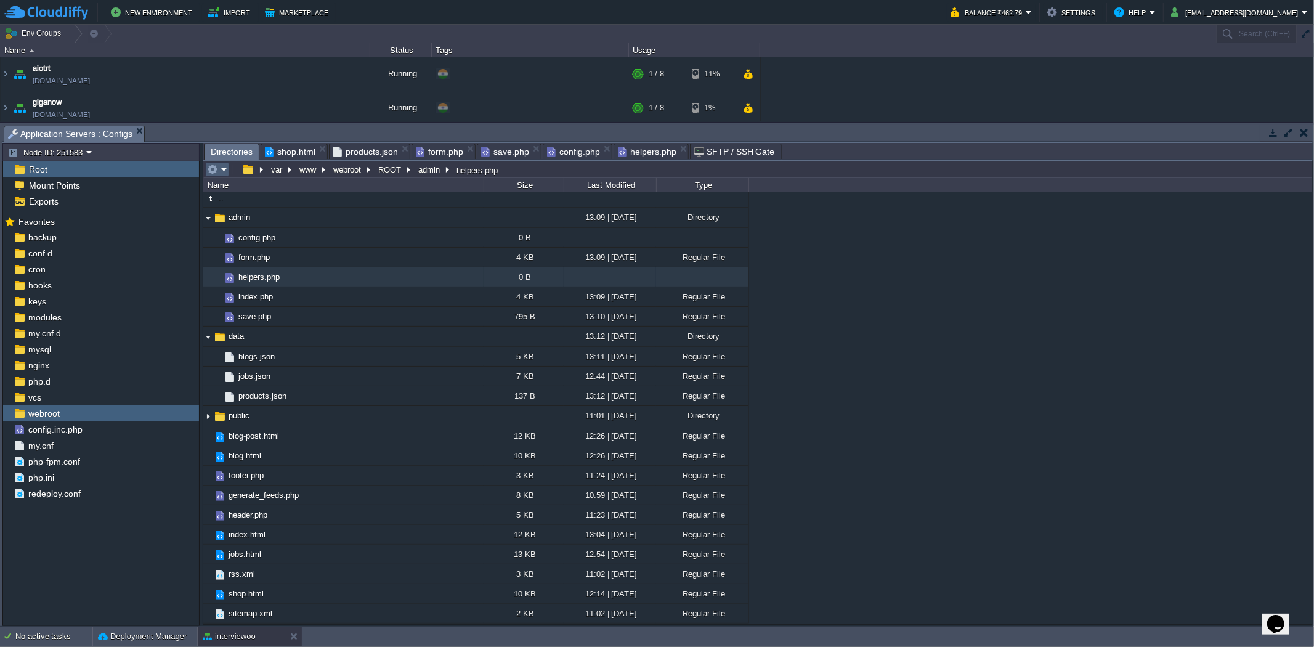
click at [226, 173] on em at bounding box center [217, 169] width 20 height 11
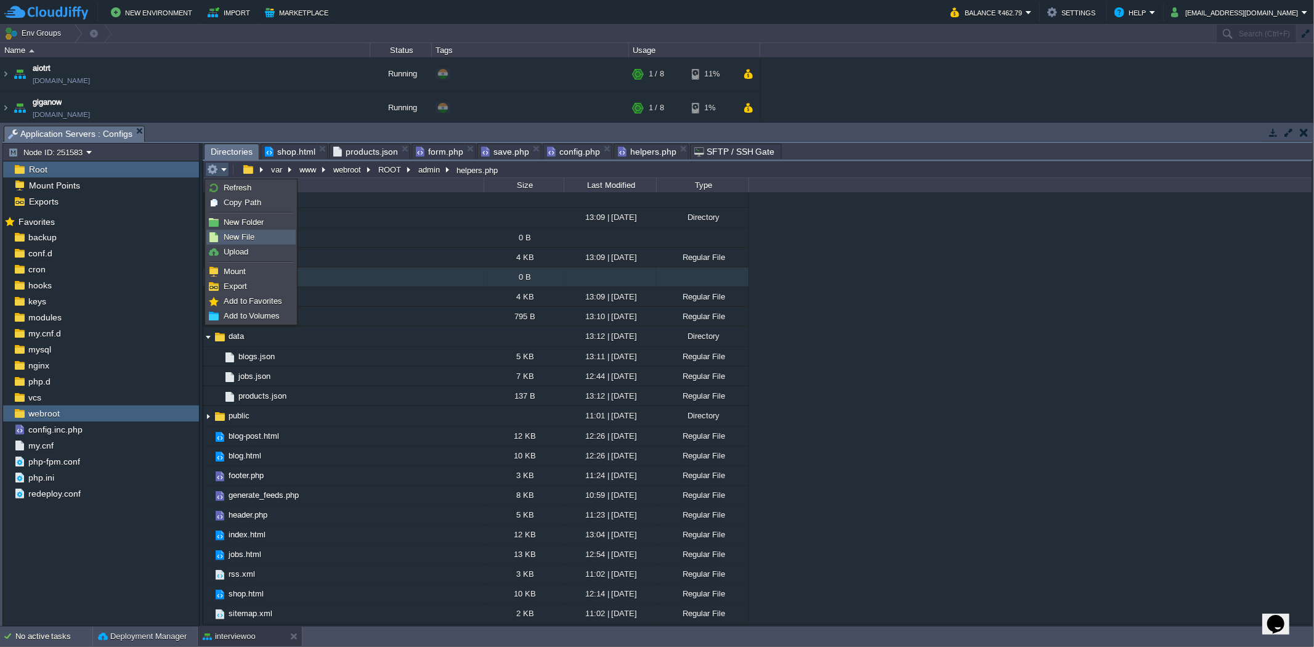
click at [237, 230] on li "New File" at bounding box center [250, 237] width 89 height 15
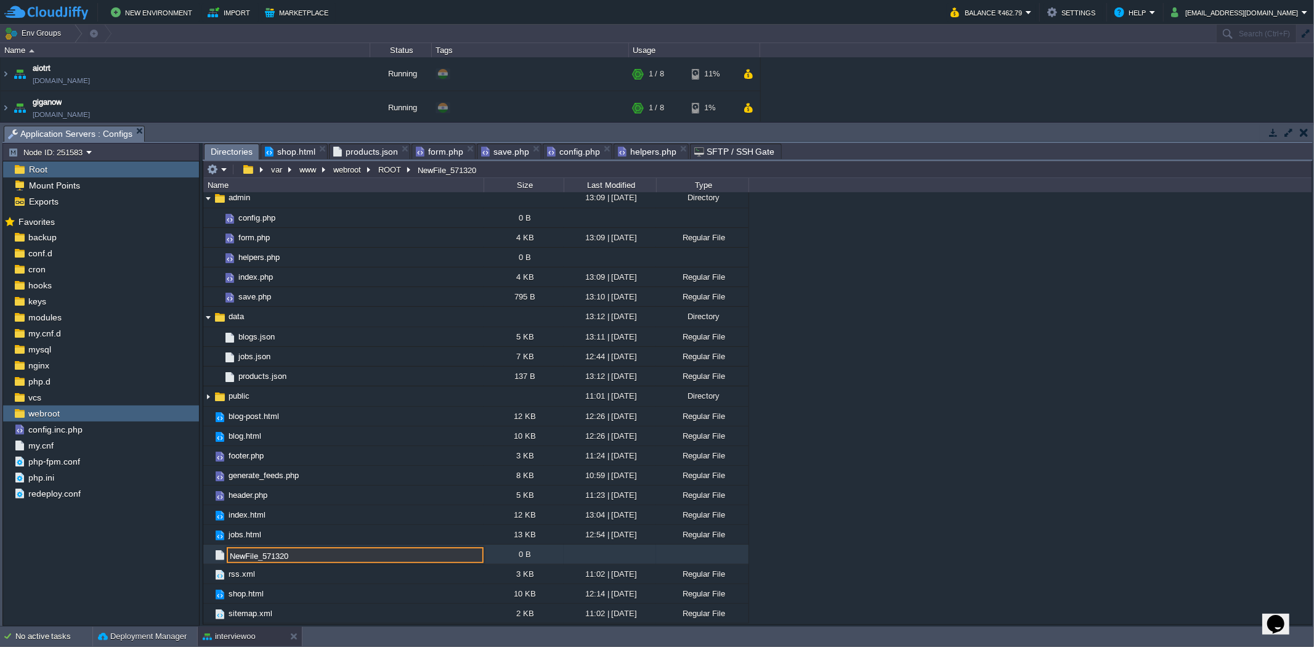
click at [1002, 426] on div ".. admin 13:09 | [DATE] Directory .. config.php 0 B form.php 4 KB 13:09 | [DATE…" at bounding box center [757, 407] width 1109 height 431
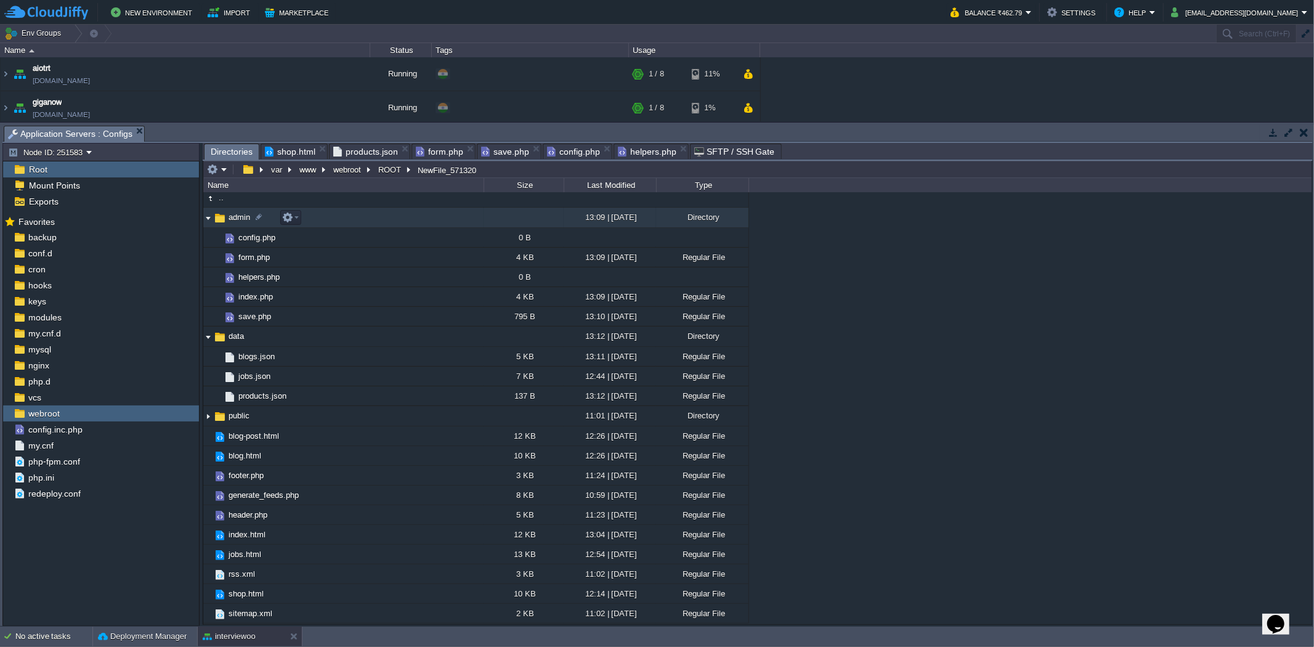
click at [246, 216] on span "admin" at bounding box center [239, 217] width 25 height 10
click at [288, 222] on button "button" at bounding box center [287, 217] width 11 height 11
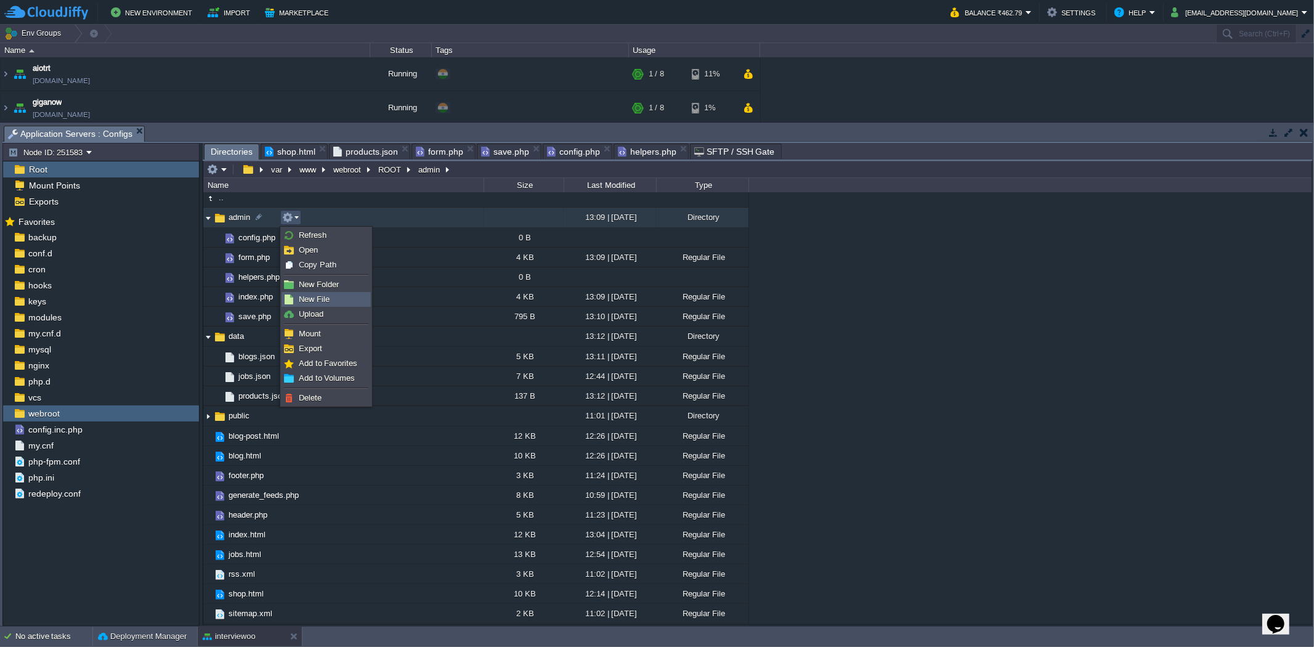
click at [315, 306] on link "New File" at bounding box center [326, 300] width 88 height 14
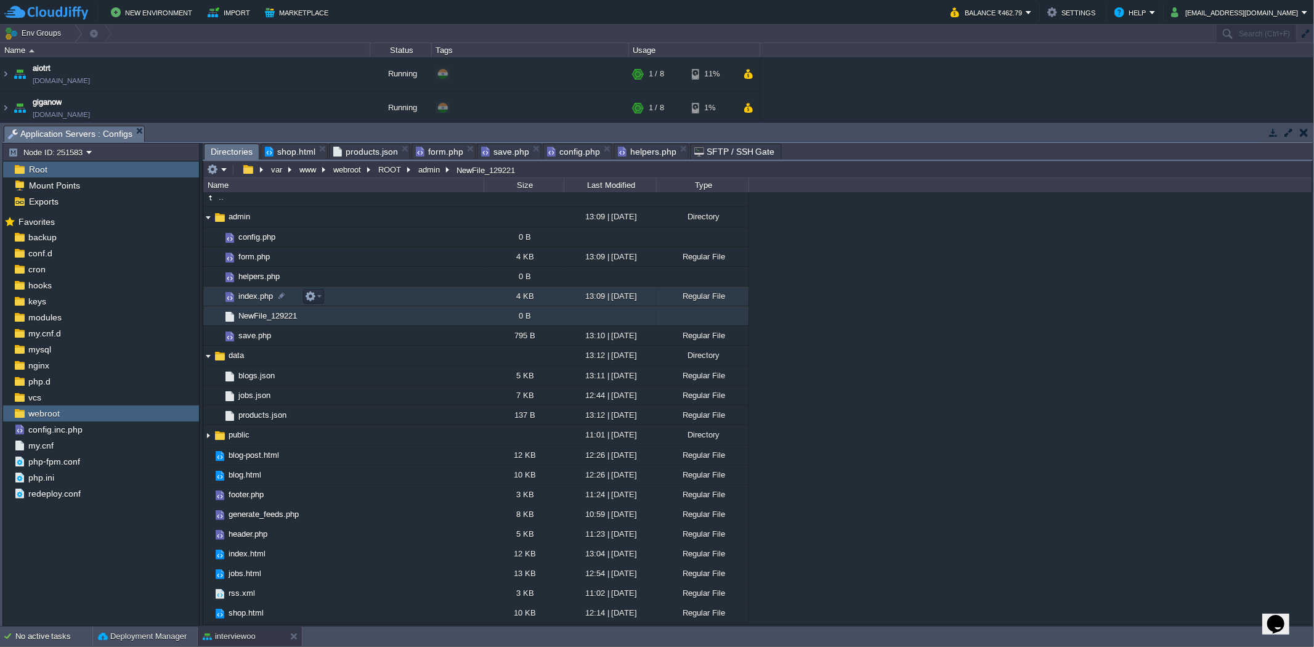
scroll to position [25, 0]
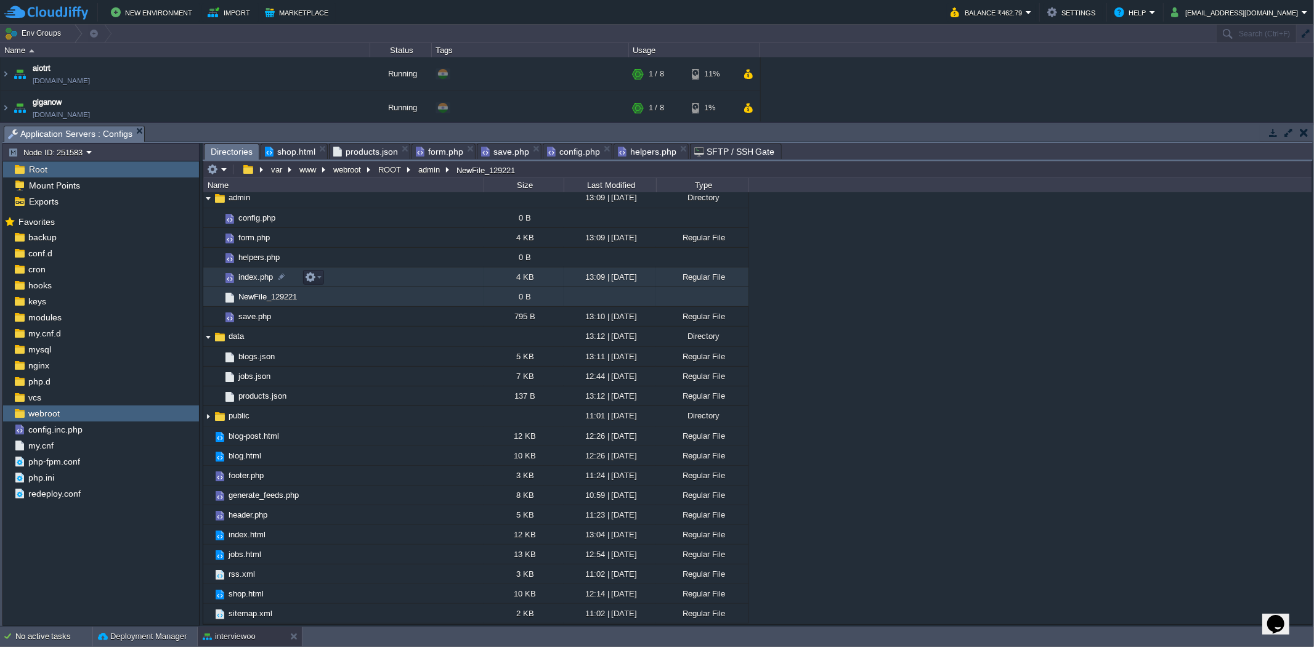
paste input "login.php"
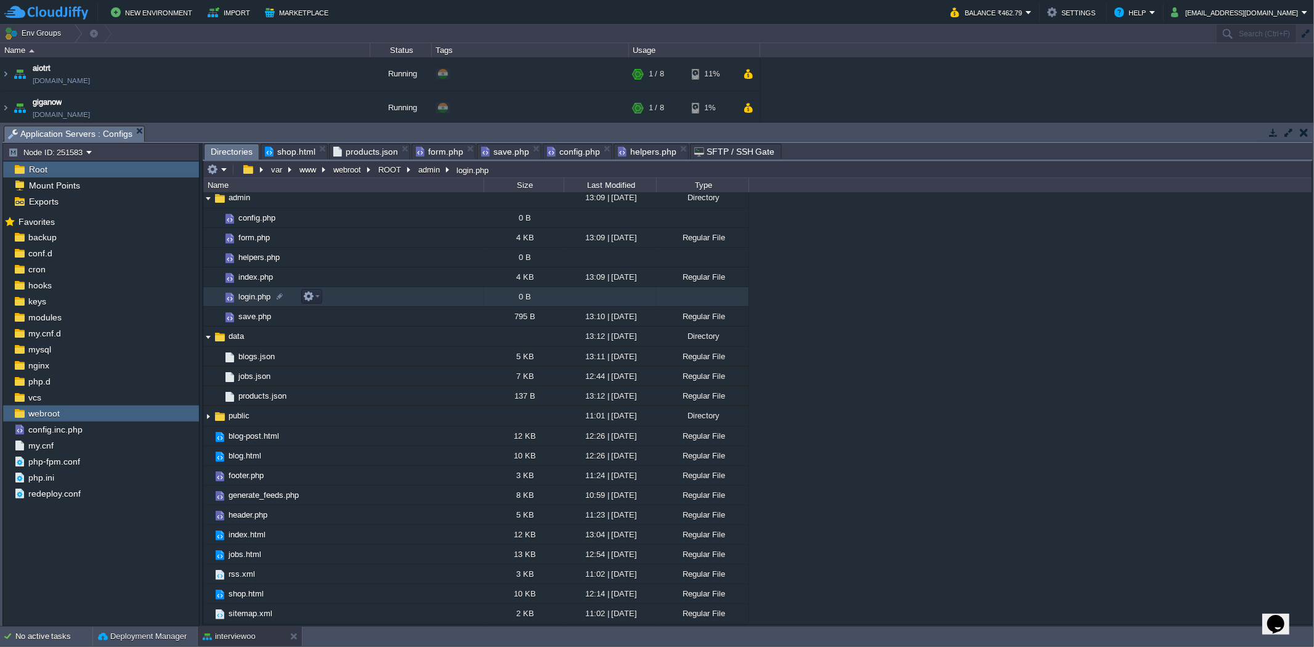
click at [337, 297] on td "login.php" at bounding box center [343, 297] width 280 height 20
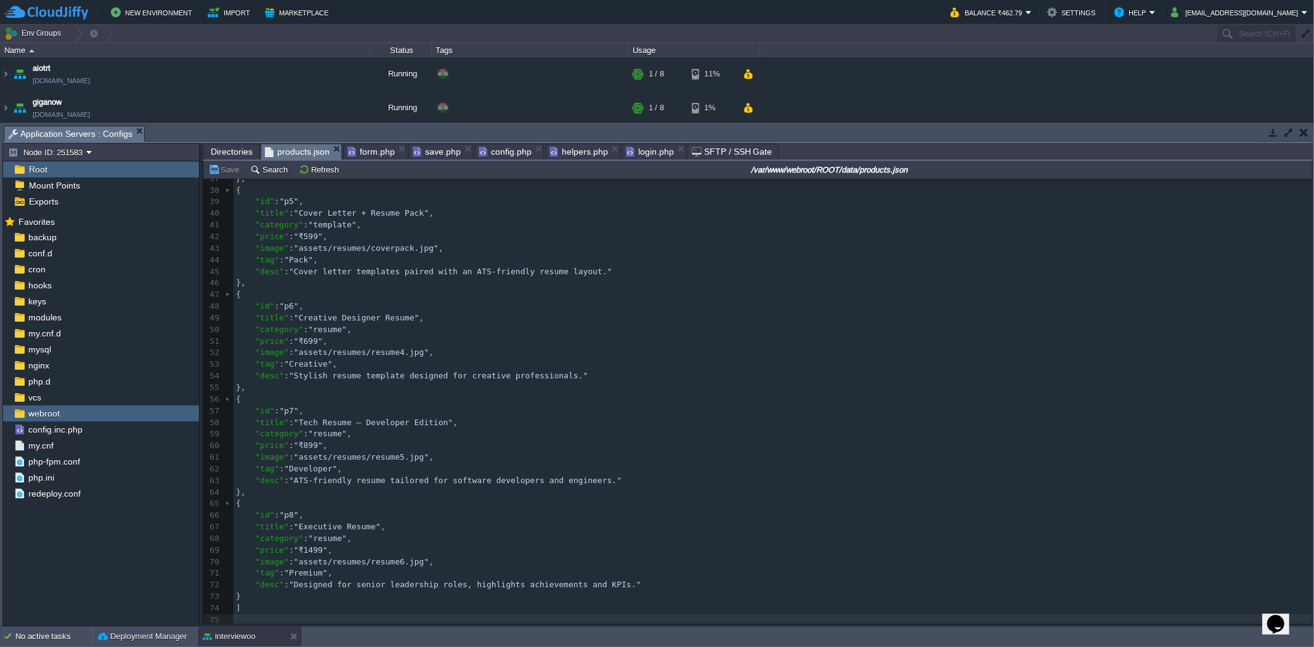
click at [327, 152] on span "products.json" at bounding box center [297, 151] width 65 height 15
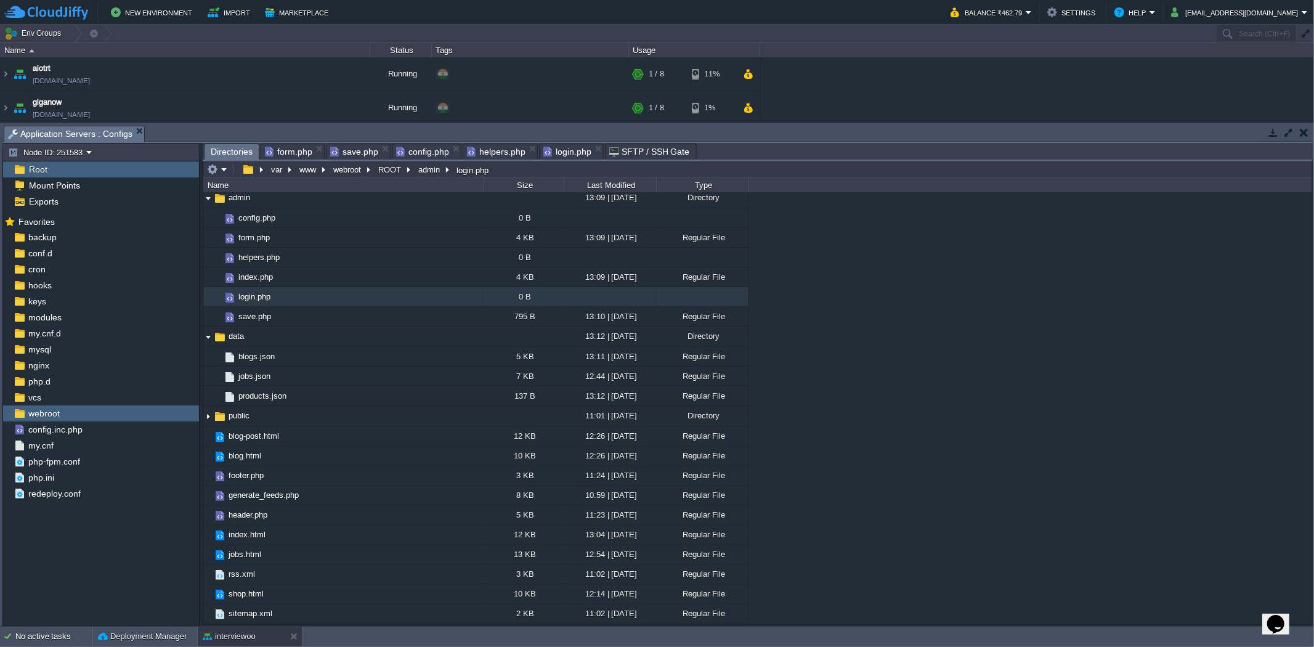
click at [543, 155] on span "login.php" at bounding box center [567, 151] width 48 height 15
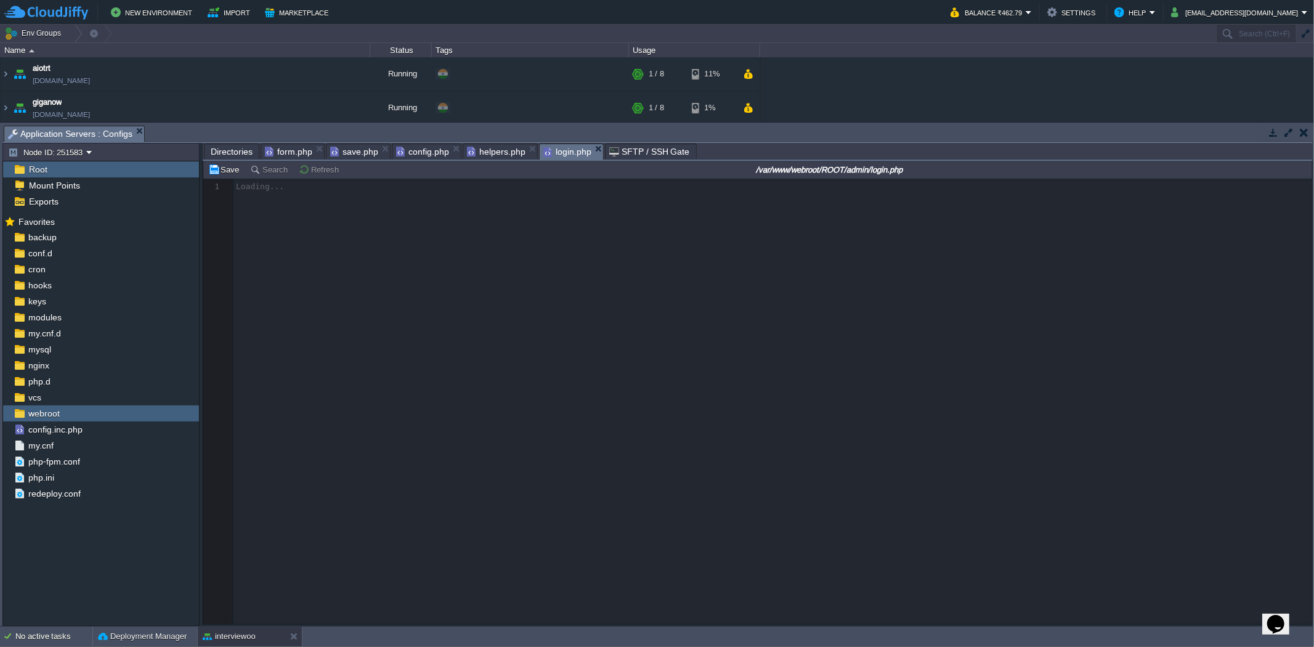
click at [503, 148] on span "helpers.php" at bounding box center [496, 151] width 59 height 15
click at [473, 152] on span "login.php" at bounding box center [491, 151] width 48 height 15
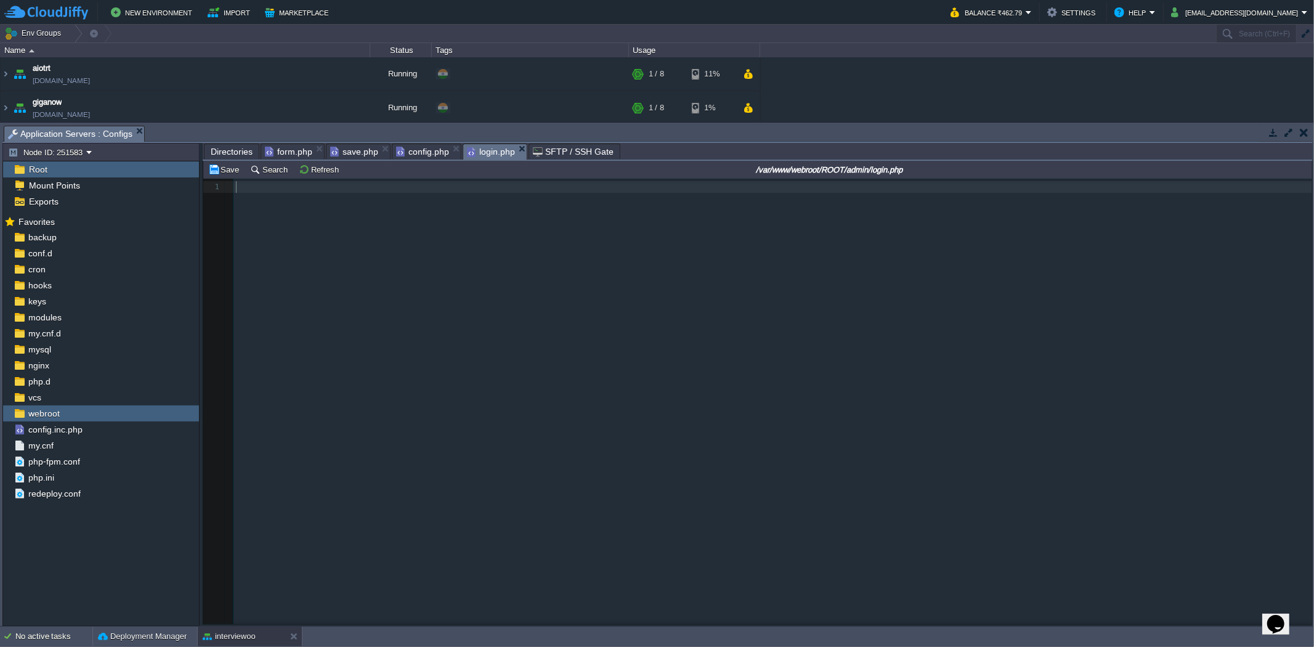
scroll to position [4, 0]
click at [255, 185] on pre "​" at bounding box center [775, 187] width 1083 height 12
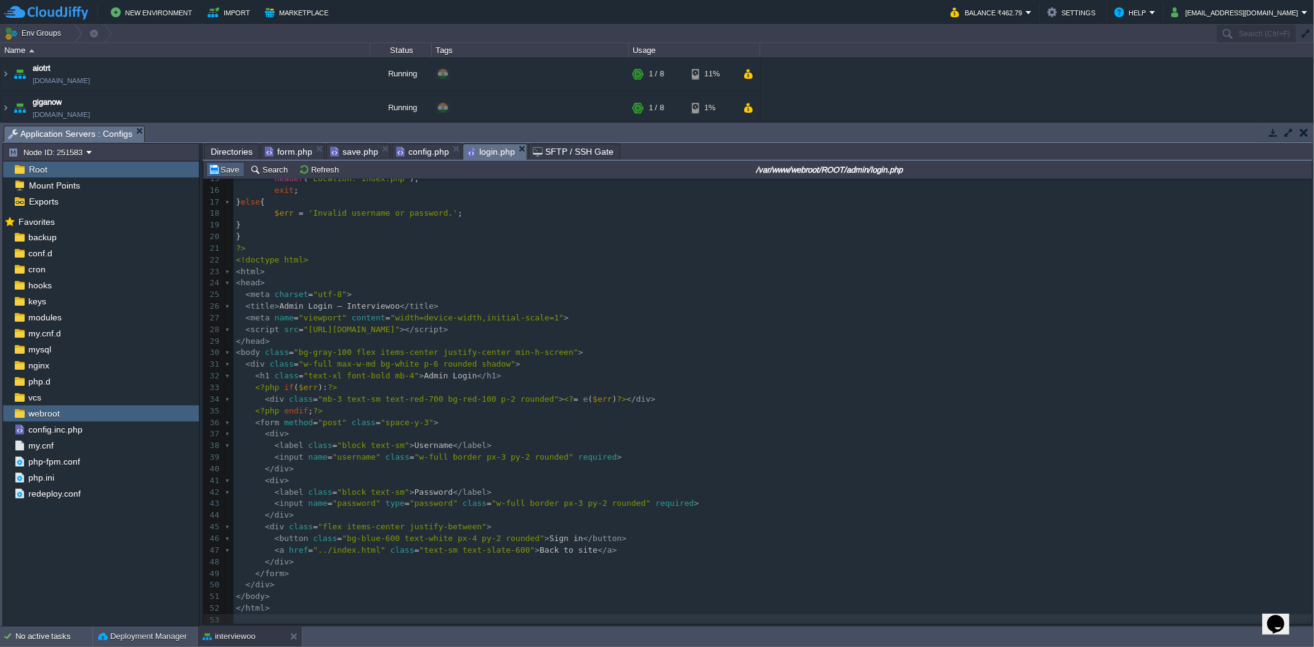
click at [230, 174] on button "Save" at bounding box center [225, 169] width 35 height 11
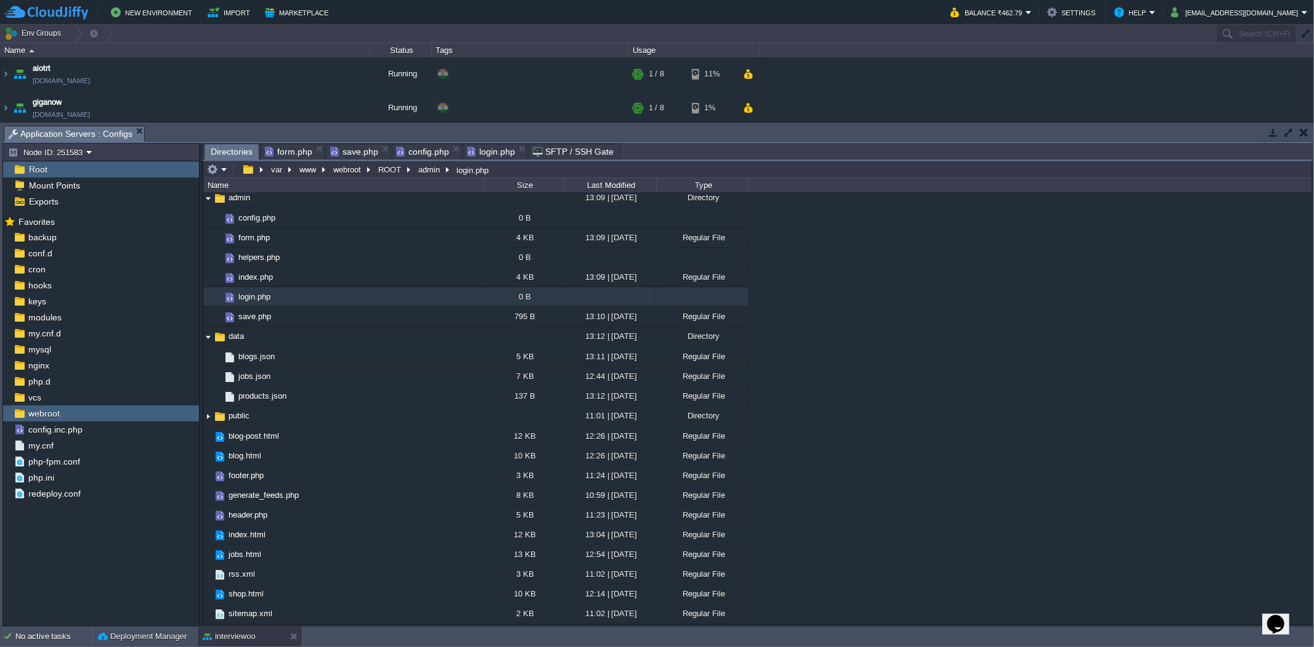
click at [236, 155] on span "Directories" at bounding box center [232, 151] width 42 height 15
click at [290, 198] on button "button" at bounding box center [287, 197] width 11 height 11
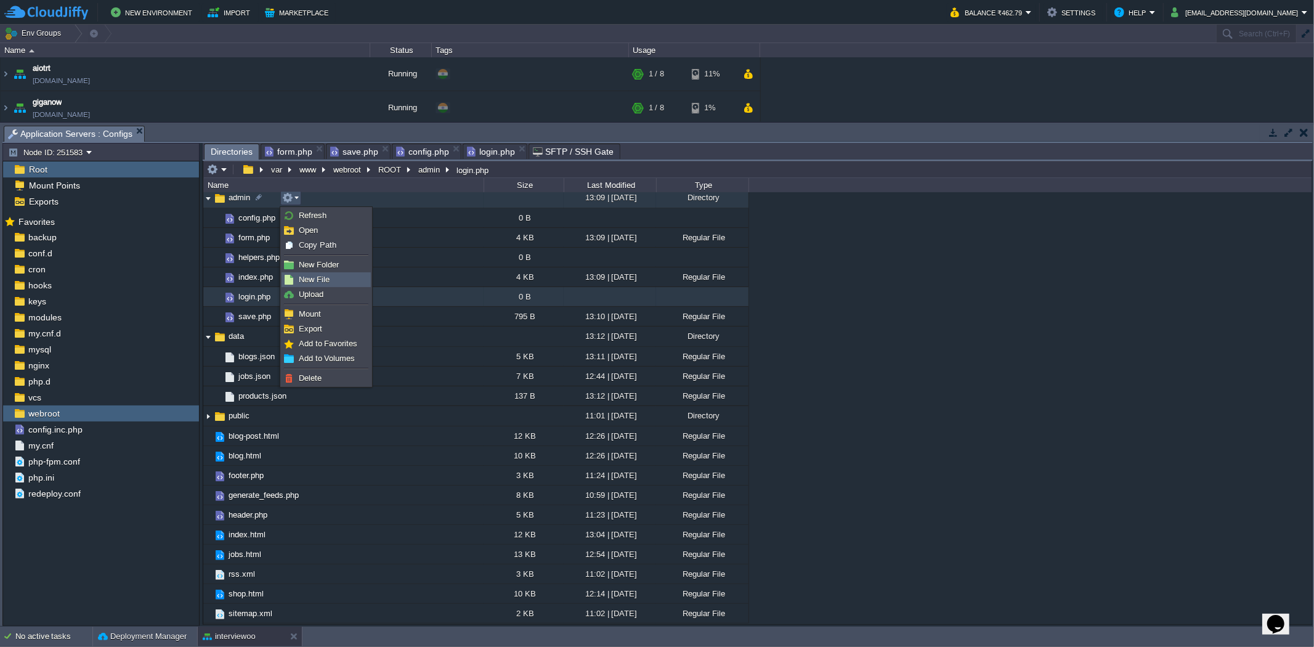
click at [318, 282] on span "New File" at bounding box center [314, 279] width 31 height 9
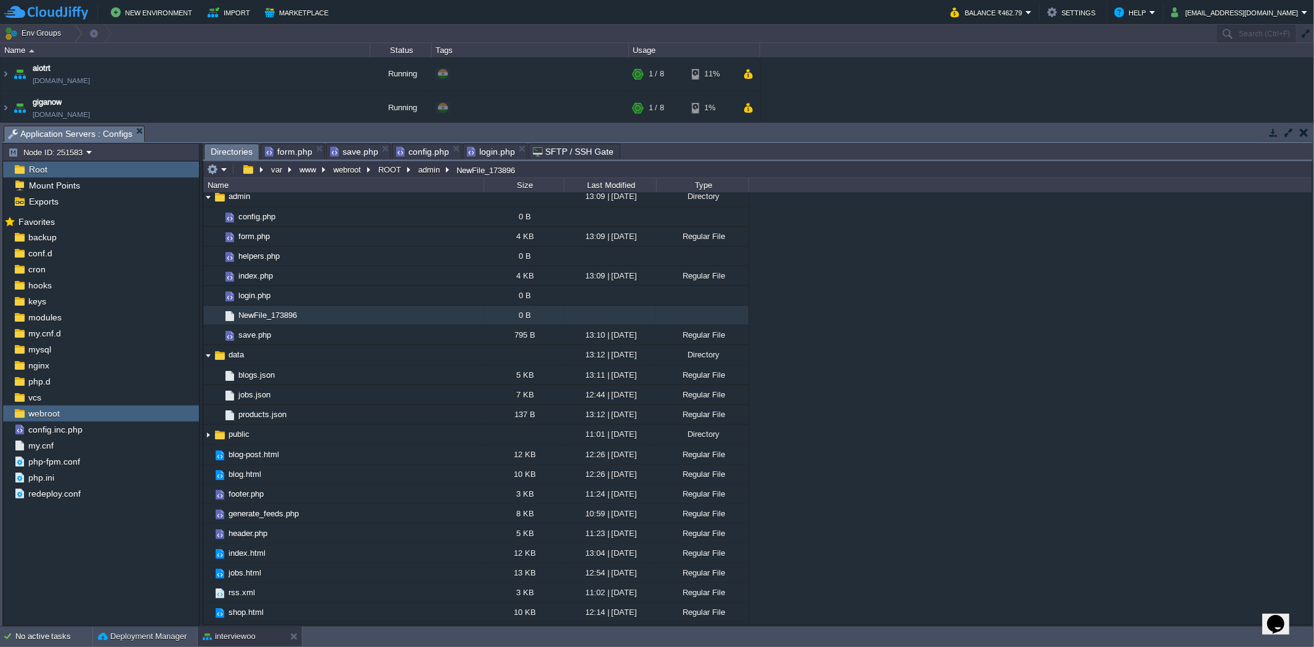
scroll to position [45, 0]
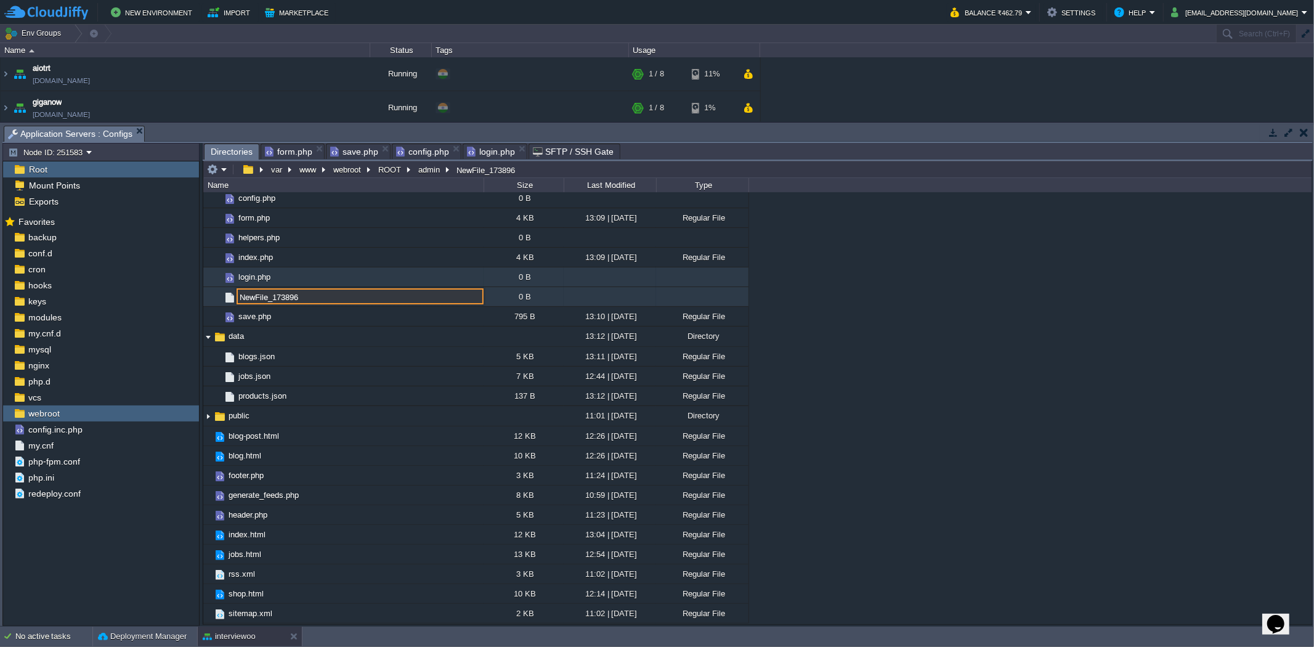
paste input "logout.php"
type input "logout.php"
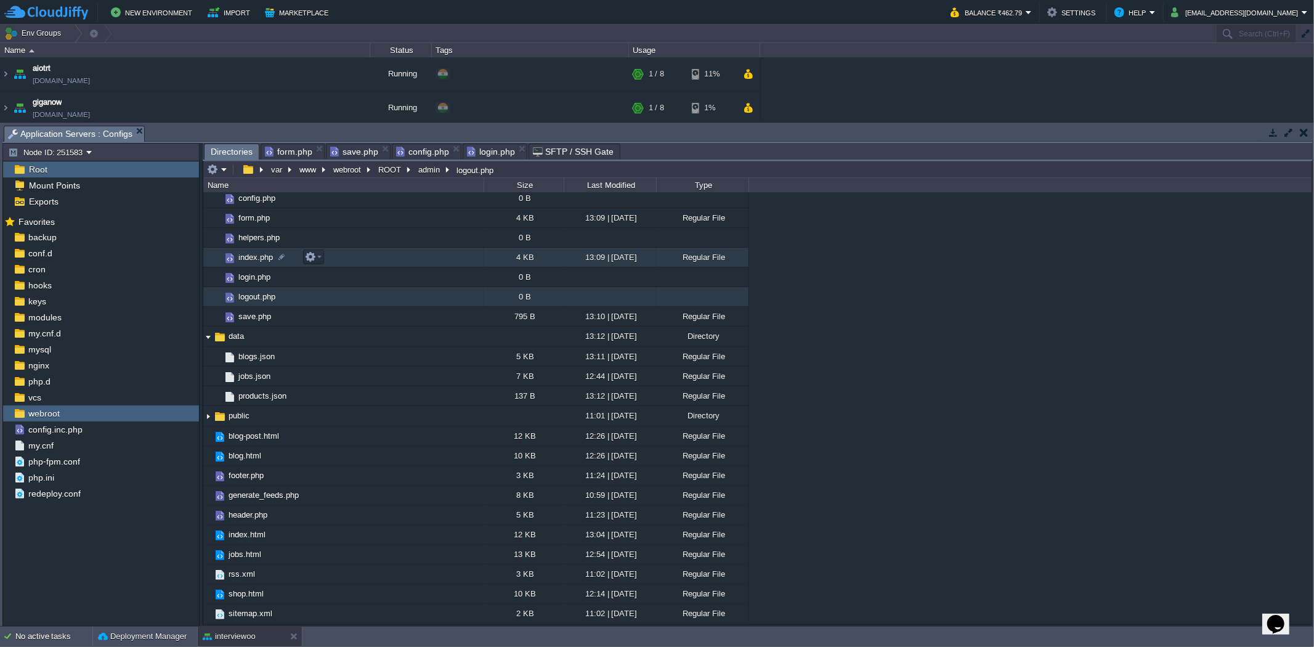
click at [341, 259] on td "index.php" at bounding box center [343, 258] width 280 height 20
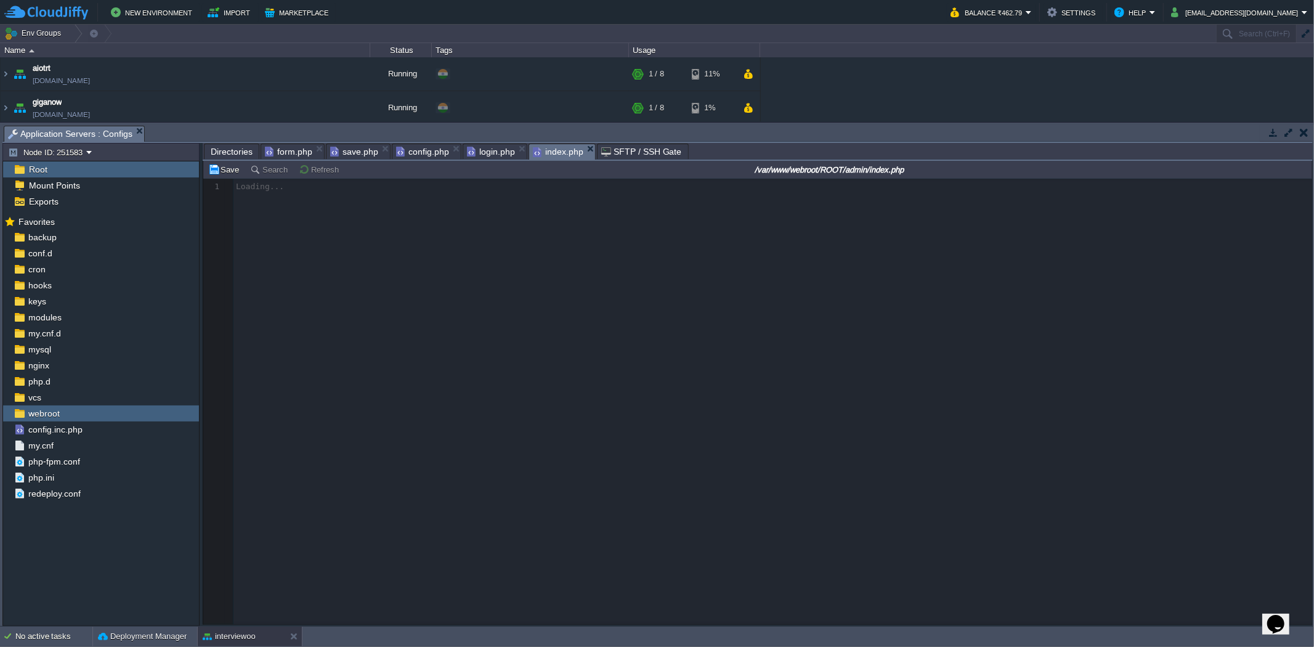
click at [218, 155] on span "Directories" at bounding box center [232, 151] width 42 height 15
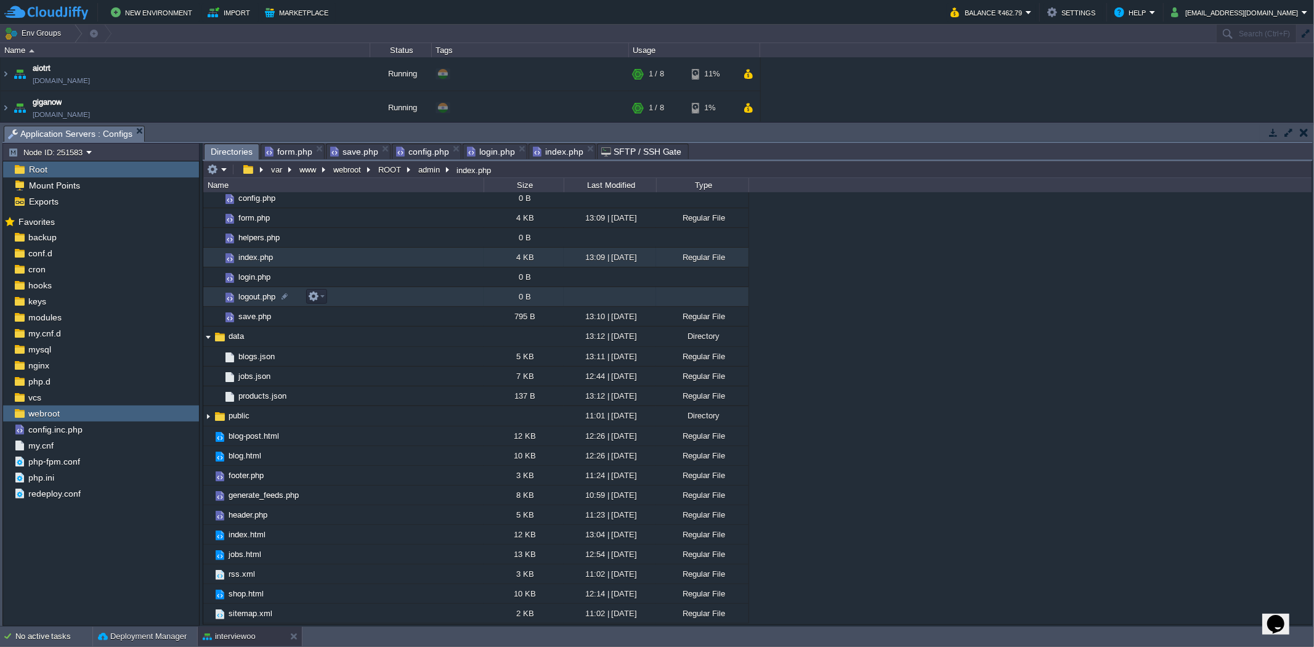
click at [342, 291] on td "logout.php" at bounding box center [343, 297] width 280 height 20
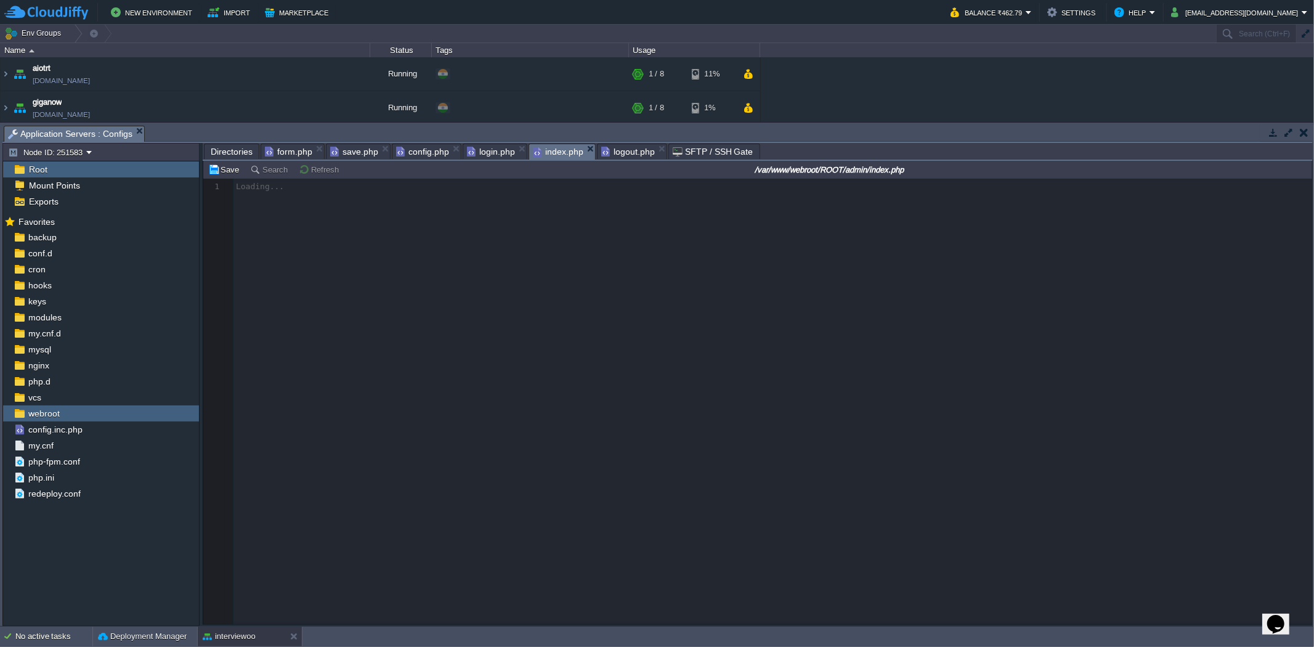
click at [546, 156] on span "index.php" at bounding box center [558, 151] width 51 height 15
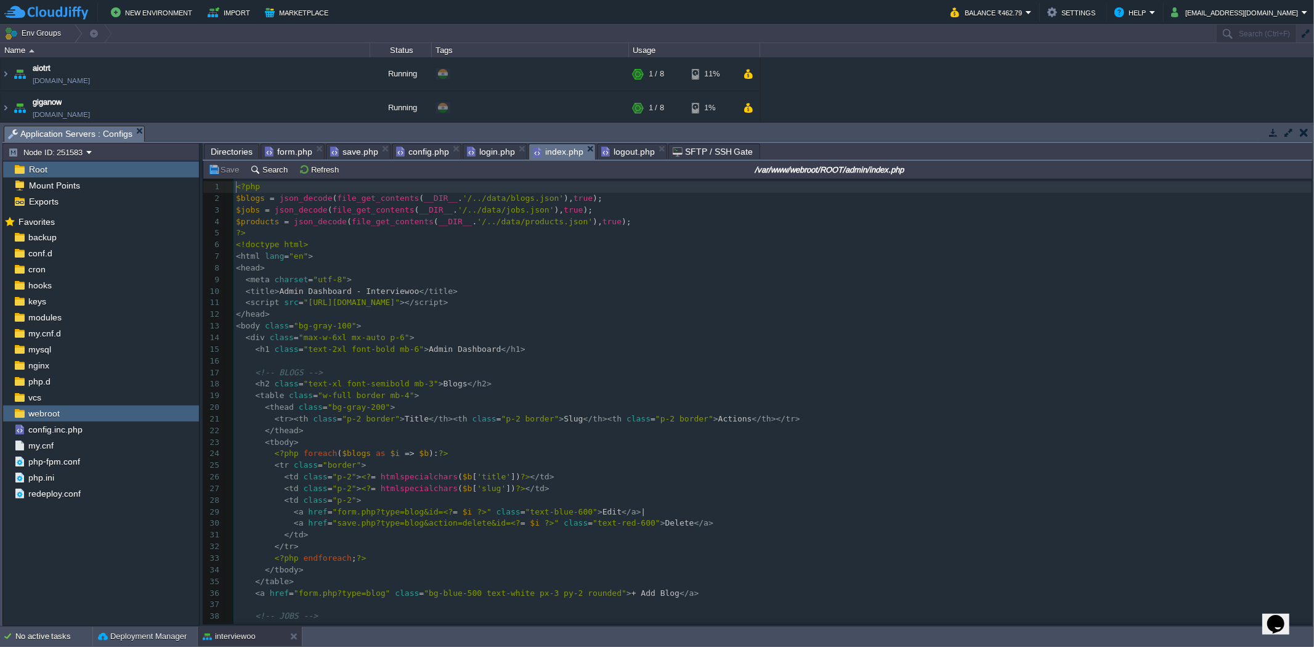
scroll to position [4, 0]
click at [456, 296] on pre "< title > Admin Dashboard - Interviewoo </ title >" at bounding box center [773, 292] width 1079 height 12
type textarea "-"
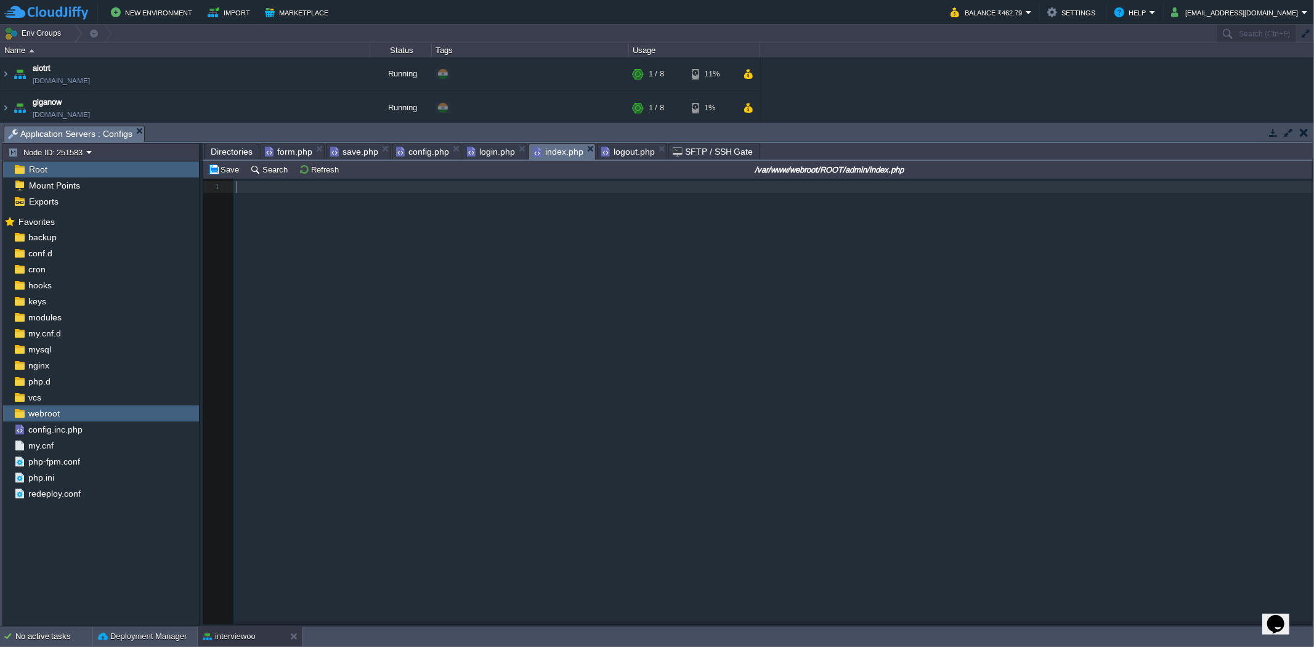
scroll to position [35, 0]
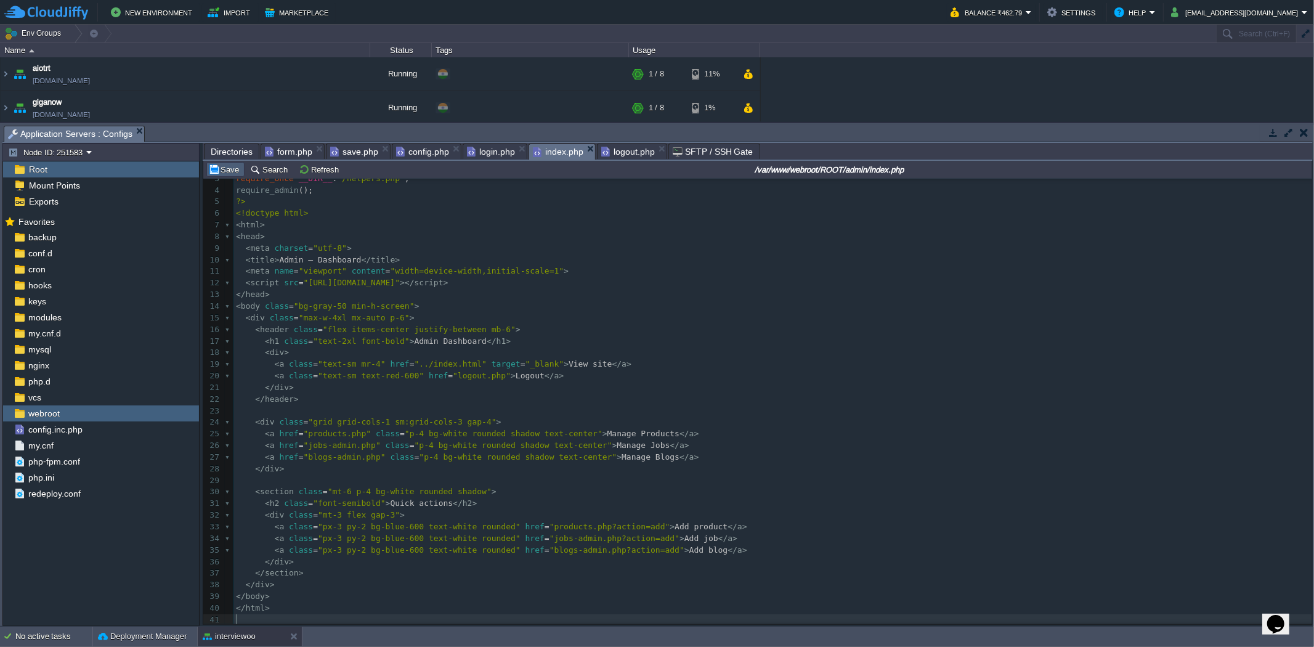
click at [230, 166] on button "Save" at bounding box center [225, 169] width 35 height 11
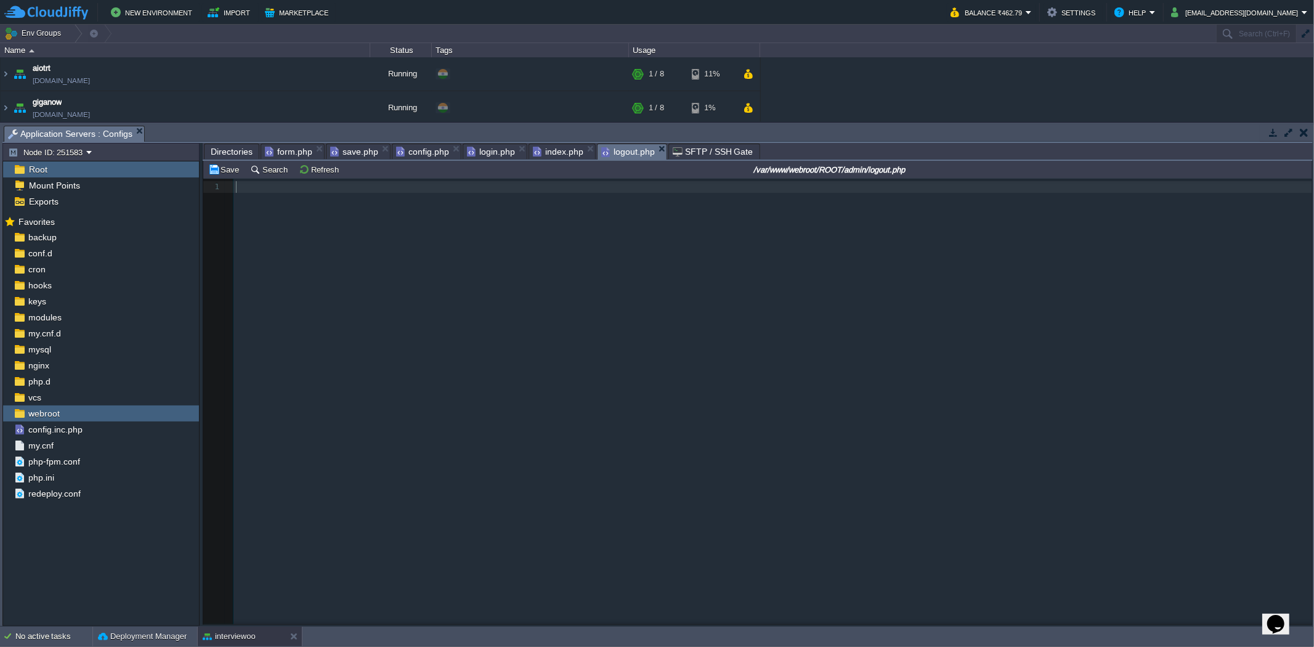
scroll to position [4, 0]
click at [612, 159] on span "logout.php" at bounding box center [628, 151] width 54 height 15
click at [389, 184] on pre "​" at bounding box center [775, 187] width 1083 height 12
click at [225, 162] on div "Save Search Refresh /var/www/webroot/ROOT/admin/logout.php" at bounding box center [757, 170] width 1109 height 18
click at [224, 168] on button "Save" at bounding box center [225, 169] width 35 height 11
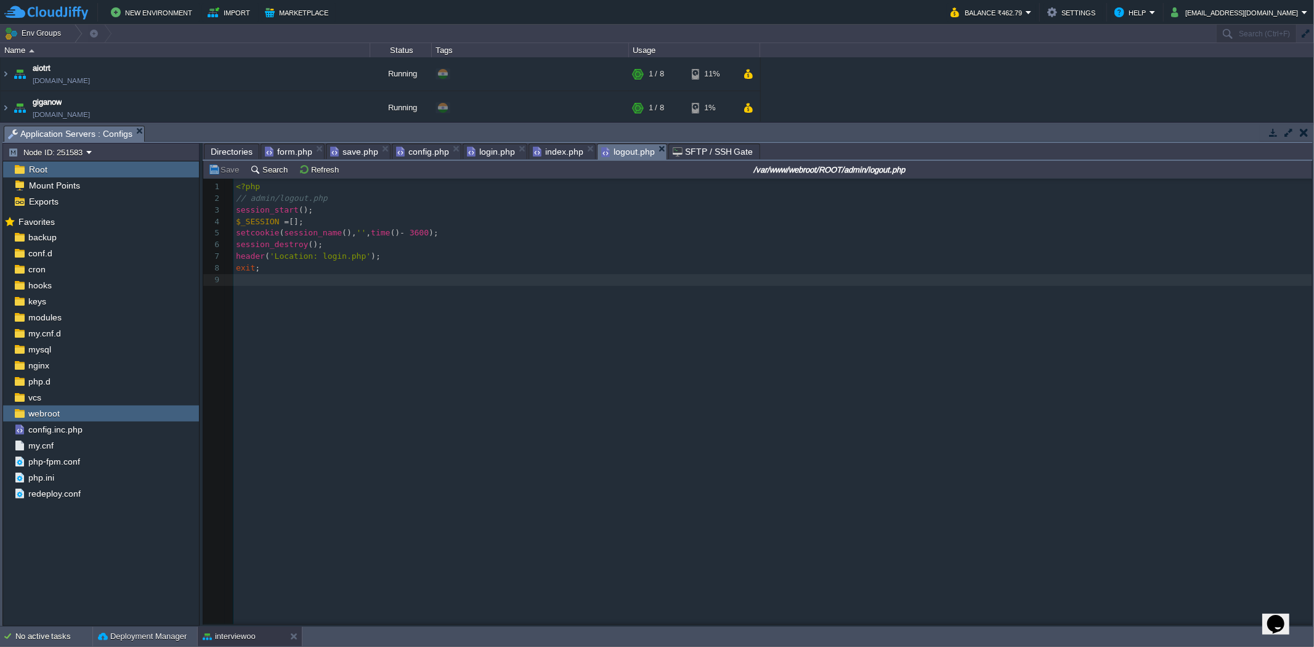
click at [235, 152] on span "Directories" at bounding box center [232, 151] width 42 height 15
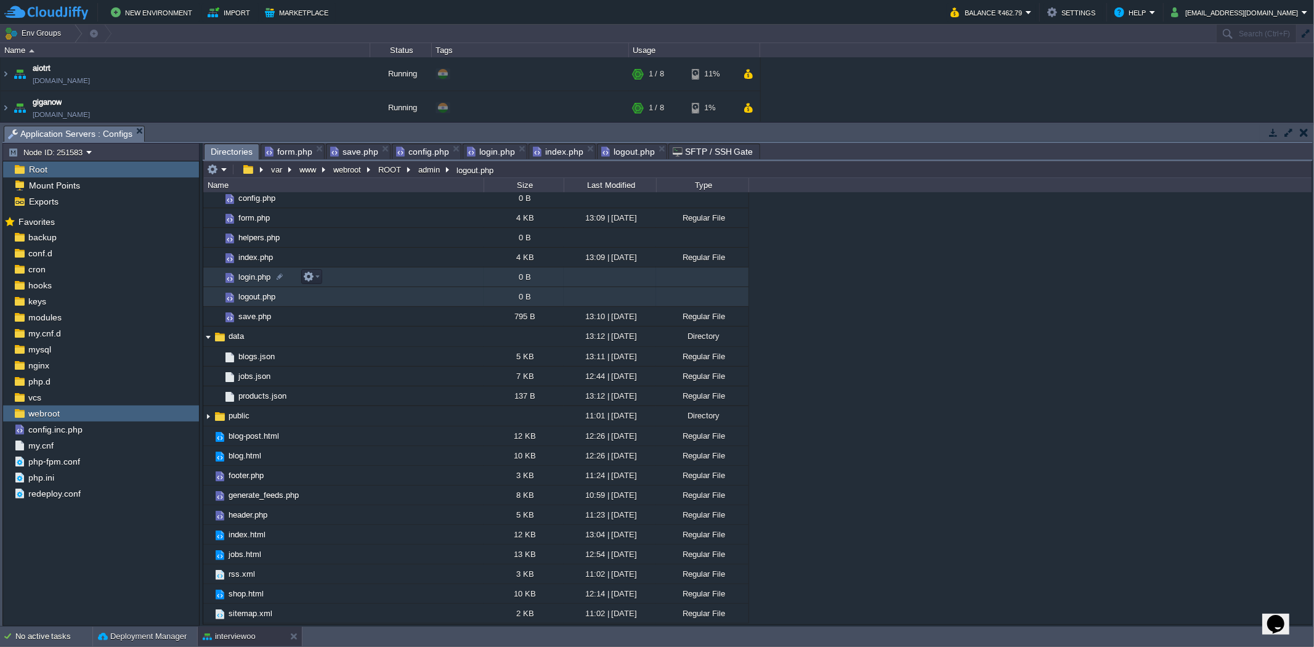
scroll to position [0, 0]
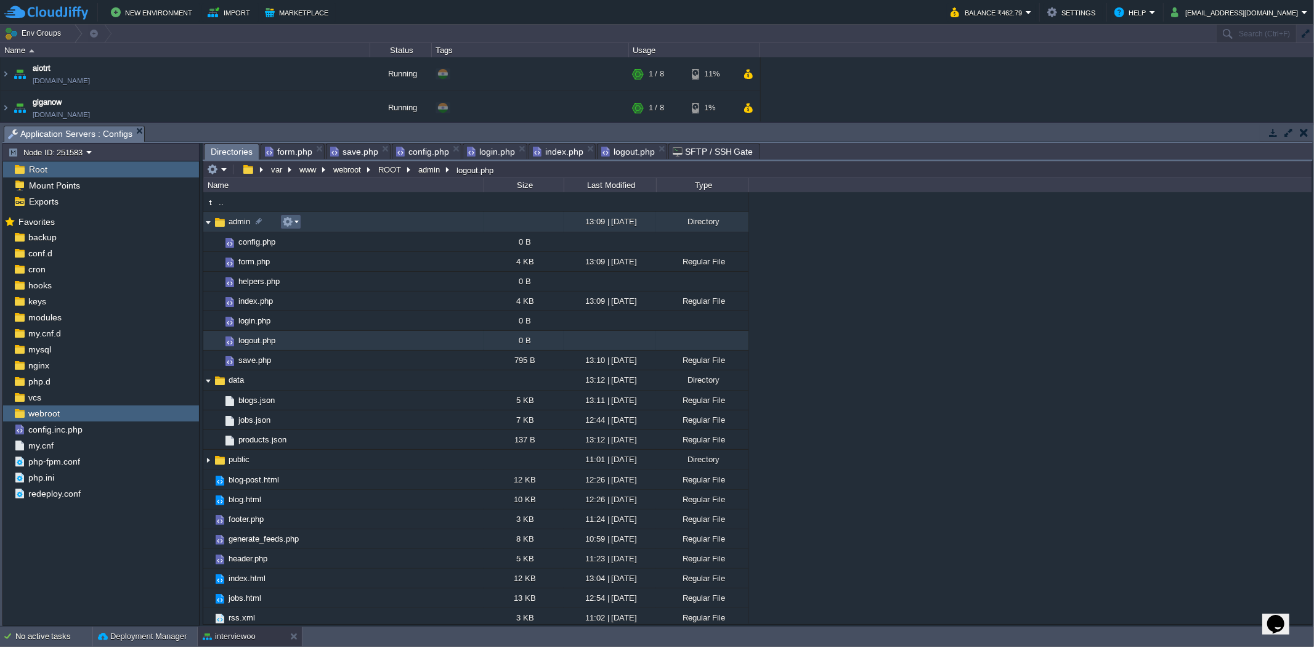
click at [291, 220] on button "button" at bounding box center [287, 221] width 11 height 11
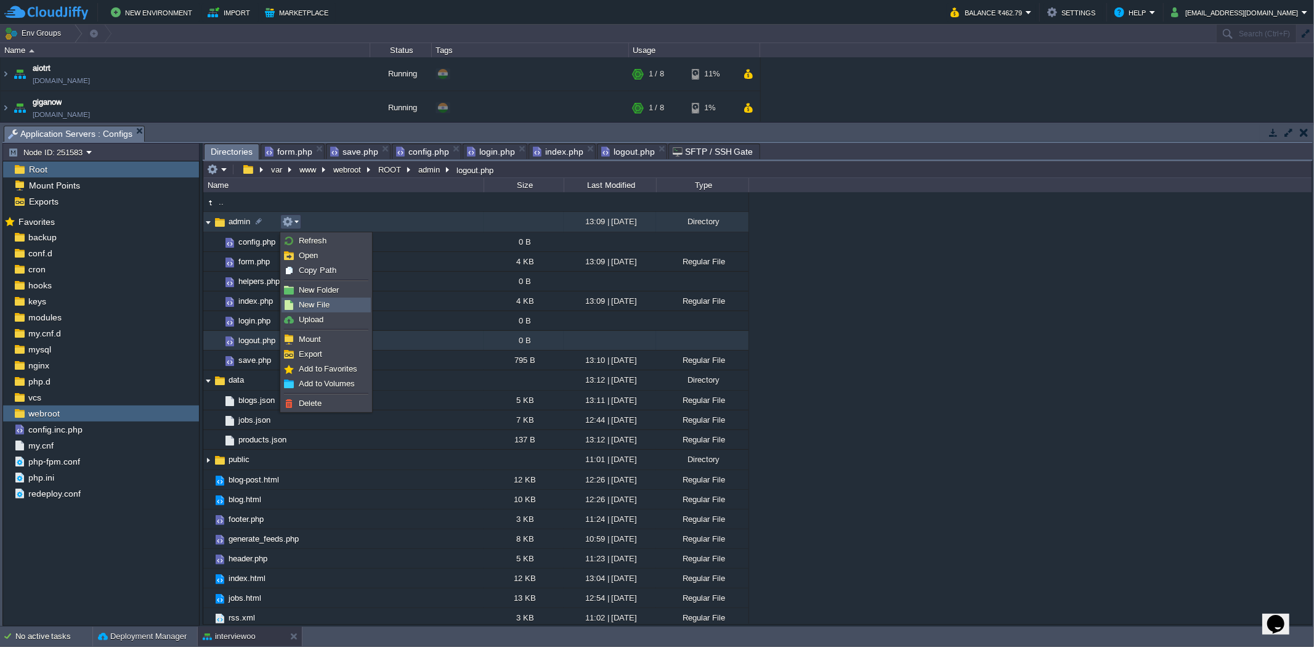
click at [322, 304] on span "New File" at bounding box center [314, 304] width 31 height 9
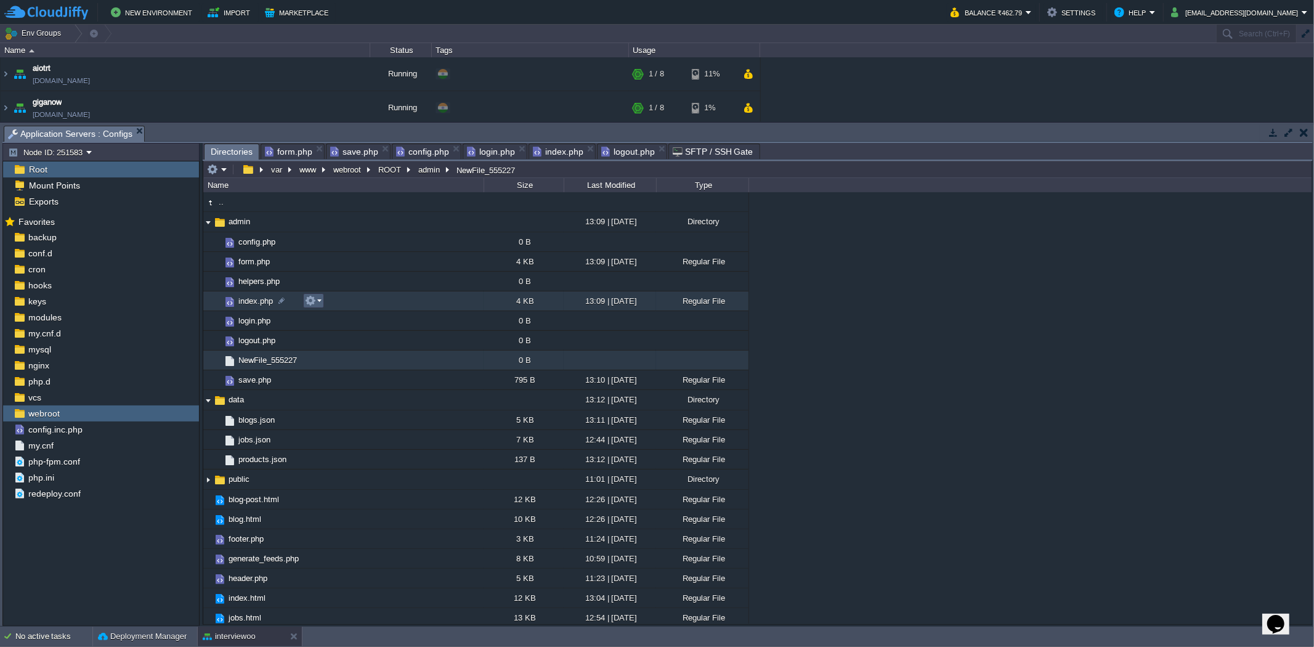
scroll to position [65, 0]
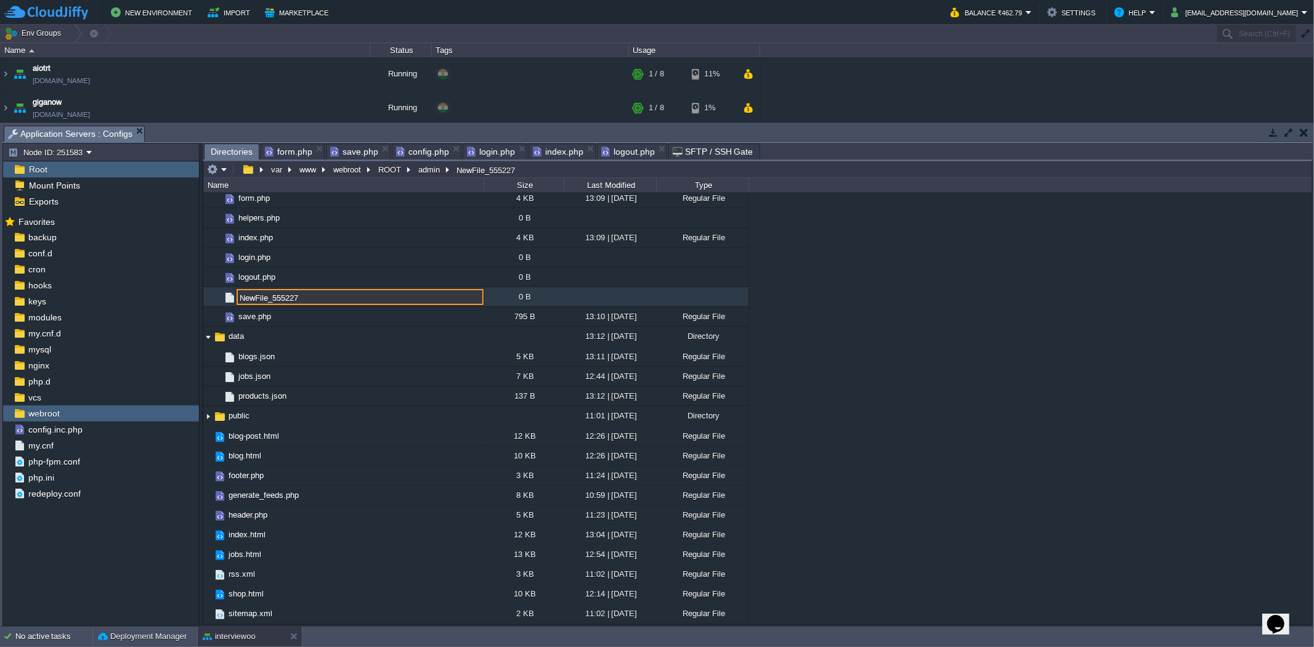
paste input "products.php"
click at [354, 298] on td "products.php" at bounding box center [343, 297] width 280 height 20
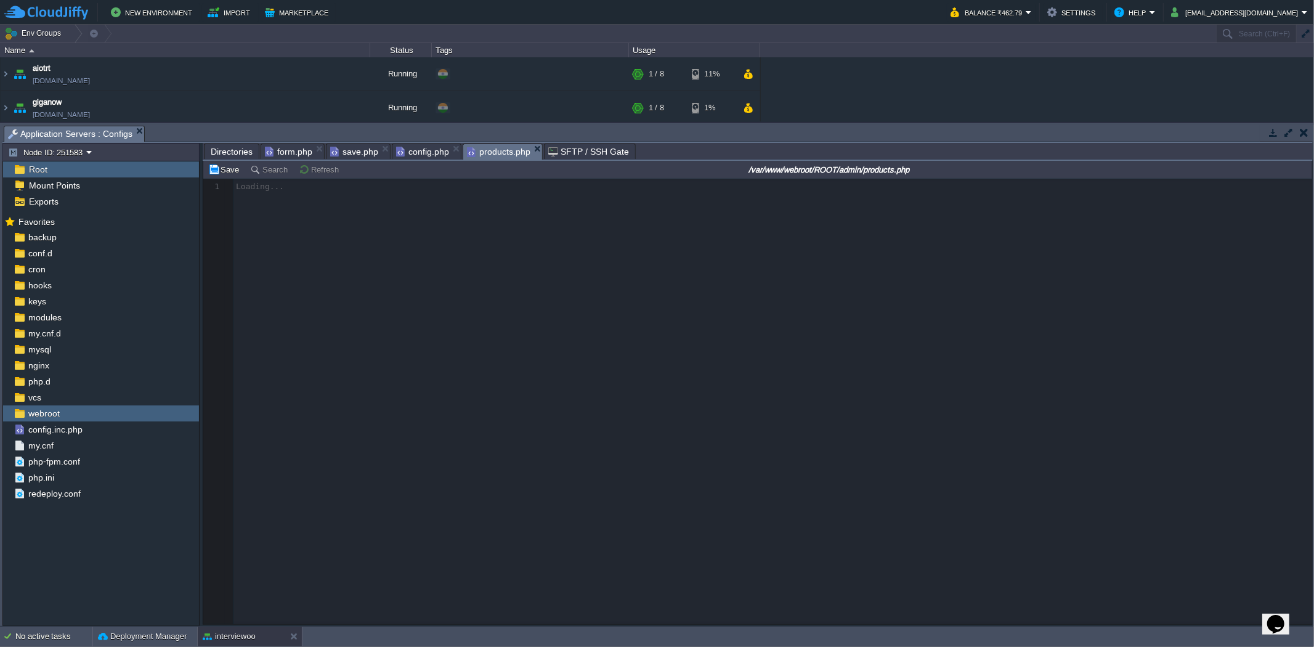
scroll to position [4, 0]
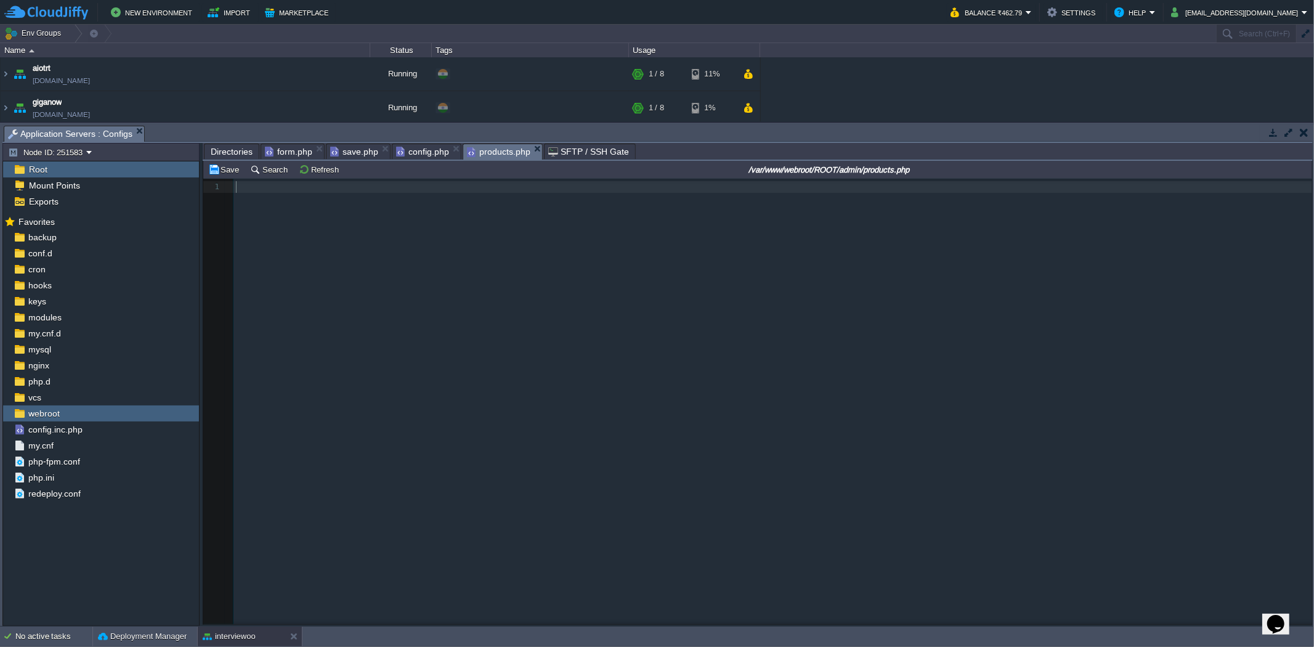
click at [278, 191] on pre "​" at bounding box center [775, 187] width 1083 height 12
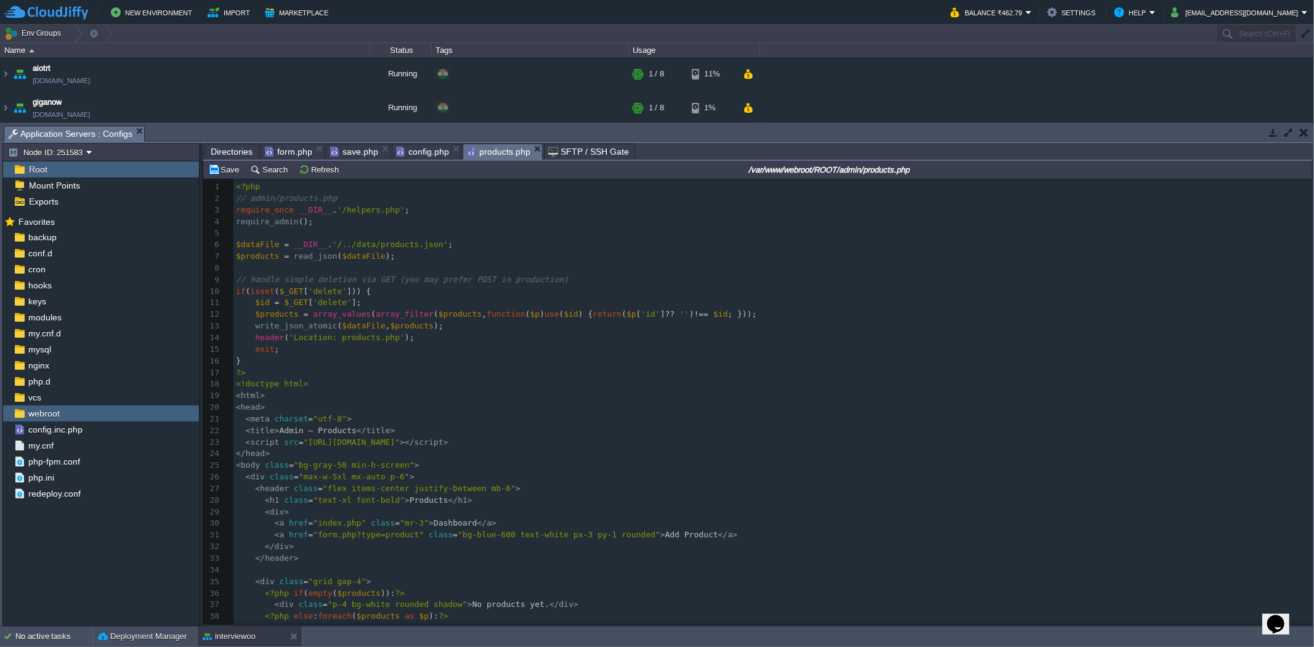
scroll to position [222, 0]
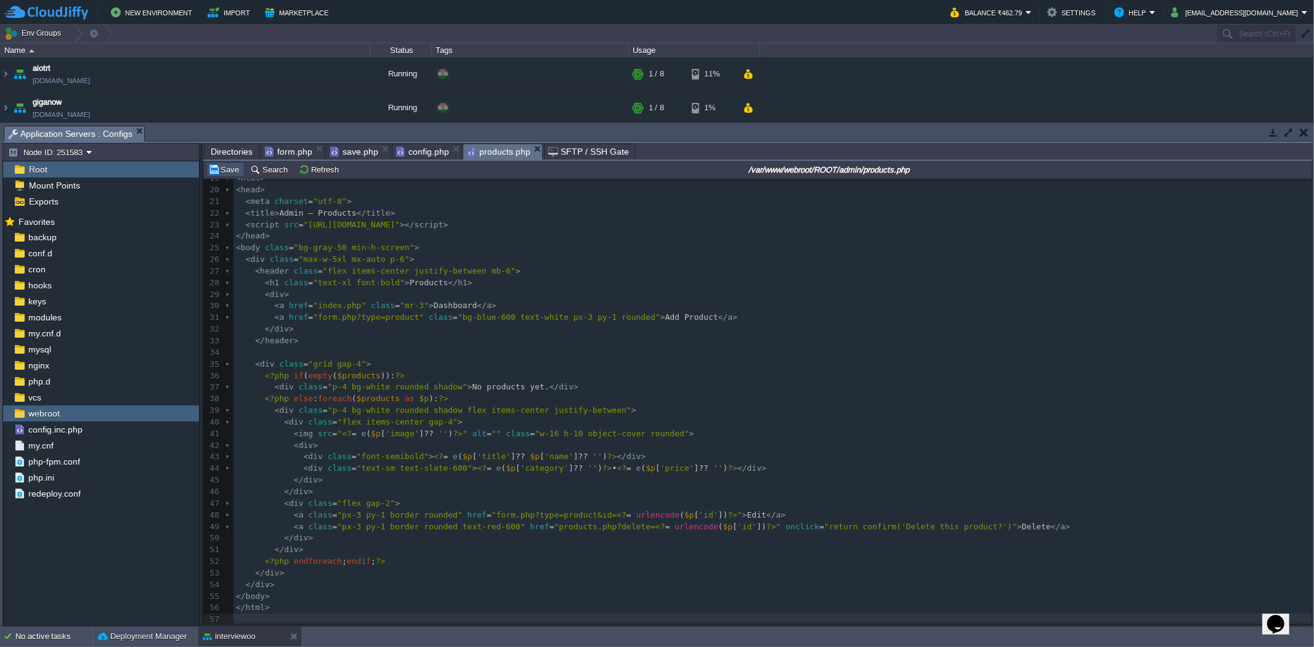
click at [216, 168] on button "Save" at bounding box center [225, 169] width 35 height 11
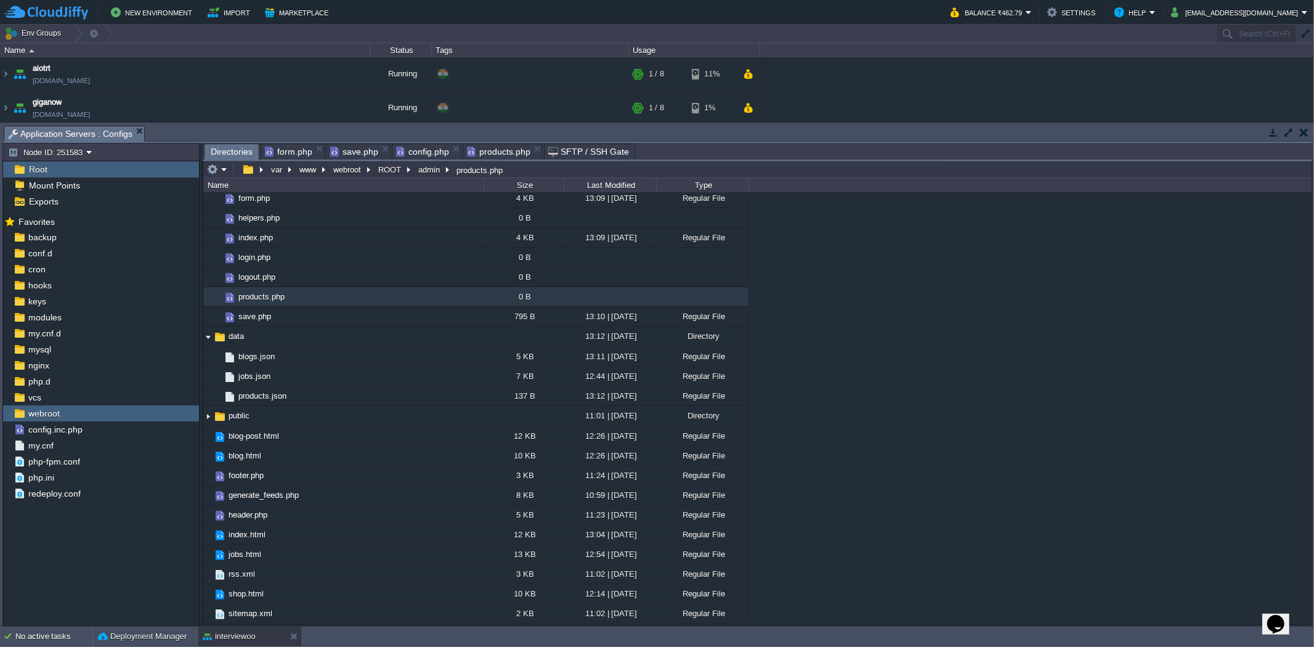
click at [228, 152] on span "Directories" at bounding box center [232, 151] width 42 height 15
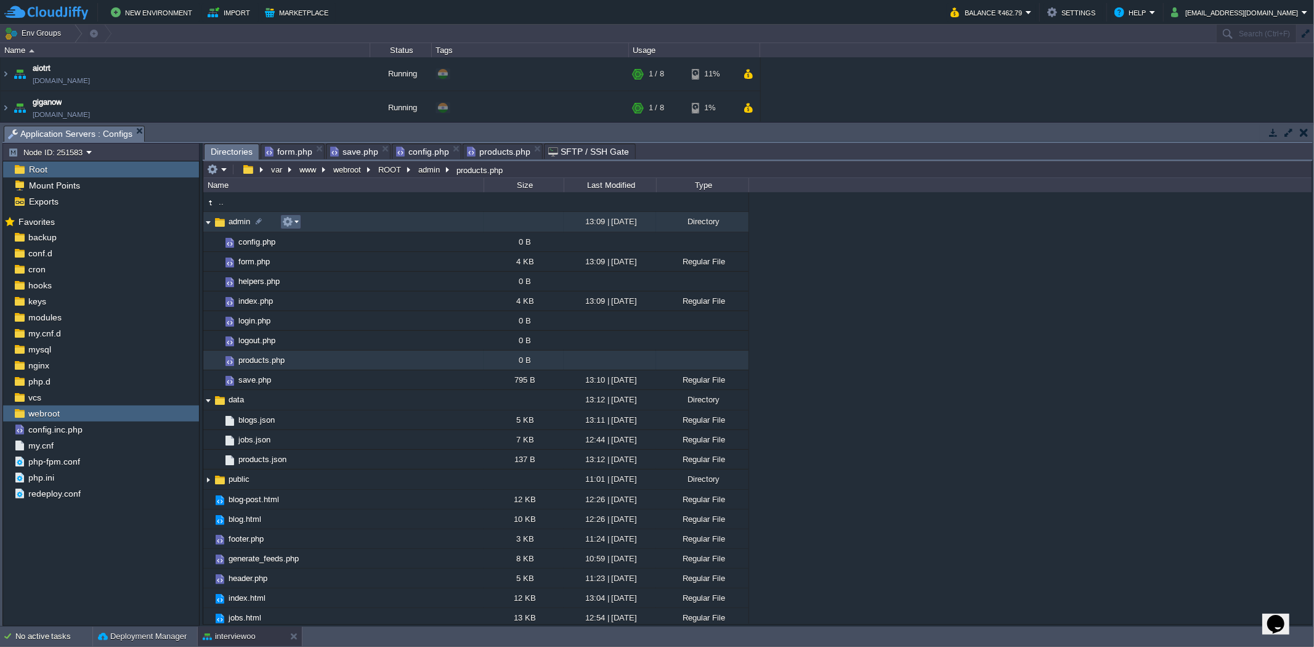
click at [296, 227] on em at bounding box center [290, 221] width 17 height 11
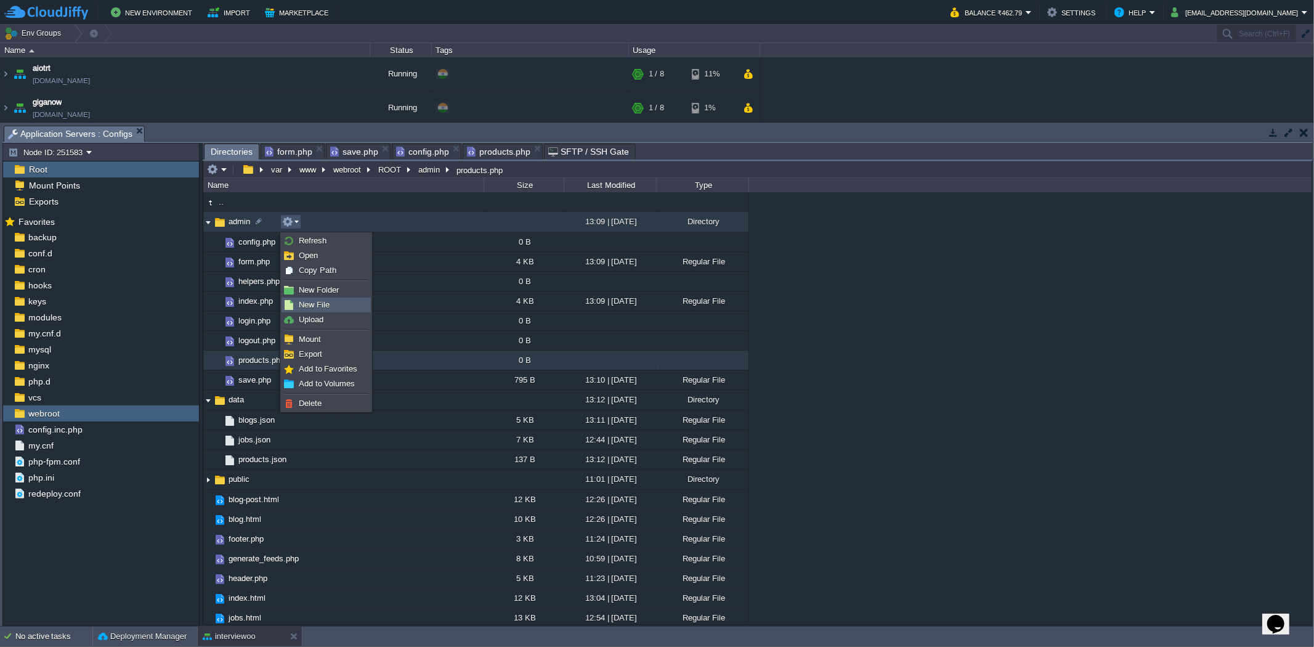
click at [322, 309] on span "New File" at bounding box center [314, 304] width 31 height 9
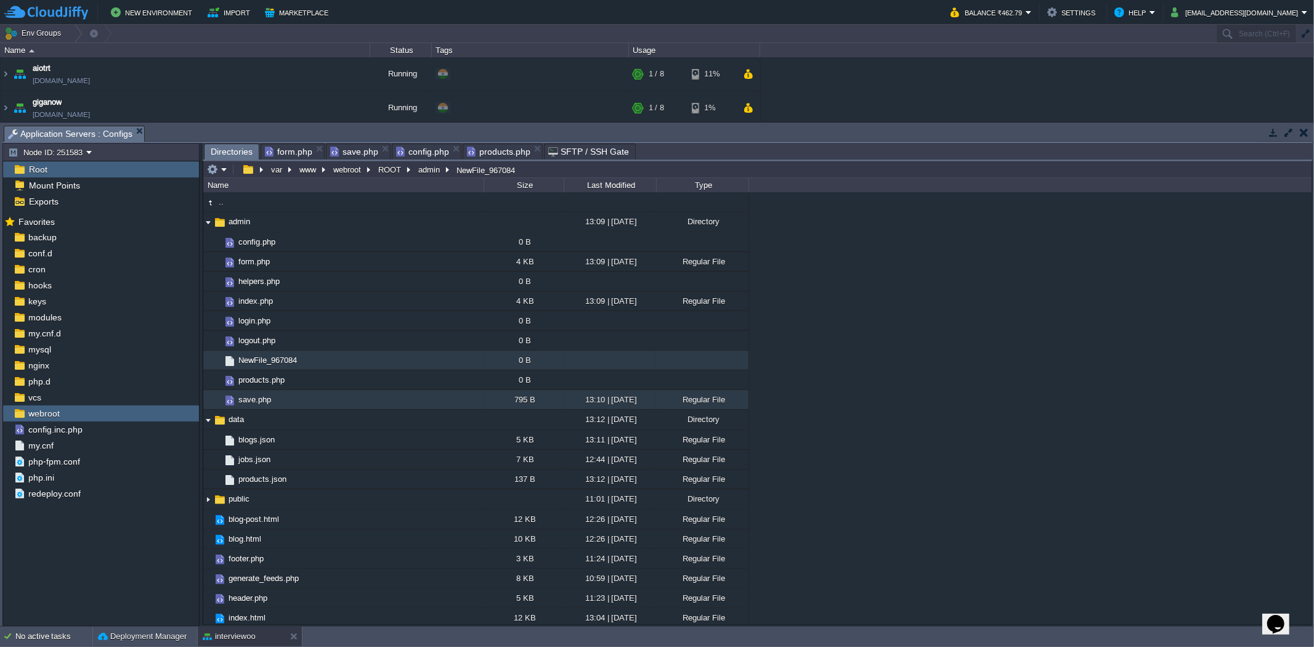
scroll to position [84, 0]
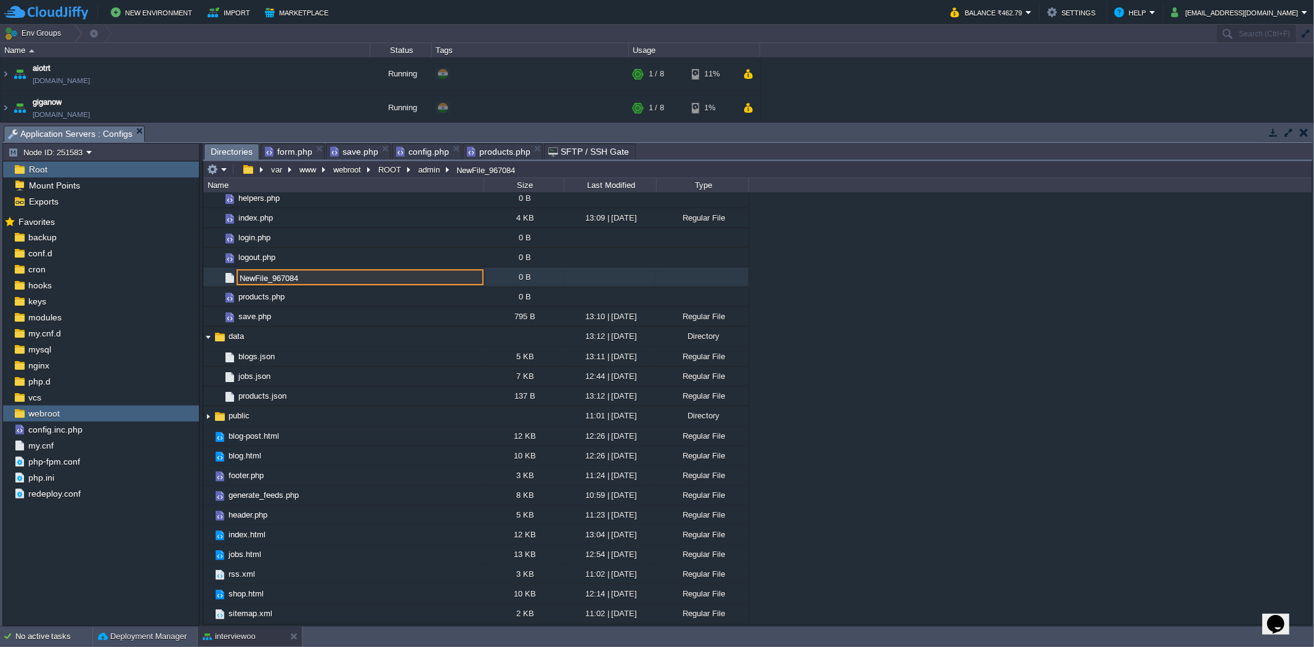
paste input "jobs-admin.php"
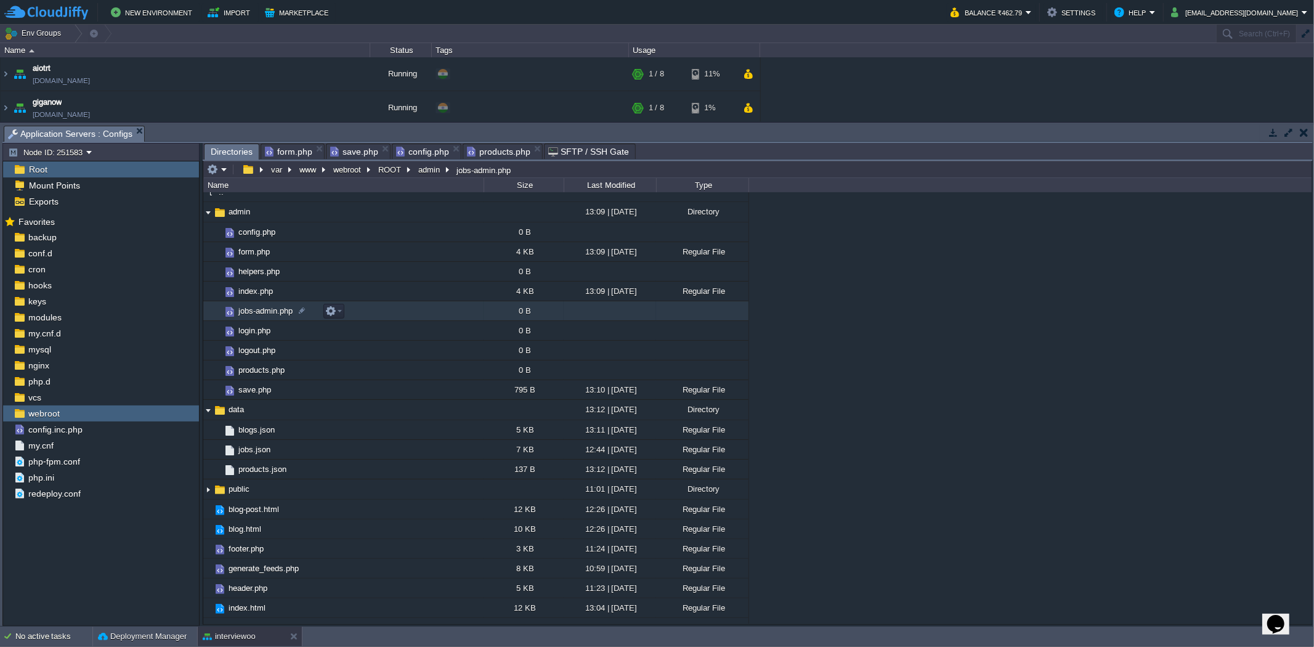
scroll to position [0, 0]
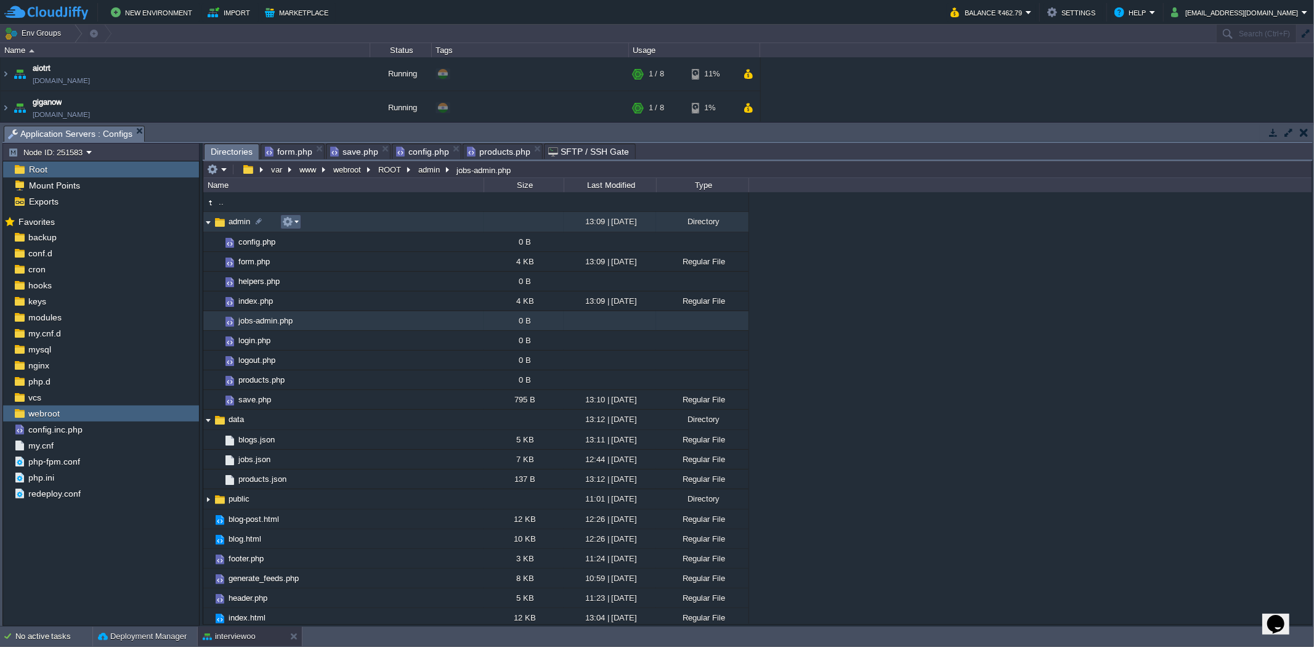
click at [296, 225] on em at bounding box center [290, 221] width 17 height 11
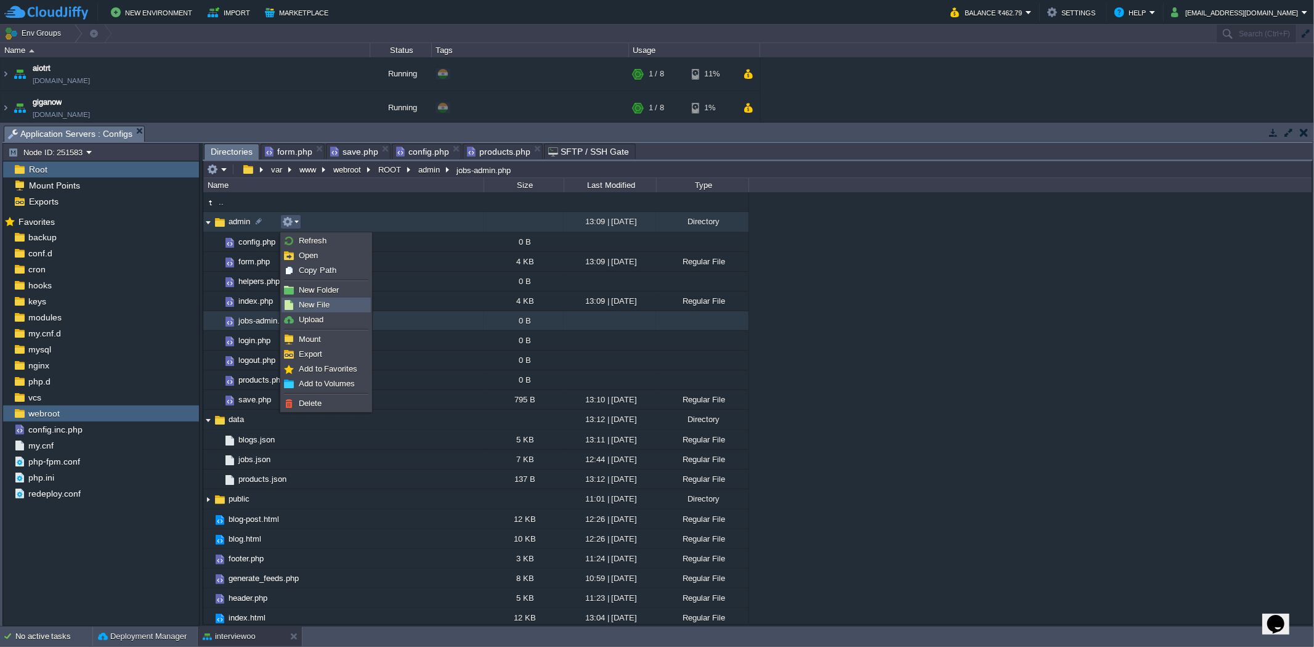
click at [312, 301] on span "New File" at bounding box center [314, 304] width 31 height 9
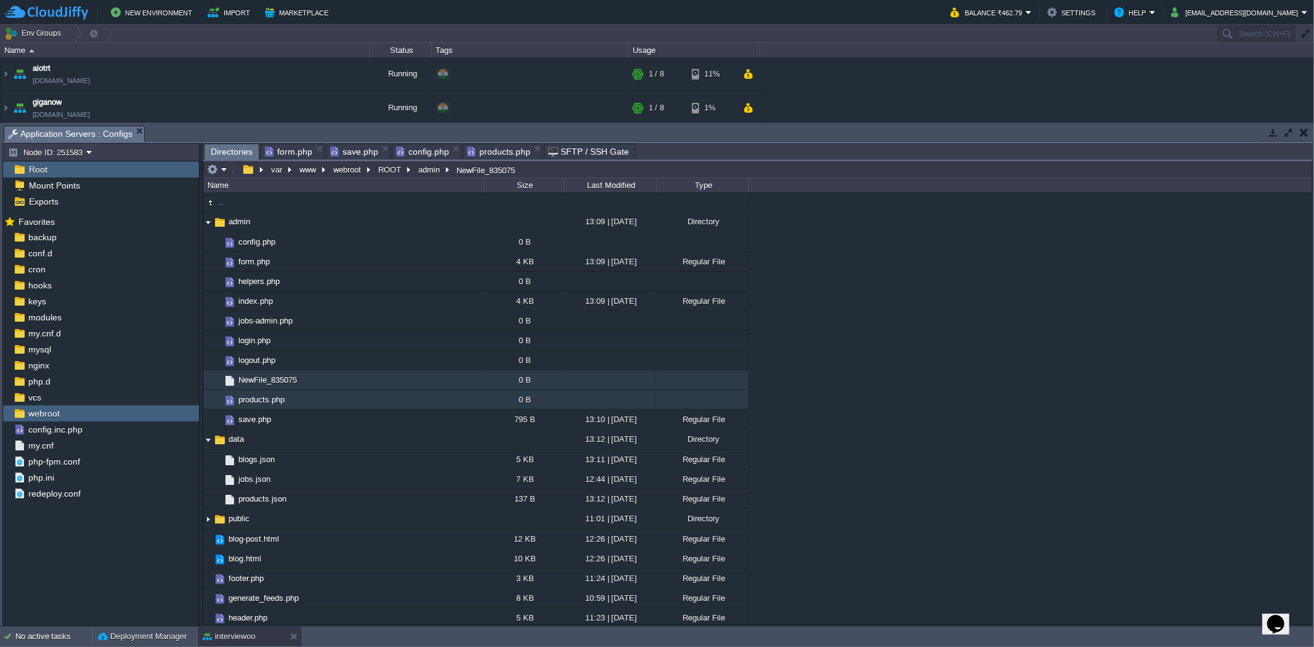
scroll to position [105, 0]
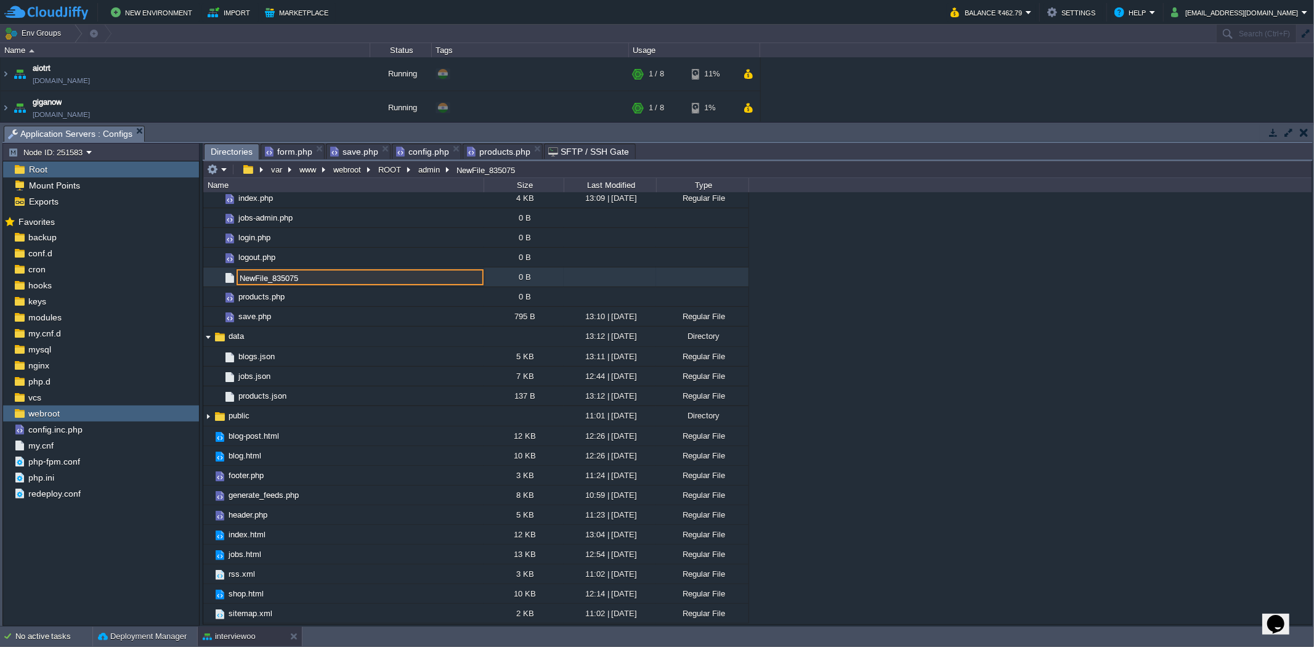
paste input "blogs-admin.php"
type input "blogs-admin.php"
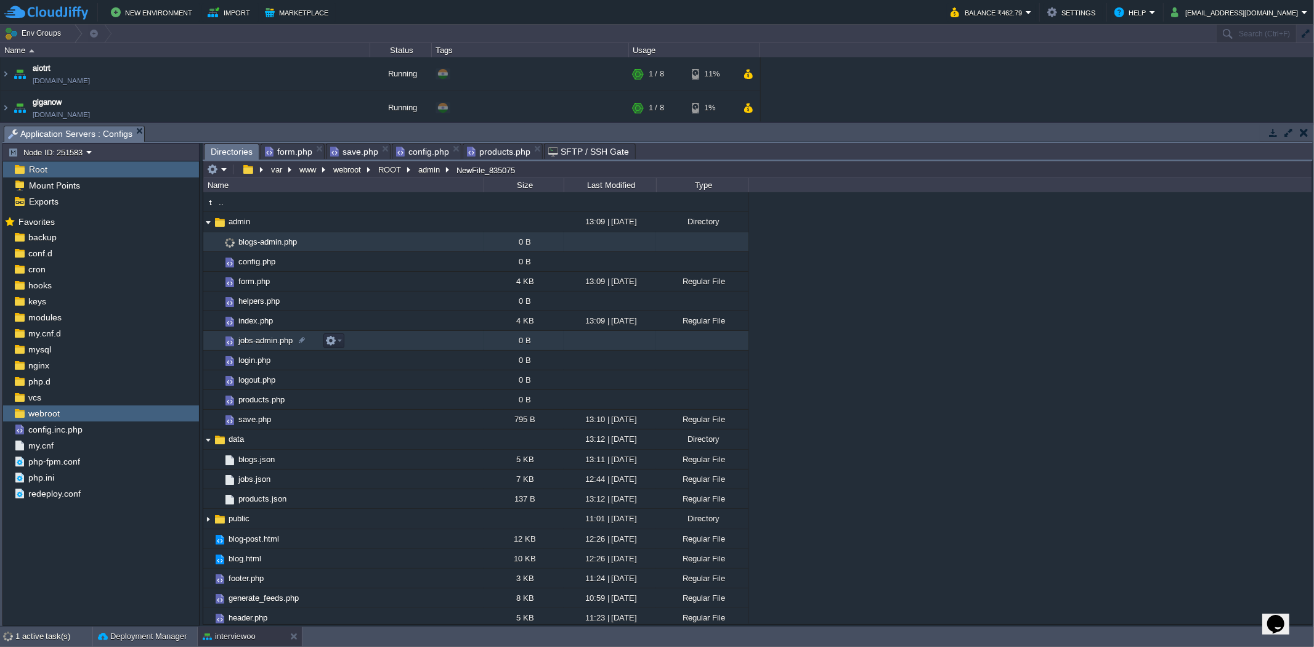
click at [359, 343] on td "jobs-admin.php" at bounding box center [343, 341] width 280 height 20
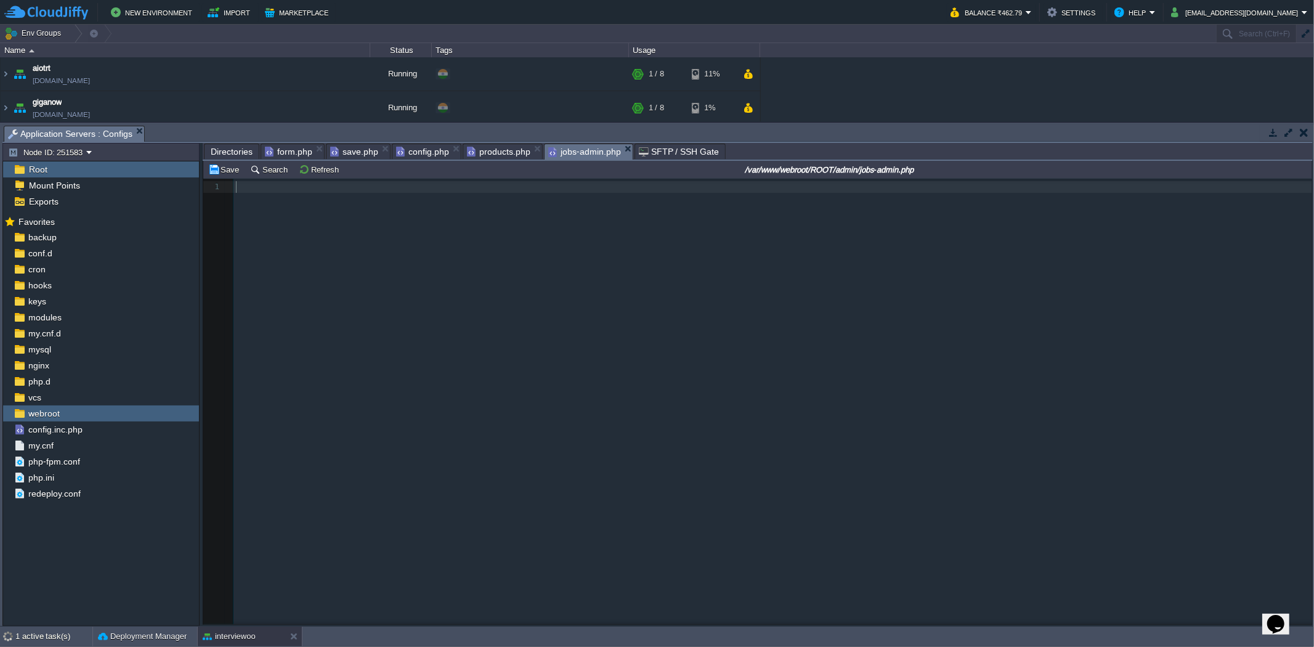
scroll to position [4, 0]
click at [280, 187] on pre "​" at bounding box center [775, 187] width 1083 height 12
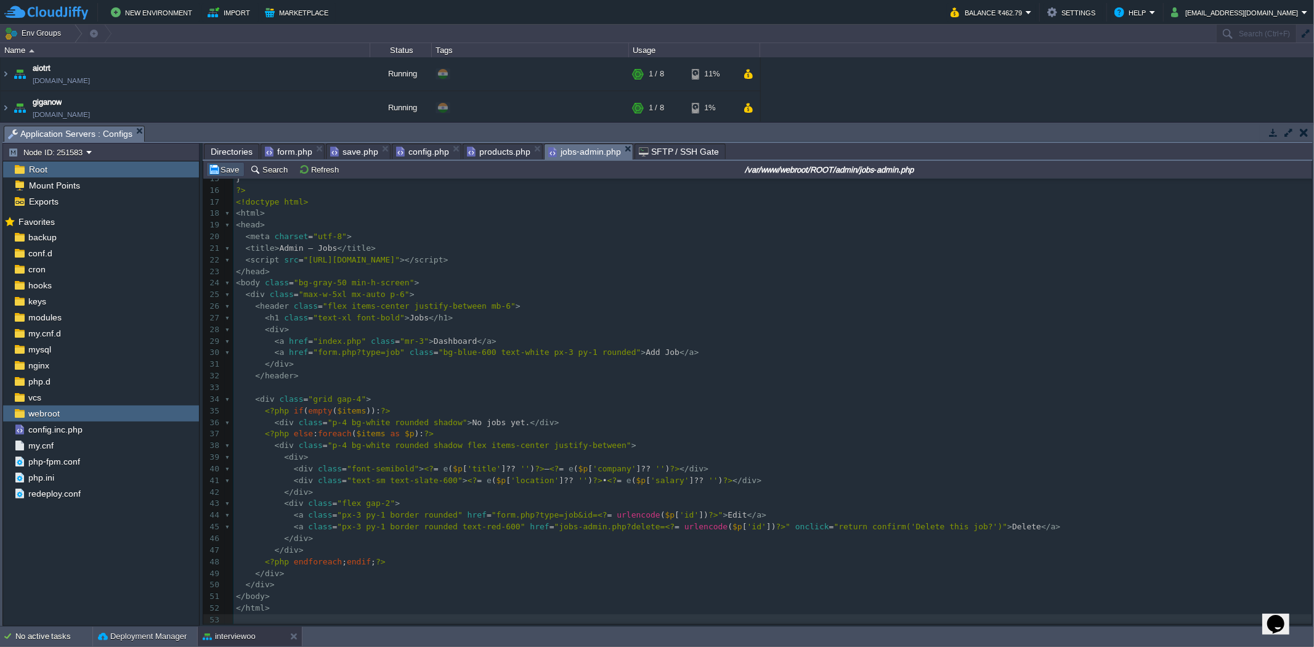
click at [232, 173] on button "Save" at bounding box center [225, 169] width 35 height 11
click at [240, 153] on span "Directories" at bounding box center [232, 151] width 42 height 15
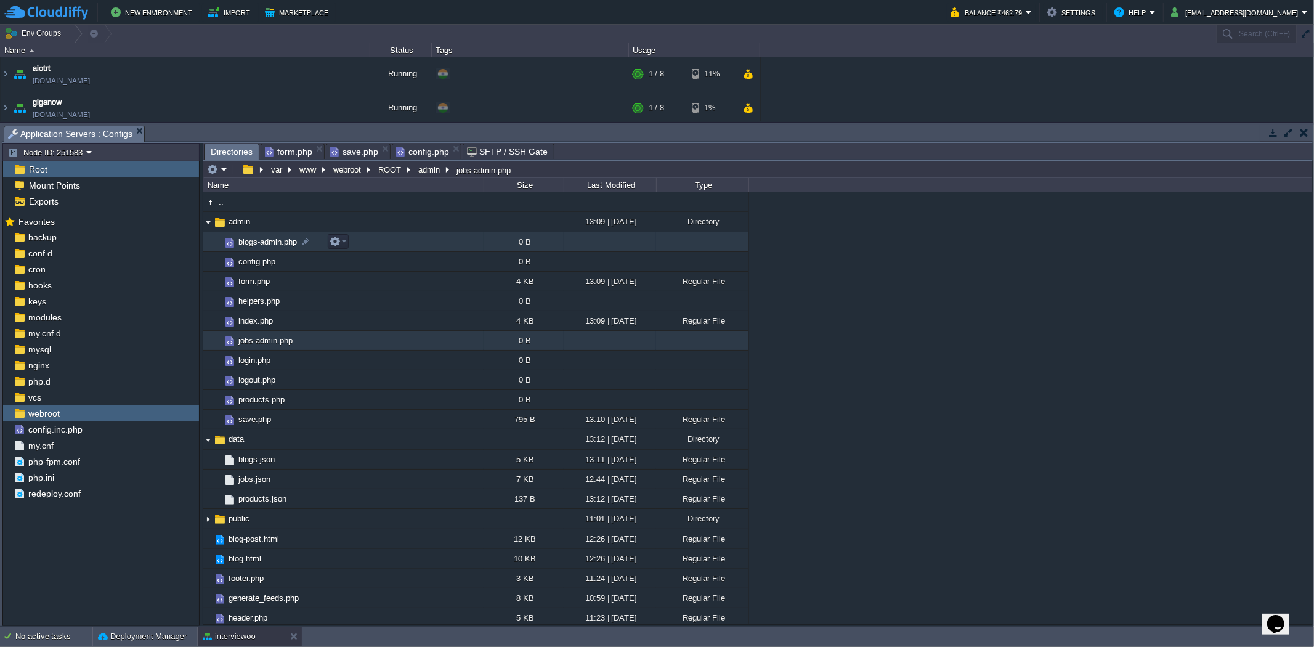
click at [356, 243] on td "blogs-admin.php" at bounding box center [343, 242] width 280 height 20
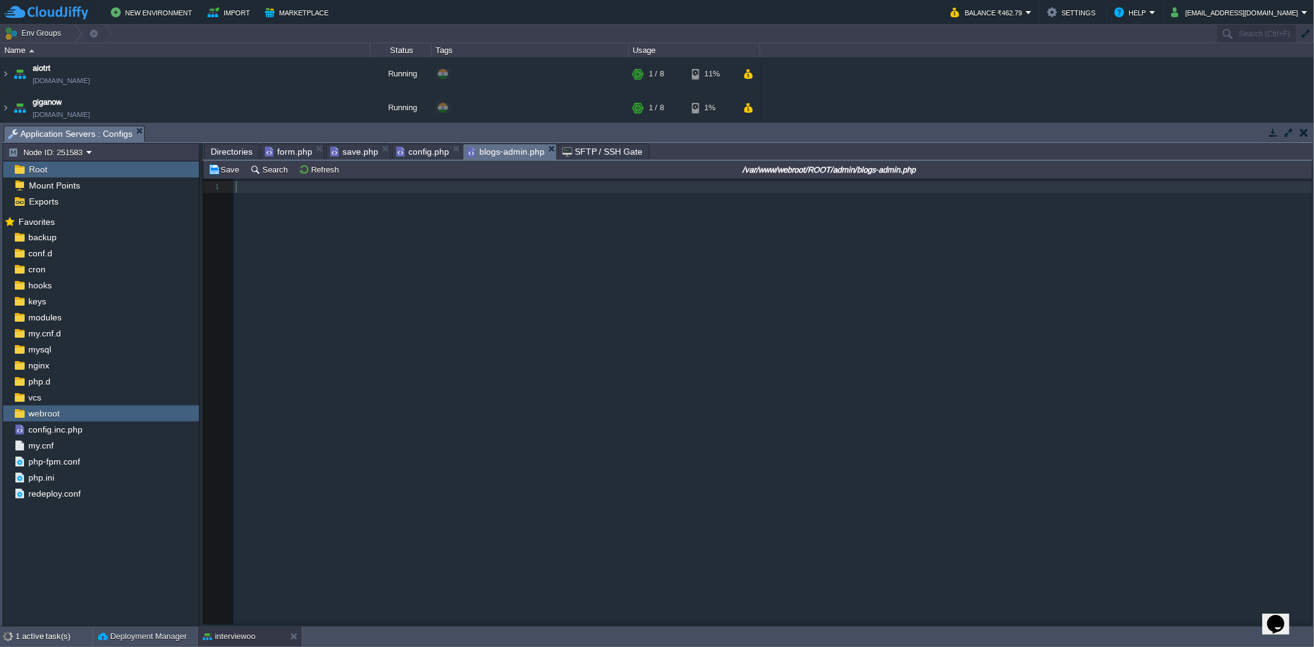
scroll to position [4, 0]
click at [266, 193] on pre "​" at bounding box center [775, 187] width 1083 height 12
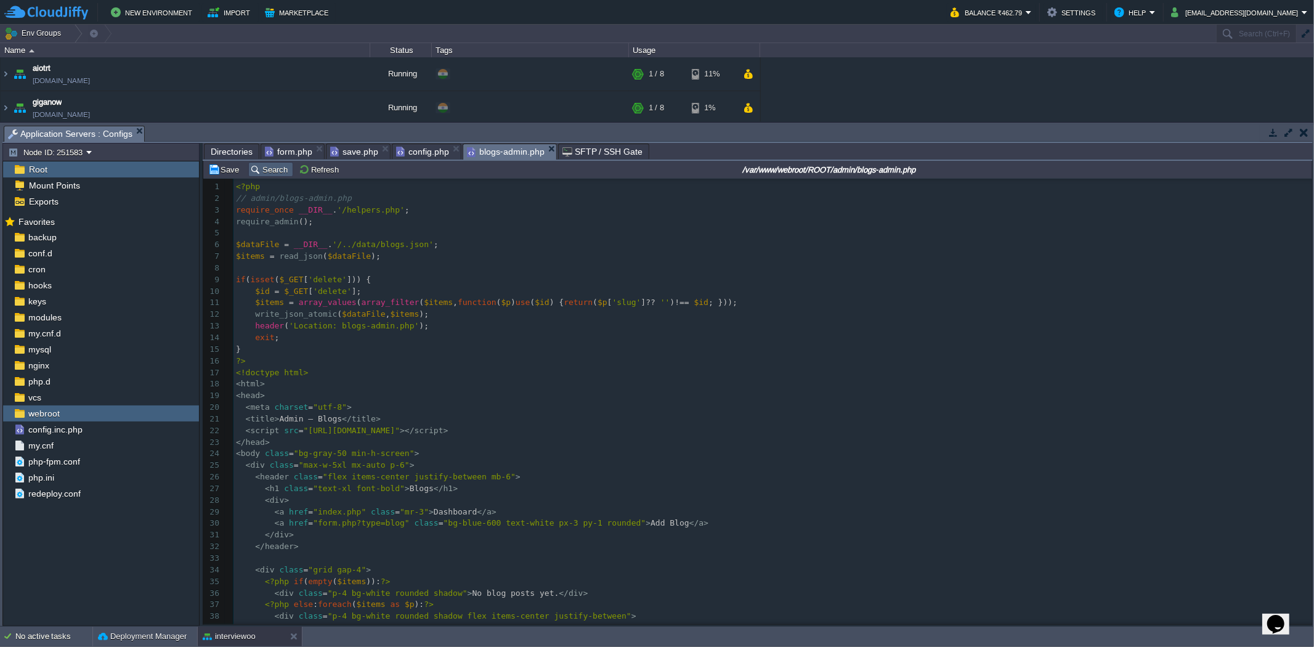
scroll to position [174, 0]
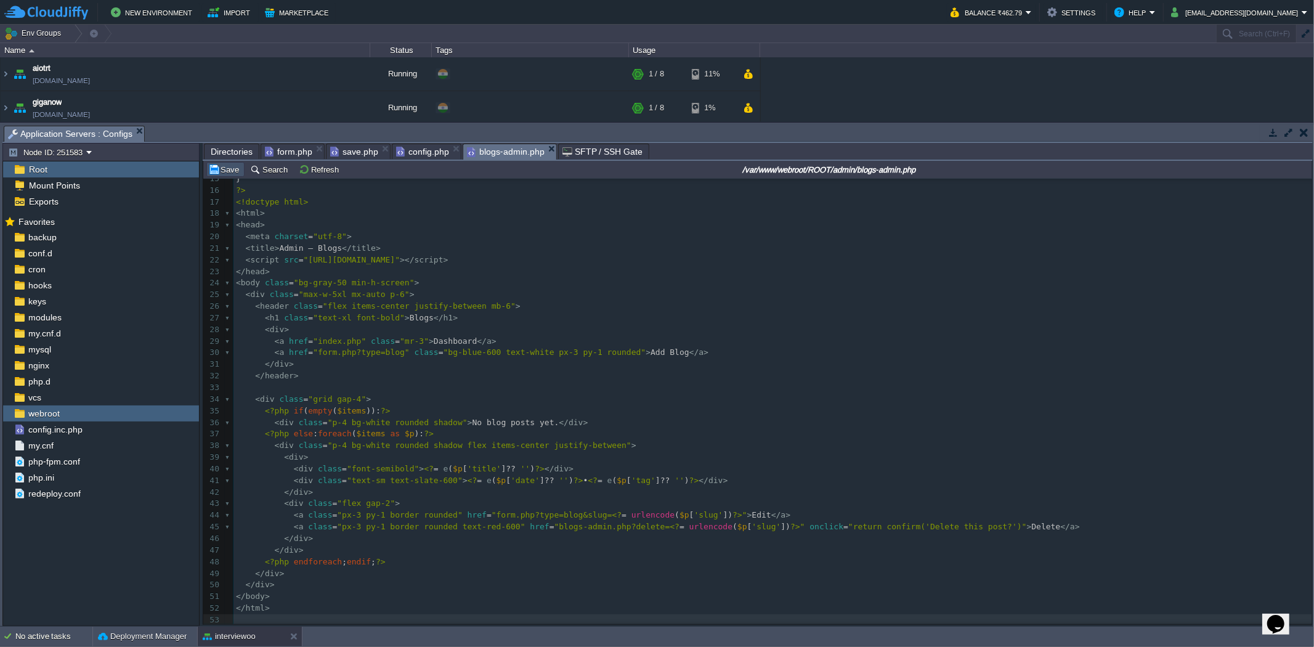
click at [229, 174] on button "Save" at bounding box center [225, 169] width 35 height 11
click at [285, 152] on span "form.php" at bounding box center [288, 151] width 47 height 15
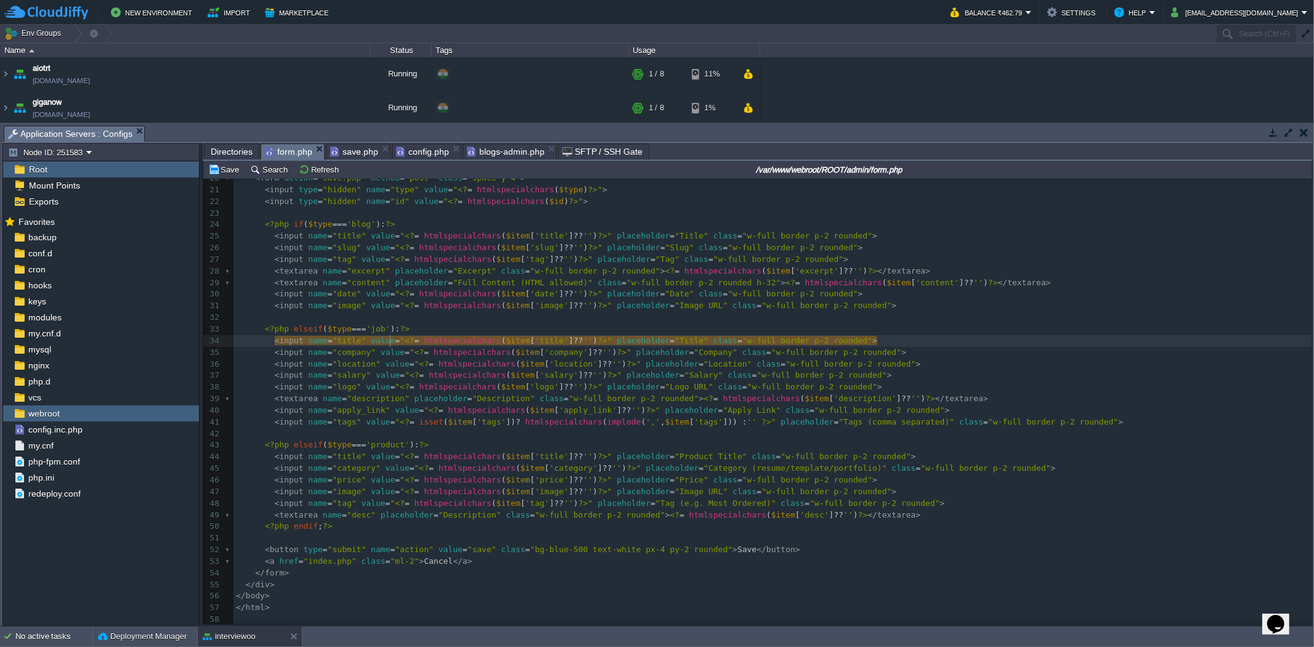
type textarea "-"
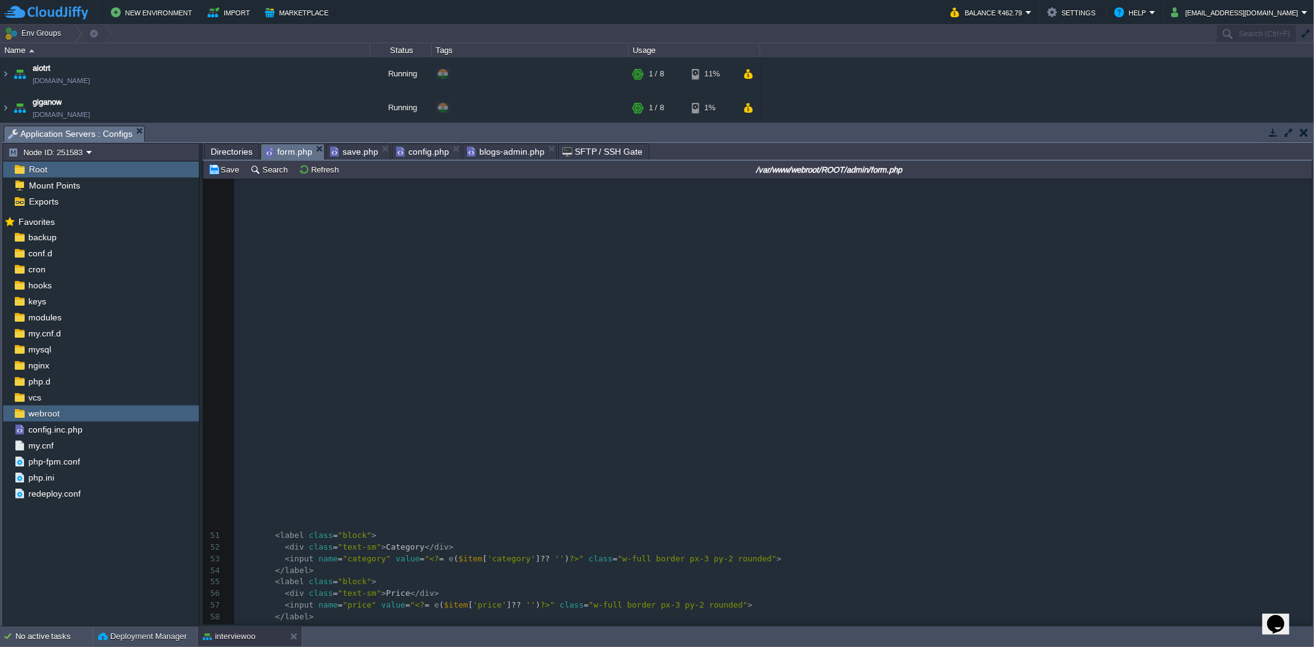
scroll to position [721, 0]
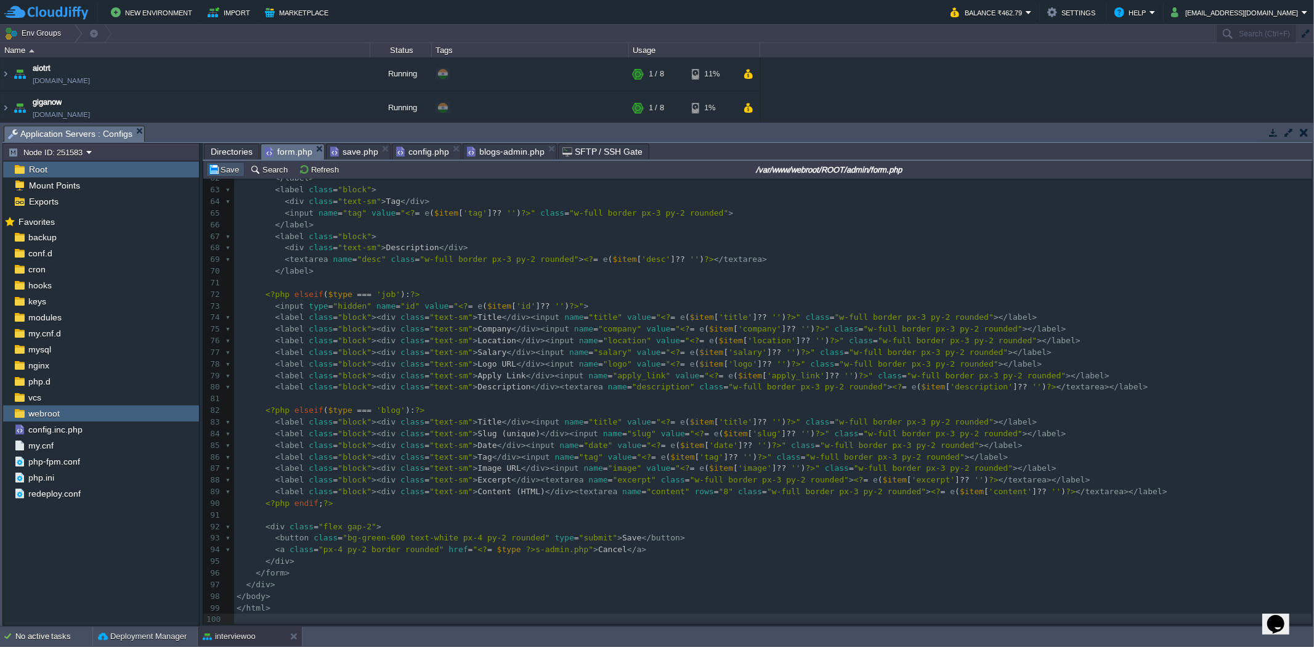
click at [231, 171] on button "Save" at bounding box center [225, 169] width 35 height 11
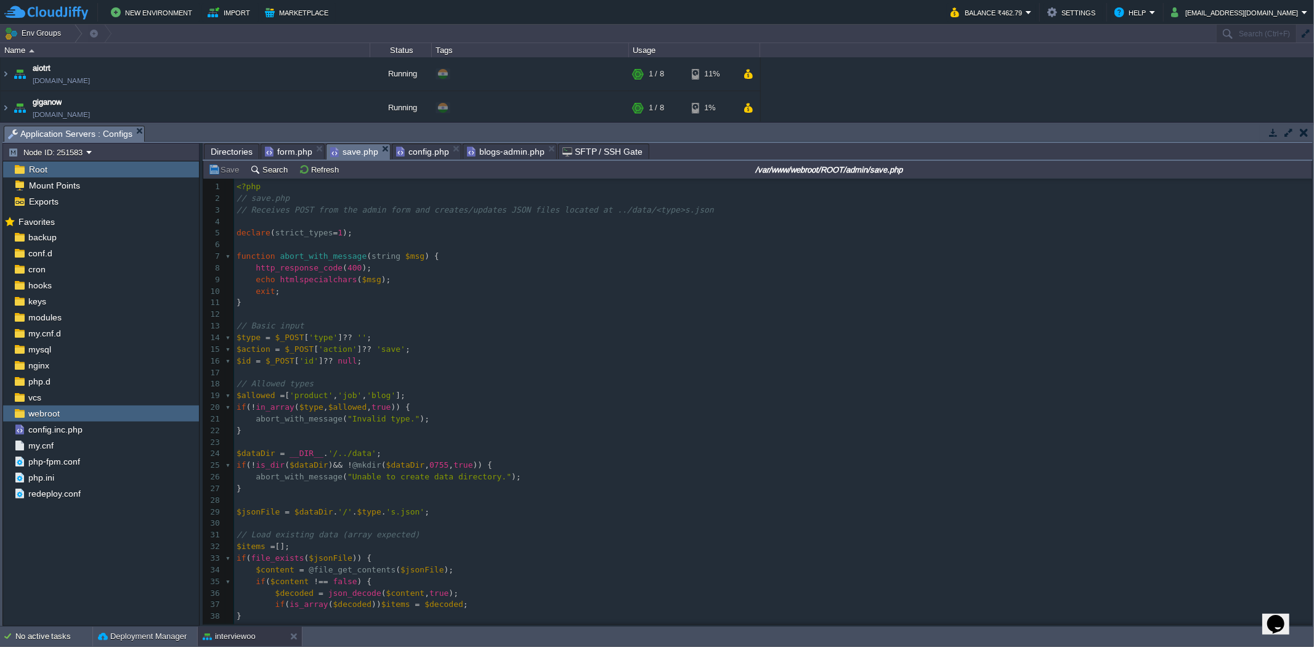
click at [340, 159] on span "save.php" at bounding box center [354, 151] width 48 height 15
click at [381, 283] on div "xxxxxxxxxx 182 ​ 1 <?php 2 // save.php 3 // Receives POST from the admin form a…" at bounding box center [773, 546] width 1078 height 731
type textarea "-"
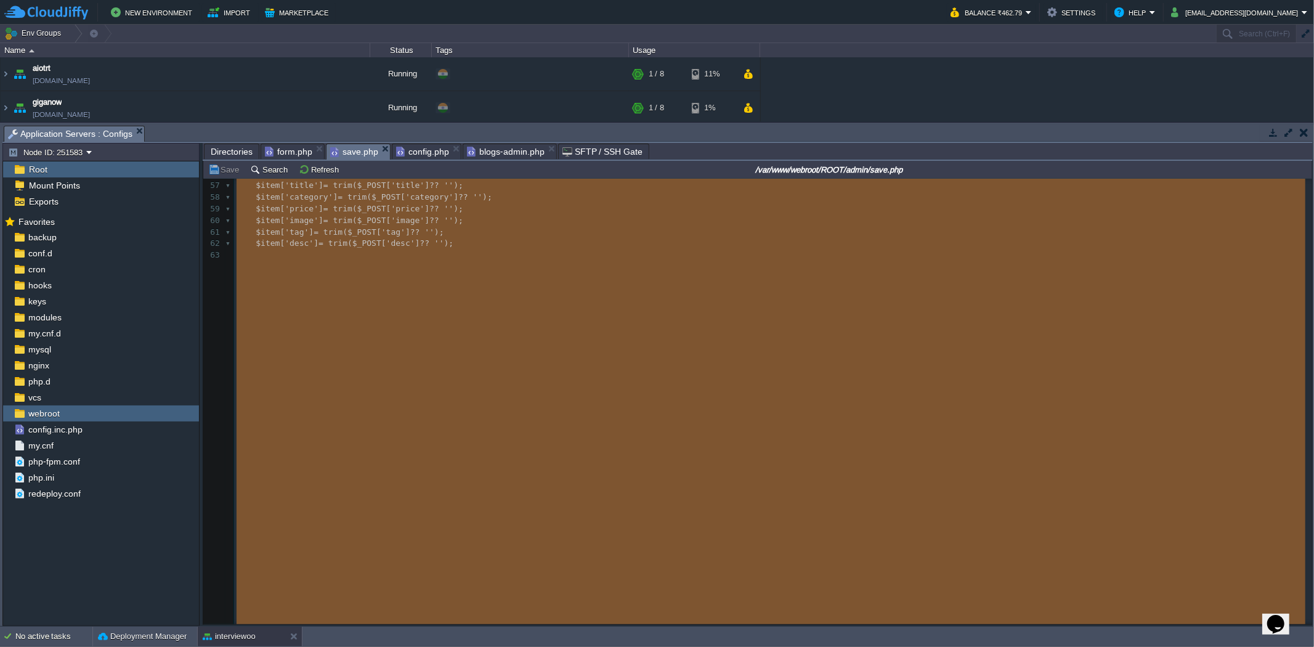
scroll to position [651, 0]
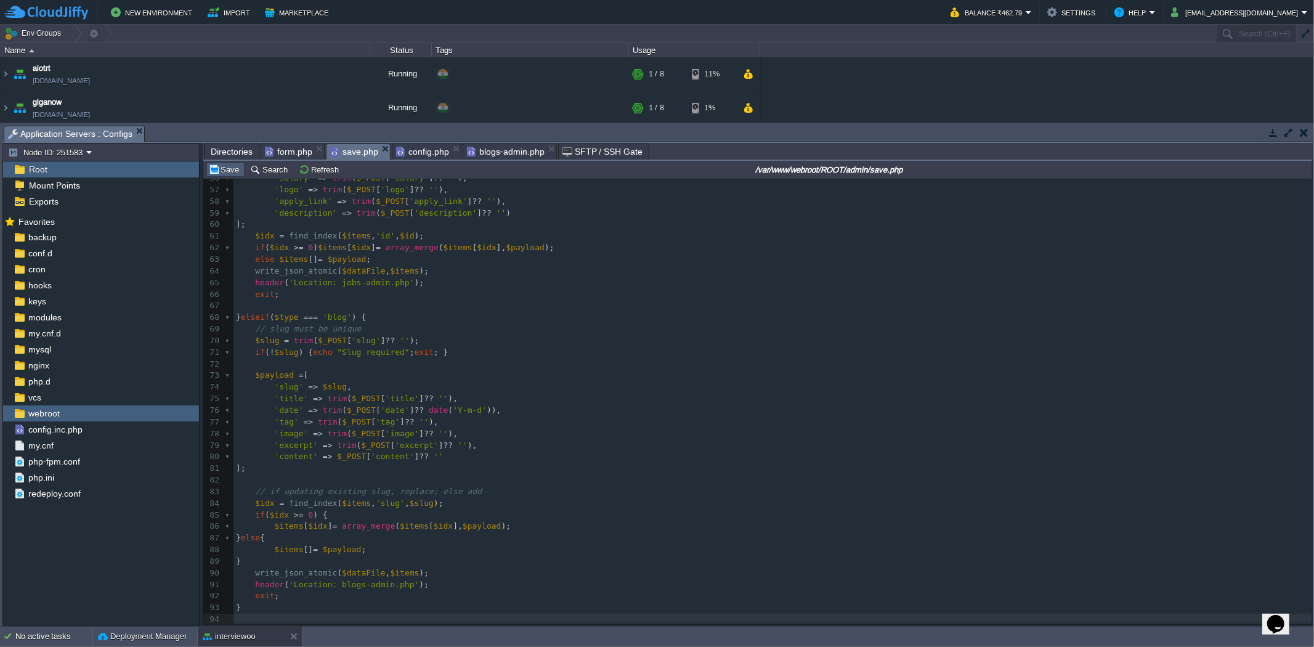
click at [222, 162] on div "Save Search Refresh /var/www/webroot/ROOT/admin/save.php" at bounding box center [757, 170] width 1109 height 18
click at [223, 173] on button "Save" at bounding box center [225, 169] width 35 height 11
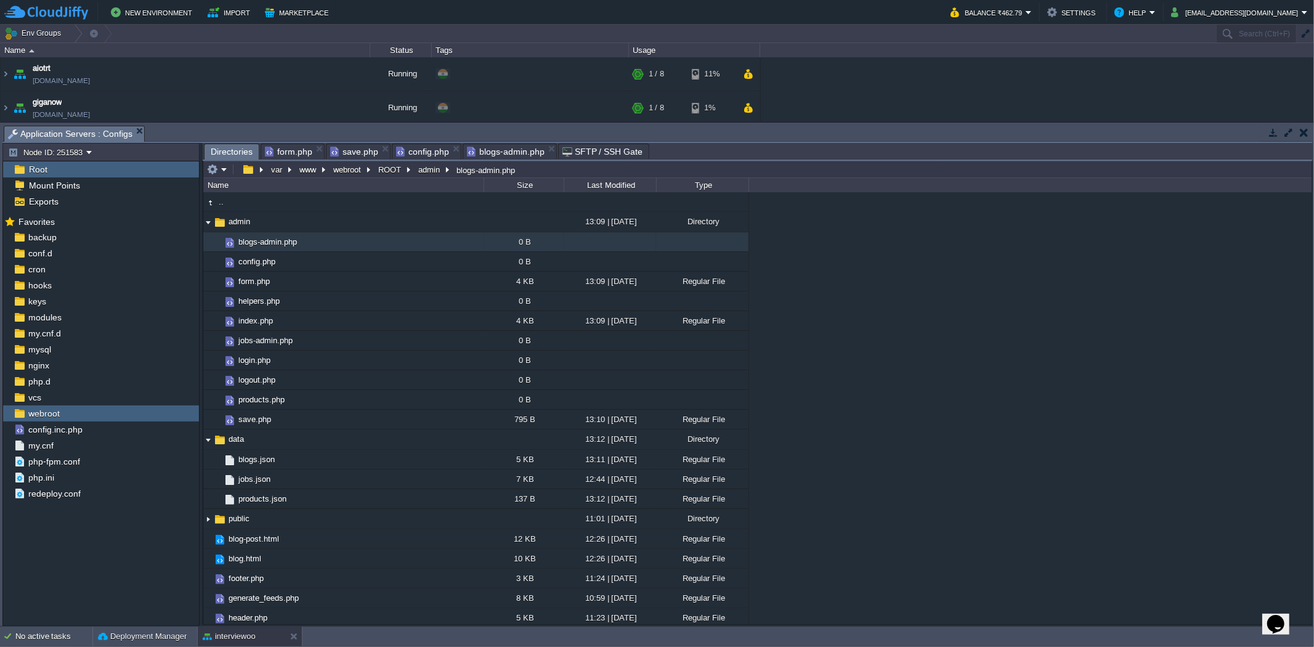
click at [240, 146] on span "Directories" at bounding box center [232, 151] width 42 height 15
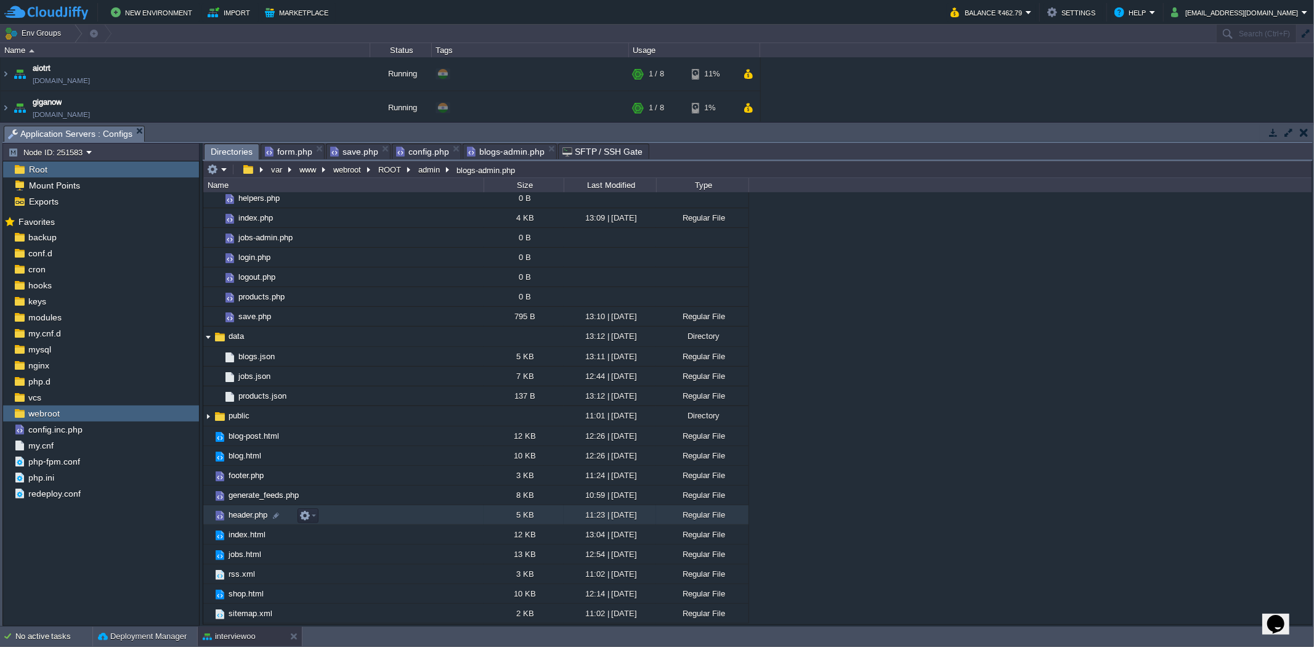
scroll to position [105, 0]
click at [337, 535] on td "index.html" at bounding box center [343, 535] width 280 height 20
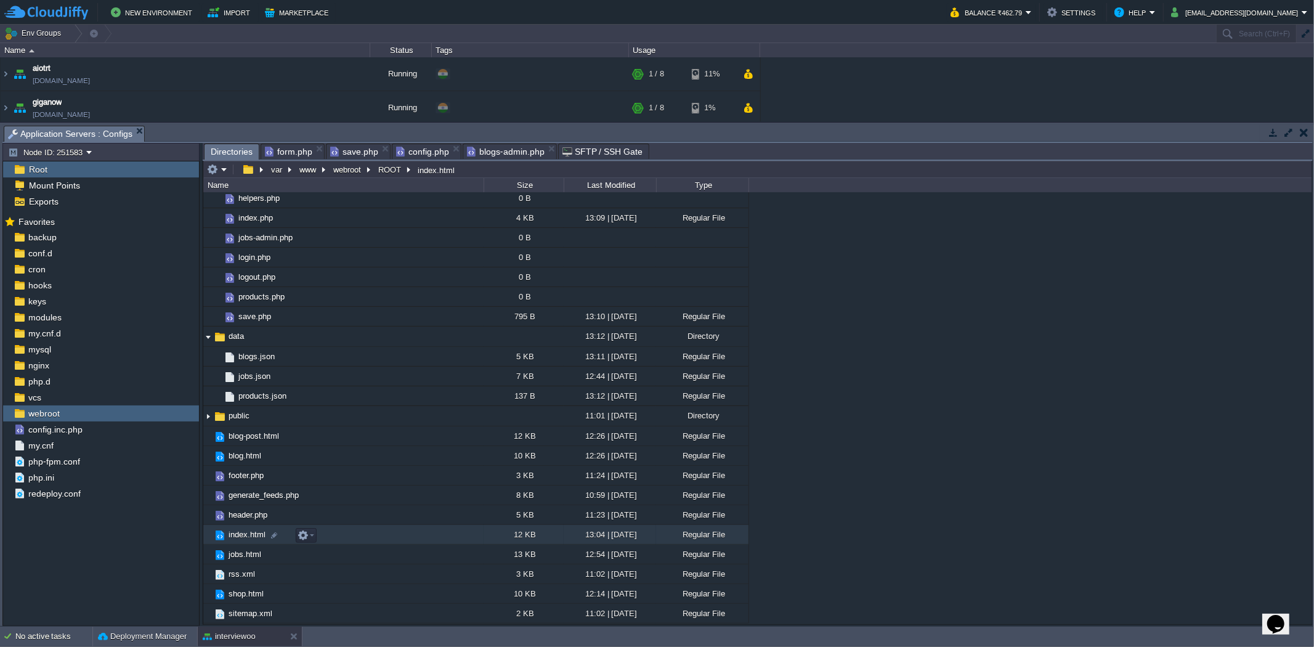
click at [337, 535] on td "index.html" at bounding box center [343, 535] width 280 height 20
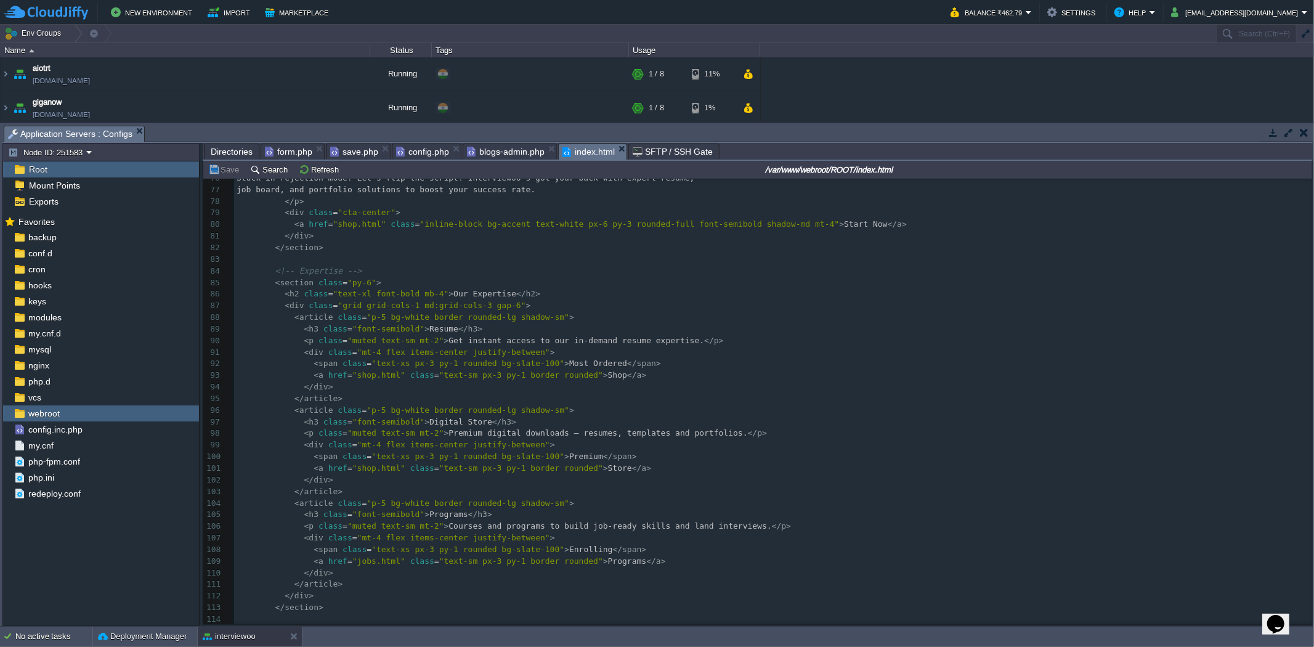
scroll to position [958, 0]
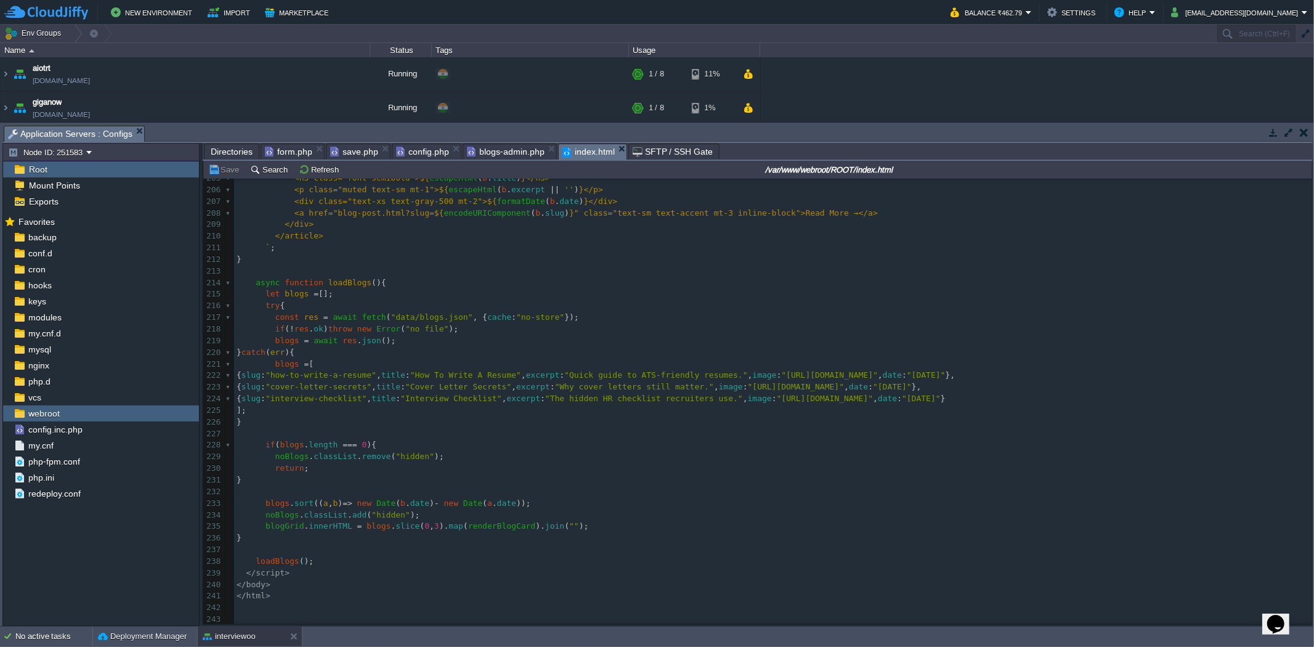
type textarea "-"
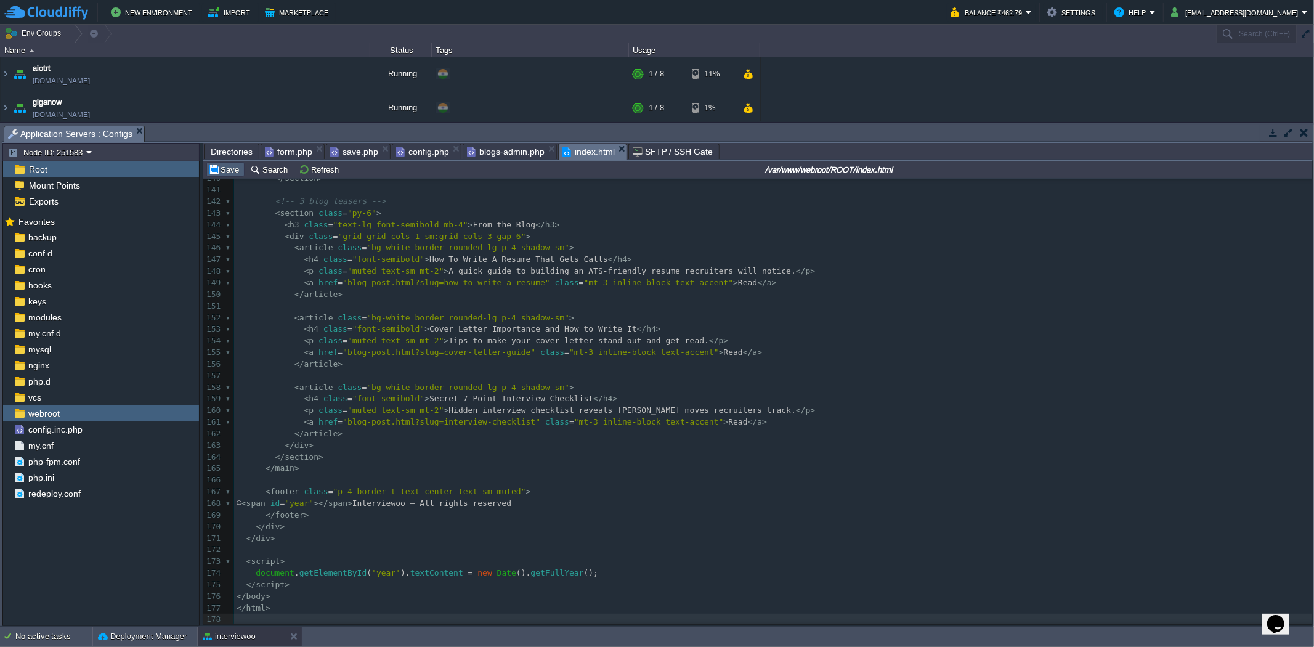
click at [233, 163] on td "Save" at bounding box center [225, 169] width 38 height 15
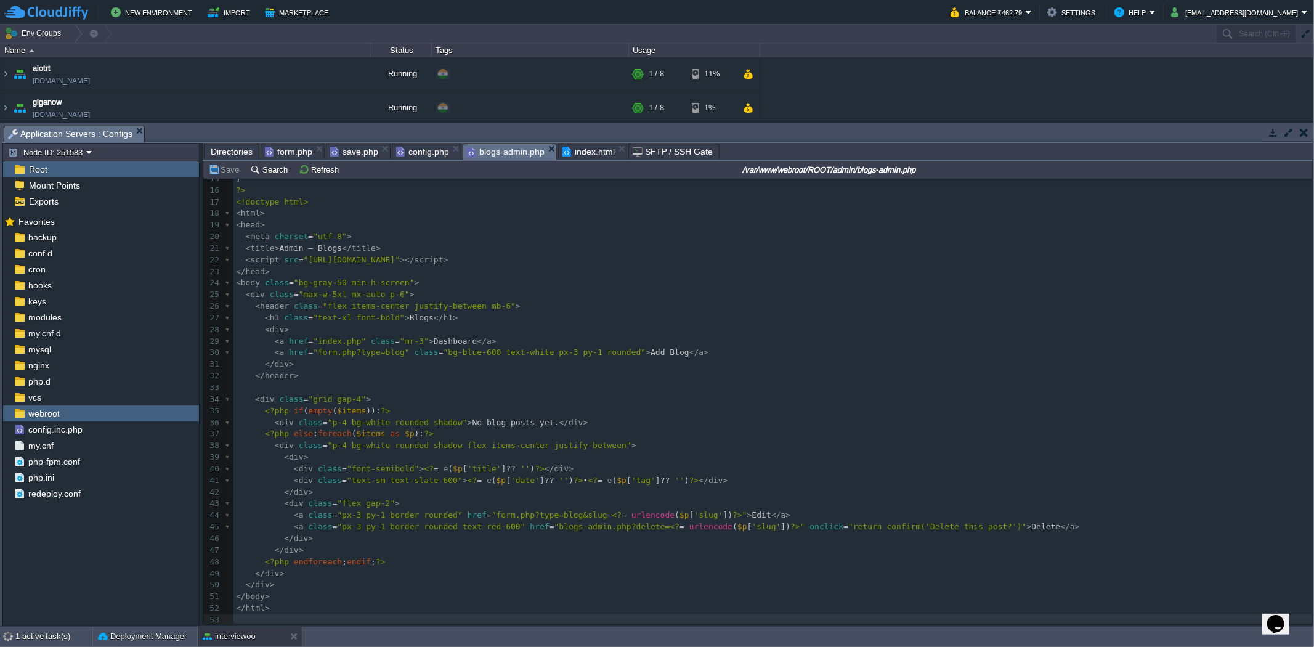
click at [485, 160] on span "blogs-admin.php" at bounding box center [506, 151] width 78 height 15
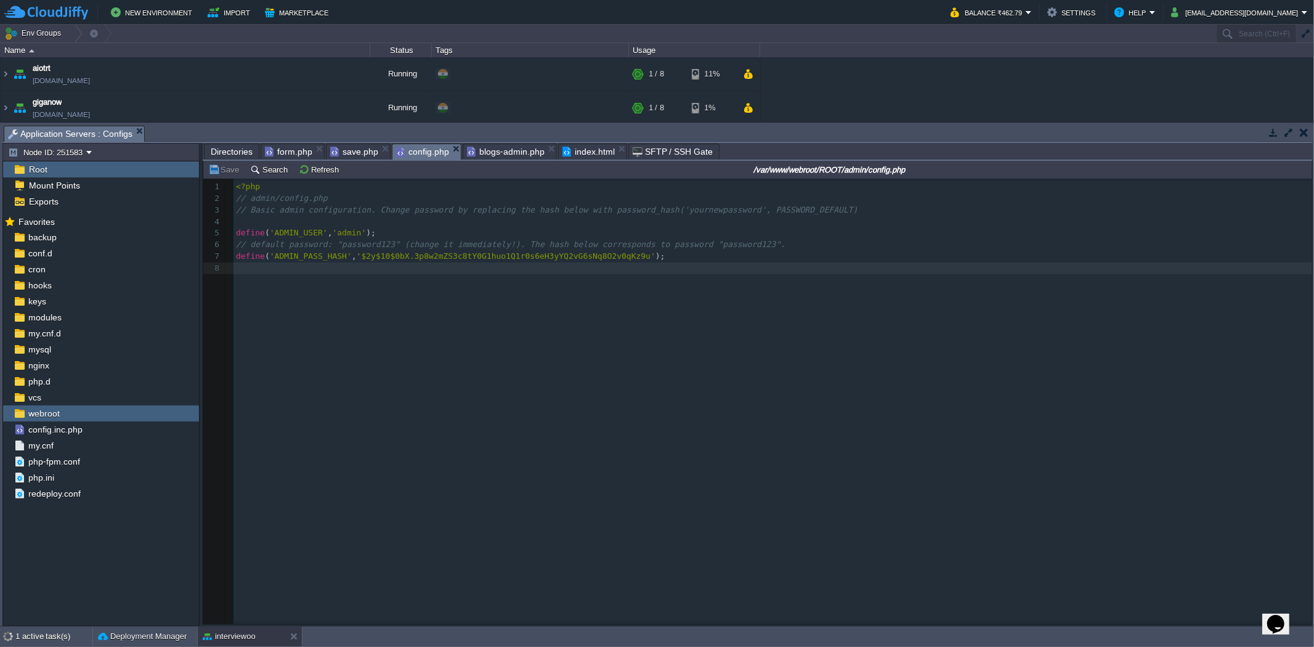
click at [428, 157] on span "config.php" at bounding box center [422, 151] width 53 height 15
click at [358, 157] on span "save.php" at bounding box center [354, 151] width 48 height 15
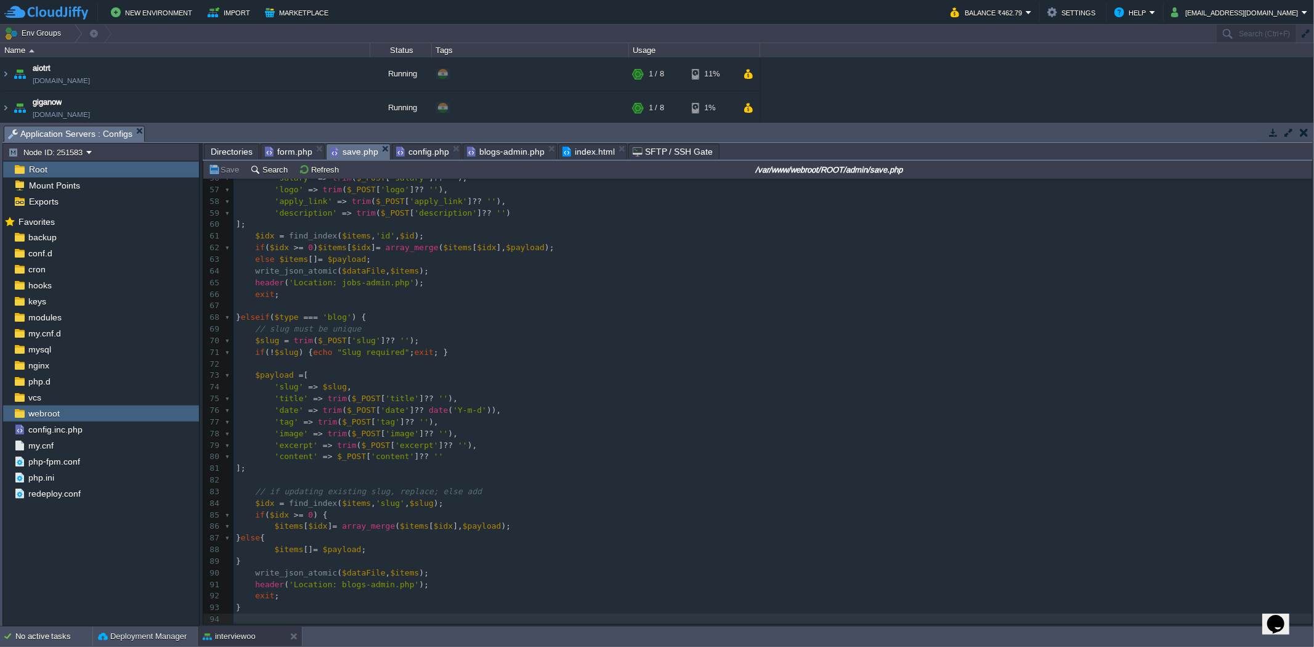
click at [292, 155] on span "form.php" at bounding box center [288, 151] width 47 height 15
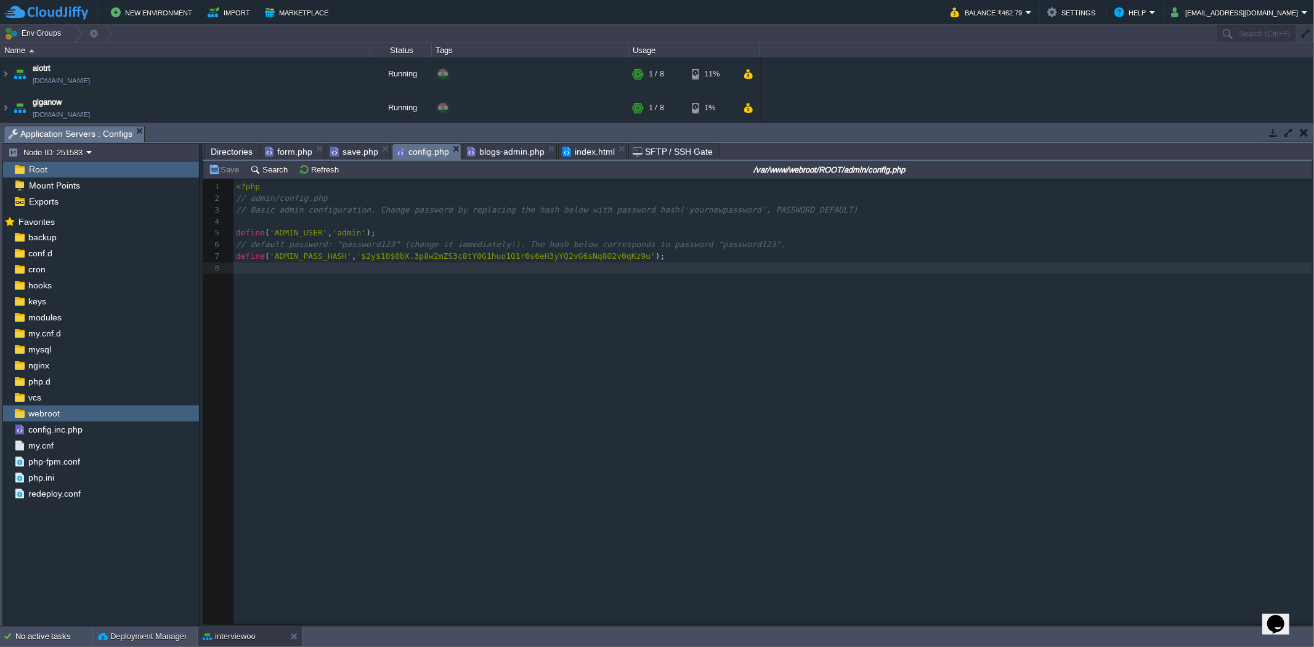
click at [418, 150] on span "config.php" at bounding box center [422, 151] width 53 height 15
type textarea "password123"
drag, startPoint x: 333, startPoint y: 246, endPoint x: 382, endPoint y: 247, distance: 49.3
click at [625, 325] on div "x 1 <?php 2 // admin/config.php 3 // Basic admin configuration. Change password…" at bounding box center [766, 411] width 1127 height 464
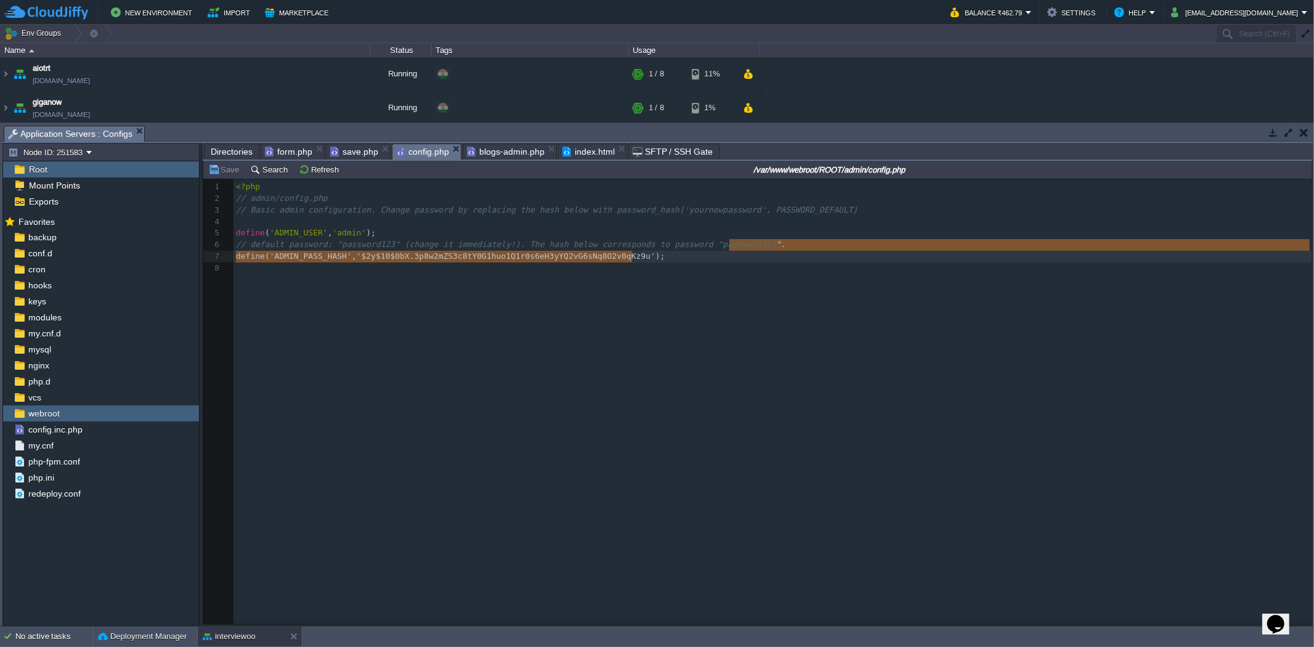
type textarea "password123"
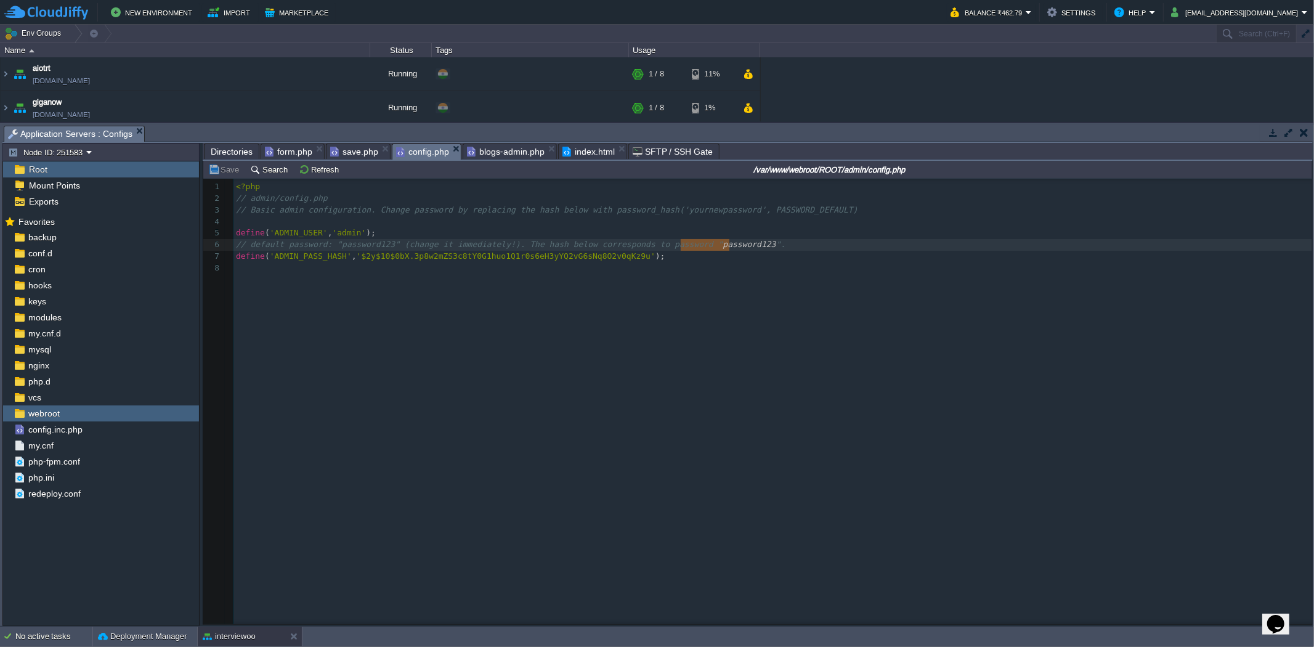
drag, startPoint x: 728, startPoint y: 247, endPoint x: 680, endPoint y: 253, distance: 49.0
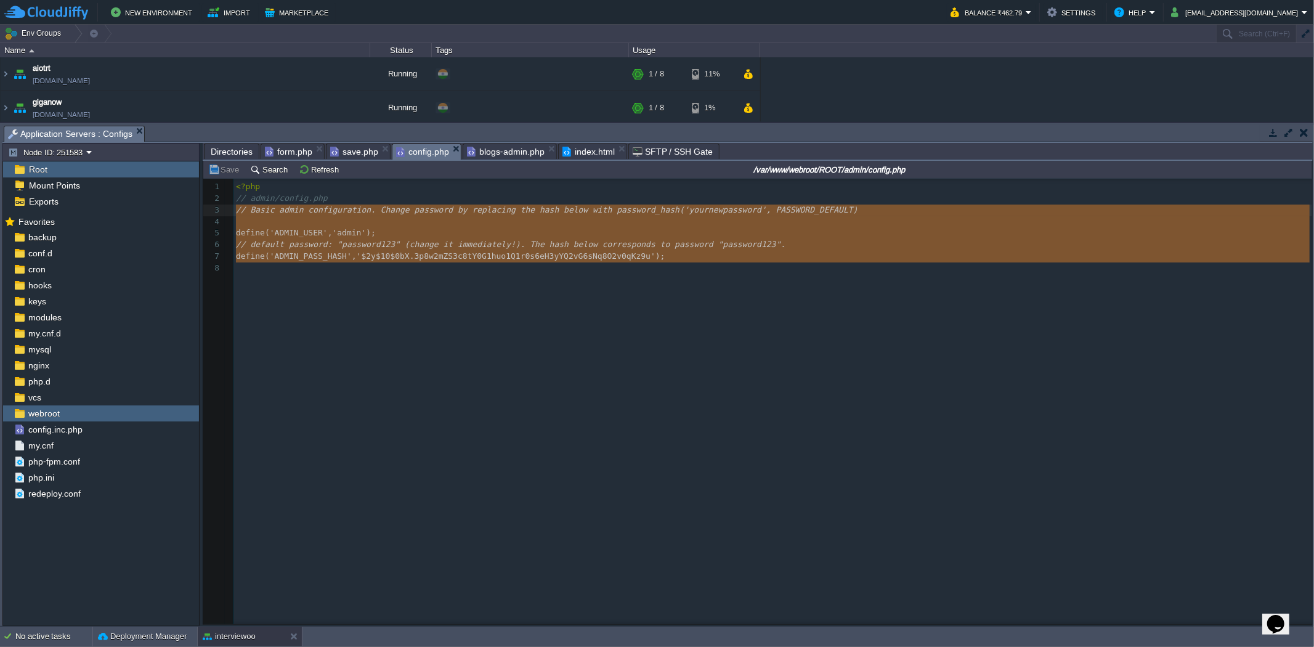
type textarea "<?php // admin/config.php // Basic admin configuration. Change password by repl…"
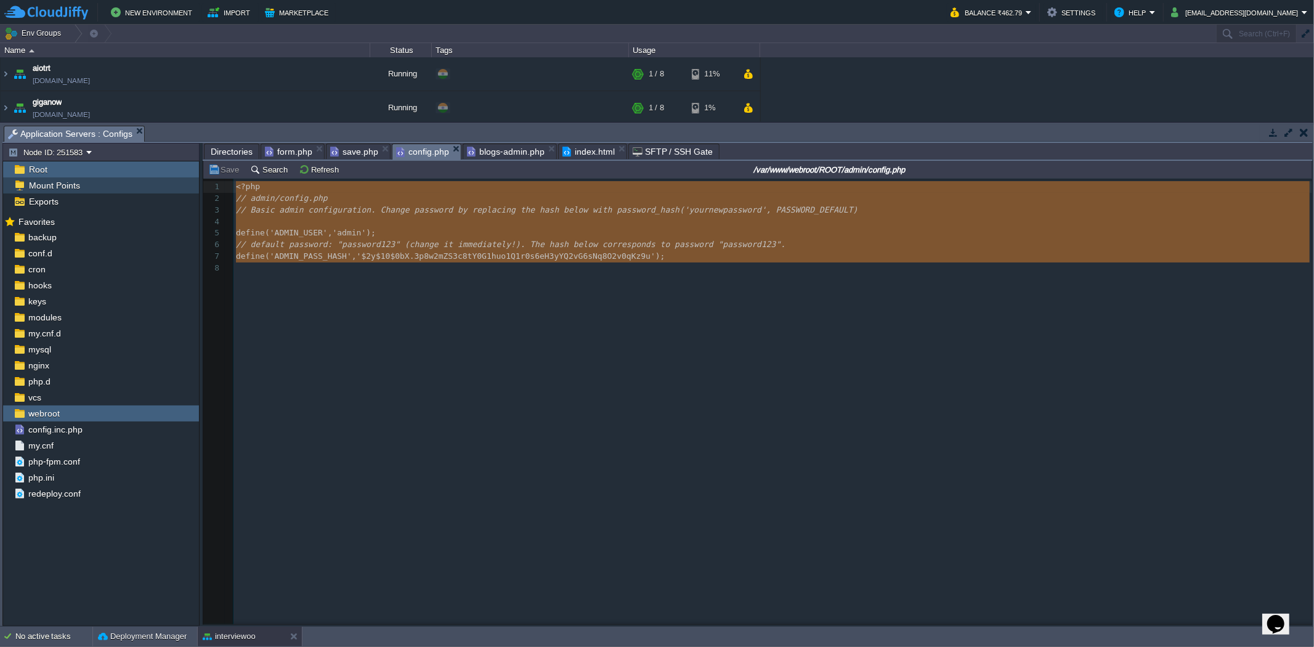
drag, startPoint x: 602, startPoint y: 414, endPoint x: 175, endPoint y: 182, distance: 486.1
click at [175, 182] on div "Node ID: 251583 Root Mount Points Exports Mark the most frequently used files a…" at bounding box center [657, 384] width 1310 height 483
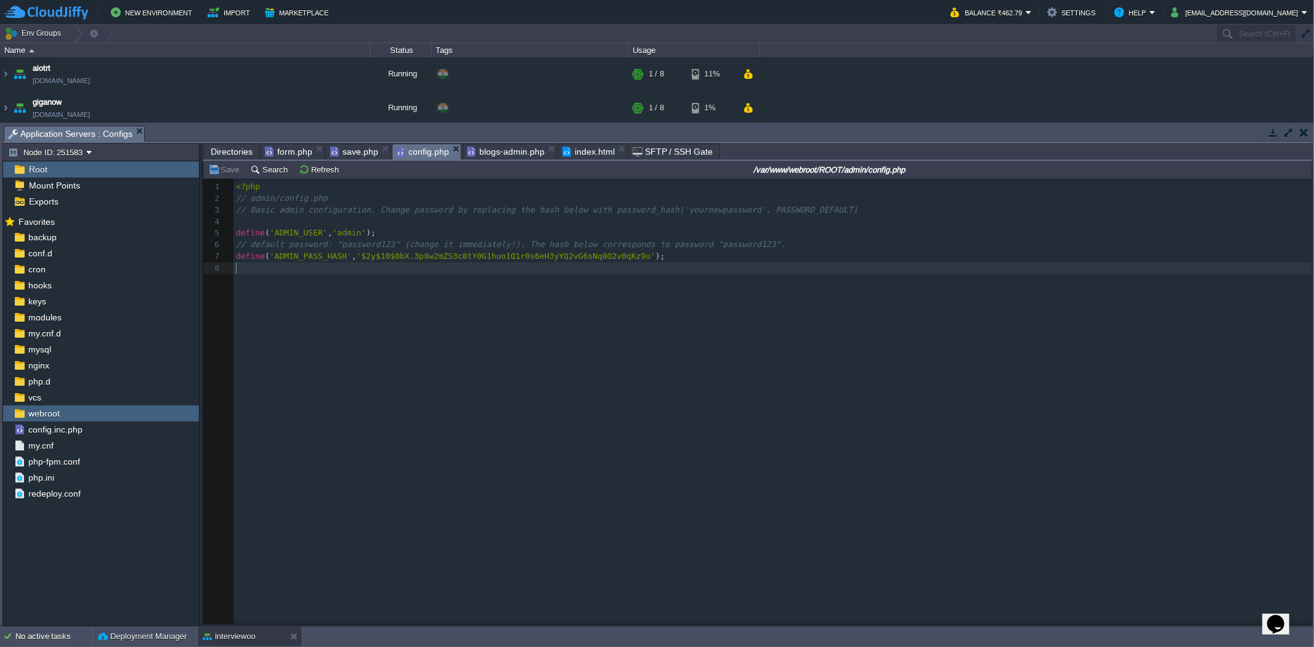
click at [567, 309] on div "x 1 <?php 2 // admin/config.php 3 // Basic admin configuration. Change password…" at bounding box center [766, 411] width 1127 height 464
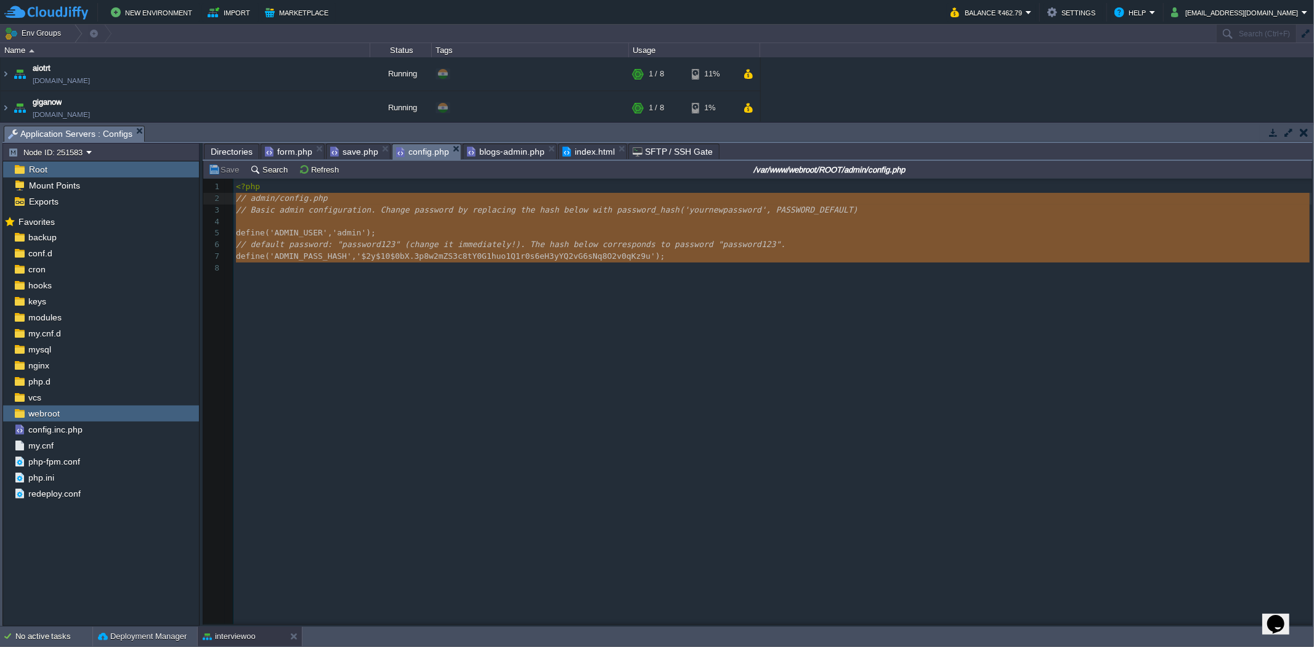
type textarea "<?php // admin/config.php // Basic admin configuration. Change password by repl…"
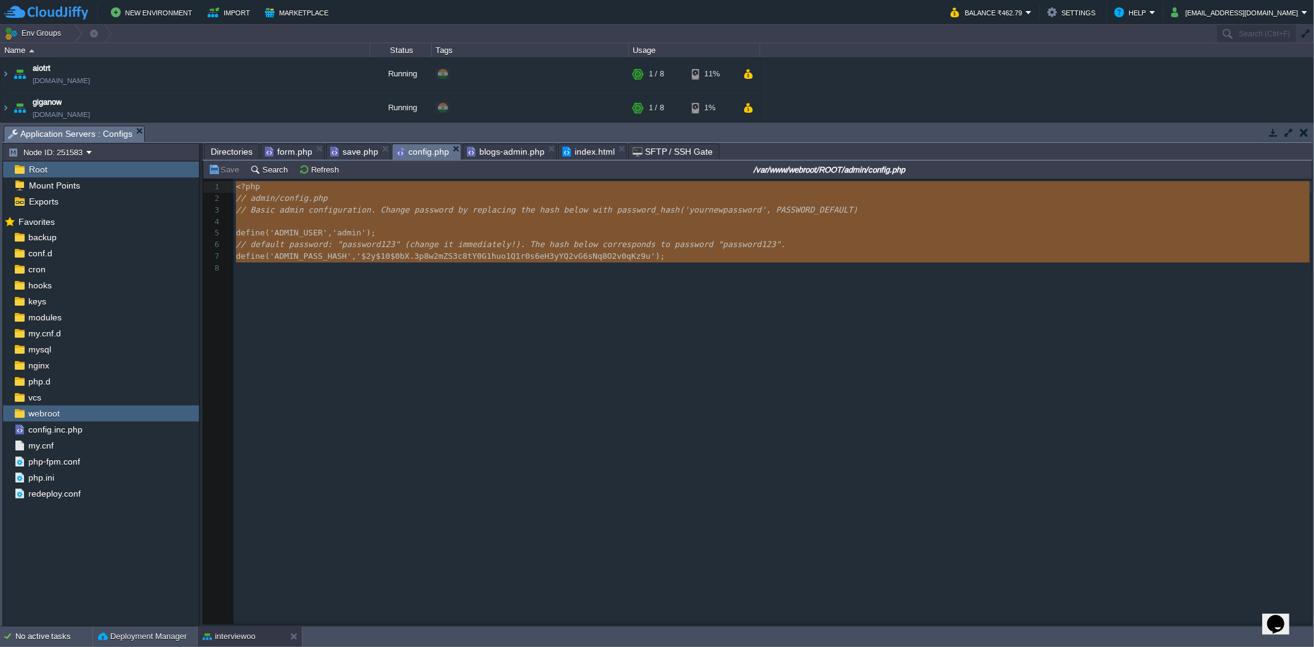
drag, startPoint x: 667, startPoint y: 267, endPoint x: 232, endPoint y: 194, distance: 440.4
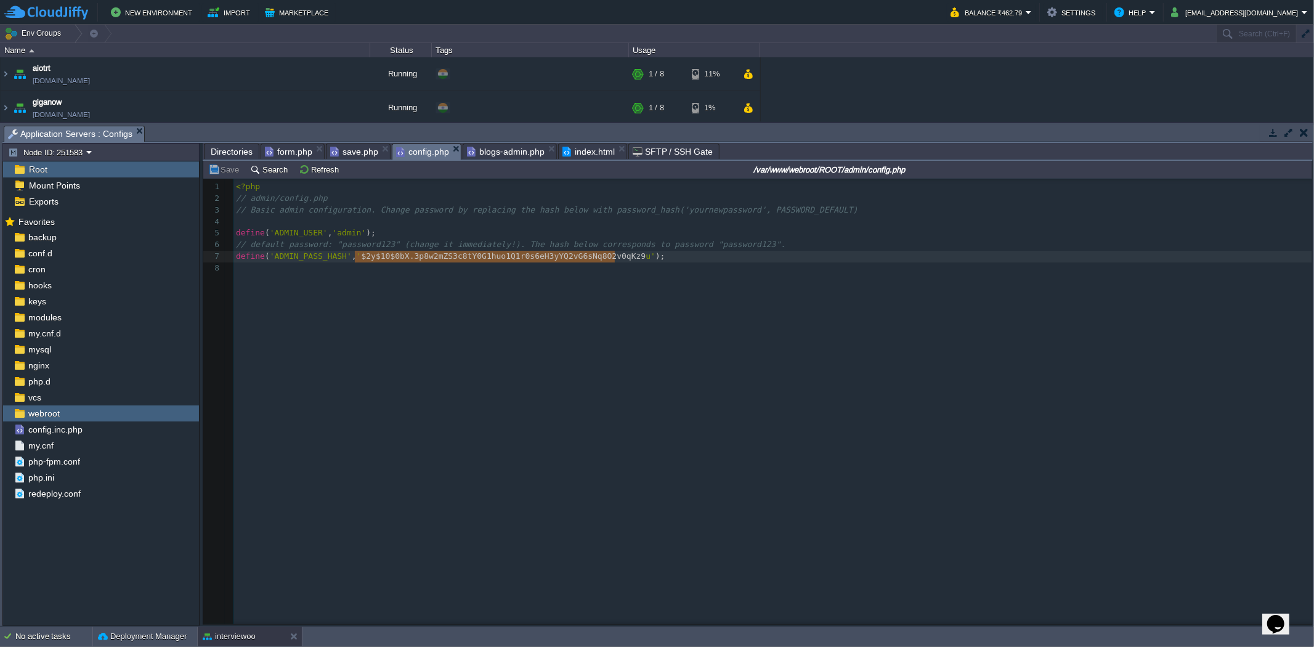
type textarea "$2y$10$0bX.3p8w2mZS3c8tY0G1huo1Q1r0s6eH3yYQ2vG6sNq8O2v0qKz9u"
drag, startPoint x: 354, startPoint y: 259, endPoint x: 617, endPoint y: 256, distance: 263.7
click at [231, 173] on button "Save" at bounding box center [225, 169] width 35 height 11
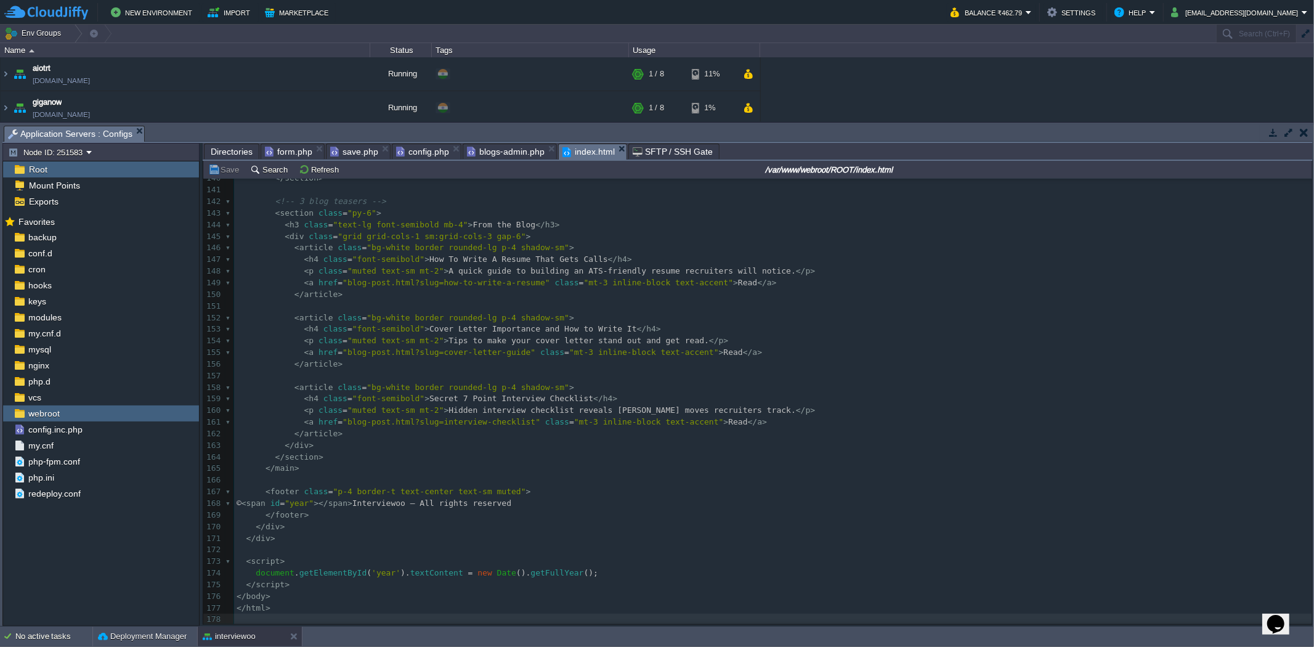
click at [594, 159] on span "index.html" at bounding box center [589, 151] width 52 height 15
click at [516, 301] on pre "​" at bounding box center [773, 307] width 1078 height 12
type textarea "-"
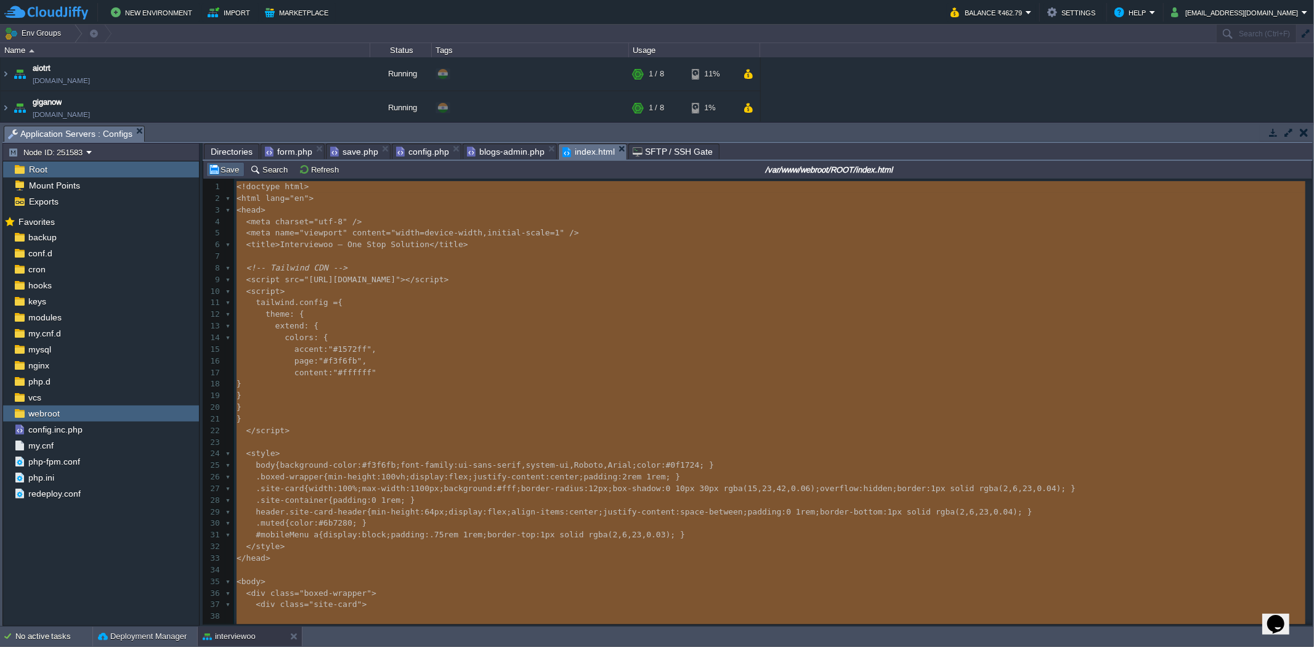
click at [222, 175] on button "Save" at bounding box center [225, 169] width 35 height 11
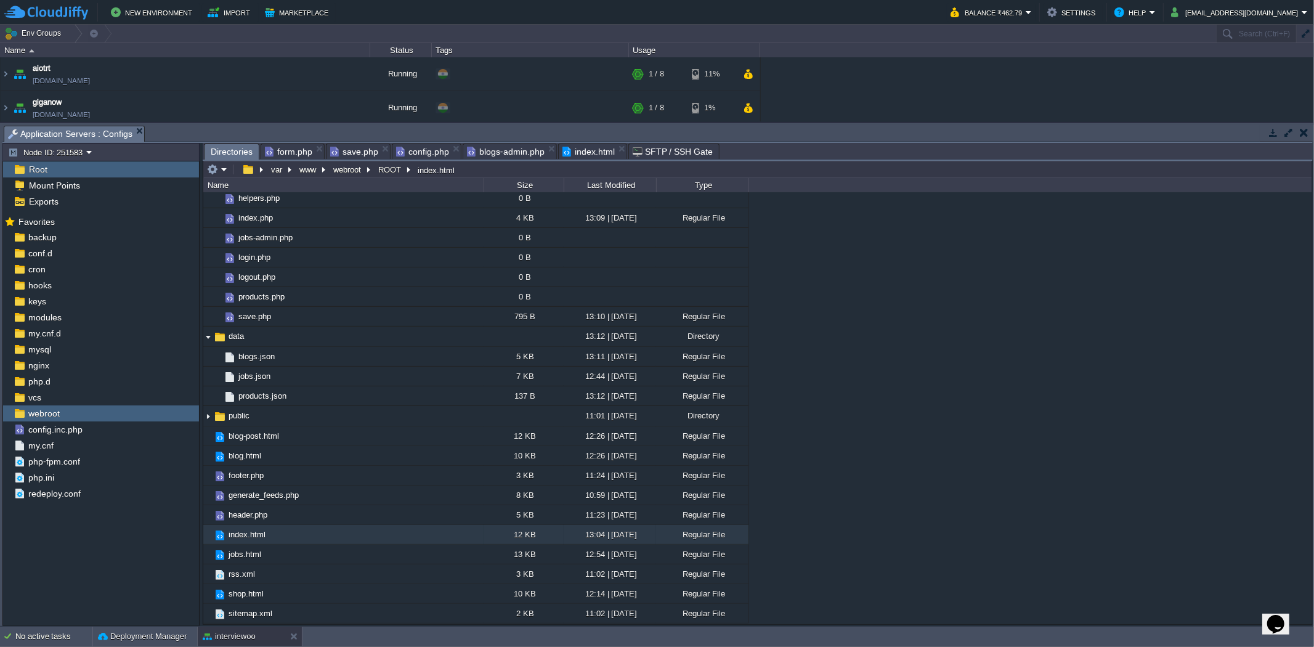
click at [244, 157] on span "Directories" at bounding box center [232, 151] width 42 height 15
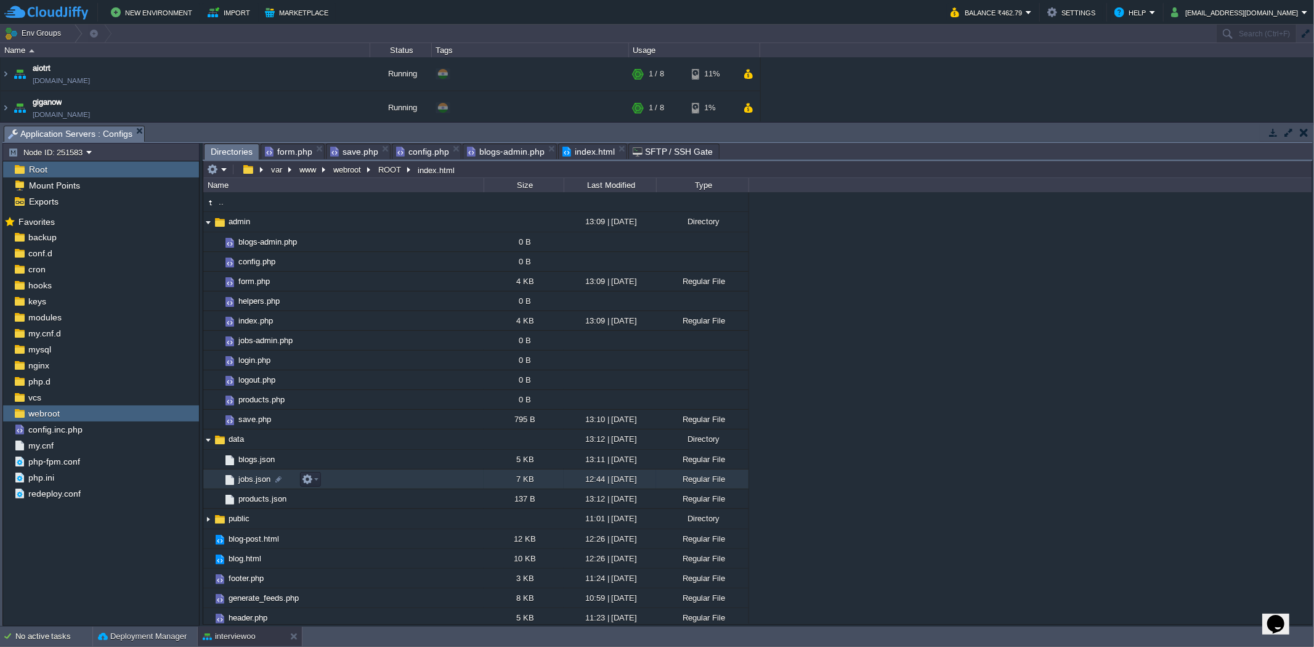
click at [359, 477] on td "jobs.json" at bounding box center [343, 479] width 280 height 20
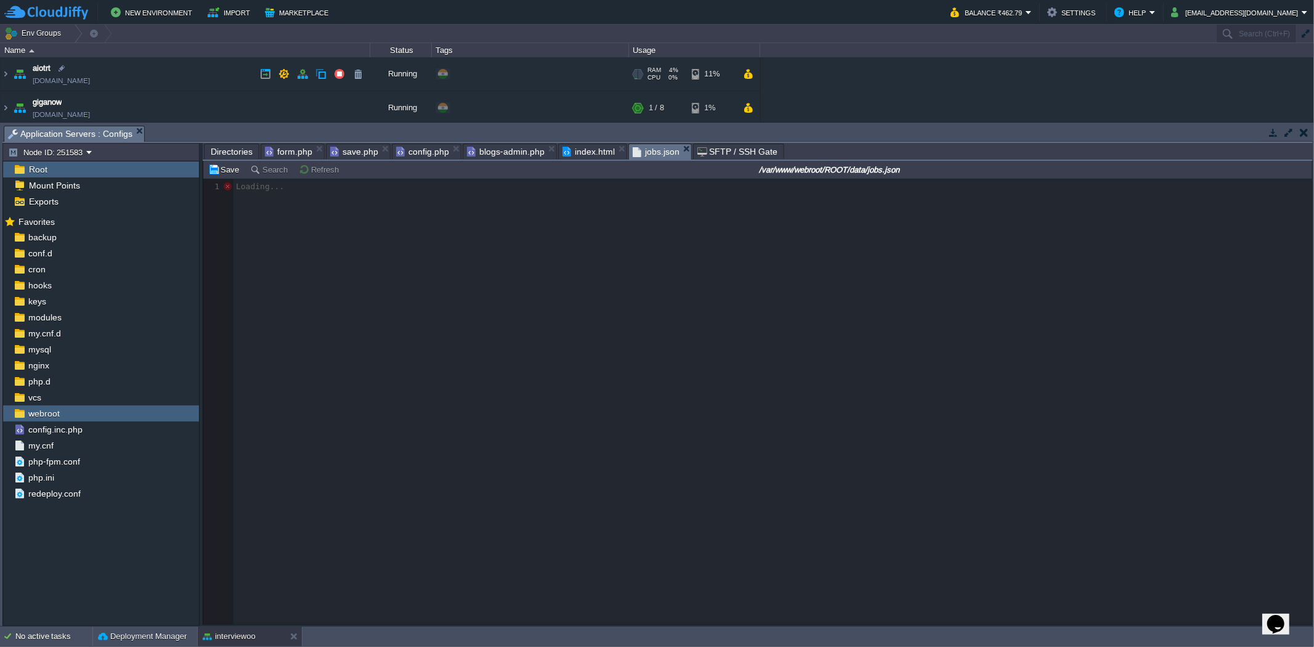
scroll to position [4, 0]
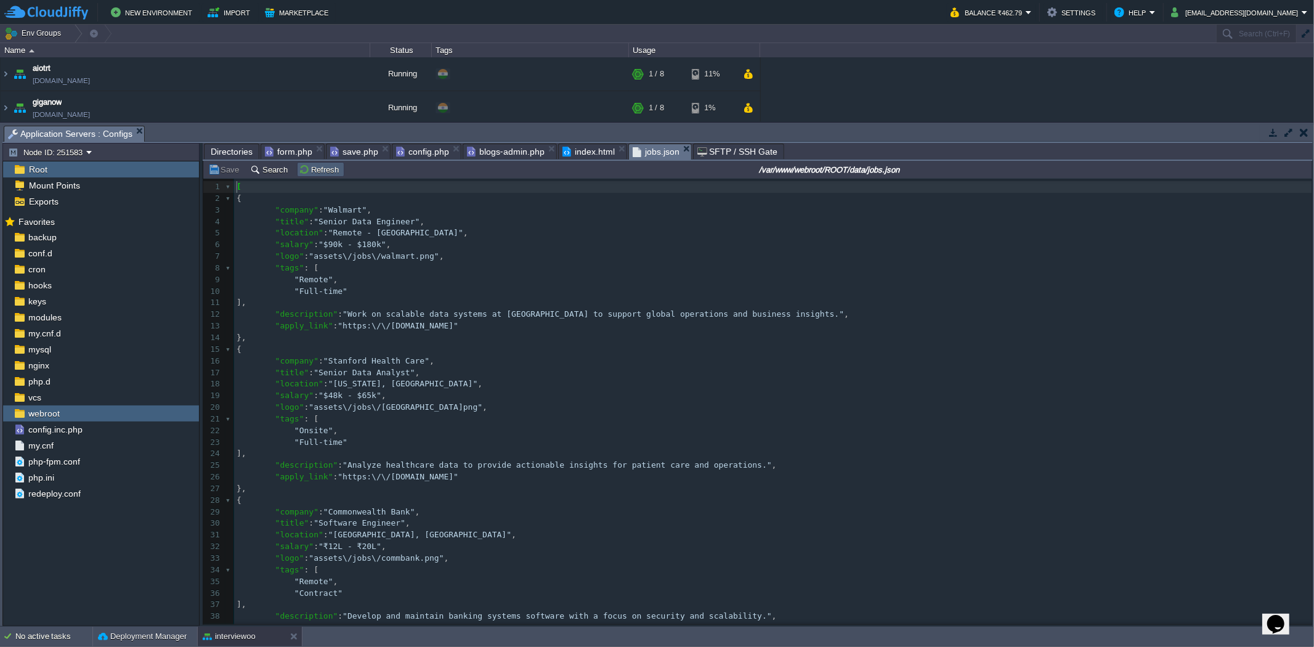
click at [299, 175] on button "Refresh" at bounding box center [321, 169] width 44 height 11
